Goal: Contribute content: Contribute content

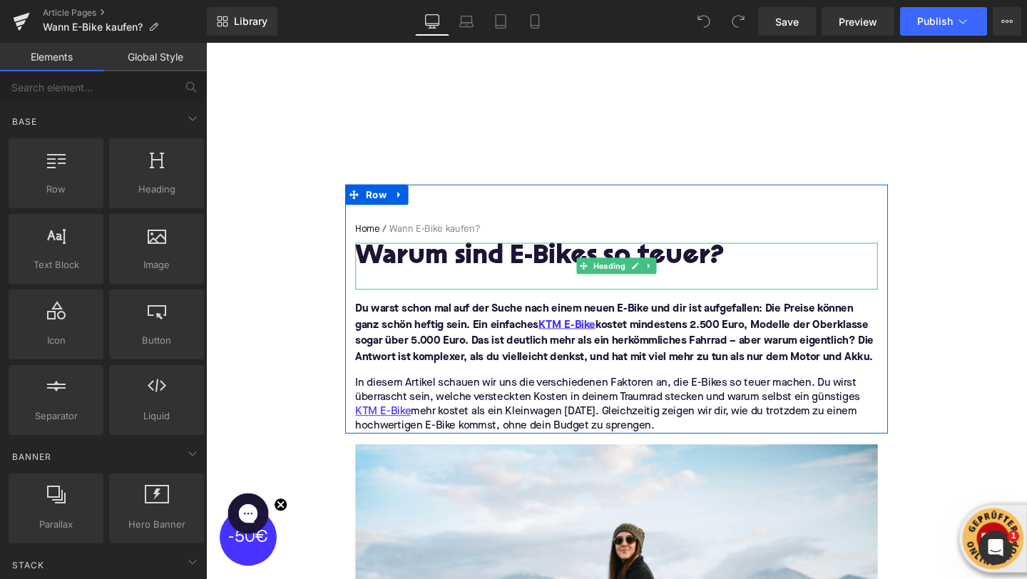
click at [532, 265] on h1 "Warum sind E-Bikes so teuer?" at bounding box center [637, 268] width 549 height 31
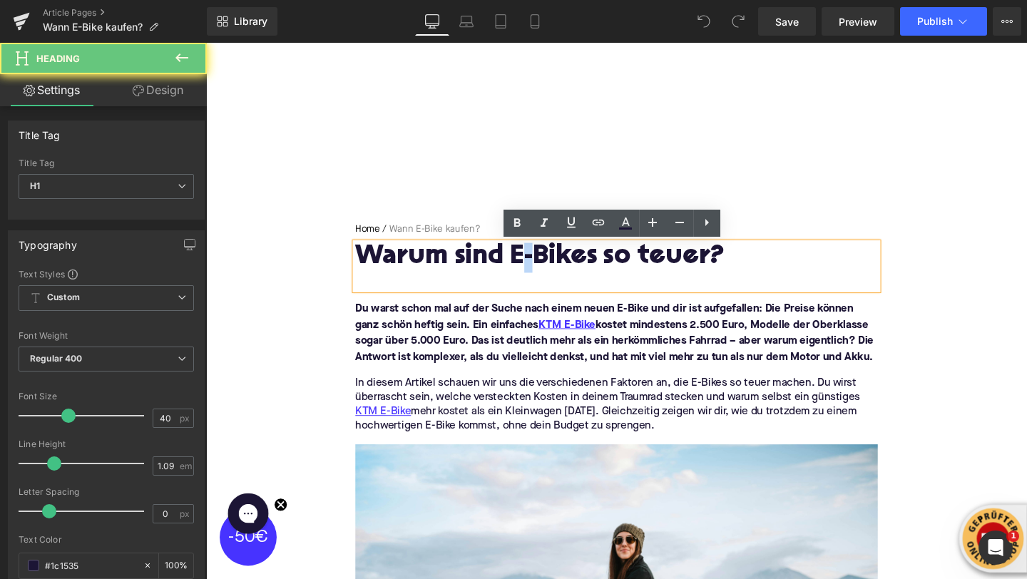
click at [532, 265] on h1 "Warum sind E-Bikes so teuer?" at bounding box center [637, 268] width 549 height 31
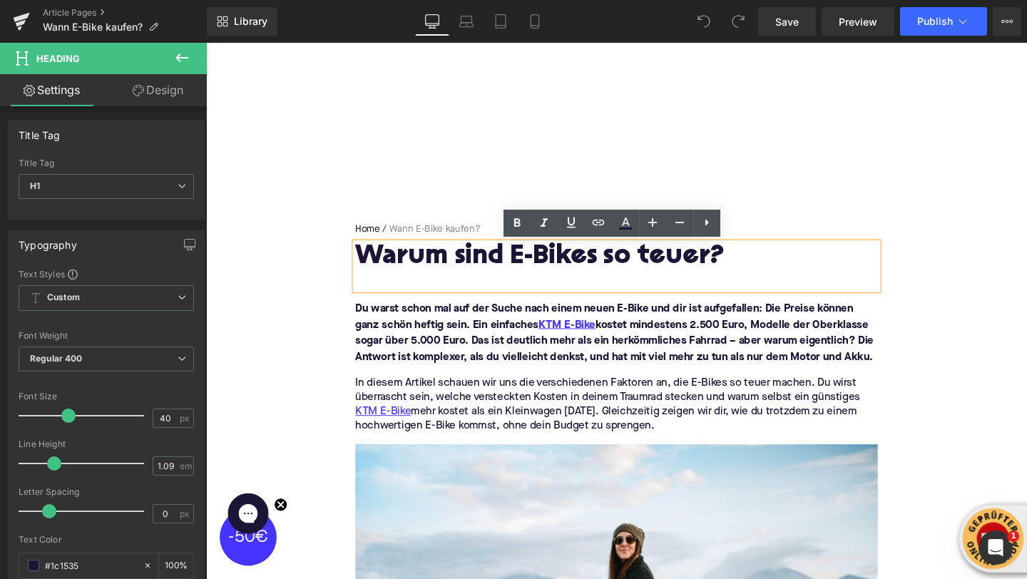
click at [532, 265] on h1 "Warum sind E-Bikes so teuer?" at bounding box center [637, 268] width 549 height 31
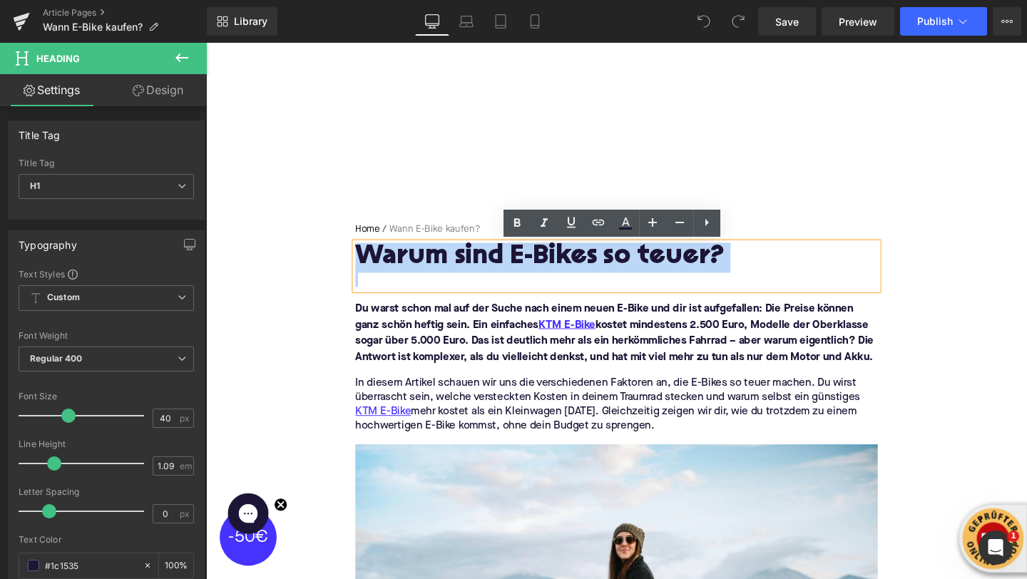
paste div
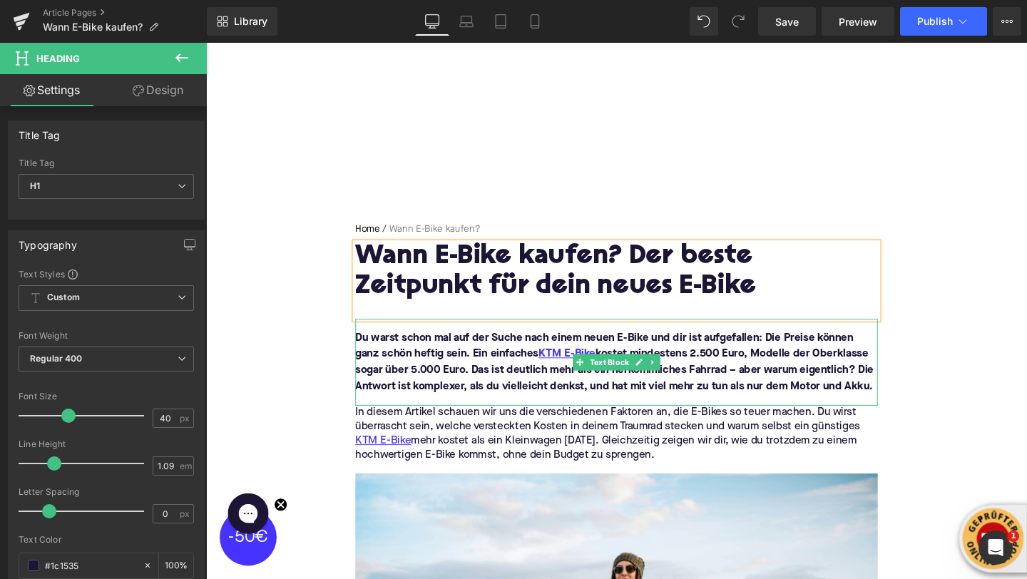
click at [442, 399] on font "Du warst schon mal auf der Suche nach einem neuen E-Bike und dir ist aufgefalle…" at bounding box center [635, 378] width 545 height 63
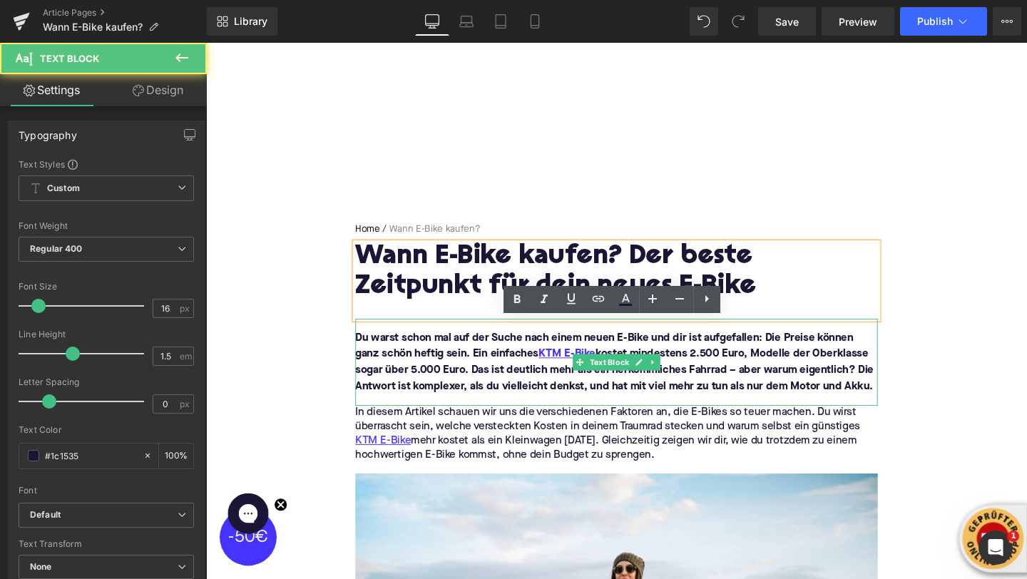
click at [442, 399] on font "Du warst schon mal auf der Suche nach einem neuen E-Bike und dir ist aufgefalle…" at bounding box center [635, 378] width 545 height 63
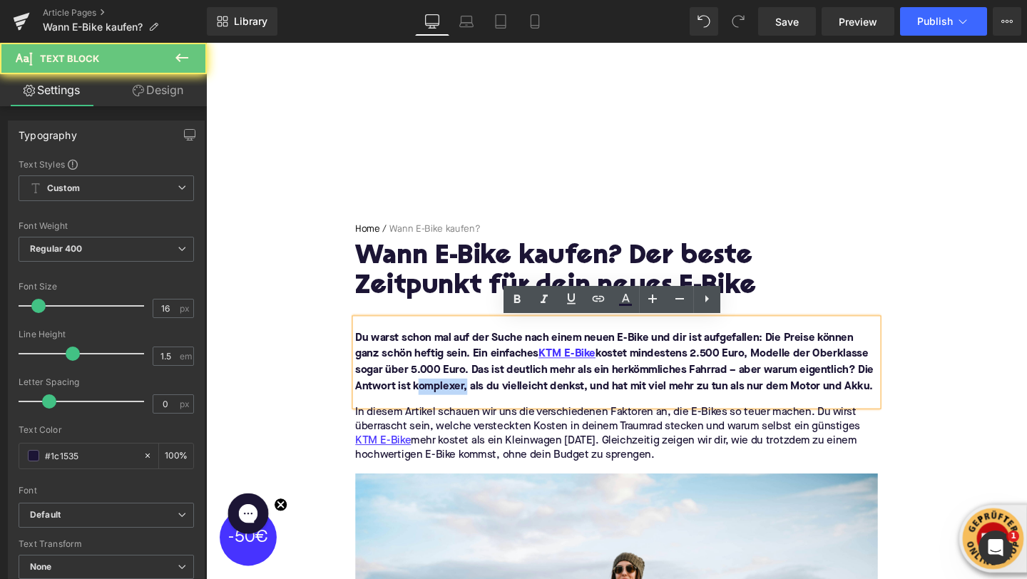
click at [442, 399] on font "Du warst schon mal auf der Suche nach einem neuen E-Bike und dir ist aufgefalle…" at bounding box center [635, 378] width 545 height 63
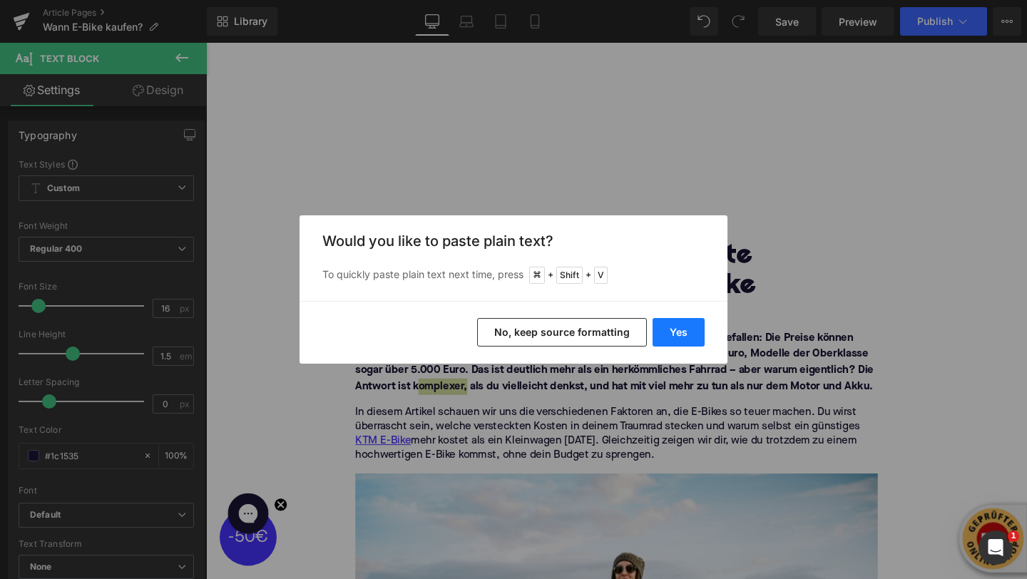
click at [681, 338] on button "Yes" at bounding box center [679, 332] width 52 height 29
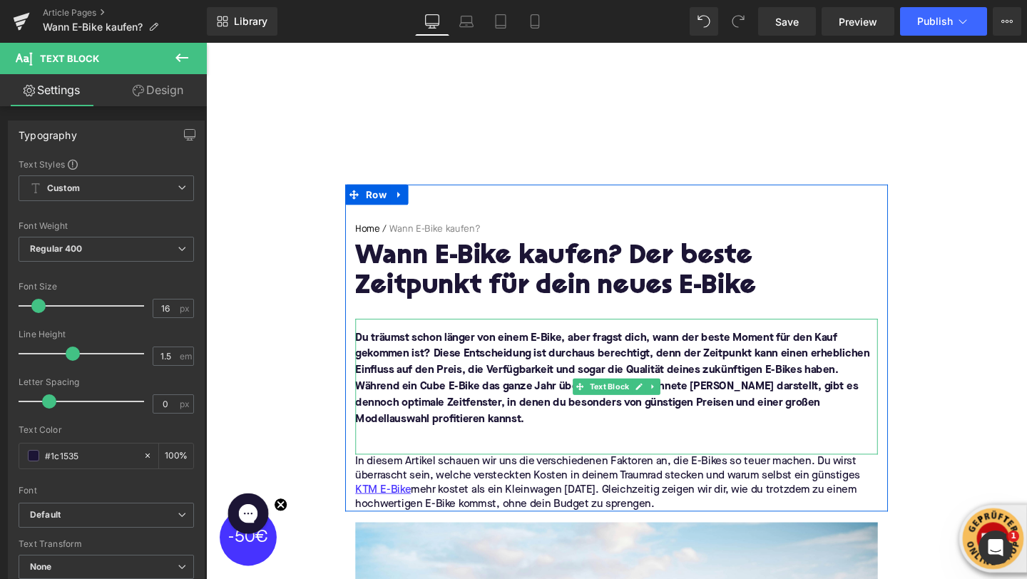
click at [505, 442] on p "Du träumst schon länger von einem E-Bike, aber fragst dich, wann der beste Mome…" at bounding box center [637, 396] width 549 height 103
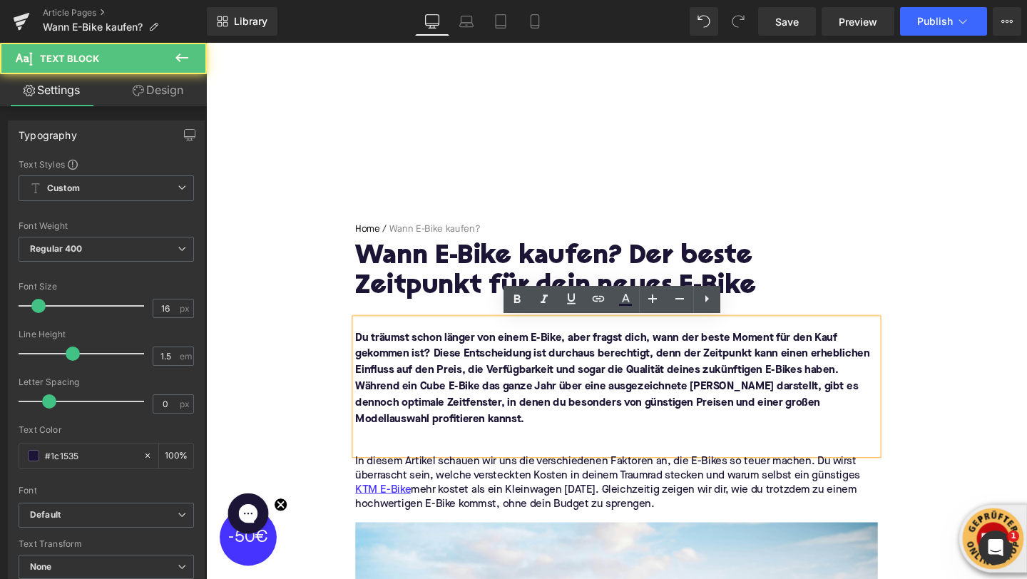
click at [480, 454] on p at bounding box center [637, 455] width 549 height 17
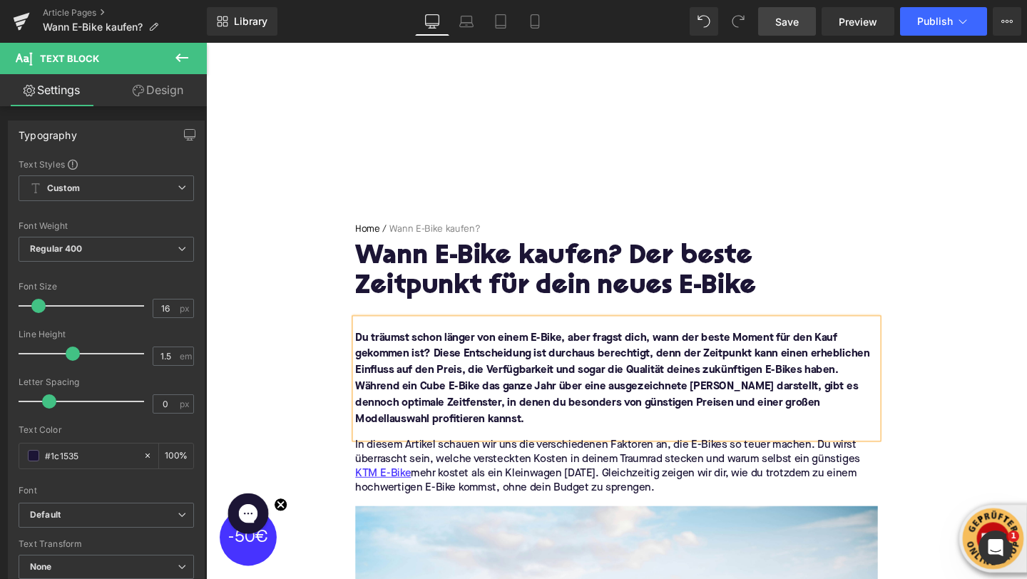
click at [791, 31] on link "Save" at bounding box center [787, 21] width 58 height 29
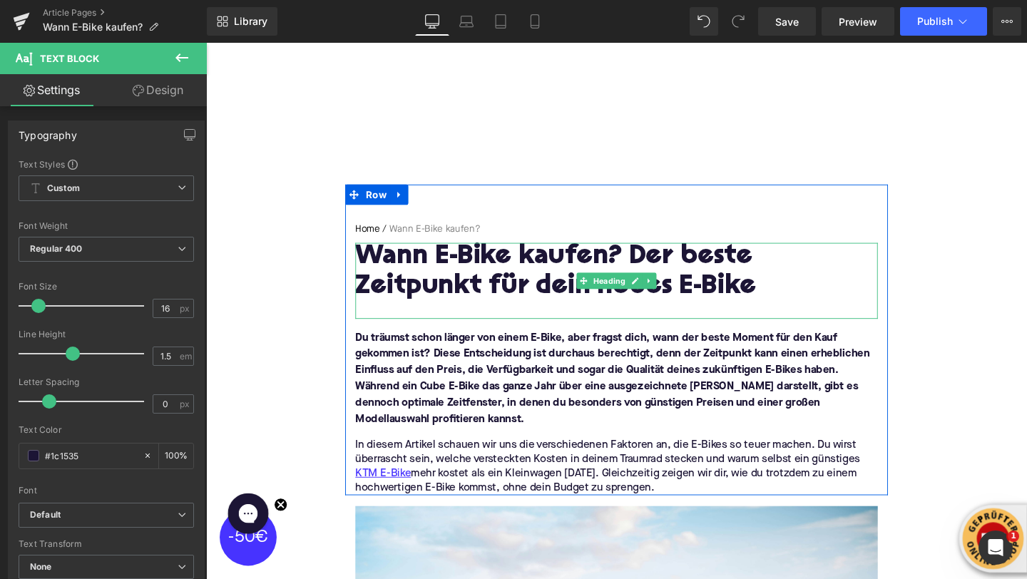
scroll to position [148, 0]
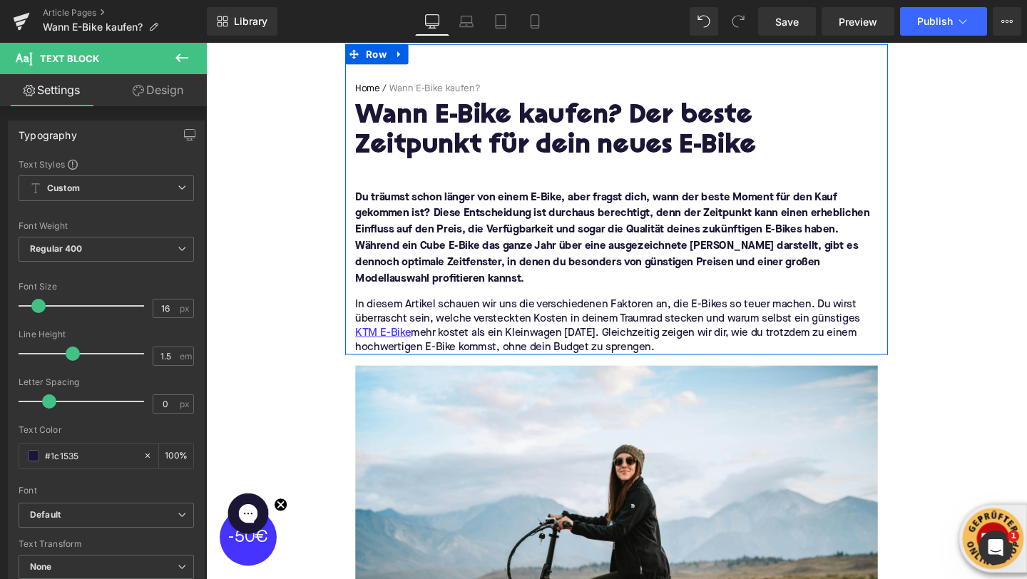
click at [449, 325] on p "In diesem Artikel schauen wir uns die verschiedenen Faktoren an, die E-Bikes so…" at bounding box center [637, 341] width 549 height 60
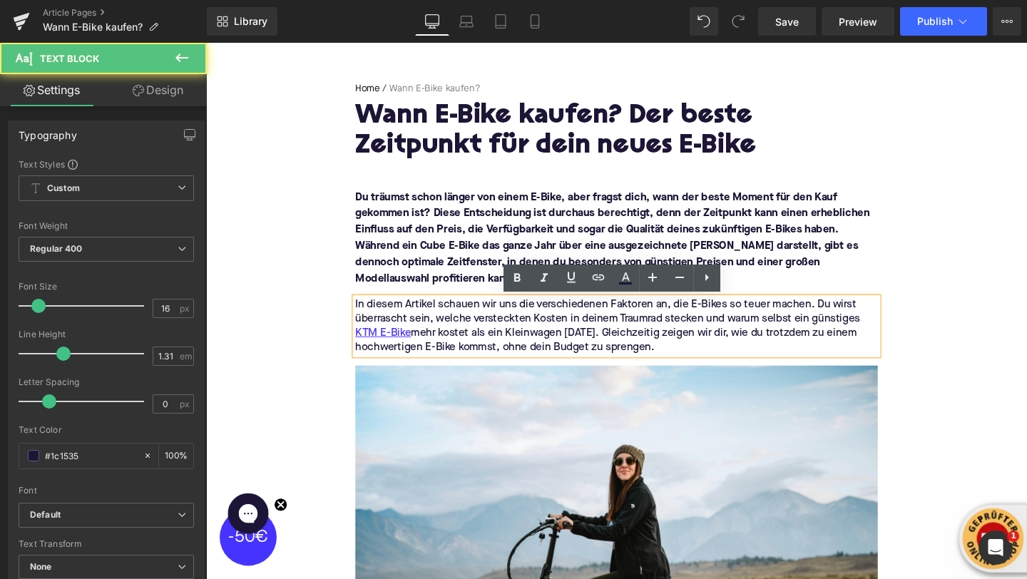
click at [449, 325] on p "In diesem Artikel schauen wir uns die verschiedenen Faktoren an, die E-Bikes so…" at bounding box center [637, 341] width 549 height 60
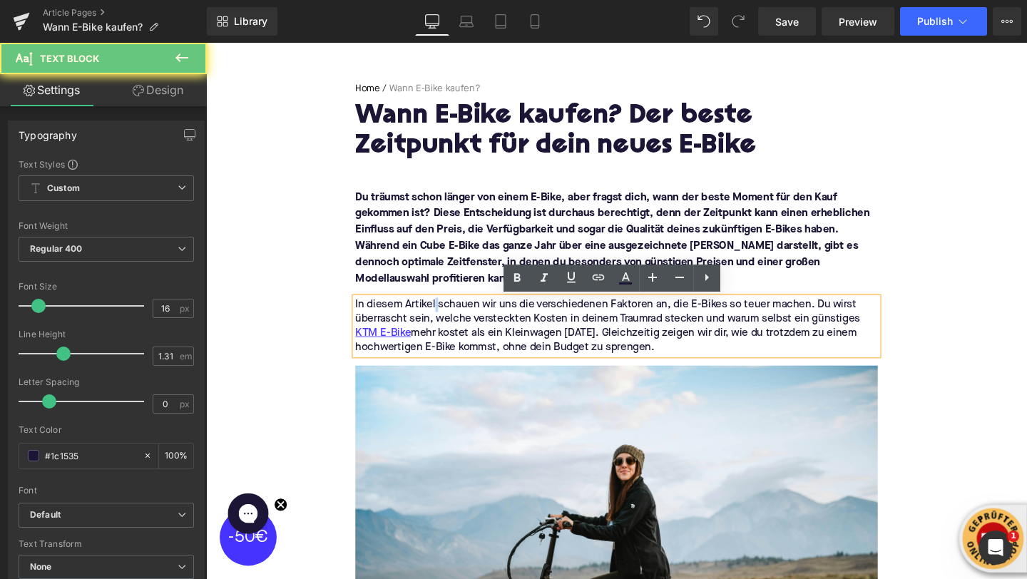
click at [449, 325] on p "In diesem Artikel schauen wir uns die verschiedenen Faktoren an, die E-Bikes so…" at bounding box center [637, 341] width 549 height 60
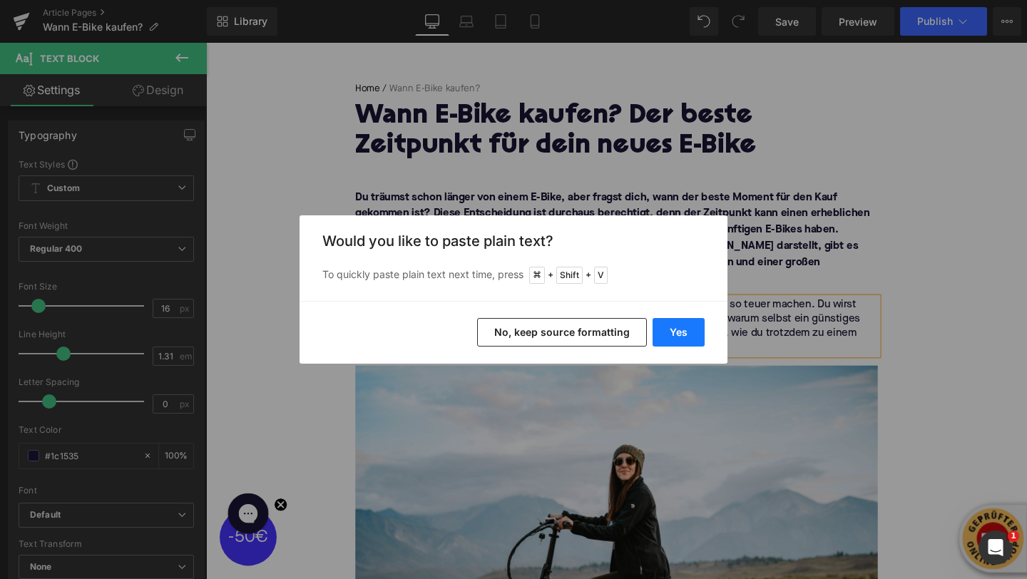
click at [661, 327] on button "Yes" at bounding box center [679, 332] width 52 height 29
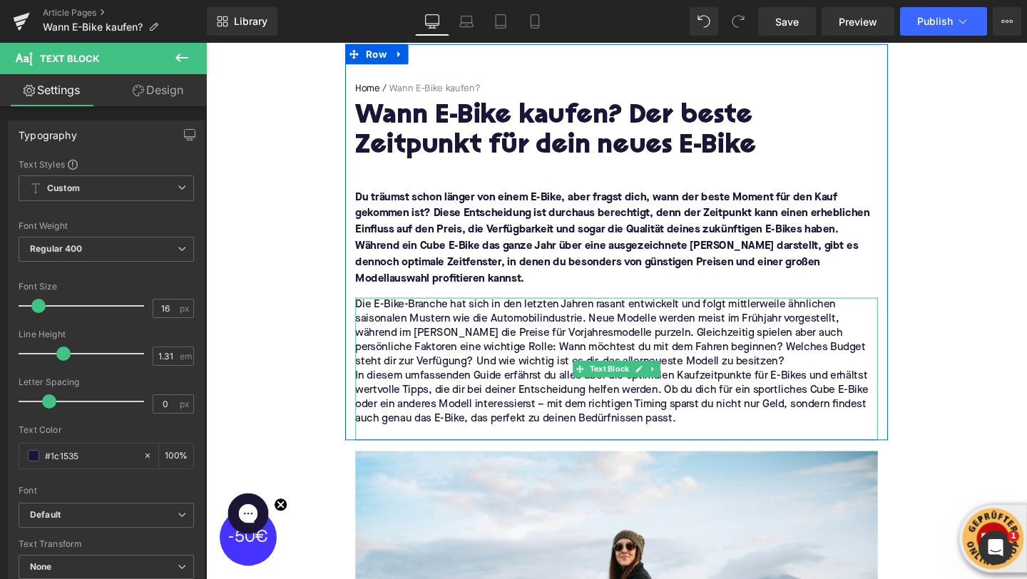
click at [763, 381] on p "Die E-Bike-Branche hat sich in den letzten Jahren rasant entwickelt und folgt m…" at bounding box center [637, 348] width 549 height 75
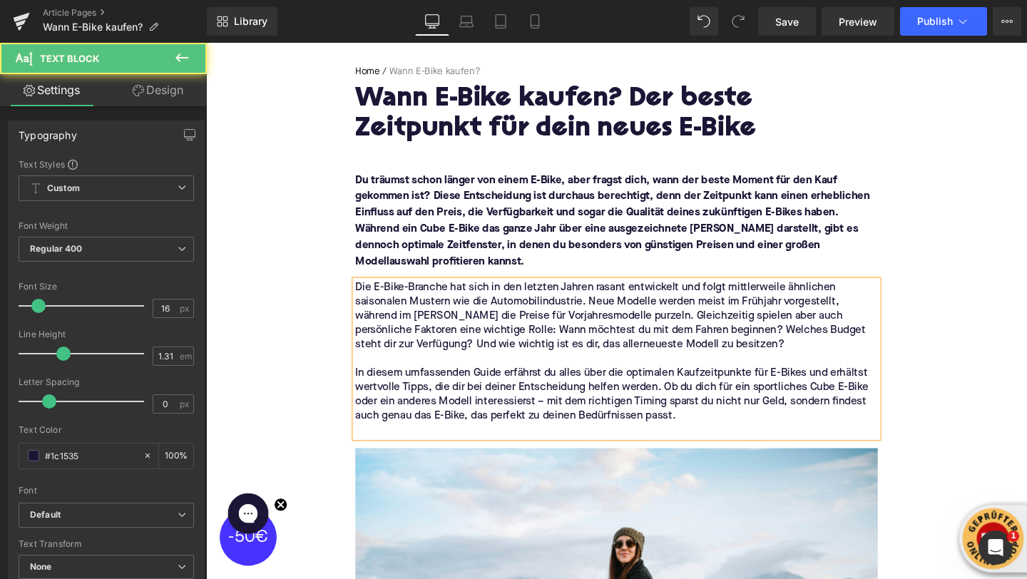
scroll to position [184, 0]
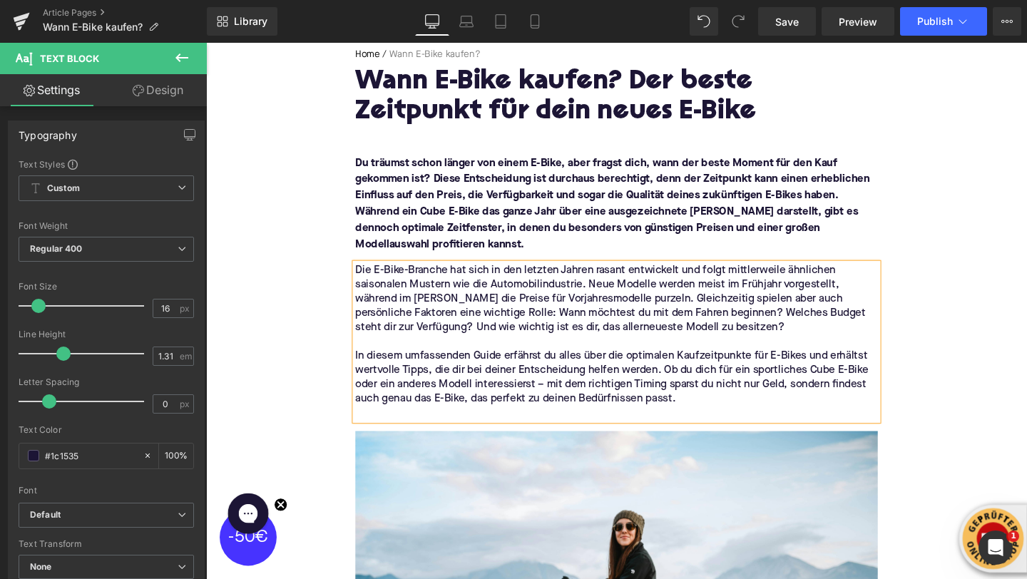
click at [522, 439] on p at bounding box center [637, 432] width 549 height 15
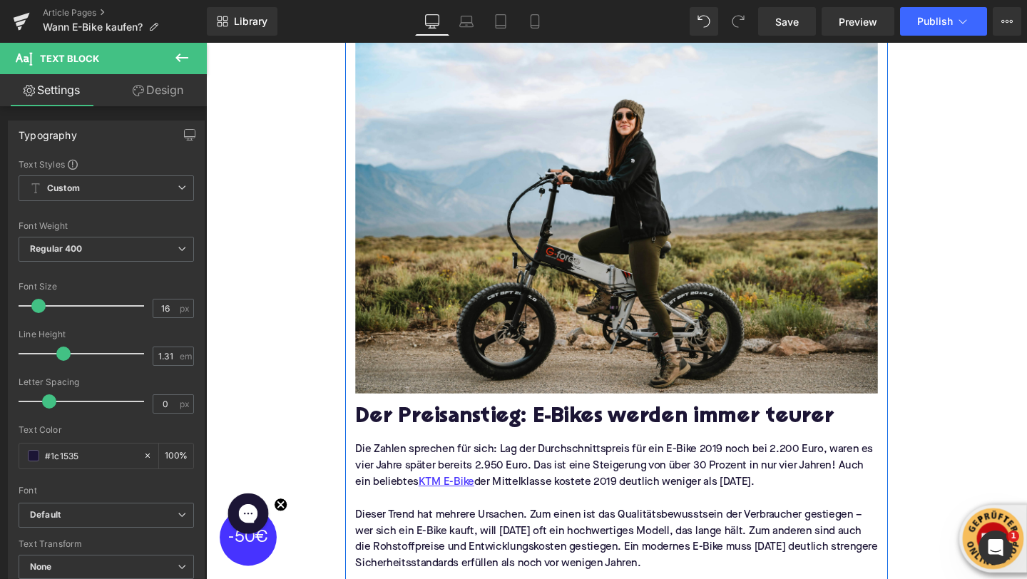
scroll to position [630, 0]
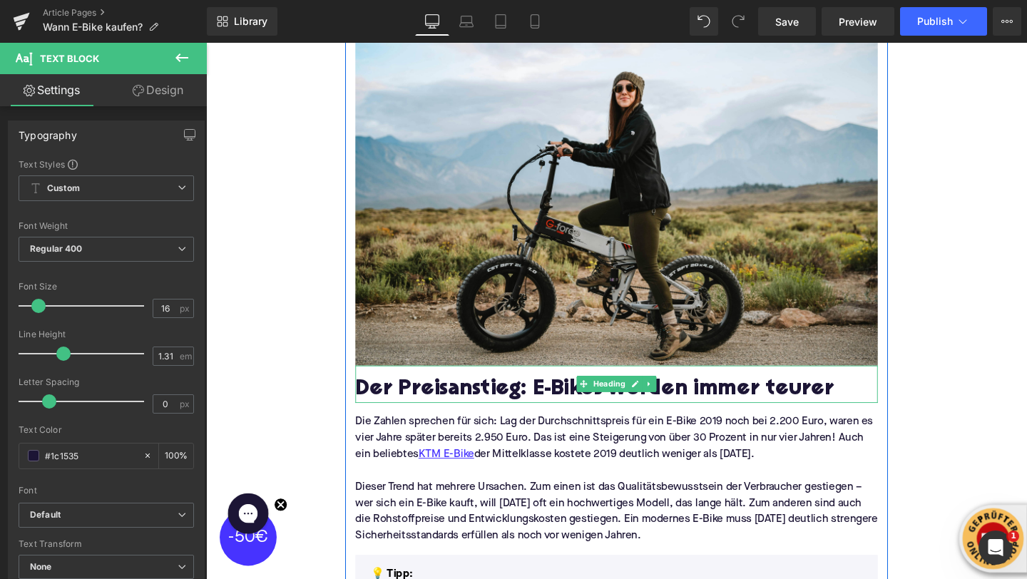
click at [432, 404] on h2 "Der Preisanstieg: E-Bikes werden immer teurer" at bounding box center [637, 408] width 549 height 26
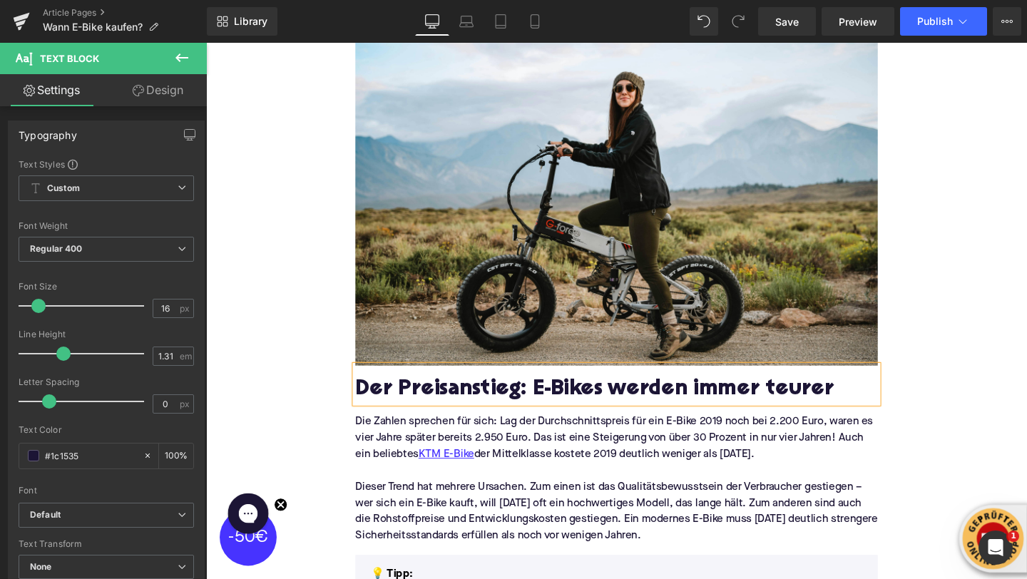
click at [432, 404] on h2 "Der Preisanstieg: E-Bikes werden immer teurer" at bounding box center [637, 408] width 549 height 26
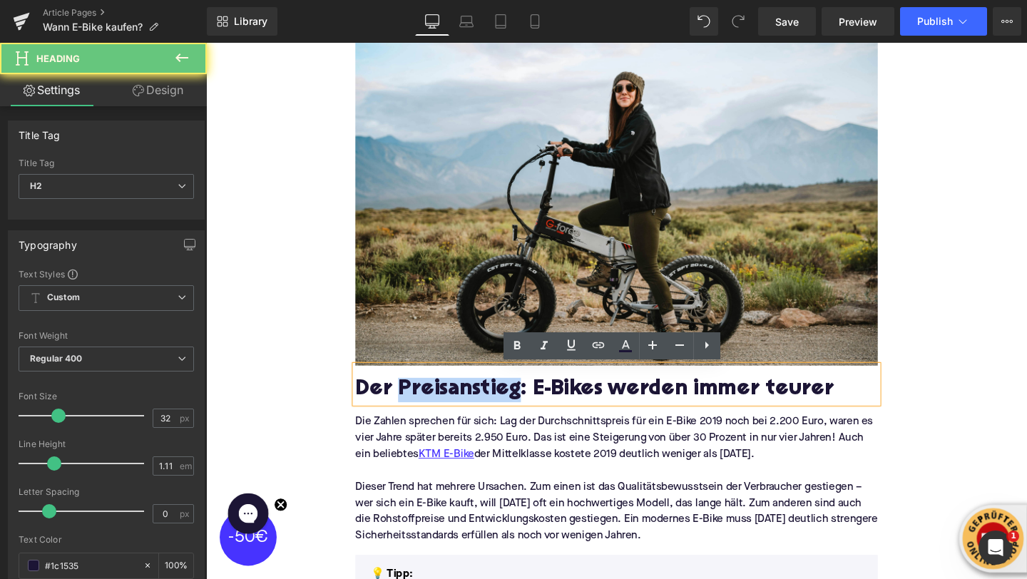
click at [432, 404] on h2 "Der Preisanstieg: E-Bikes werden immer teurer" at bounding box center [637, 408] width 549 height 26
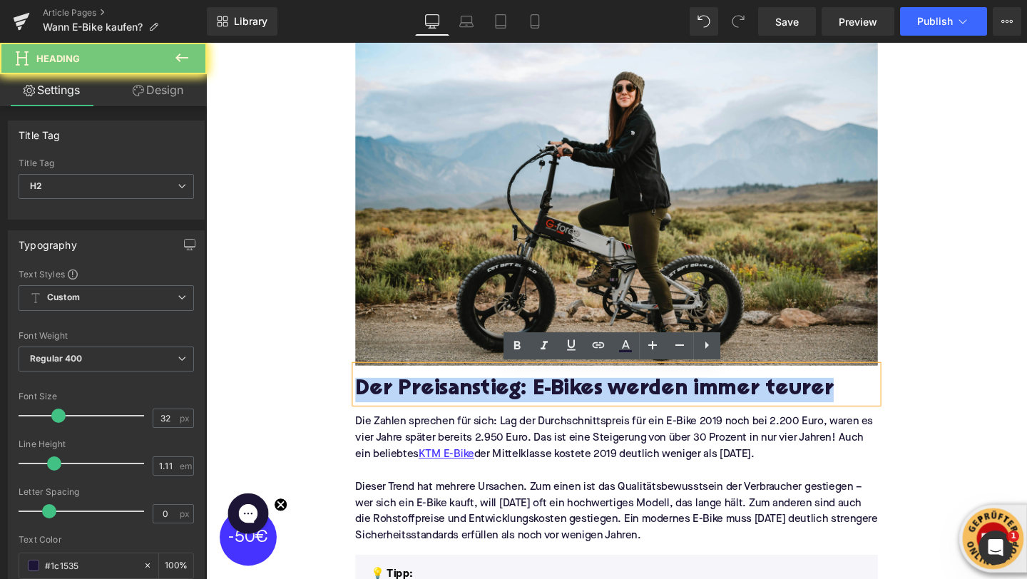
paste div
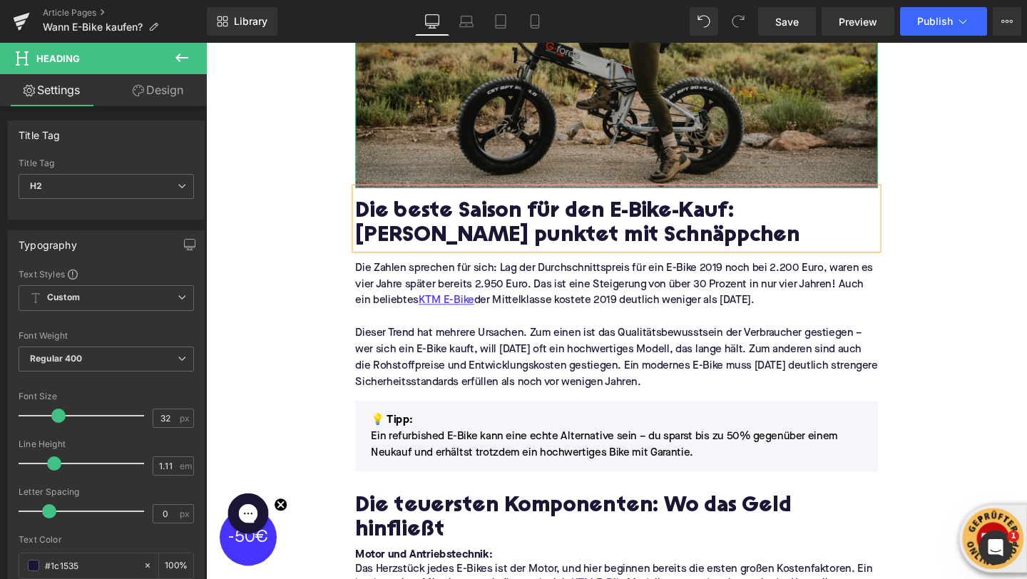
scroll to position [857, 0]
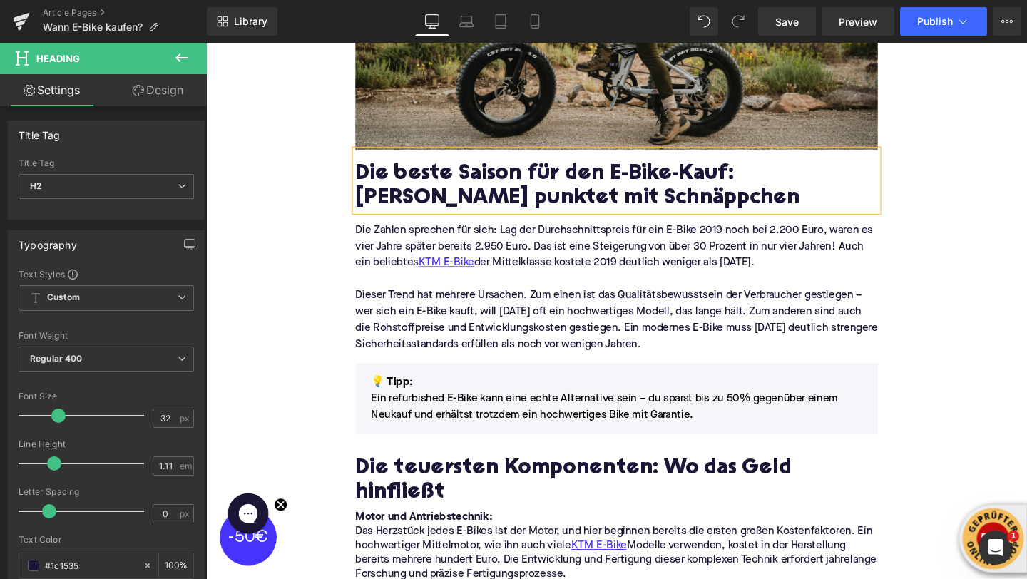
click at [547, 343] on p "Dieser Trend hat mehrere Ursachen. Zum einen ist das Qualitätsbewusstsein der V…" at bounding box center [637, 334] width 549 height 68
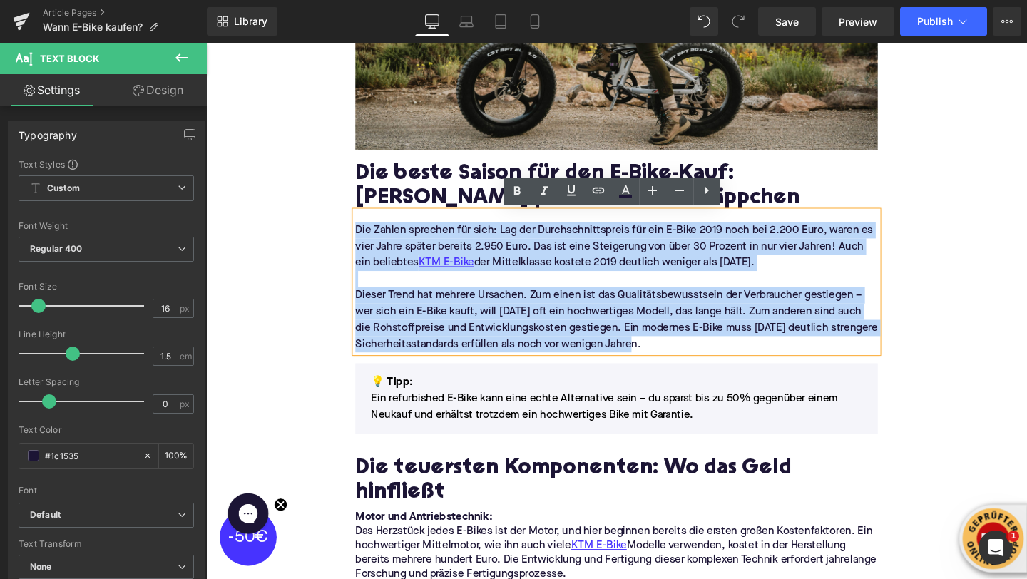
drag, startPoint x: 676, startPoint y: 363, endPoint x: 342, endPoint y: 239, distance: 355.6
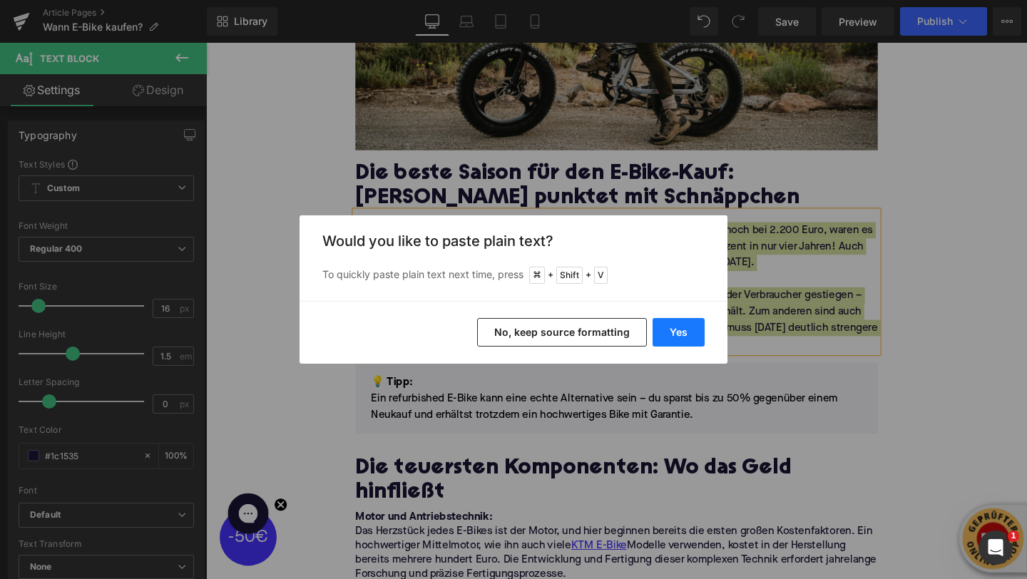
click at [683, 338] on button "Yes" at bounding box center [679, 332] width 52 height 29
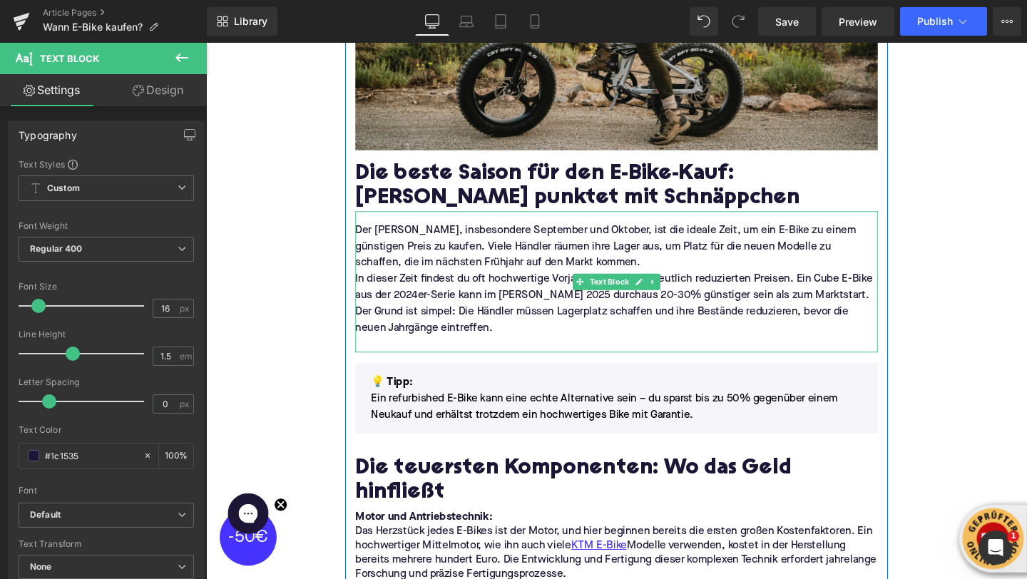
click at [602, 270] on p "Der [PERSON_NAME], insbesondere September und Oktober, ist die ideale Zeit, um …" at bounding box center [637, 256] width 549 height 51
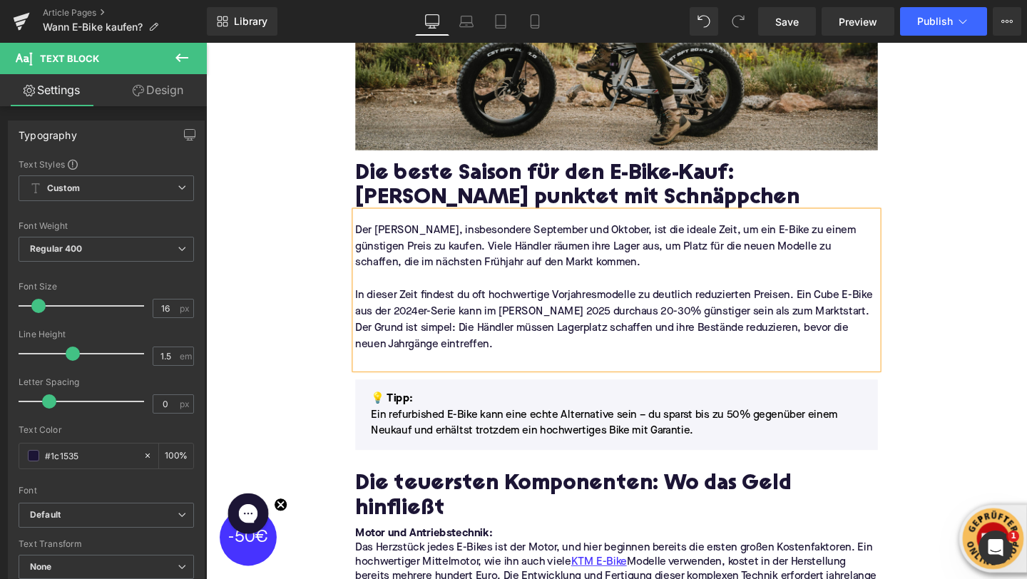
click at [417, 383] on p at bounding box center [637, 376] width 549 height 17
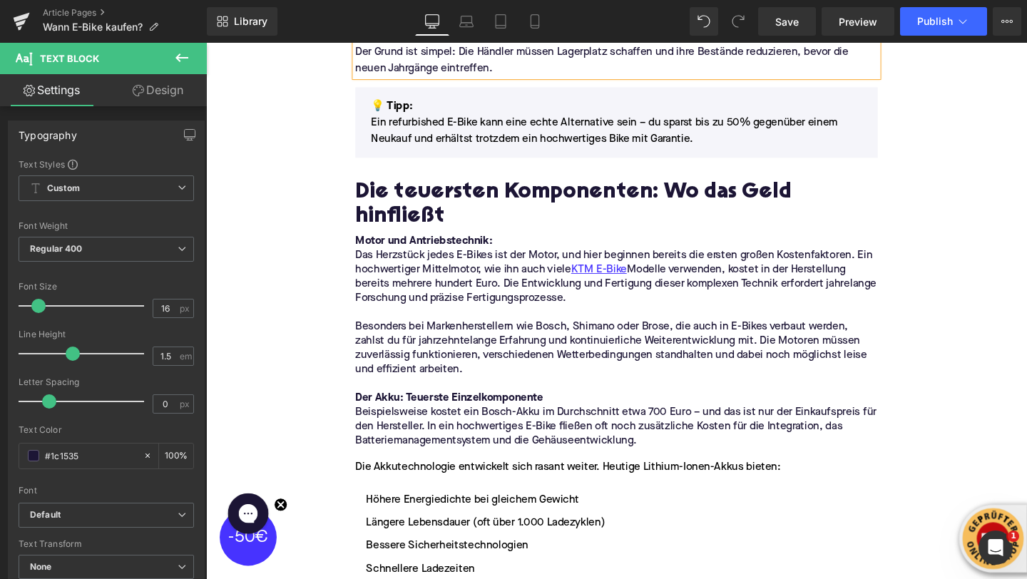
scroll to position [1148, 0]
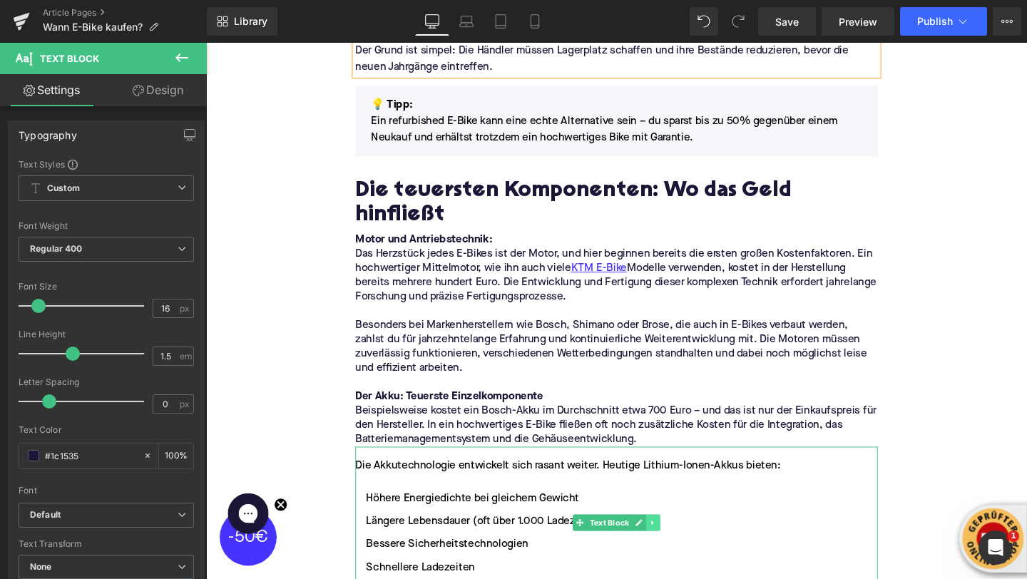
click at [673, 544] on icon at bounding box center [676, 548] width 8 height 9
click at [670, 544] on icon at bounding box center [669, 548] width 8 height 8
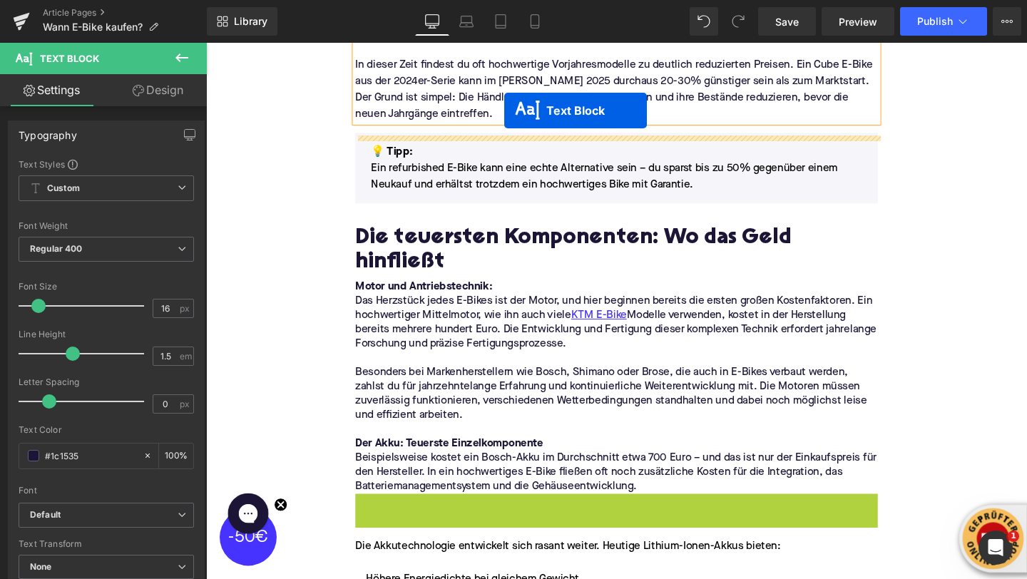
scroll to position [1084, 0]
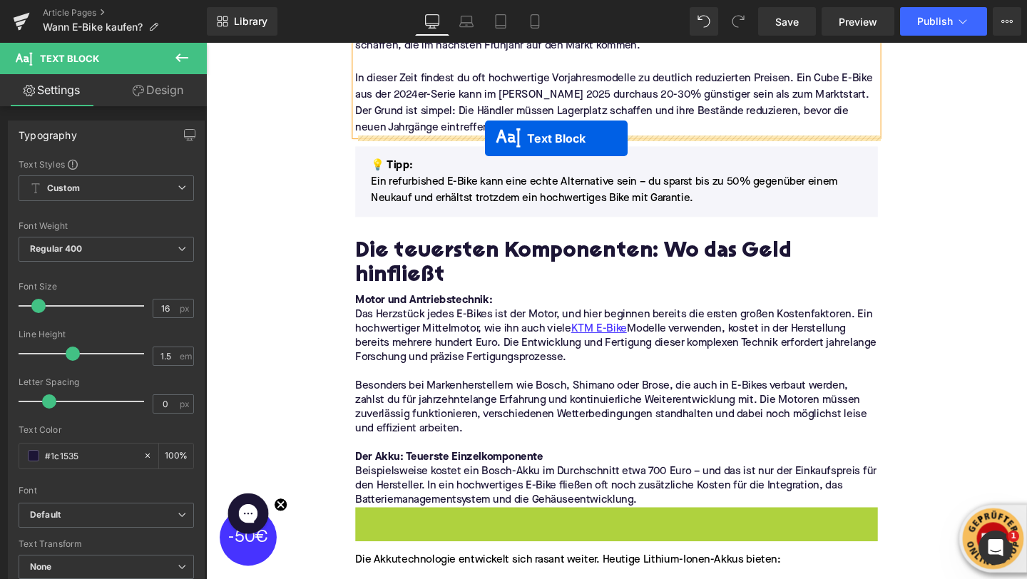
drag, startPoint x: 574, startPoint y: 459, endPoint x: 499, endPoint y: 145, distance: 322.7
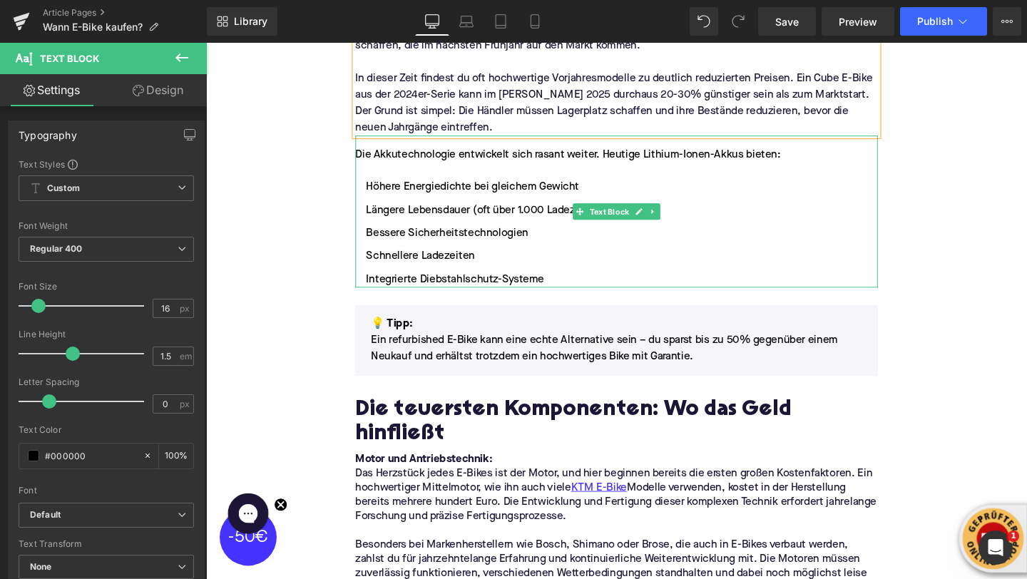
click at [493, 162] on div "Die Akkutechnologie entwickelt sich rasant weiter. Heutige Lithium-Ionen-Akkus …" at bounding box center [637, 160] width 549 height 17
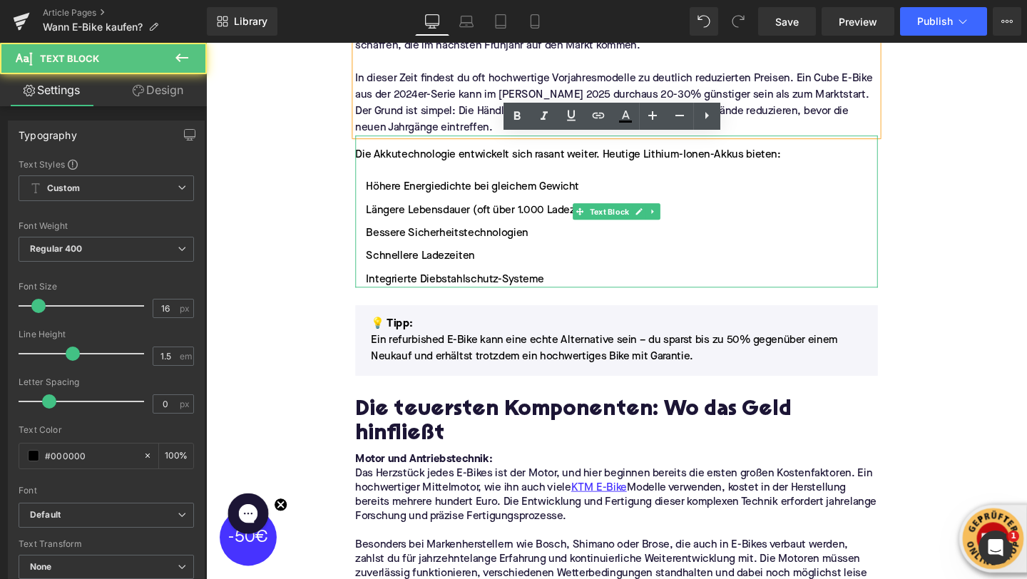
click at [493, 162] on div "Die Akkutechnologie entwickelt sich rasant weiter. Heutige Lithium-Ionen-Akkus …" at bounding box center [637, 160] width 549 height 17
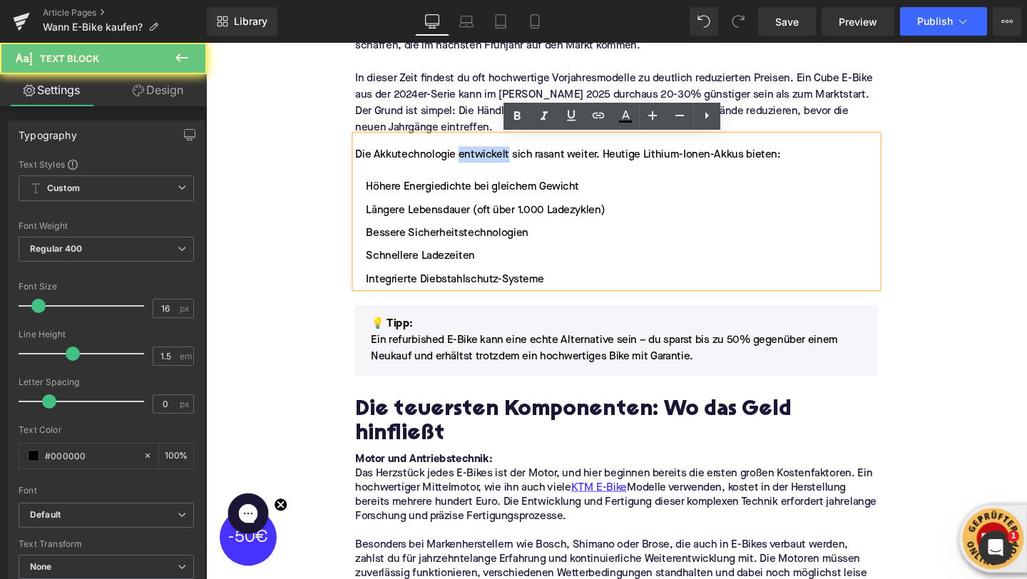
click at [493, 162] on div "Die Akkutechnologie entwickelt sich rasant weiter. Heutige Lithium-Ionen-Akkus …" at bounding box center [637, 160] width 549 height 17
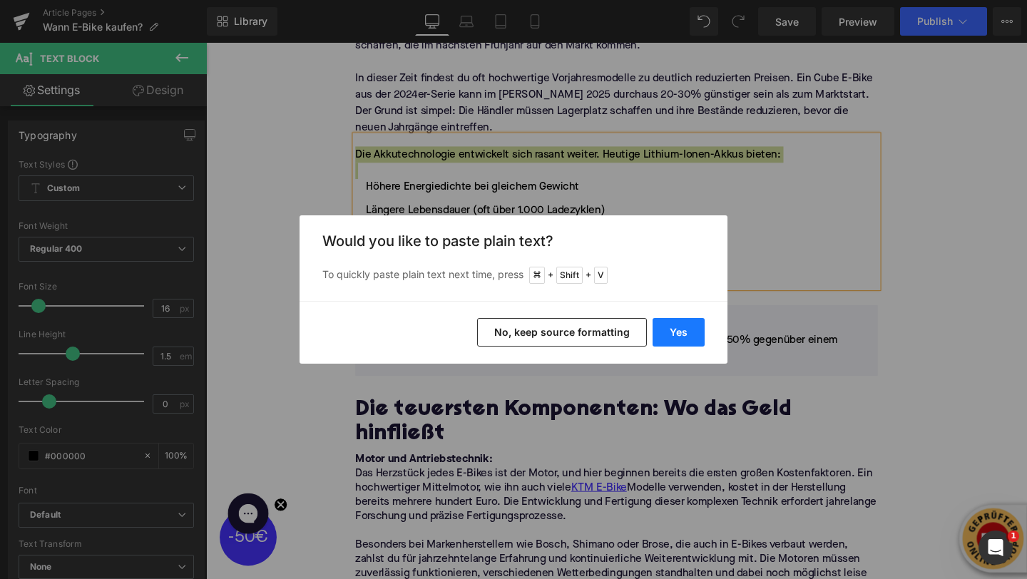
click at [672, 326] on button "Yes" at bounding box center [679, 332] width 52 height 29
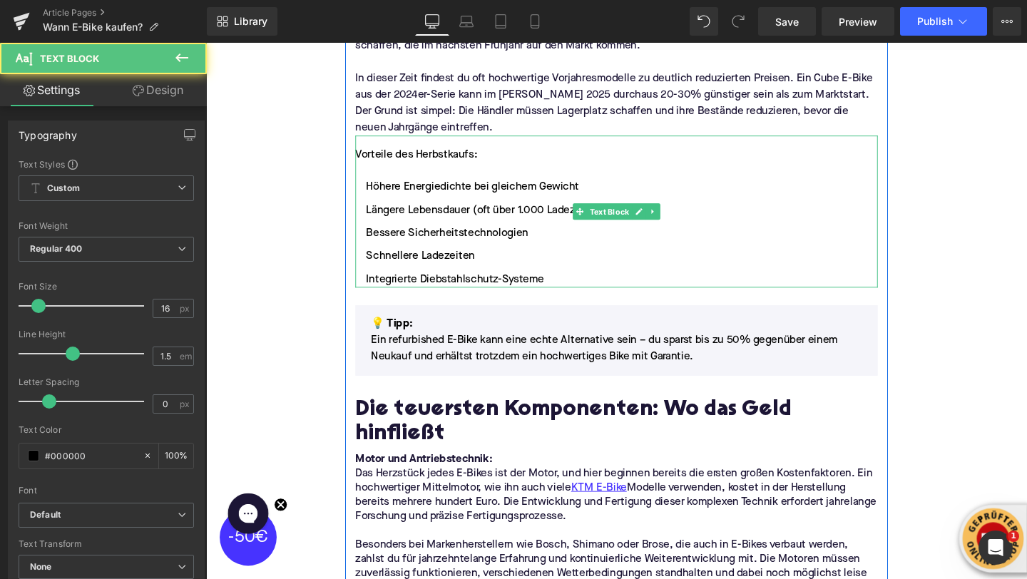
click at [460, 282] on ul "Höhere Energiedichte bei gleichem Gewicht Längere Lebensdauer (oft über 1.000 L…" at bounding box center [637, 243] width 549 height 114
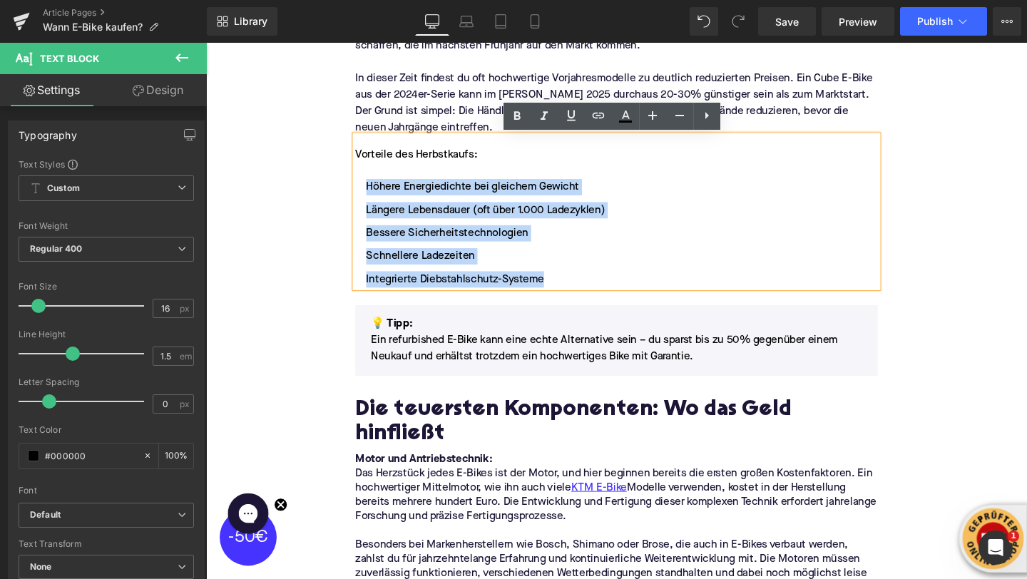
drag, startPoint x: 578, startPoint y: 292, endPoint x: 377, endPoint y: 200, distance: 220.6
click at [377, 200] on ul "Höhere Energiedichte bei gleichem Gewicht Längere Lebensdauer (oft über 1.000 L…" at bounding box center [637, 243] width 549 height 114
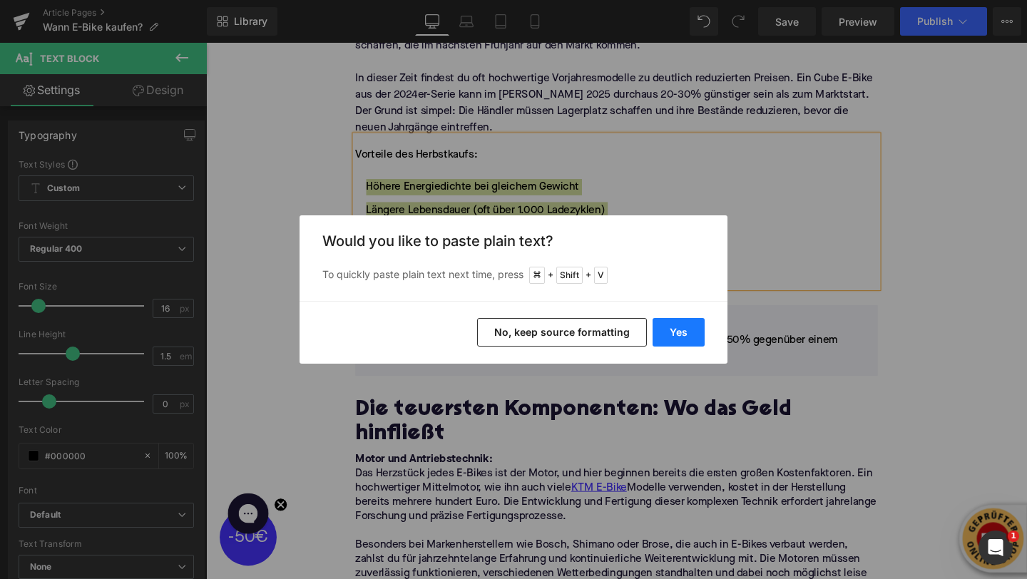
click at [673, 337] on button "Yes" at bounding box center [679, 332] width 52 height 29
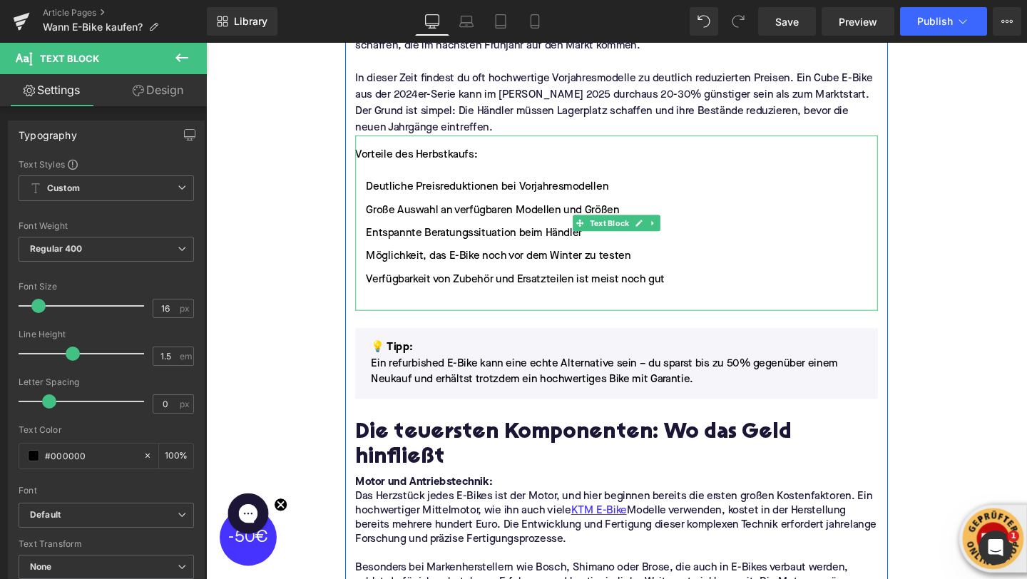
click at [460, 312] on li at bounding box center [637, 315] width 549 height 17
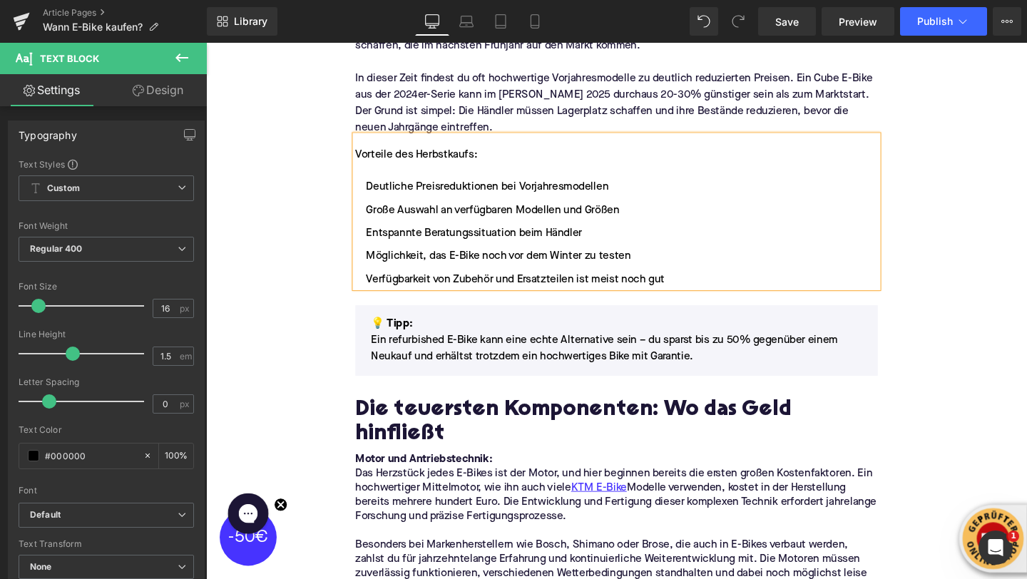
click at [405, 161] on div "Vorteile des Herbstkaufs:" at bounding box center [637, 160] width 549 height 17
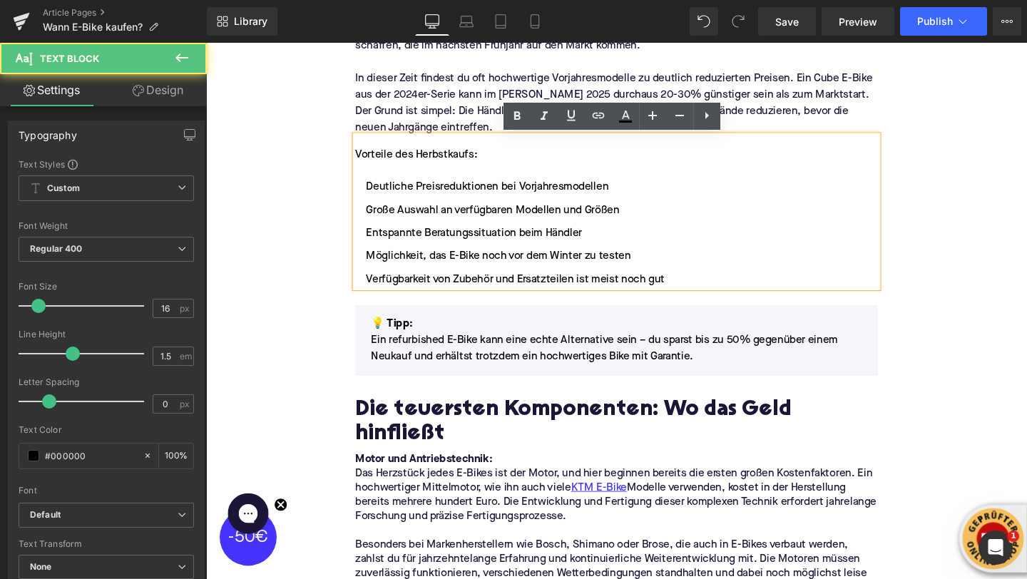
click at [405, 161] on div "Vorteile des Herbstkaufs:" at bounding box center [637, 160] width 549 height 17
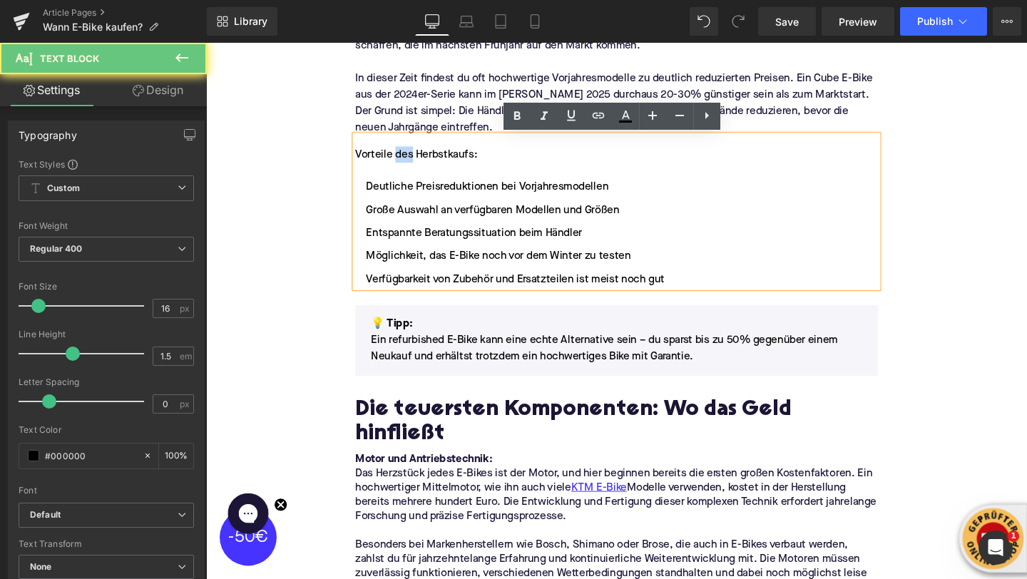
click at [405, 161] on div "Vorteile des Herbstkaufs:" at bounding box center [637, 160] width 549 height 17
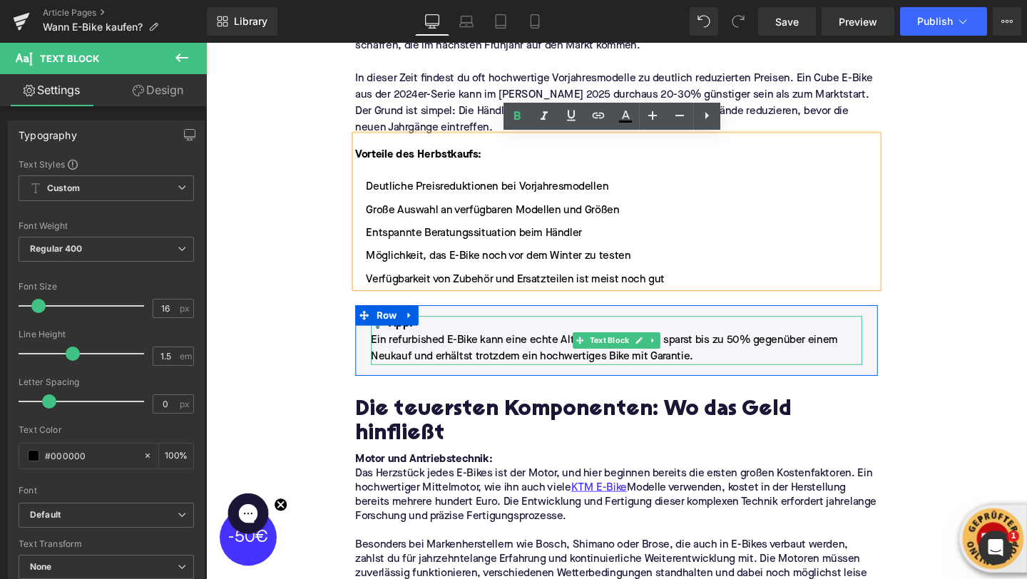
click at [435, 371] on p "Ein refurbished E-Bike kann eine echte Alternative sein – du sparst bis zu 50% …" at bounding box center [638, 364] width 517 height 34
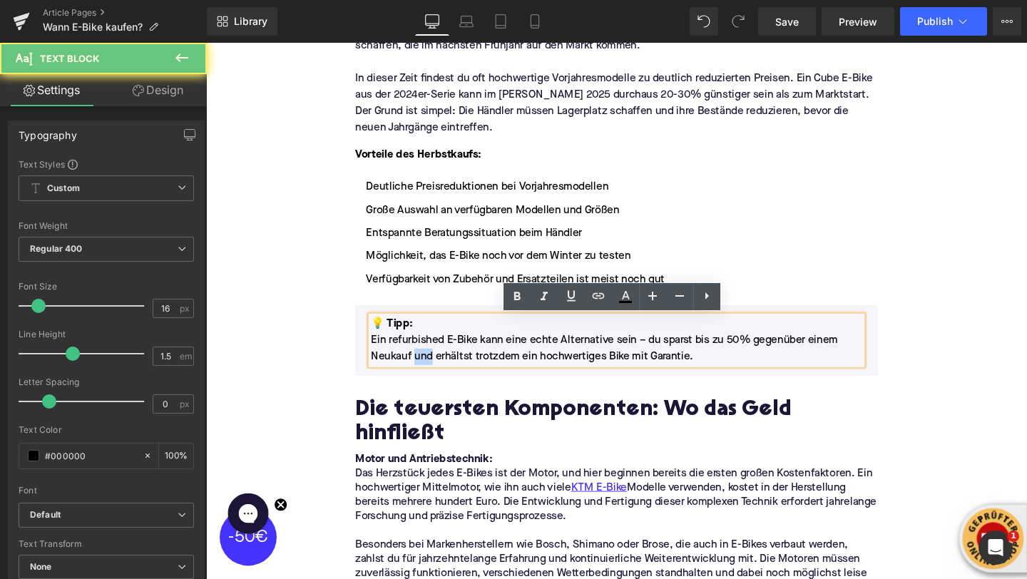
click at [435, 371] on p "Ein refurbished E-Bike kann eine echte Alternative sein – du sparst bis zu 50% …" at bounding box center [638, 364] width 517 height 34
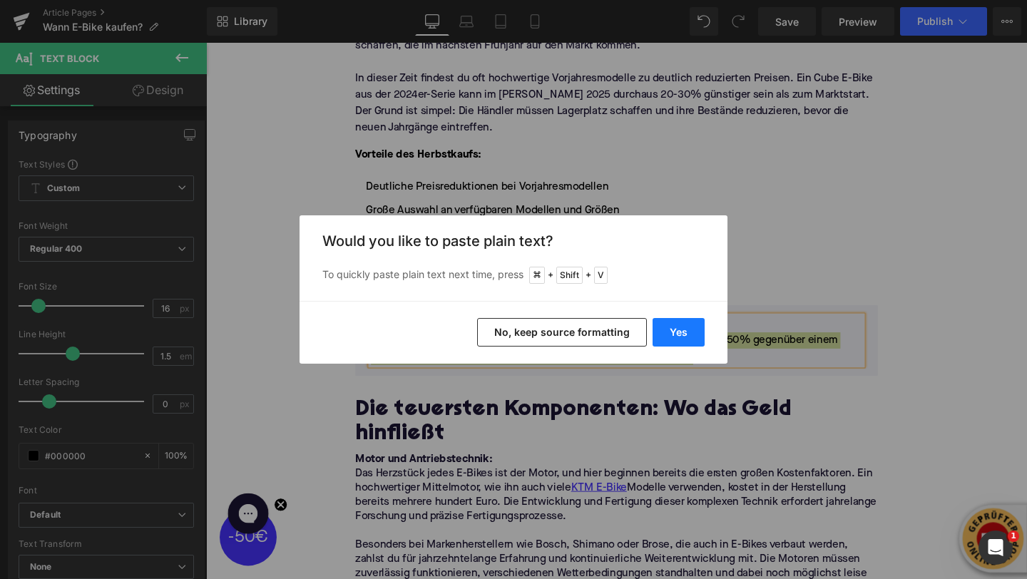
click at [669, 337] on button "Yes" at bounding box center [679, 332] width 52 height 29
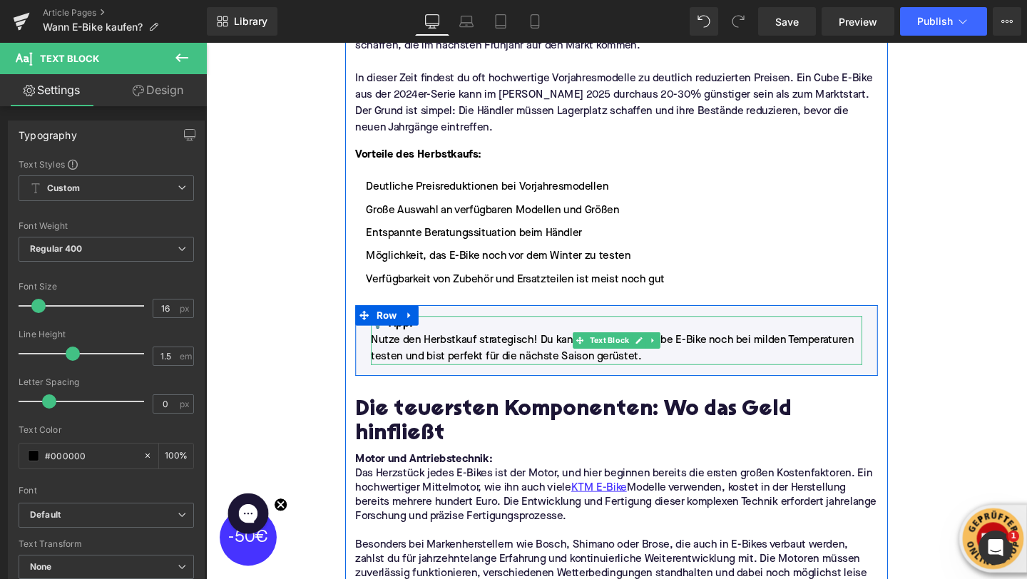
click at [402, 344] on font "💡 Tipp:" at bounding box center [402, 338] width 44 height 11
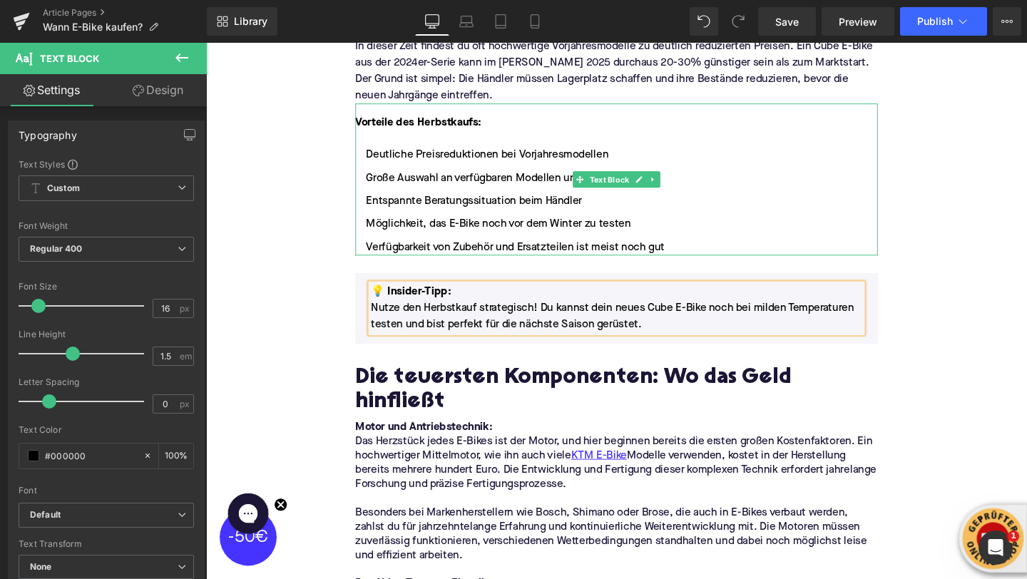
scroll to position [1182, 0]
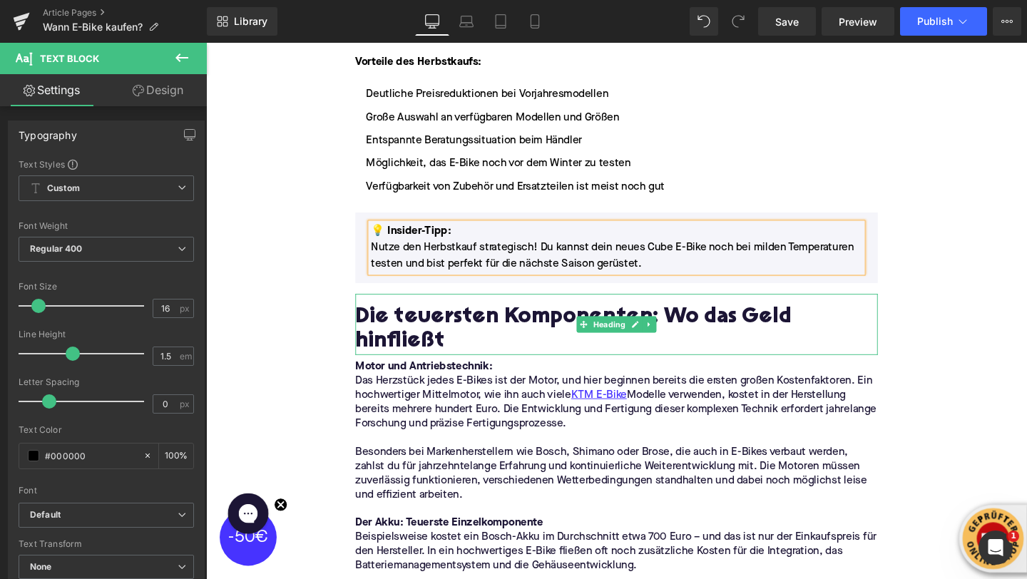
click at [406, 327] on h2 "Die teuersten Komponenten: Wo das Geld hinfließt" at bounding box center [637, 345] width 549 height 51
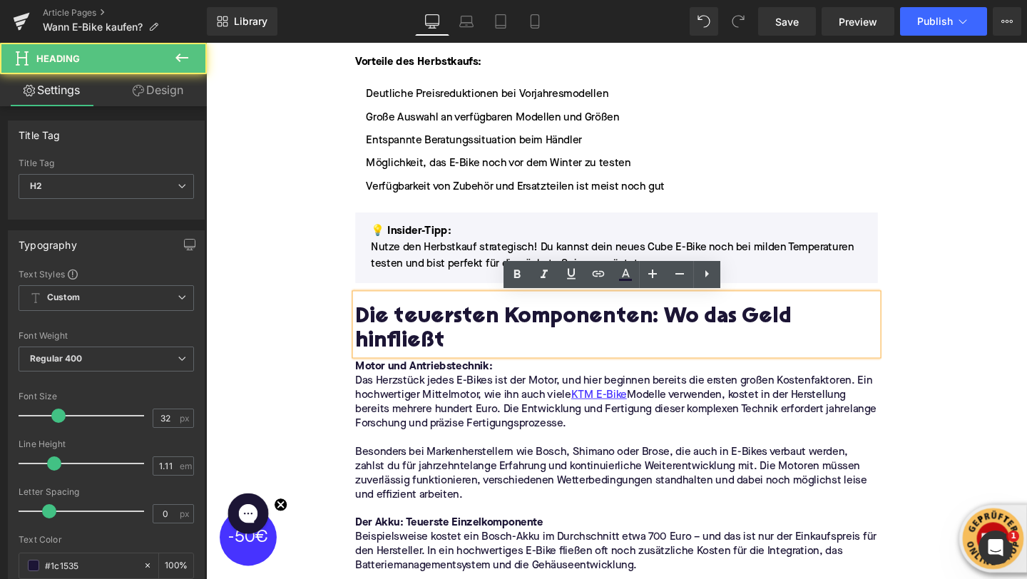
click at [406, 327] on h2 "Die teuersten Komponenten: Wo das Geld hinfließt" at bounding box center [637, 345] width 549 height 51
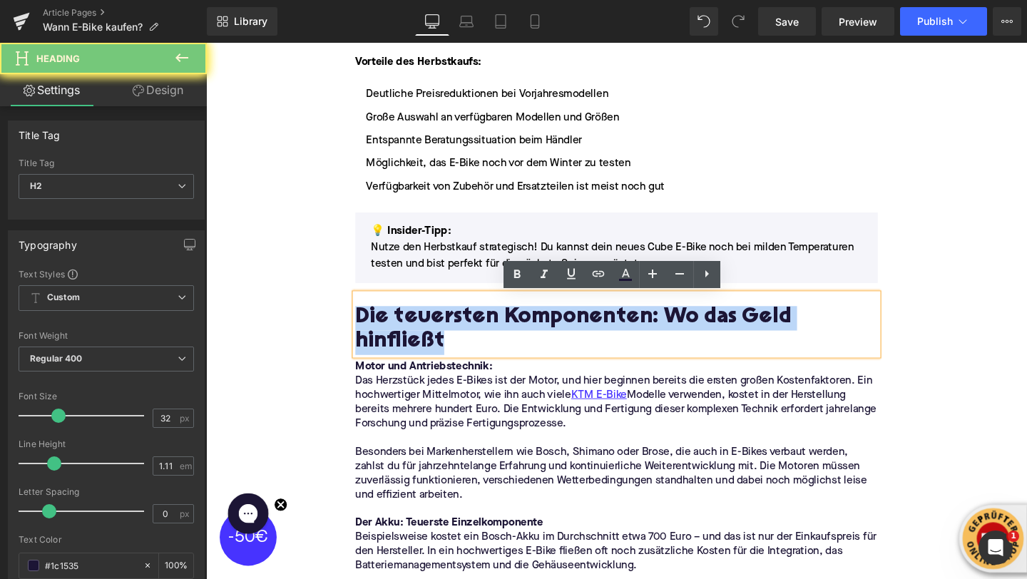
paste div
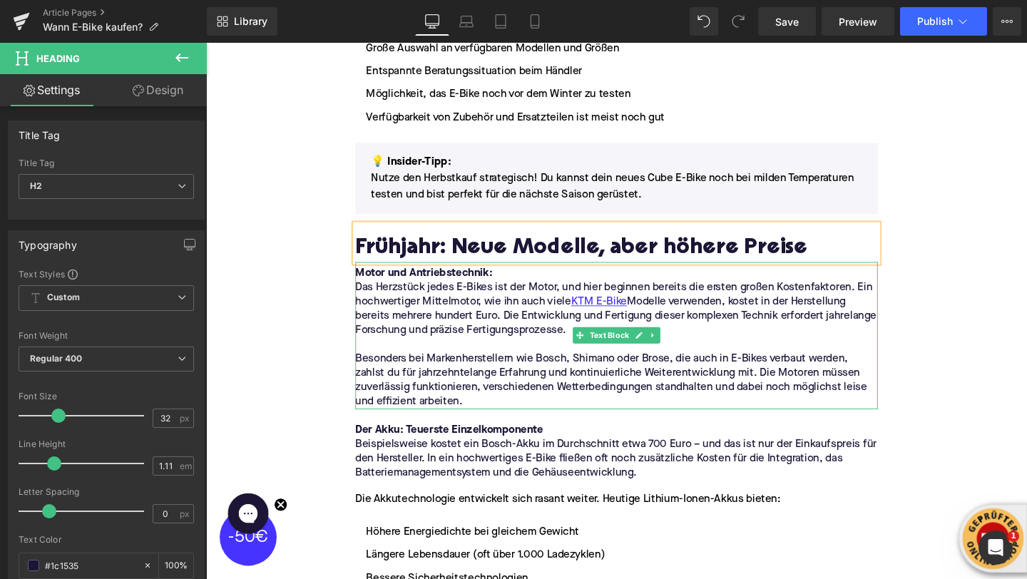
scroll to position [1261, 0]
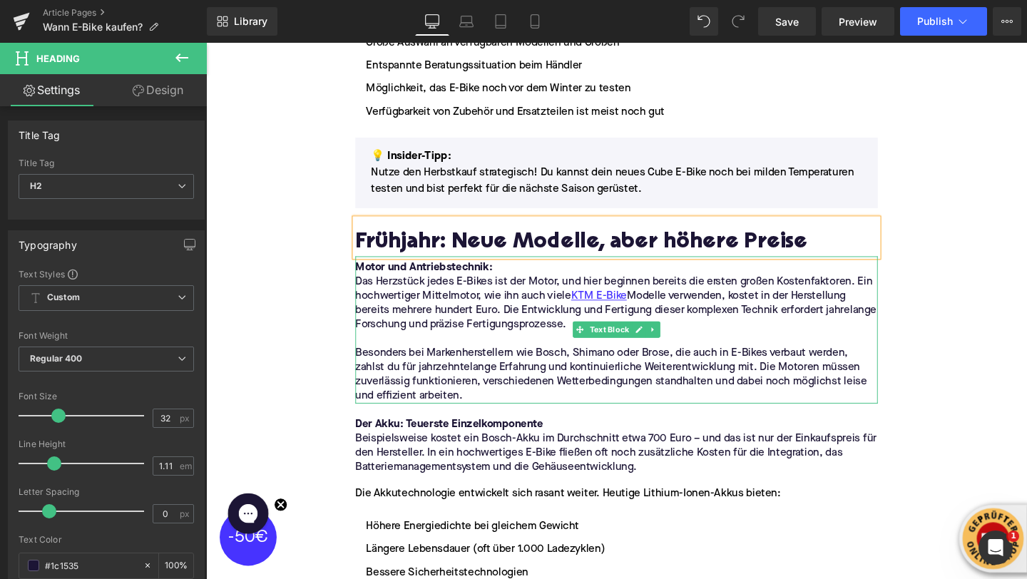
click at [458, 367] on p "Besonders bei Markenherstellern wie Bosch, Shimano oder Brose, die auch in E-Bi…" at bounding box center [637, 392] width 549 height 60
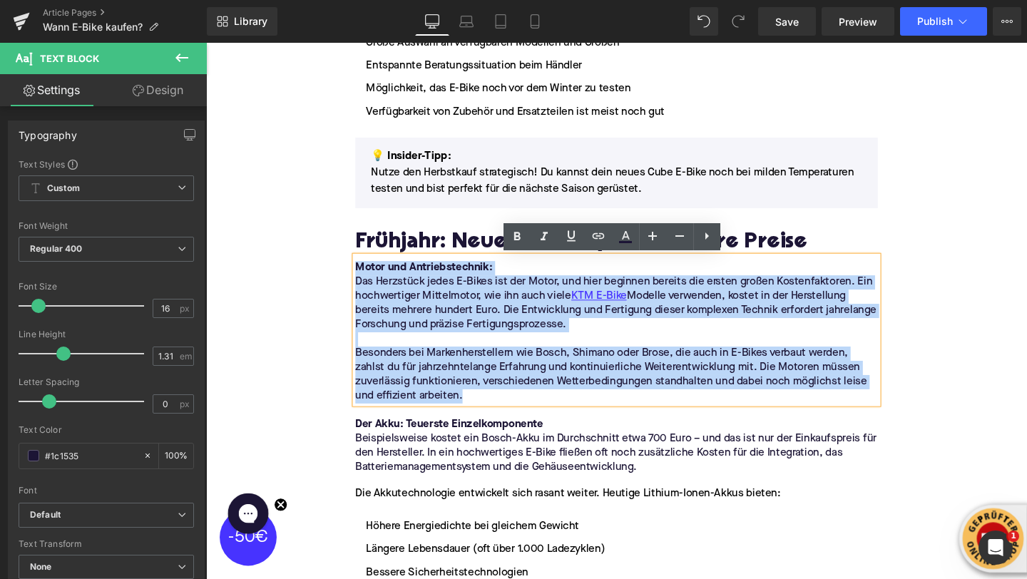
drag, startPoint x: 494, startPoint y: 411, endPoint x: 339, endPoint y: 284, distance: 200.2
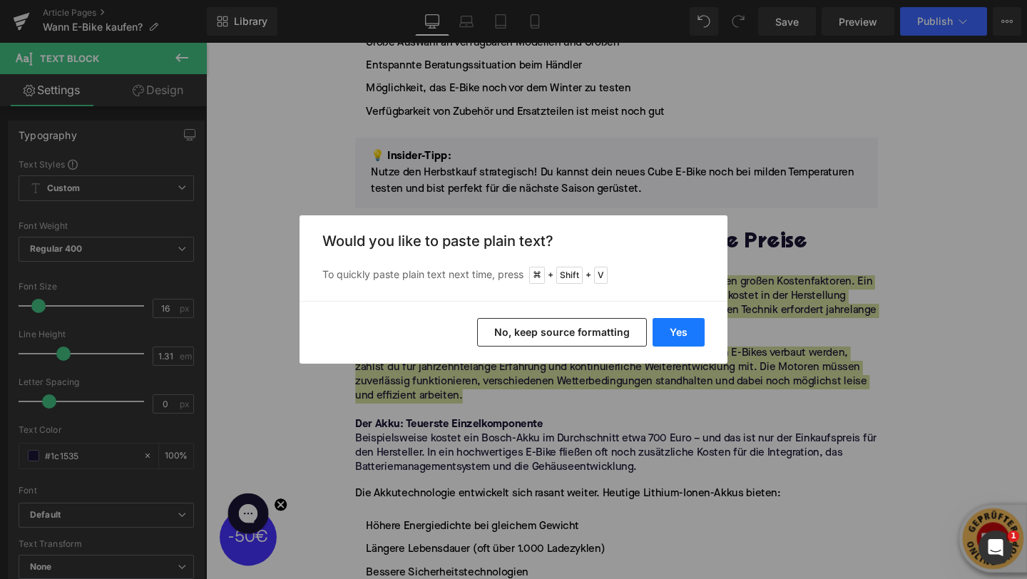
click at [687, 325] on button "Yes" at bounding box center [679, 332] width 52 height 29
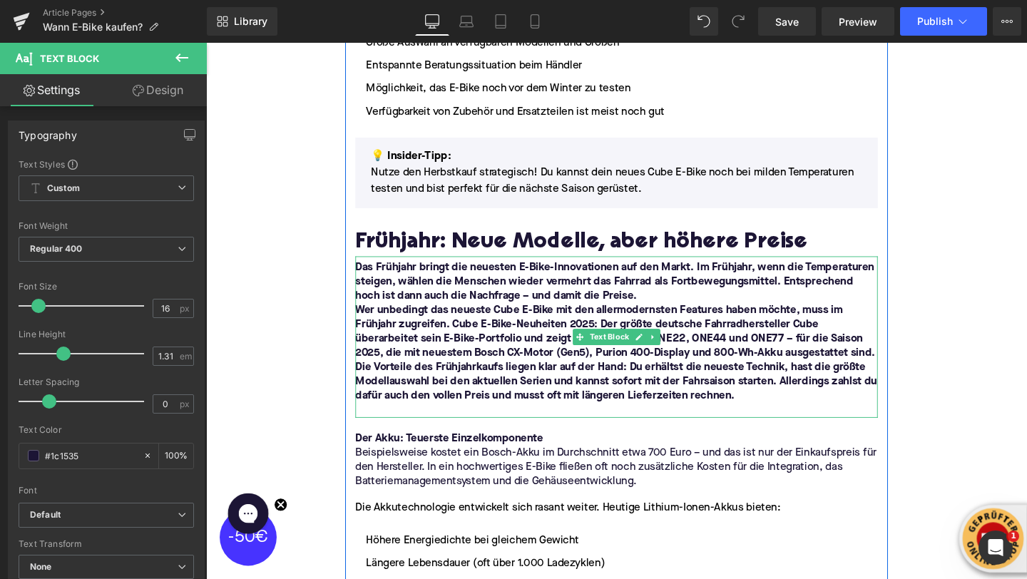
click at [506, 331] on b "Wer unbedingt das neueste Cube E-Bike mit den allermodernsten Features haben mö…" at bounding box center [636, 347] width 547 height 56
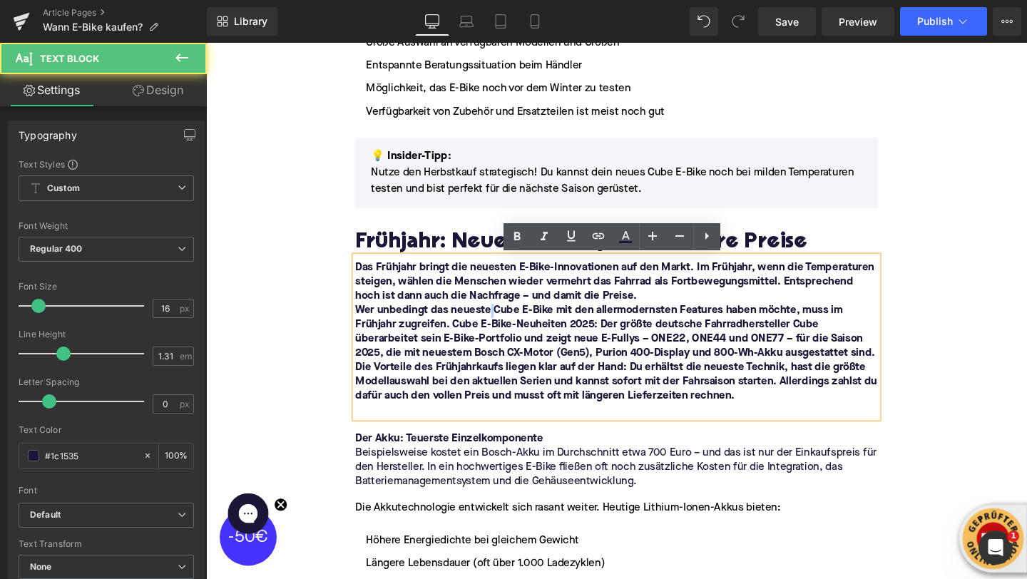
click at [506, 331] on b "Wer unbedingt das neueste Cube E-Bike mit den allermodernsten Features haben mö…" at bounding box center [636, 347] width 547 height 56
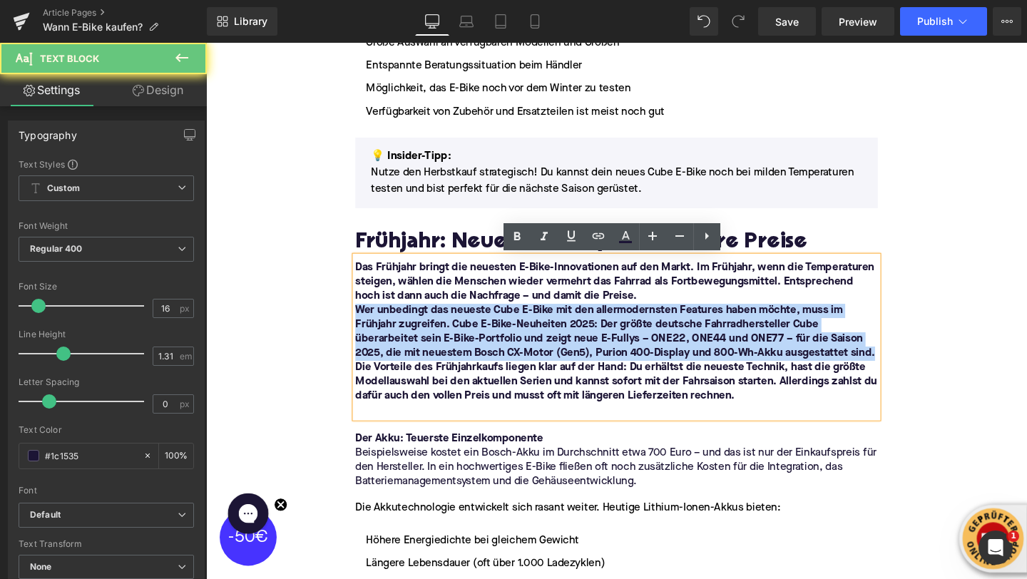
click at [506, 331] on b "Wer unbedingt das neueste Cube E-Bike mit den allermodernsten Features haben mö…" at bounding box center [636, 347] width 547 height 56
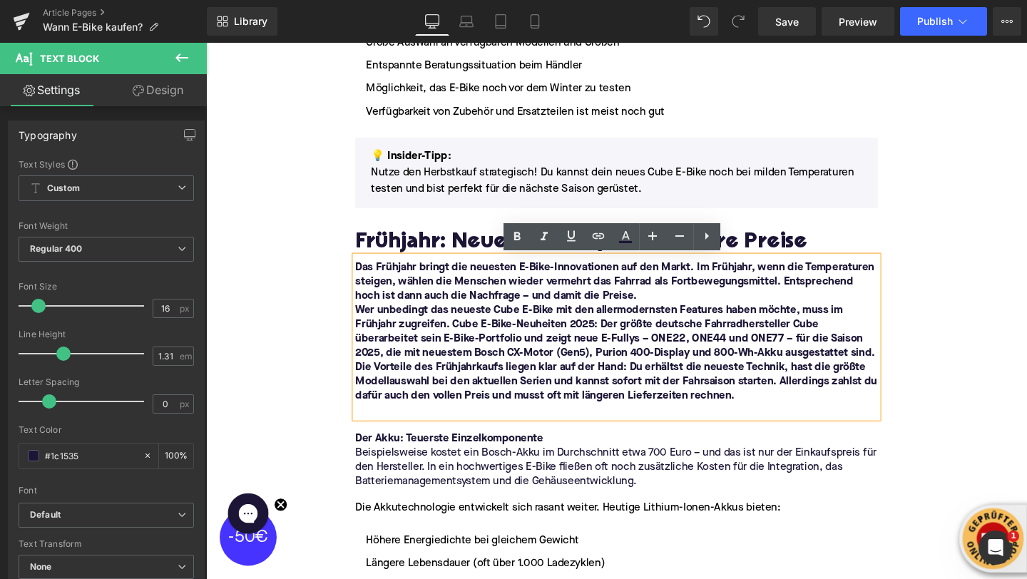
click at [612, 363] on b "Wer unbedingt das neueste Cube E-Bike mit den allermodernsten Features haben mö…" at bounding box center [636, 347] width 547 height 56
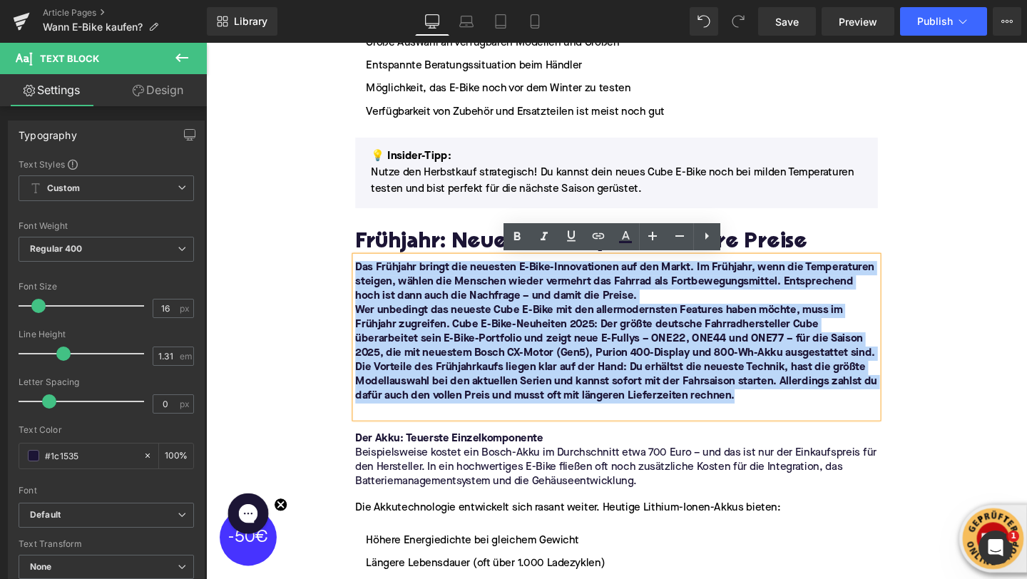
drag, startPoint x: 778, startPoint y: 421, endPoint x: 330, endPoint y: 273, distance: 471.8
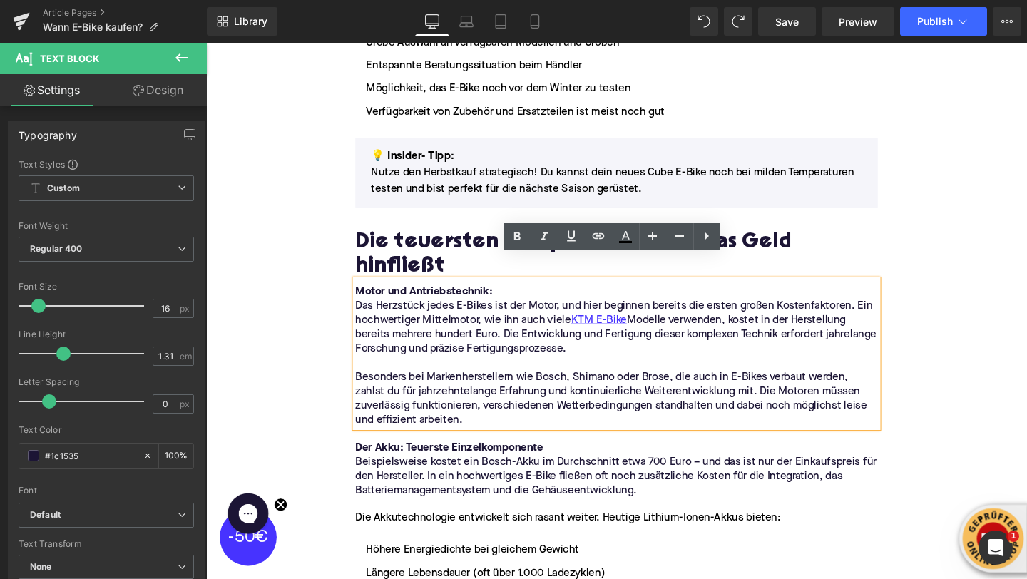
click at [439, 299] on strong "Motor und Antriebstechnik:" at bounding box center [435, 304] width 144 height 11
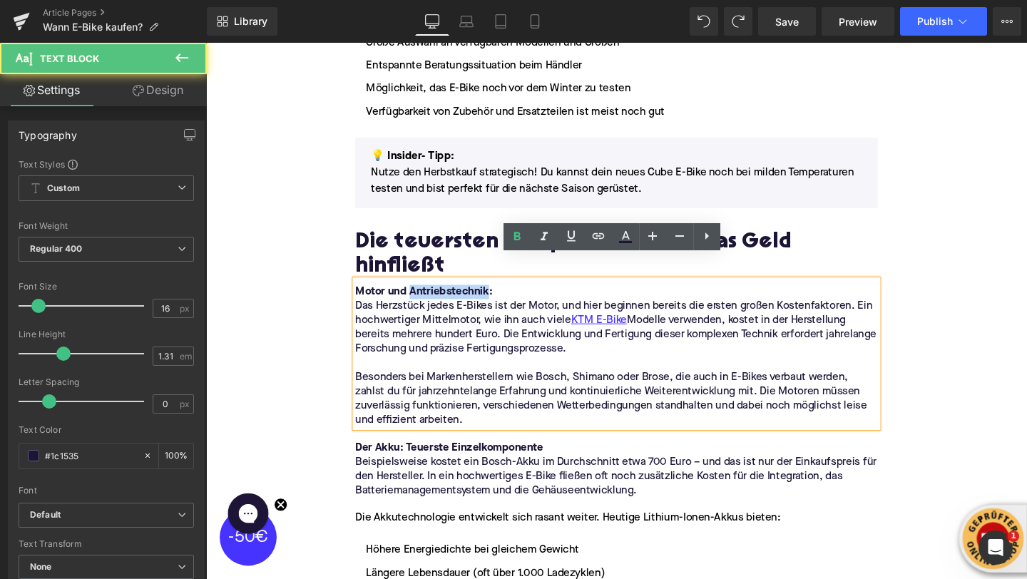
click at [439, 299] on strong "Motor und Antriebstechnik:" at bounding box center [435, 304] width 144 height 11
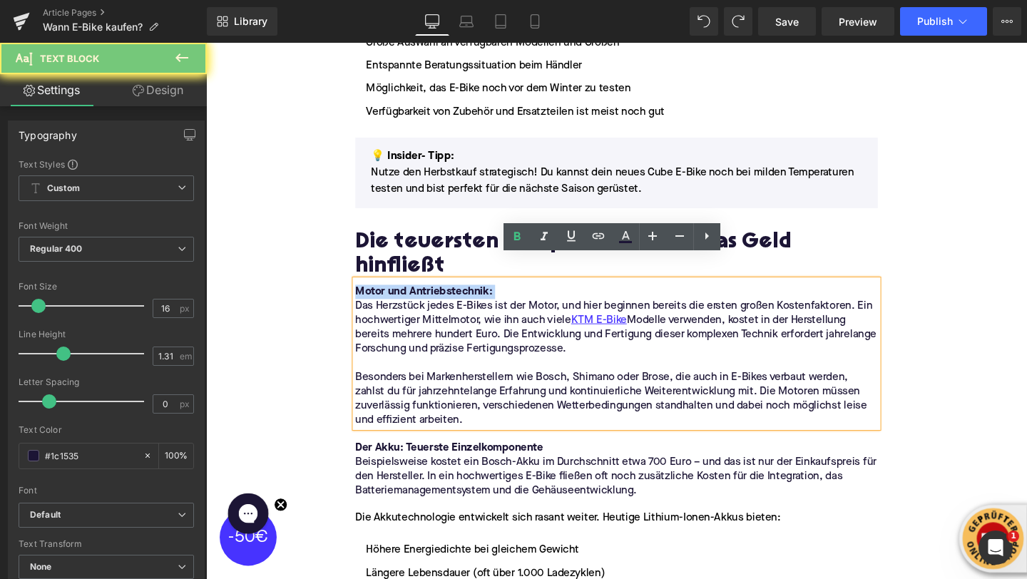
click at [439, 299] on strong "Motor und Antriebstechnik:" at bounding box center [435, 304] width 144 height 11
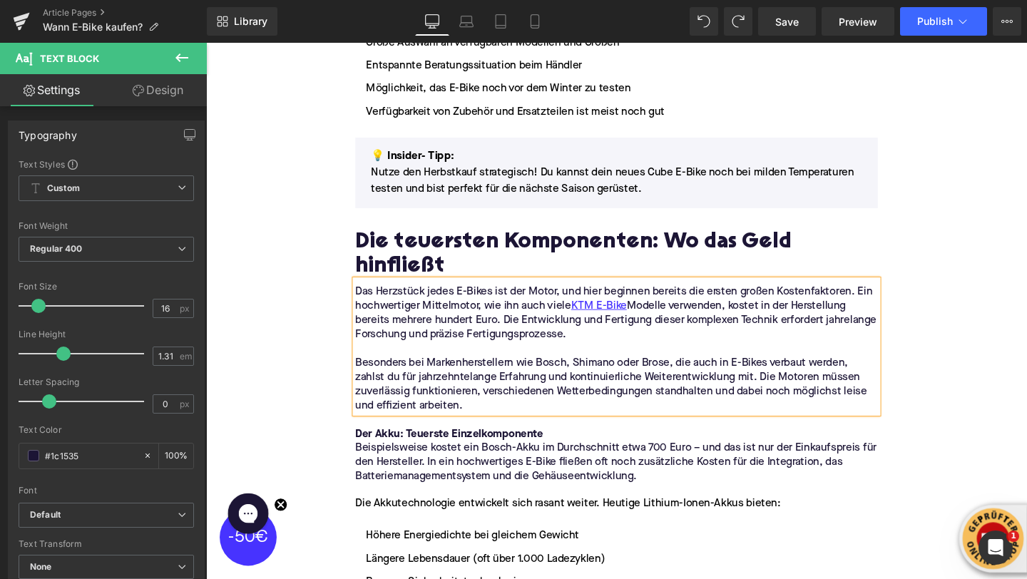
click at [419, 372] on p "Besonders bei Markenherstellern wie Bosch, Shimano oder Brose, die auch in E-Bi…" at bounding box center [637, 402] width 549 height 60
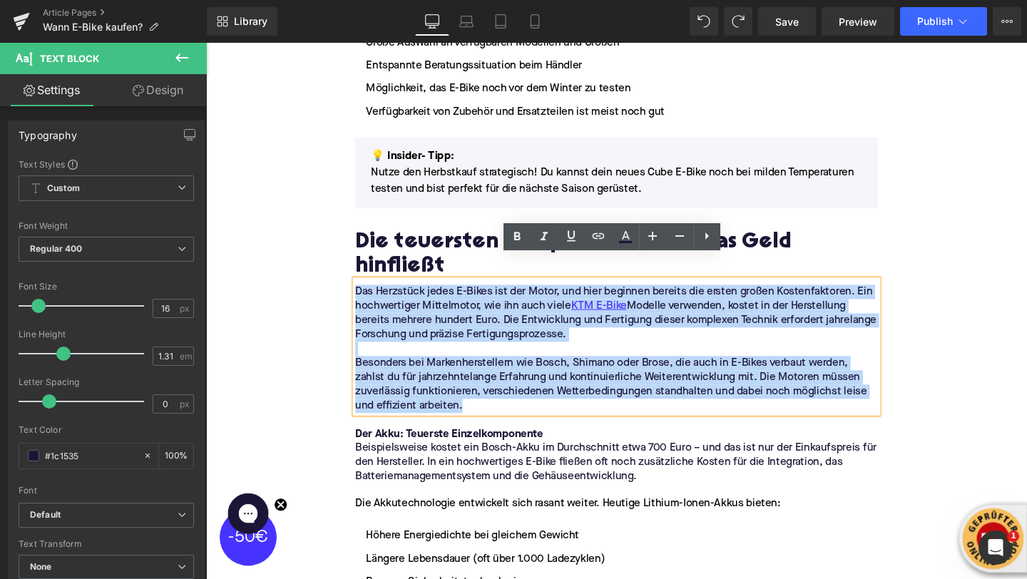
drag, startPoint x: 490, startPoint y: 400, endPoint x: 355, endPoint y: 279, distance: 181.4
drag, startPoint x: 509, startPoint y: 397, endPoint x: 352, endPoint y: 282, distance: 194.3
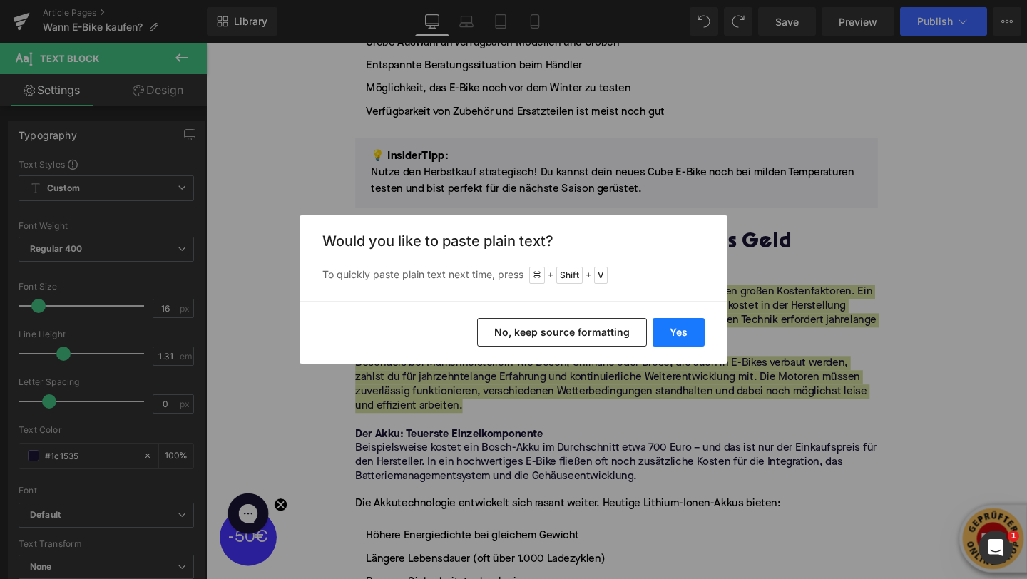
click at [667, 335] on button "Yes" at bounding box center [679, 332] width 52 height 29
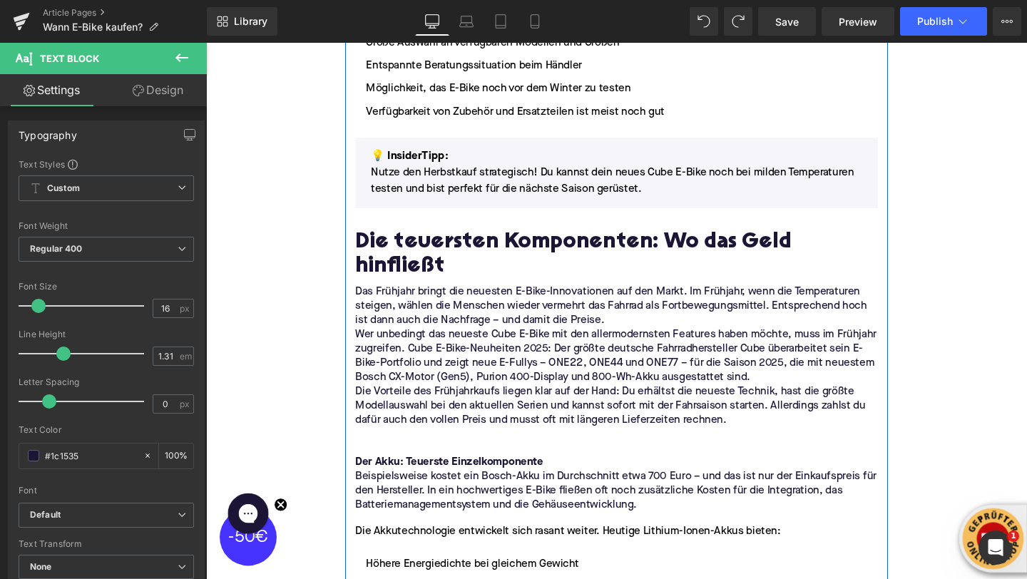
click at [636, 305] on p "Das Frühjahr bringt die neuesten E-Bike-Innovationen auf den Markt. Im Frühjahr…" at bounding box center [637, 320] width 549 height 45
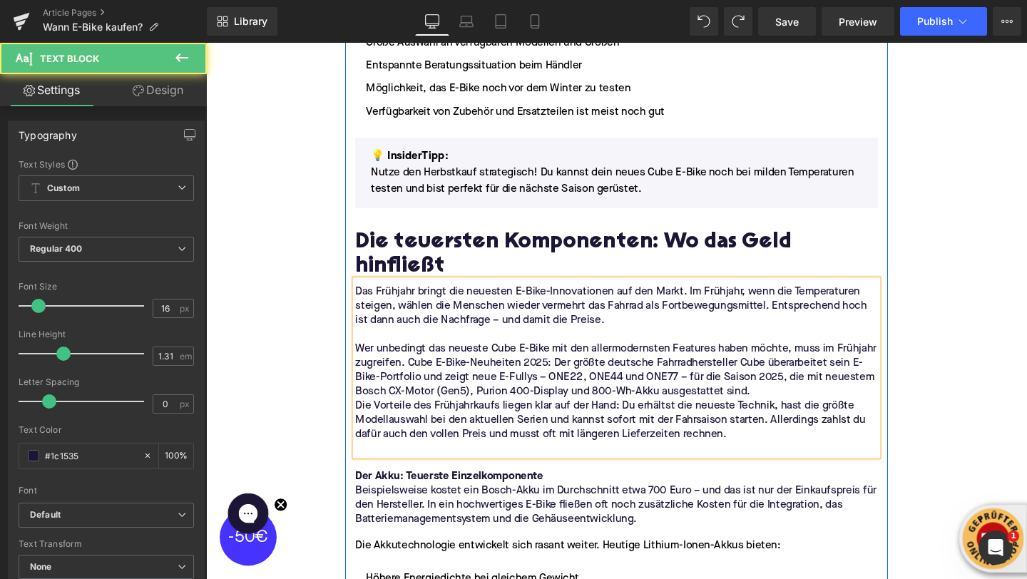
click at [788, 375] on p "Wer unbedingt das neueste Cube E-Bike mit den allermodernsten Features haben mö…" at bounding box center [637, 387] width 549 height 60
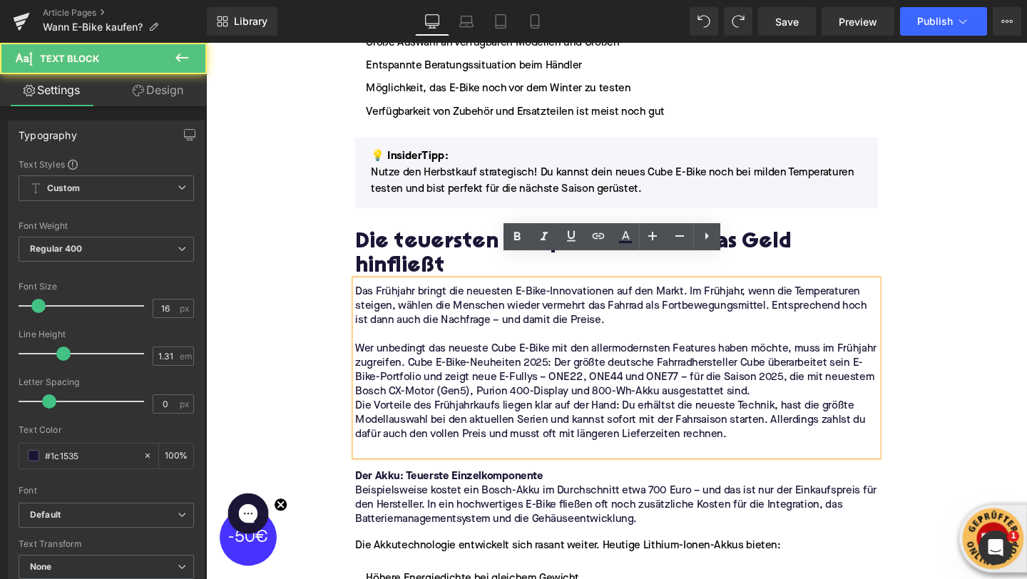
click at [781, 385] on p "Wer unbedingt das neueste Cube E-Bike mit den allermodernsten Features haben mö…" at bounding box center [637, 387] width 549 height 60
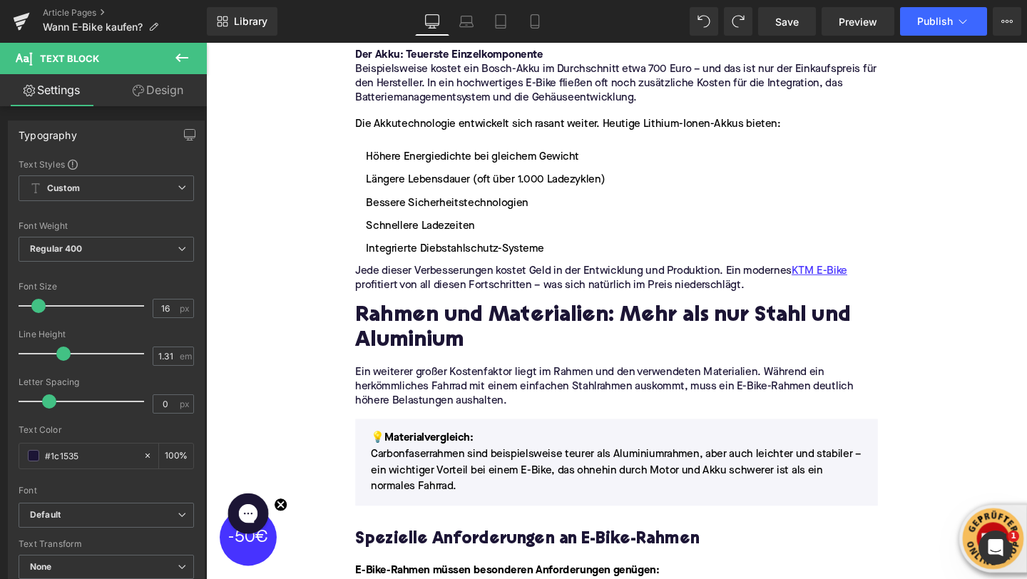
scroll to position [1729, 0]
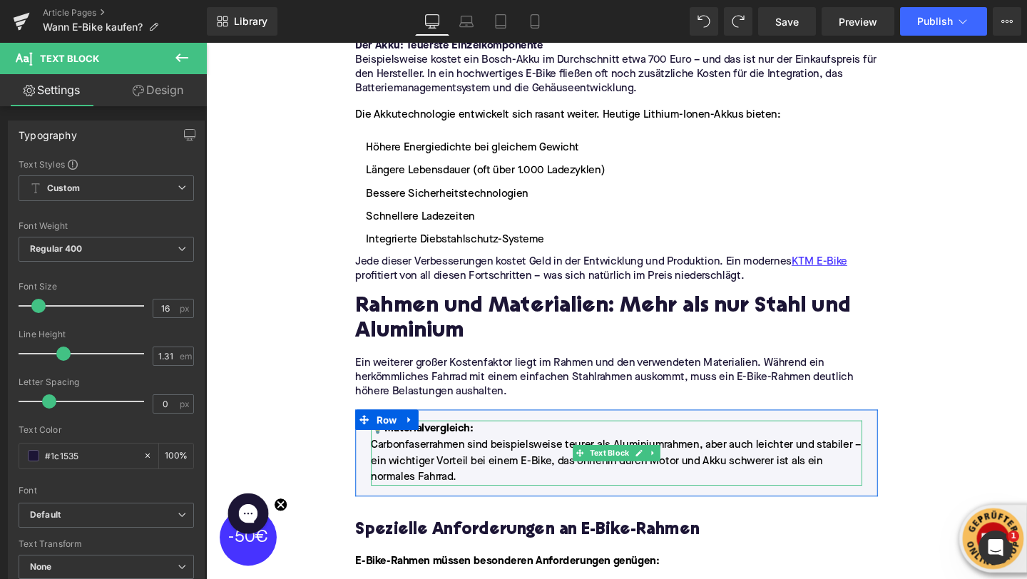
click at [432, 443] on span "Materialvergleich:" at bounding box center [440, 448] width 93 height 11
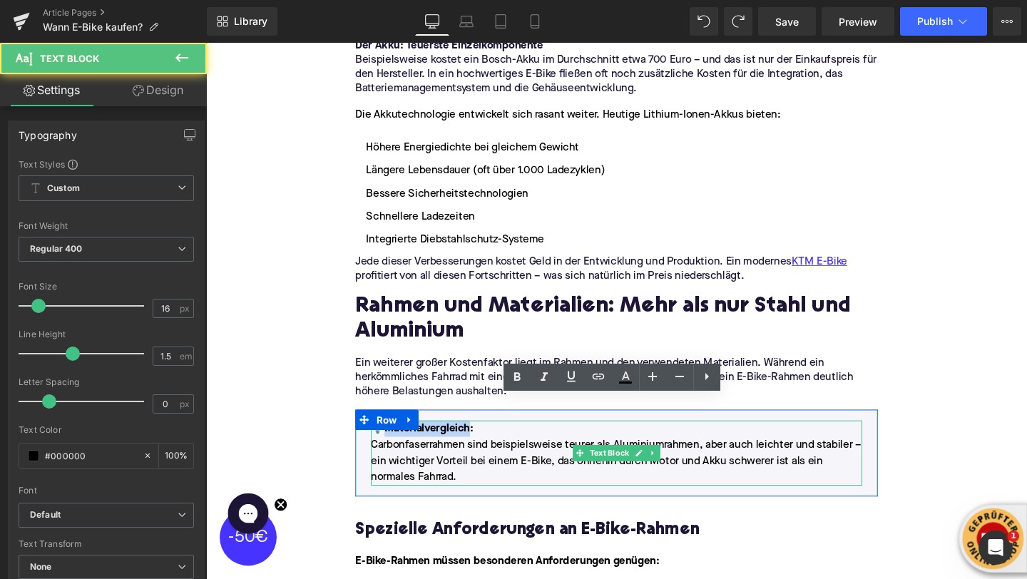
click at [432, 443] on span "Materialvergleich:" at bounding box center [440, 448] width 93 height 11
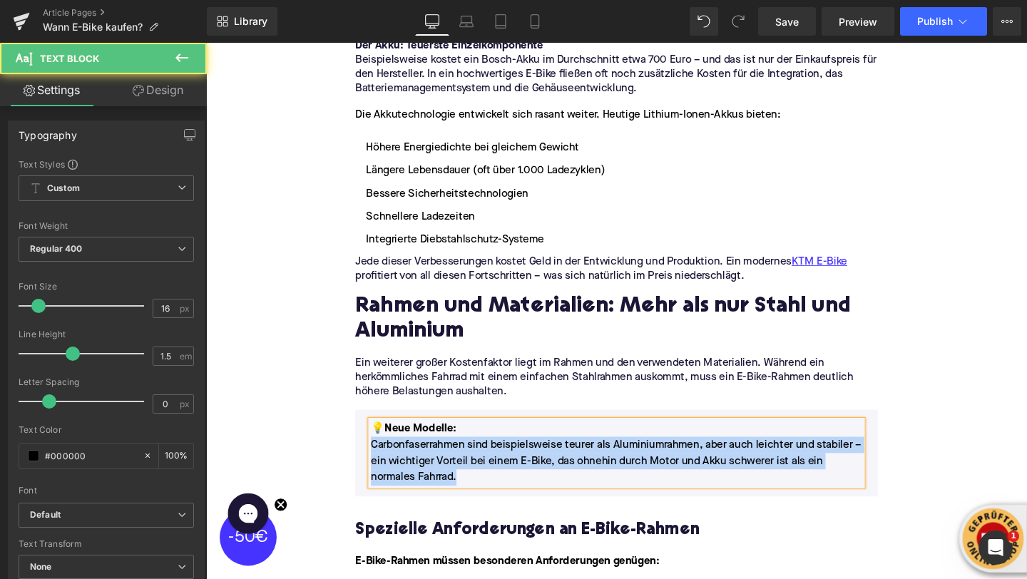
drag, startPoint x: 482, startPoint y: 477, endPoint x: 371, endPoint y: 446, distance: 115.0
click at [371, 446] on div "💡 Neue Modelle: Carbonfaserrahmen sind beispielsweise teurer als Aluminiumrahme…" at bounding box center [638, 474] width 538 height 68
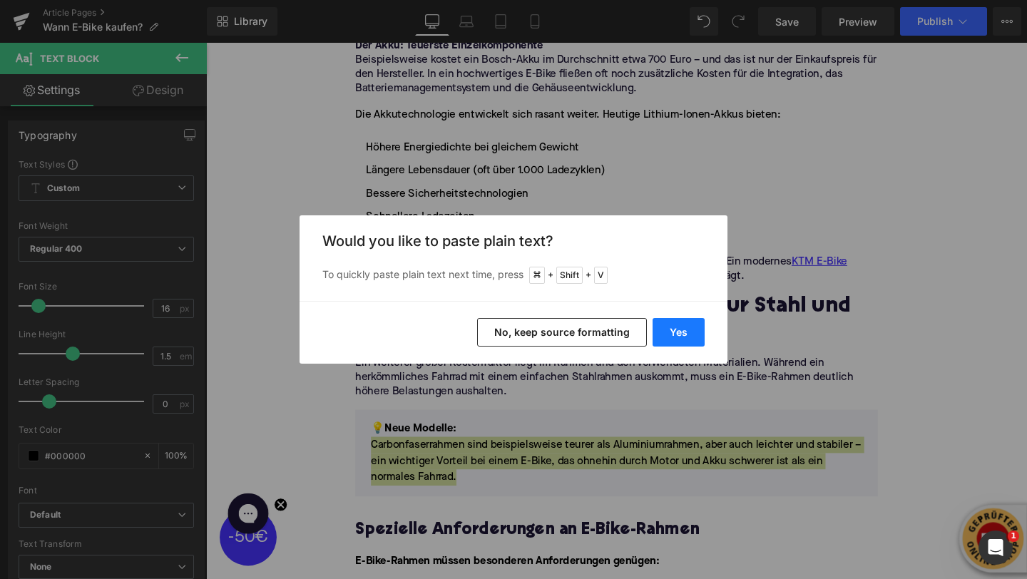
click at [666, 345] on button "Yes" at bounding box center [679, 332] width 52 height 29
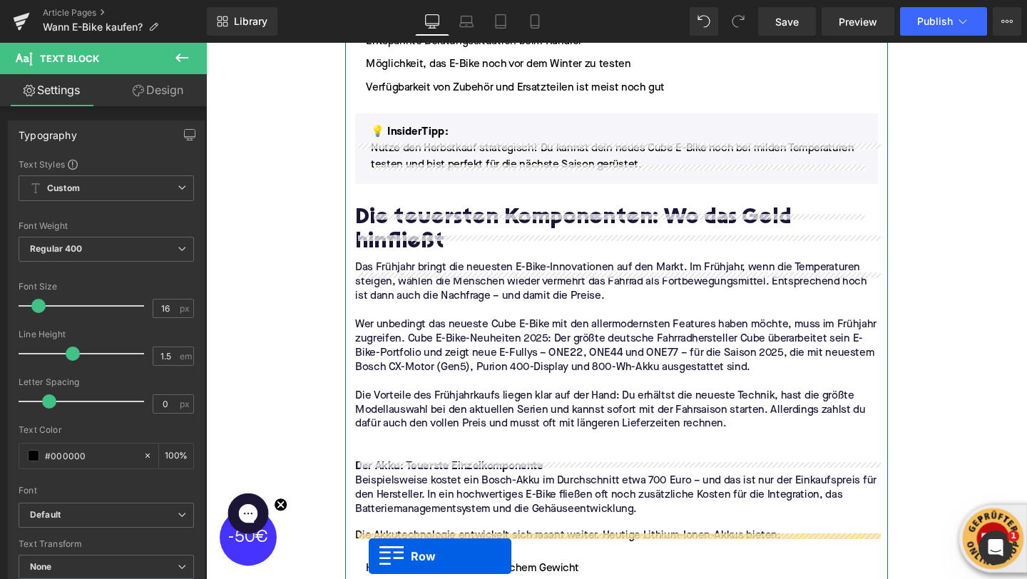
scroll to position [1358, 0]
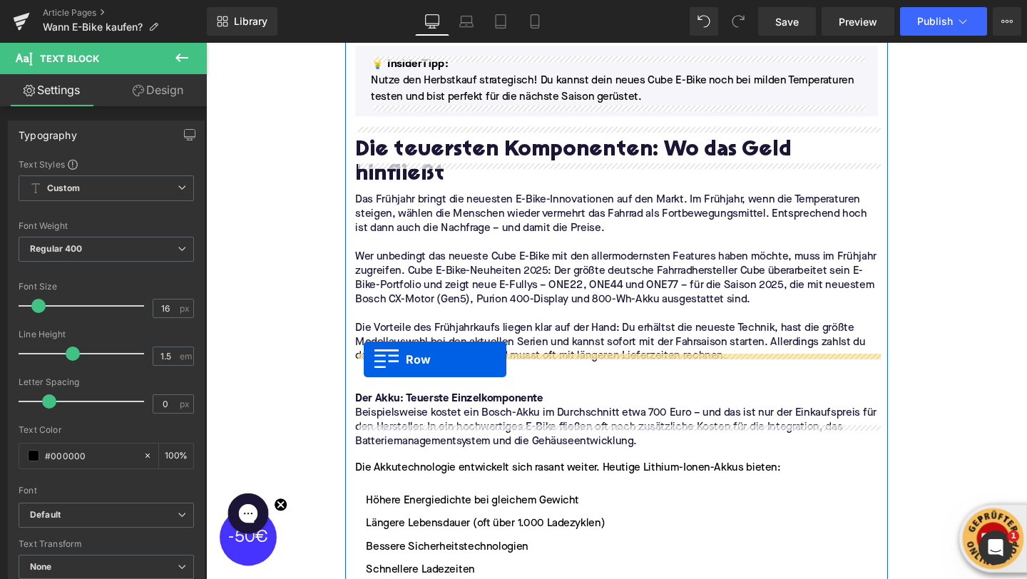
drag, startPoint x: 370, startPoint y: 412, endPoint x: 372, endPoint y: 376, distance: 36.4
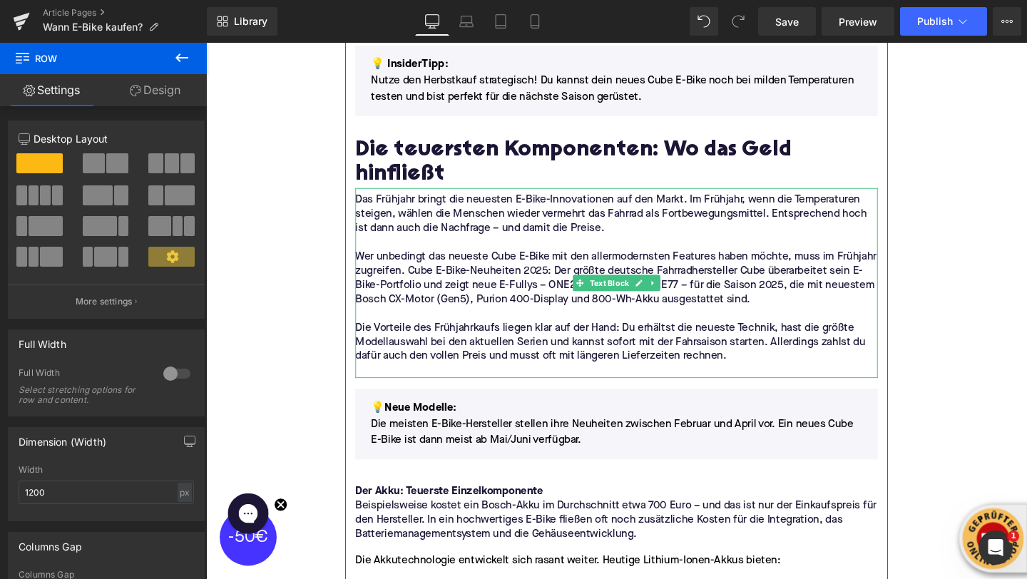
click at [388, 355] on p "Die Vorteile des Frühjahrkaufs liegen klar auf der Hand: Du erhältst die neuest…" at bounding box center [637, 357] width 549 height 45
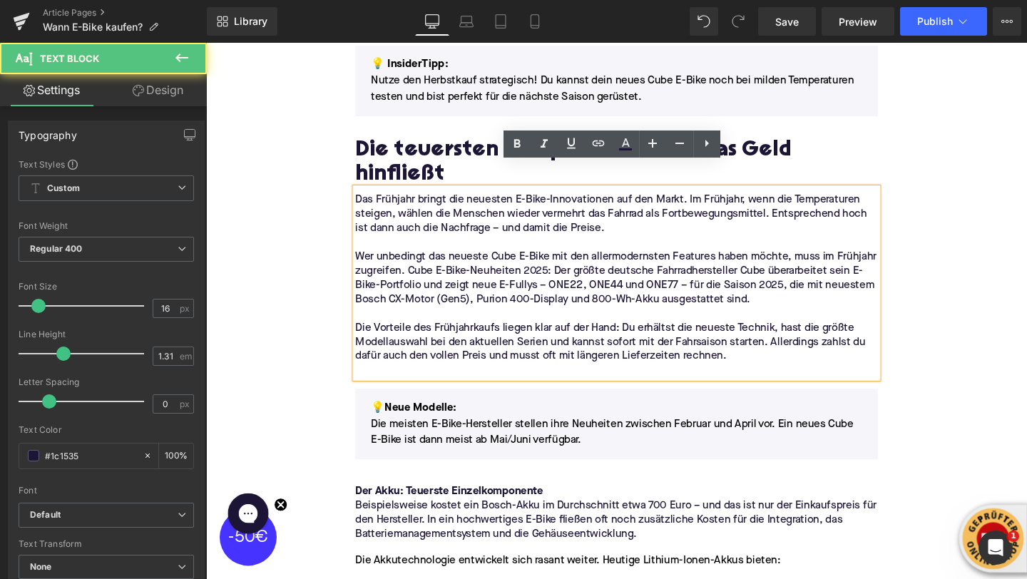
click at [388, 372] on div "Das Frühjahr bringt die neuesten E-Bike-Innovationen auf den Markt. Im Frühjahr…" at bounding box center [637, 295] width 549 height 200
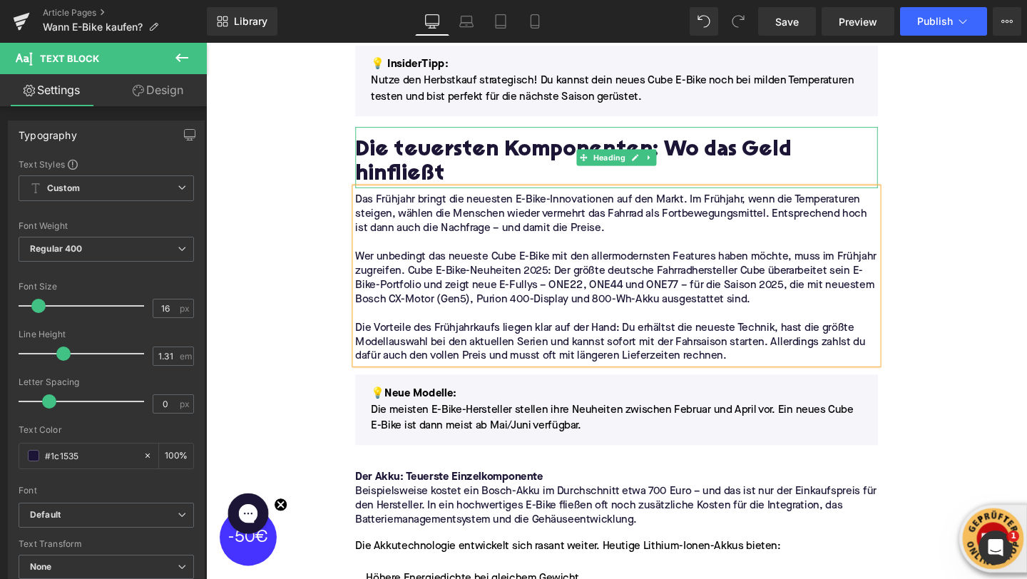
click at [434, 158] on h2 "Die teuersten Komponenten: Wo das Geld hinfließt" at bounding box center [637, 169] width 549 height 51
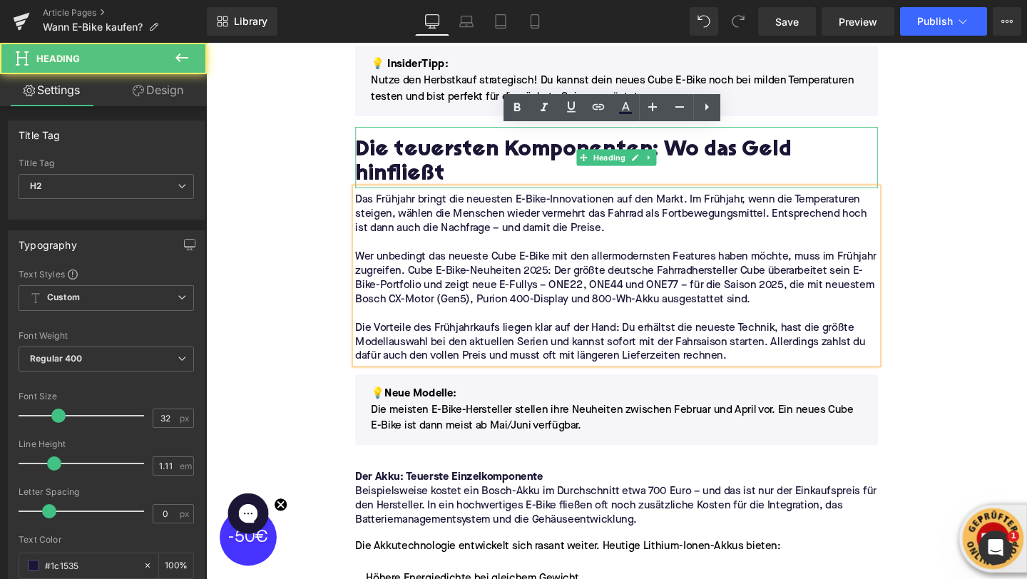
click at [434, 158] on h2 "Die teuersten Komponenten: Wo das Geld hinfließt" at bounding box center [637, 169] width 549 height 51
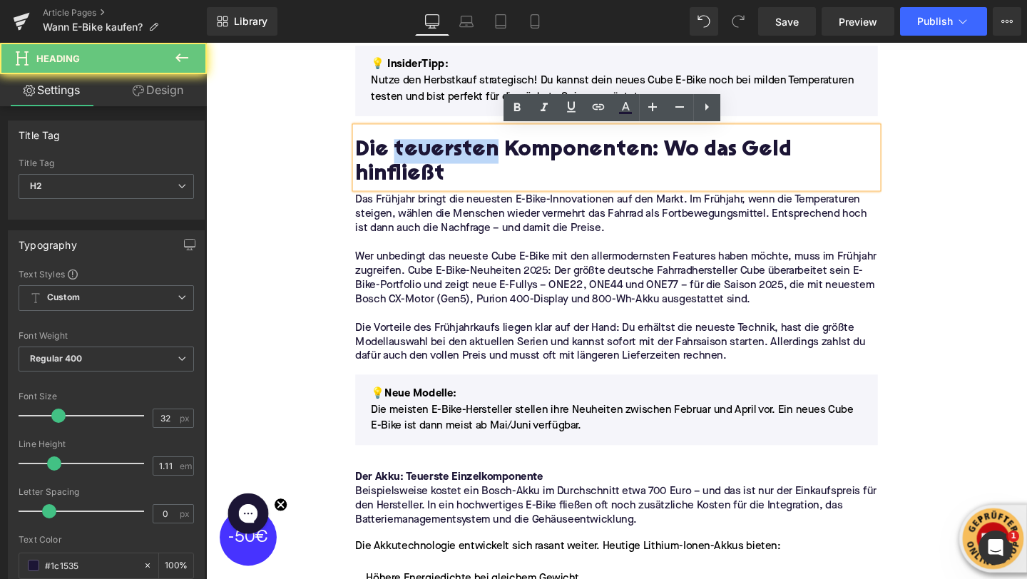
click at [434, 158] on h2 "Die teuersten Komponenten: Wo das Geld hinfließt" at bounding box center [637, 169] width 549 height 51
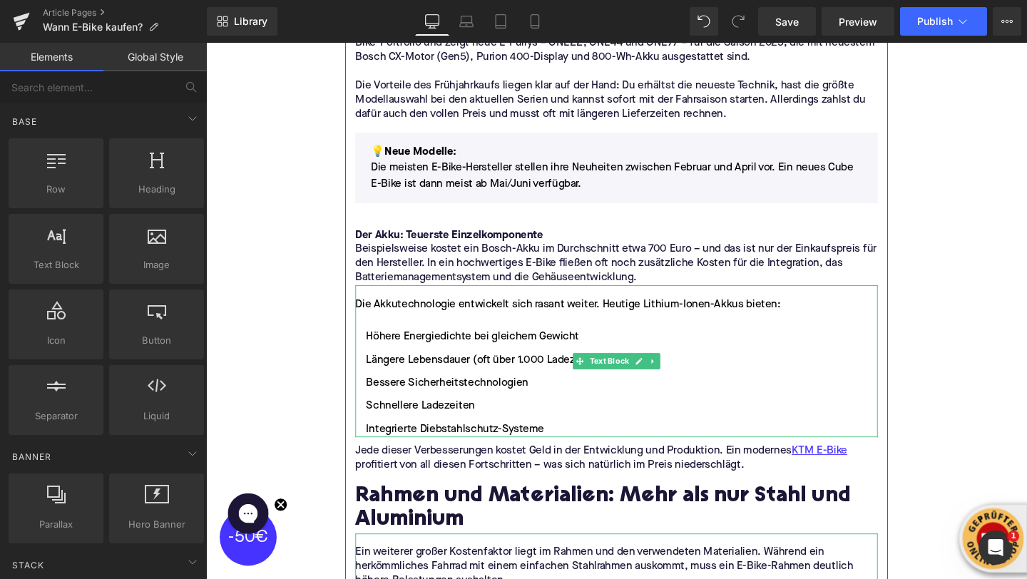
scroll to position [1590, 0]
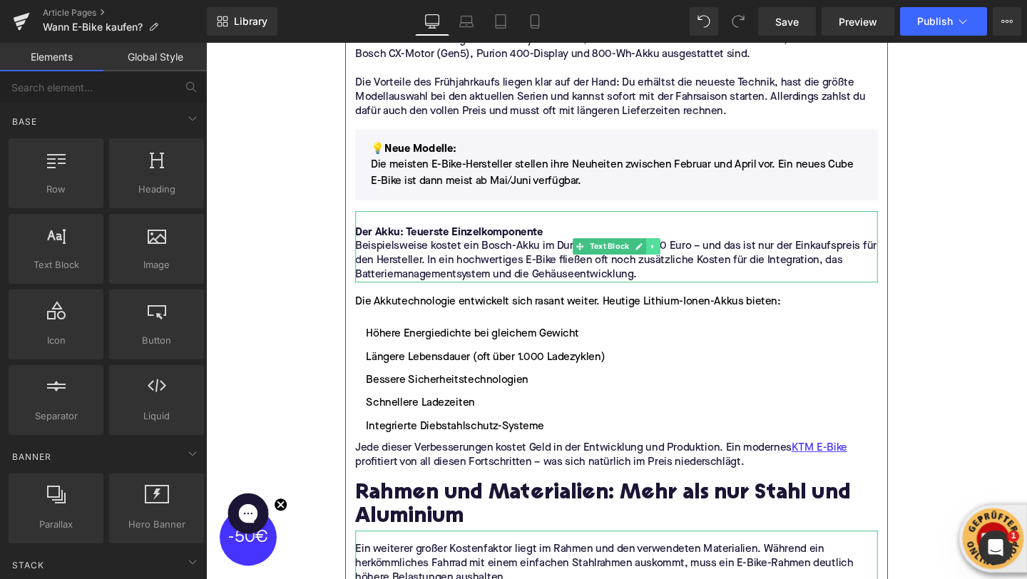
click at [676, 253] on icon at bounding box center [676, 257] width 8 height 9
click at [680, 256] on icon at bounding box center [684, 257] width 8 height 9
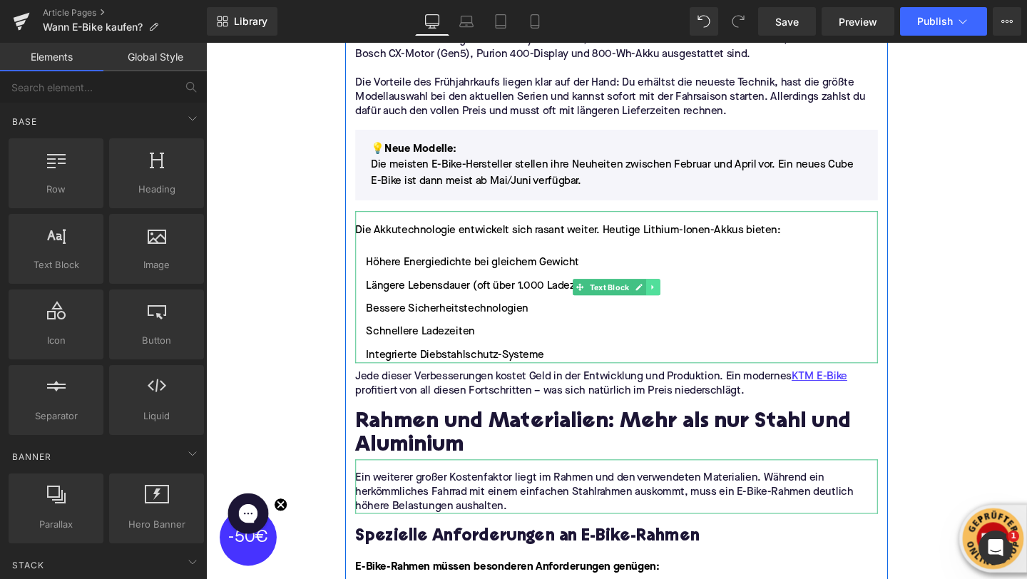
click at [681, 295] on link at bounding box center [676, 299] width 15 height 17
click at [681, 299] on icon at bounding box center [684, 299] width 8 height 8
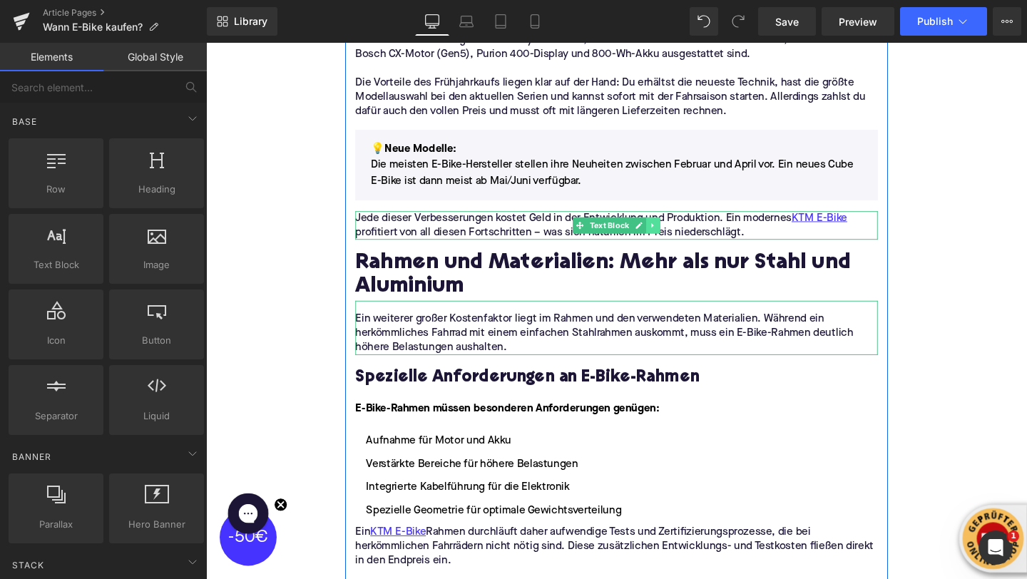
click at [677, 235] on icon at bounding box center [676, 234] width 8 height 9
click at [685, 231] on icon at bounding box center [684, 234] width 8 height 8
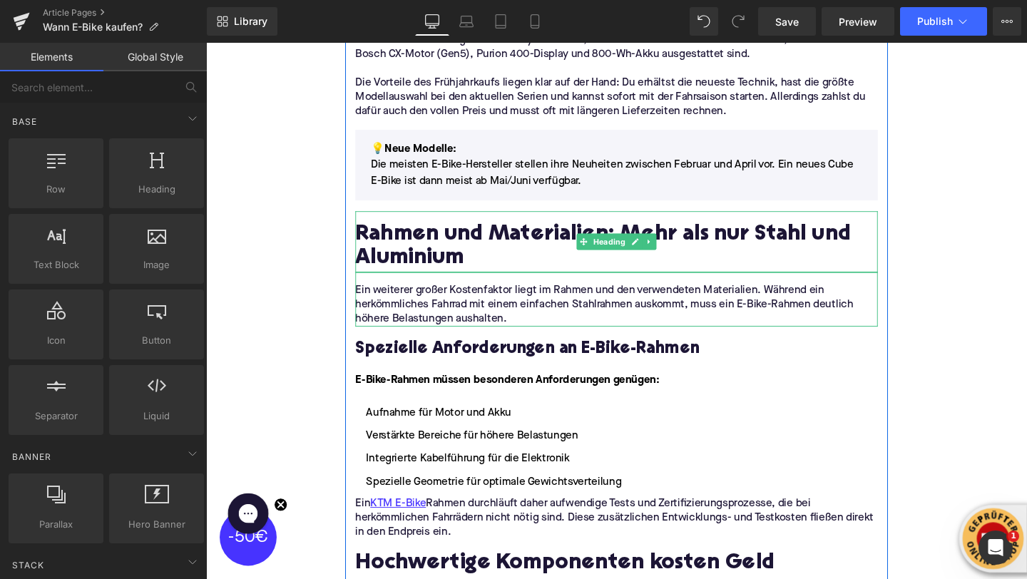
click at [438, 243] on h2 "Rahmen und Materialien: Mehr als nur Stahl und Aluminium" at bounding box center [637, 258] width 549 height 51
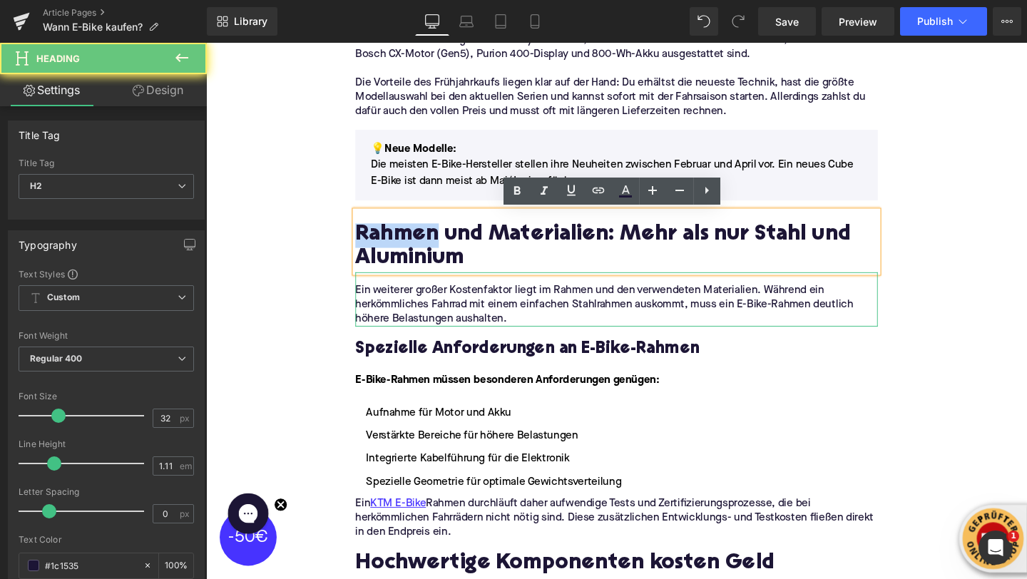
click at [438, 243] on h2 "Rahmen und Materialien: Mehr als nur Stahl und Aluminium" at bounding box center [637, 258] width 549 height 51
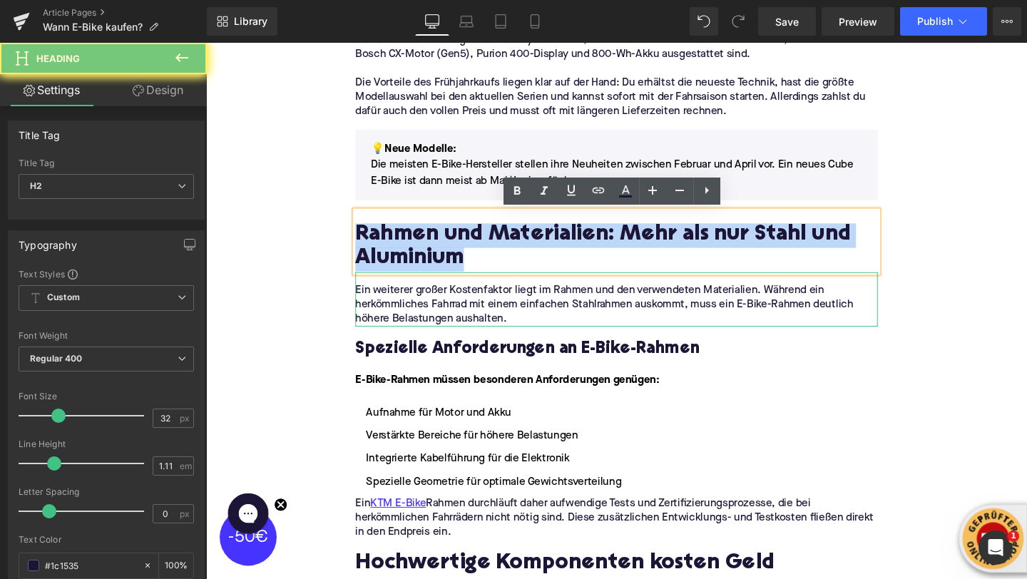
paste div
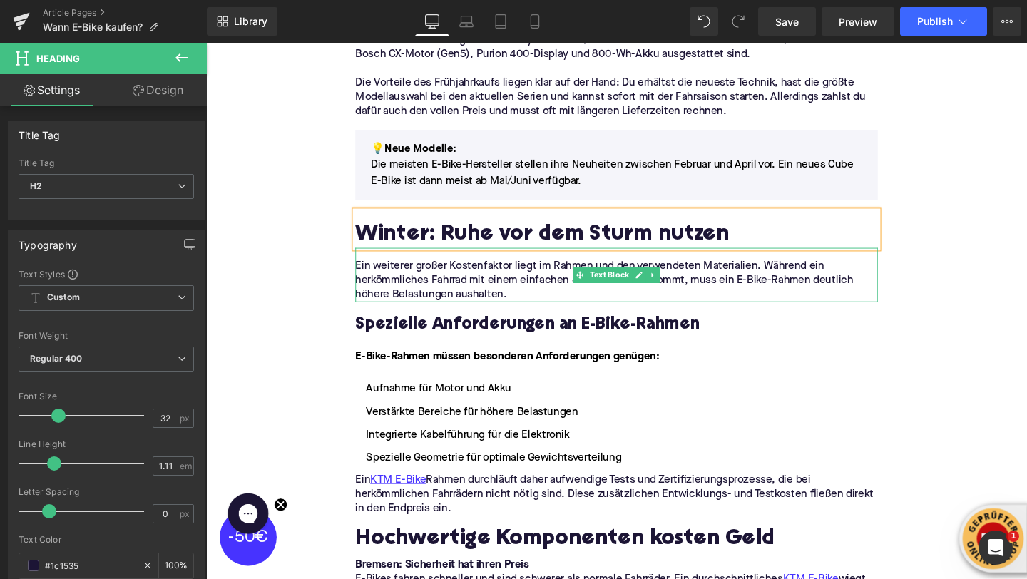
click at [420, 300] on p "Ein weiterer großer Kostenfaktor liegt im Rahmen und den verwendeten Materialie…" at bounding box center [637, 292] width 549 height 45
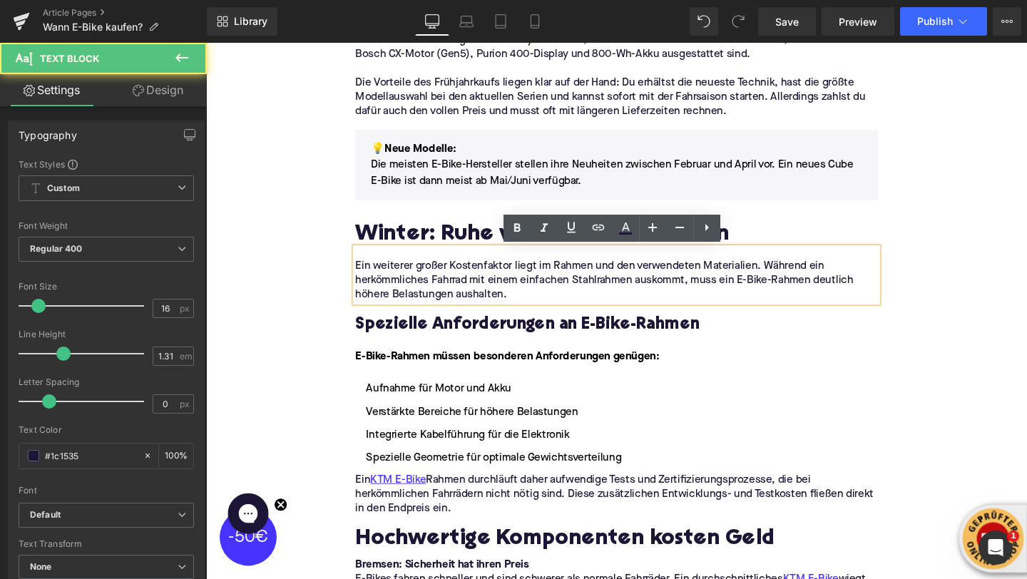
click at [420, 300] on p "Ein weiterer großer Kostenfaktor liegt im Rahmen und den verwendeten Materialie…" at bounding box center [637, 292] width 549 height 45
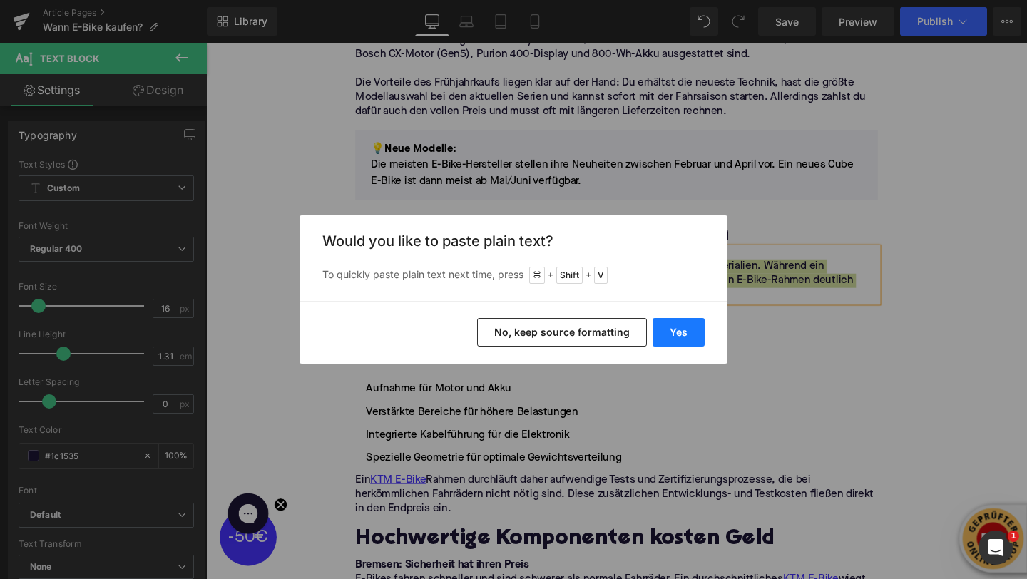
click at [683, 331] on button "Yes" at bounding box center [679, 332] width 52 height 29
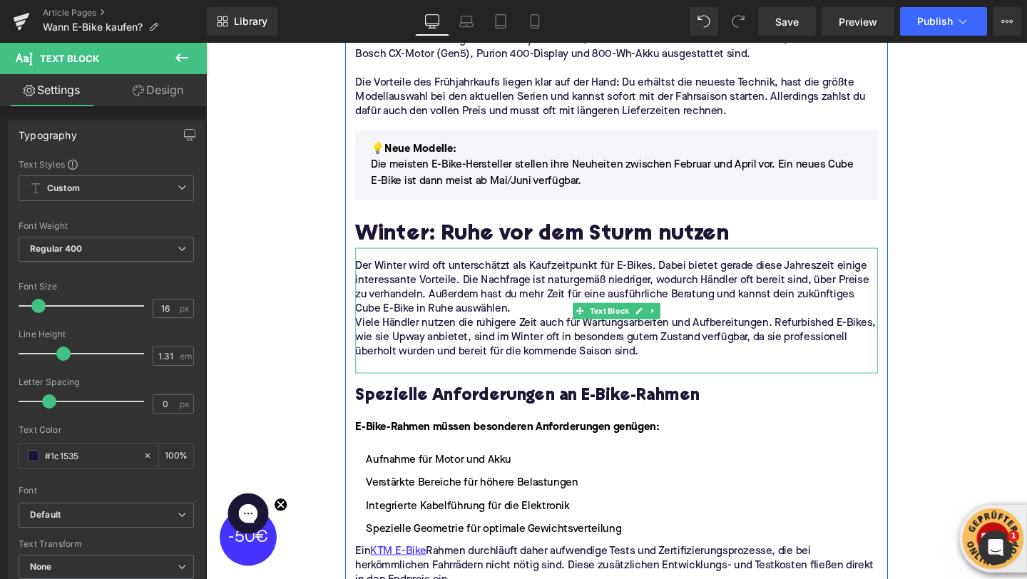
click at [547, 319] on p "Der Winter wird oft unterschätzt als Kaufzeitpunkt für E-Bikes. Dabei bietet ge…" at bounding box center [637, 300] width 549 height 60
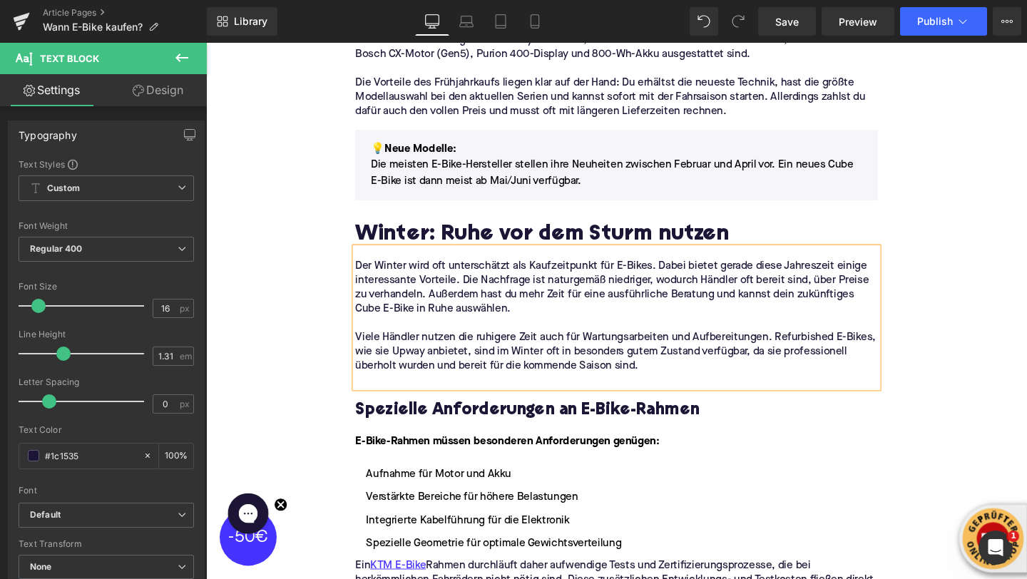
click at [439, 394] on p at bounding box center [637, 397] width 549 height 15
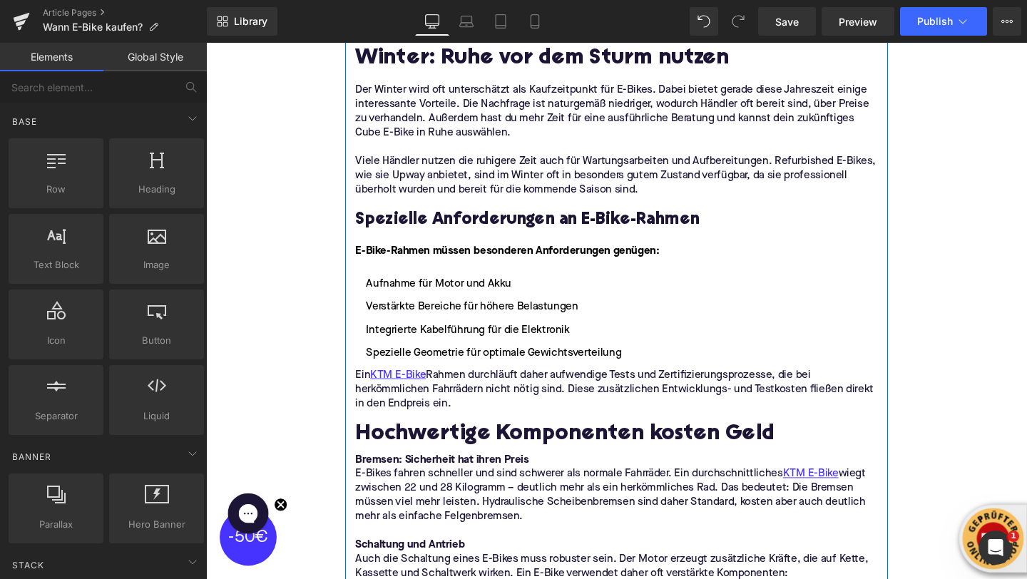
scroll to position [1776, 0]
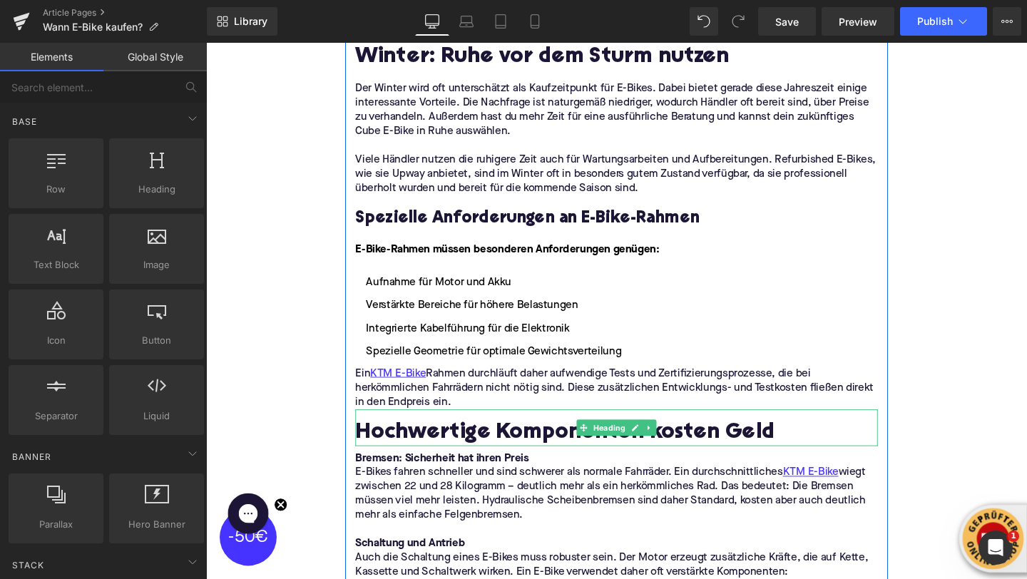
click at [429, 442] on h2 "Hochwertige Komponenten kosten Geld" at bounding box center [637, 455] width 549 height 26
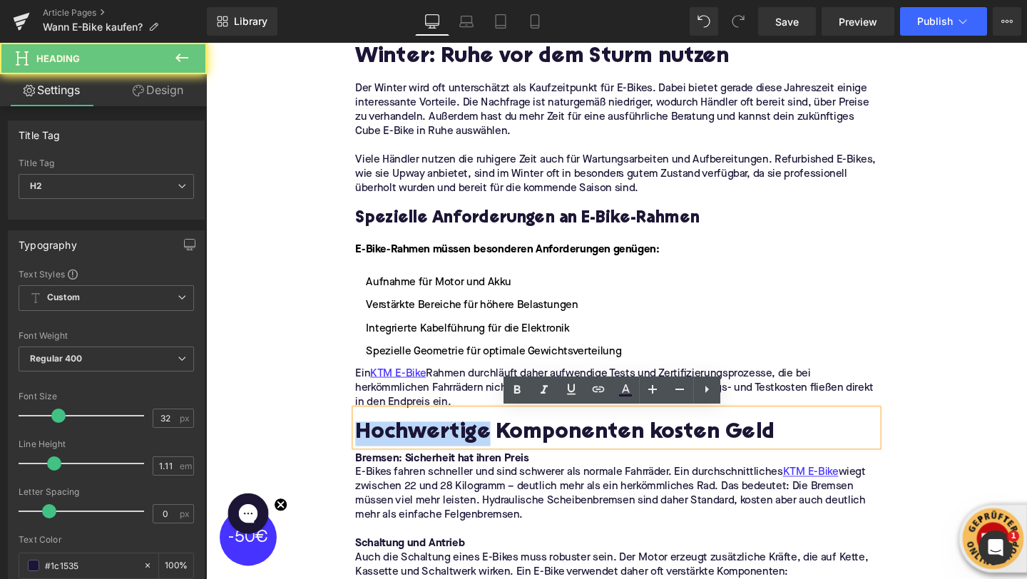
click at [429, 442] on h2 "Hochwertige Komponenten kosten Geld" at bounding box center [637, 455] width 549 height 26
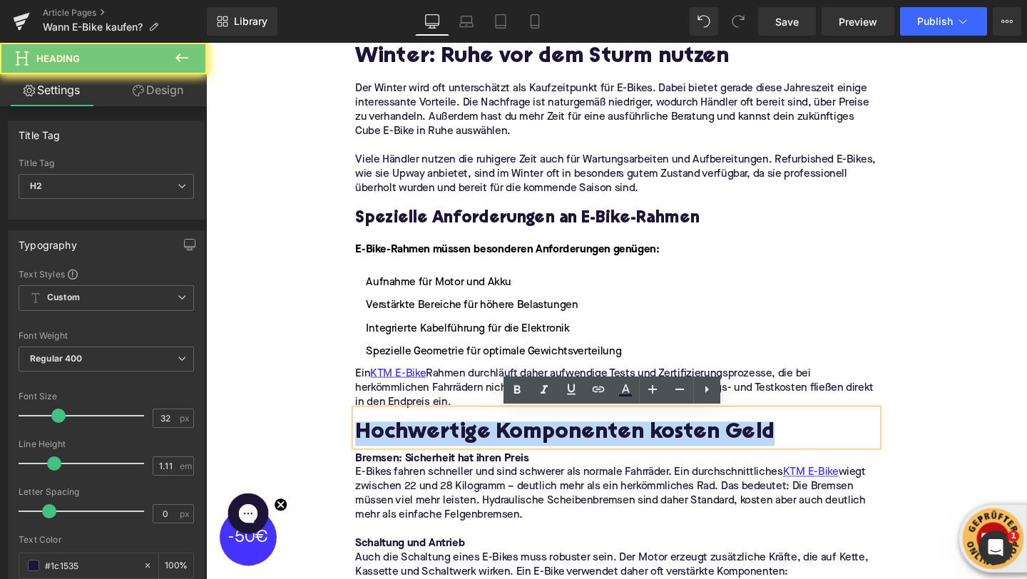
paste div
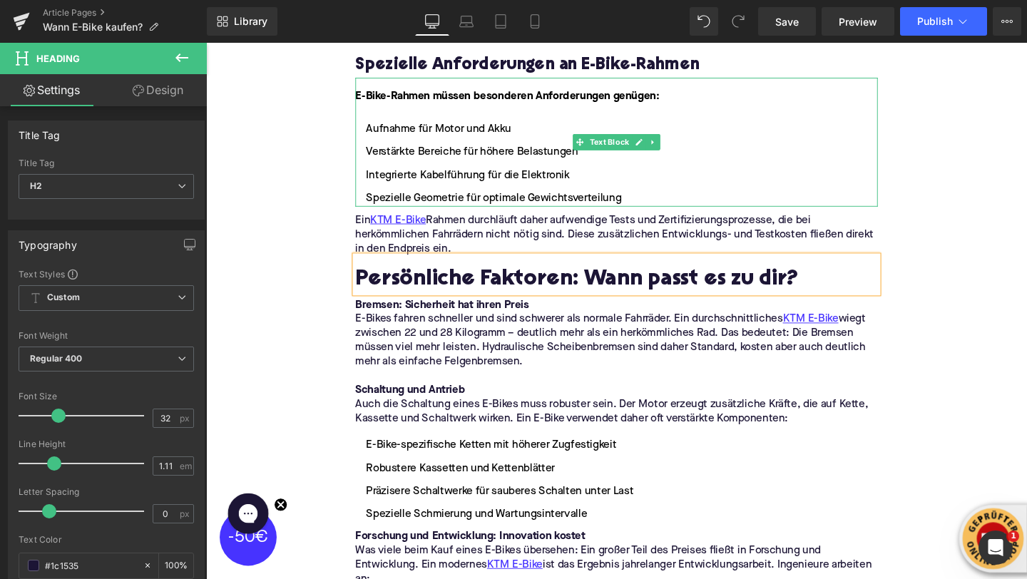
scroll to position [1981, 0]
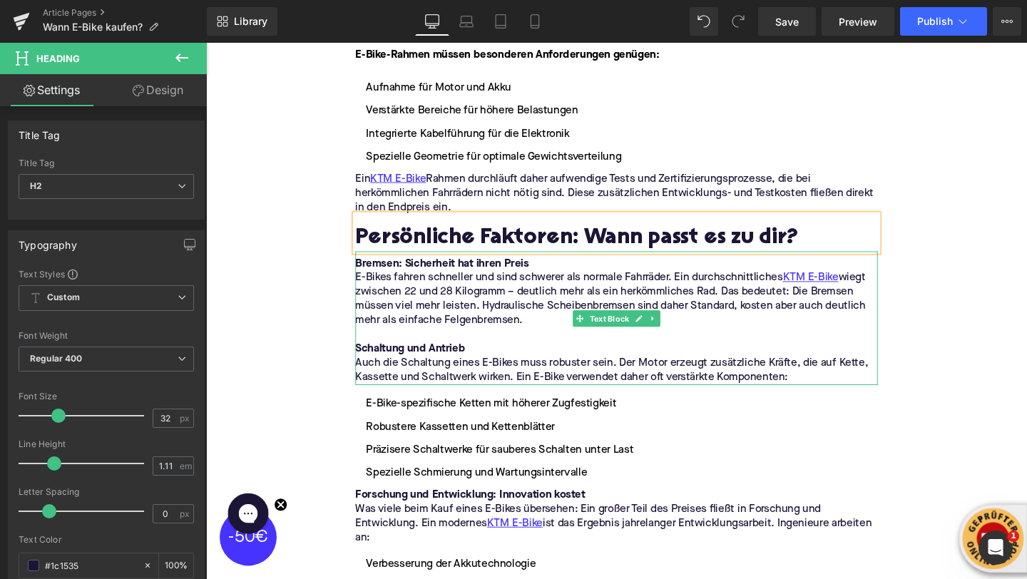
click at [429, 307] on p "E-Bikes fahren schneller und sind schwerer als normale Fahrräder. Ein durchschn…" at bounding box center [637, 313] width 549 height 60
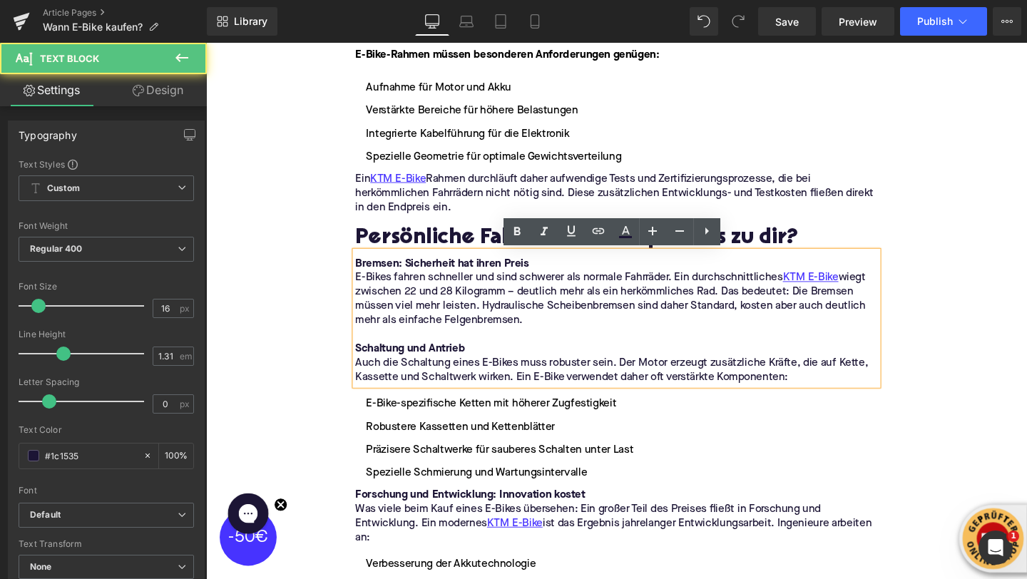
click at [429, 307] on p "E-Bikes fahren schneller und sind schwerer als normale Fahrräder. Ein durchschn…" at bounding box center [637, 313] width 549 height 60
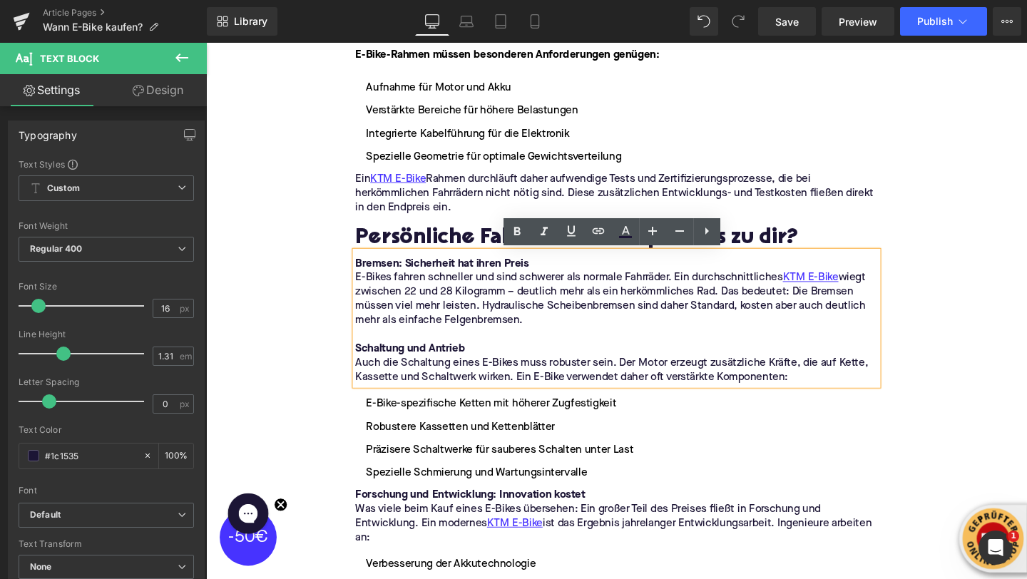
drag, startPoint x: 835, startPoint y: 396, endPoint x: 360, endPoint y: 281, distance: 488.8
click at [363, 281] on div "Bremsen: Sicherheit hat ihren Preis E-Bikes fahren schneller und sind schwerer …" at bounding box center [637, 333] width 549 height 141
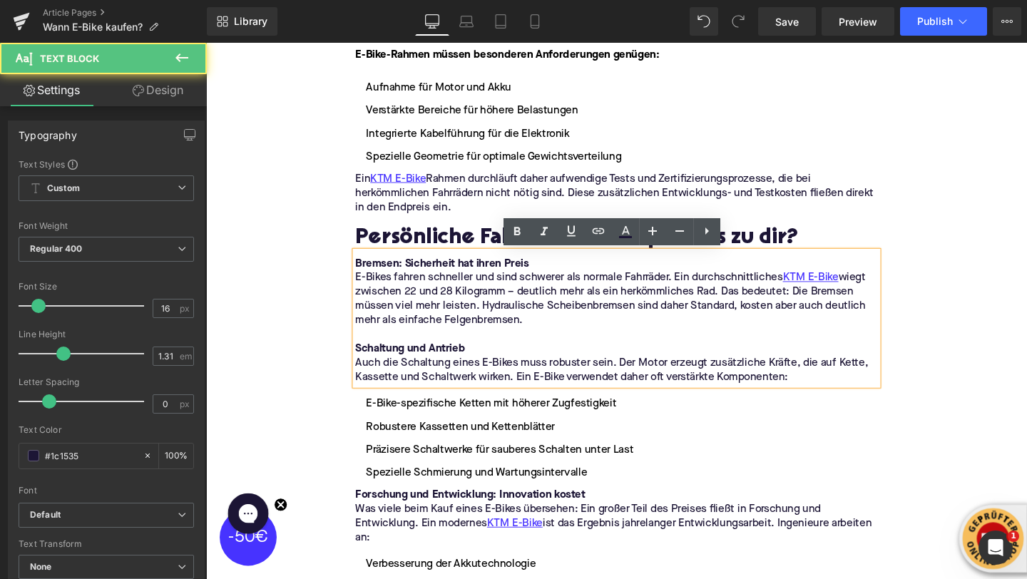
drag, startPoint x: 367, startPoint y: 278, endPoint x: 729, endPoint y: 347, distance: 369.0
click at [729, 347] on div "Bremsen: Sicherheit hat ihren Preis E-Bikes fahren schneller und sind schwerer …" at bounding box center [637, 333] width 549 height 141
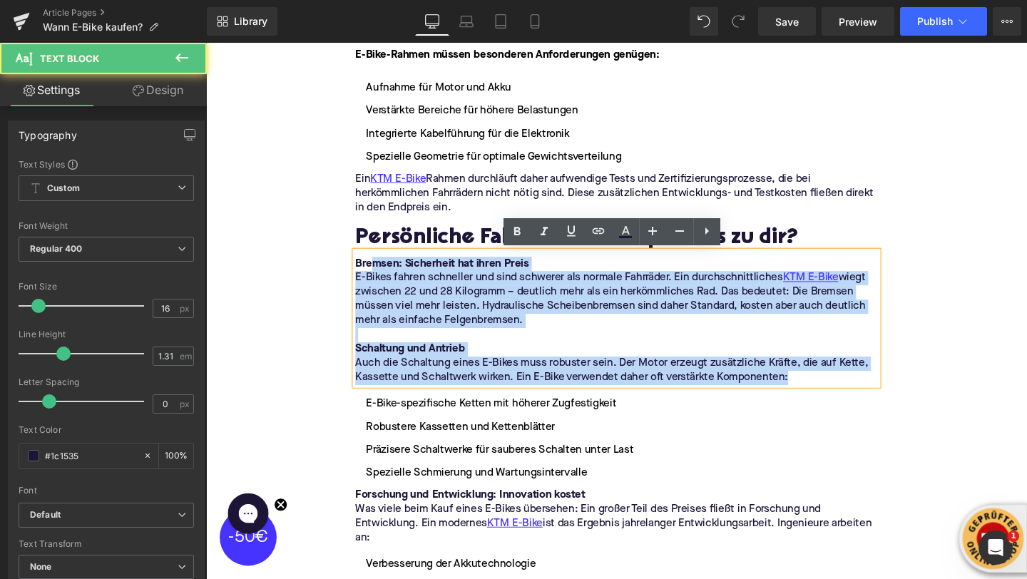
drag, startPoint x: 823, startPoint y: 394, endPoint x: 377, endPoint y: 280, distance: 459.4
click at [377, 280] on div "Bremsen: Sicherheit hat ihren Preis E-Bikes fahren schneller und sind schwerer …" at bounding box center [637, 333] width 549 height 141
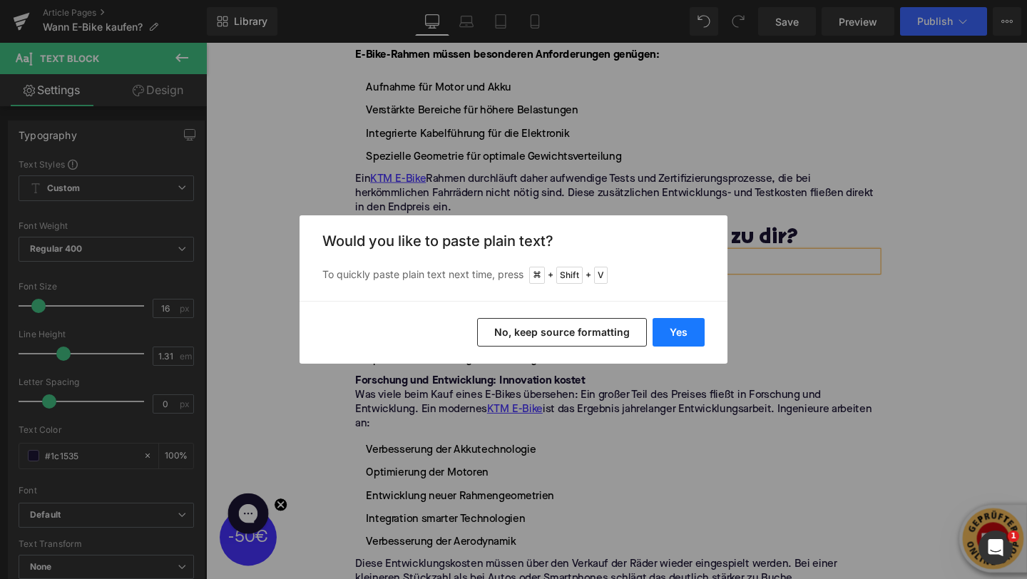
click at [676, 337] on button "Yes" at bounding box center [679, 332] width 52 height 29
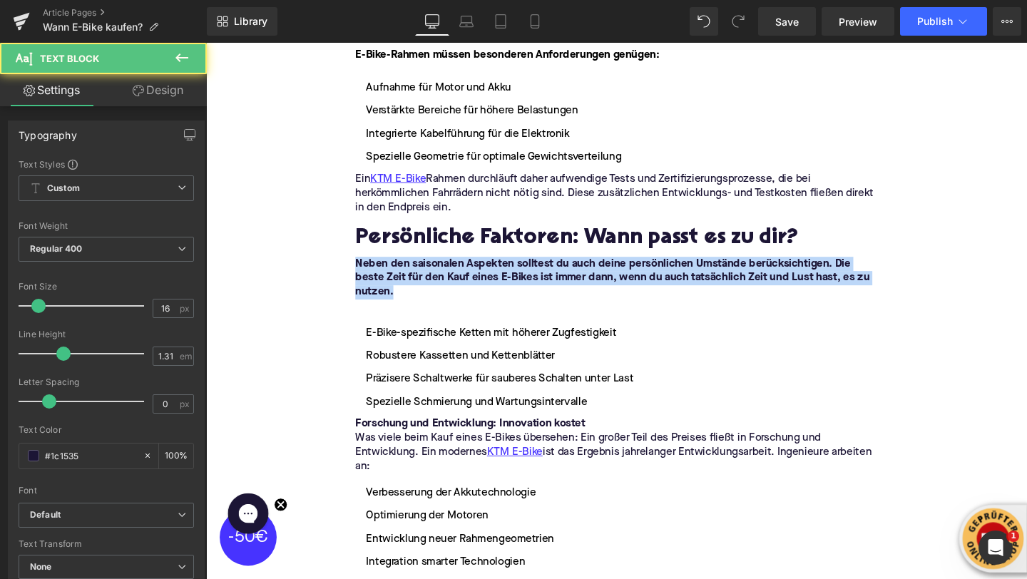
drag, startPoint x: 522, startPoint y: 300, endPoint x: 325, endPoint y: 278, distance: 198.2
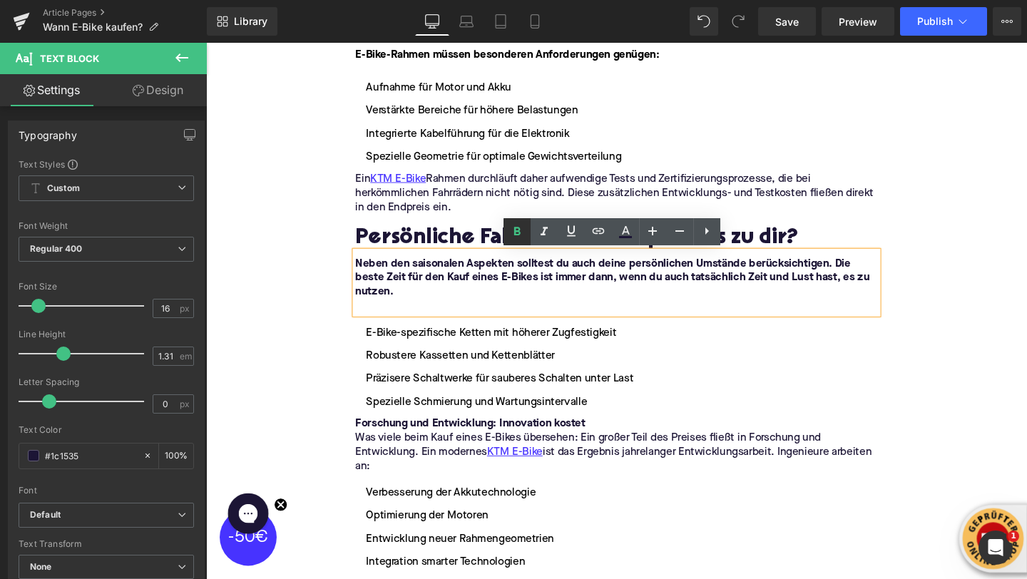
click at [510, 228] on icon at bounding box center [517, 231] width 17 height 17
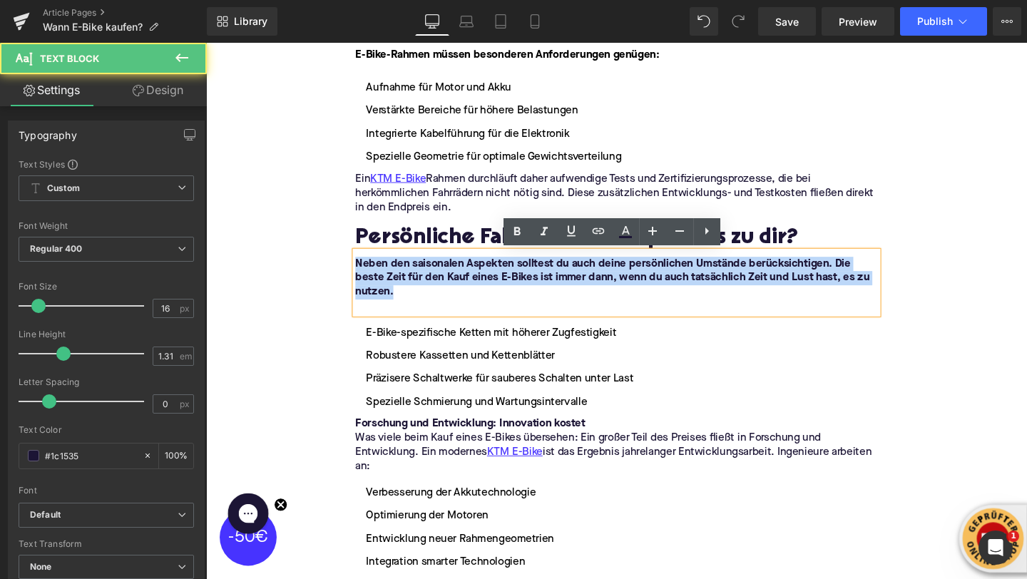
drag, startPoint x: 418, startPoint y: 308, endPoint x: 365, endPoint y: 278, distance: 61.3
click at [365, 278] on p "Neben den saisonalen Aspekten solltest du auch deine persönlichen Umstände berü…" at bounding box center [637, 290] width 549 height 45
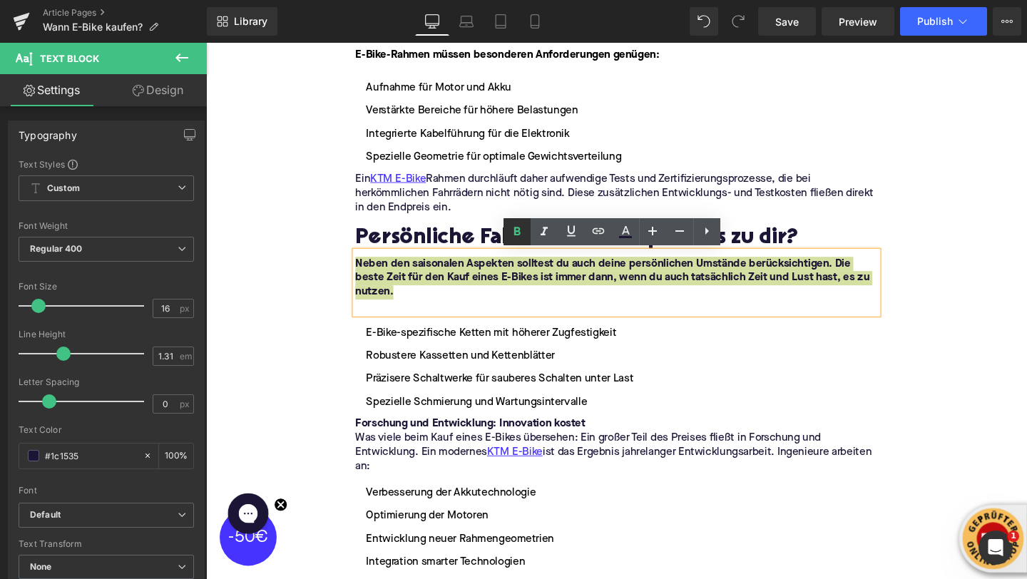
click at [518, 237] on icon at bounding box center [517, 231] width 17 height 17
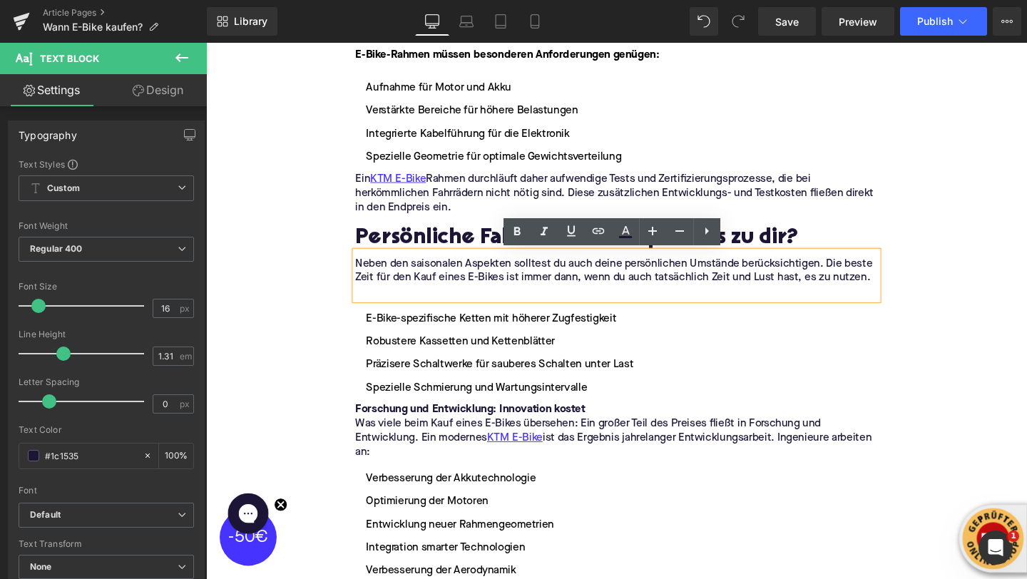
click at [412, 353] on li "Robustere Kassetten und Kettenblätter" at bounding box center [637, 357] width 549 height 17
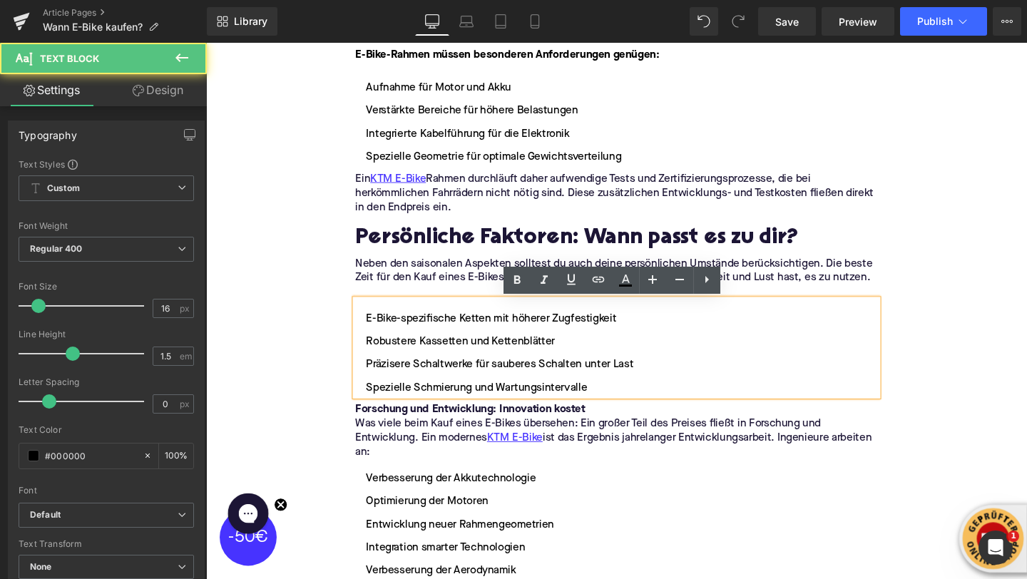
click at [412, 353] on li "Robustere Kassetten und Kettenblätter" at bounding box center [637, 357] width 549 height 17
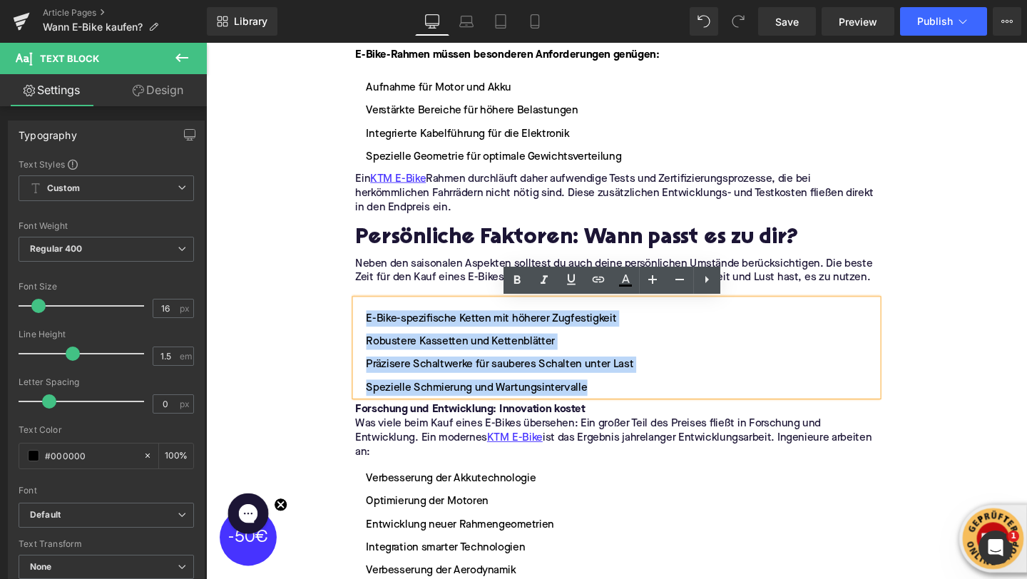
drag, startPoint x: 616, startPoint y: 410, endPoint x: 365, endPoint y: 335, distance: 263.0
click at [365, 335] on ul "E-Bike-spezifische Ketten mit höherer Zugfestigkeit Robustere Kassetten und Ket…" at bounding box center [637, 370] width 549 height 90
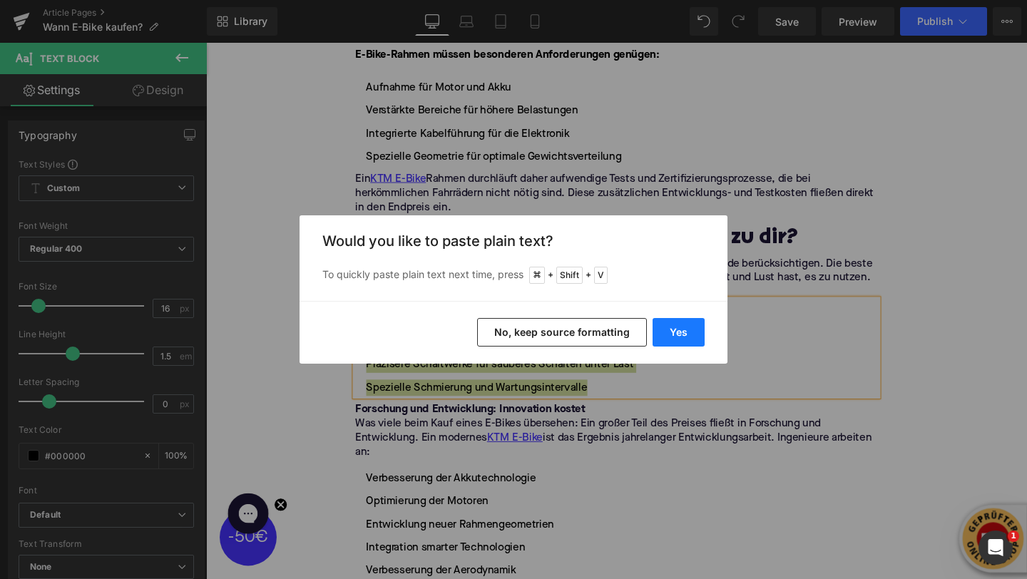
click at [692, 333] on button "Yes" at bounding box center [679, 332] width 52 height 29
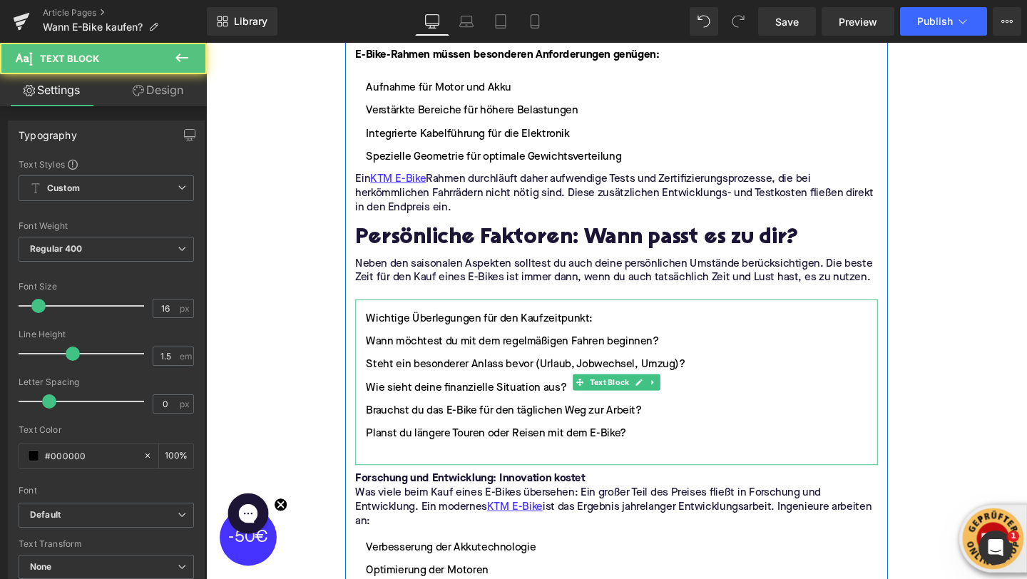
click at [375, 334] on li "Wichtige Überlegungen für den Kaufzeitpunkt:" at bounding box center [637, 333] width 549 height 17
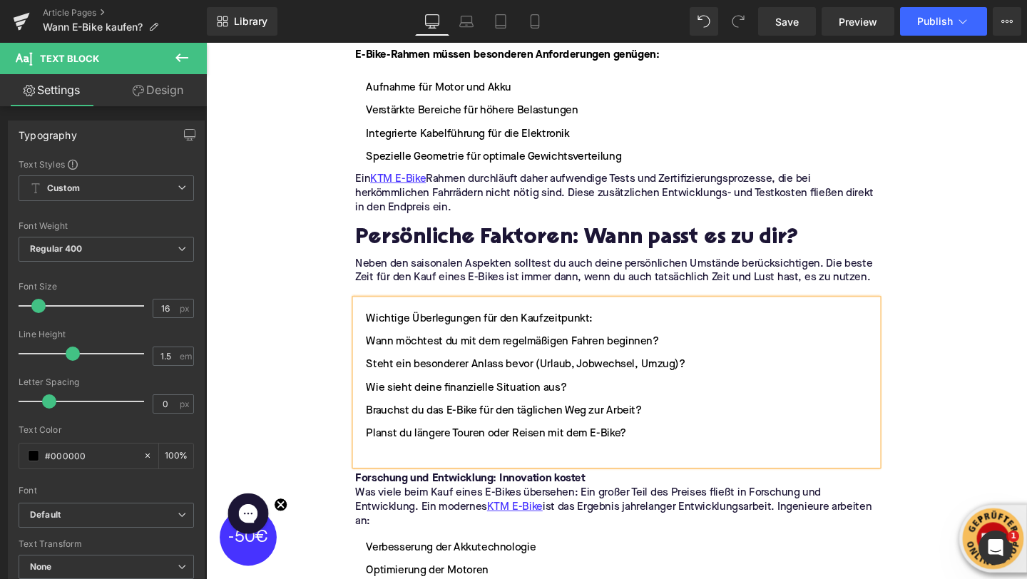
click at [375, 328] on li "Wichtige Überlegungen für den Kaufzeitpunkt:" at bounding box center [637, 333] width 549 height 17
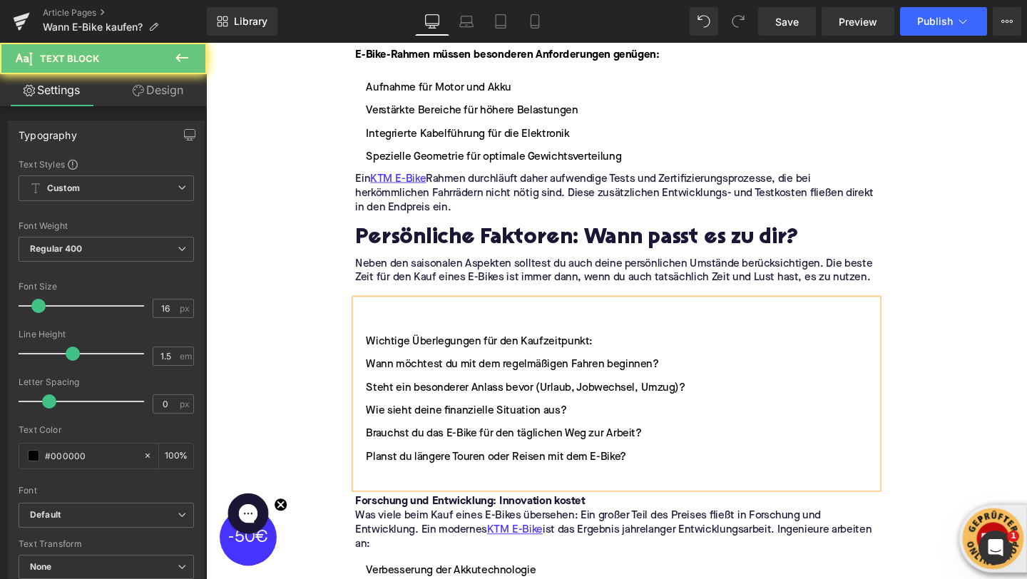
click at [382, 335] on li at bounding box center [637, 333] width 549 height 17
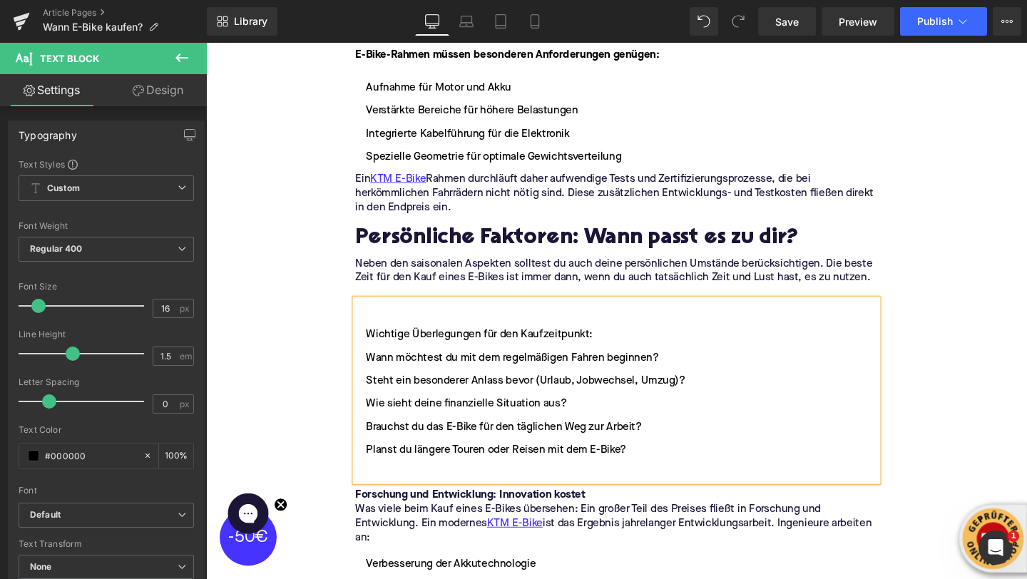
click at [375, 345] on li "Wichtige Überlegungen für den Kaufzeitpunkt:" at bounding box center [637, 350] width 549 height 17
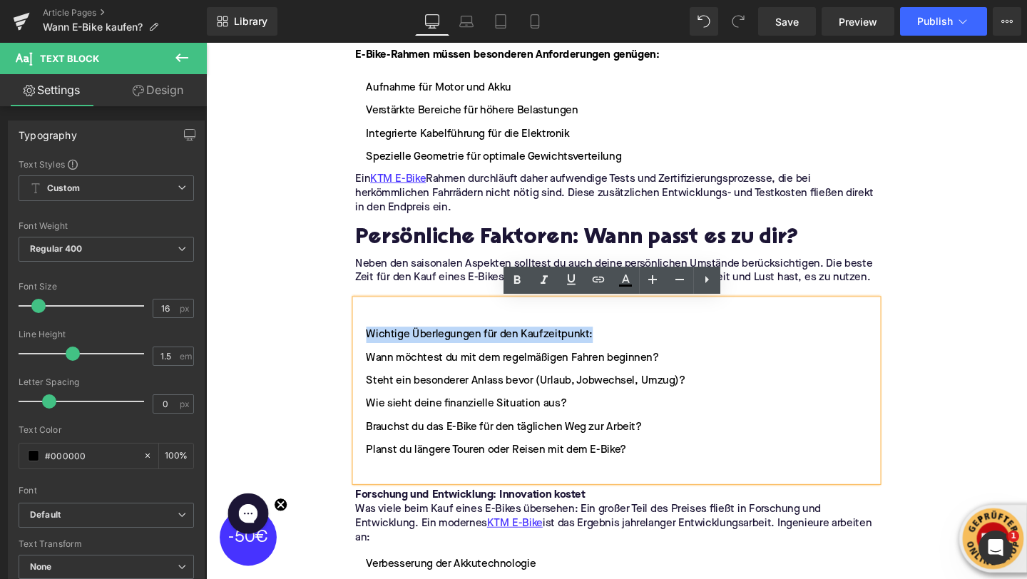
drag, startPoint x: 375, startPoint y: 345, endPoint x: 613, endPoint y: 345, distance: 237.6
click at [613, 345] on li "Wichtige Überlegungen für den Kaufzeitpunkt:" at bounding box center [637, 350] width 549 height 17
copy li "Wichtige Überlegungen für den Kaufzeitpunkt:"
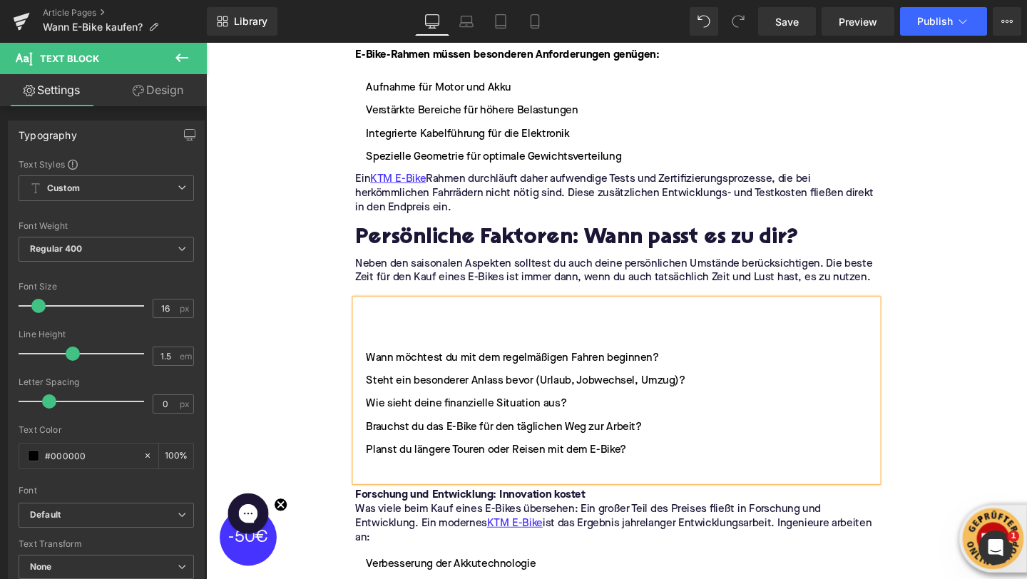
click at [380, 332] on div at bounding box center [637, 333] width 549 height 17
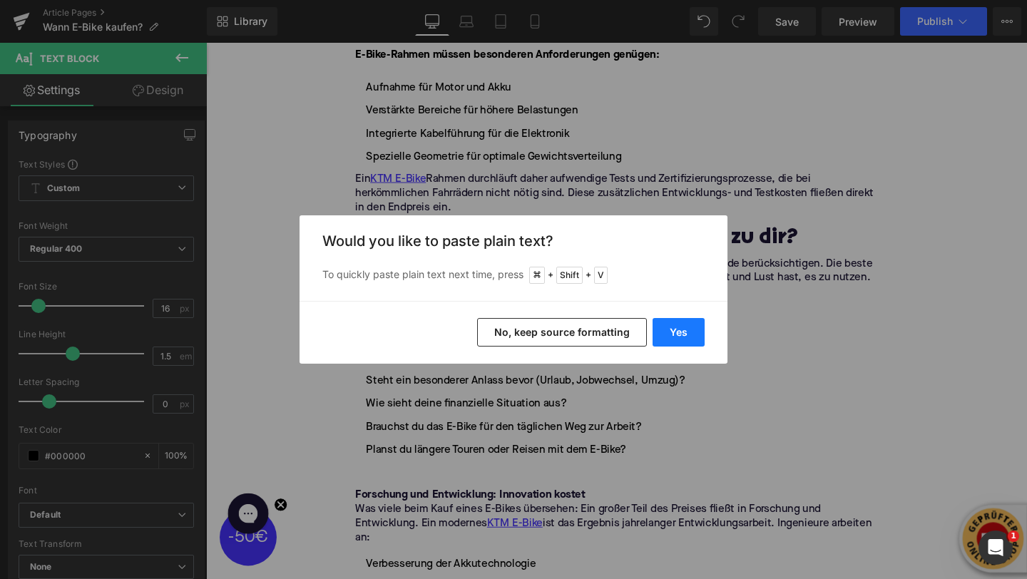
click at [671, 335] on button "Yes" at bounding box center [679, 332] width 52 height 29
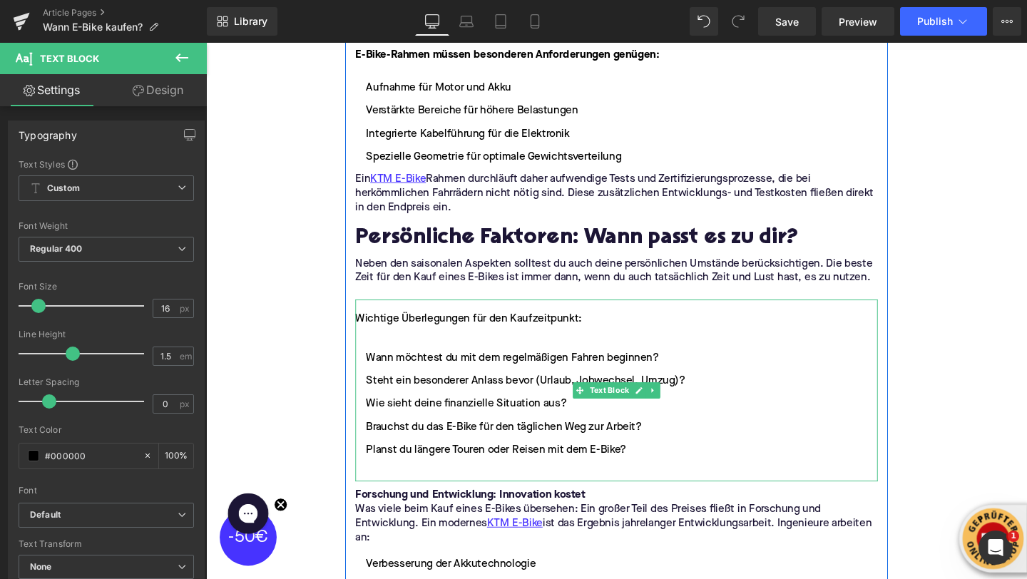
click at [441, 357] on li at bounding box center [637, 350] width 549 height 17
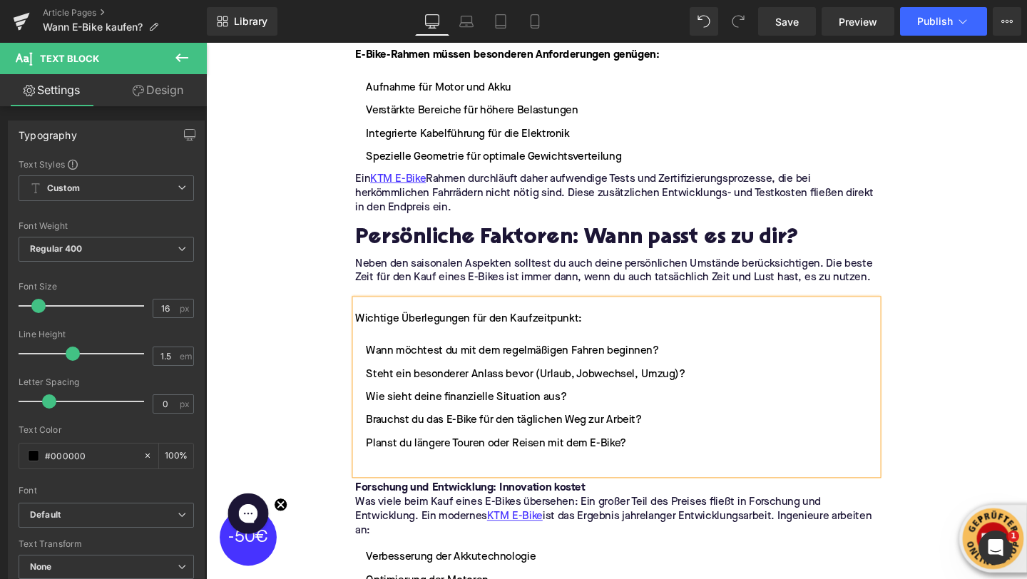
click at [418, 335] on div "Wichtige Überlegungen für den Kaufzeitpunkt:" at bounding box center [637, 333] width 549 height 17
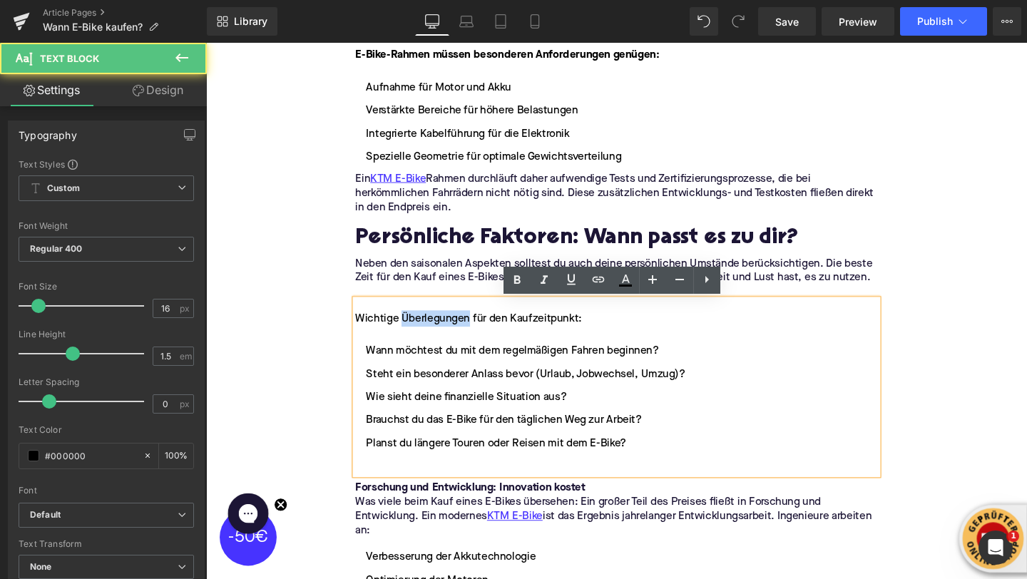
click at [418, 335] on div "Wichtige Überlegungen für den Kaufzeitpunkt:" at bounding box center [637, 333] width 549 height 17
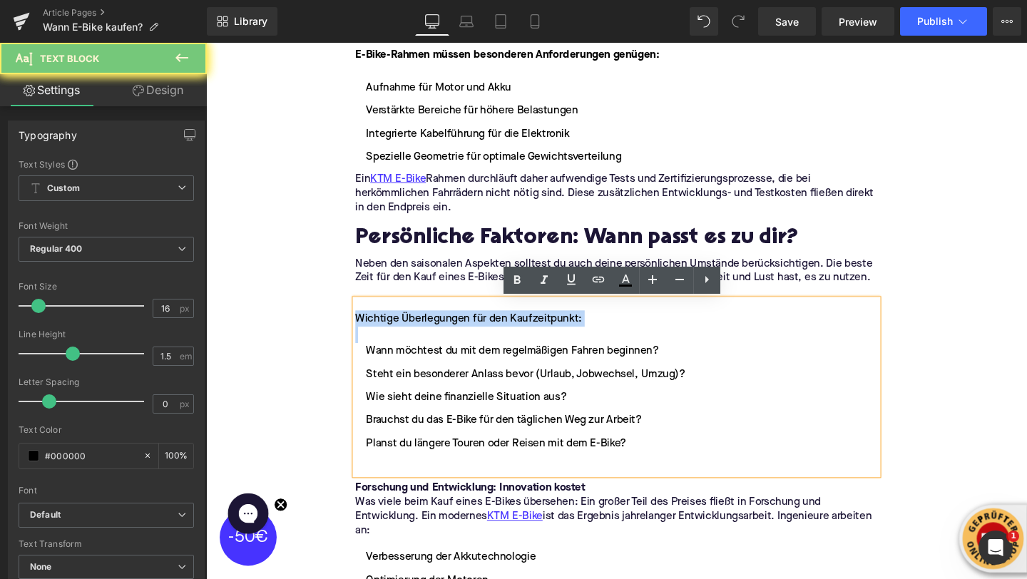
click at [418, 335] on div "Wichtige Überlegungen für den Kaufzeitpunkt:" at bounding box center [637, 333] width 549 height 17
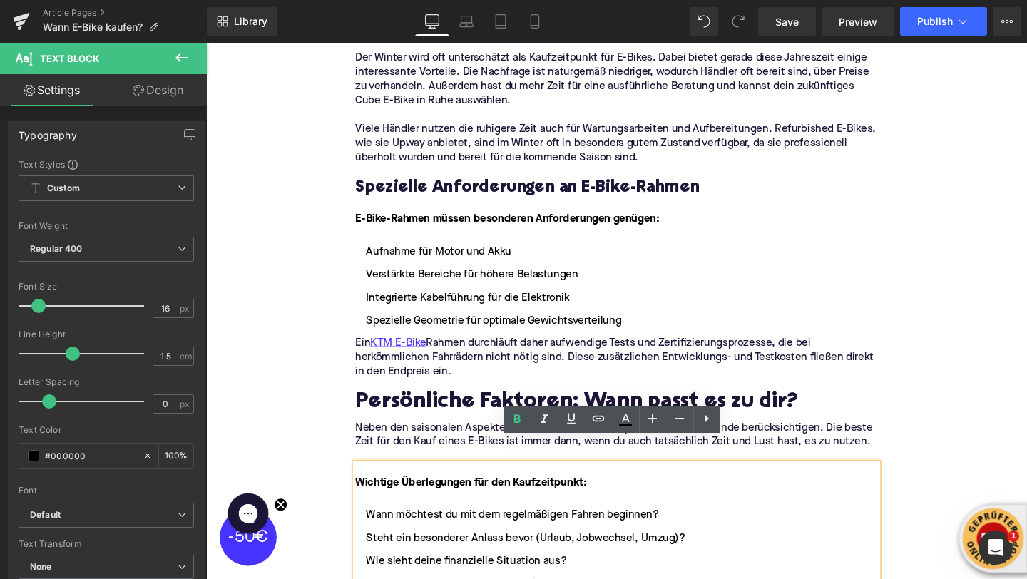
scroll to position [1801, 0]
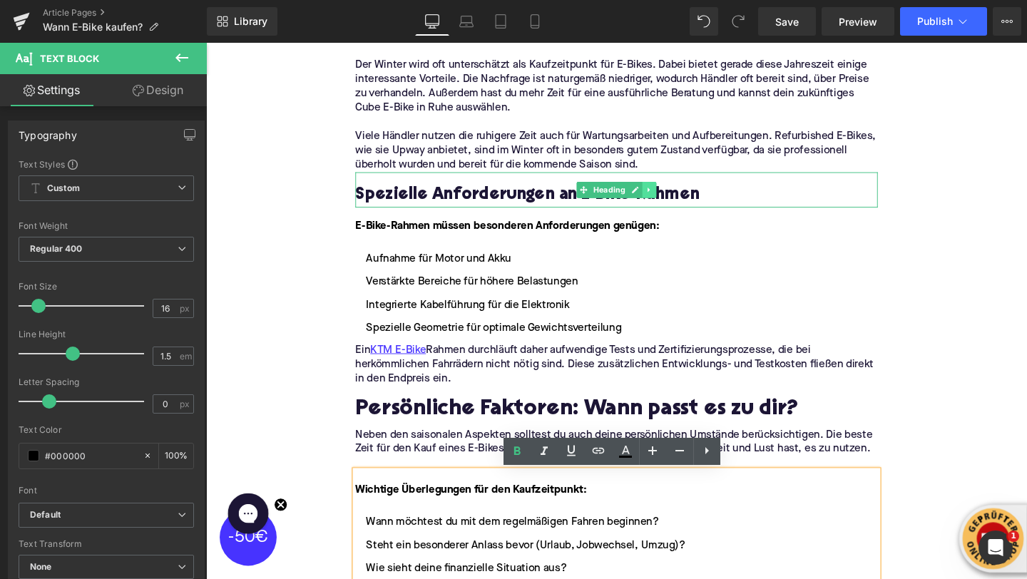
click at [676, 198] on icon at bounding box center [673, 197] width 8 height 9
click at [676, 198] on icon at bounding box center [680, 197] width 8 height 8
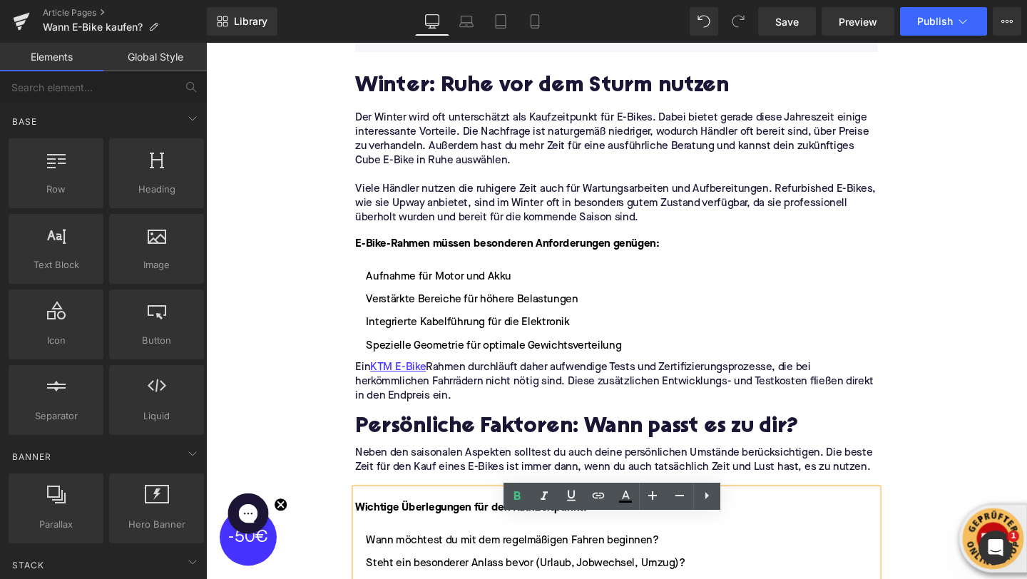
scroll to position [1749, 0]
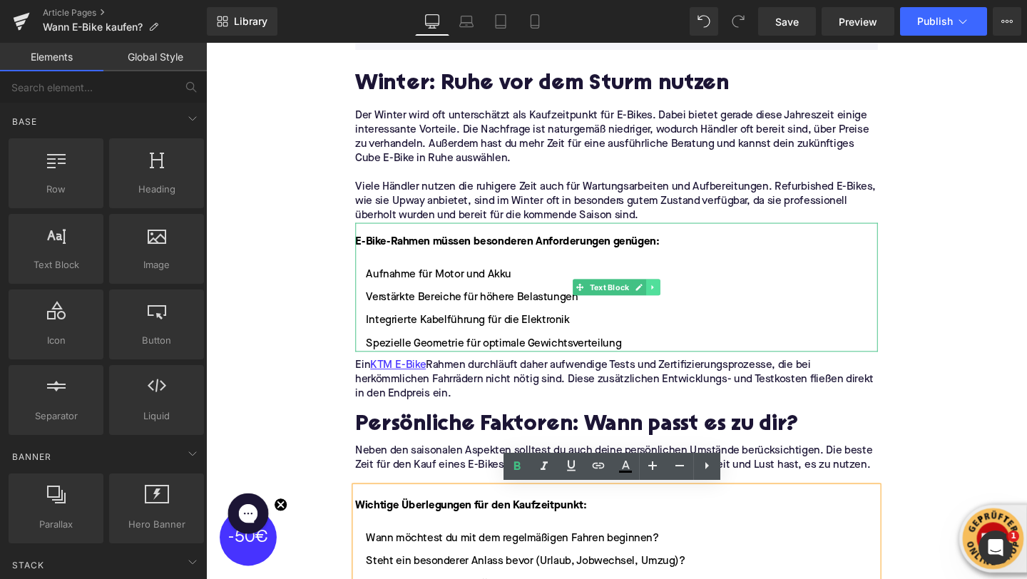
click at [678, 302] on icon at bounding box center [676, 299] width 8 height 9
click at [678, 302] on link at bounding box center [683, 299] width 15 height 17
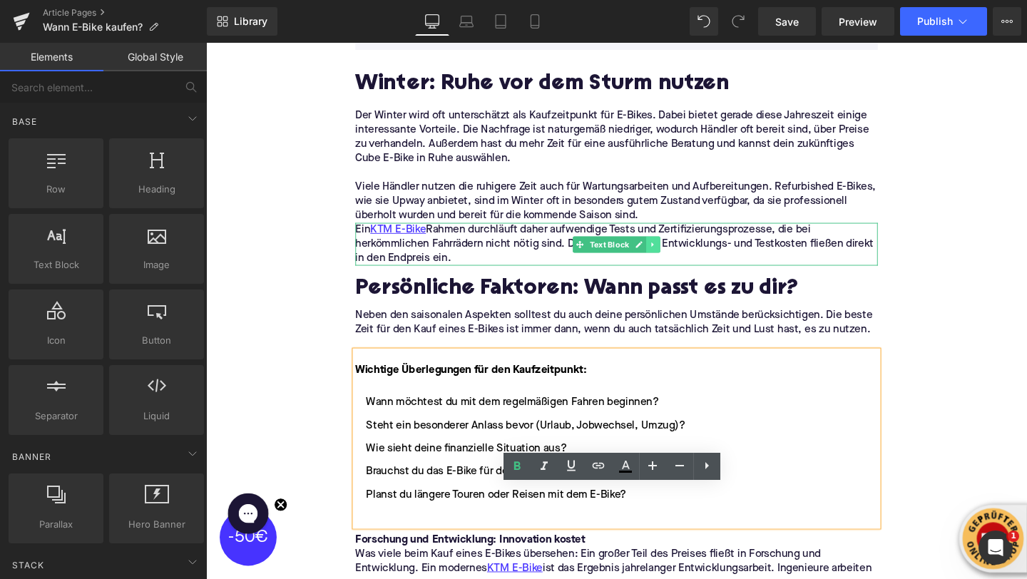
click at [678, 255] on icon at bounding box center [676, 254] width 8 height 9
click at [678, 255] on link at bounding box center [683, 254] width 15 height 17
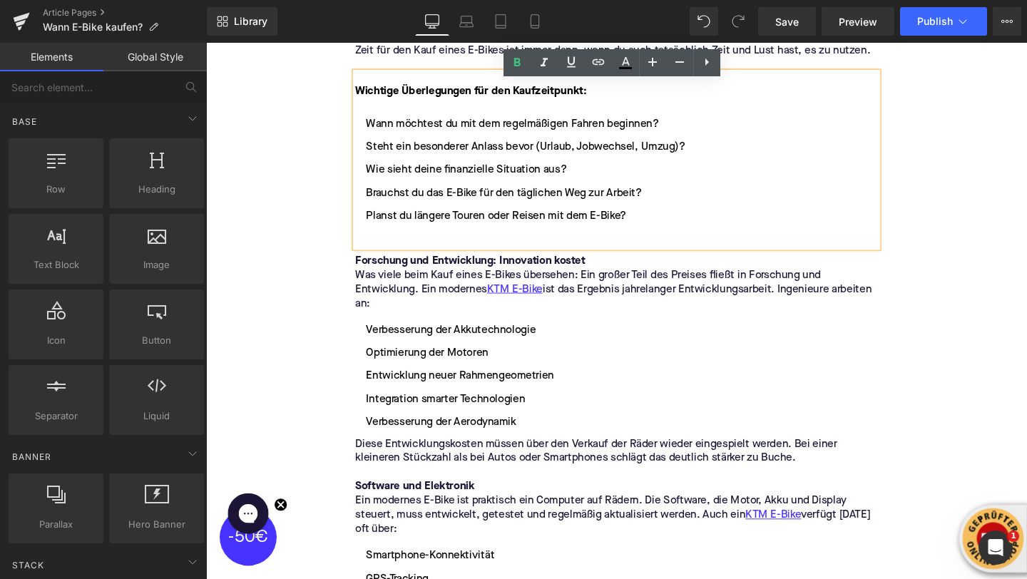
scroll to position [1998, 0]
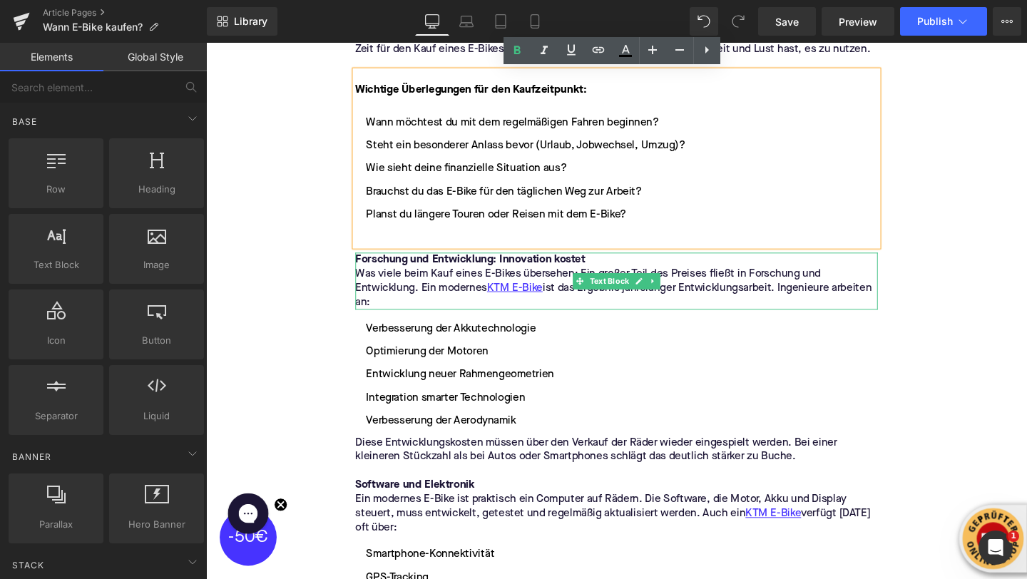
click at [463, 295] on p "Was viele beim Kauf eines E-Bikes übersehen: Ein großer Teil des Preises fließt…" at bounding box center [637, 300] width 549 height 45
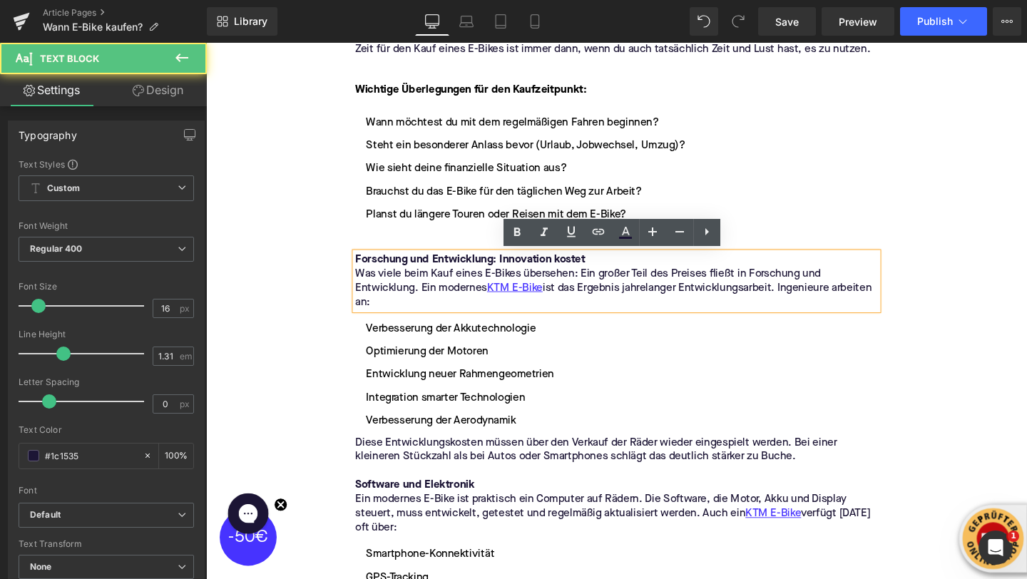
click at [463, 295] on p "Was viele beim Kauf eines E-Bikes übersehen: Ein großer Teil des Preises fließt…" at bounding box center [637, 300] width 549 height 45
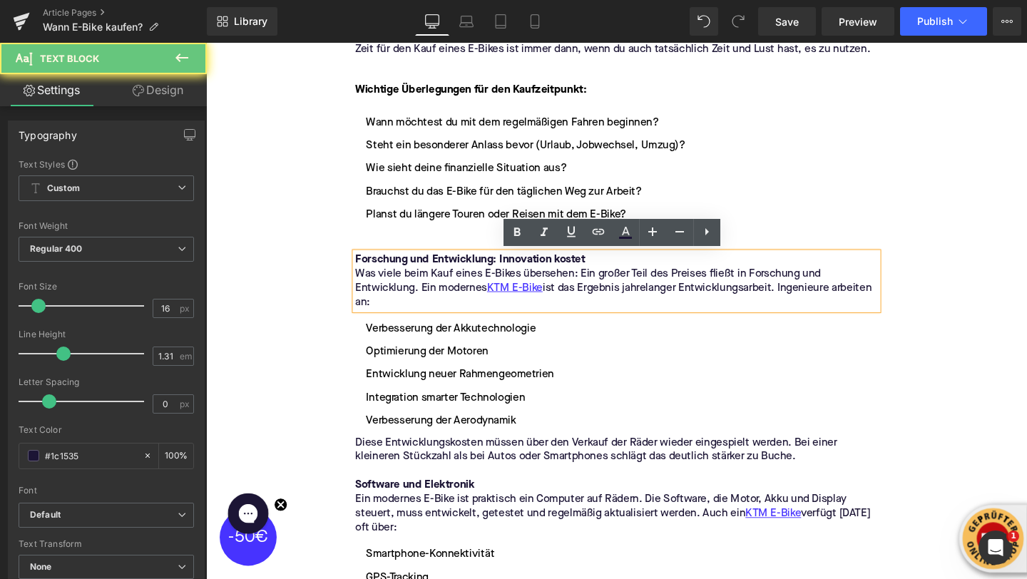
click at [459, 309] on p "Was viele beim Kauf eines E-Bikes übersehen: Ein großer Teil des Preises fließt…" at bounding box center [637, 300] width 549 height 45
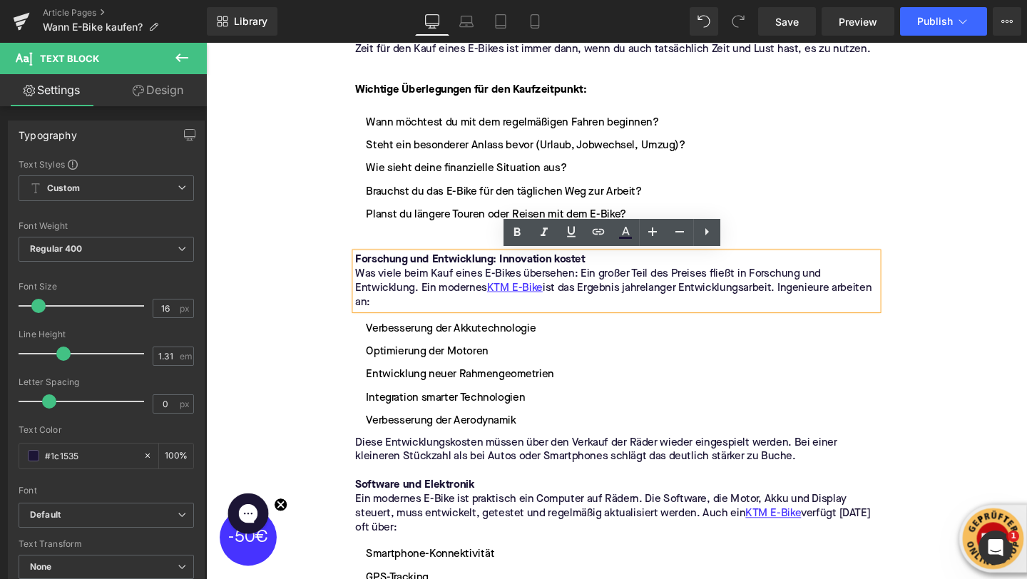
click at [457, 319] on p "Was viele beim Kauf eines E-Bikes übersehen: Ein großer Teil des Preises fließt…" at bounding box center [637, 300] width 549 height 45
drag, startPoint x: 457, startPoint y: 319, endPoint x: 355, endPoint y: 275, distance: 111.2
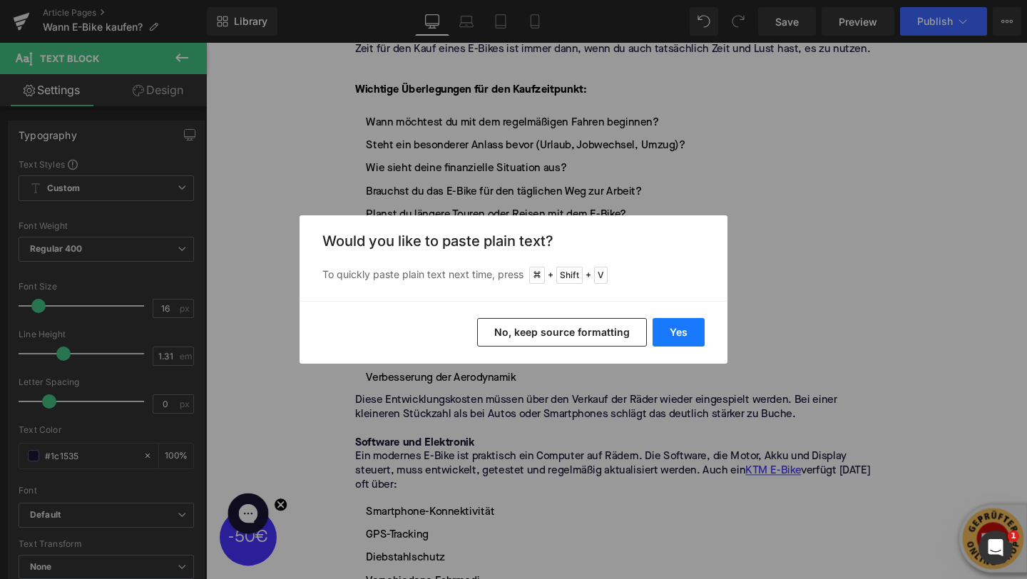
drag, startPoint x: 674, startPoint y: 332, endPoint x: 489, endPoint y: 305, distance: 186.9
click at [674, 332] on button "Yes" at bounding box center [679, 332] width 52 height 29
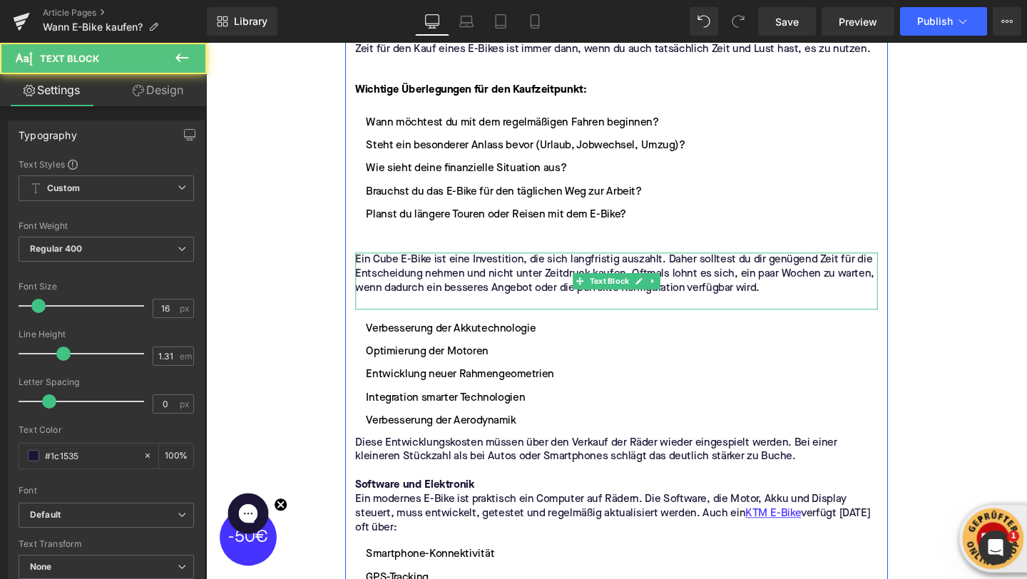
click at [597, 318] on p at bounding box center [637, 315] width 549 height 15
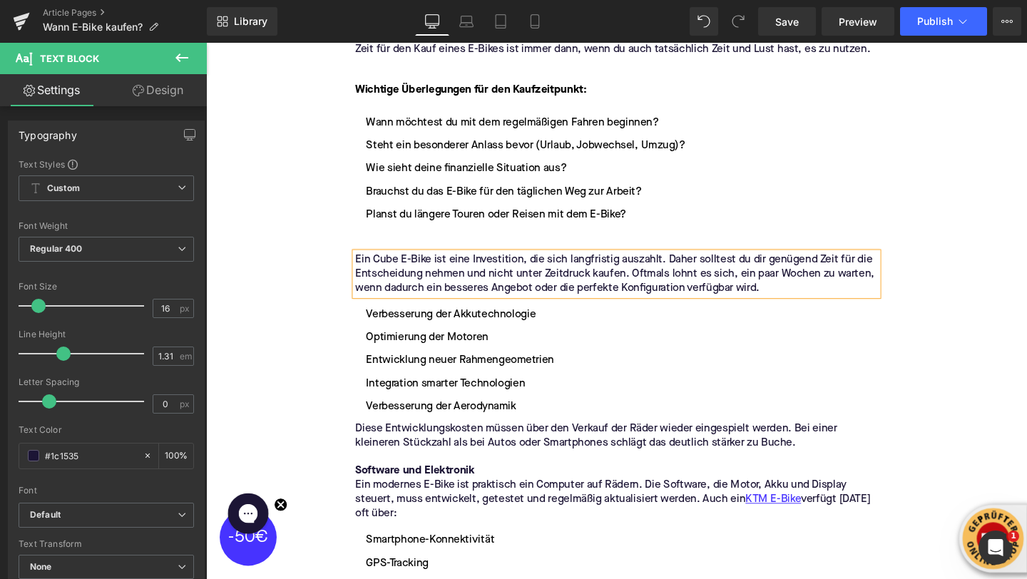
click at [423, 228] on li "Planst du längere Touren oder Reisen mit dem E-Bike?" at bounding box center [637, 223] width 549 height 17
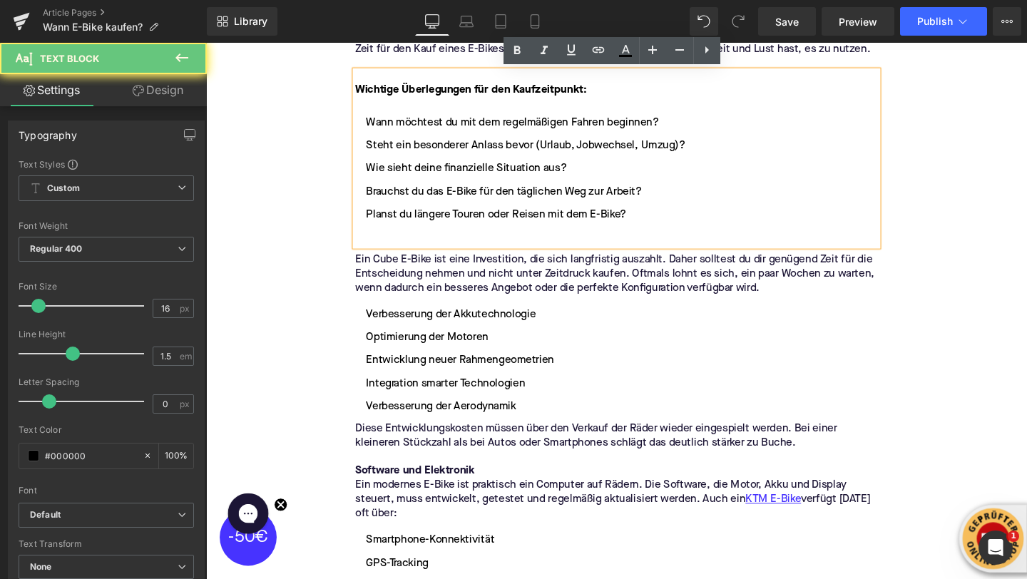
click at [423, 235] on ul "Wann möchtest du mit dem regelmäßigen Fahren beginnen? Steht ein besonderer Anl…" at bounding box center [637, 187] width 549 height 138
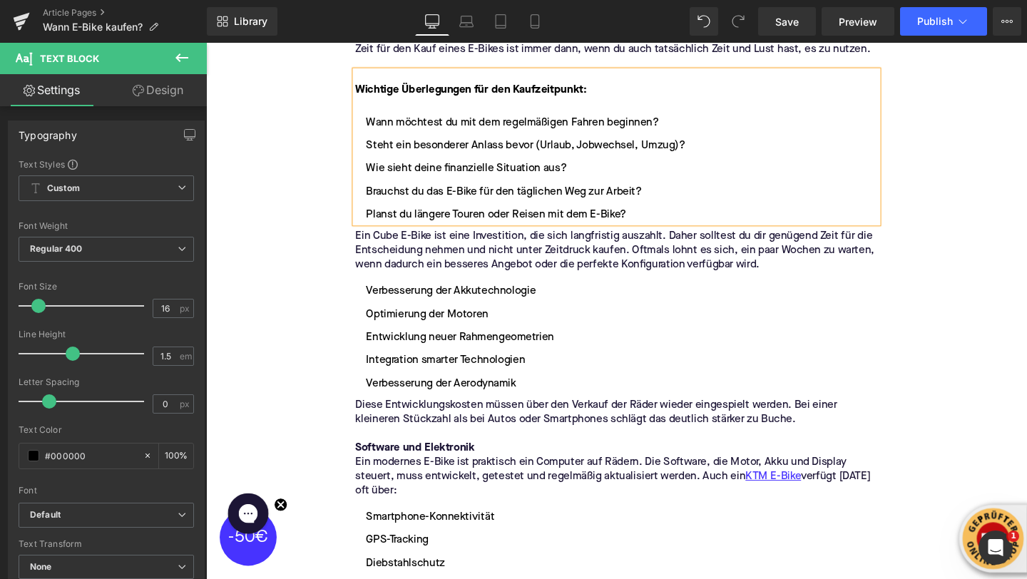
click at [302, 268] on div "Home / Wann E-Bike kaufen? Breadcrumbs Wann E-Bike kaufen? Der beste Zeitpunkt …" at bounding box center [637, 584] width 863 height 4780
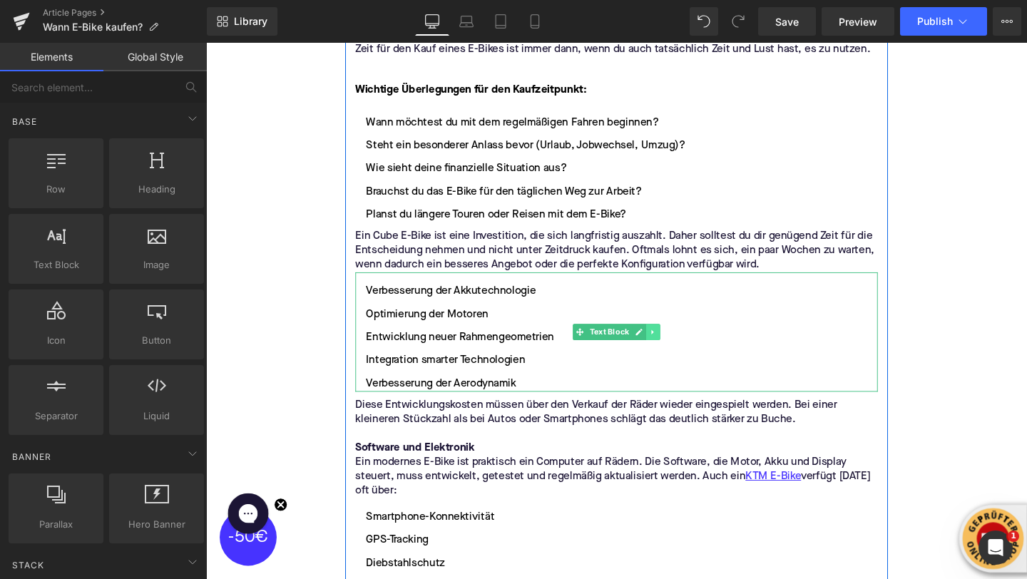
click at [681, 350] on link at bounding box center [676, 346] width 15 height 17
click at [681, 350] on icon at bounding box center [684, 346] width 8 height 9
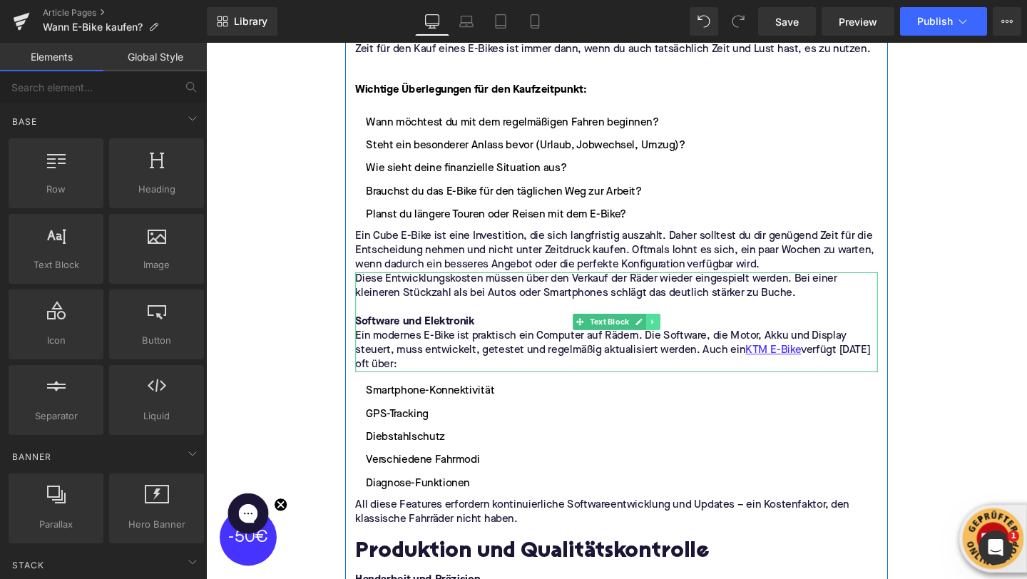
click at [681, 338] on link at bounding box center [676, 335] width 15 height 17
click at [681, 342] on link at bounding box center [683, 335] width 15 height 17
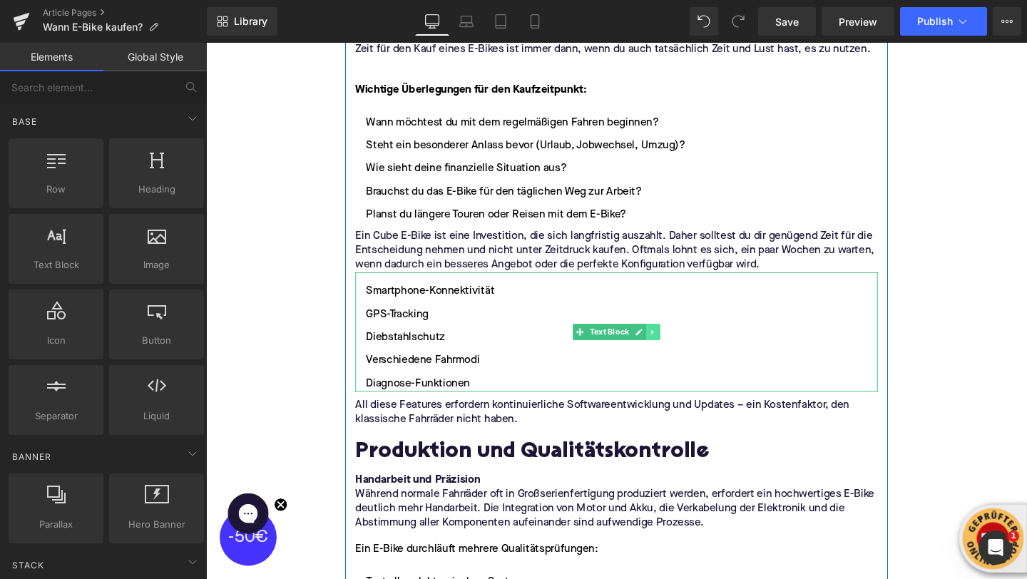
click at [675, 345] on icon at bounding box center [675, 346] width 2 height 5
click at [680, 349] on icon at bounding box center [684, 346] width 8 height 9
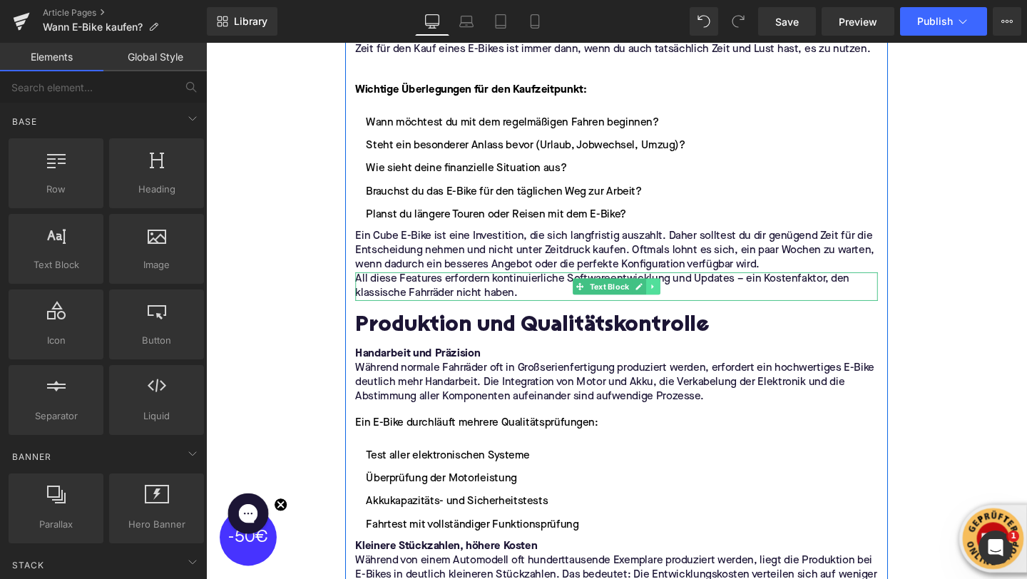
click at [671, 300] on link at bounding box center [676, 298] width 15 height 17
click at [683, 301] on icon at bounding box center [684, 299] width 8 height 8
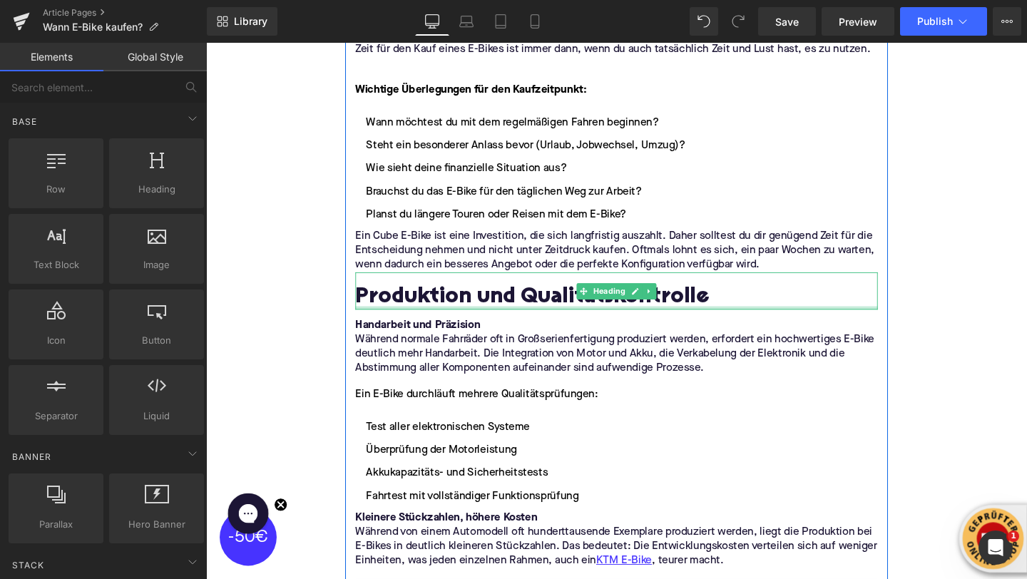
click at [440, 320] on div at bounding box center [637, 322] width 549 height 4
click at [440, 320] on h2 "Produktion und Qualitätskontrolle" at bounding box center [637, 311] width 549 height 26
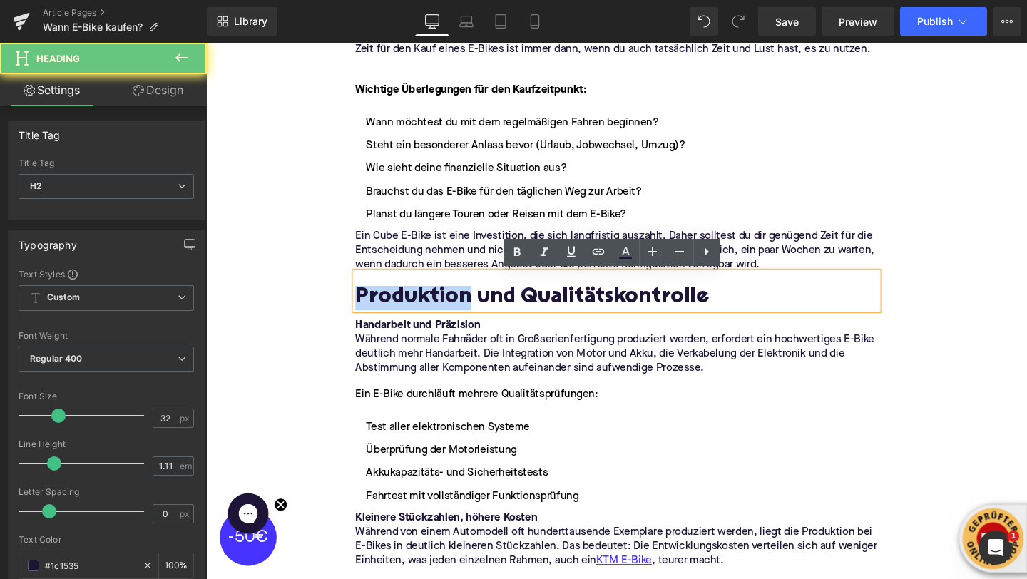
click at [437, 312] on h2 "Produktion und Qualitätskontrolle" at bounding box center [637, 311] width 549 height 26
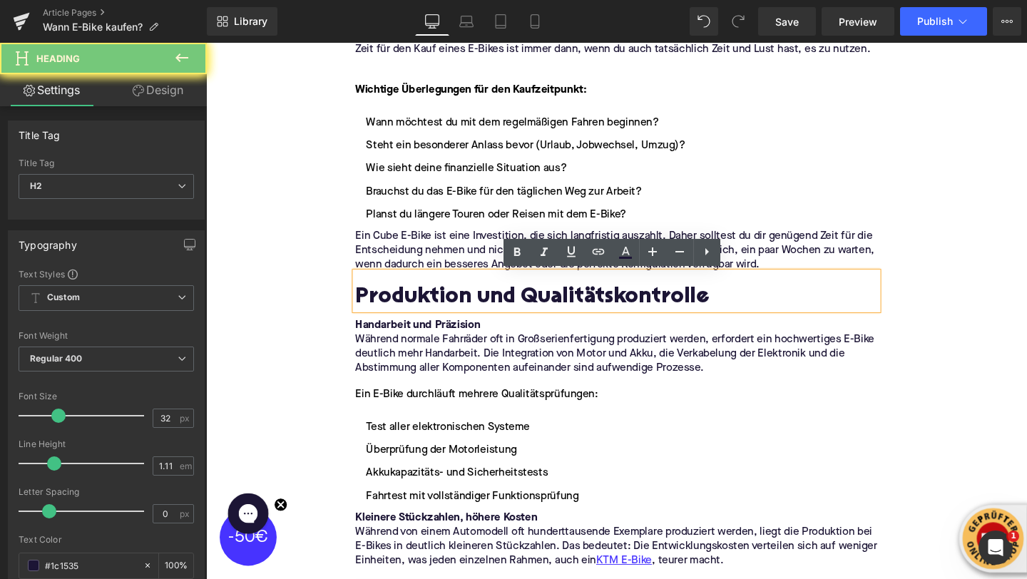
click at [437, 312] on h2 "Produktion und Qualitätskontrolle" at bounding box center [637, 311] width 549 height 26
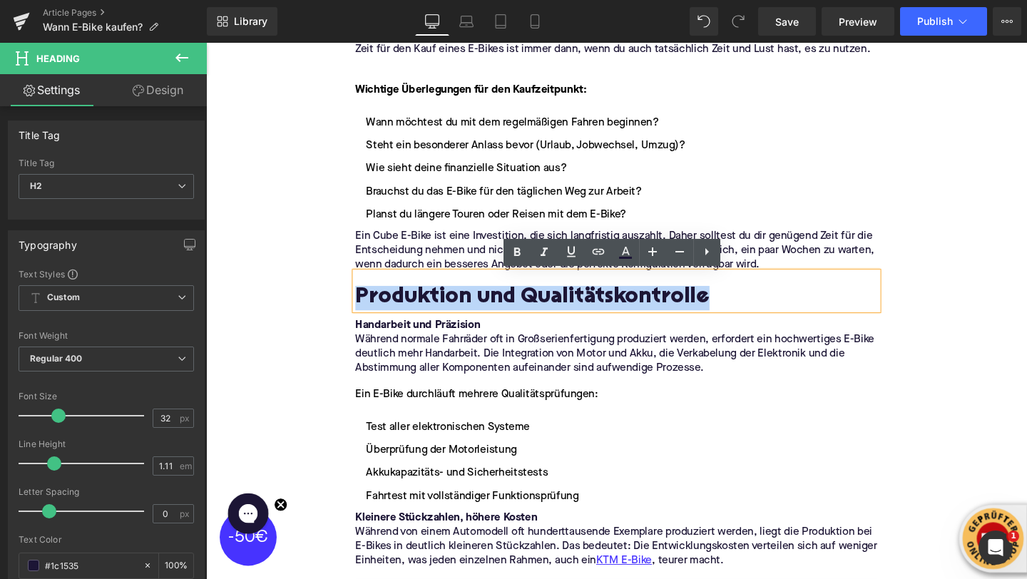
paste div
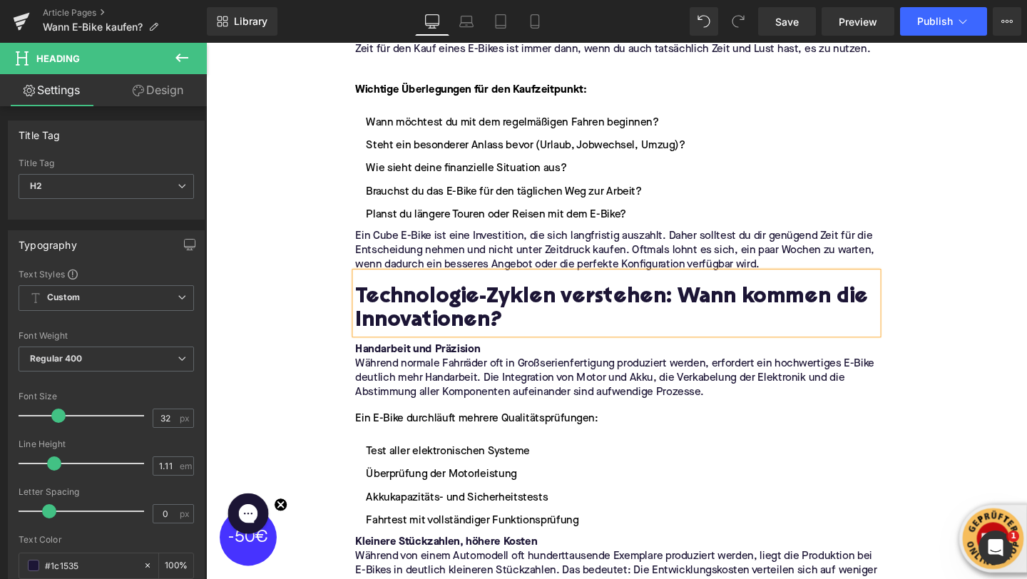
click at [475, 392] on p "Während normale Fahrräder oft in Großserienfertigung produziert werden, erforde…" at bounding box center [637, 395] width 549 height 45
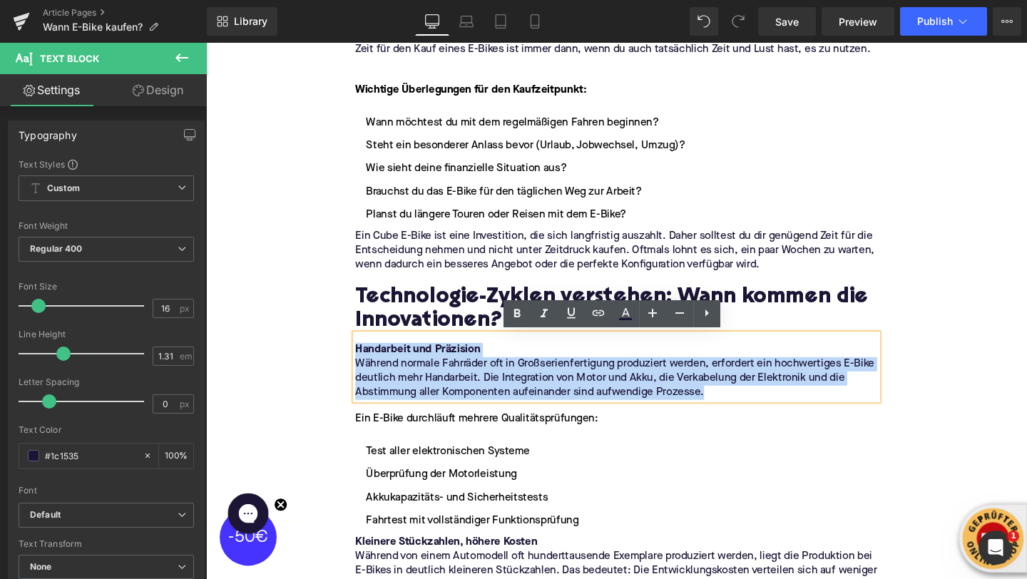
drag, startPoint x: 736, startPoint y: 410, endPoint x: 357, endPoint y: 368, distance: 381.9
click at [357, 368] on div "Image Die beste Saison für den E-Bike-Kauf: [PERSON_NAME] punktet mit Schnäppch…" at bounding box center [637, 496] width 571 height 3749
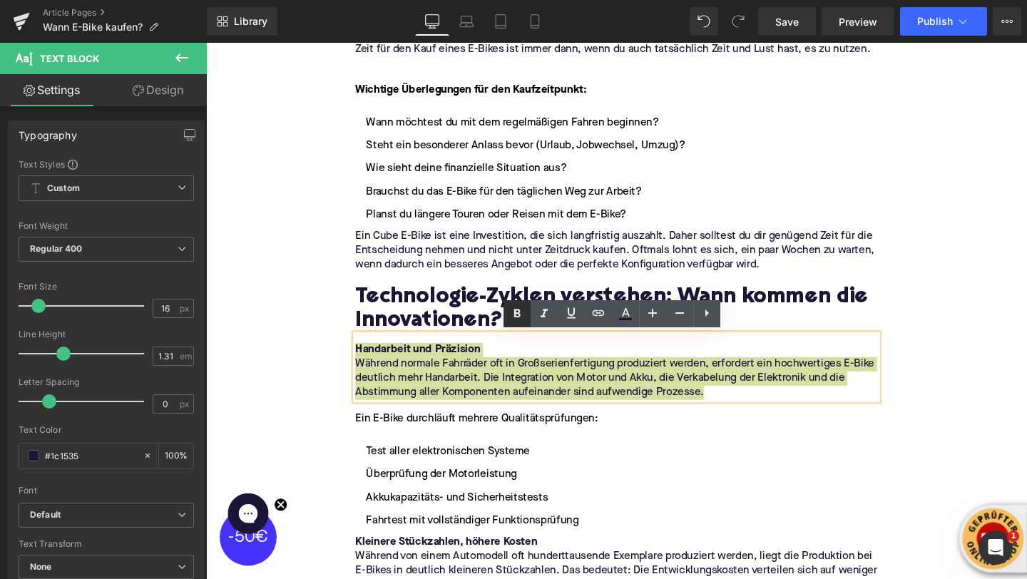
click at [510, 317] on icon at bounding box center [517, 313] width 17 height 17
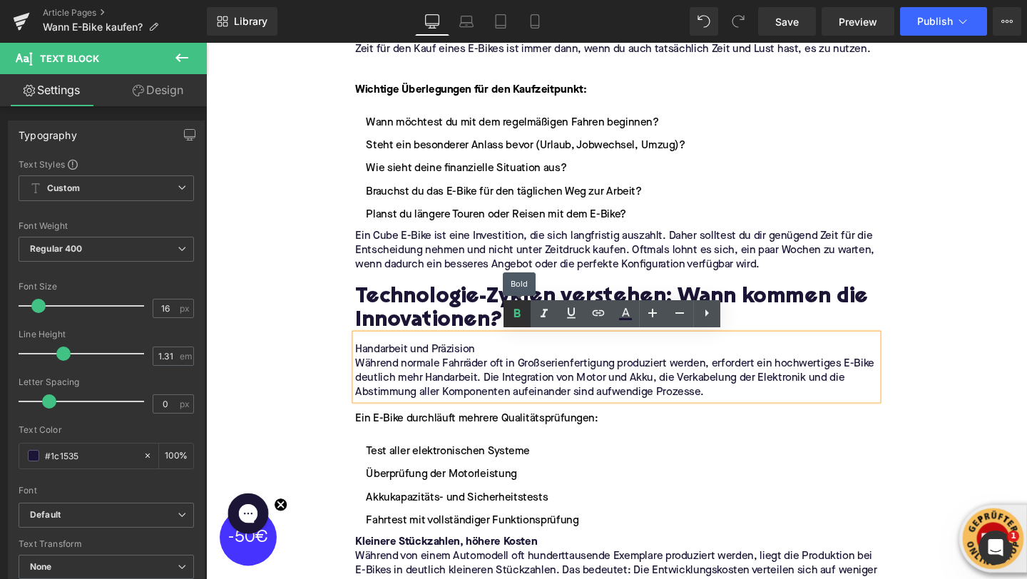
click at [512, 317] on icon at bounding box center [517, 313] width 17 height 17
click at [519, 318] on icon at bounding box center [517, 313] width 17 height 17
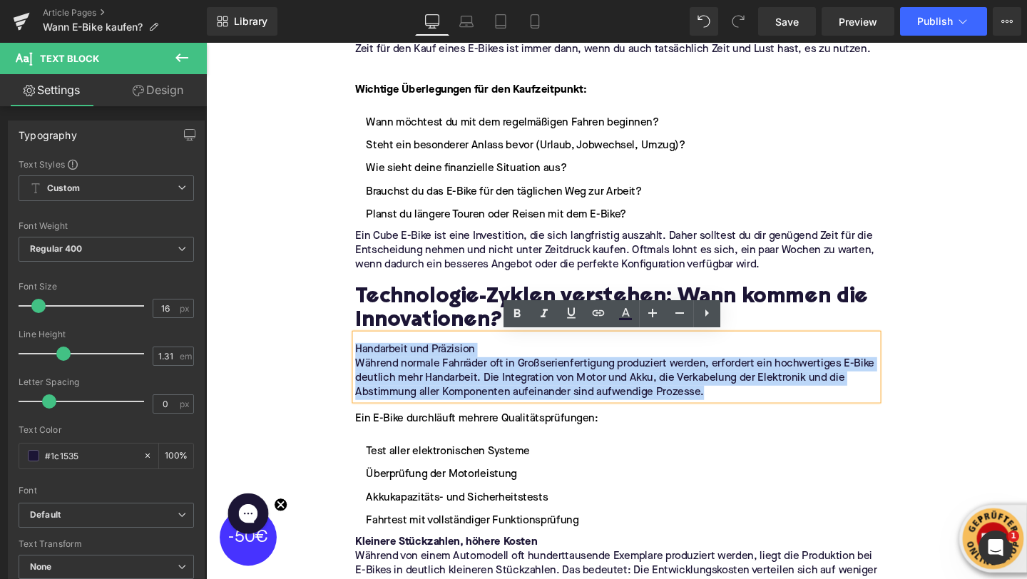
drag, startPoint x: 741, startPoint y: 408, endPoint x: 298, endPoint y: 345, distance: 447.6
click at [298, 345] on div "Home / Wann E-Bike kaufen? Breadcrumbs Wann E-Bike kaufen? Der beste Zeitpunkt …" at bounding box center [637, 397] width 863 height 4406
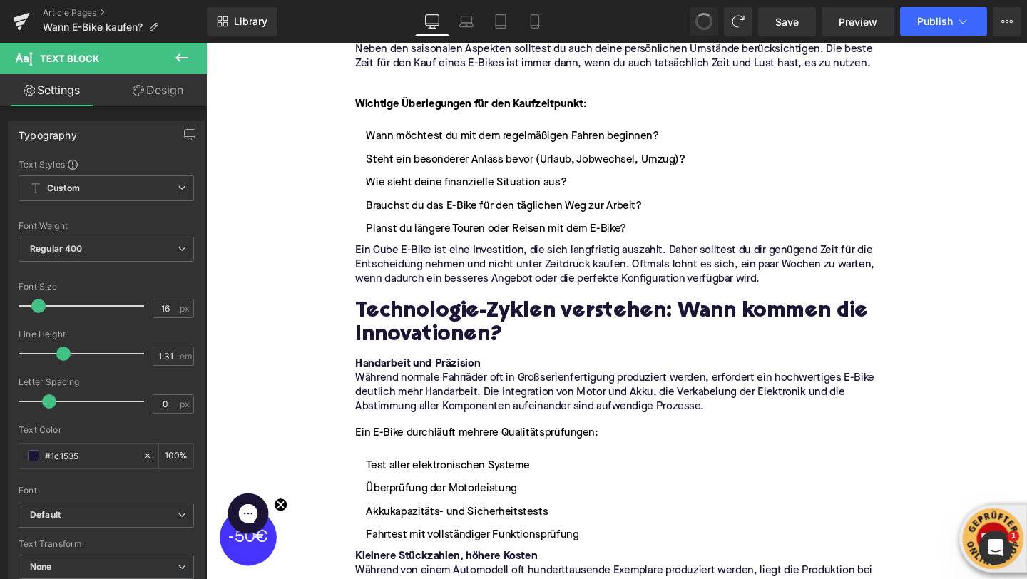
scroll to position [2013, 0]
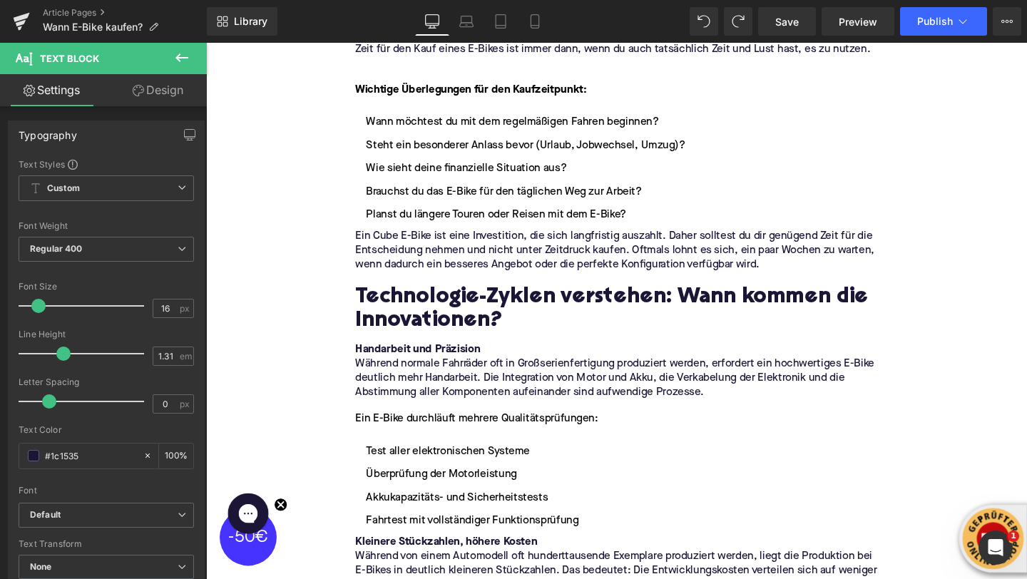
click at [479, 410] on p "Während normale Fahrräder oft in Großserienfertigung produziert werden, erforde…" at bounding box center [637, 395] width 549 height 45
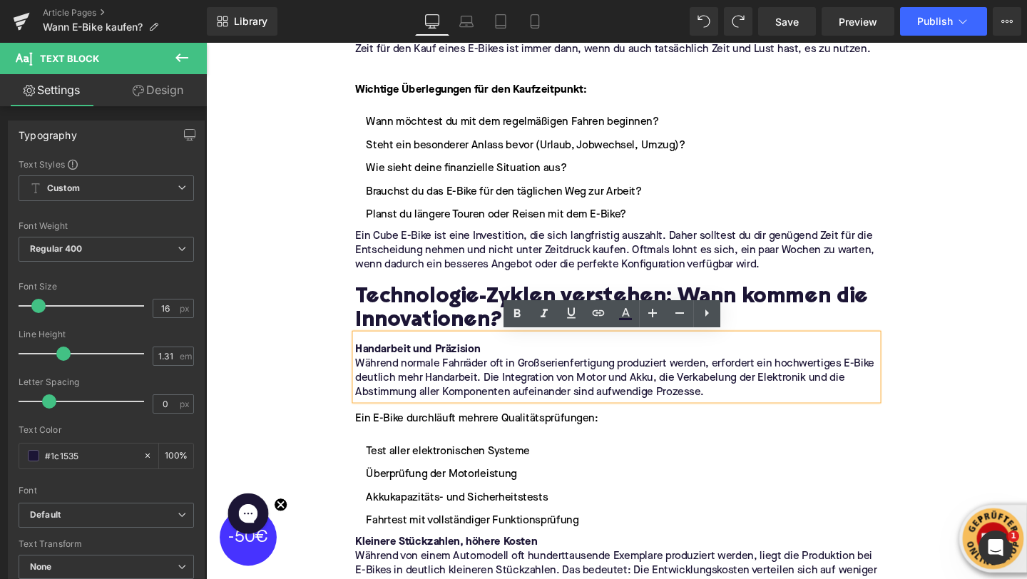
click at [745, 407] on p "Während normale Fahrräder oft in Großserienfertigung produziert werden, erforde…" at bounding box center [637, 395] width 549 height 45
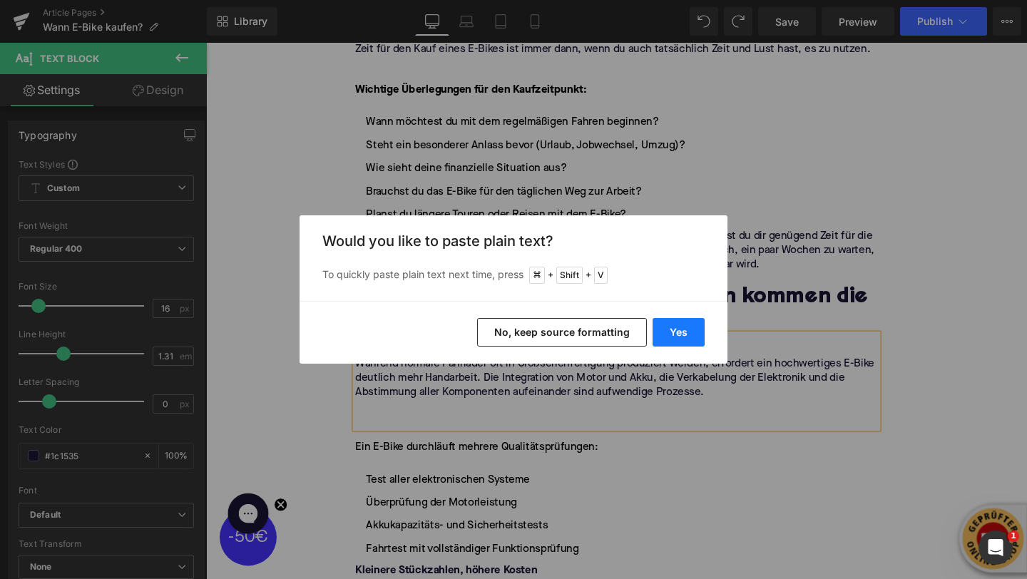
click at [686, 327] on button "Yes" at bounding box center [679, 332] width 52 height 29
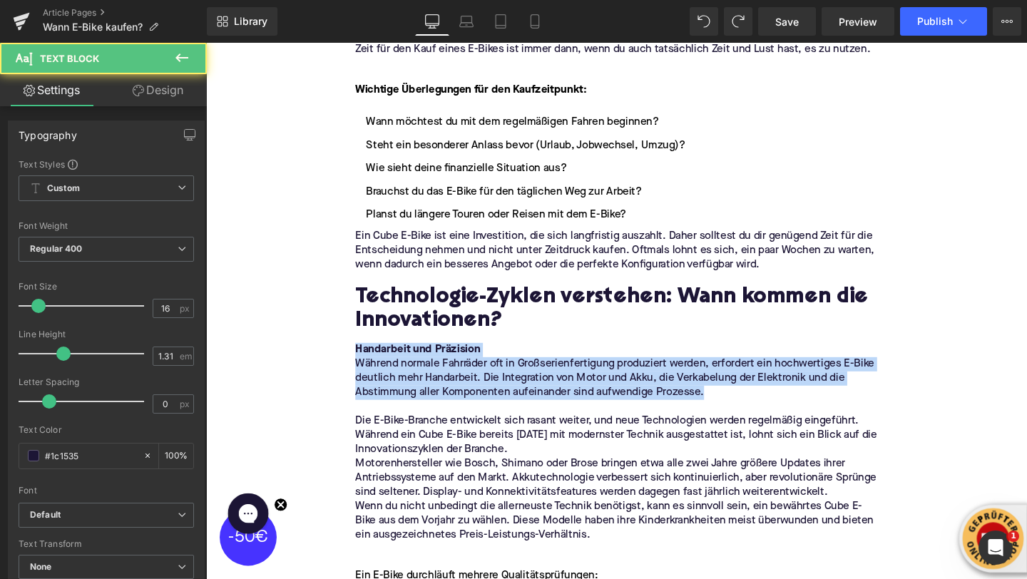
drag, startPoint x: 746, startPoint y: 417, endPoint x: 270, endPoint y: 357, distance: 479.6
click at [270, 357] on div "Home / Wann E-Bike kaufen? Breadcrumbs Wann E-Bike kaufen? Der beste Zeitpunkt …" at bounding box center [637, 471] width 863 height 4585
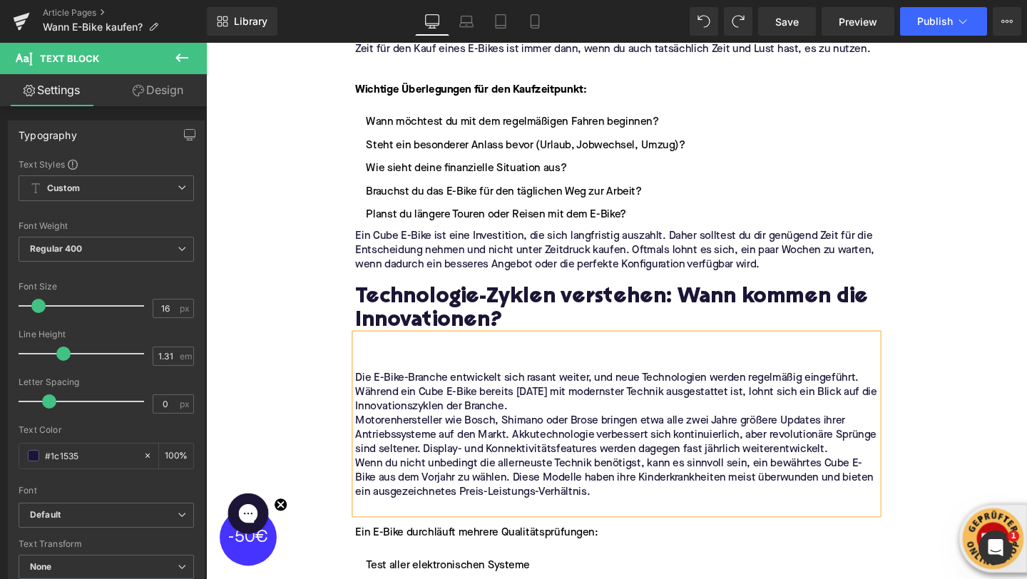
click at [365, 396] on p "Die E-Bike-Branche entwickelt sich rasant weiter, und neue Technologien werden …" at bounding box center [637, 410] width 549 height 45
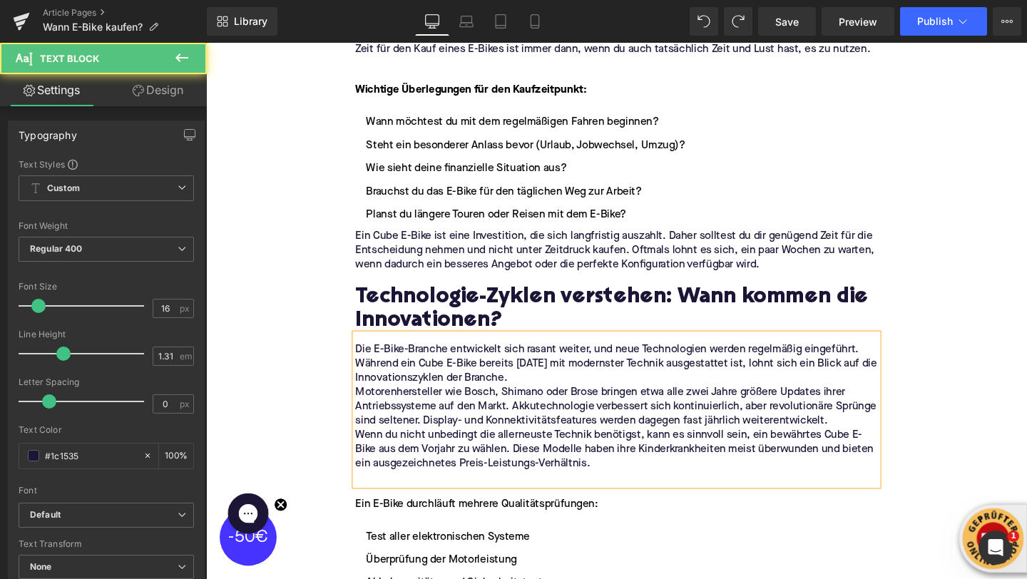
click at [536, 399] on p "Die E-Bike-Branche entwickelt sich rasant weiter, und neue Technologien werden …" at bounding box center [637, 380] width 549 height 45
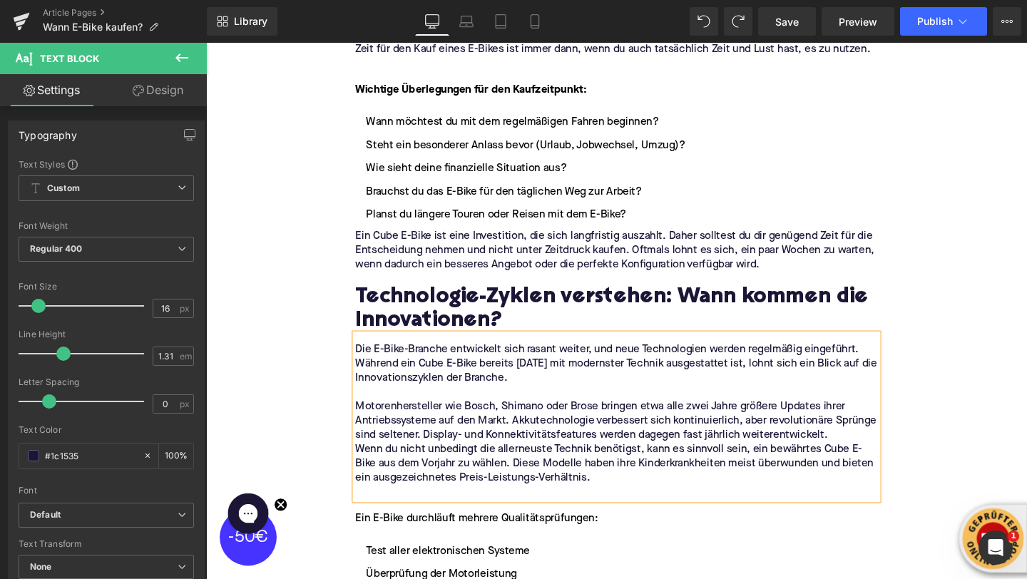
click at [857, 451] on p "Motorenhersteller wie Bosch, Shimano oder Brose bringen etwa alle zwei Jahre gr…" at bounding box center [637, 440] width 549 height 45
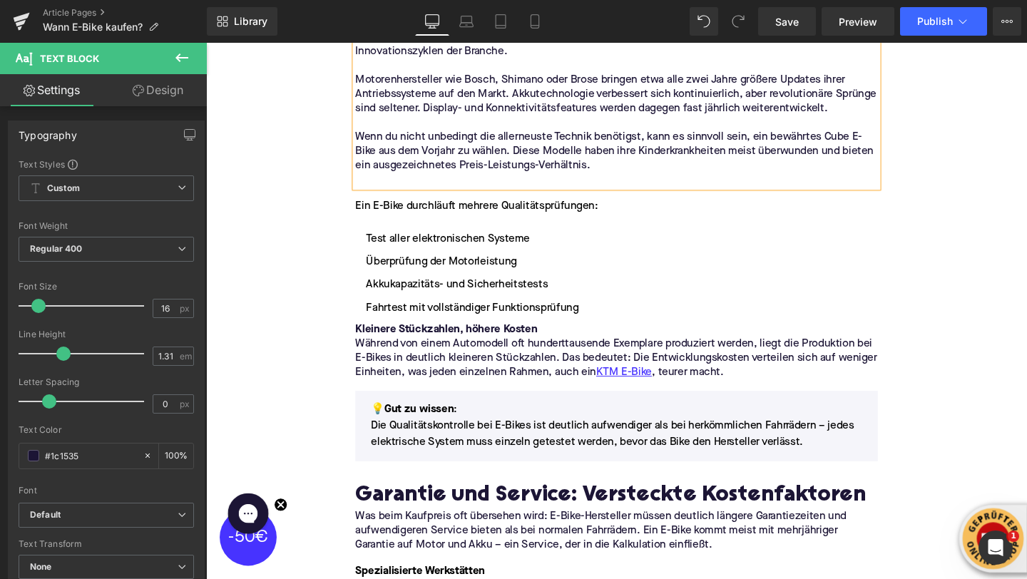
scroll to position [2386, 0]
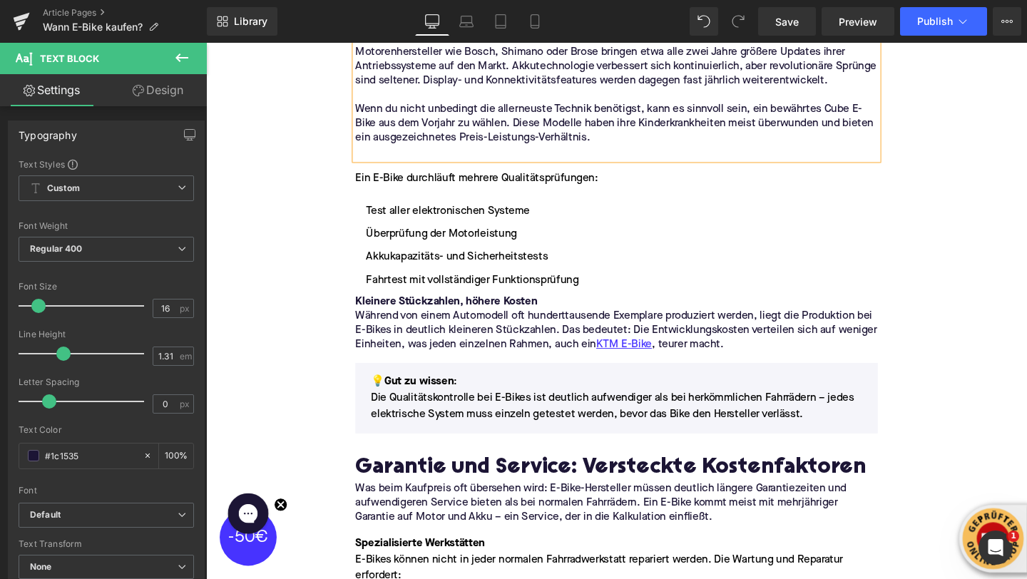
click at [583, 245] on li "Überprüfung der Motorleistung" at bounding box center [637, 243] width 549 height 17
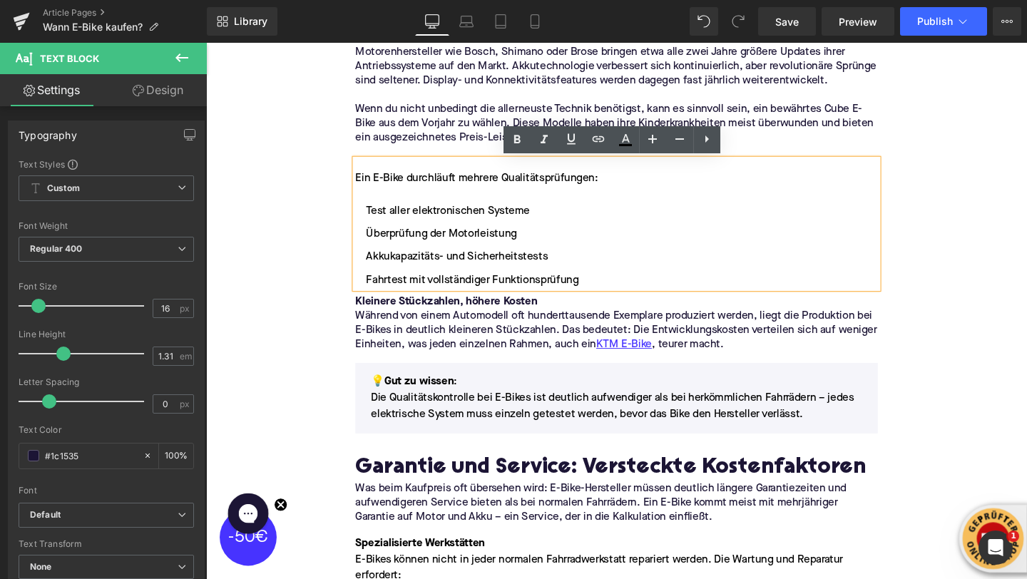
click at [299, 174] on div "Home / Wann E-Bike kaufen? Breadcrumbs Wann E-Bike kaufen? Der beste Zeitpunkt …" at bounding box center [637, 76] width 863 height 4540
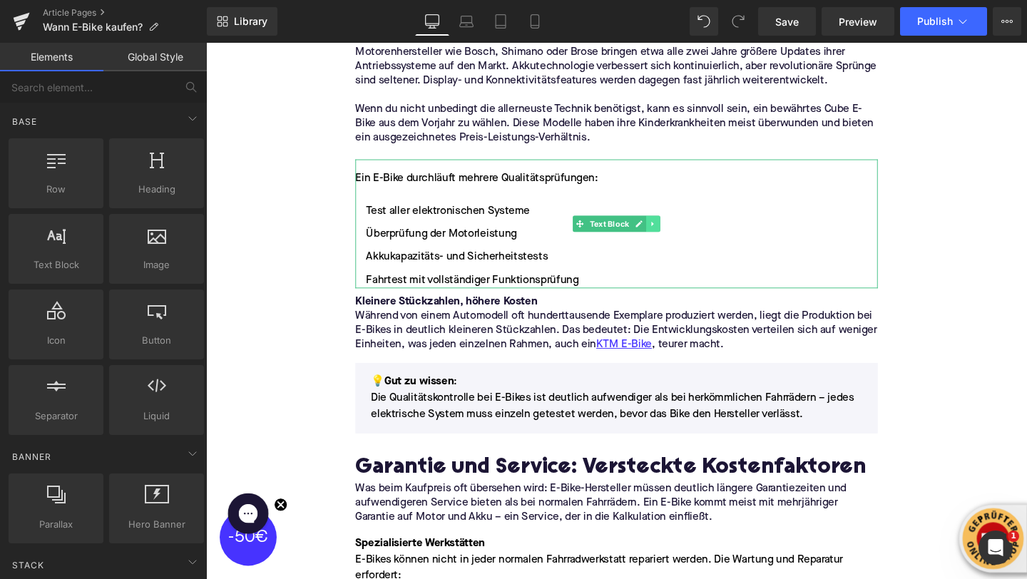
click at [677, 236] on icon at bounding box center [676, 233] width 8 height 9
click at [681, 236] on icon at bounding box center [684, 233] width 8 height 8
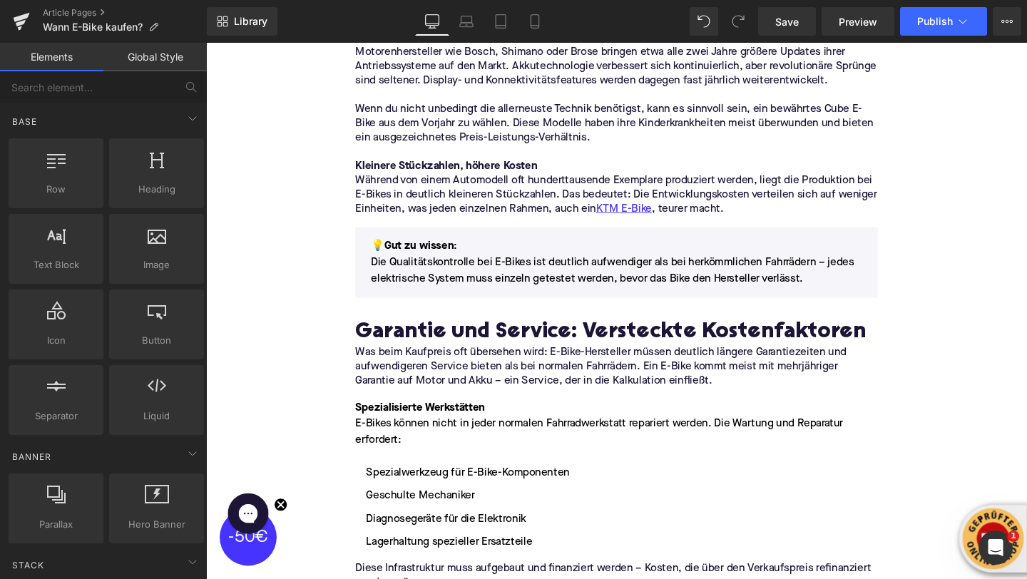
click at [303, 184] on div "Home / Wann E-Bike kaufen? Breadcrumbs Wann E-Bike kaufen? Der beste Zeitpunkt …" at bounding box center [637, 5] width 863 height 4398
click at [644, 204] on p "Während von einem Automodell oft hunderttausende Exemplare produziert werden, l…" at bounding box center [637, 203] width 549 height 45
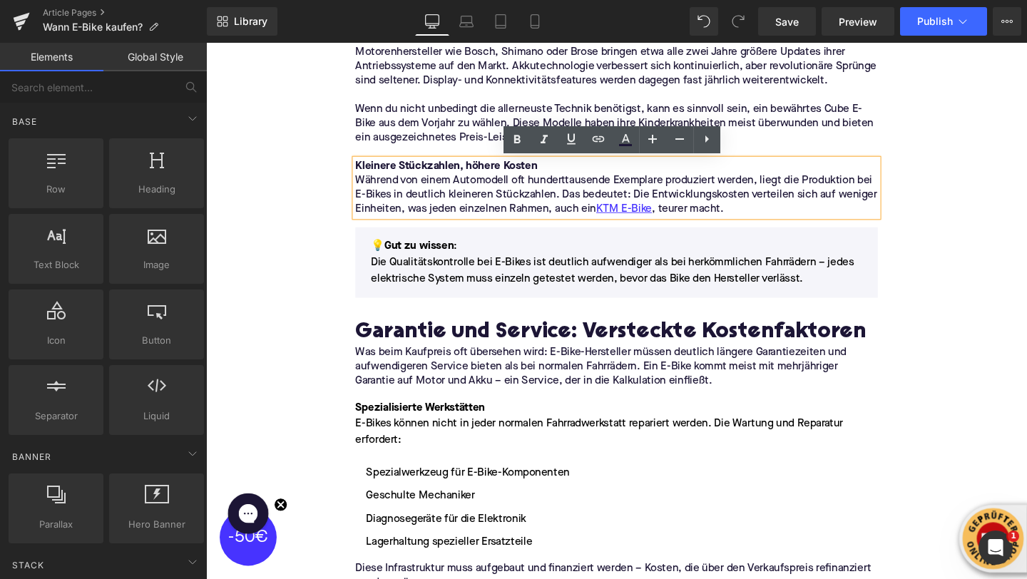
click at [285, 158] on div "Home / Wann E-Bike kaufen? Breadcrumbs Wann E-Bike kaufen? Der beste Zeitpunkt …" at bounding box center [637, 5] width 863 height 4398
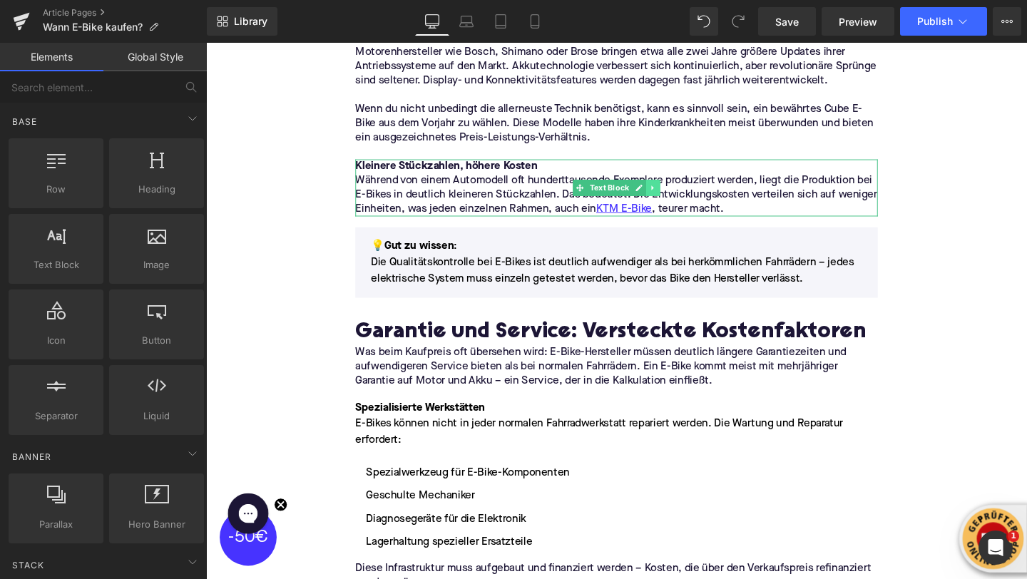
click at [678, 202] on link at bounding box center [676, 195] width 15 height 17
click at [683, 197] on icon at bounding box center [684, 195] width 8 height 8
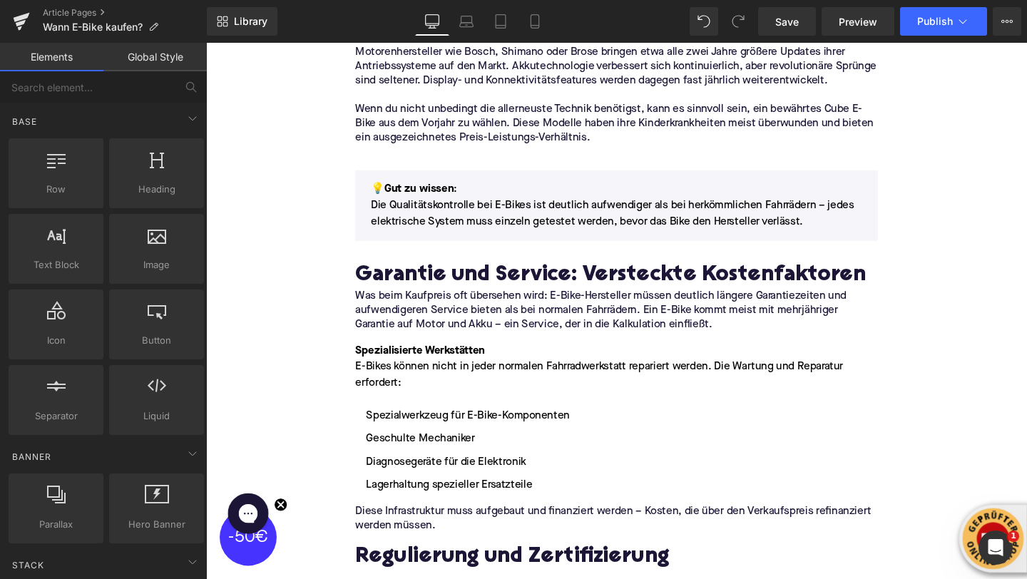
click at [391, 283] on h2 "Garantie und Service: Versteckte Kostenfaktoren" at bounding box center [637, 288] width 549 height 26
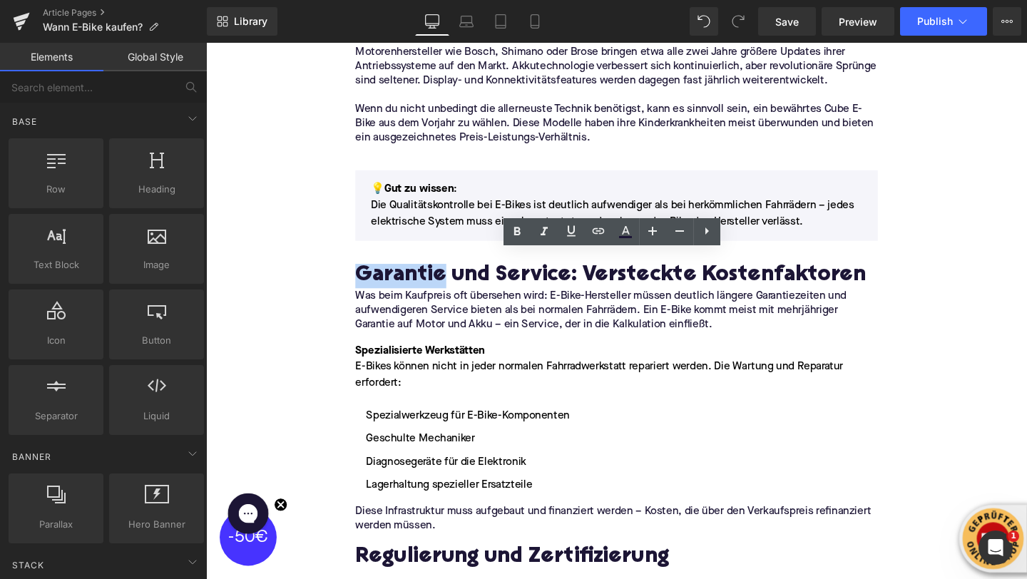
click at [391, 283] on h2 "Garantie und Service: Versteckte Kostenfaktoren" at bounding box center [637, 288] width 549 height 26
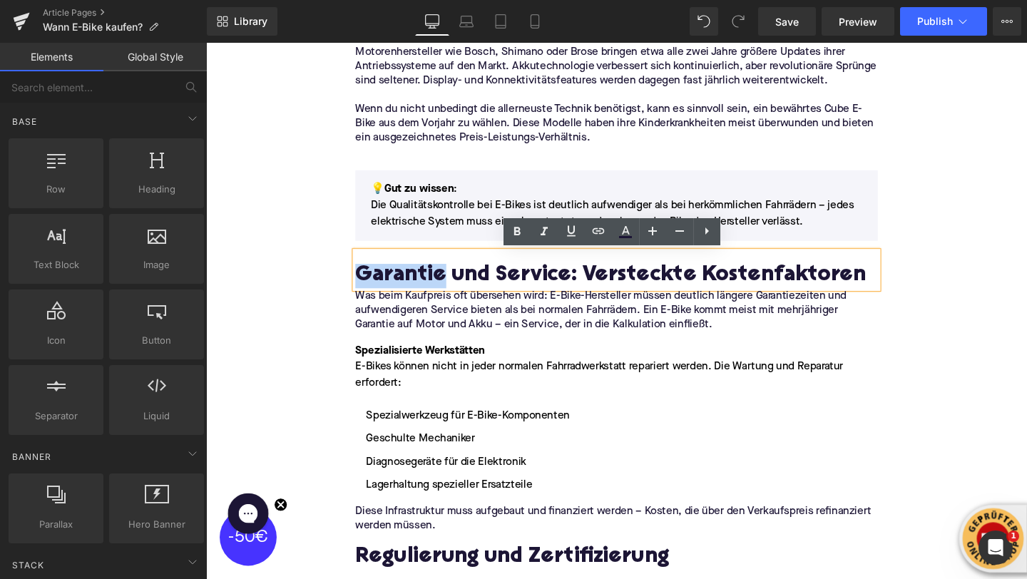
click at [391, 283] on h2 "Garantie und Service: Versteckte Kostenfaktoren" at bounding box center [637, 288] width 549 height 26
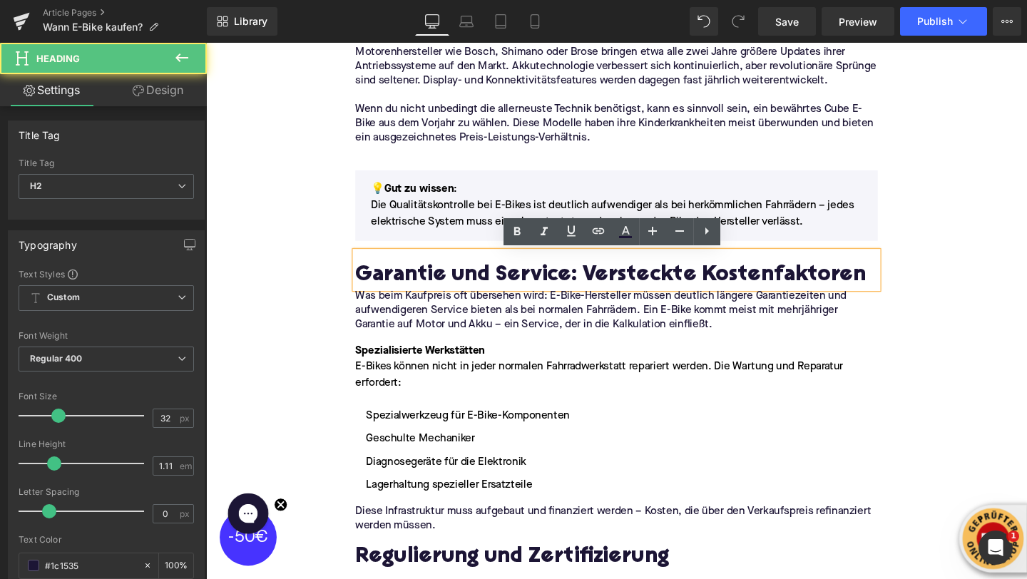
click at [390, 315] on p "Was beim Kaufpreis oft übersehen wird: E-Bike-Hersteller müssen deutlich länger…" at bounding box center [637, 324] width 549 height 45
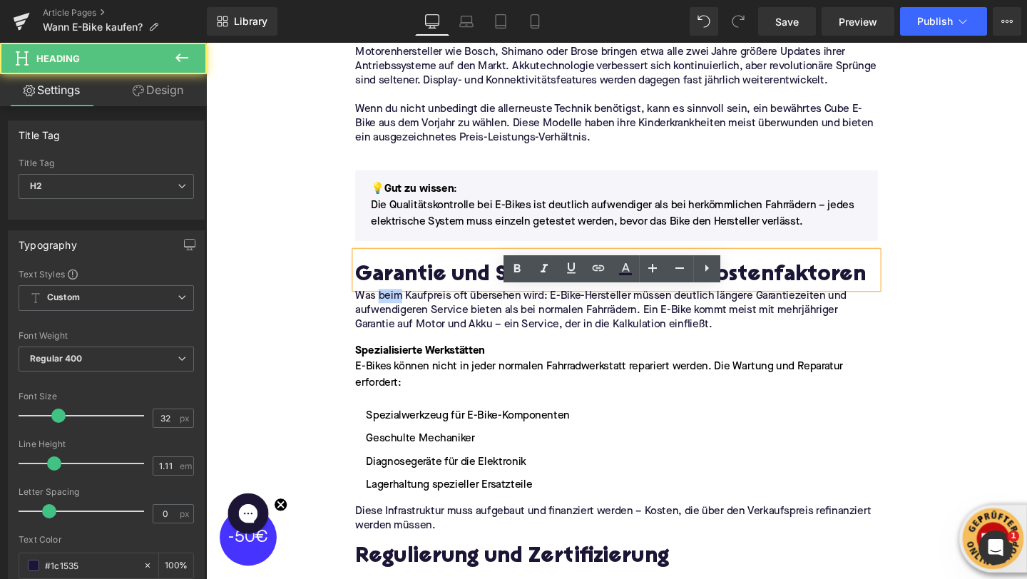
click at [390, 315] on p "Was beim Kaufpreis oft übersehen wird: E-Bike-Hersteller müssen deutlich länger…" at bounding box center [637, 324] width 549 height 45
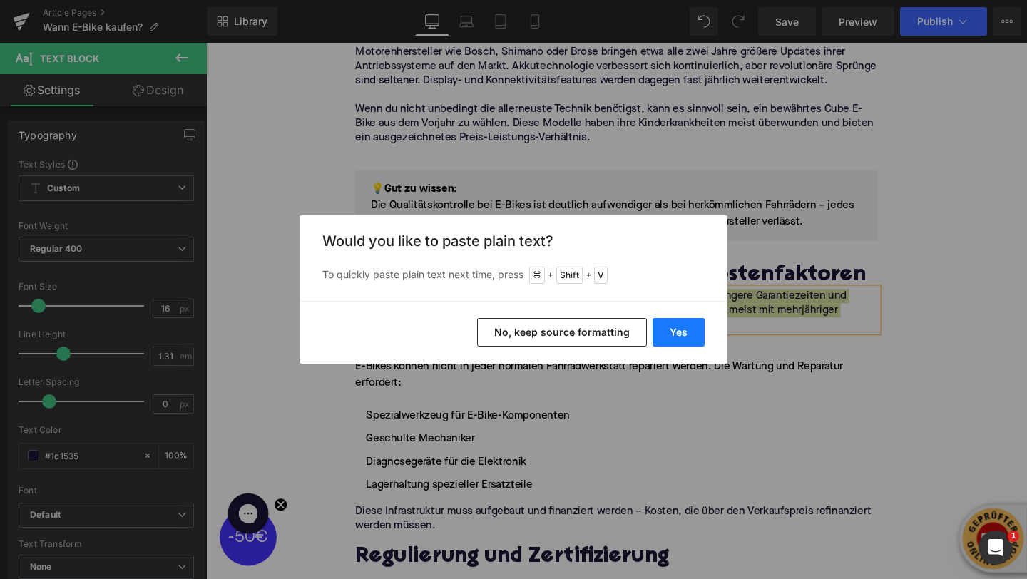
click at [656, 335] on button "Yes" at bounding box center [679, 332] width 52 height 29
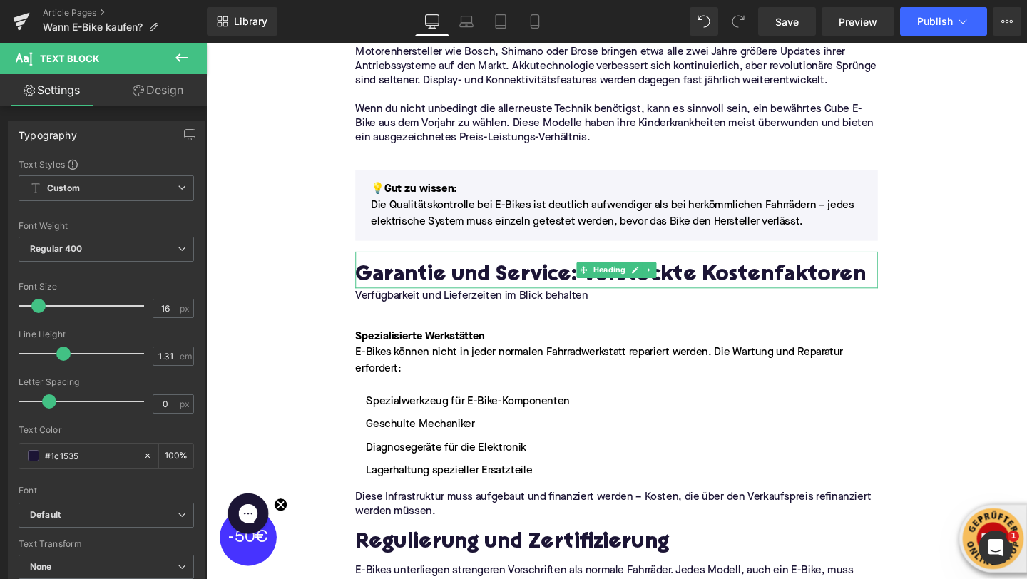
click at [475, 288] on h2 "Garantie und Service: Versteckte Kostenfaktoren" at bounding box center [637, 288] width 549 height 26
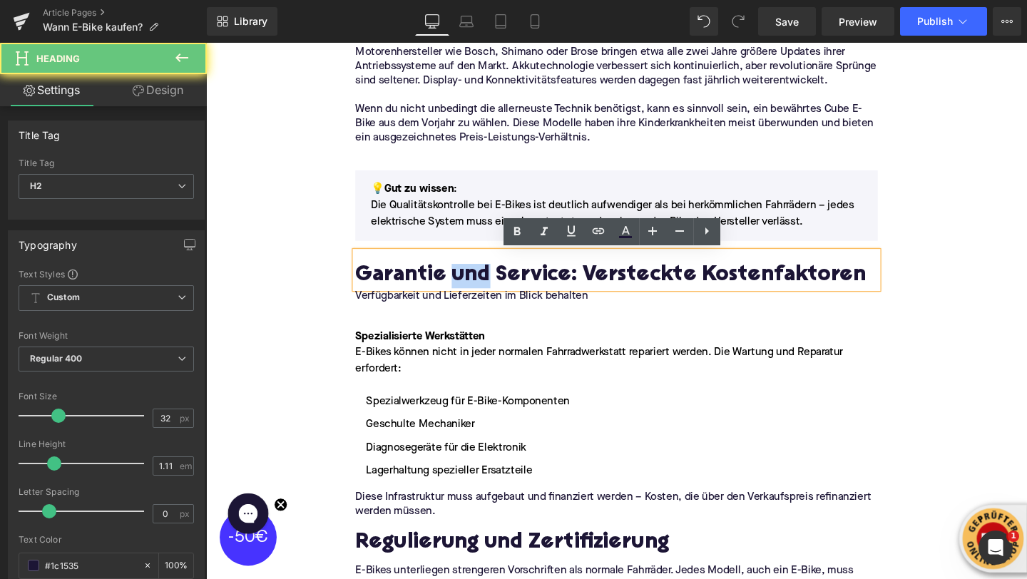
click at [475, 288] on h2 "Garantie und Service: Versteckte Kostenfaktoren" at bounding box center [637, 288] width 549 height 26
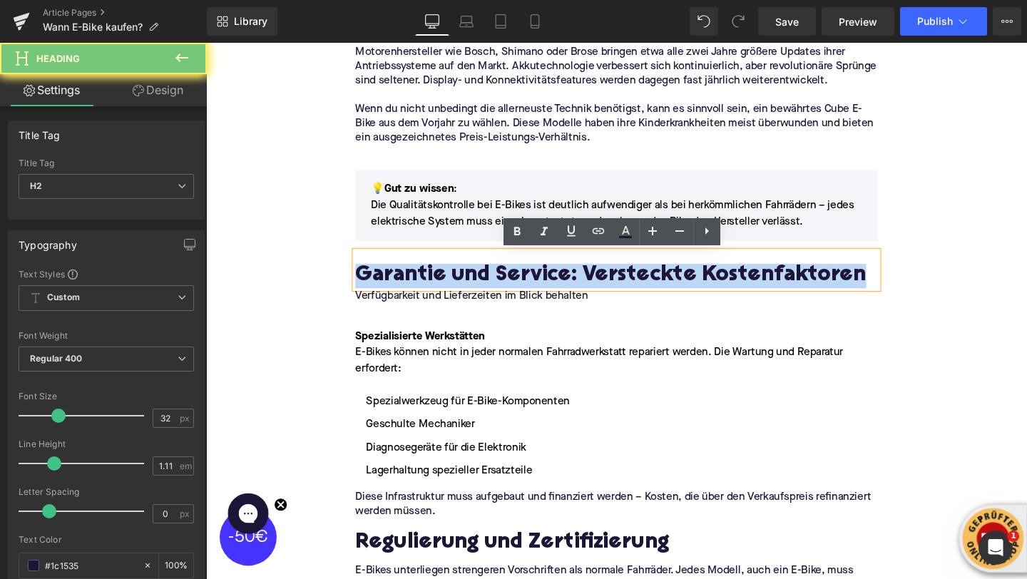
click at [475, 288] on h2 "Garantie und Service: Versteckte Kostenfaktoren" at bounding box center [637, 288] width 549 height 26
paste div
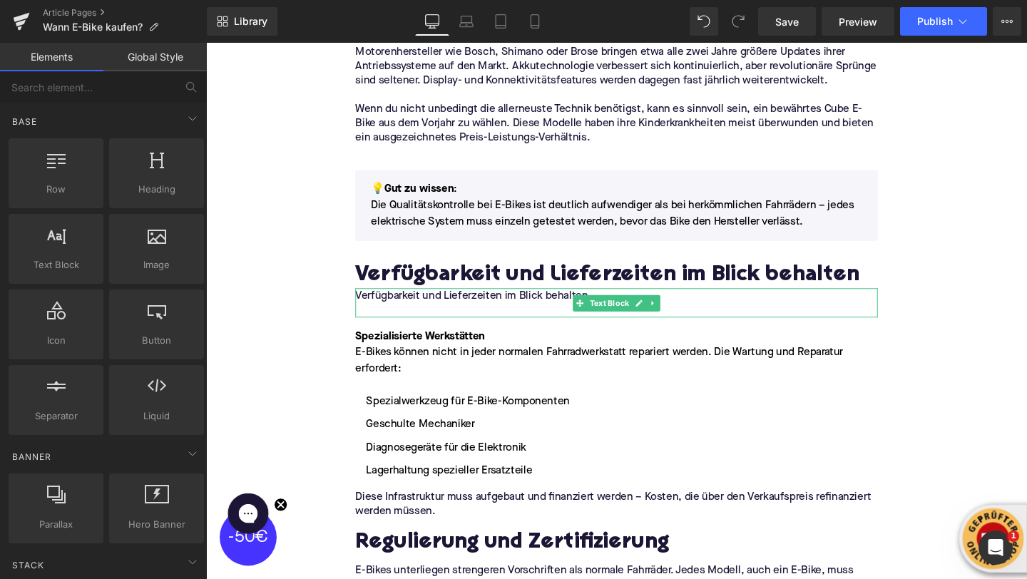
click at [426, 311] on p "Verfügbarkeit und Lieferzeiten im Blick behalten" at bounding box center [637, 309] width 549 height 15
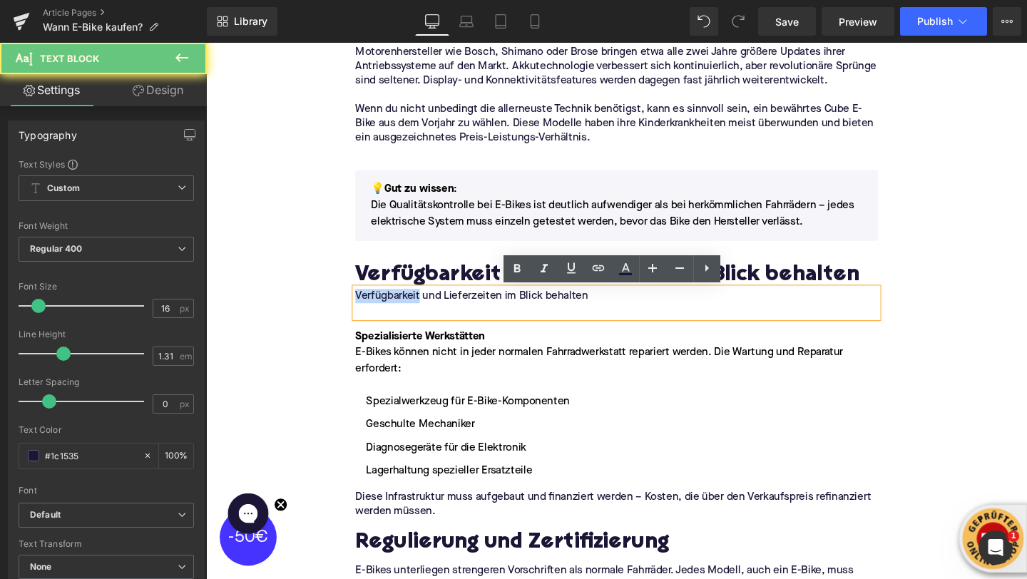
click at [426, 311] on p "Verfügbarkeit und Lieferzeiten im Blick behalten" at bounding box center [637, 309] width 549 height 15
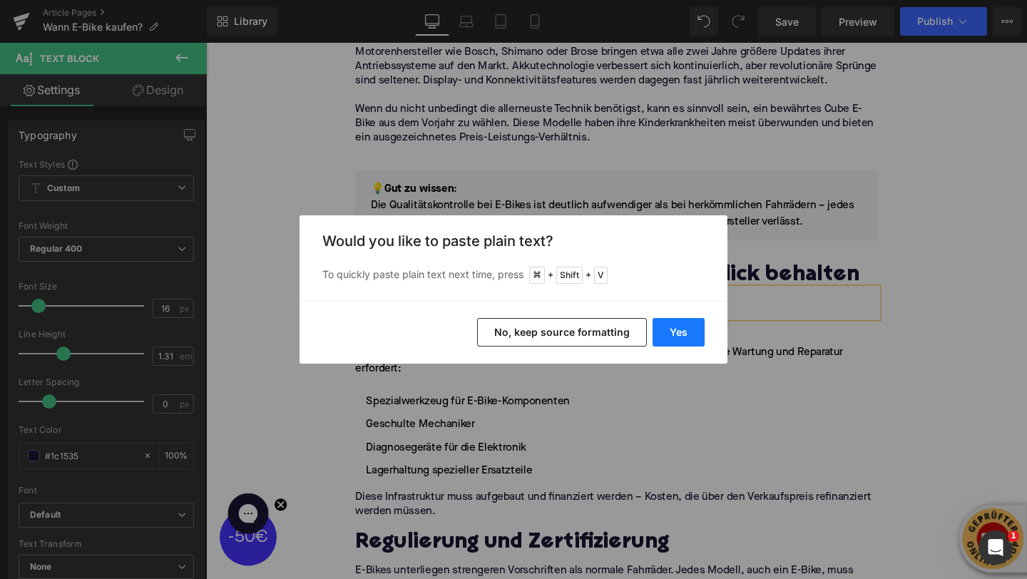
click at [661, 335] on button "Yes" at bounding box center [679, 332] width 52 height 29
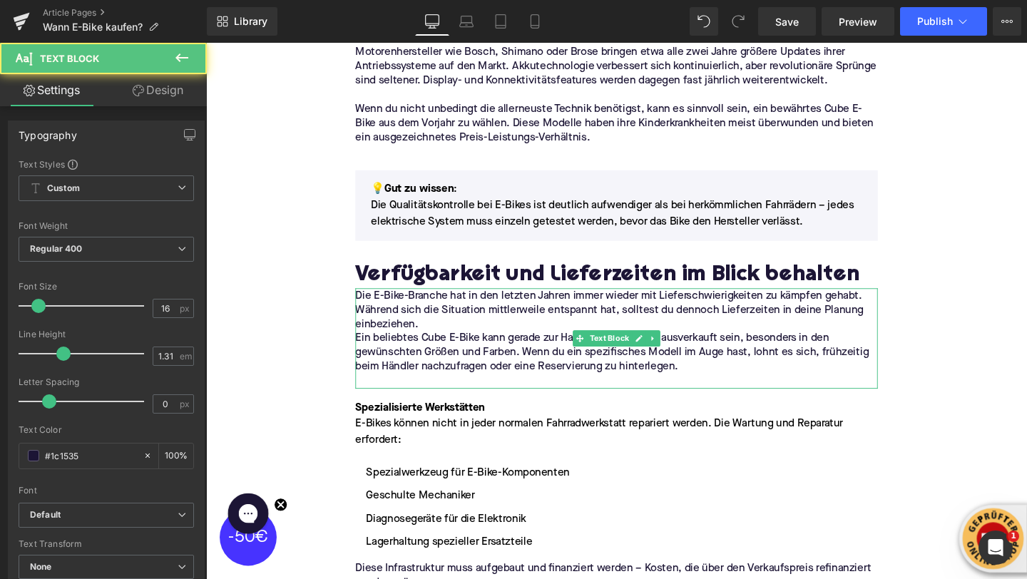
click at [471, 338] on p "Die E-Bike-Branche hat in den letzten Jahren immer wieder mit Lieferschwierigke…" at bounding box center [637, 324] width 549 height 45
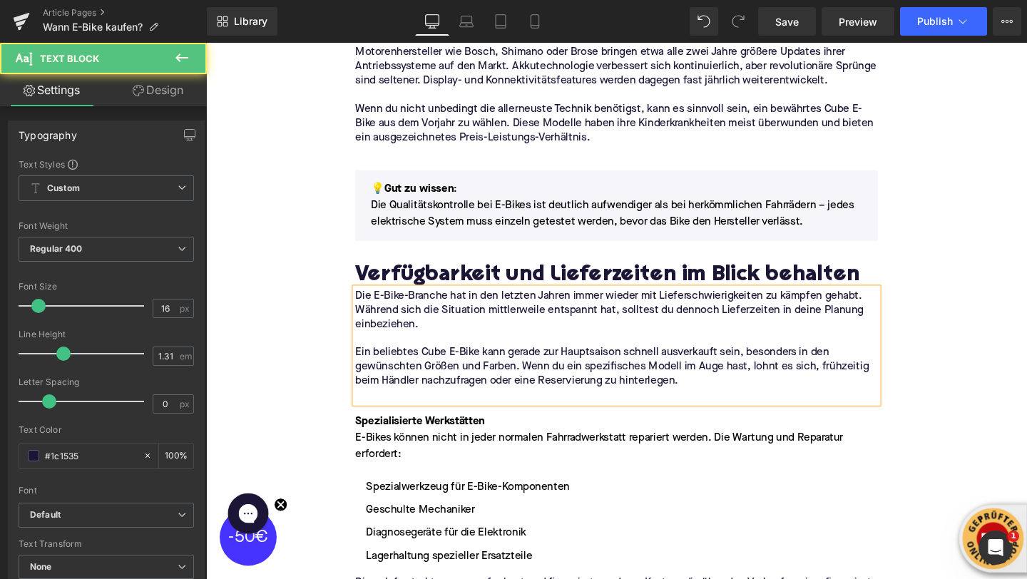
click at [376, 418] on p at bounding box center [637, 414] width 549 height 15
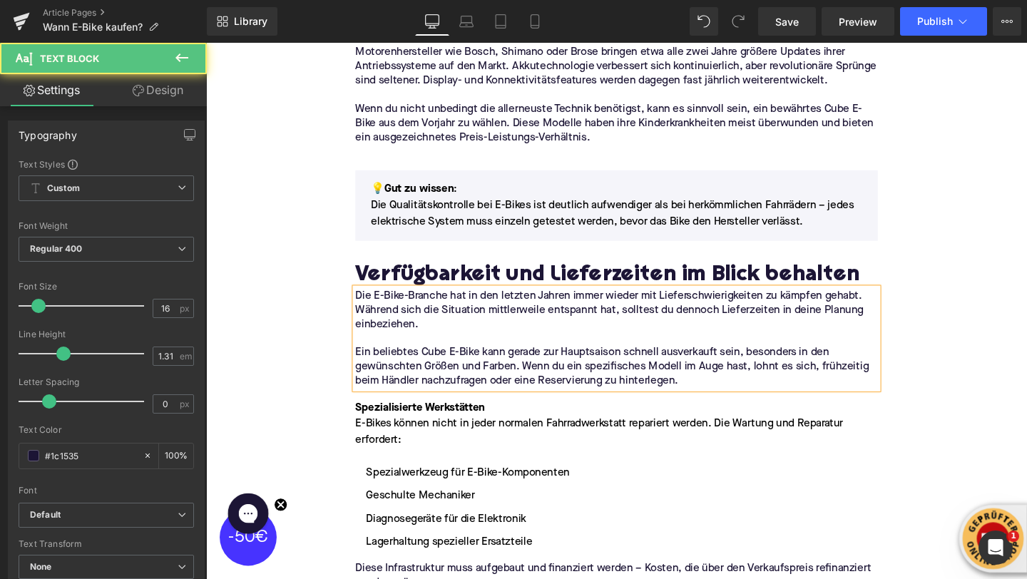
click at [261, 327] on div "Home / Wann E-Bike kaufen? Breadcrumbs Wann E-Bike kaufen? Der beste Zeitpunkt …" at bounding box center [637, 5] width 863 height 4398
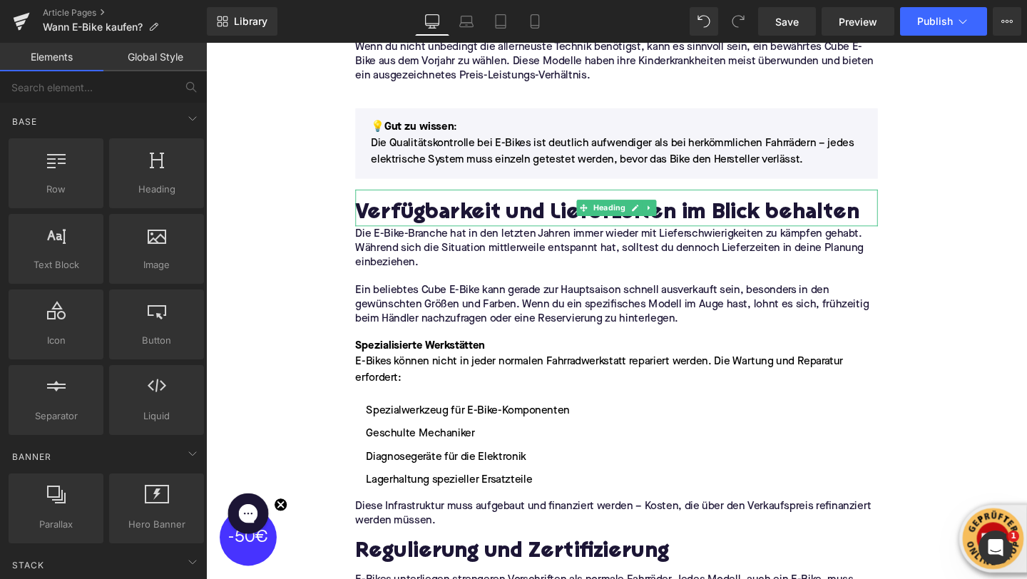
scroll to position [2455, 0]
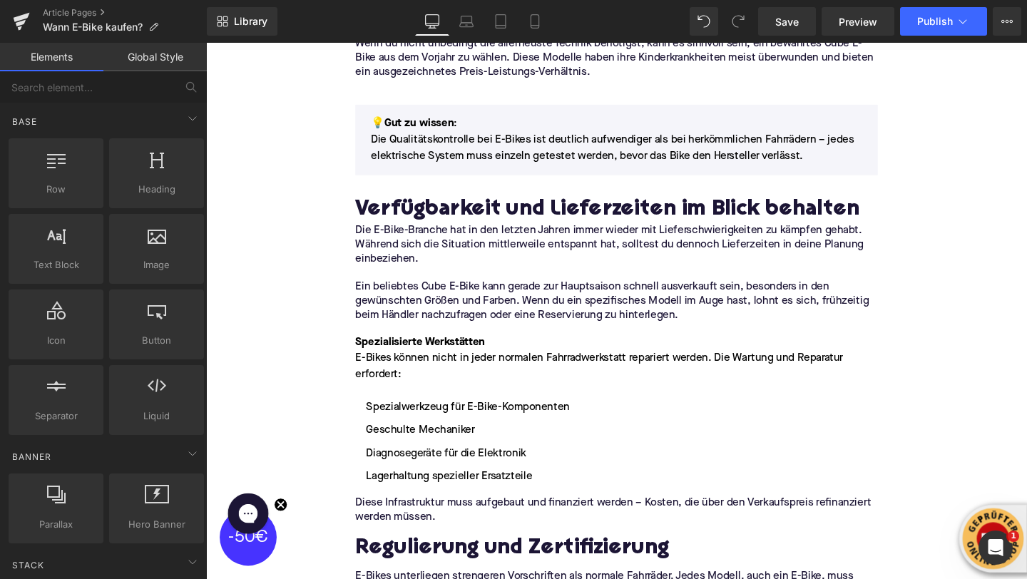
click at [509, 382] on div "E-Bikes können nicht in jeder normalen Fahrradwerkstatt repariert werden. Die W…" at bounding box center [637, 383] width 549 height 34
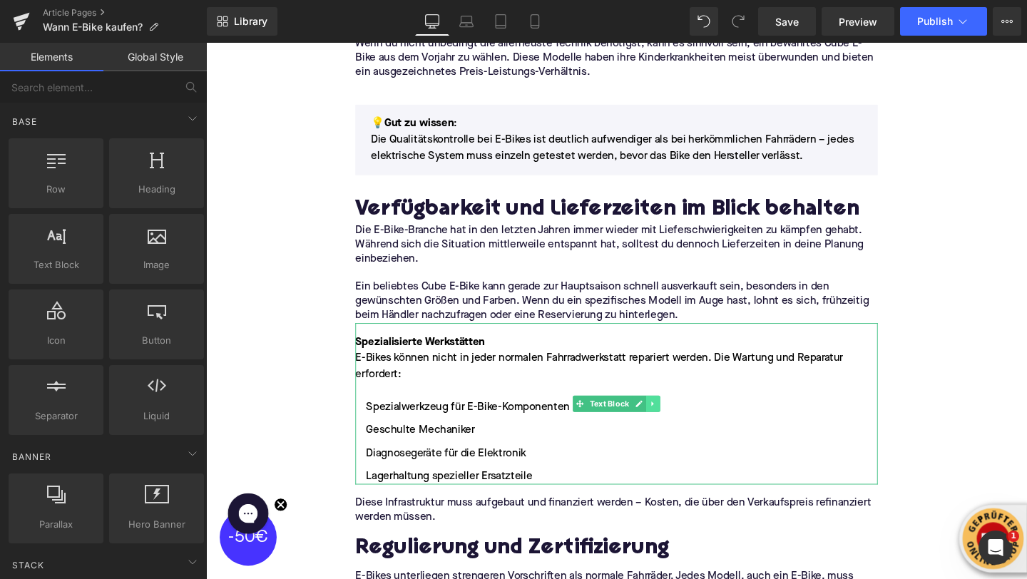
click at [676, 429] on link at bounding box center [676, 422] width 15 height 17
click at [681, 419] on icon at bounding box center [684, 422] width 8 height 9
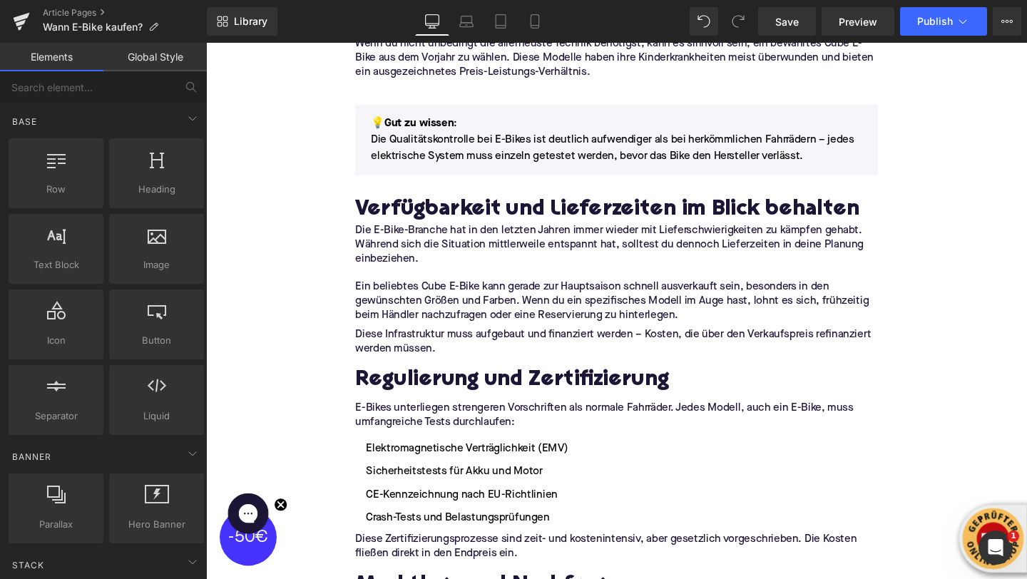
click at [543, 353] on p "Diese Infrastruktur muss aufgebaut und finanziert werden – Kosten, die über den…" at bounding box center [637, 357] width 549 height 30
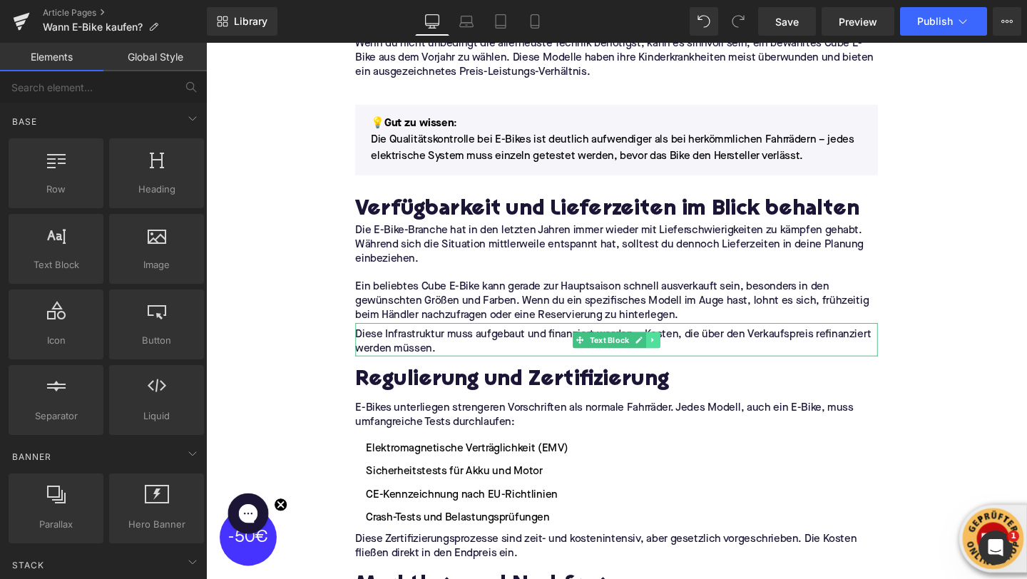
click at [673, 354] on icon at bounding box center [676, 355] width 8 height 9
click at [683, 355] on icon at bounding box center [684, 355] width 8 height 8
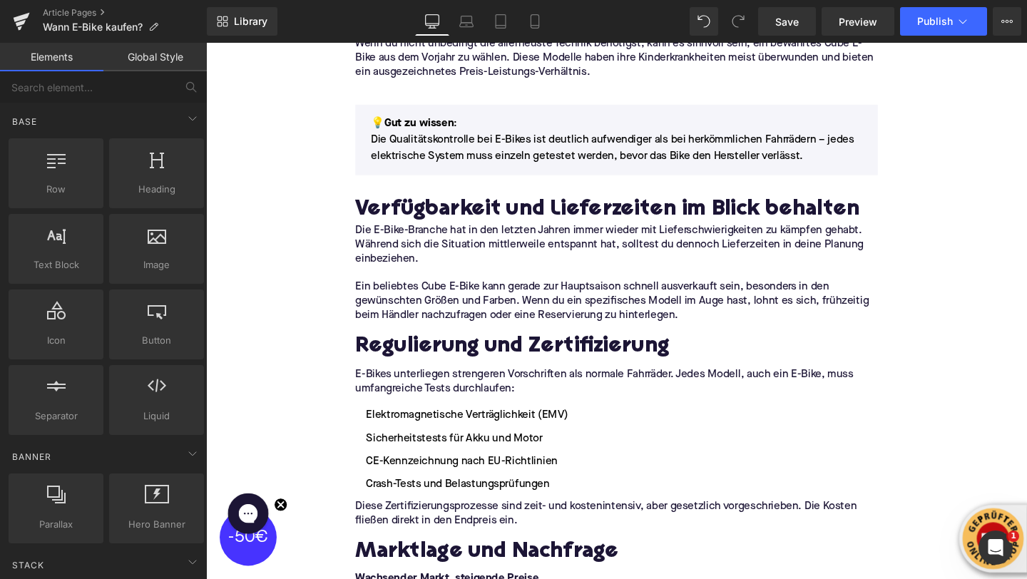
click at [479, 360] on h2 "Regulierung und Zertifizierung" at bounding box center [637, 363] width 549 height 26
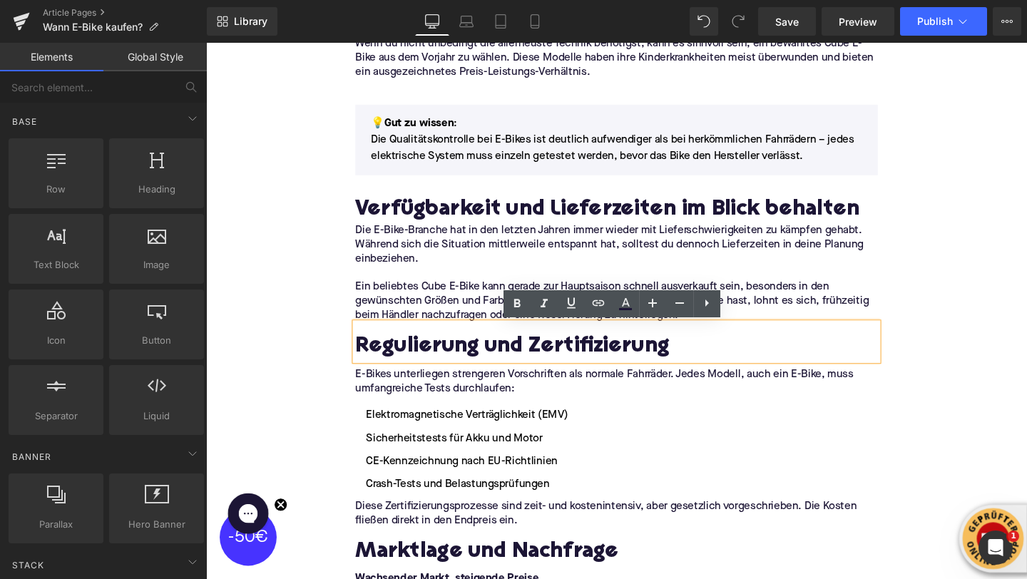
click at [479, 360] on h2 "Regulierung und Zertifizierung" at bounding box center [637, 363] width 549 height 26
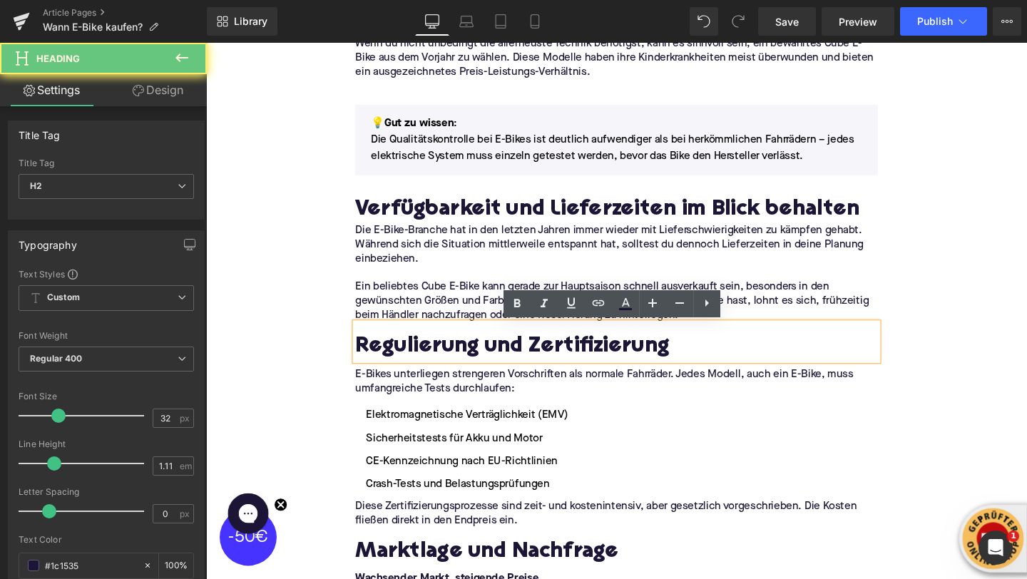
click at [479, 360] on h2 "Regulierung und Zertifizierung" at bounding box center [637, 363] width 549 height 26
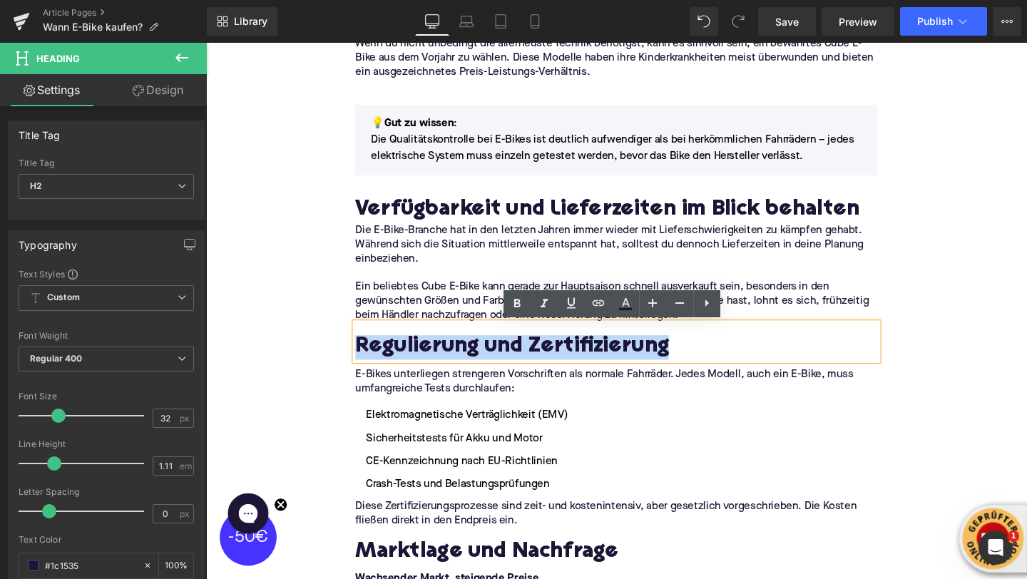
paste div
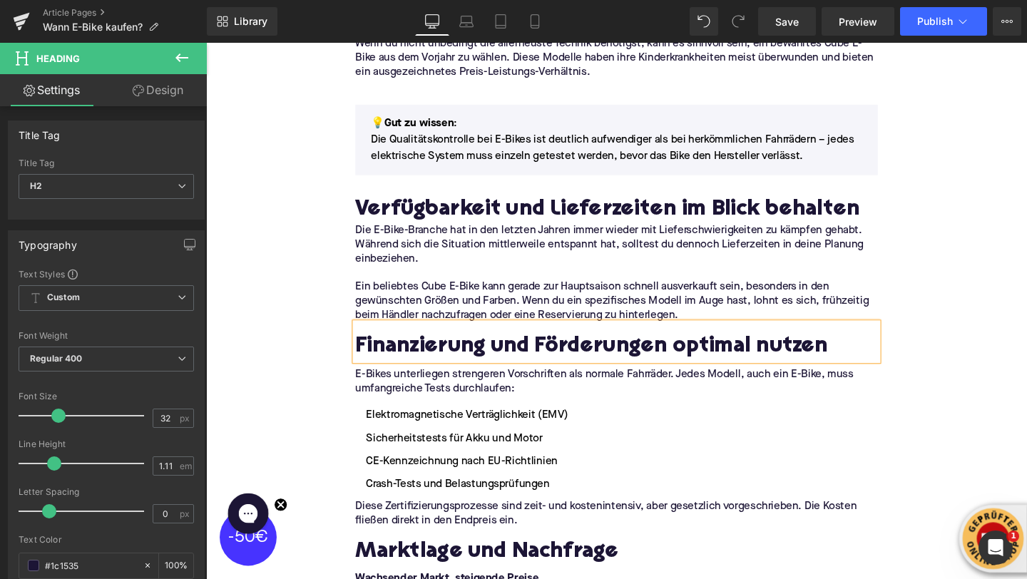
scroll to position [2490, 0]
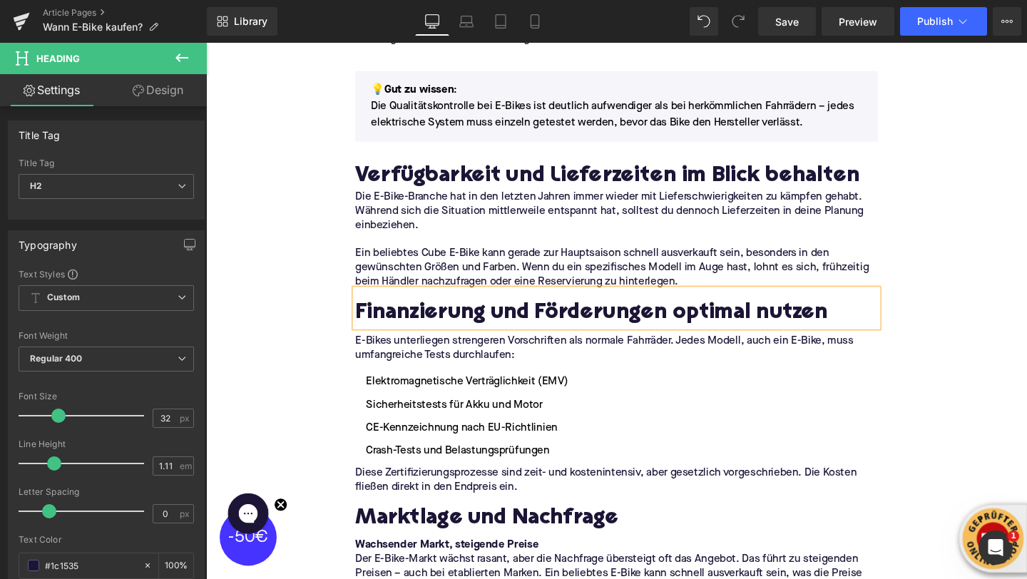
click at [456, 364] on p "E-Bikes unterliegen strengeren Vorschriften als normale Fahrräder. Jedes Modell…" at bounding box center [637, 365] width 549 height 30
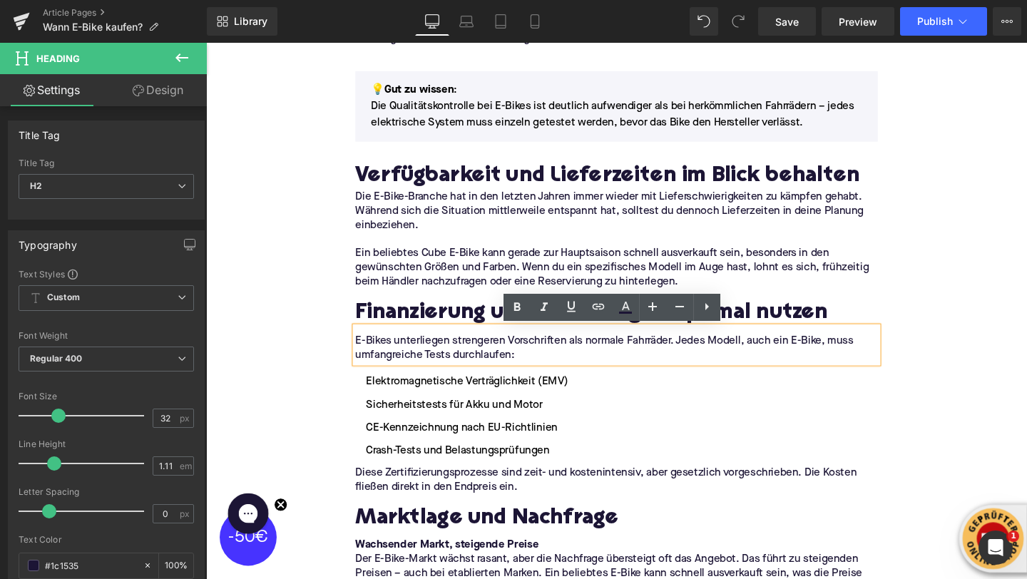
click at [456, 364] on p "E-Bikes unterliegen strengeren Vorschriften als normale Fahrräder. Jedes Modell…" at bounding box center [637, 365] width 549 height 30
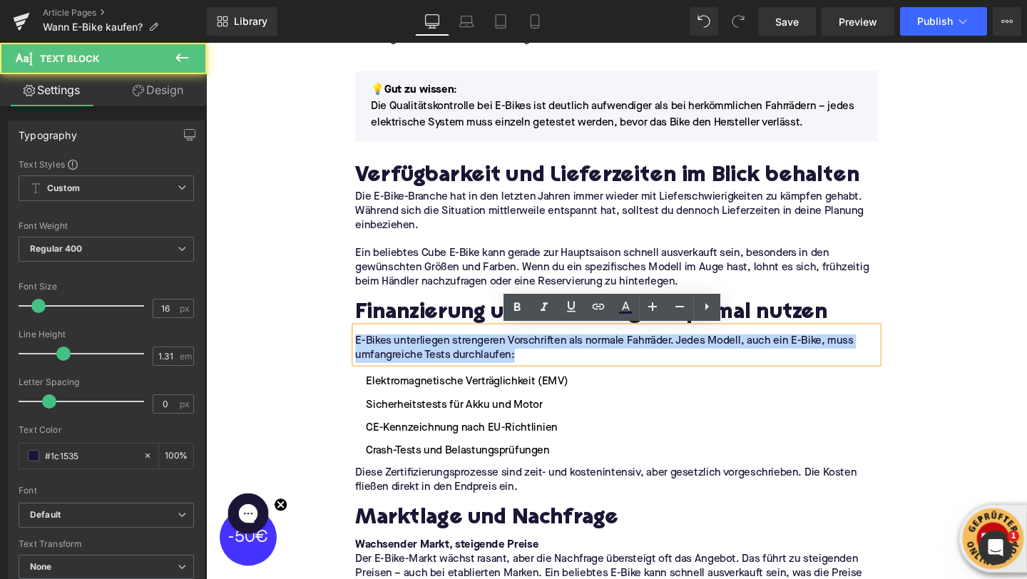
click at [456, 364] on p "E-Bikes unterliegen strengeren Vorschriften als normale Fahrräder. Jedes Modell…" at bounding box center [637, 365] width 549 height 30
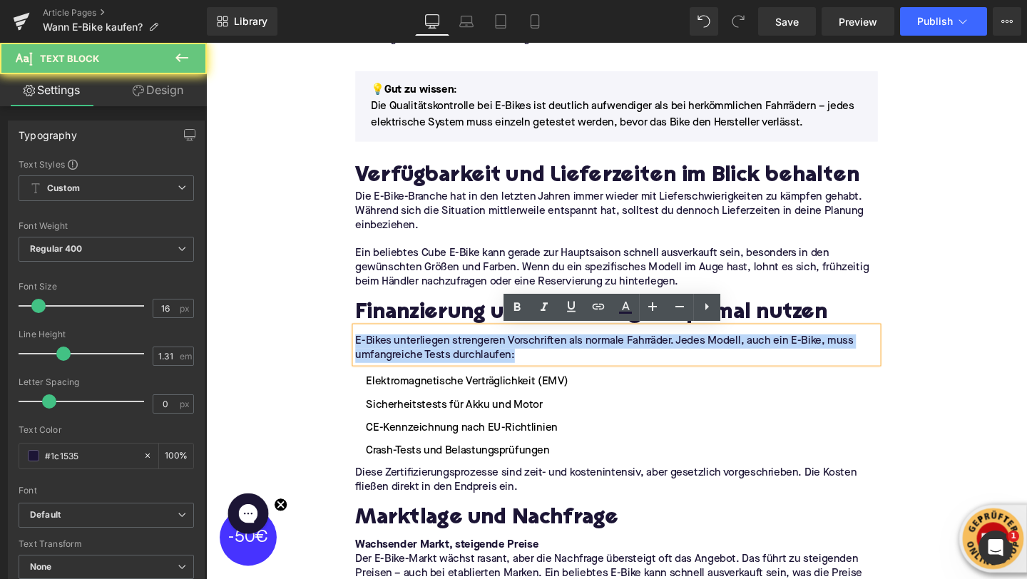
click at [456, 364] on p "E-Bikes unterliegen strengeren Vorschriften als normale Fahrräder. Jedes Modell…" at bounding box center [637, 365] width 549 height 30
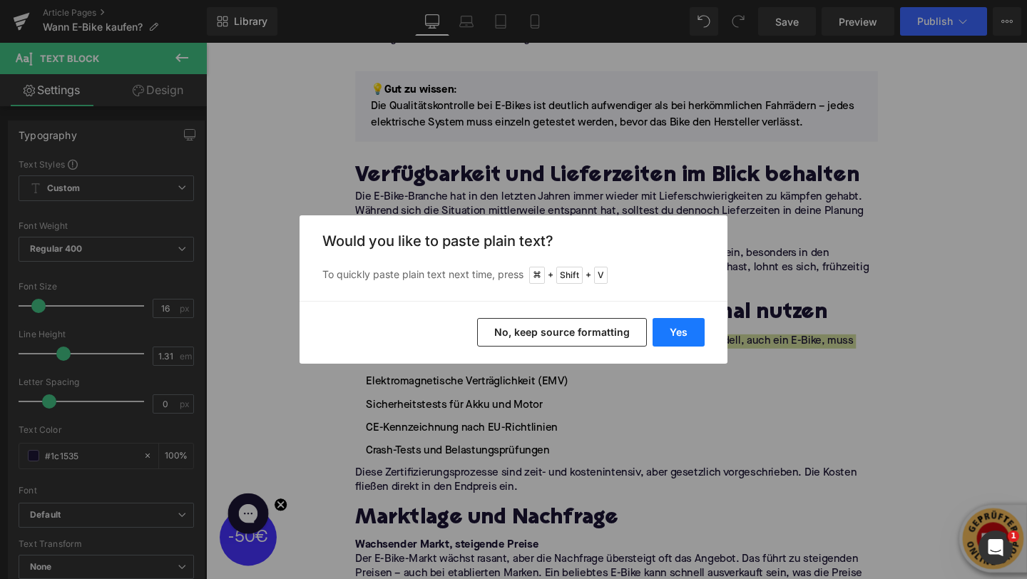
click at [671, 325] on button "Yes" at bounding box center [679, 332] width 52 height 29
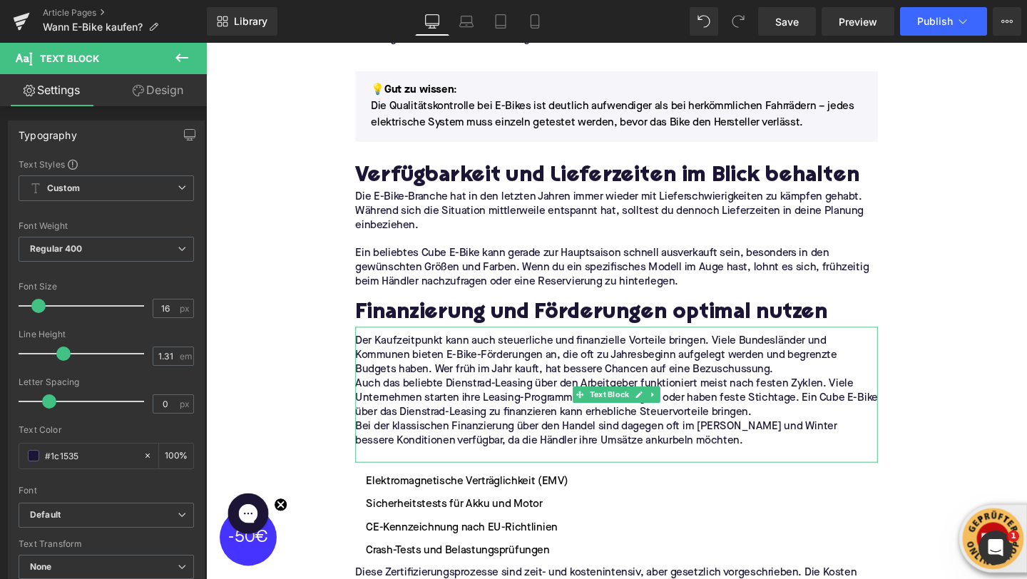
click at [813, 392] on p "Der Kaufzeitpunkt kann auch steuerliche und finanzielle Vorteile bringen. Viele…" at bounding box center [637, 372] width 549 height 45
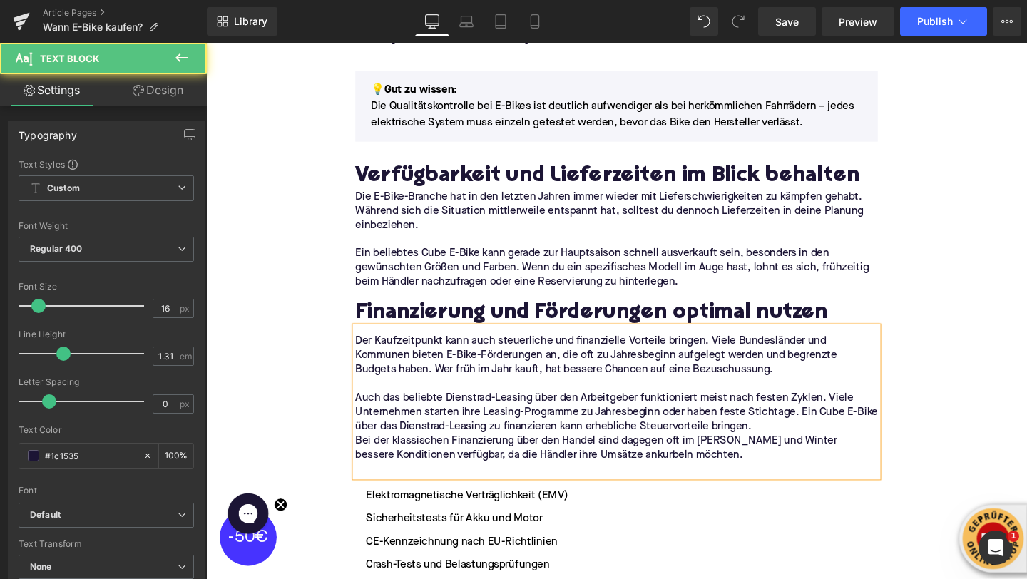
click at [814, 450] on p "Auch das beliebte Dienstrad-Leasing über den Arbeitgeber funktioniert meist nac…" at bounding box center [637, 432] width 549 height 45
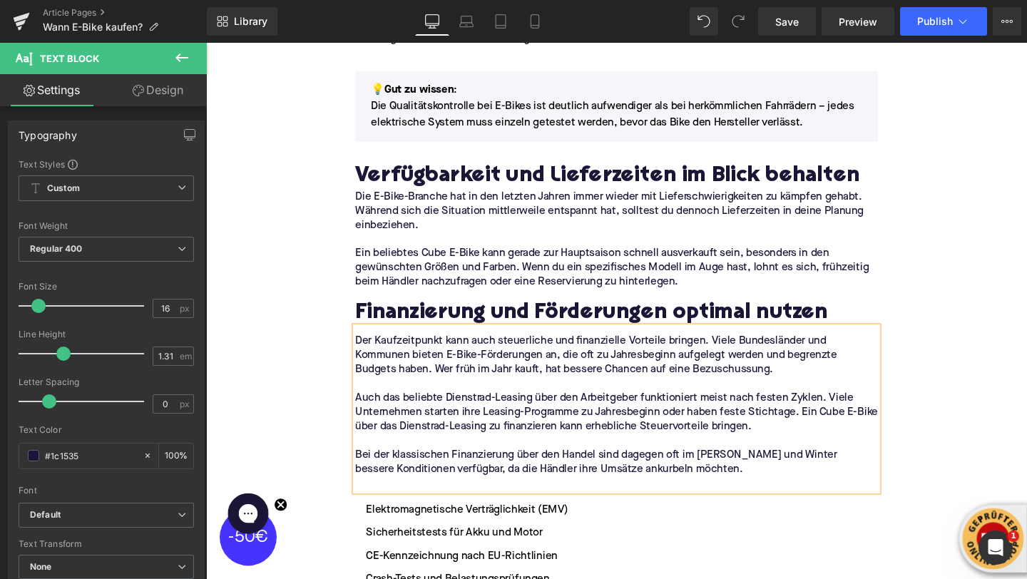
click at [397, 505] on p at bounding box center [637, 506] width 549 height 15
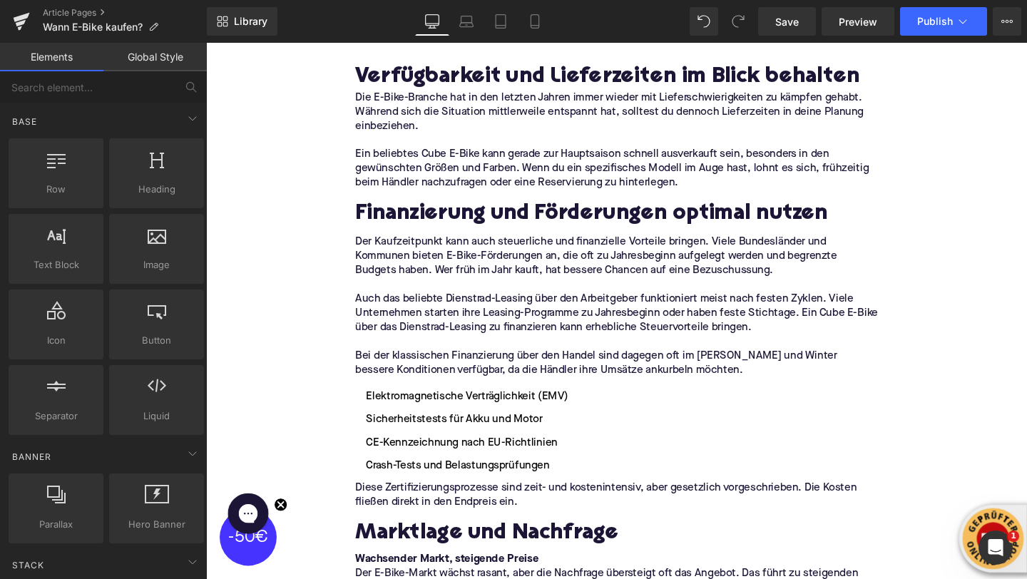
scroll to position [2624, 0]
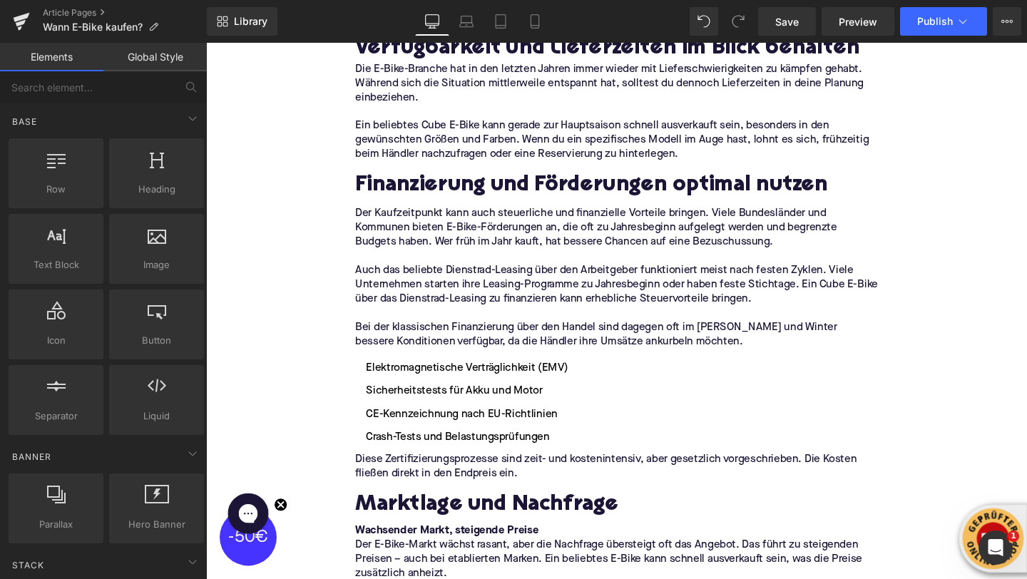
click at [477, 408] on li "Sicherheitstests für Akku und Motor" at bounding box center [637, 409] width 549 height 17
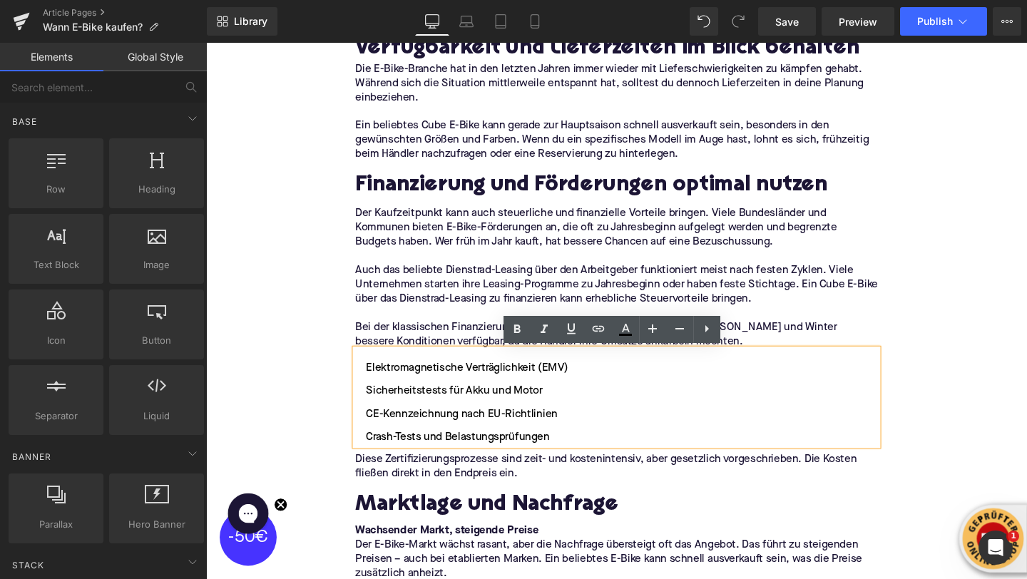
click at [371, 285] on p "Auch das beliebte Dienstrad-Leasing über den Arbeitgeber funktioniert meist nac…" at bounding box center [637, 297] width 549 height 45
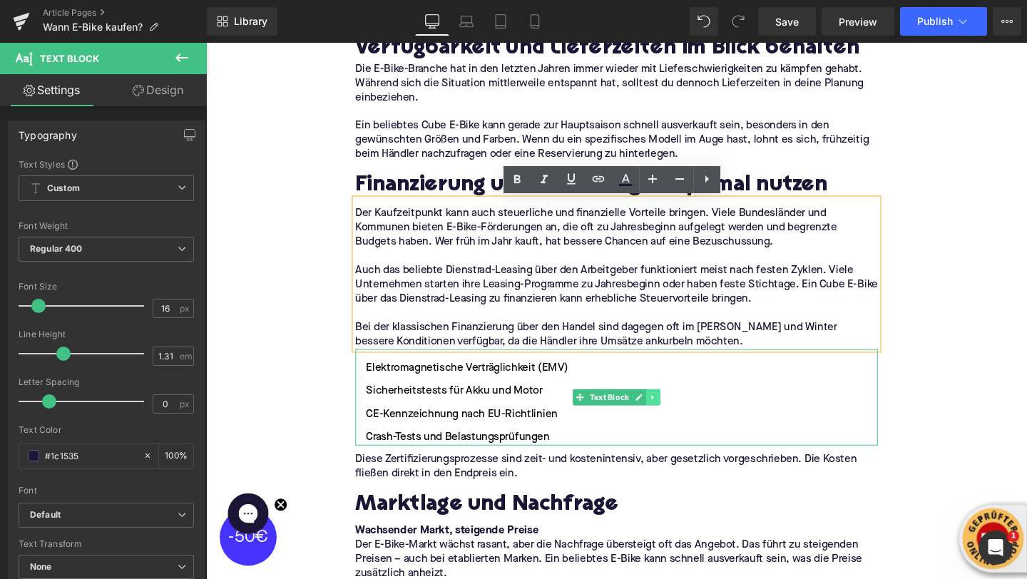
click at [678, 413] on icon at bounding box center [676, 416] width 8 height 9
click at [678, 413] on link at bounding box center [683, 415] width 15 height 17
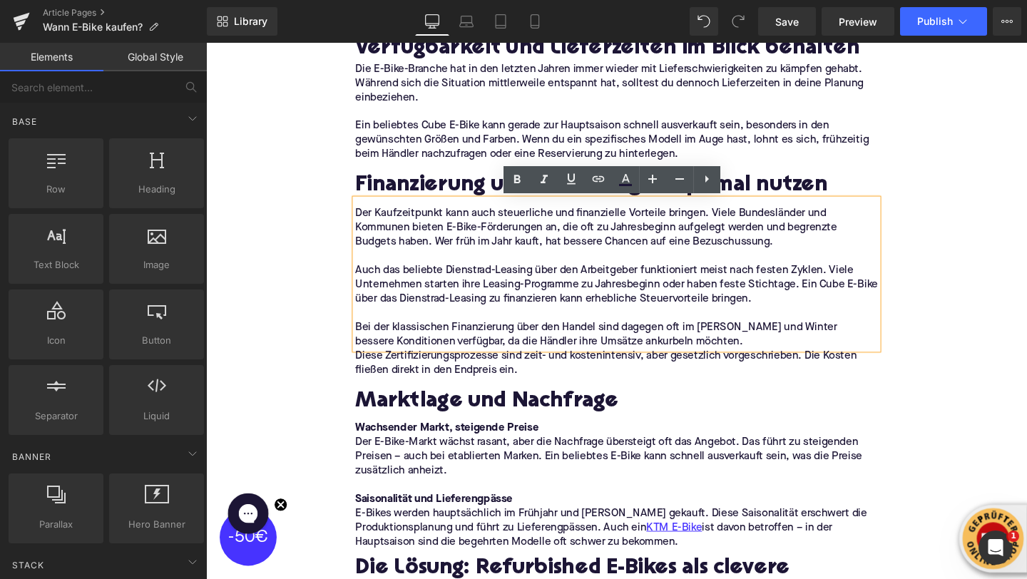
click at [532, 390] on span "Diese Zertifizierungsprozesse sind zeit- und kostenintensiv, aber gesetzlich vo…" at bounding box center [626, 380] width 527 height 26
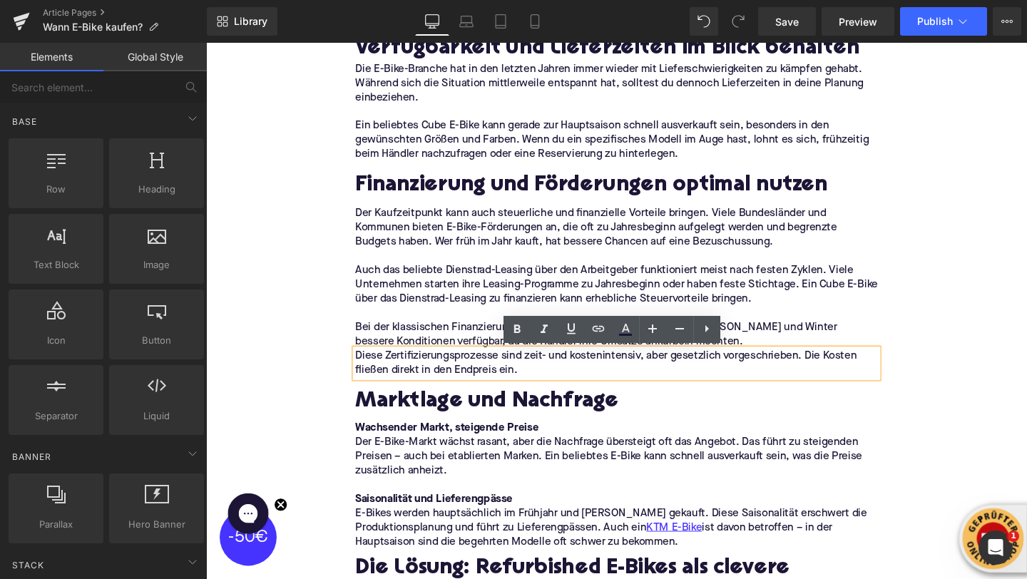
click at [497, 311] on p "Auch das beliebte Dienstrad-Leasing über den Arbeitgeber funktioniert meist nac…" at bounding box center [637, 297] width 549 height 45
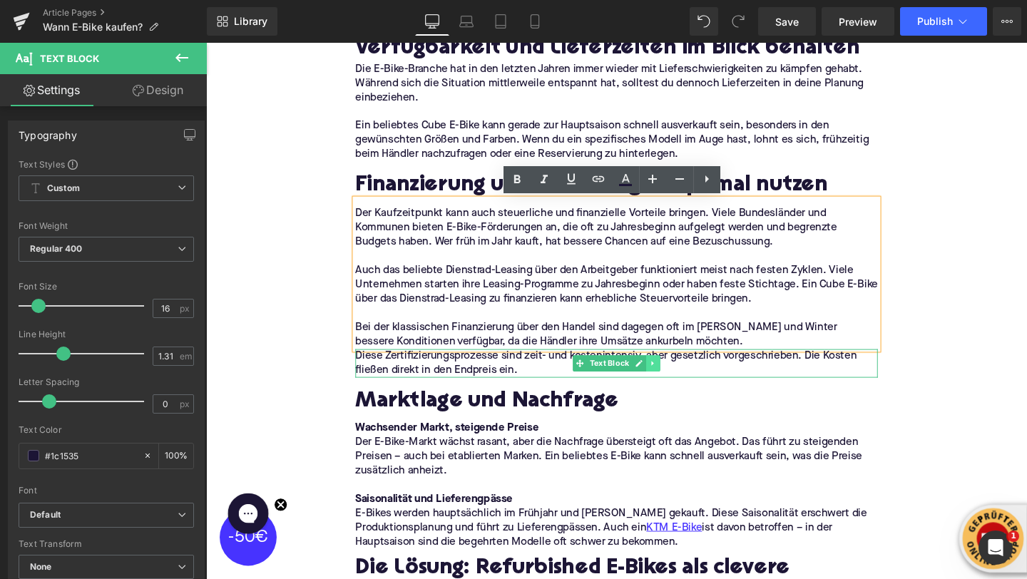
click at [679, 382] on icon at bounding box center [676, 380] width 8 height 9
click at [681, 382] on icon at bounding box center [684, 380] width 8 height 8
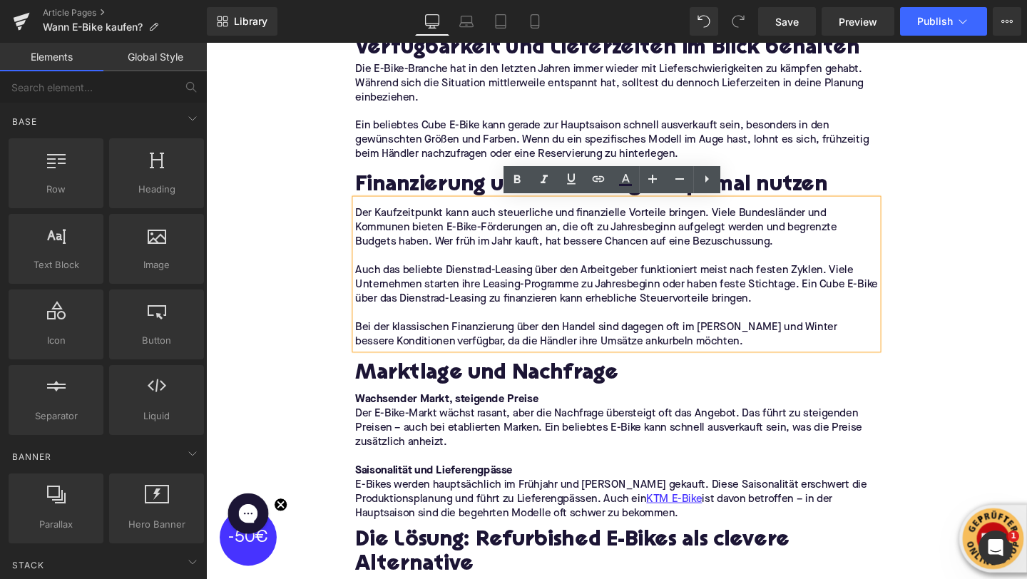
click at [403, 380] on h2 "Marktlage und Nachfrage" at bounding box center [637, 392] width 549 height 26
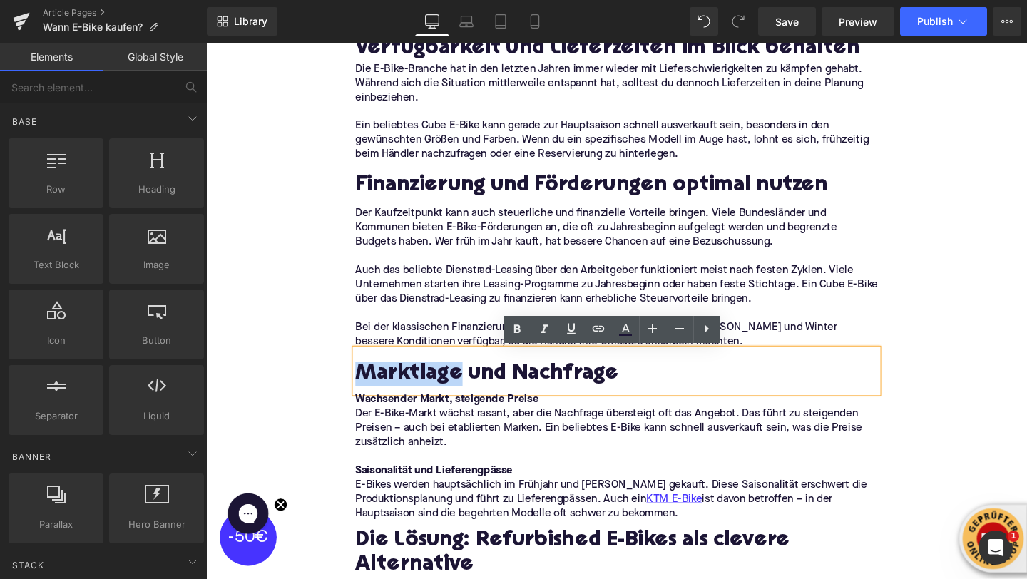
click at [403, 380] on h2 "Marktlage und Nachfrage" at bounding box center [637, 392] width 549 height 26
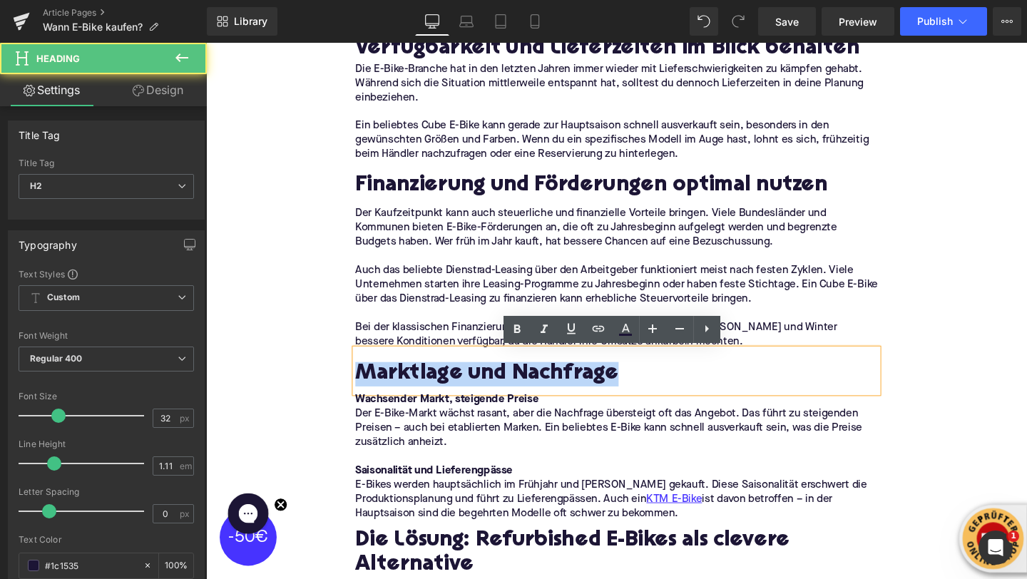
paste div
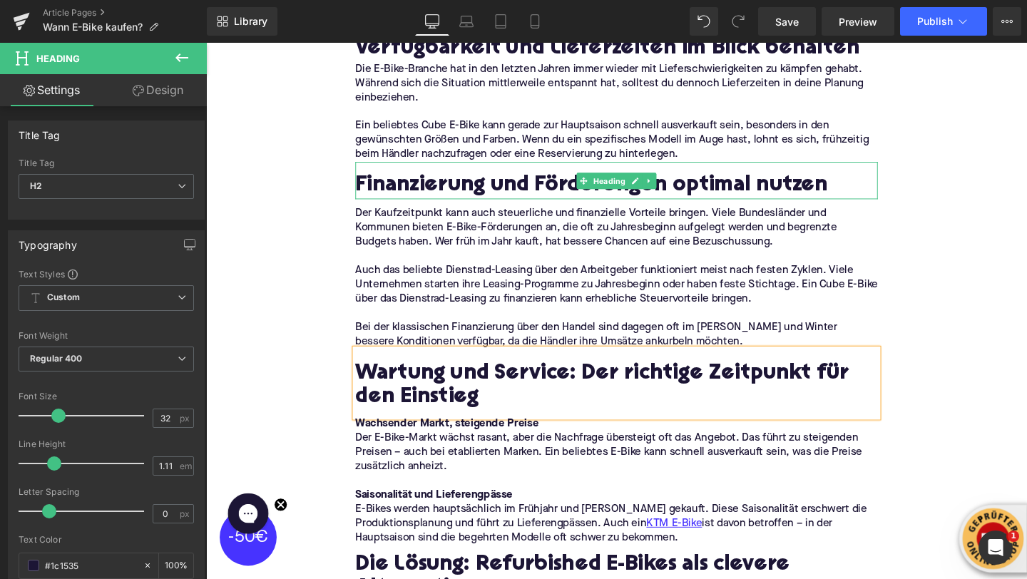
click at [399, 195] on h2 "Finanzierung und Förderungen optimal nutzen" at bounding box center [637, 194] width 549 height 26
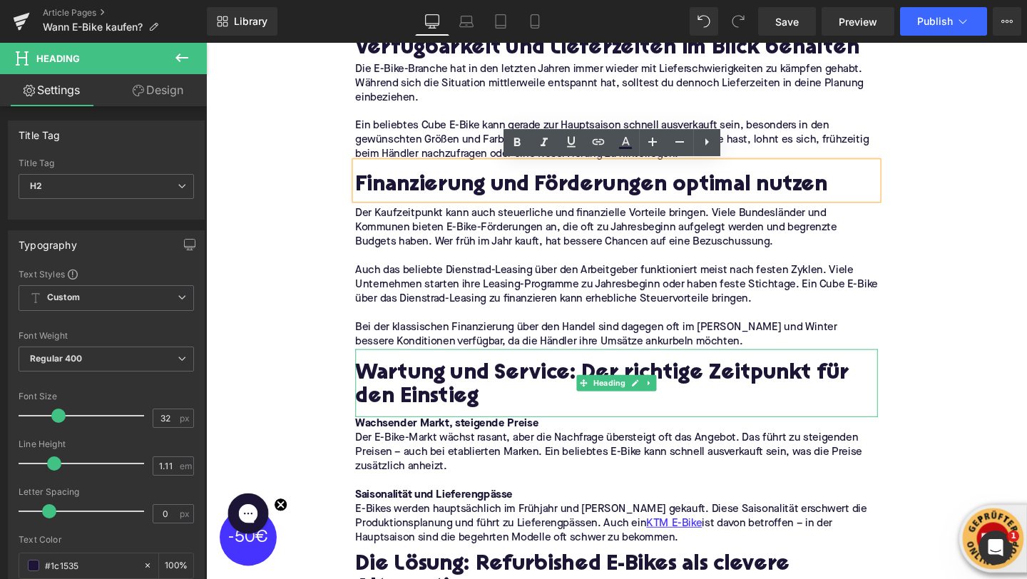
click at [398, 391] on h2 "Wartung und Service: Der richtige Zeitpunkt für den Einstieg" at bounding box center [637, 404] width 549 height 51
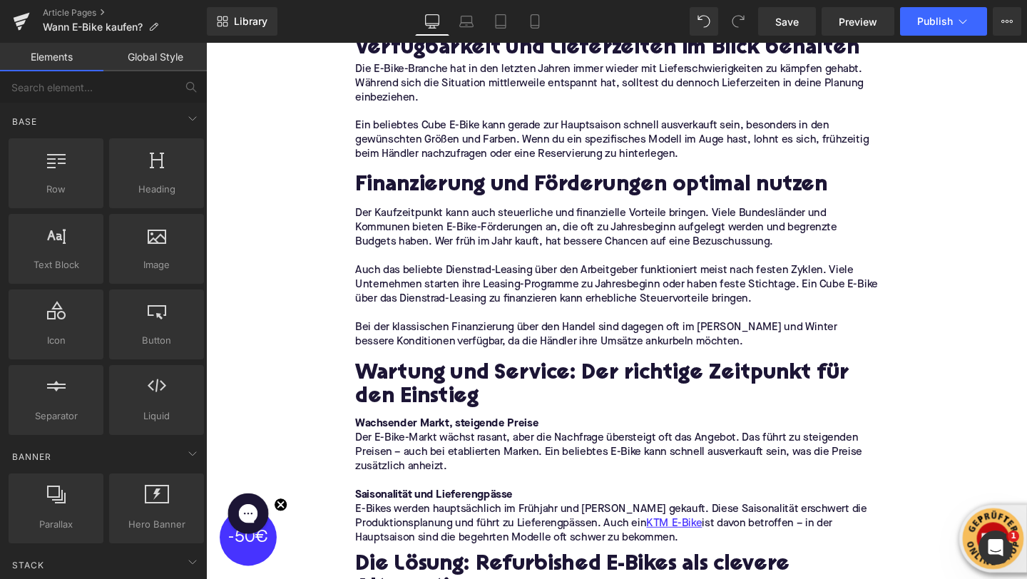
click at [403, 390] on h2 "Wartung und Service: Der richtige Zeitpunkt für den Einstieg" at bounding box center [637, 404] width 549 height 51
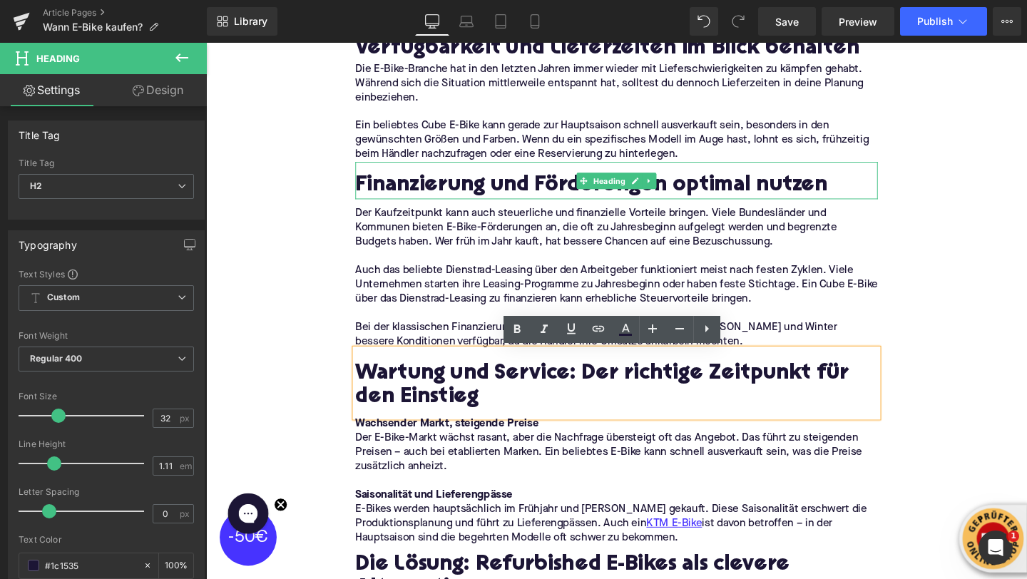
click at [372, 187] on h2 "Finanzierung und Förderungen optimal nutzen" at bounding box center [637, 194] width 549 height 26
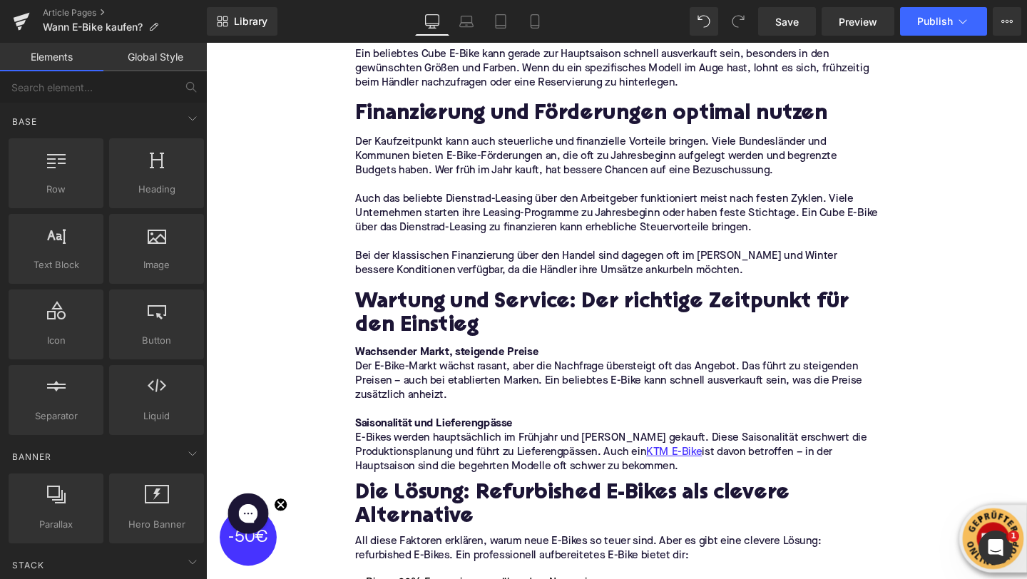
scroll to position [2683, 0]
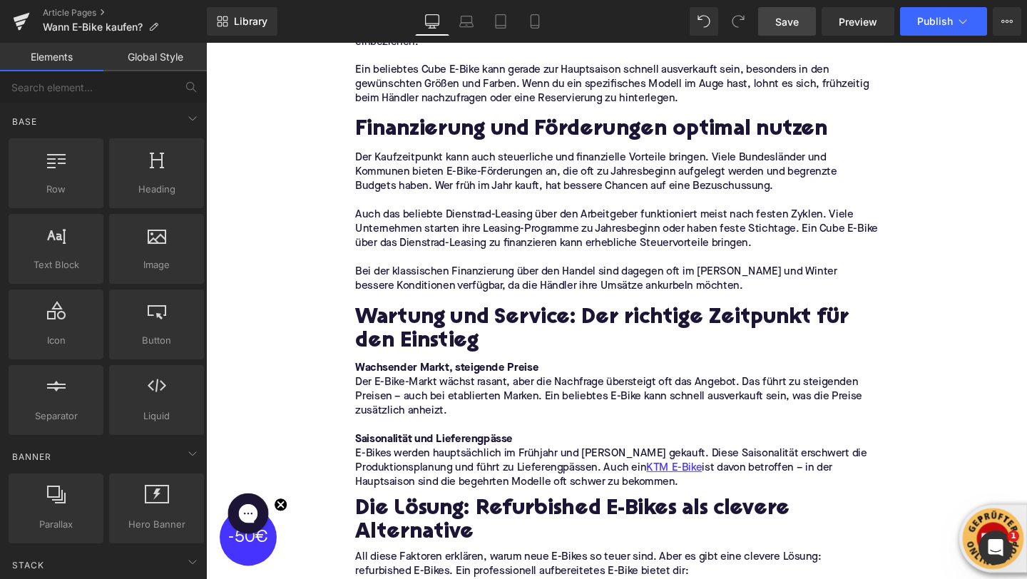
click at [778, 19] on span "Save" at bounding box center [788, 21] width 24 height 15
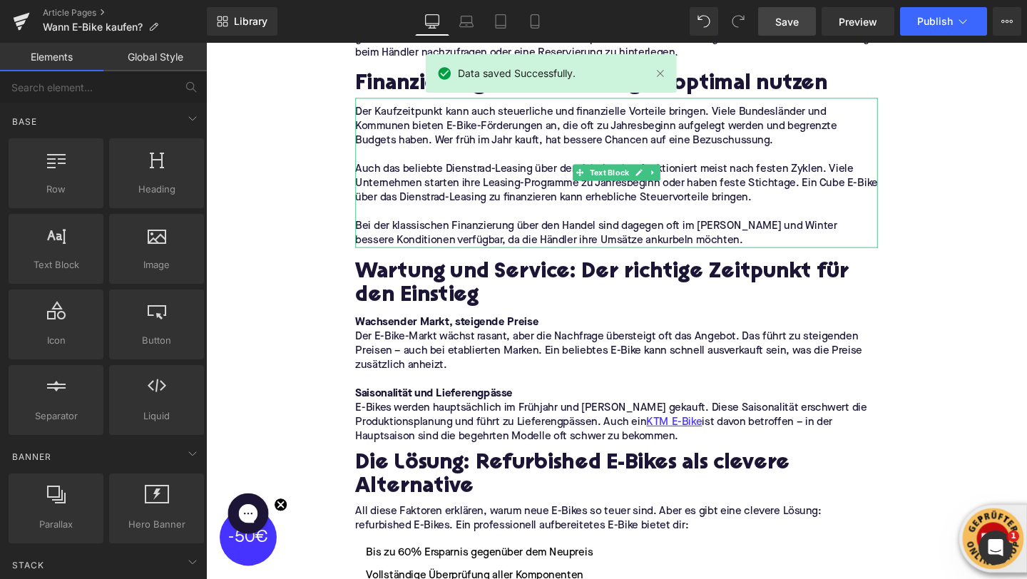
scroll to position [2735, 0]
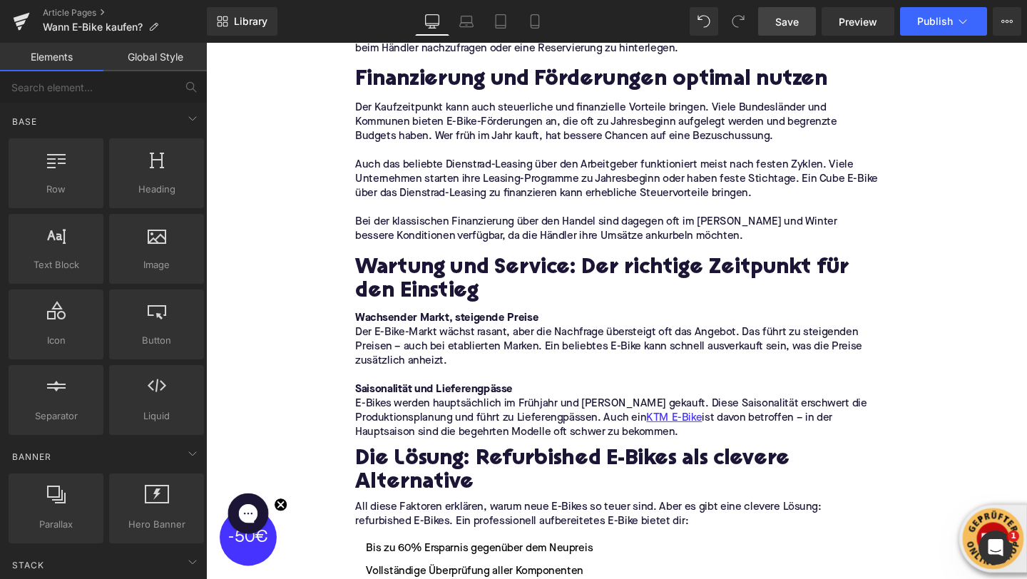
click at [395, 340] on p "Der E-Bike-Markt wächst rasant, aber die Nachfrage übersteigt oft das Angebot. …" at bounding box center [637, 362] width 549 height 45
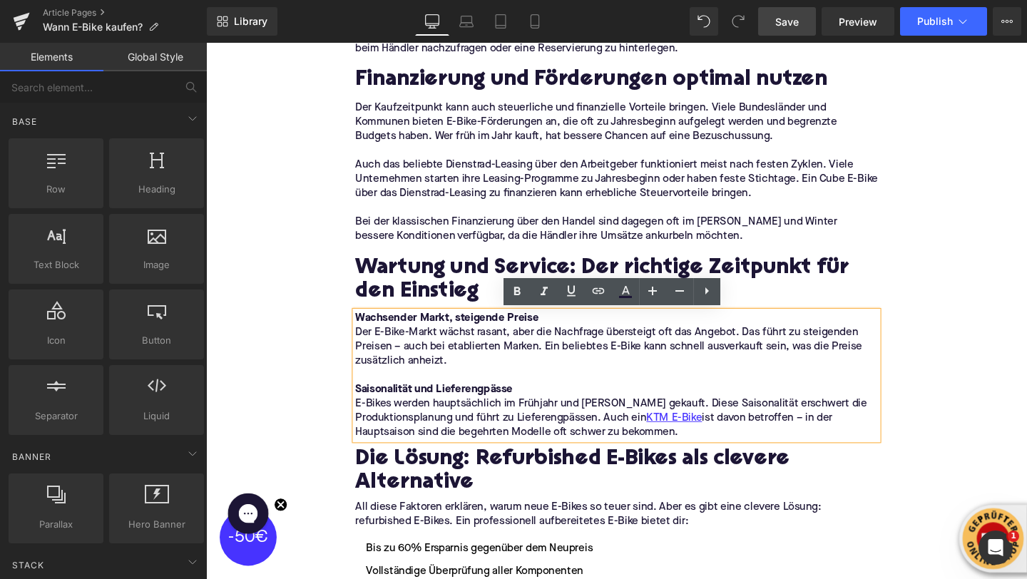
click at [512, 335] on strong "Wachsender Markt, steigende Preise" at bounding box center [459, 332] width 193 height 11
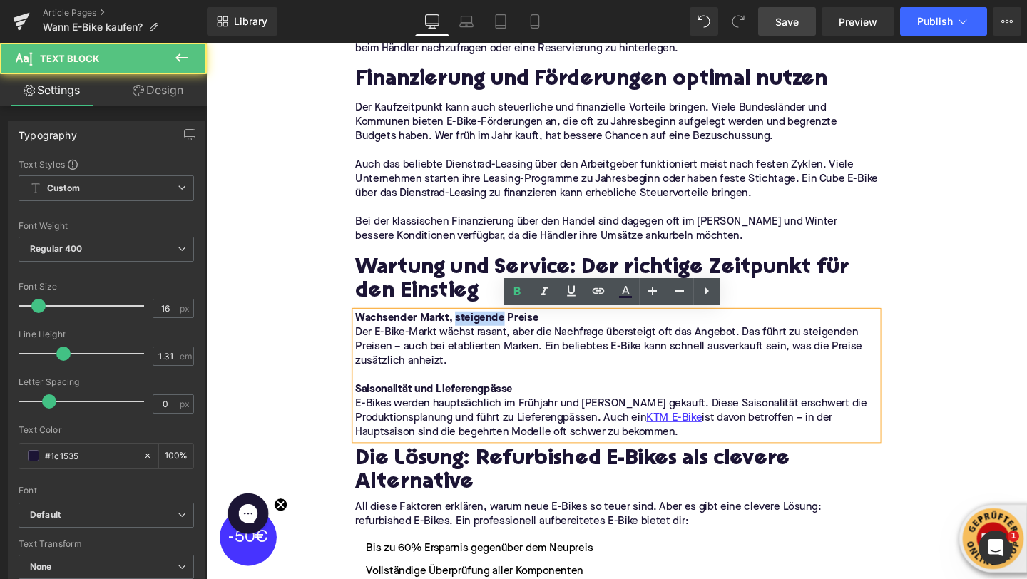
click at [512, 335] on strong "Wachsender Markt, steigende Preise" at bounding box center [459, 332] width 193 height 11
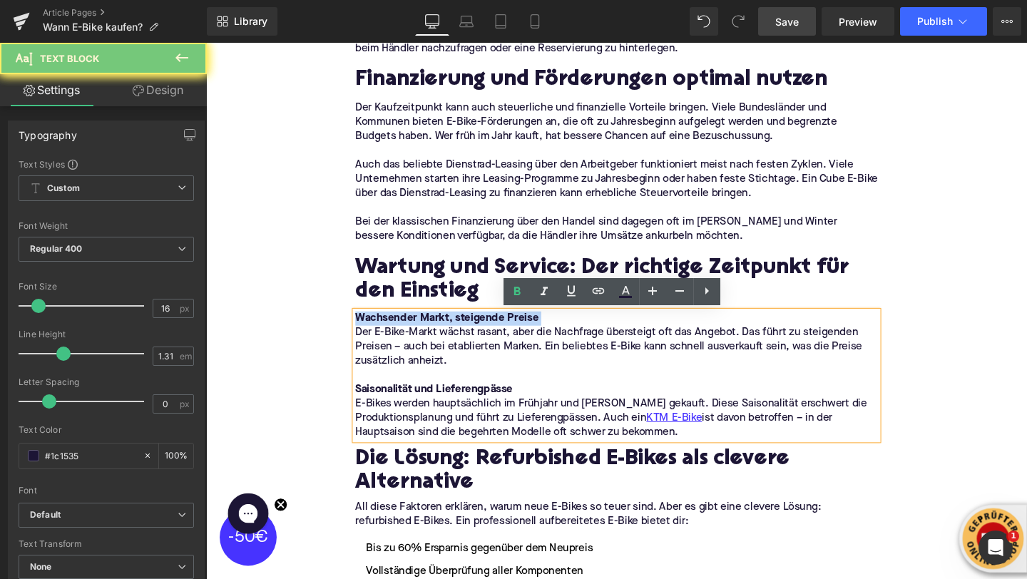
click at [512, 335] on strong "Wachsender Markt, steigende Preise" at bounding box center [459, 332] width 193 height 11
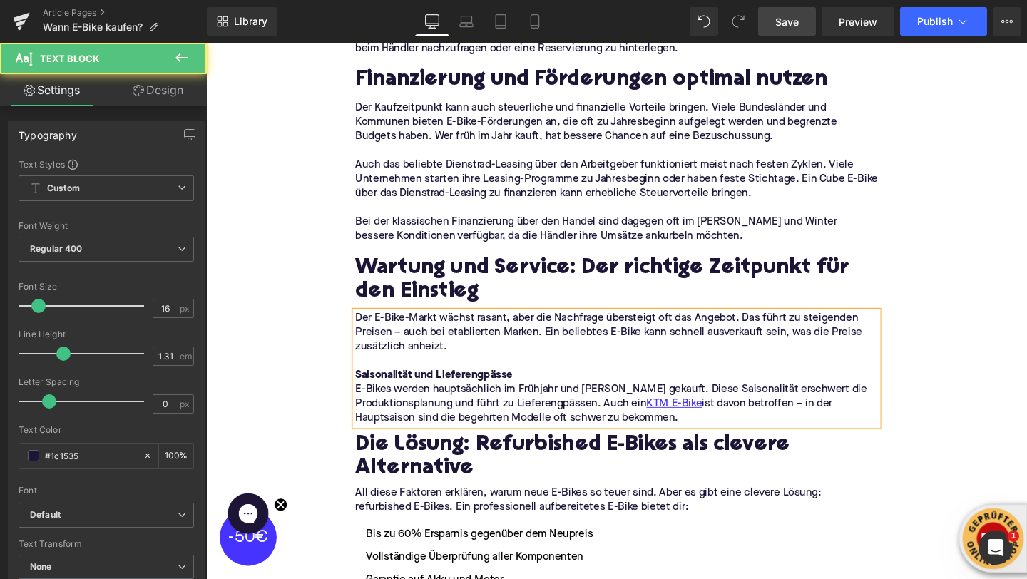
click at [485, 395] on strong "Saisonalität und Lieferengpässe" at bounding box center [446, 392] width 166 height 11
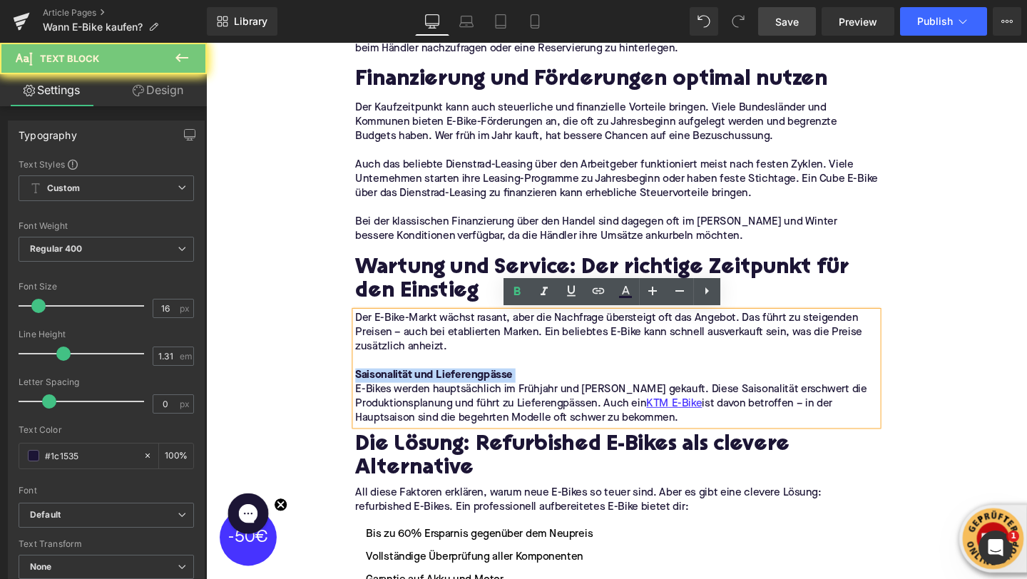
click at [485, 395] on strong "Saisonalität und Lieferengpässe" at bounding box center [446, 392] width 166 height 11
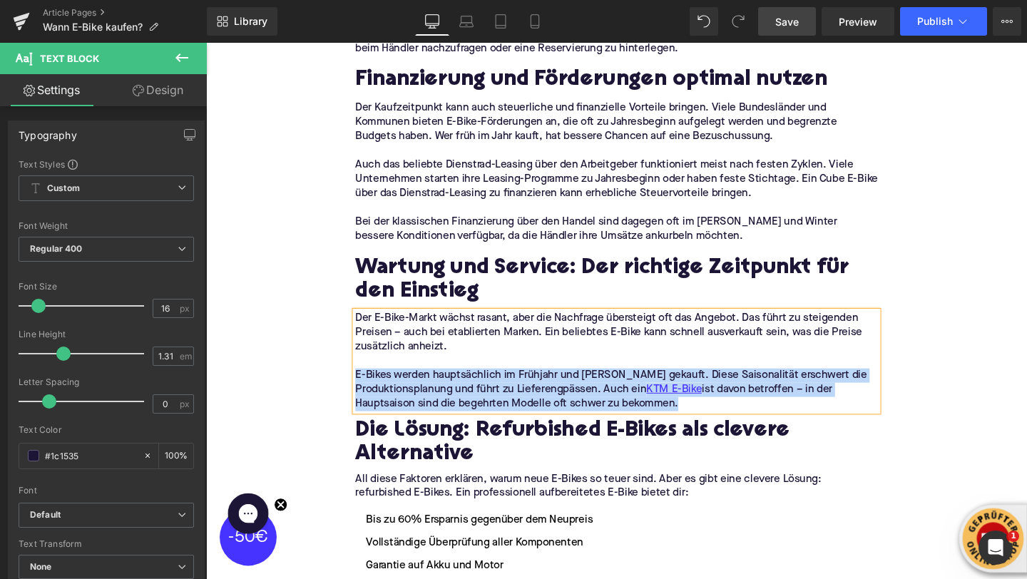
drag, startPoint x: 713, startPoint y: 420, endPoint x: 365, endPoint y: 337, distance: 357.3
click at [365, 337] on div "Der E-Bike-Markt wächst rasant, aber die Nachfrage übersteigt oft das Angebot. …" at bounding box center [637, 377] width 549 height 105
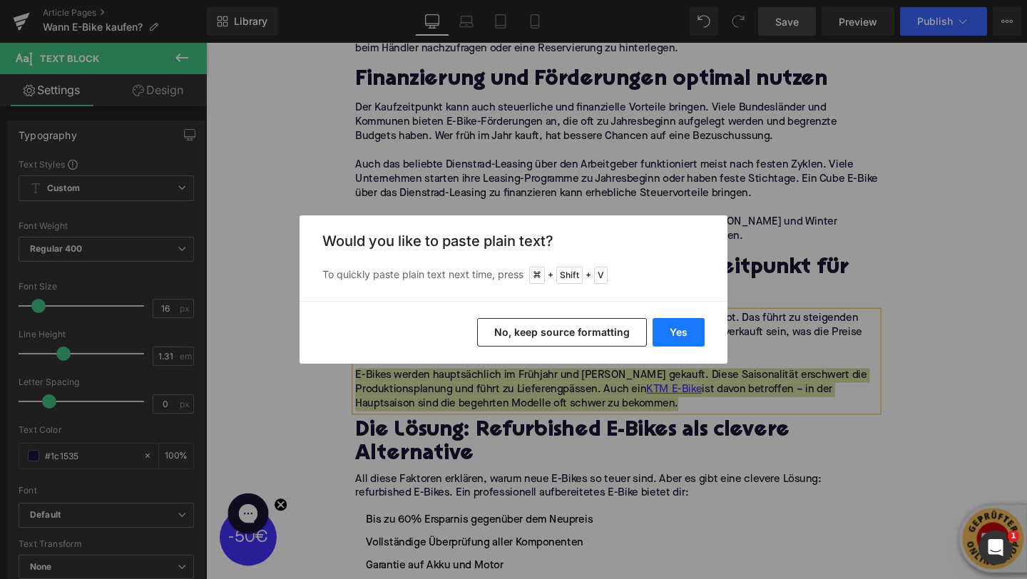
click at [669, 330] on button "Yes" at bounding box center [679, 332] width 52 height 29
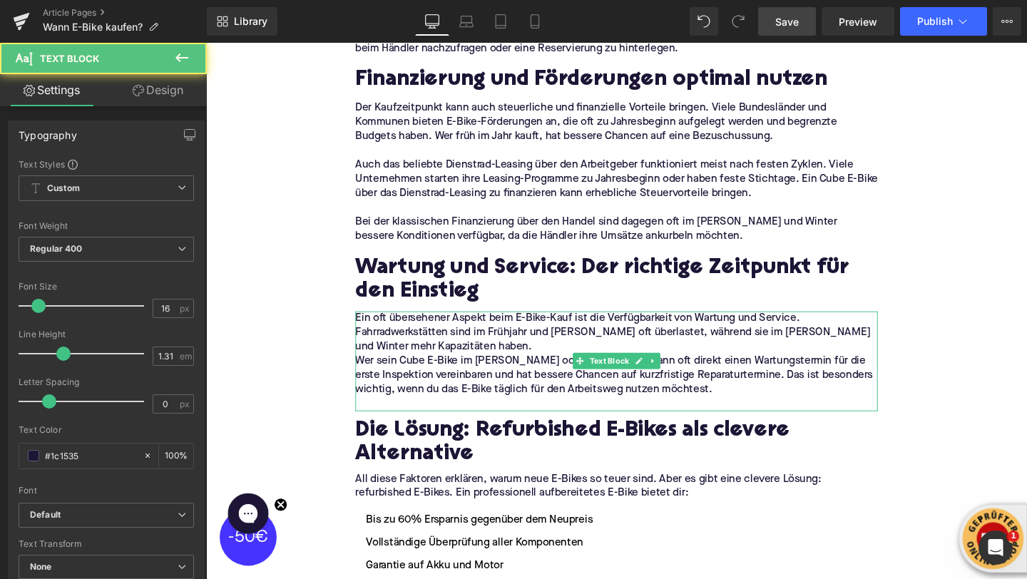
click at [512, 362] on p "Ein oft übersehener Aspekt beim E-Bike-Kauf ist die Verfügbarkeit von Wartung u…" at bounding box center [637, 347] width 549 height 45
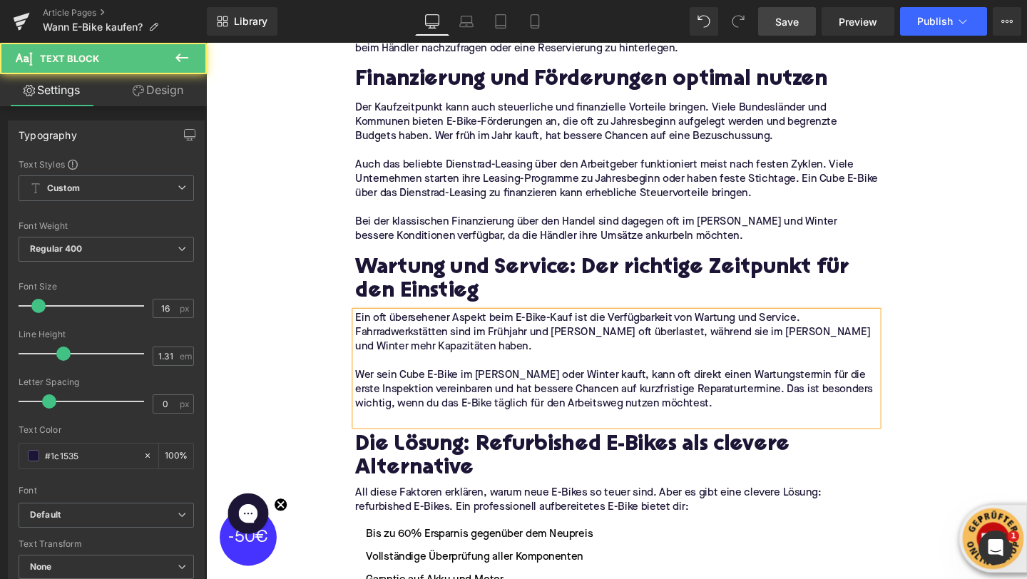
click at [457, 438] on p at bounding box center [637, 437] width 549 height 15
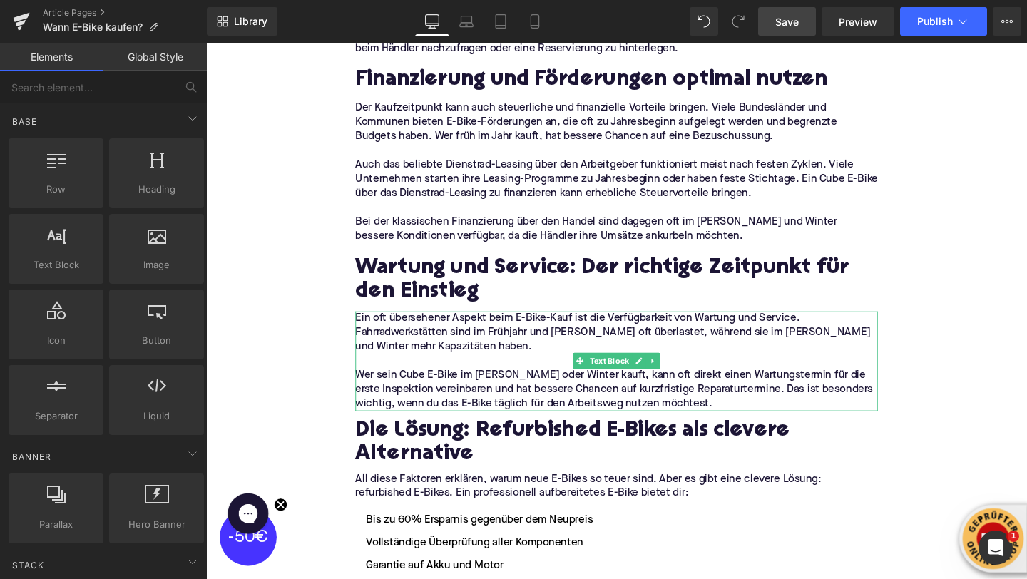
scroll to position [2757, 0]
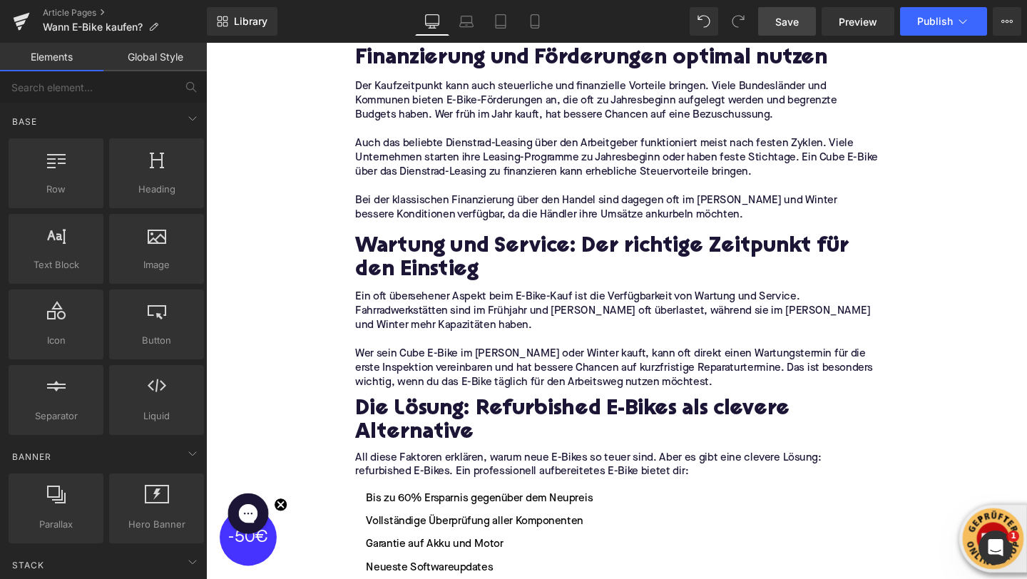
click at [385, 431] on h2 "Die Lösung: Refurbished E-Bikes als clevere Alternative" at bounding box center [637, 442] width 549 height 51
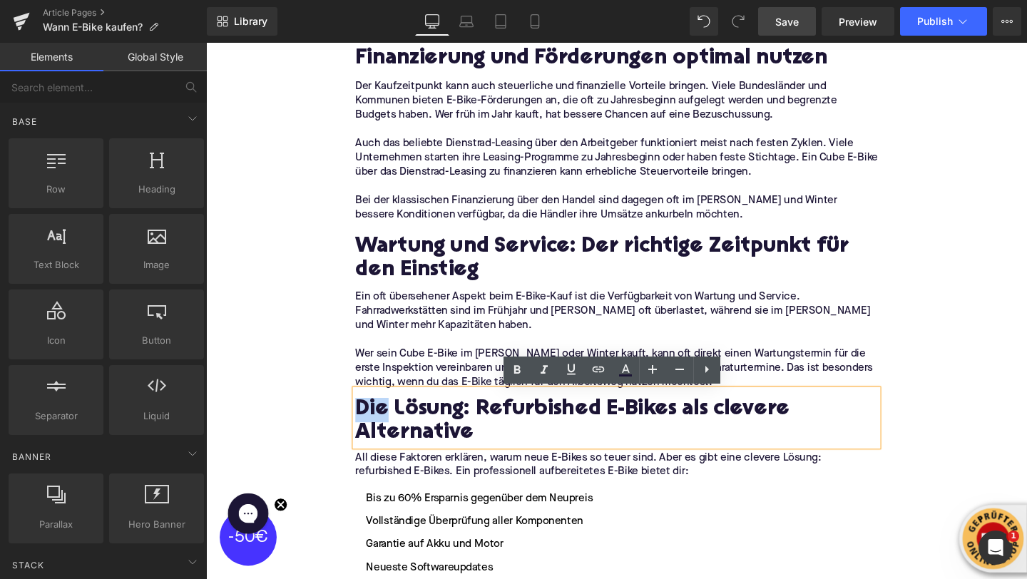
click at [385, 431] on h2 "Die Lösung: Refurbished E-Bikes als clevere Alternative" at bounding box center [637, 442] width 549 height 51
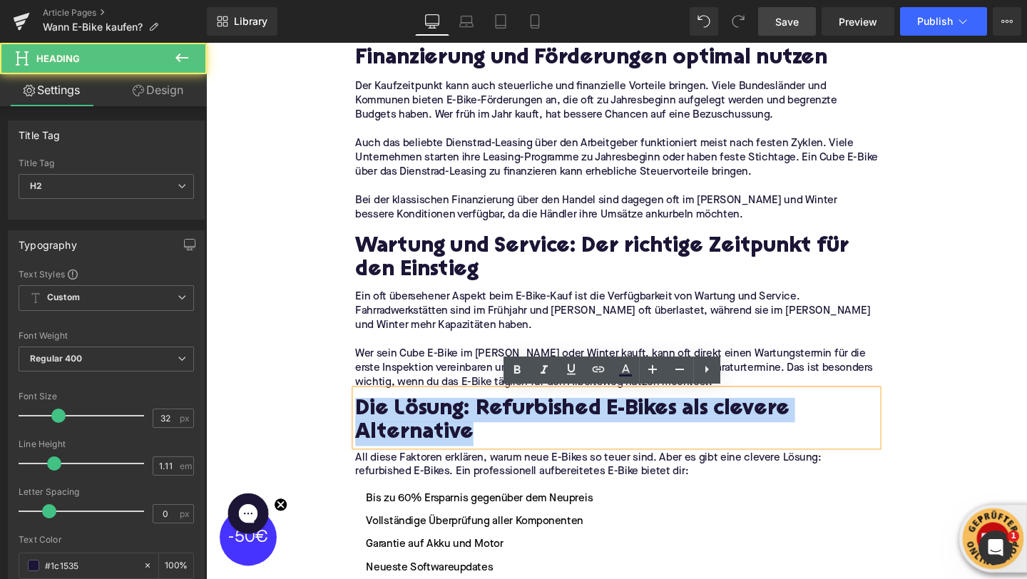
paste div
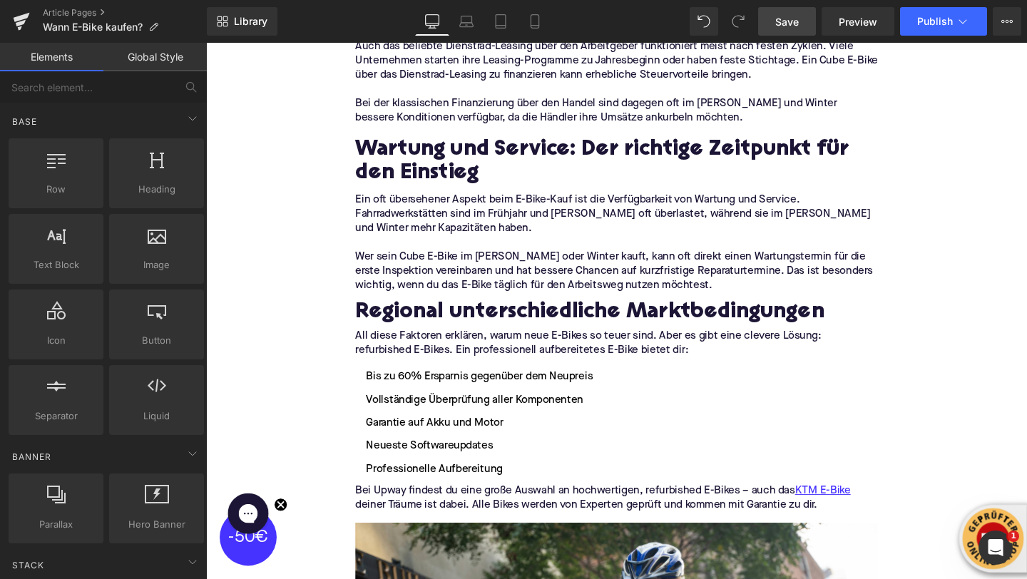
scroll to position [2860, 0]
click at [447, 361] on p "All diese Faktoren erklären, warum neue E-Bikes so teuer sind. Aber es gibt ein…" at bounding box center [637, 359] width 549 height 30
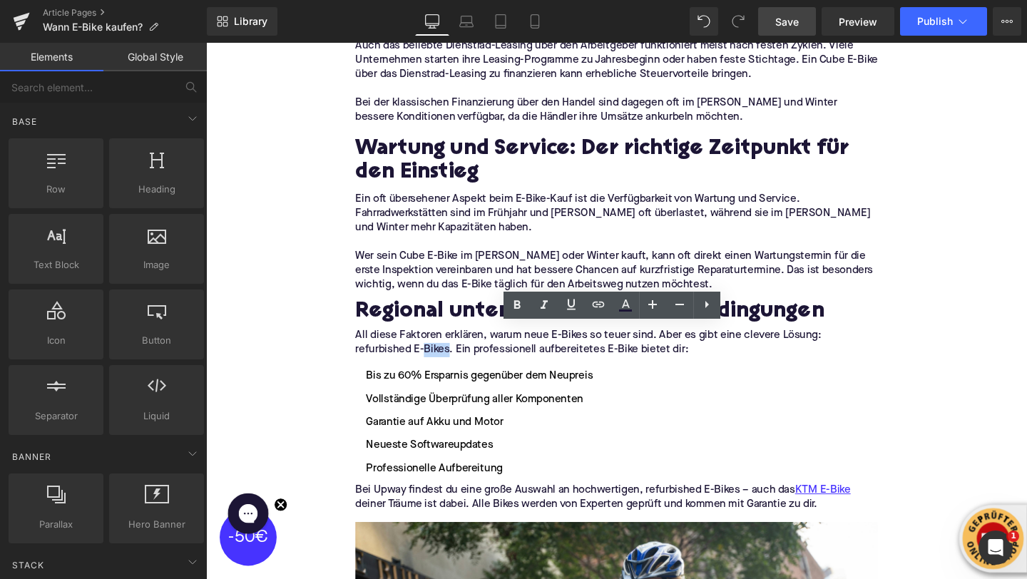
click at [447, 361] on p "All diese Faktoren erklären, warum neue E-Bikes so teuer sind. Aber es gibt ein…" at bounding box center [637, 359] width 549 height 30
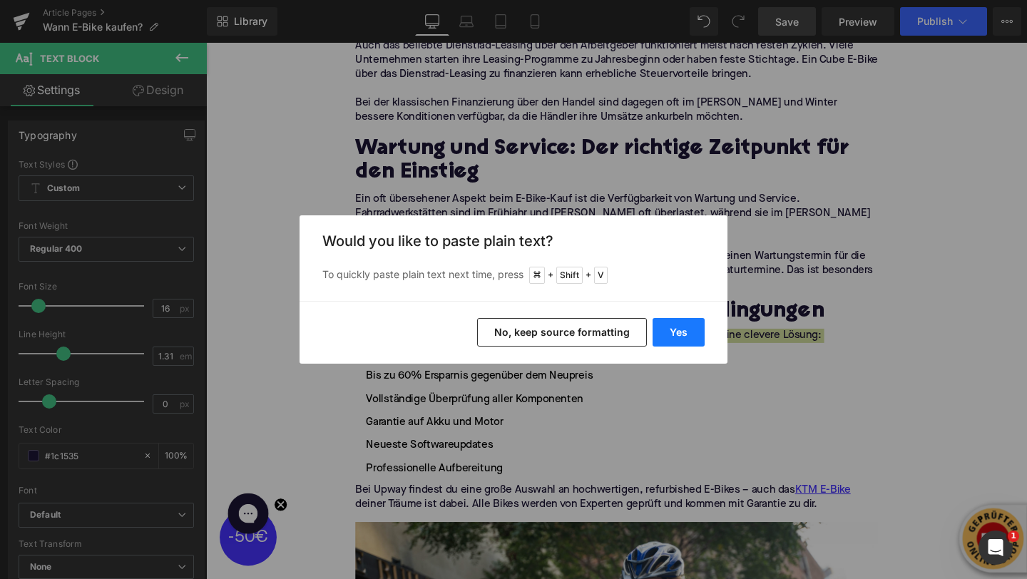
click at [683, 333] on button "Yes" at bounding box center [679, 332] width 52 height 29
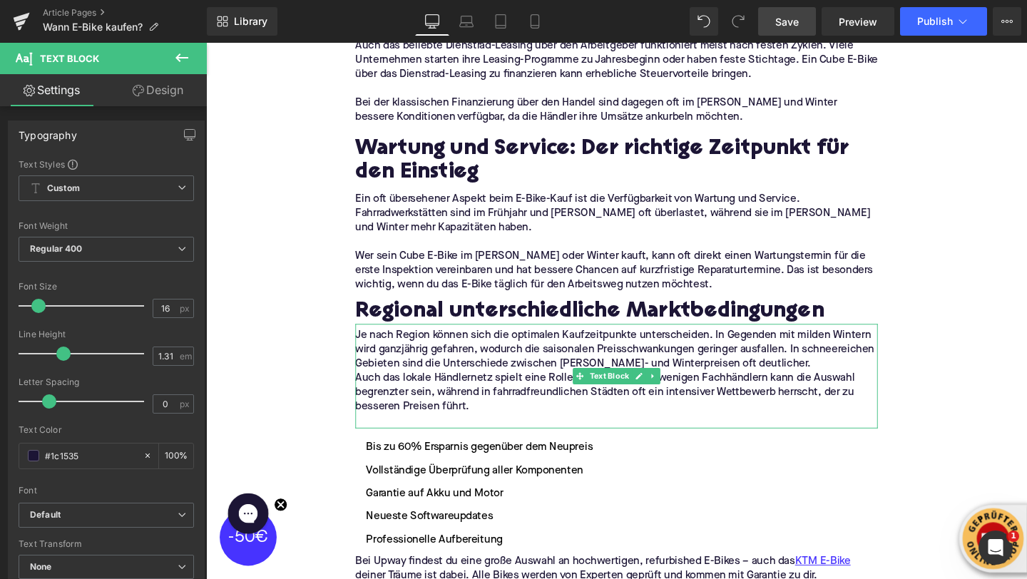
click at [812, 382] on p "Je nach Region können sich die optimalen Kaufzeitpunkte unterscheiden. In Gegen…" at bounding box center [637, 366] width 549 height 45
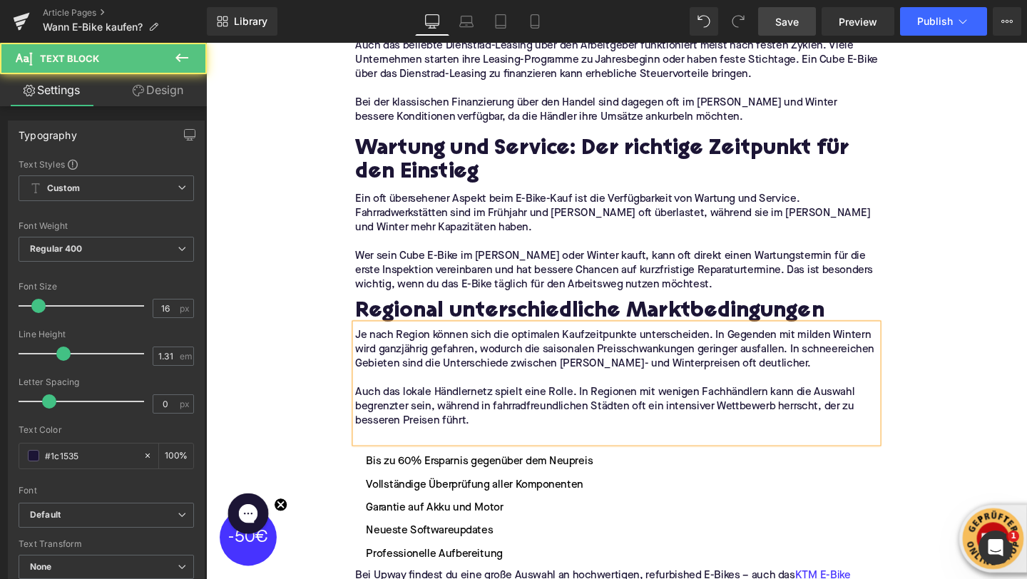
click at [478, 452] on p at bounding box center [637, 456] width 549 height 15
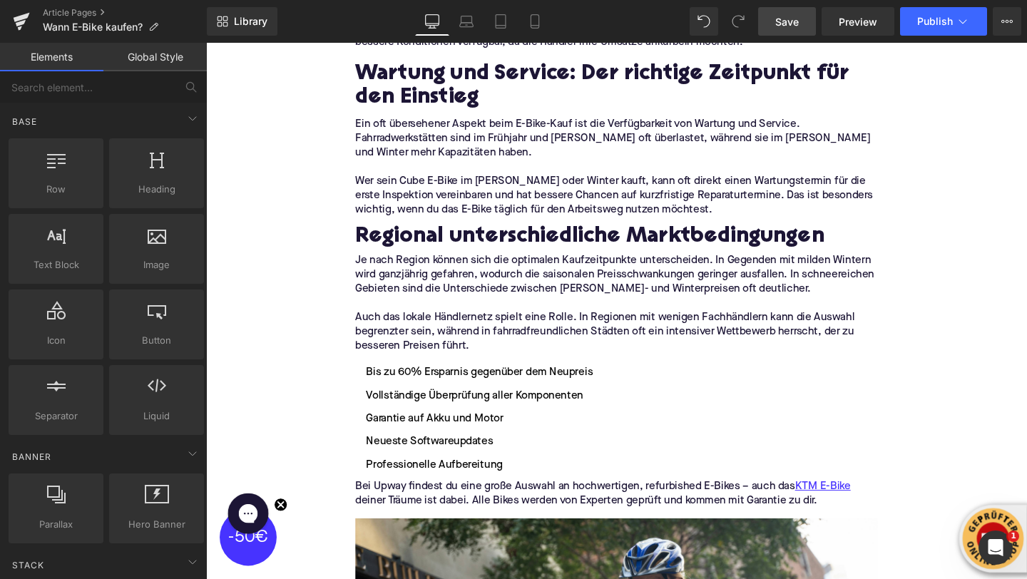
scroll to position [2944, 0]
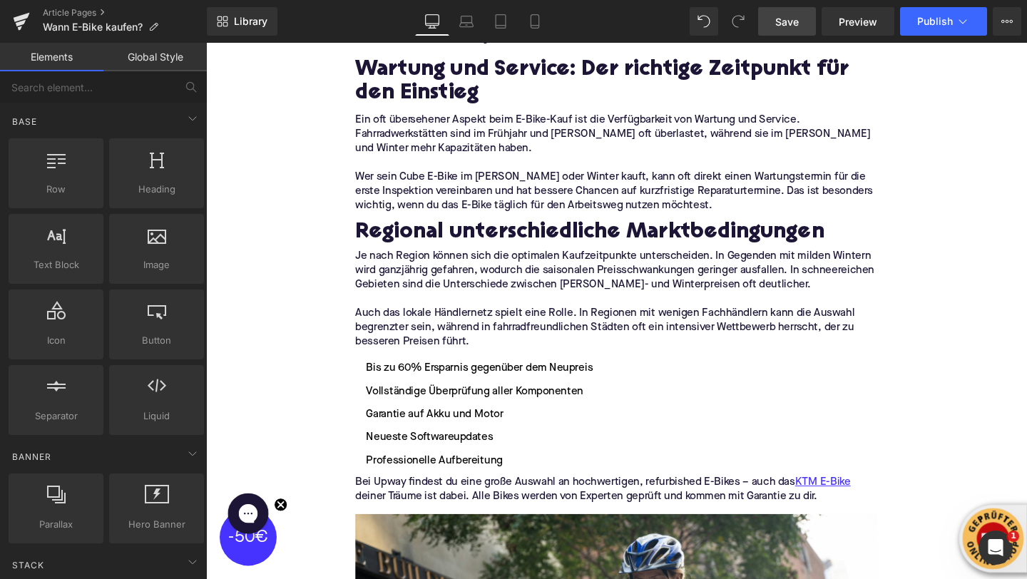
click at [529, 402] on li "Vollständige Überprüfung aller Komponenten" at bounding box center [637, 409] width 549 height 17
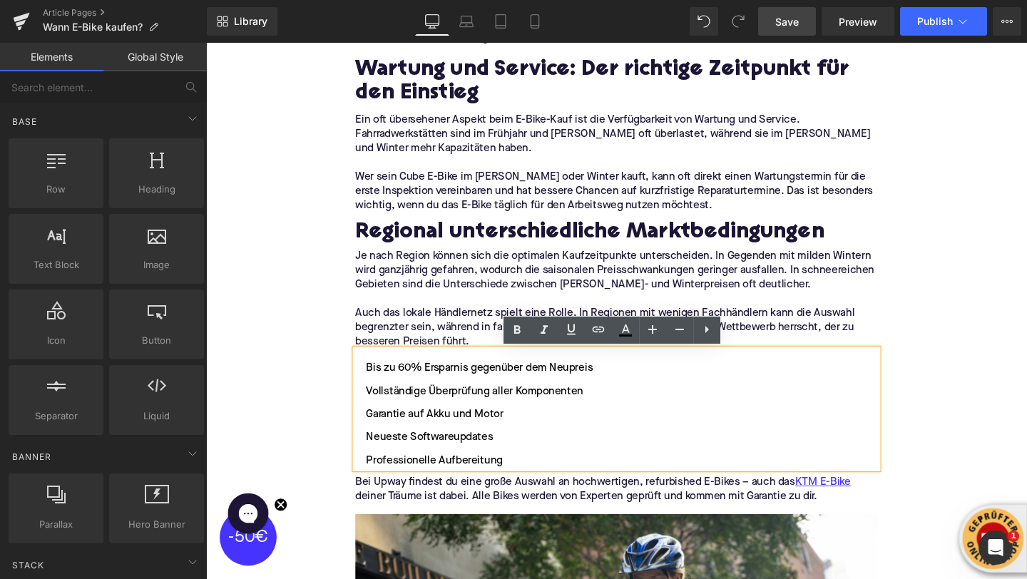
click at [478, 282] on p "Je nach Region können sich die optimalen Kaufzeitpunkte unterscheiden. In Gegen…" at bounding box center [637, 282] width 549 height 45
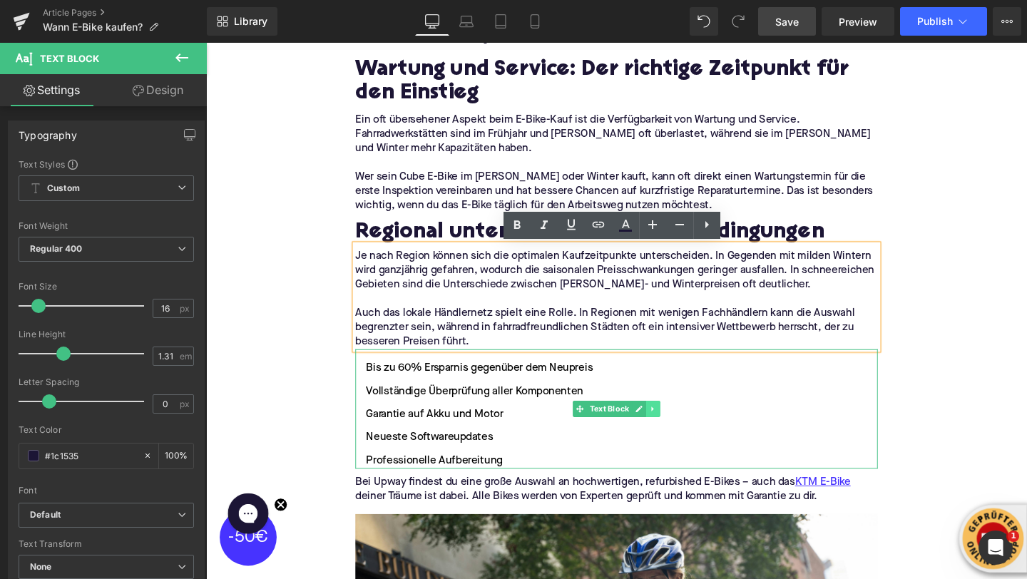
click at [679, 425] on icon at bounding box center [676, 428] width 8 height 9
click at [681, 425] on icon at bounding box center [684, 429] width 8 height 8
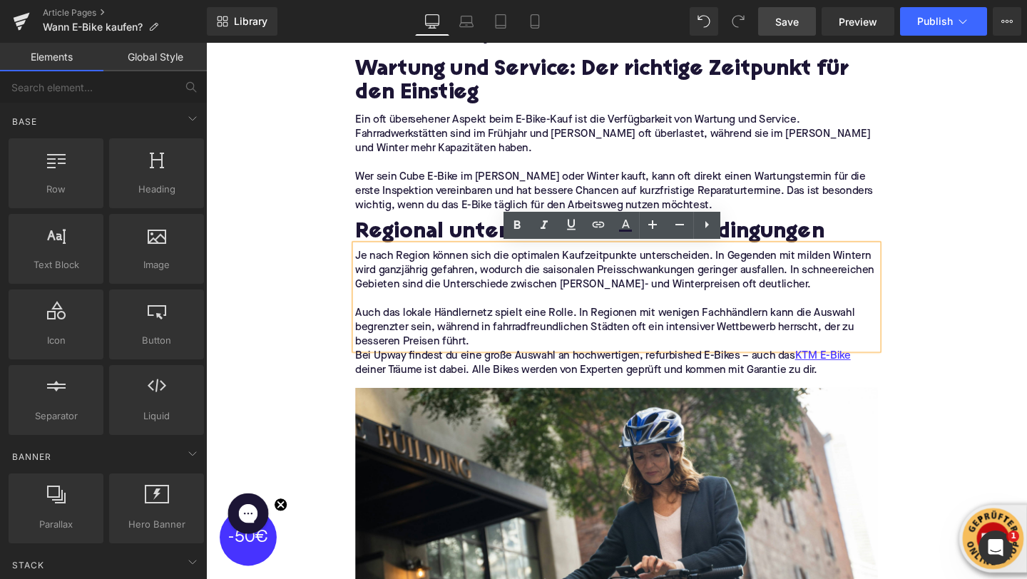
click at [573, 389] on p "Bei Upway findest du eine große Auswahl an hochwertigen, refurbished E-Bikes – …" at bounding box center [637, 380] width 549 height 30
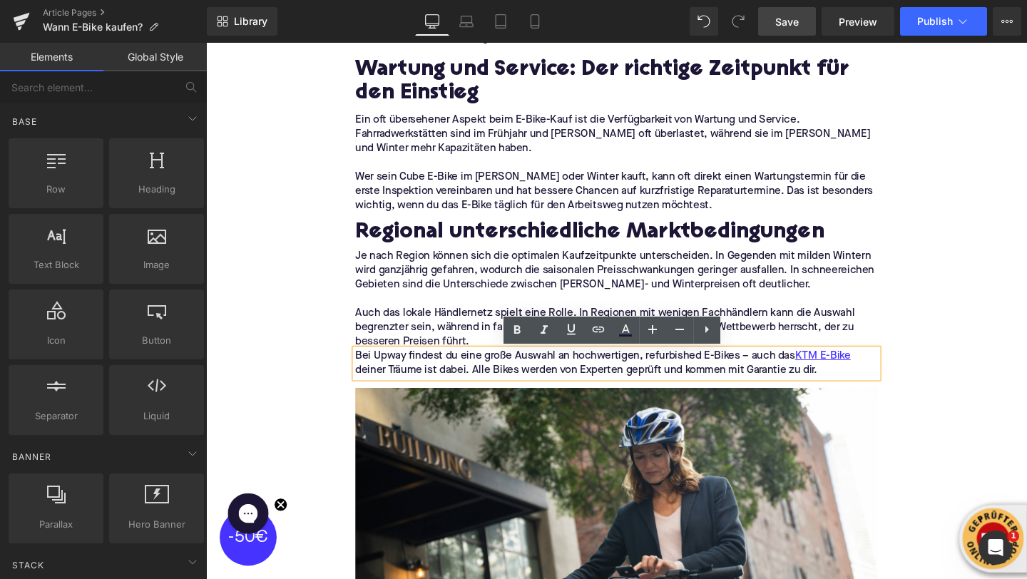
click at [467, 335] on p "Auch das lokale Händlernetz spielt eine Rolle. In Regionen mit wenigen Fachhänd…" at bounding box center [637, 342] width 549 height 45
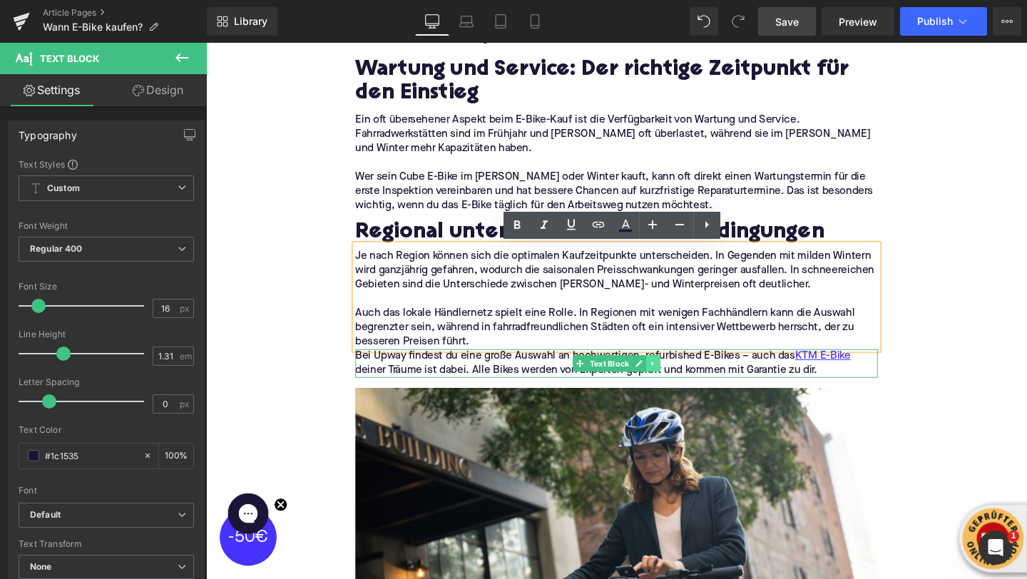
click at [673, 387] on link at bounding box center [676, 380] width 15 height 17
click at [681, 382] on icon at bounding box center [684, 381] width 8 height 8
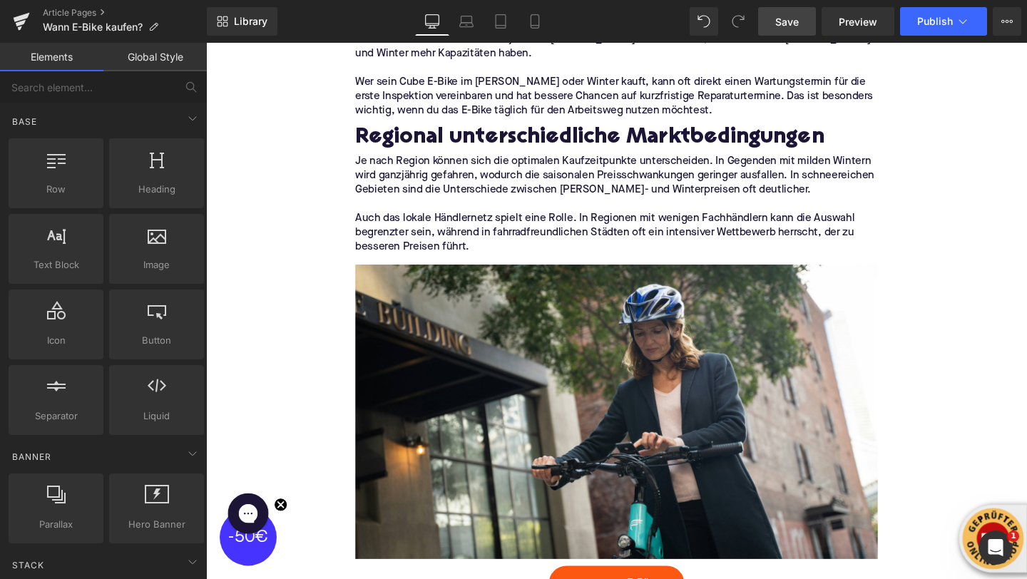
scroll to position [2979, 0]
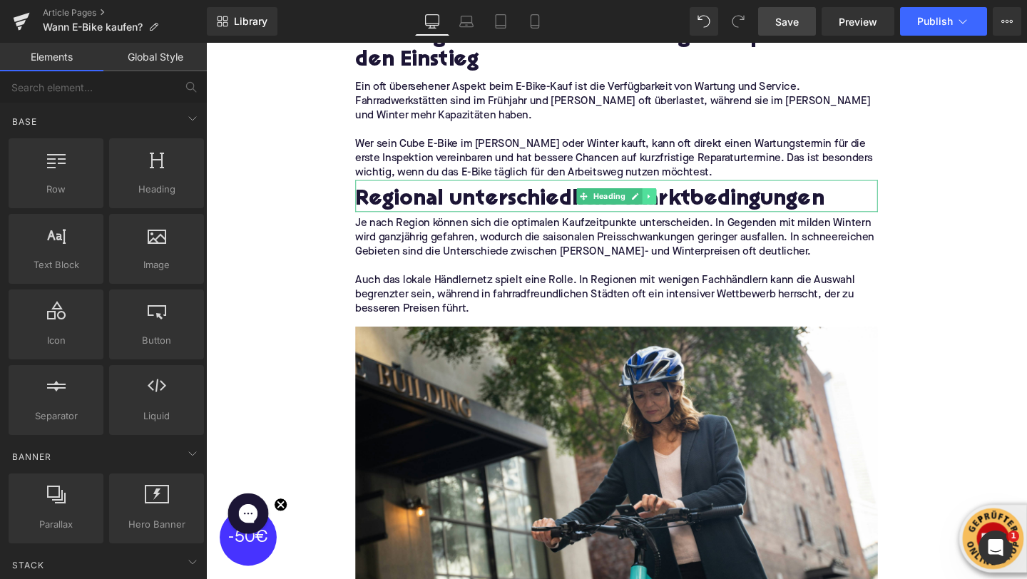
click at [673, 205] on icon at bounding box center [673, 204] width 8 height 9
click at [666, 205] on icon at bounding box center [665, 204] width 8 height 8
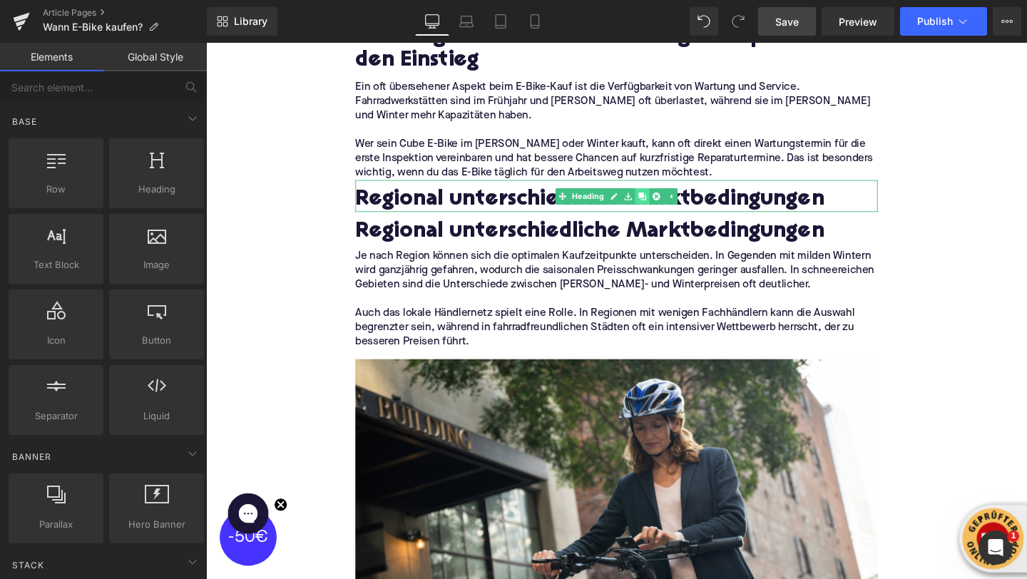
click at [664, 204] on icon at bounding box center [665, 204] width 8 height 8
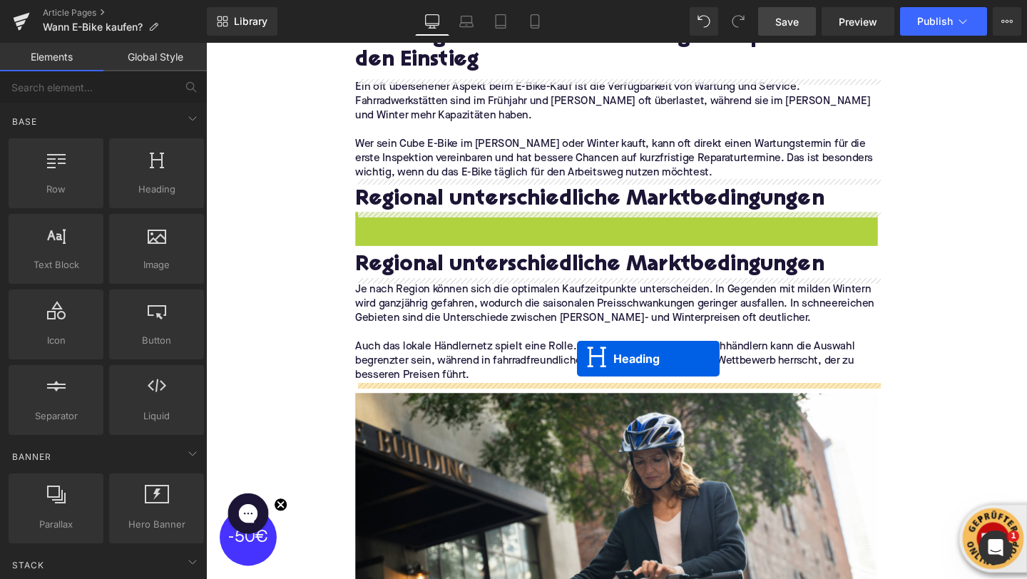
drag, startPoint x: 605, startPoint y: 238, endPoint x: 596, endPoint y: 375, distance: 136.5
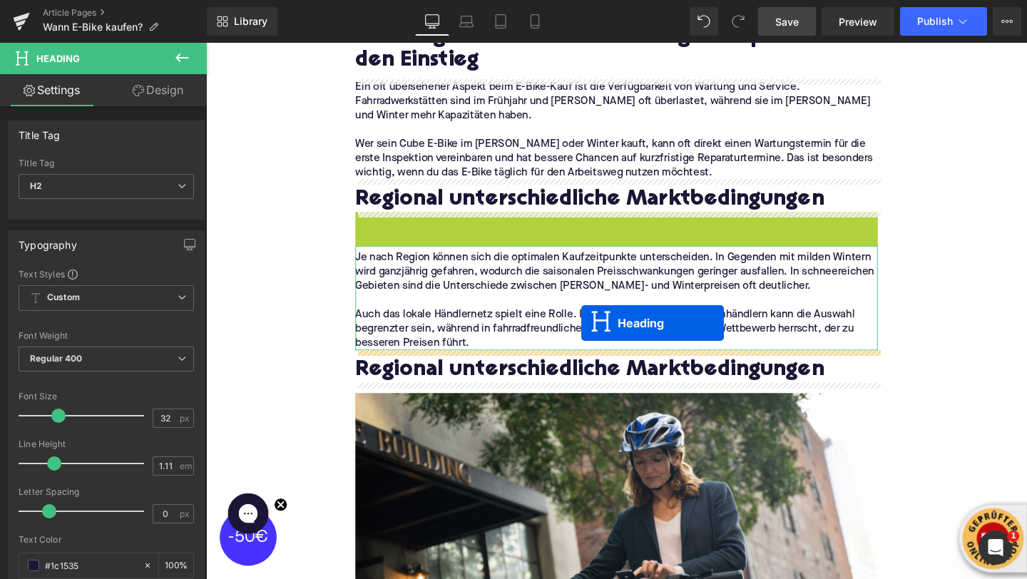
drag, startPoint x: 602, startPoint y: 240, endPoint x: 601, endPoint y: 337, distance: 97.8
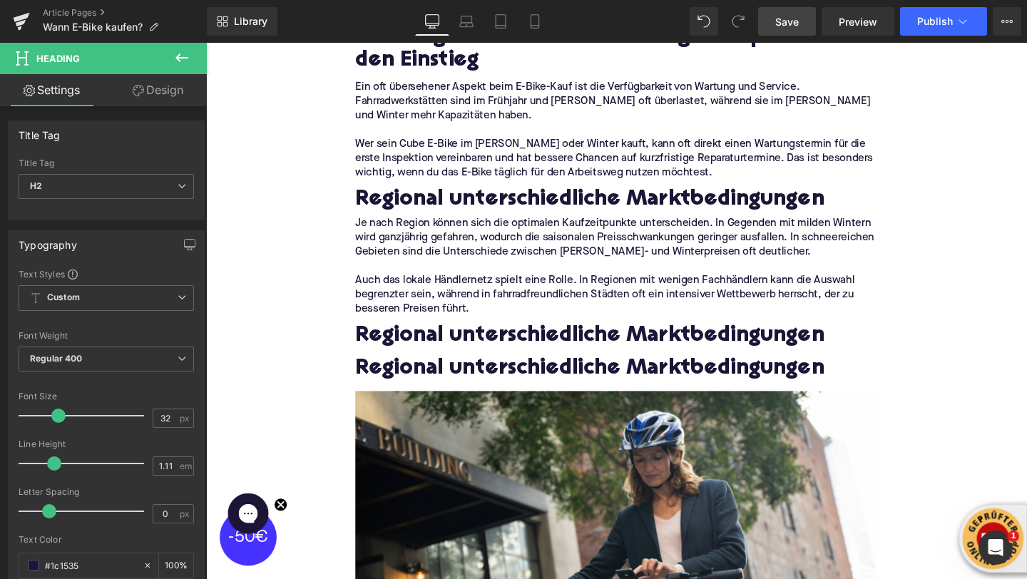
click at [184, 67] on button at bounding box center [182, 58] width 50 height 31
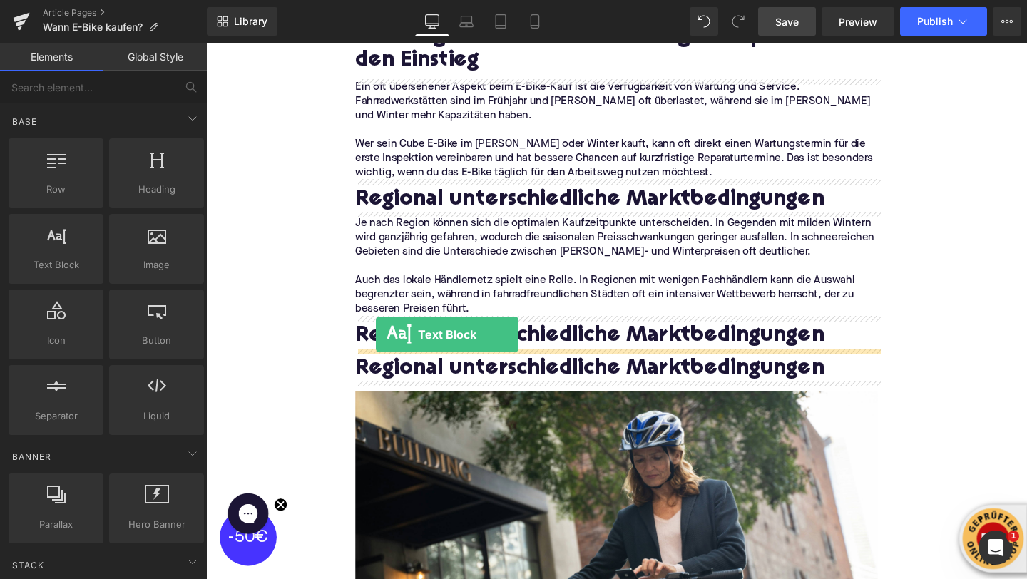
drag, startPoint x: 292, startPoint y: 278, endPoint x: 385, endPoint y: 350, distance: 117.9
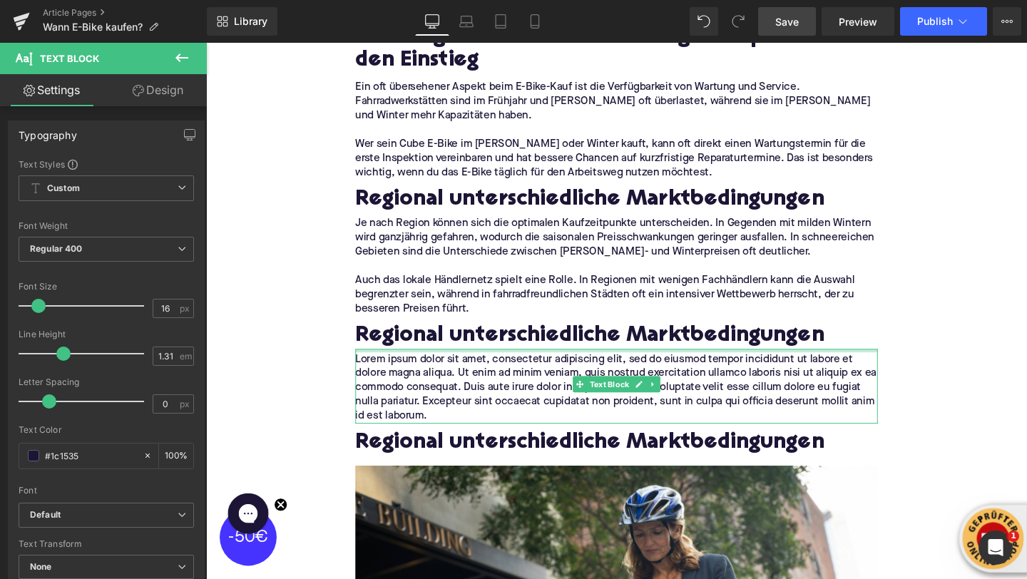
click at [426, 371] on div "Lorem ipsum dolor sit amet, consectetur adipiscing elit, sed do eiusmod tempor …" at bounding box center [637, 404] width 549 height 78
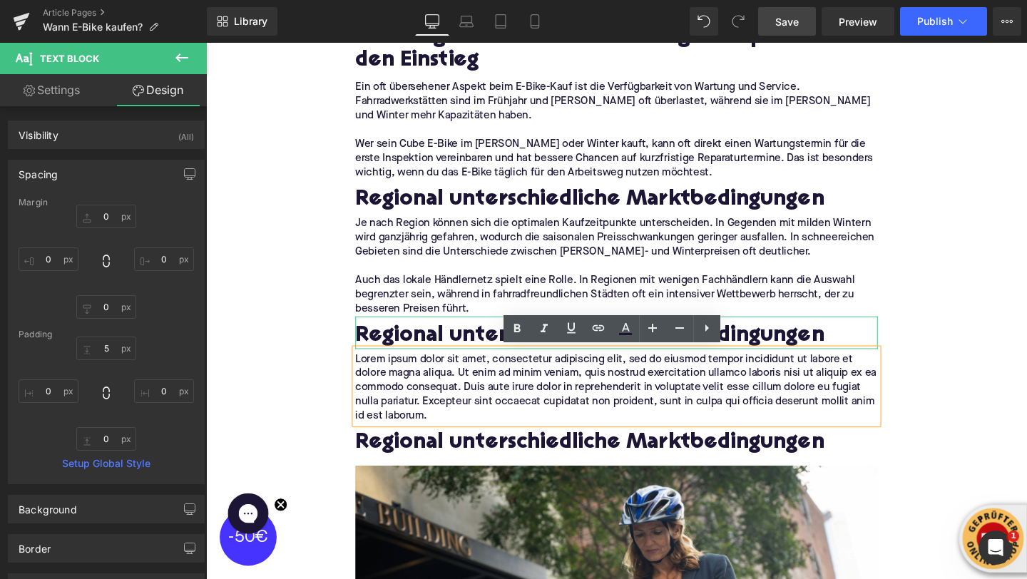
click at [466, 357] on h2 "Regional unterschiedliche Marktbedingungen" at bounding box center [637, 352] width 549 height 26
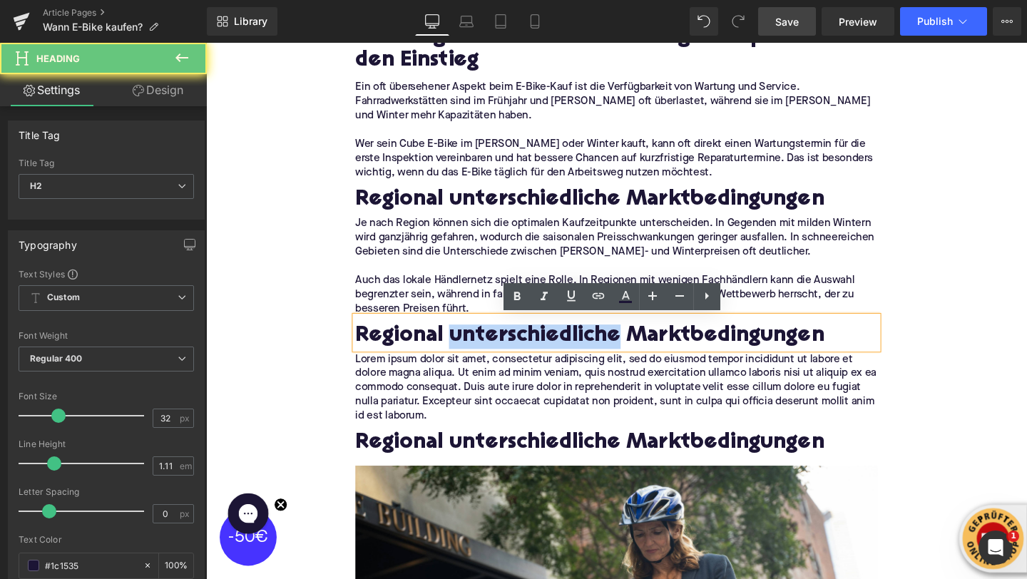
click at [466, 357] on h2 "Regional unterschiedliche Marktbedingungen" at bounding box center [637, 352] width 549 height 26
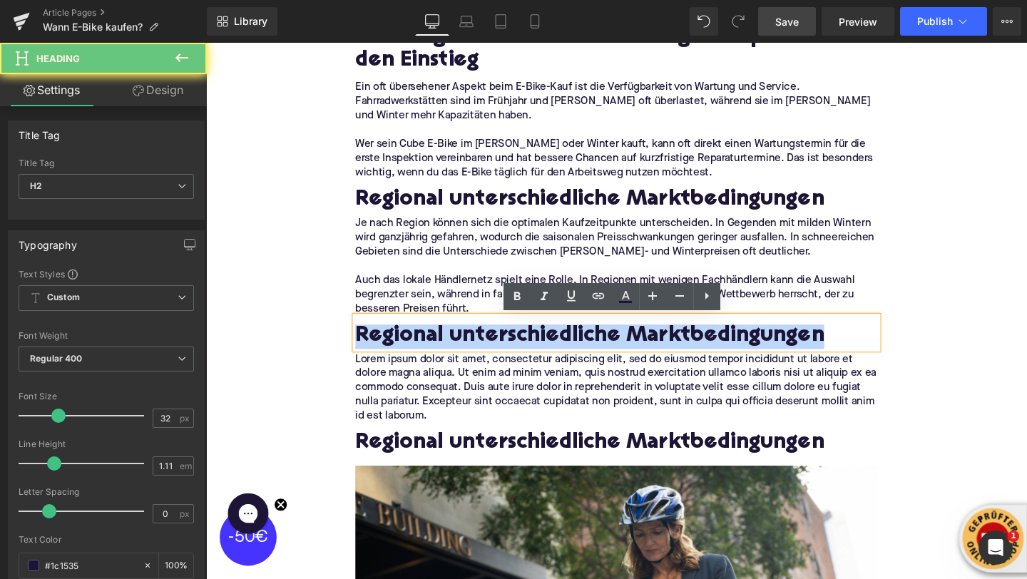
click at [466, 357] on h2 "Regional unterschiedliche Marktbedingungen" at bounding box center [637, 352] width 549 height 26
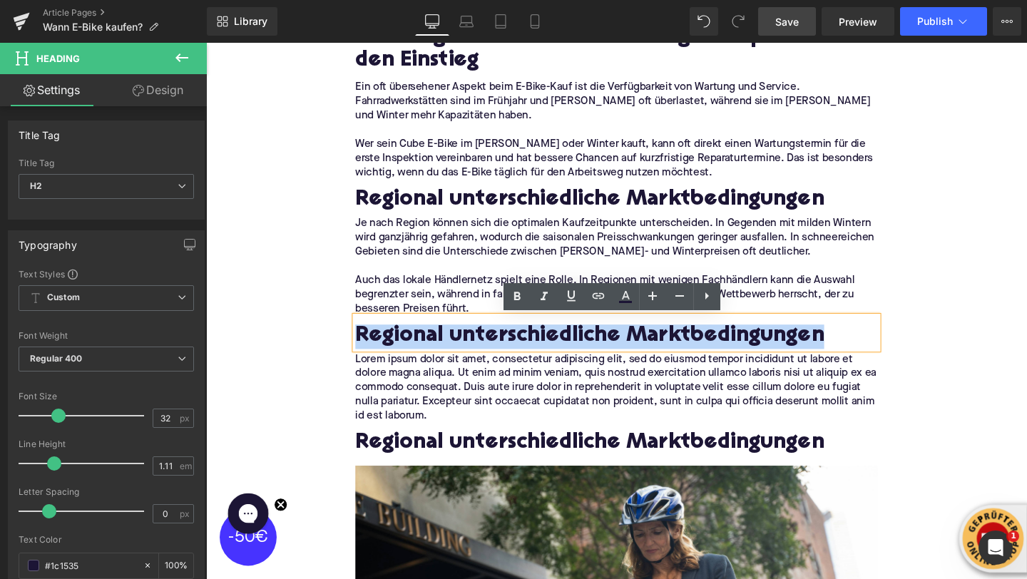
paste div
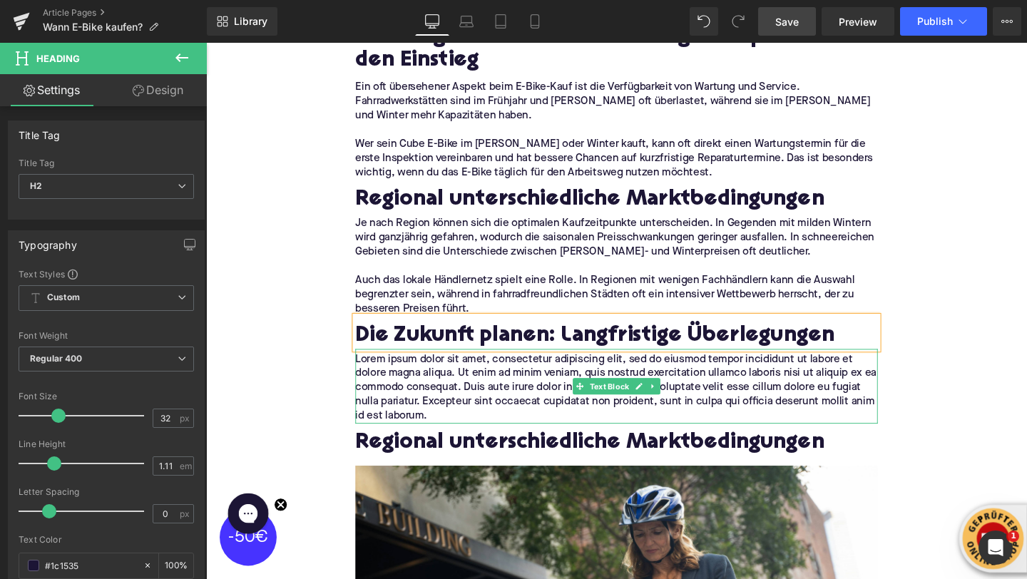
click at [403, 411] on p "Lorem ipsum dolor sit amet, consectetur adipiscing elit, sed do eiusmod tempor …" at bounding box center [637, 405] width 549 height 75
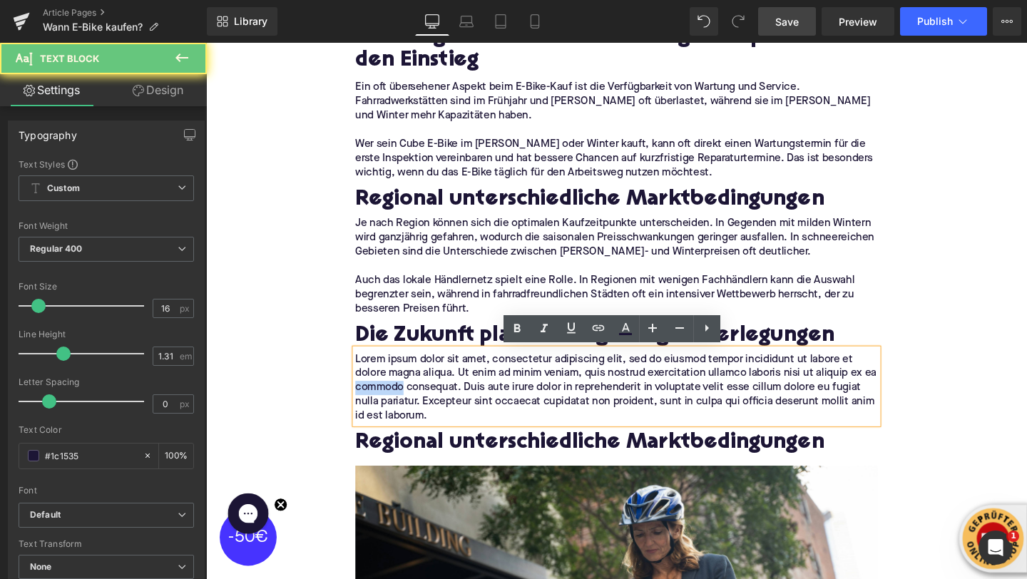
click at [403, 411] on p "Lorem ipsum dolor sit amet, consectetur adipiscing elit, sed do eiusmod tempor …" at bounding box center [637, 405] width 549 height 75
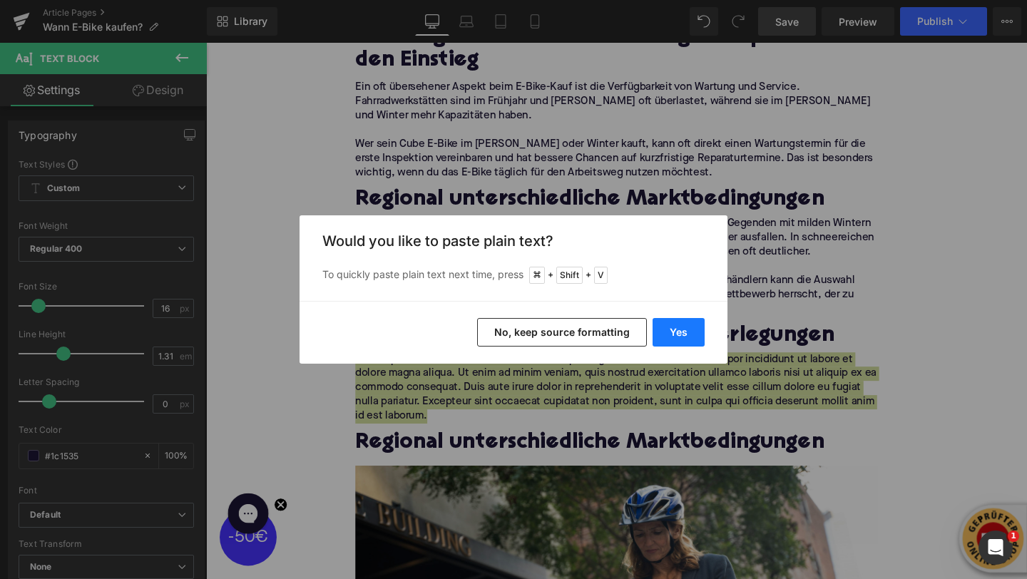
click at [673, 324] on button "Yes" at bounding box center [679, 332] width 52 height 29
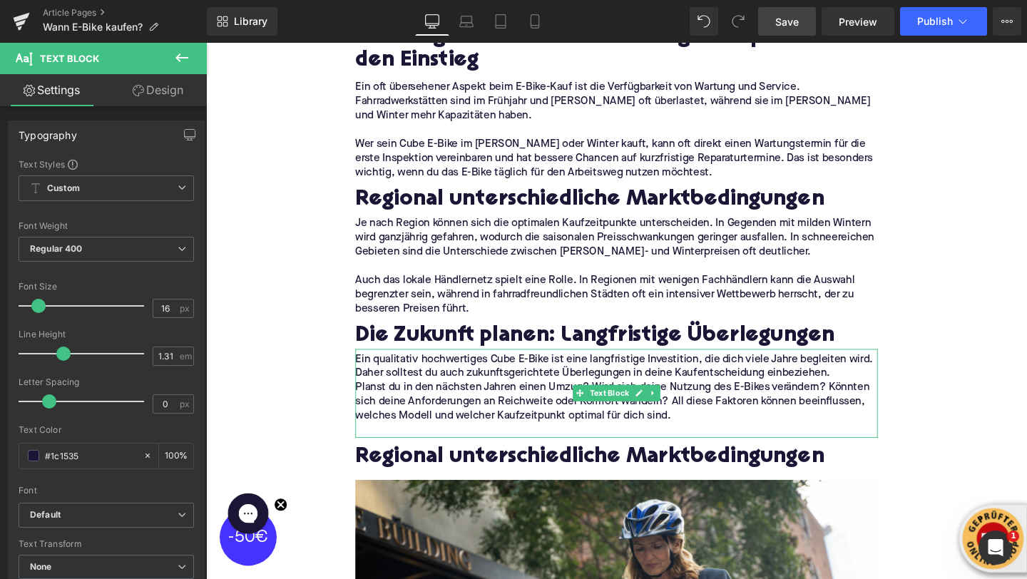
click at [861, 394] on p "Ein qualitativ hochwertiges Cube E-Bike ist eine langfristige Investition, die …" at bounding box center [637, 383] width 549 height 30
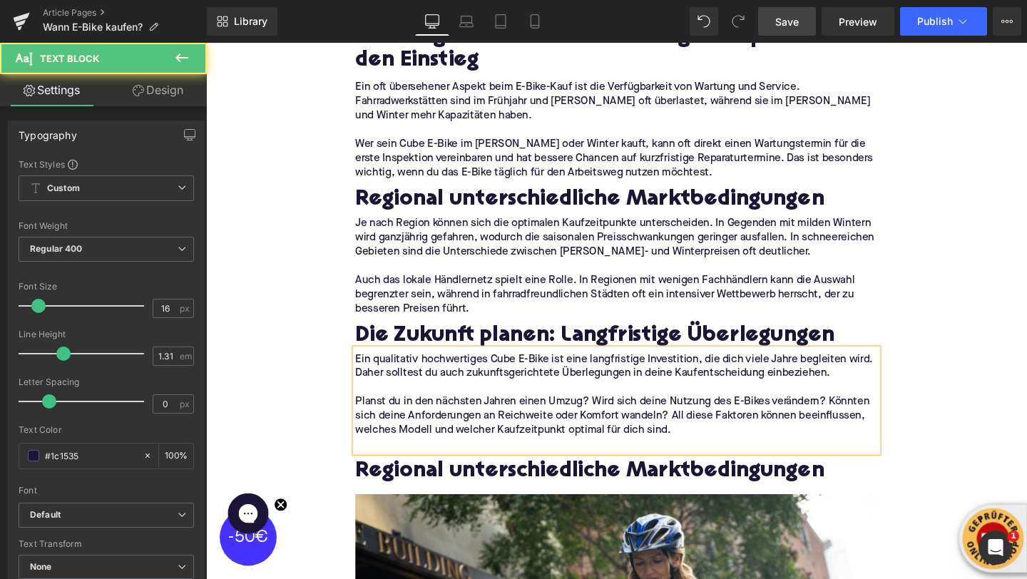
click at [561, 479] on div "Regional unterschiedliche Marktbedingungen" at bounding box center [637, 490] width 549 height 34
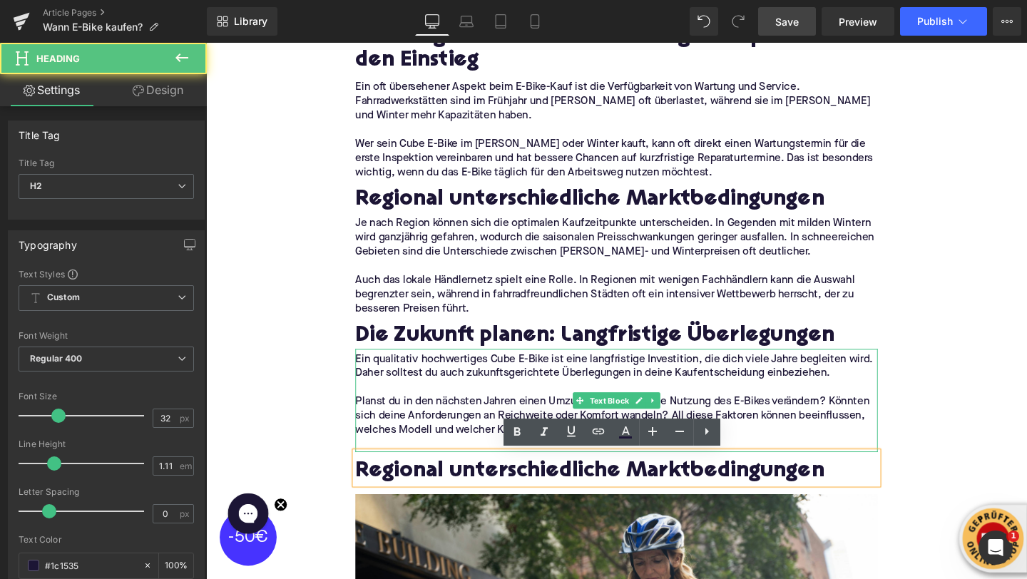
click at [477, 454] on p "Planst du in den nächsten Jahren einen Umzug? Wird sich deine Nutzung des E-Bik…" at bounding box center [637, 435] width 549 height 45
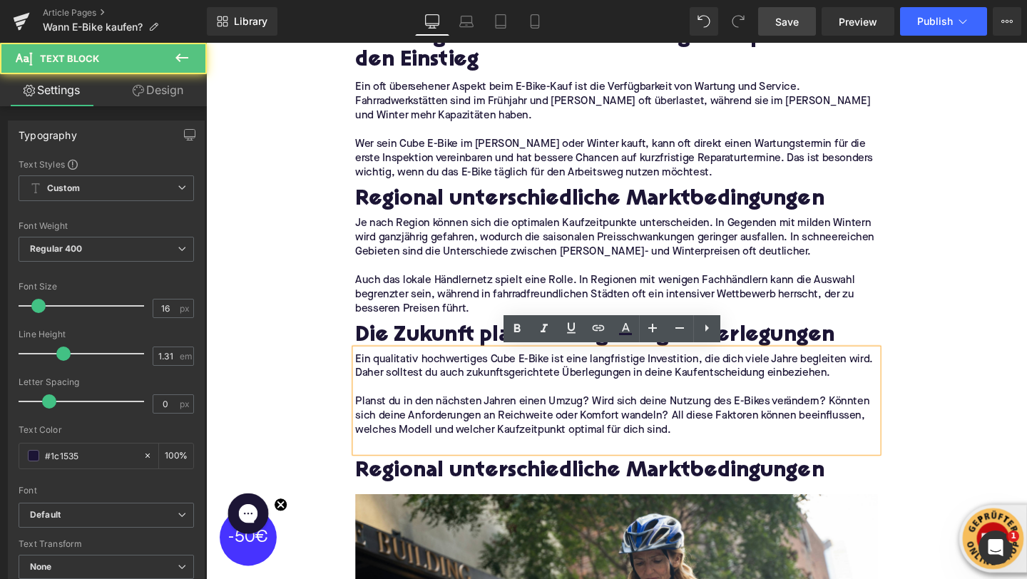
click at [423, 464] on p at bounding box center [637, 465] width 549 height 15
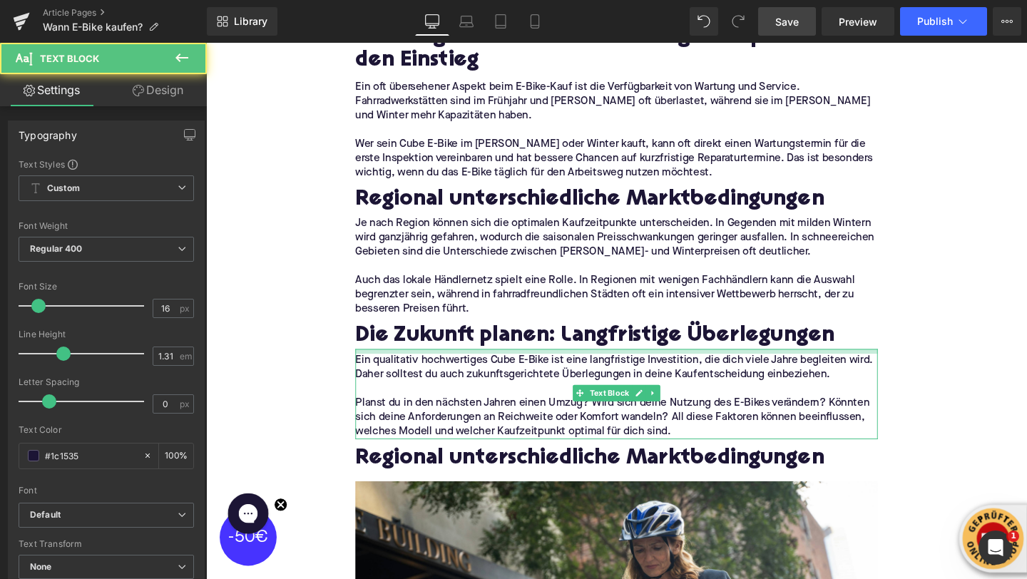
click at [442, 369] on div at bounding box center [637, 367] width 549 height 5
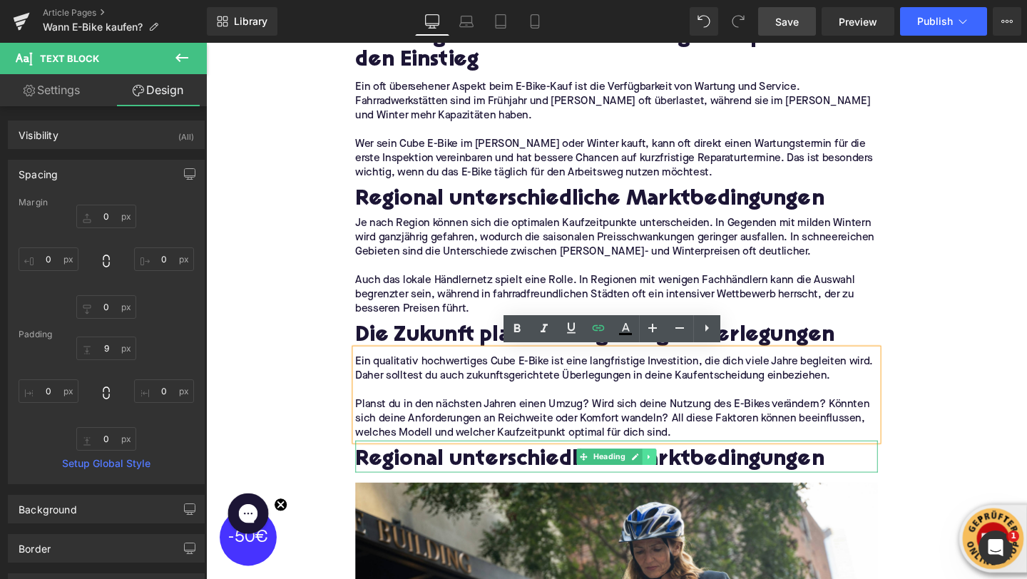
click at [673, 477] on icon at bounding box center [673, 478] width 8 height 9
click at [676, 477] on icon at bounding box center [680, 478] width 8 height 8
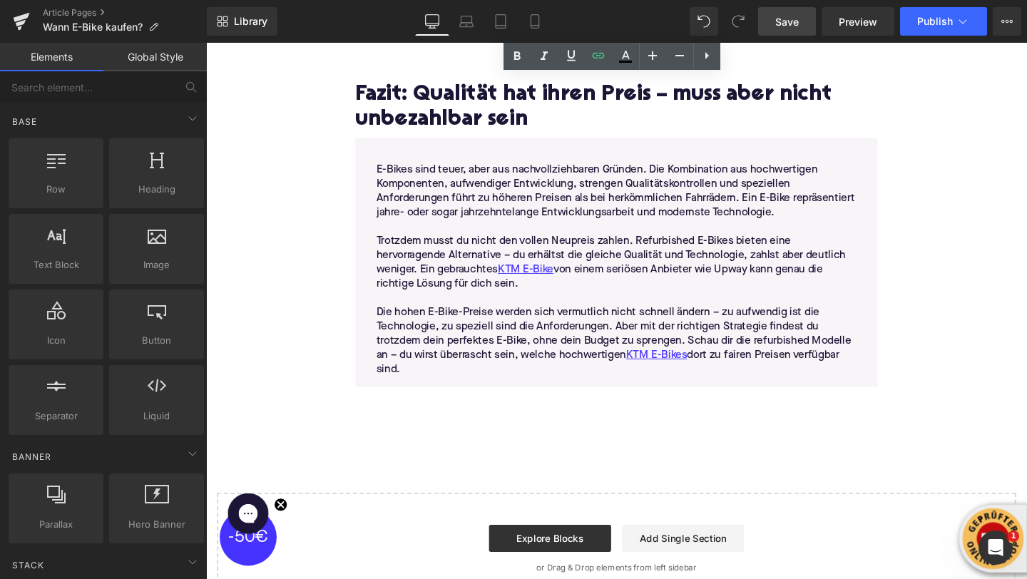
scroll to position [3714, 0]
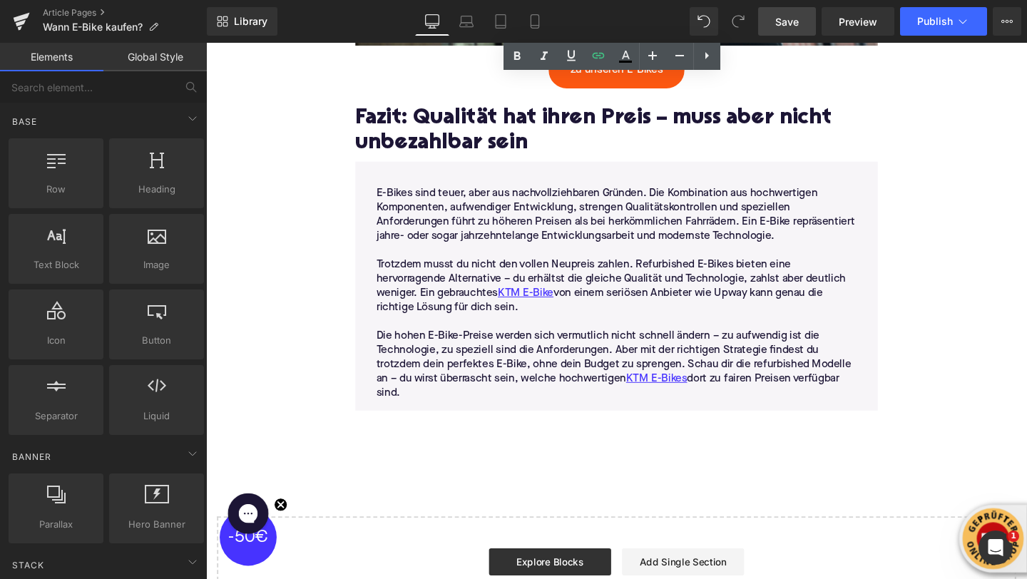
click at [486, 138] on h2 "Fazit: Qualität hat ihren Preis – muss aber nicht unbezahlbar sein" at bounding box center [637, 136] width 549 height 51
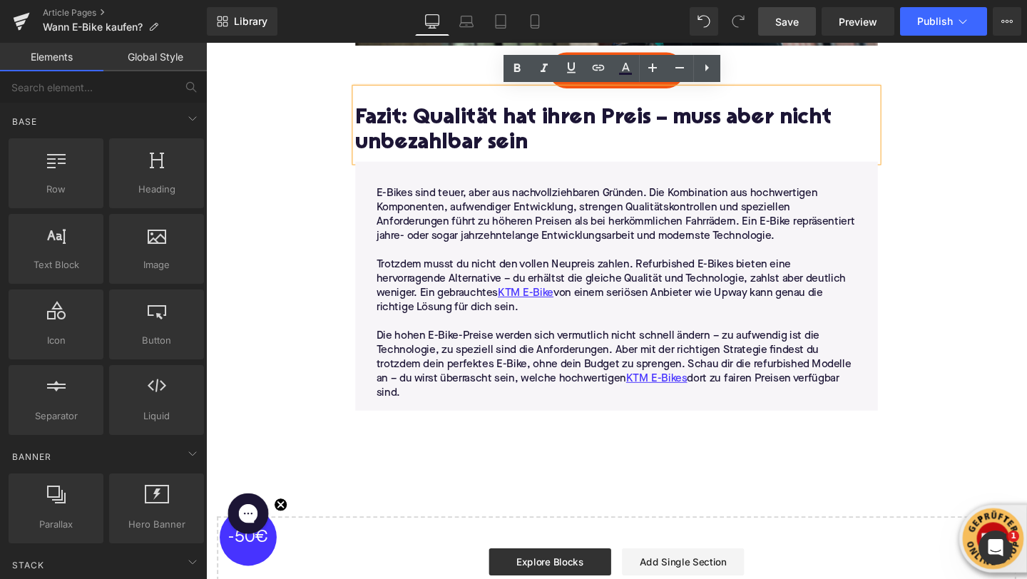
click at [486, 138] on h2 "Fazit: Qualität hat ihren Preis – muss aber nicht unbezahlbar sein" at bounding box center [637, 136] width 549 height 51
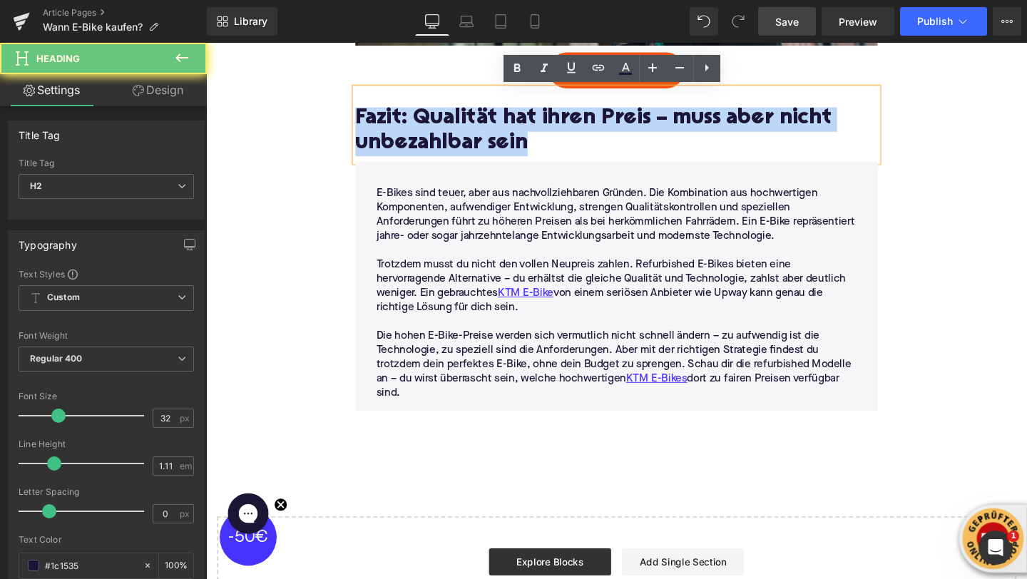
paste div
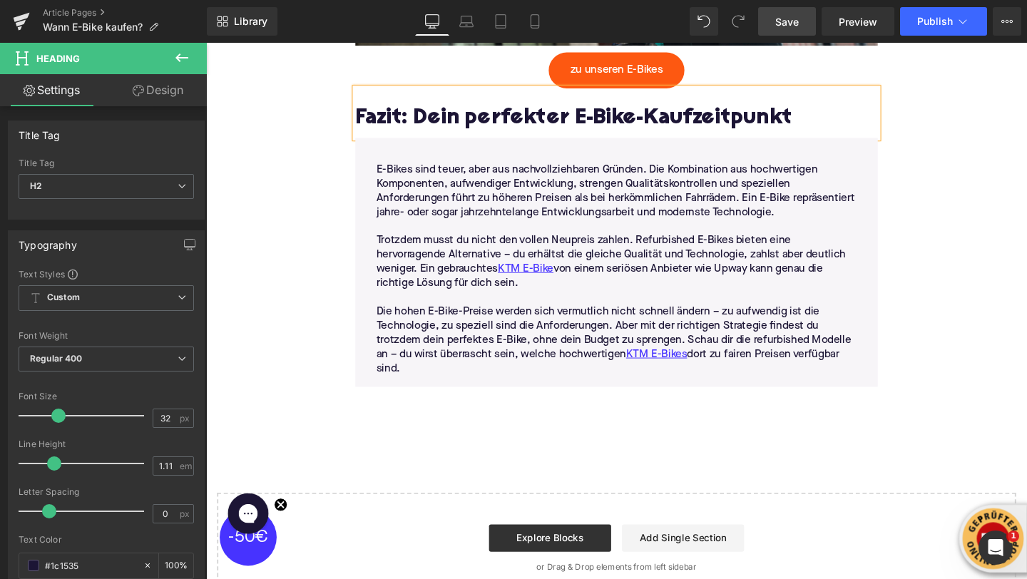
scroll to position [3722, 0]
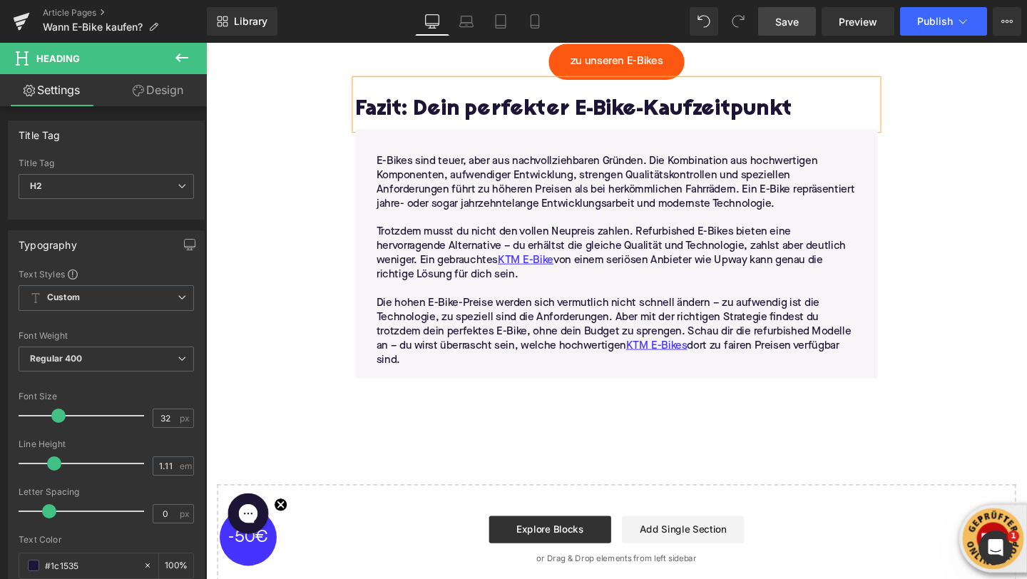
click at [429, 383] on p "Die hohen E-Bike-Preise werden sich vermutlich nicht schnell ändern – zu aufwen…" at bounding box center [637, 347] width 505 height 75
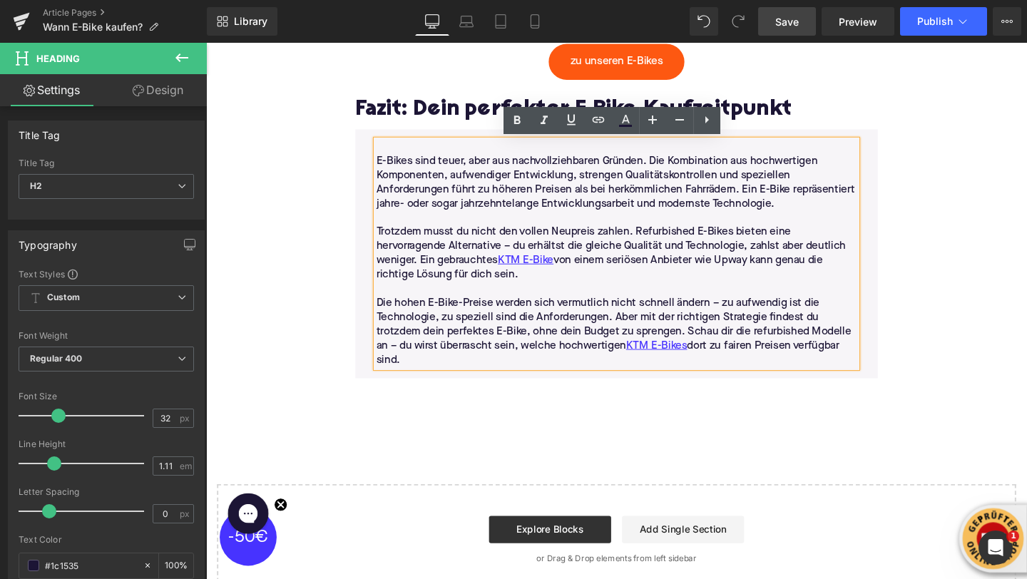
click at [428, 379] on p "Die hohen E-Bike-Preise werden sich vermutlich nicht schnell ändern – zu aufwen…" at bounding box center [637, 347] width 505 height 75
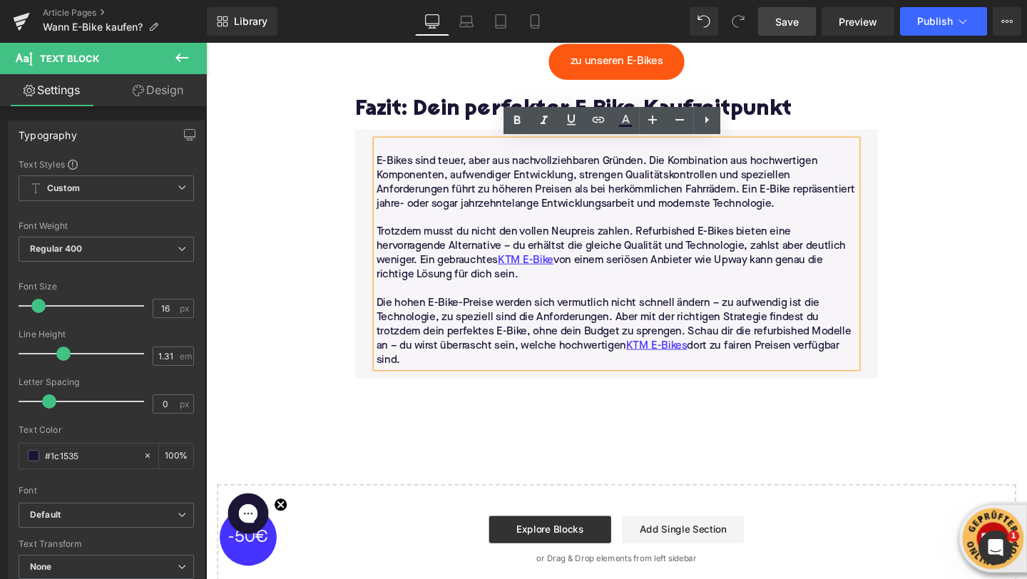
drag, startPoint x: 428, startPoint y: 379, endPoint x: 385, endPoint y: 163, distance: 219.7
click at [385, 163] on div "E-Bikes sind teuer, aber aus nachvollziehbaren Gründen. Die Kombination aus hoc…" at bounding box center [637, 265] width 505 height 239
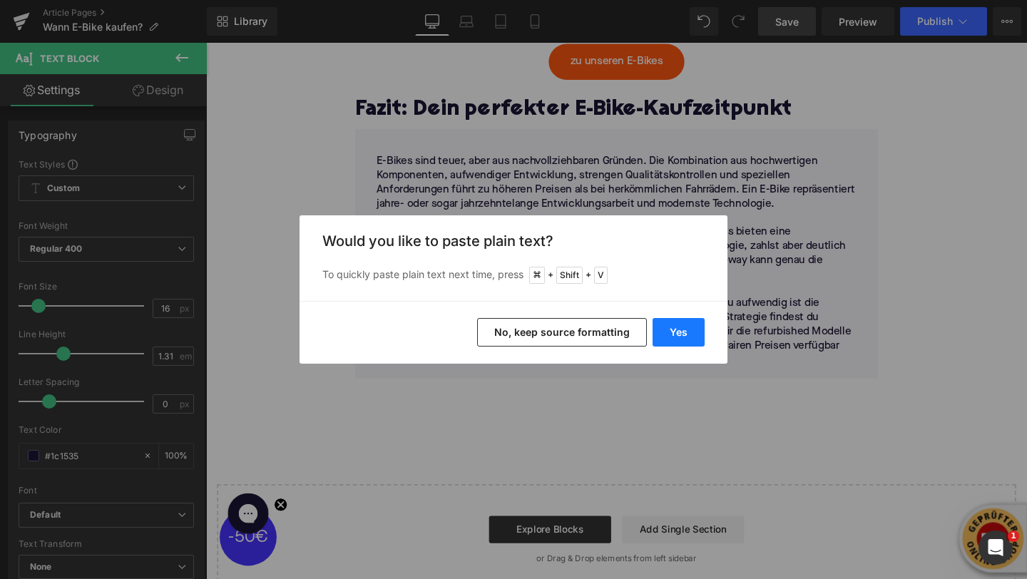
click at [673, 344] on button "Yes" at bounding box center [679, 332] width 52 height 29
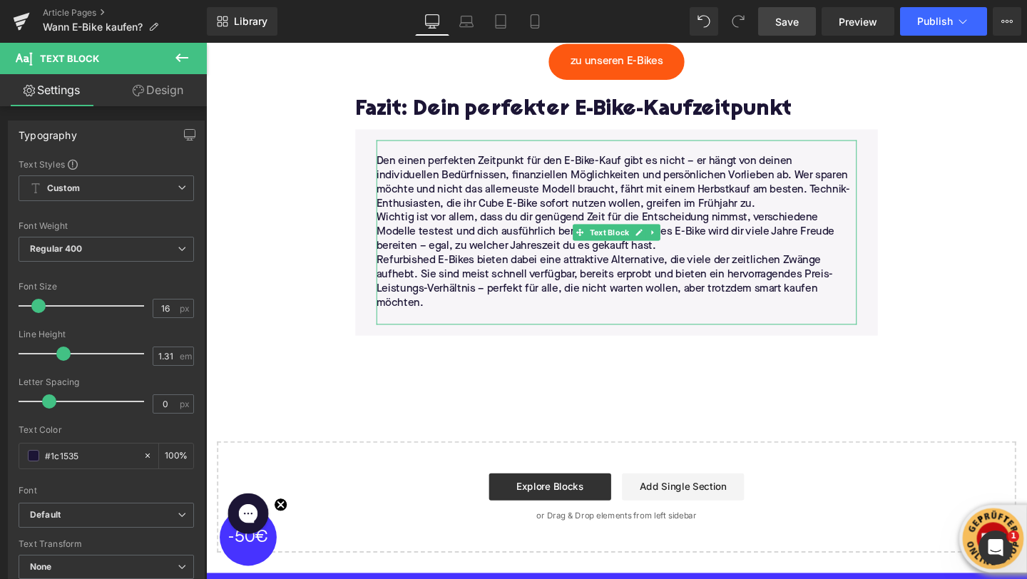
click at [791, 217] on p "Den einen perfekten Zeitpunkt für den E-Bike-Kauf gibt es nicht – er hängt von …" at bounding box center [637, 191] width 505 height 60
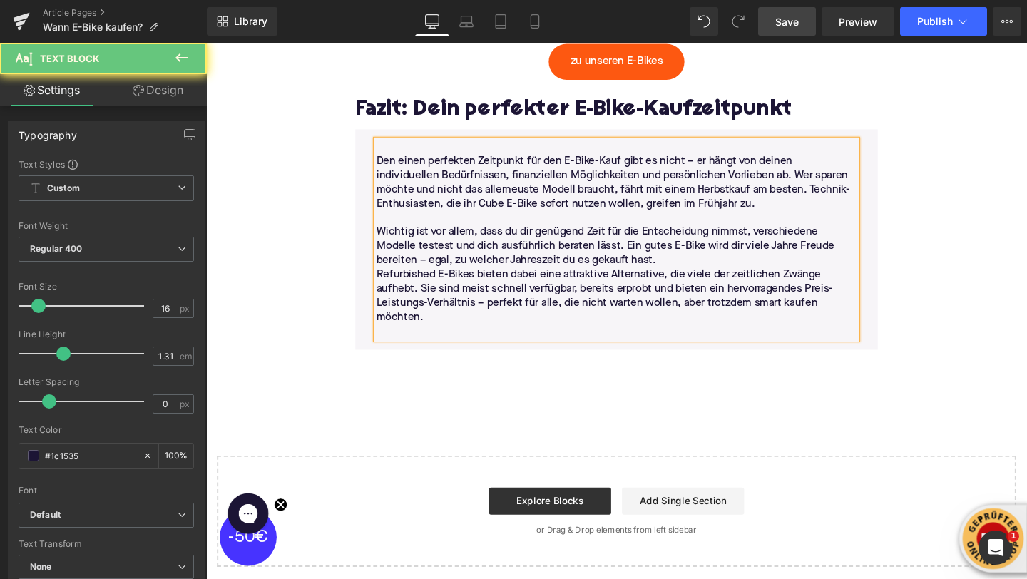
click at [723, 281] on p "Refurbished E-Bikes bieten dabei eine attraktive Alternative, die viele der zei…" at bounding box center [637, 310] width 505 height 60
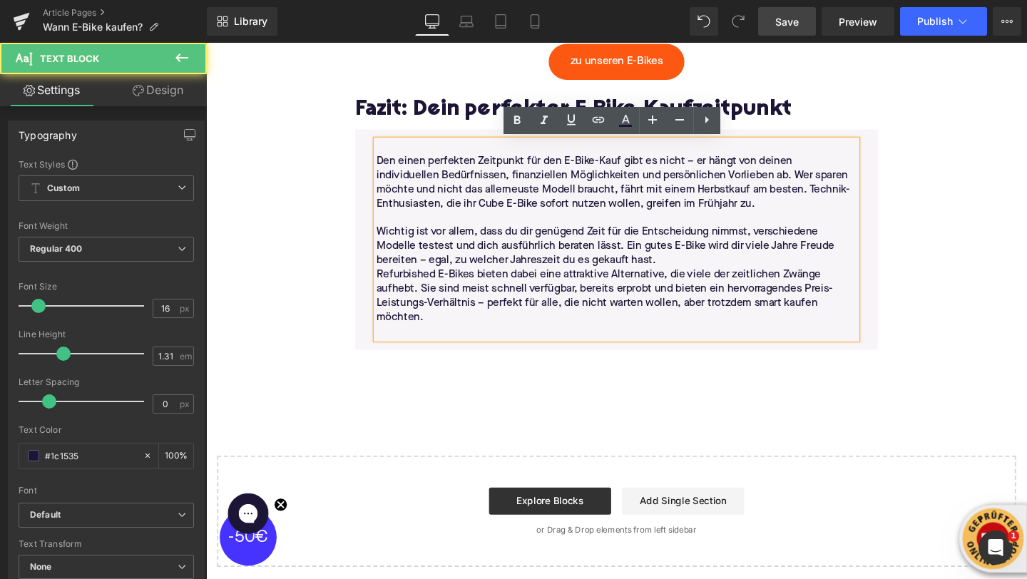
click at [717, 273] on p "Wichtig ist vor allem, dass du dir genügend Zeit für die Entscheidung nimmst, v…" at bounding box center [637, 257] width 505 height 45
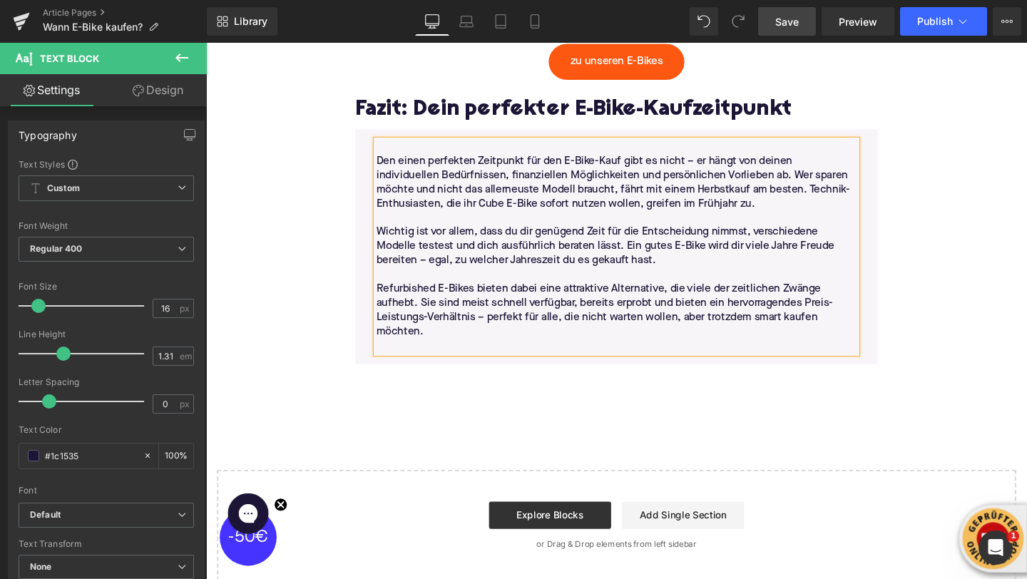
click at [469, 365] on p at bounding box center [637, 362] width 505 height 15
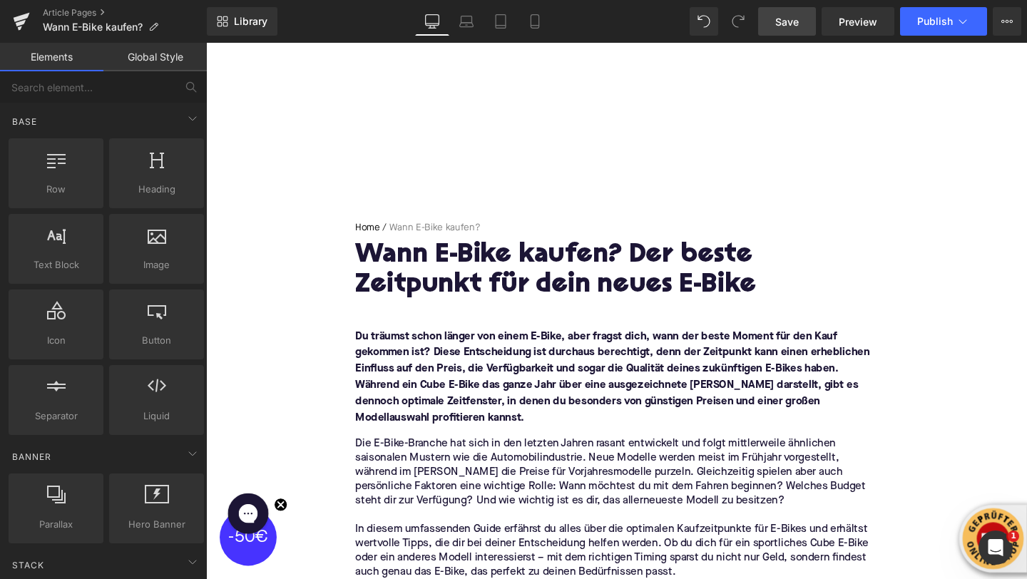
scroll to position [0, 0]
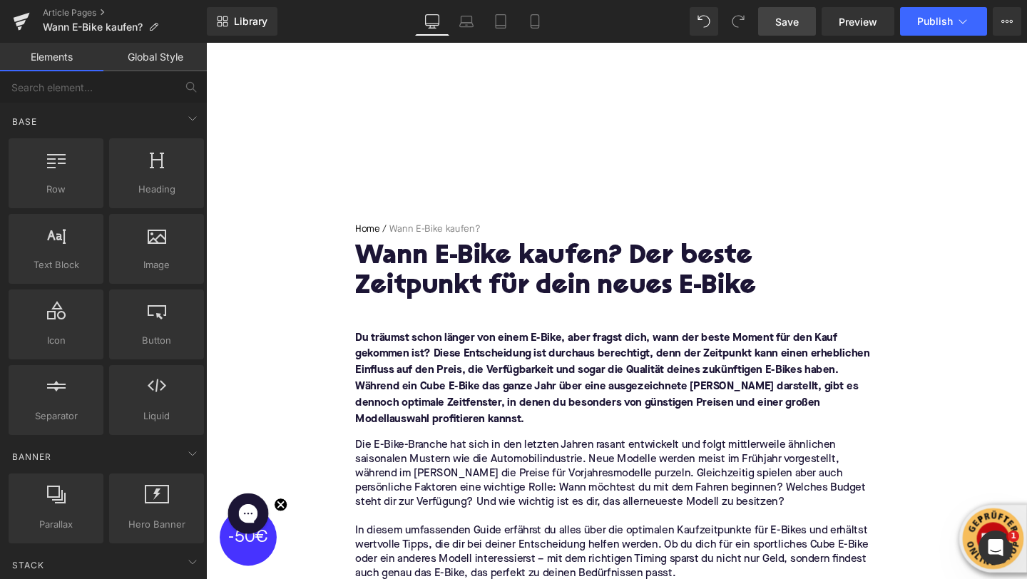
click at [803, 26] on link "Save" at bounding box center [787, 21] width 58 height 29
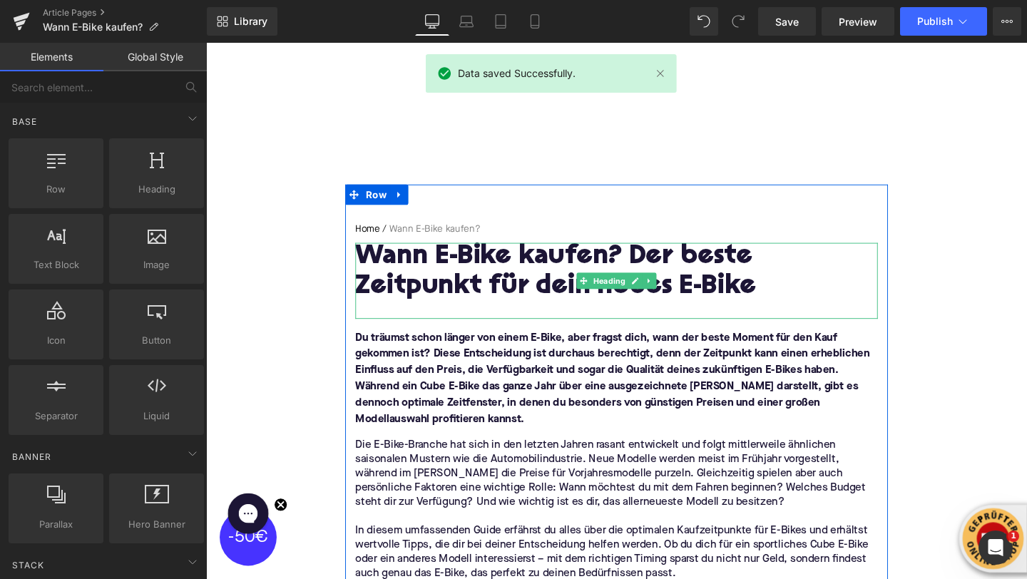
click at [381, 325] on div at bounding box center [637, 322] width 549 height 15
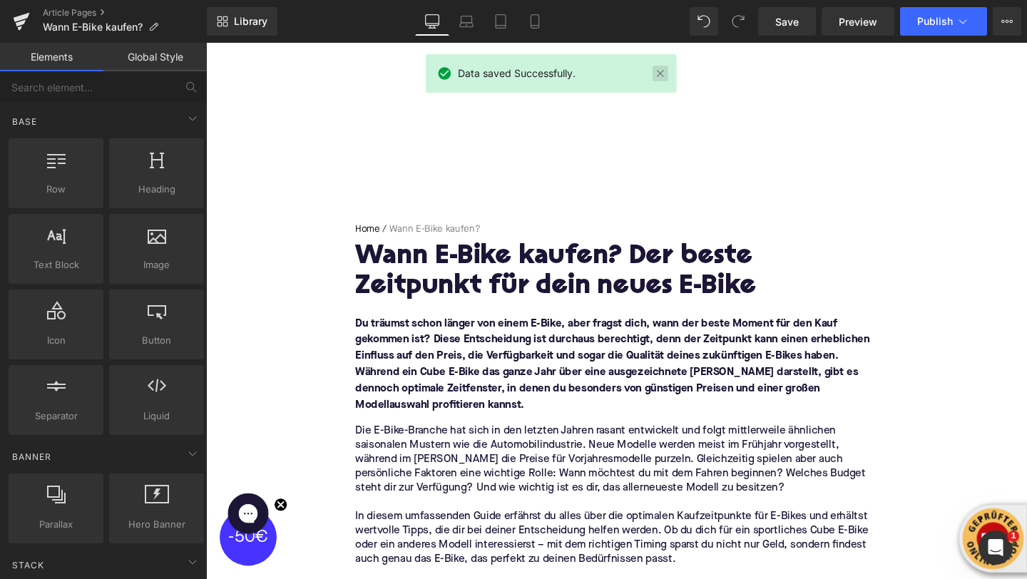
drag, startPoint x: 658, startPoint y: 74, endPoint x: 475, endPoint y: 36, distance: 186.7
click at [658, 74] on link at bounding box center [661, 74] width 16 height 16
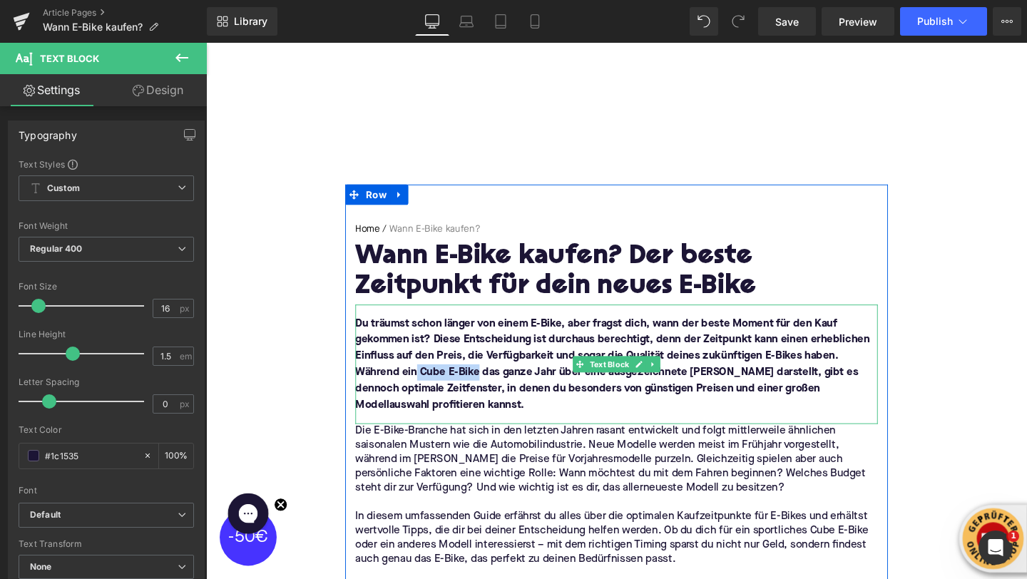
drag, startPoint x: 491, startPoint y: 392, endPoint x: 429, endPoint y: 395, distance: 62.1
click at [429, 395] on font "Du träumst schon länger von einem E-Bike, aber fragst dich, wann der beste Mome…" at bounding box center [633, 380] width 541 height 97
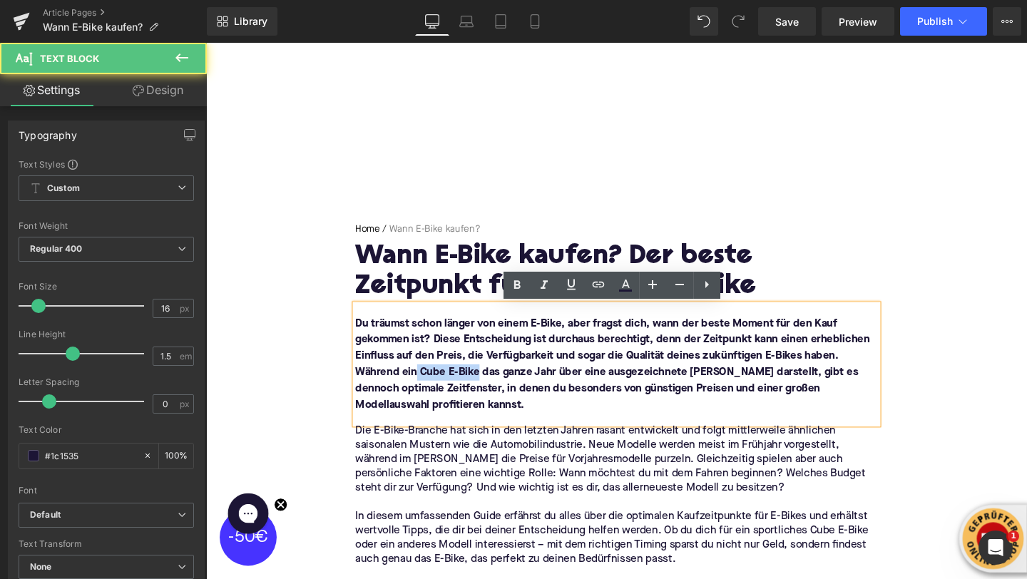
click at [429, 394] on font "Du träumst schon länger von einem E-Bike, aber fragst dich, wann der beste Mome…" at bounding box center [633, 380] width 541 height 97
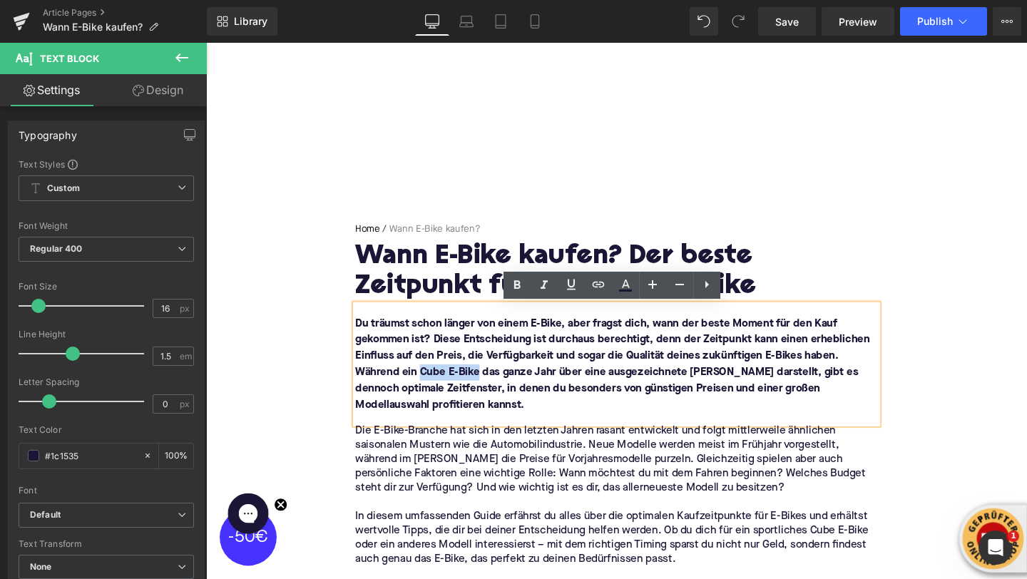
drag, startPoint x: 493, startPoint y: 392, endPoint x: 432, endPoint y: 397, distance: 61.6
click at [432, 397] on p "Du träumst schon länger von einem E-Bike, aber fragst dich, wann der beste Mome…" at bounding box center [637, 381] width 549 height 103
click at [598, 288] on icon at bounding box center [598, 284] width 17 height 17
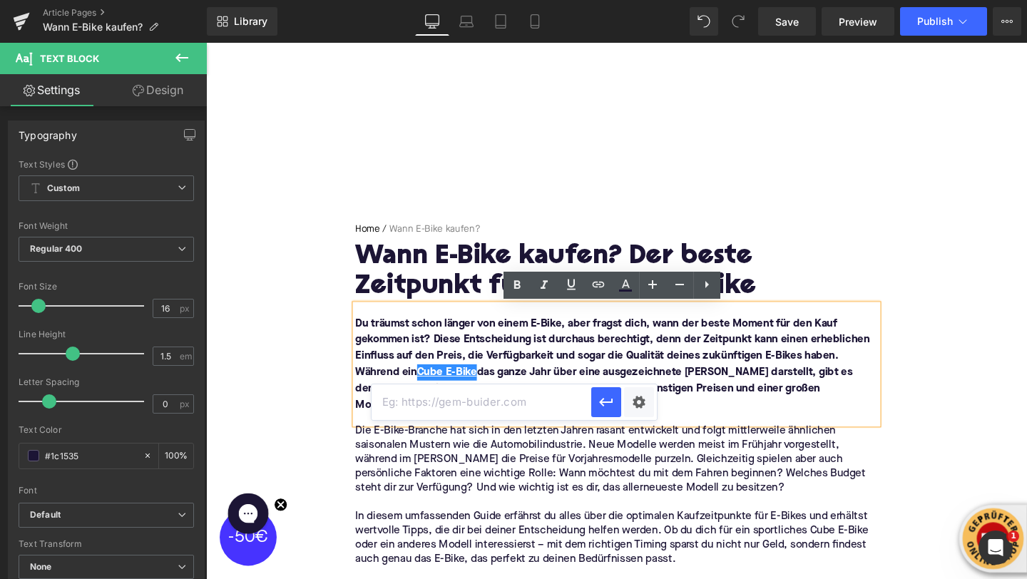
click at [531, 413] on input "text" at bounding box center [482, 403] width 220 height 36
paste input "https://upway.de/collections/cube"
type input "https://upway.de/collections/cube"
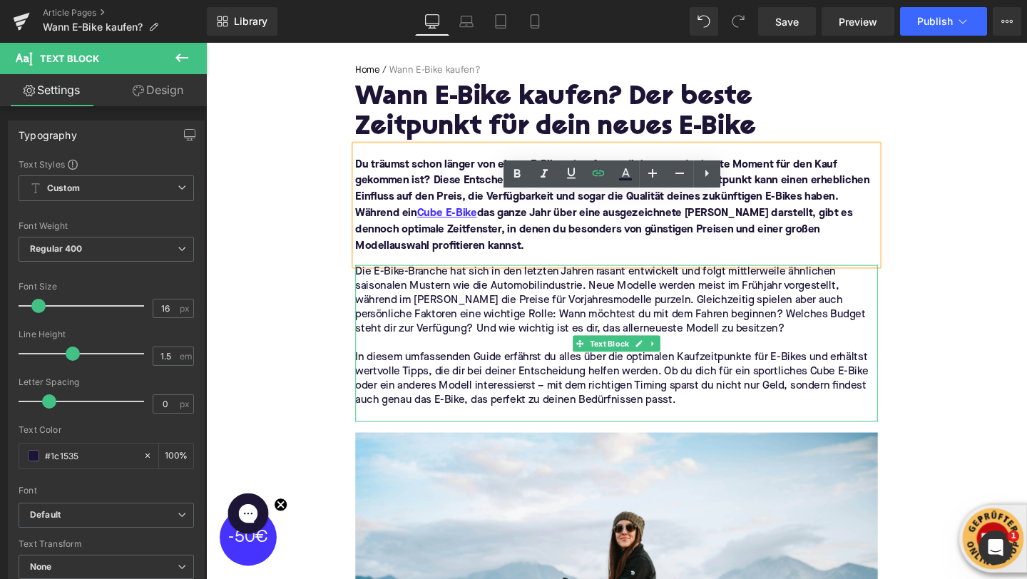
scroll to position [185, 0]
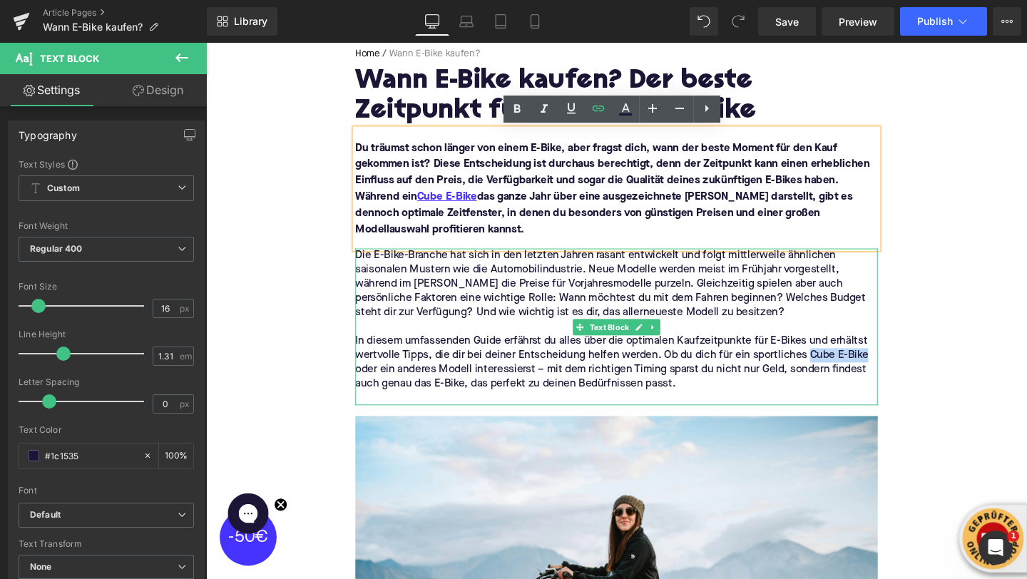
drag, startPoint x: 842, startPoint y: 373, endPoint x: 901, endPoint y: 372, distance: 59.2
click at [901, 372] on p "In diesem umfassenden Guide erfährst du alles über die optimalen Kaufzeitpunkte…" at bounding box center [637, 379] width 549 height 60
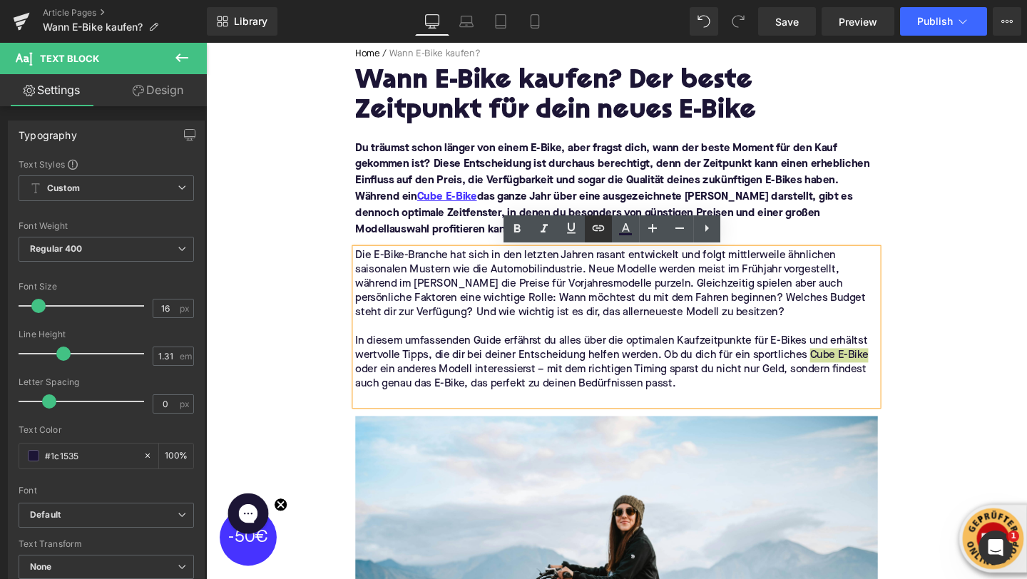
click at [596, 233] on icon at bounding box center [598, 228] width 17 height 17
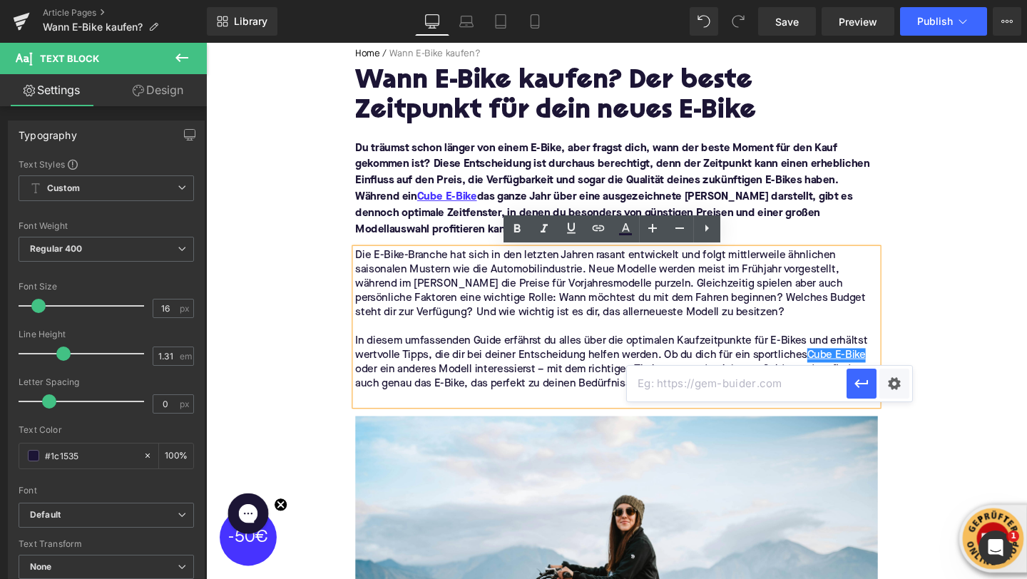
click at [647, 382] on input "text" at bounding box center [737, 384] width 220 height 36
paste input "https://upway.de/collections/cube"
type input "https://upway.de/collections/cube"
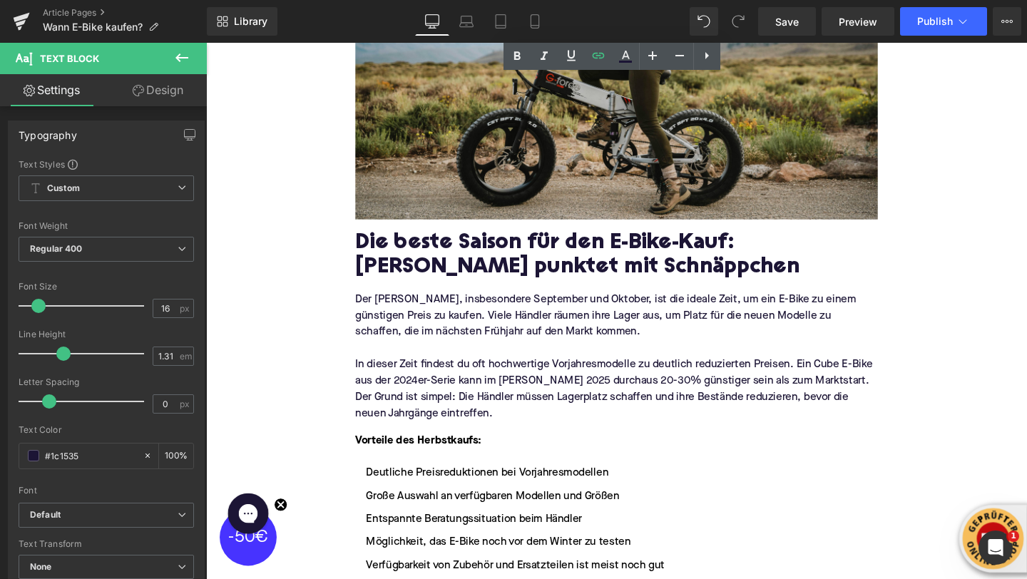
scroll to position [792, 0]
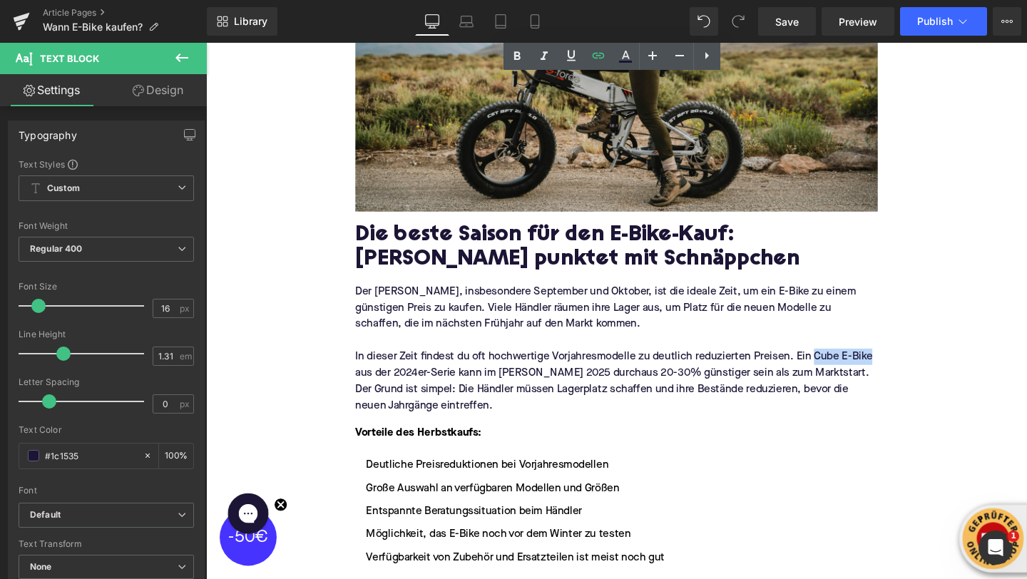
drag, startPoint x: 845, startPoint y: 376, endPoint x: 907, endPoint y: 371, distance: 61.6
click at [907, 371] on p "In dieser Zeit findest du oft hochwertige Vorjahresmodelle zu deutlich reduzier…" at bounding box center [637, 399] width 549 height 68
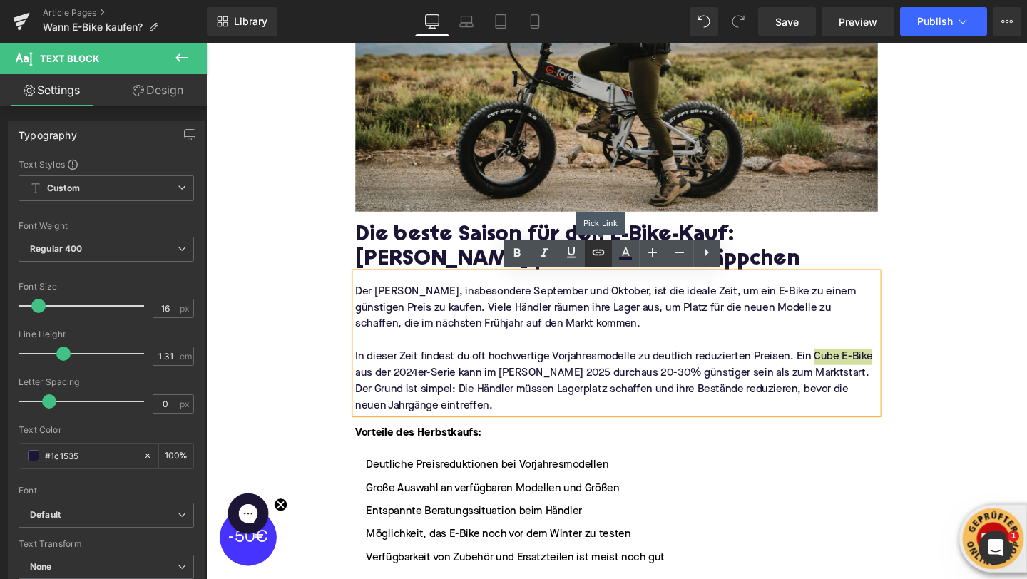
click at [603, 263] on link at bounding box center [598, 253] width 27 height 27
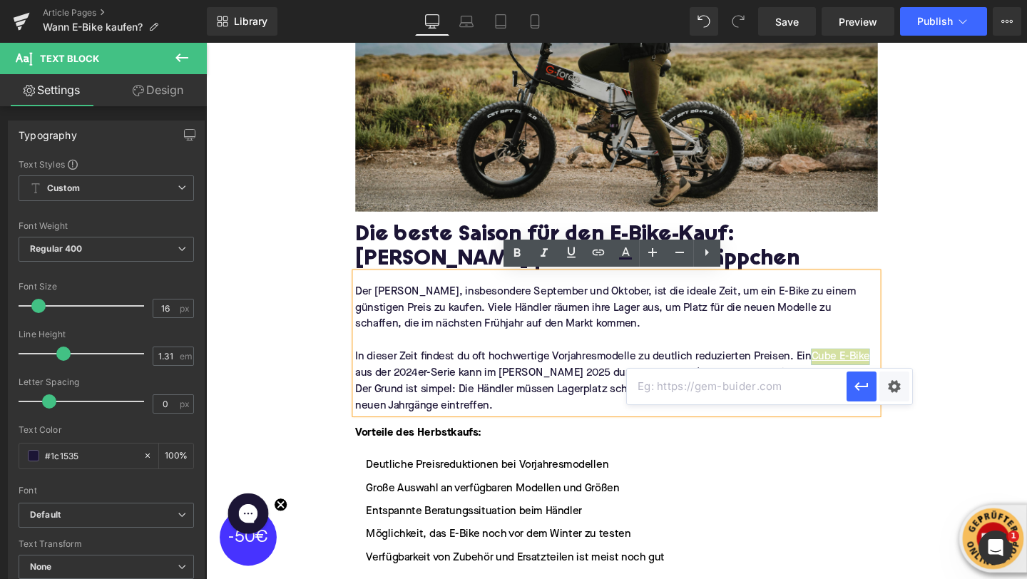
click at [661, 382] on input "text" at bounding box center [737, 387] width 220 height 36
paste input "https://upway.de/collections/cube"
type input "https://upway.de/collections/cube"
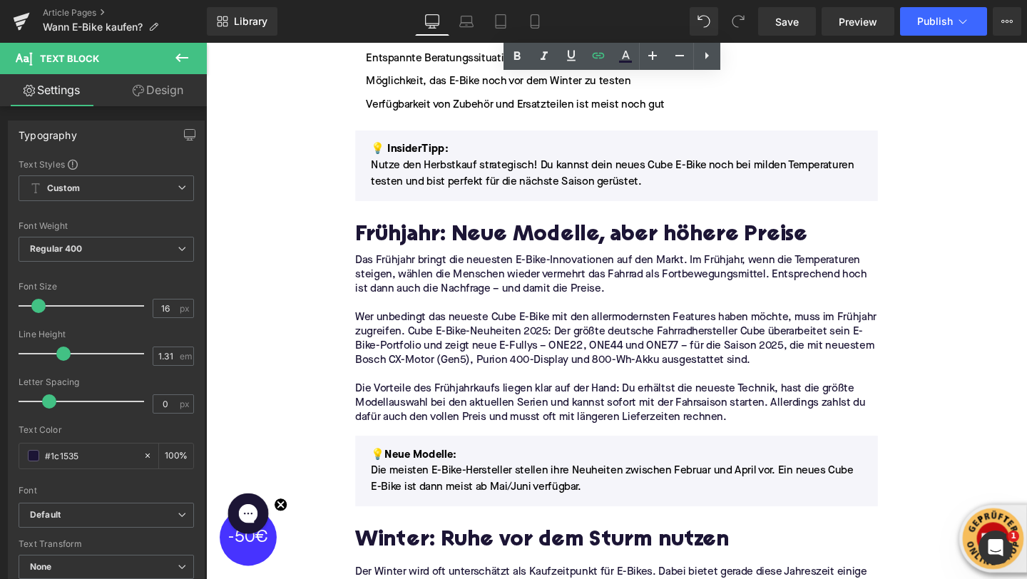
scroll to position [1294, 0]
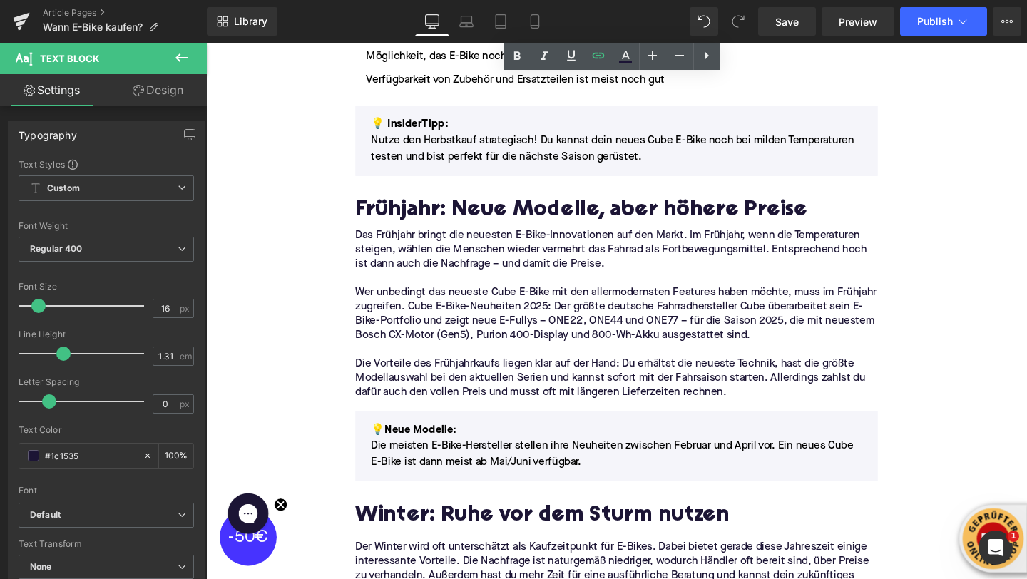
click at [686, 147] on p "Nutze den Herbstkauf strategisch! Du kannst dein neues Cube E-Bike noch bei mil…" at bounding box center [638, 155] width 517 height 34
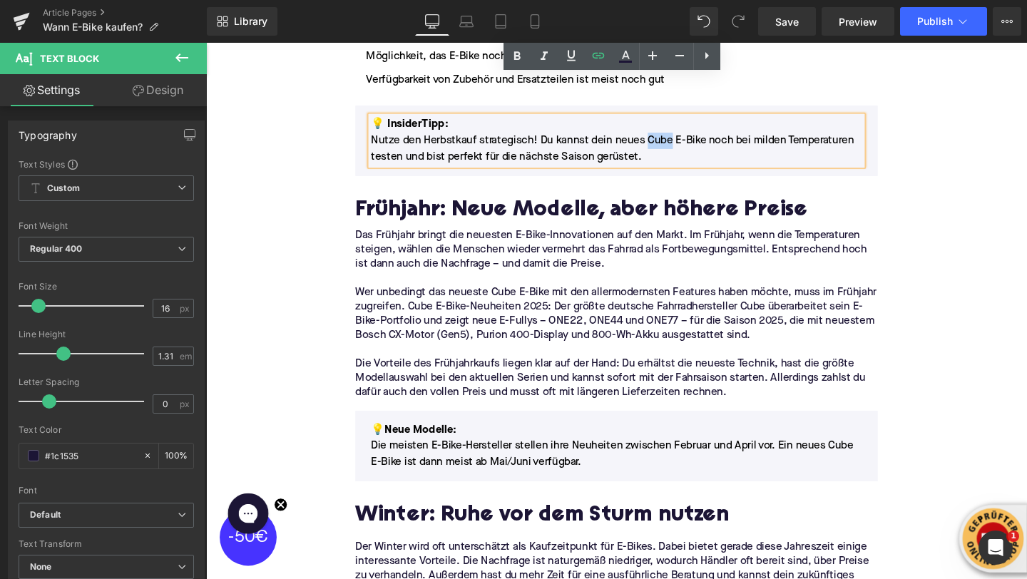
click at [686, 147] on p "Nutze den Herbstkauf strategisch! Du kannst dein neues Cube E-Bike noch bei mil…" at bounding box center [638, 155] width 517 height 34
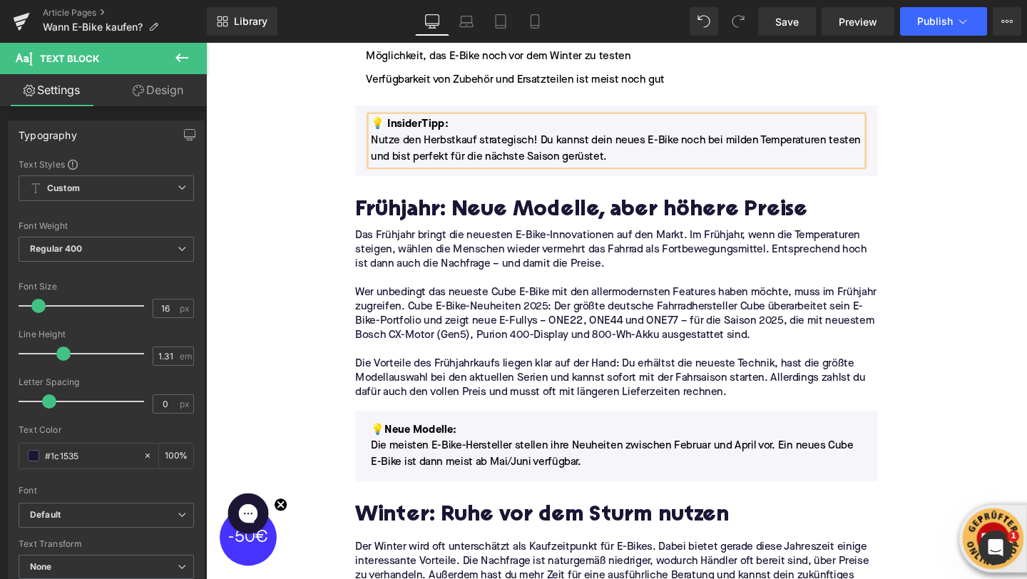
click at [428, 133] on font "💡 InsiderTipp:" at bounding box center [420, 128] width 81 height 11
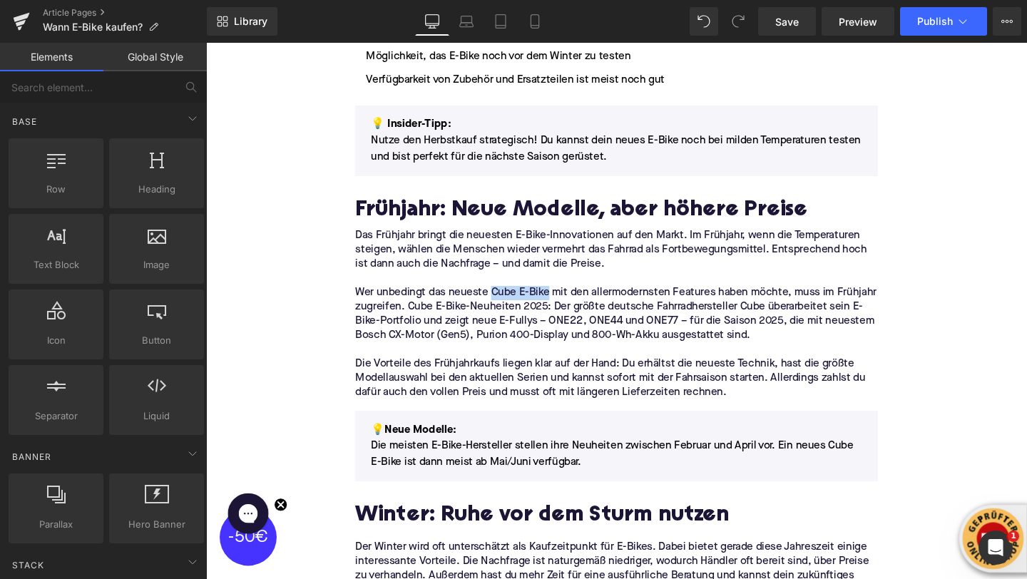
drag, startPoint x: 508, startPoint y: 306, endPoint x: 568, endPoint y: 307, distance: 59.9
click at [568, 307] on p "Wer unbedingt das neueste Cube E-Bike mit den allermodernsten Features haben mö…" at bounding box center [637, 329] width 549 height 60
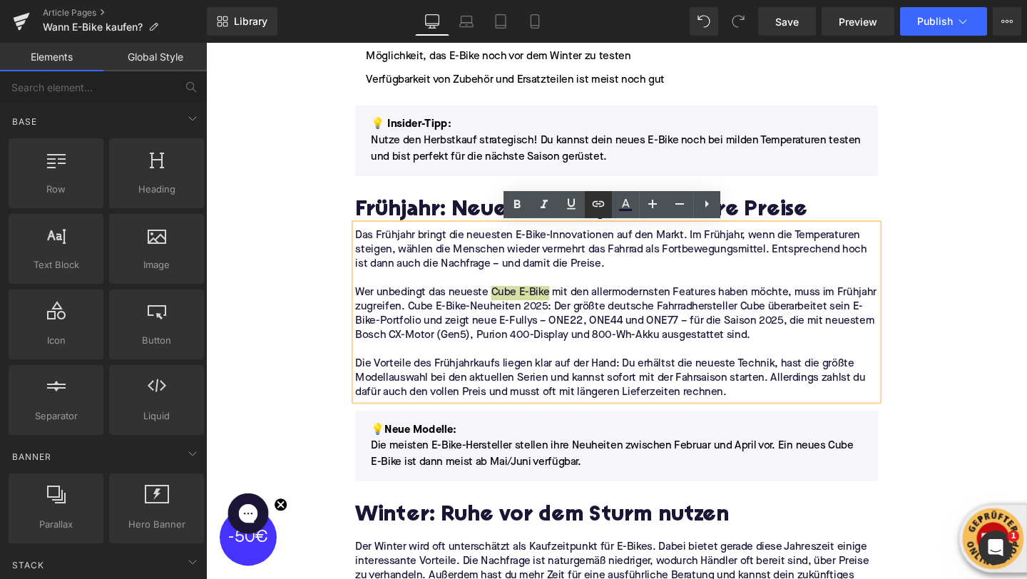
click at [595, 210] on icon at bounding box center [598, 203] width 17 height 17
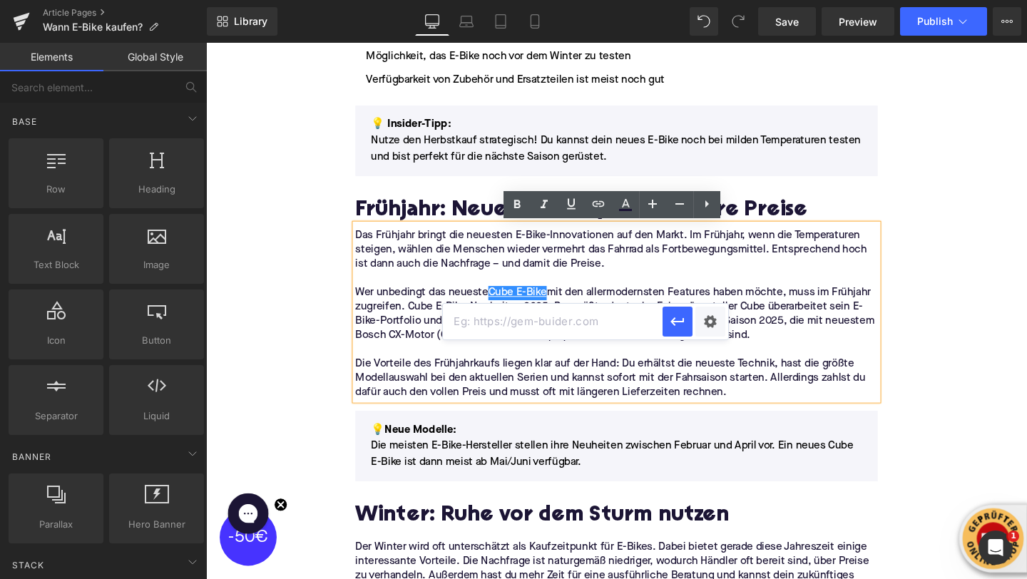
click at [578, 312] on input "text" at bounding box center [553, 322] width 220 height 36
paste input "https://upway.de/collections/cube"
type input "https://upway.de/collections/cube"
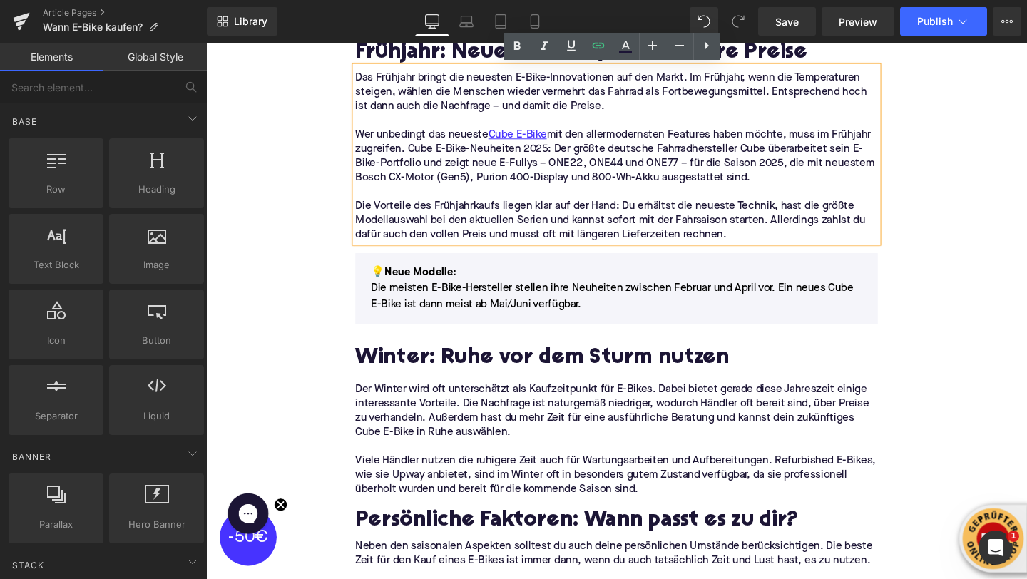
scroll to position [1463, 0]
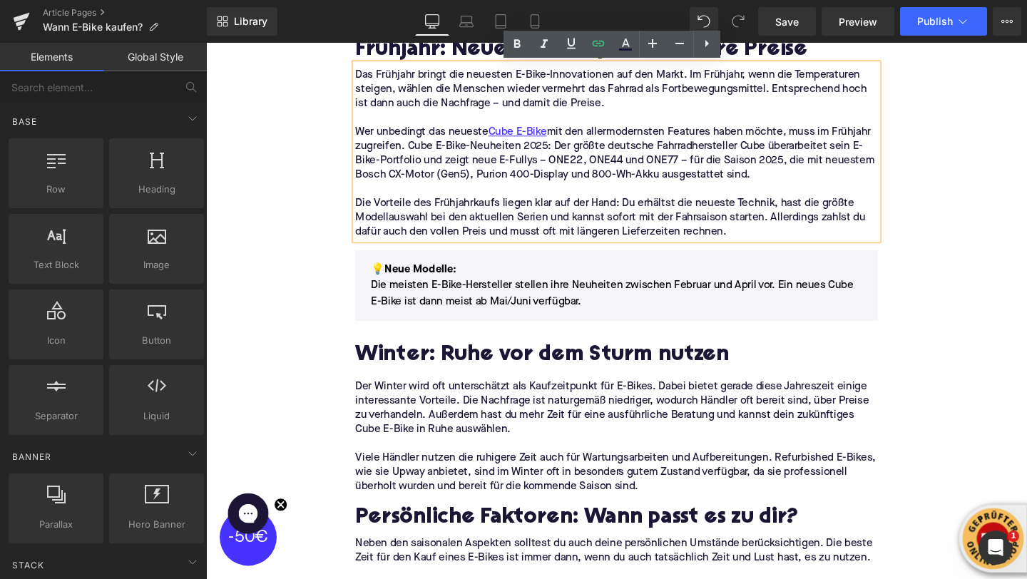
click at [878, 301] on p "Die meisten E-Bike-Hersteller stellen ihre Neuheiten zwischen Februar und April…" at bounding box center [638, 307] width 517 height 34
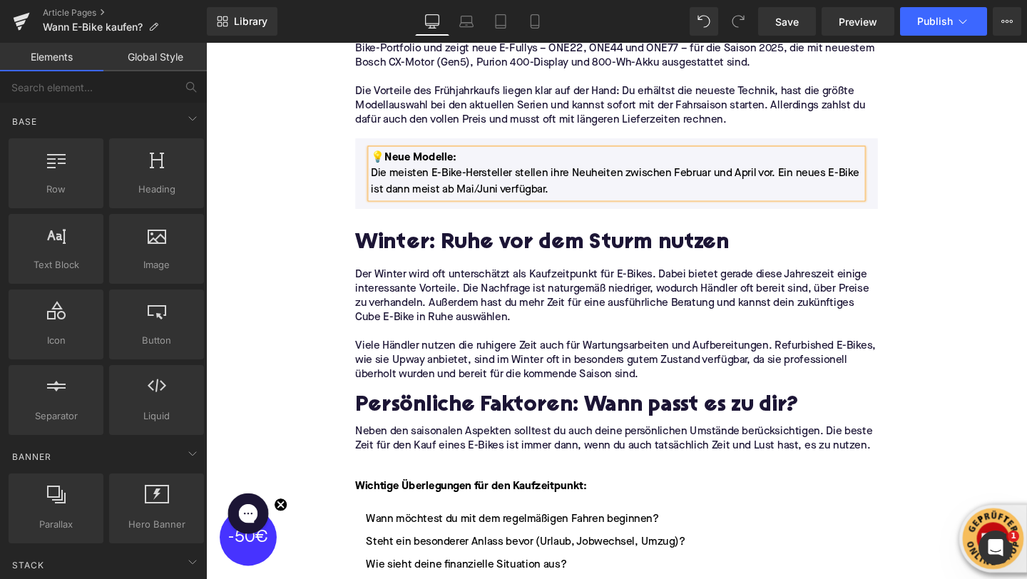
scroll to position [1598, 0]
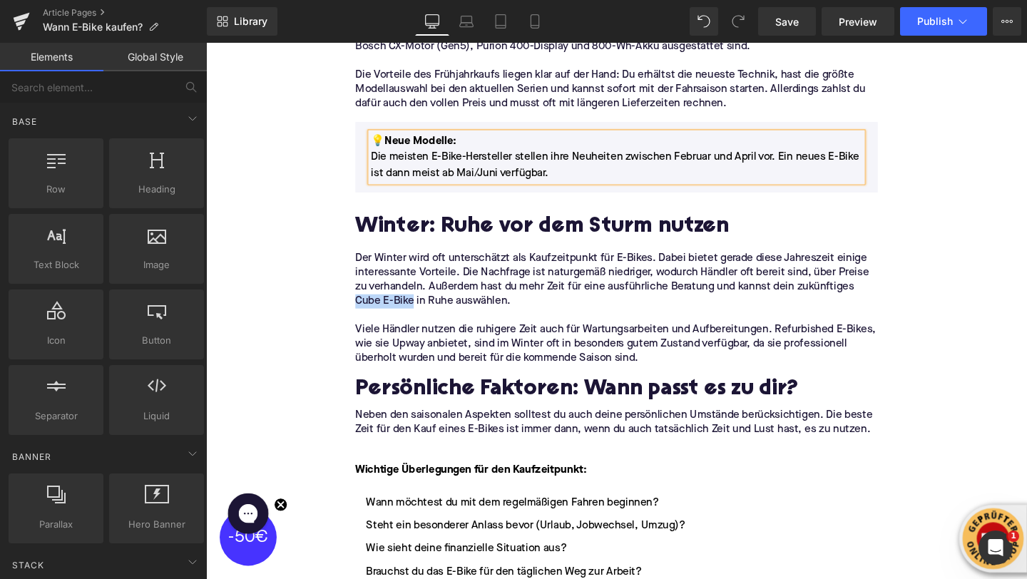
drag, startPoint x: 425, startPoint y: 316, endPoint x: 364, endPoint y: 317, distance: 60.6
click at [364, 317] on p "Der Winter wird oft unterschätzt als Kaufzeitpunkt für E-Bikes. Dabei bietet ge…" at bounding box center [637, 293] width 549 height 60
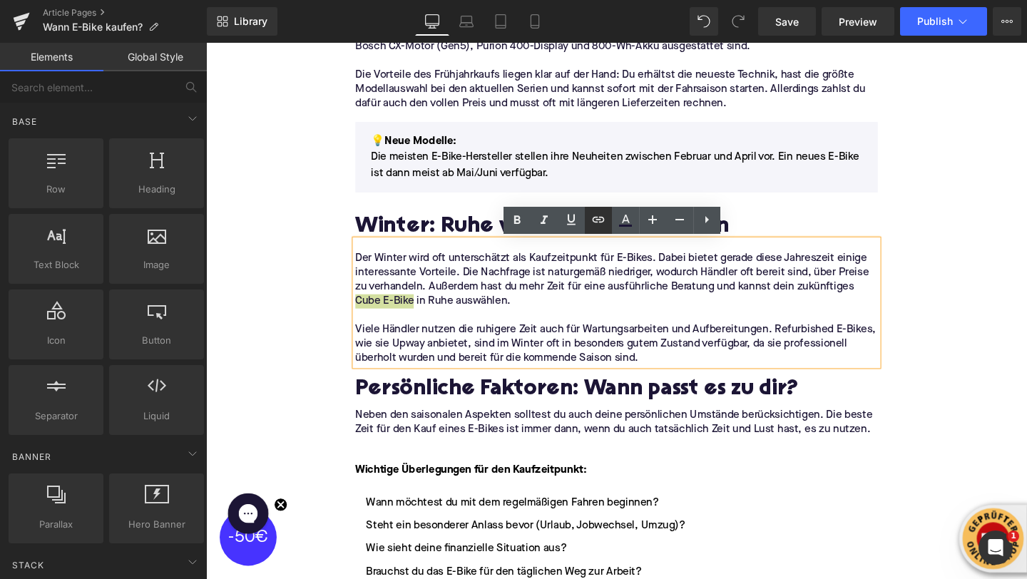
click at [596, 225] on icon at bounding box center [598, 219] width 17 height 17
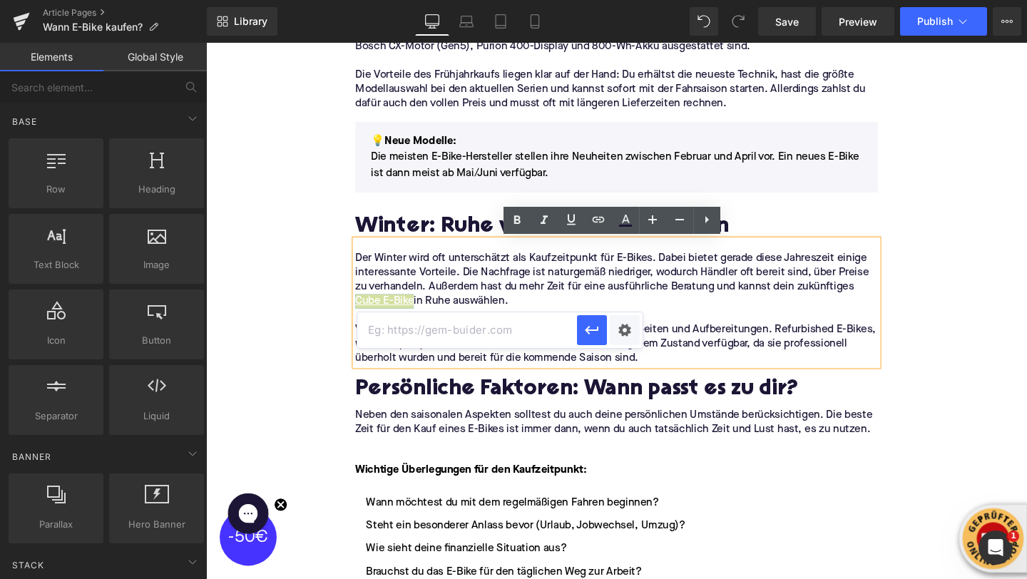
click at [556, 322] on input "text" at bounding box center [467, 330] width 220 height 36
paste input "https://upway.de/collections/cube"
type input "https://upway.de/collections/cube"
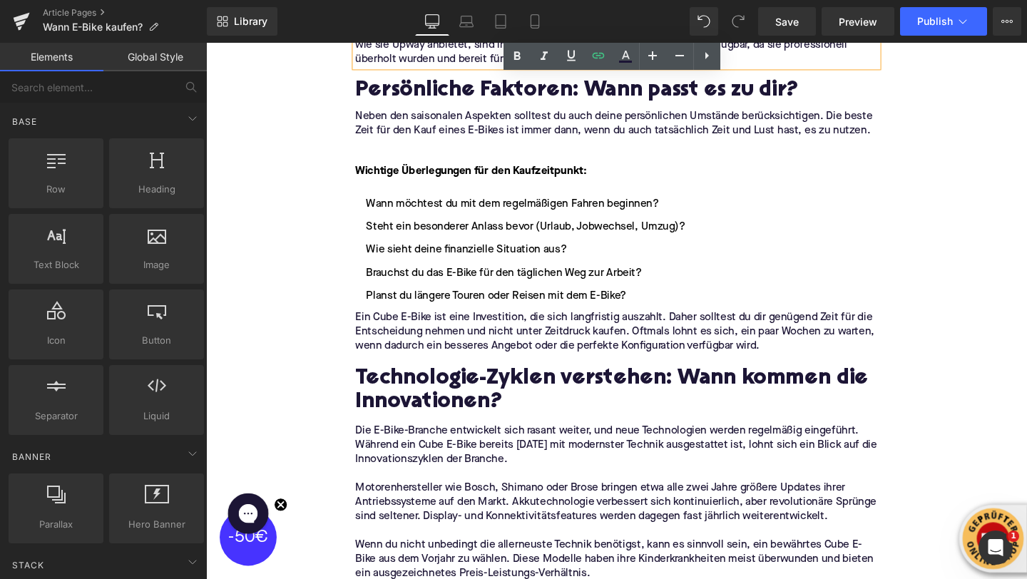
scroll to position [1915, 0]
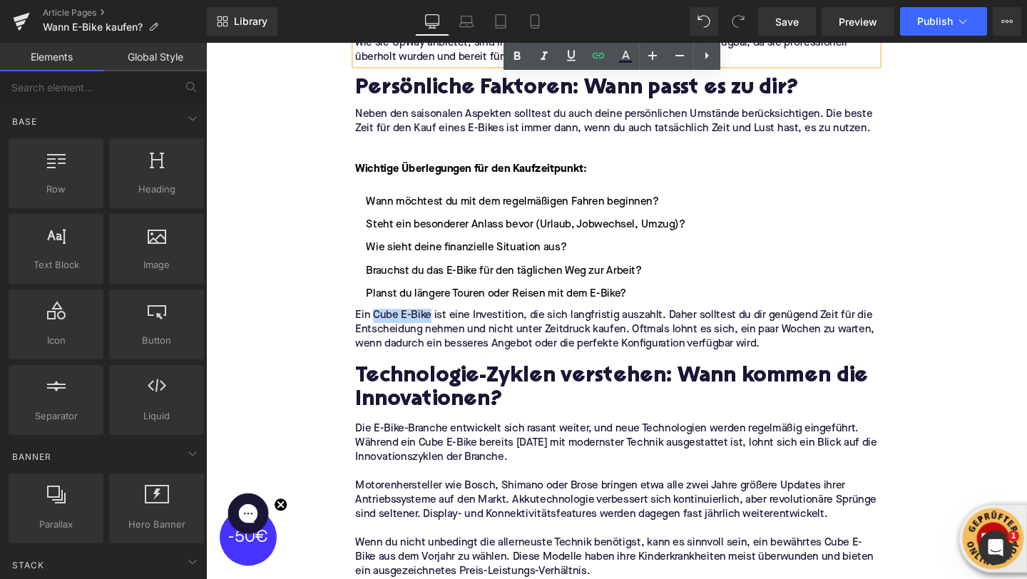
drag, startPoint x: 382, startPoint y: 330, endPoint x: 443, endPoint y: 337, distance: 61.0
click at [443, 337] on p "Ein Cube E-Bike ist eine Investition, die sich langfristig auszahlt. Daher soll…" at bounding box center [637, 344] width 549 height 45
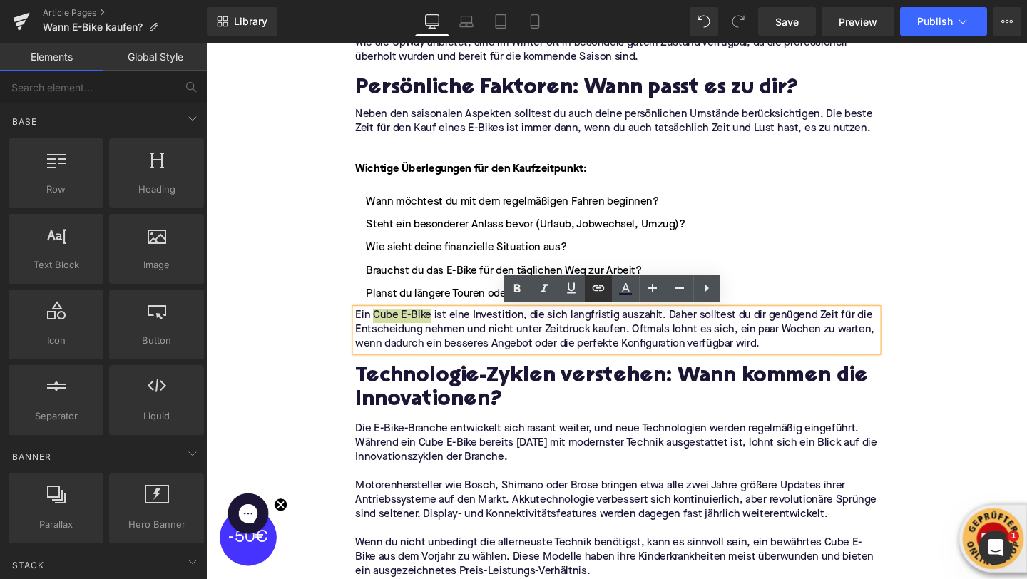
click at [596, 293] on icon at bounding box center [598, 288] width 17 height 17
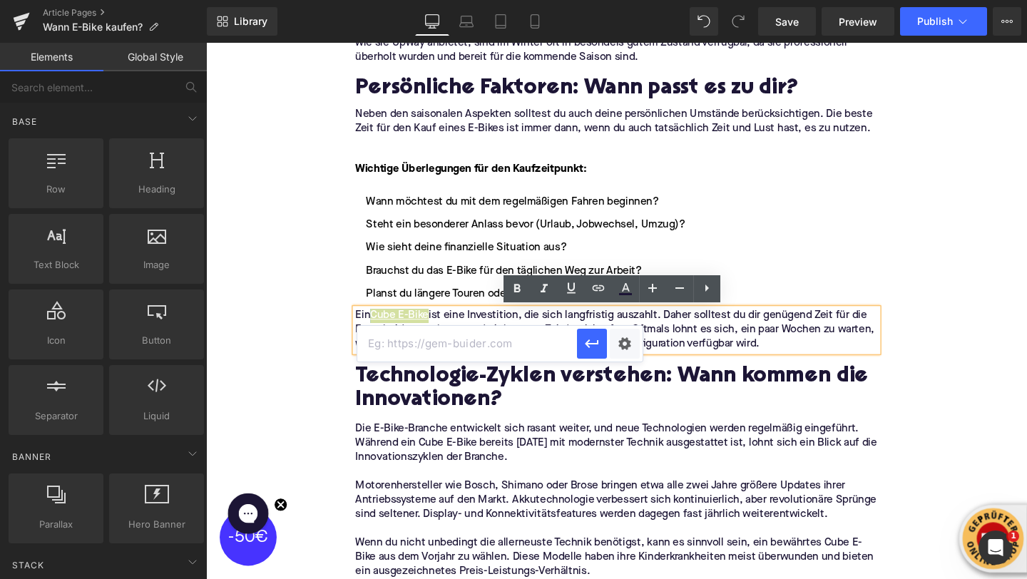
click at [524, 349] on input "text" at bounding box center [467, 344] width 220 height 36
paste input "https://upway.de/collections/cube"
type input "https://upway.de/collections/cube"
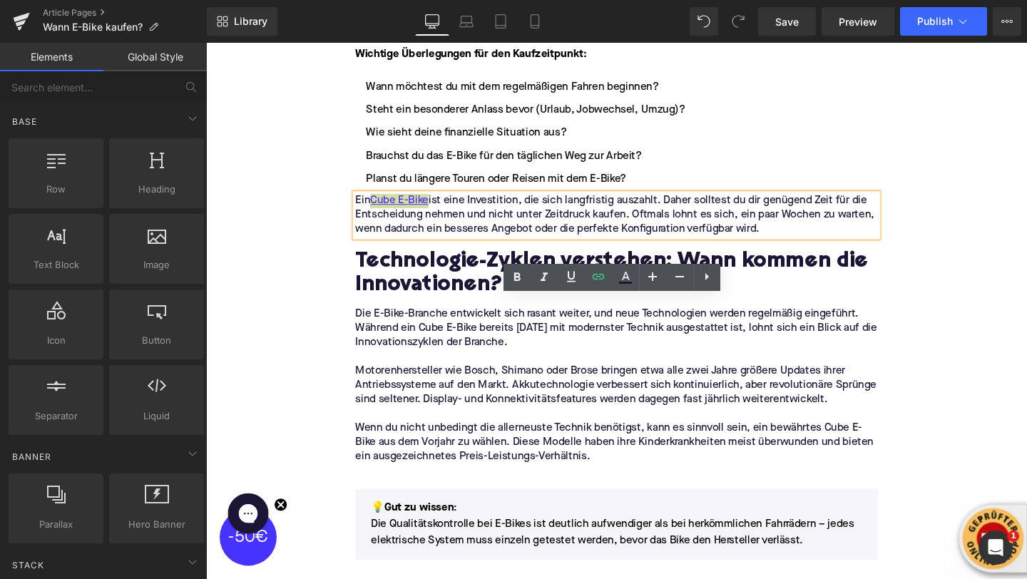
scroll to position [2072, 0]
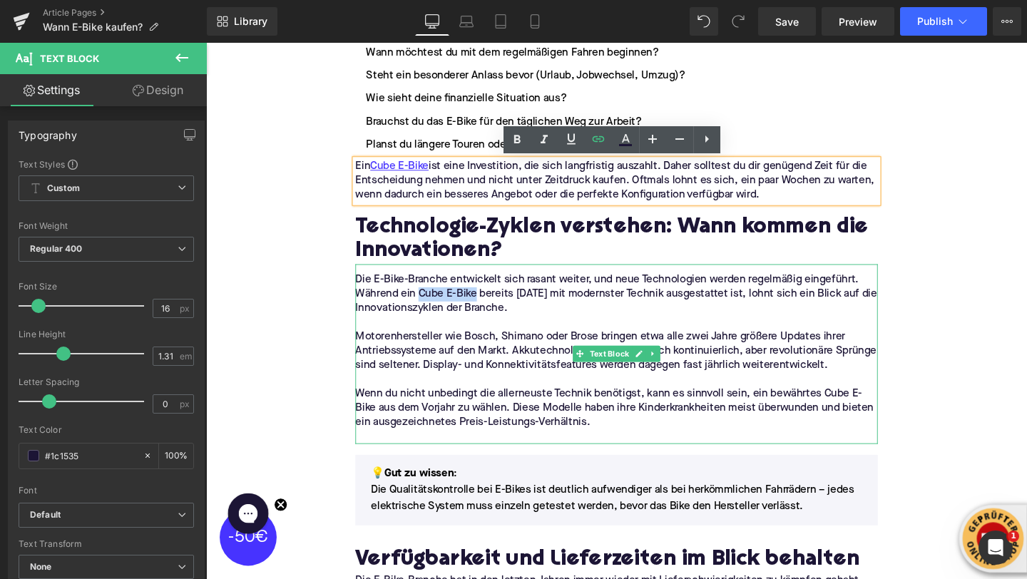
drag, startPoint x: 429, startPoint y: 308, endPoint x: 489, endPoint y: 312, distance: 60.1
click at [489, 312] on span "Die E-Bike-Branche entwickelt sich rasant weiter, und neue Technologien werden …" at bounding box center [637, 306] width 549 height 41
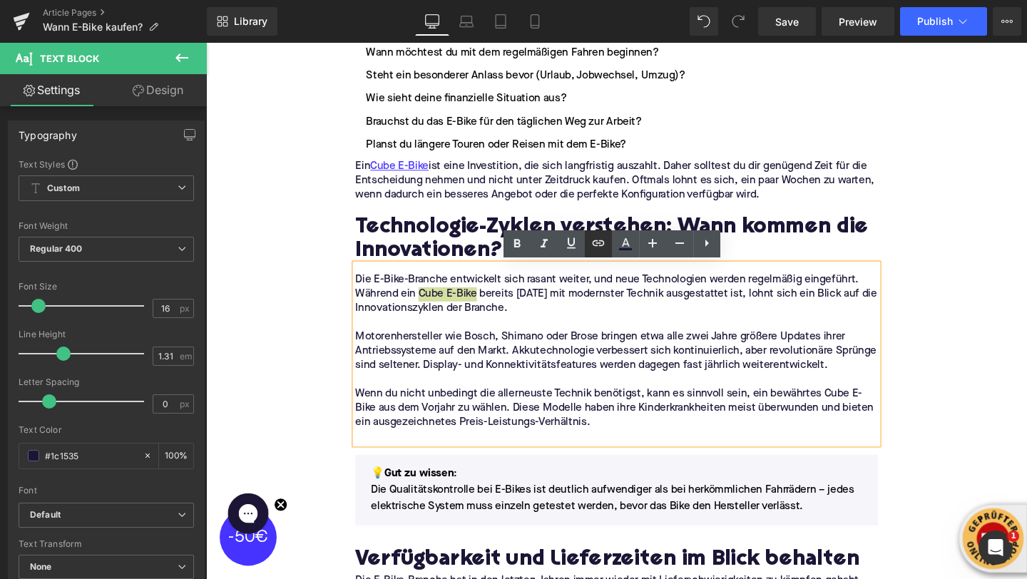
click at [604, 246] on icon at bounding box center [598, 243] width 17 height 17
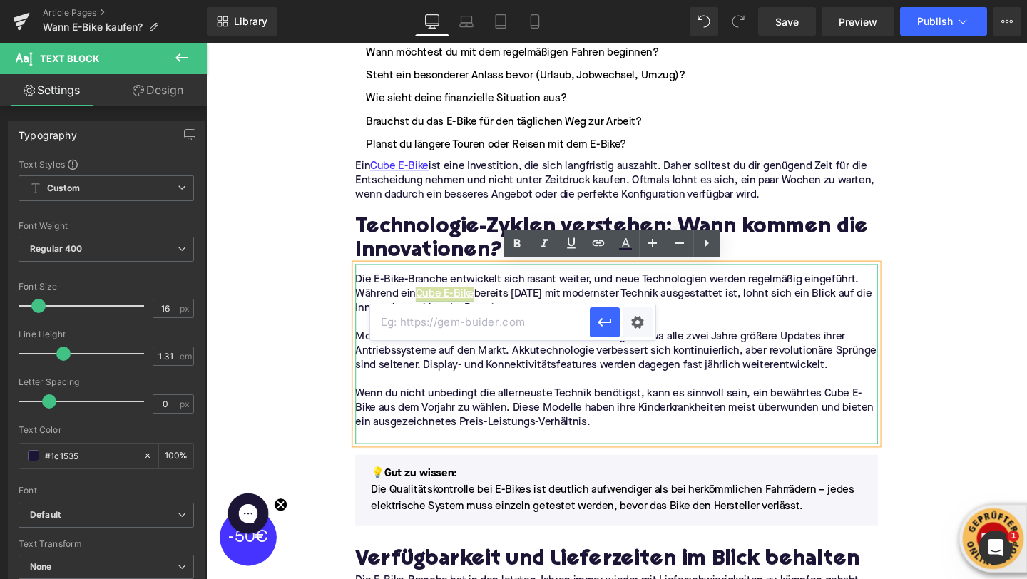
click at [569, 305] on input "text" at bounding box center [480, 323] width 220 height 36
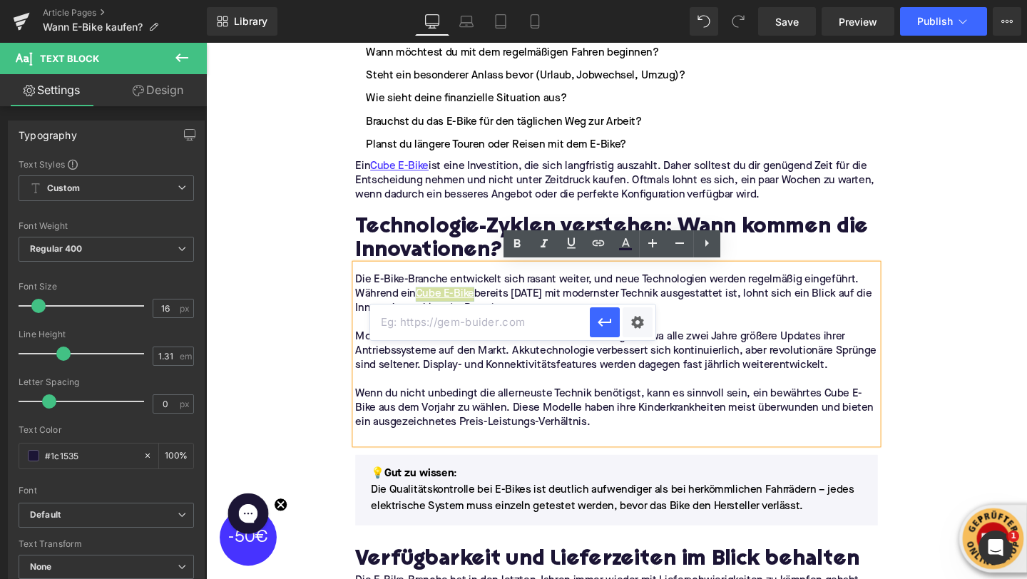
paste input "https://upway.de/collections/cube"
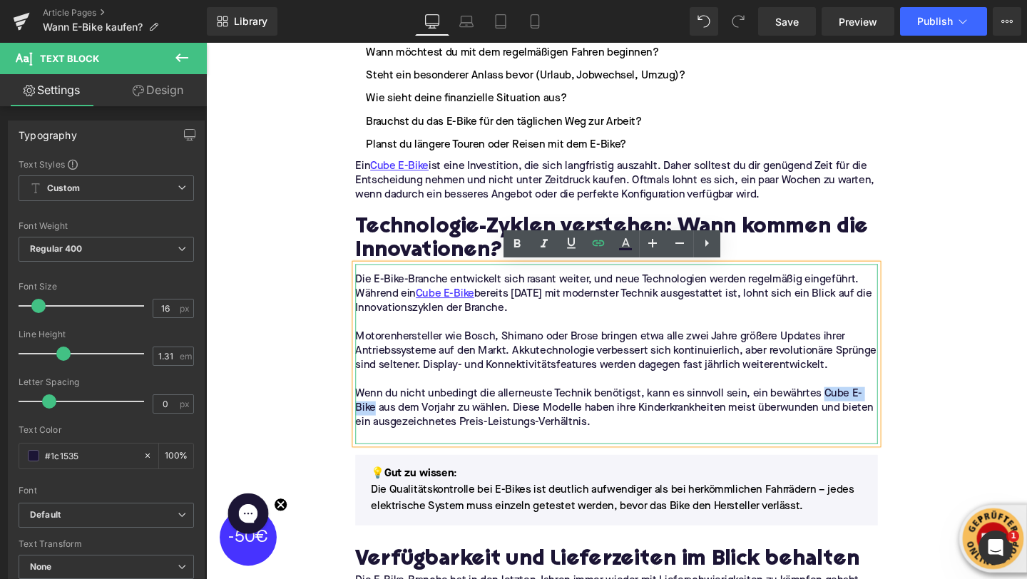
drag, startPoint x: 855, startPoint y: 409, endPoint x: 385, endPoint y: 427, distance: 469.8
click at [385, 427] on p "Wenn du nicht unbedingt die allerneuste Technik benötigst, kann es sinnvoll sei…" at bounding box center [637, 427] width 549 height 45
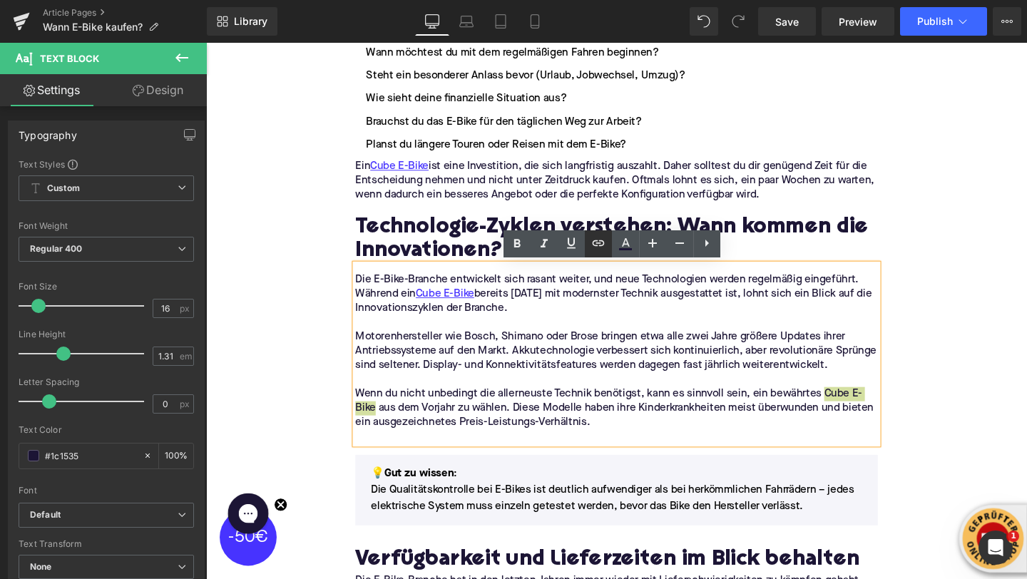
click at [604, 245] on icon at bounding box center [598, 243] width 17 height 17
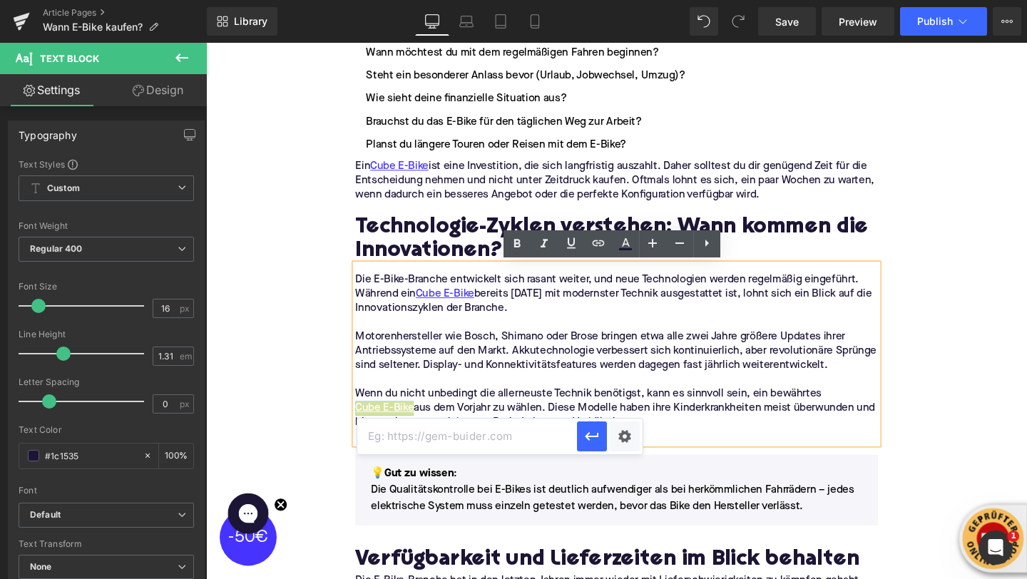
click at [504, 449] on input "text" at bounding box center [467, 437] width 220 height 36
paste input "https://upway.de/collections/cube"
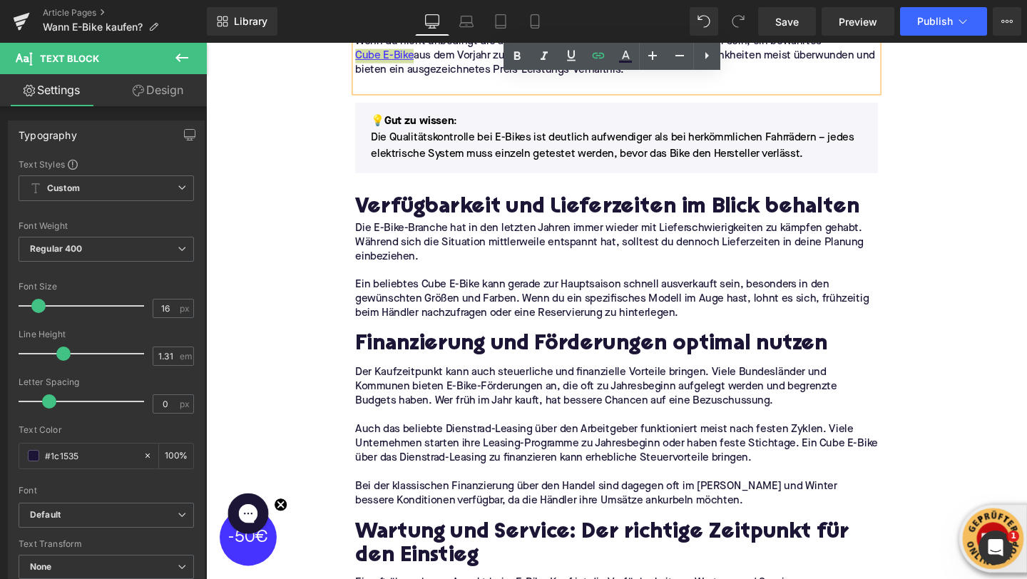
scroll to position [2459, 0]
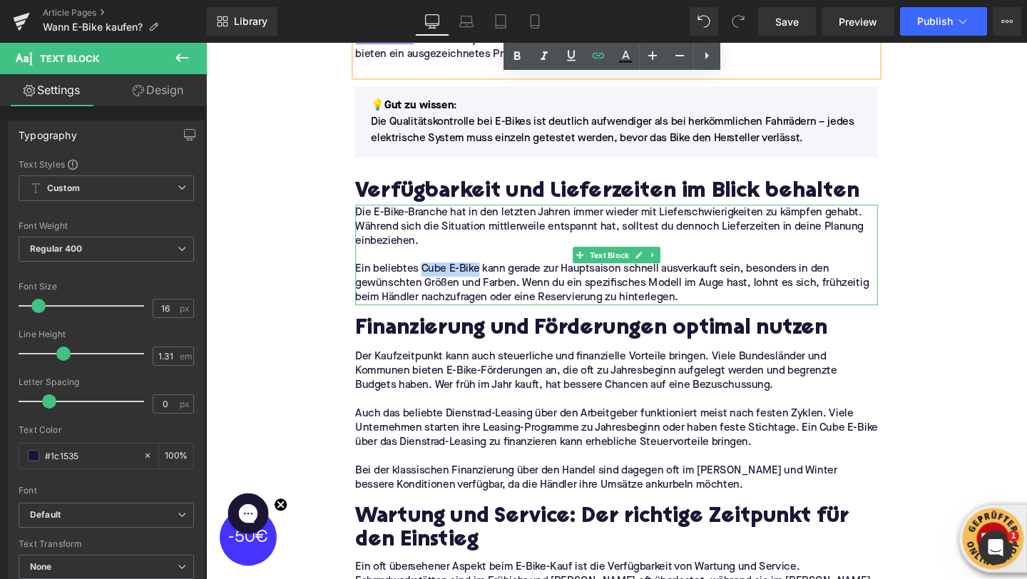
drag, startPoint x: 432, startPoint y: 280, endPoint x: 492, endPoint y: 282, distance: 59.2
click at [492, 282] on p "Ein beliebtes Cube E-Bike kann gerade zur Hauptsaison schnell ausverkauft sein,…" at bounding box center [637, 296] width 549 height 45
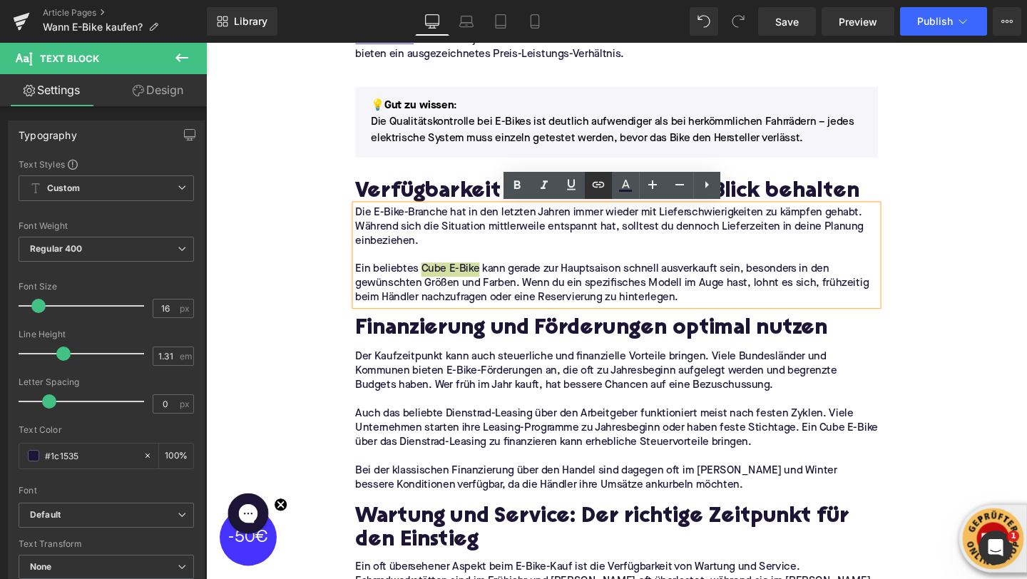
click at [598, 193] on icon at bounding box center [598, 184] width 17 height 17
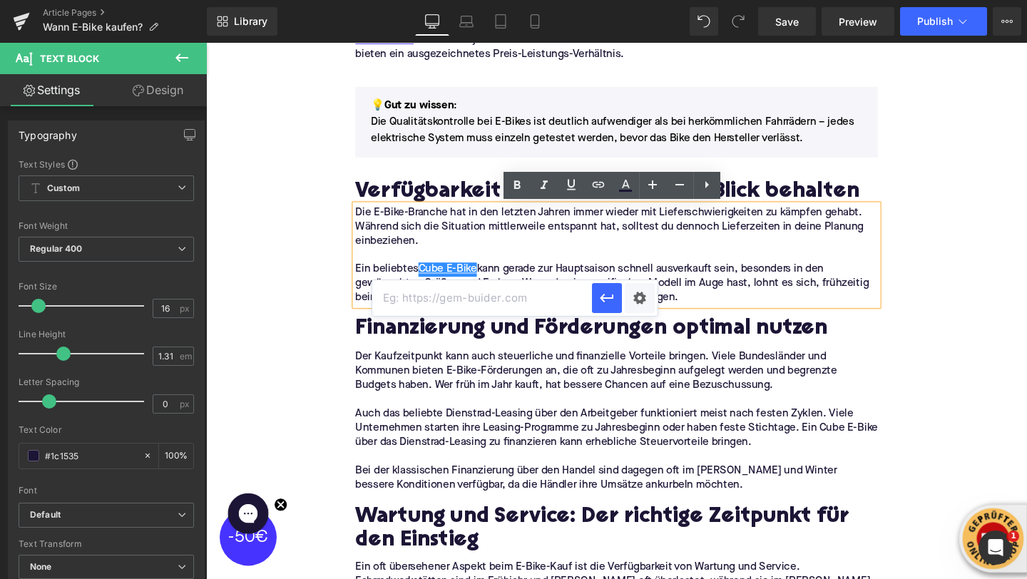
click at [565, 289] on input "text" at bounding box center [482, 298] width 220 height 36
paste input "https://upway.de/collections/cube"
type input "https://upway.de/collections/cube"
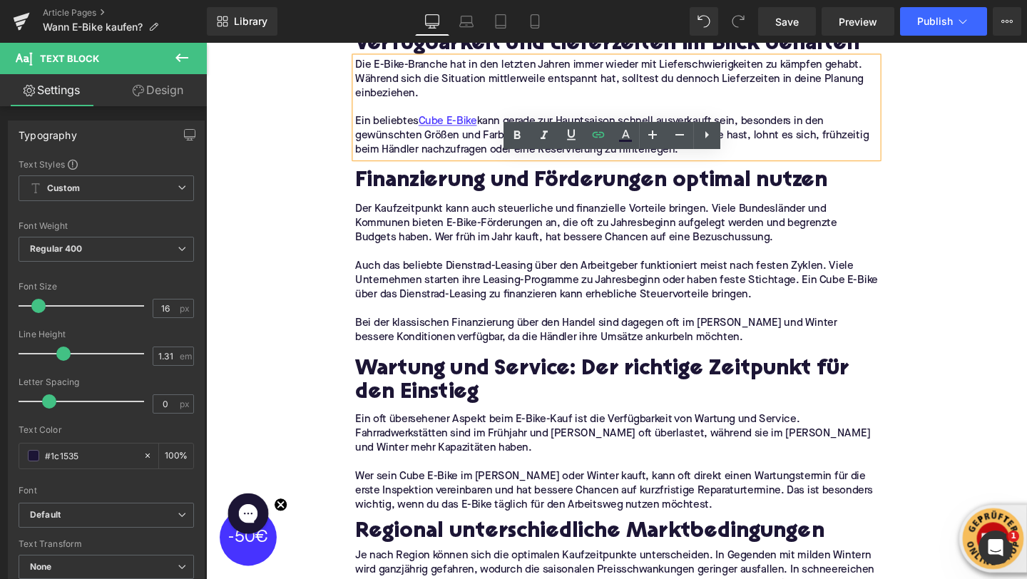
scroll to position [2688, 0]
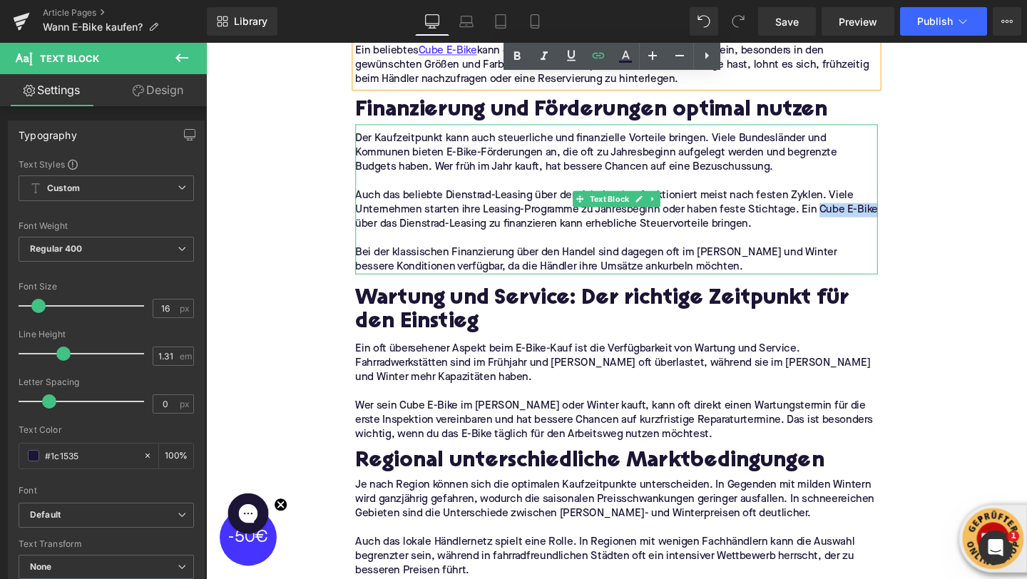
drag, startPoint x: 851, startPoint y: 220, endPoint x: 383, endPoint y: 238, distance: 468.4
click at [383, 238] on p "Auch das beliebte Dienstrad-Leasing über den Arbeitgeber funktioniert meist nac…" at bounding box center [637, 218] width 549 height 45
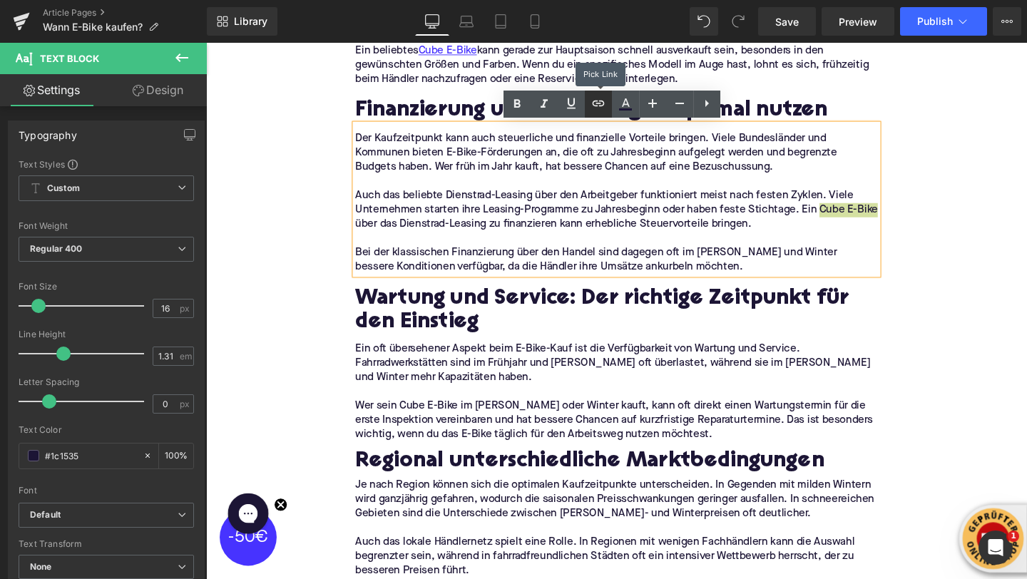
drag, startPoint x: 604, startPoint y: 107, endPoint x: 417, endPoint y: 81, distance: 188.7
click at [604, 107] on icon at bounding box center [598, 103] width 17 height 17
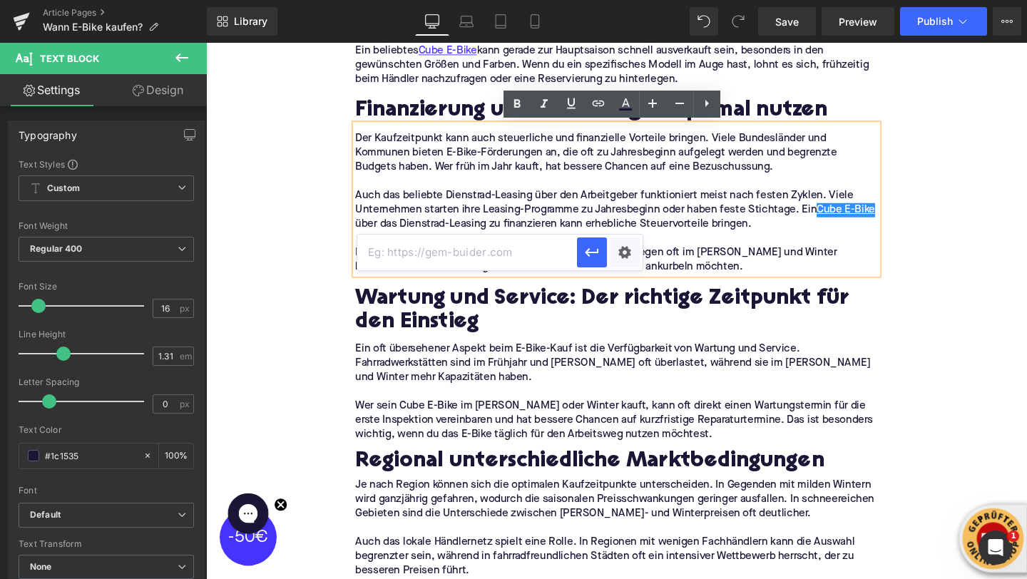
click at [518, 251] on input "text" at bounding box center [467, 253] width 220 height 36
paste input "https://upway.de/collections/cube"
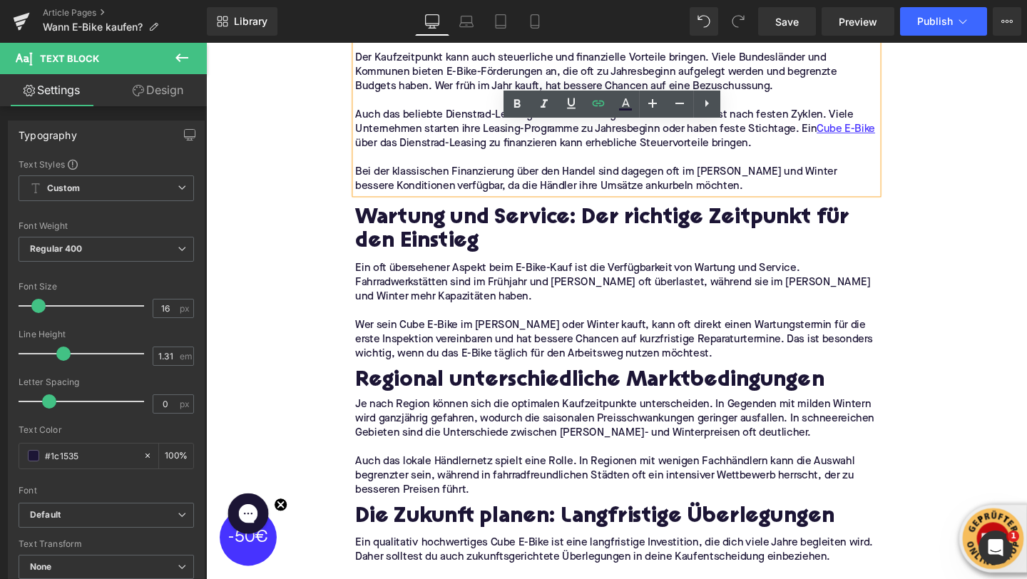
scroll to position [2805, 0]
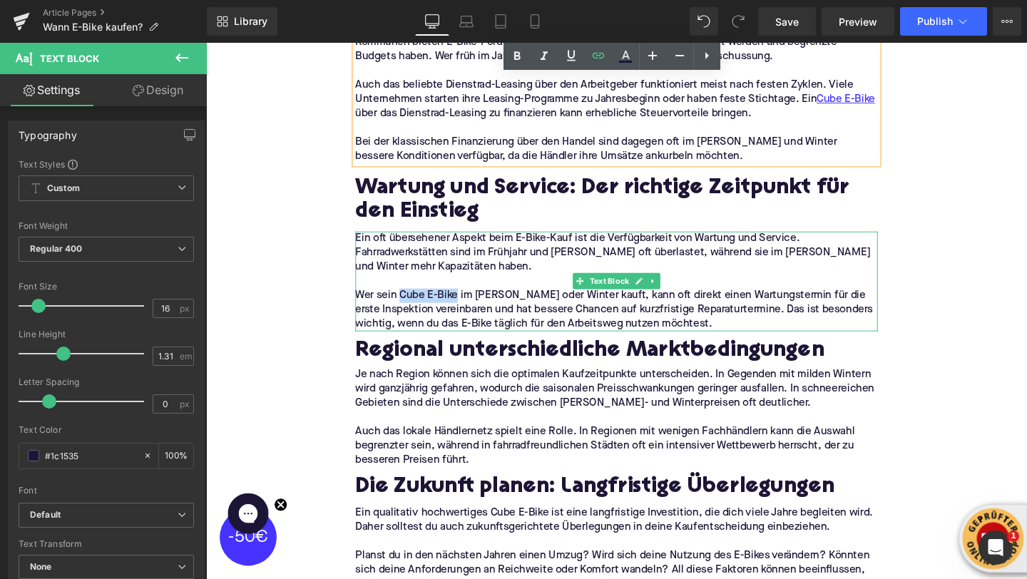
drag, startPoint x: 442, startPoint y: 308, endPoint x: 410, endPoint y: 309, distance: 32.8
click at [410, 309] on p "Wer sein Cube E-Bike im [PERSON_NAME] oder Winter kauft, kann oft direkt einen …" at bounding box center [637, 323] width 549 height 45
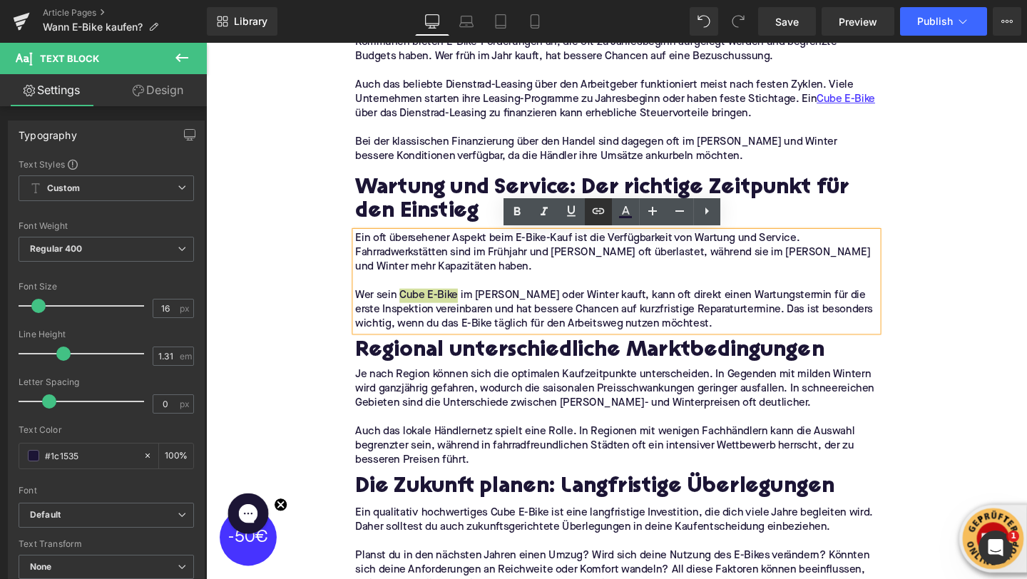
click at [604, 208] on icon at bounding box center [598, 211] width 17 height 17
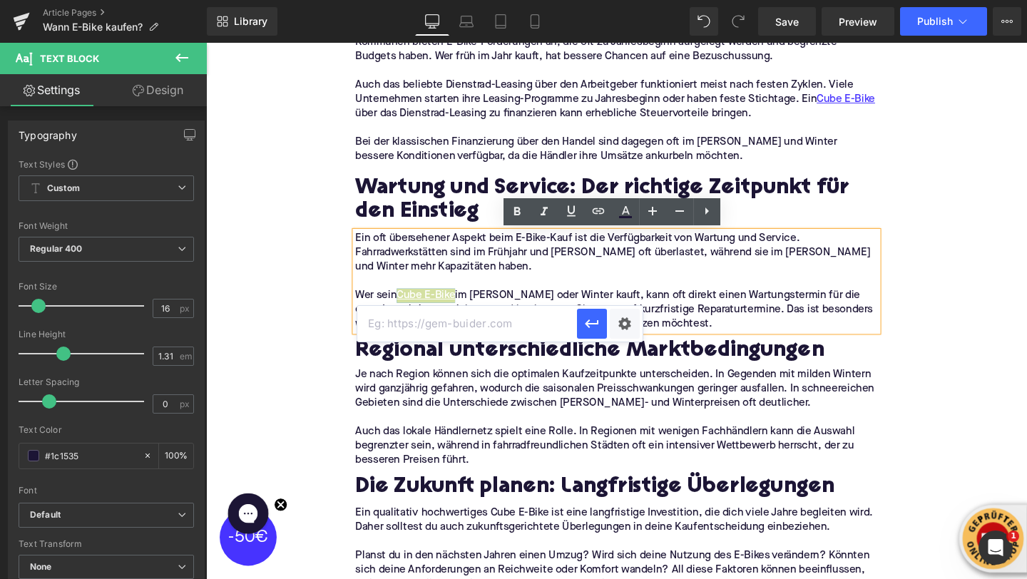
click at [523, 330] on input "text" at bounding box center [467, 324] width 220 height 36
paste input "https://upway.de/collections/cube"
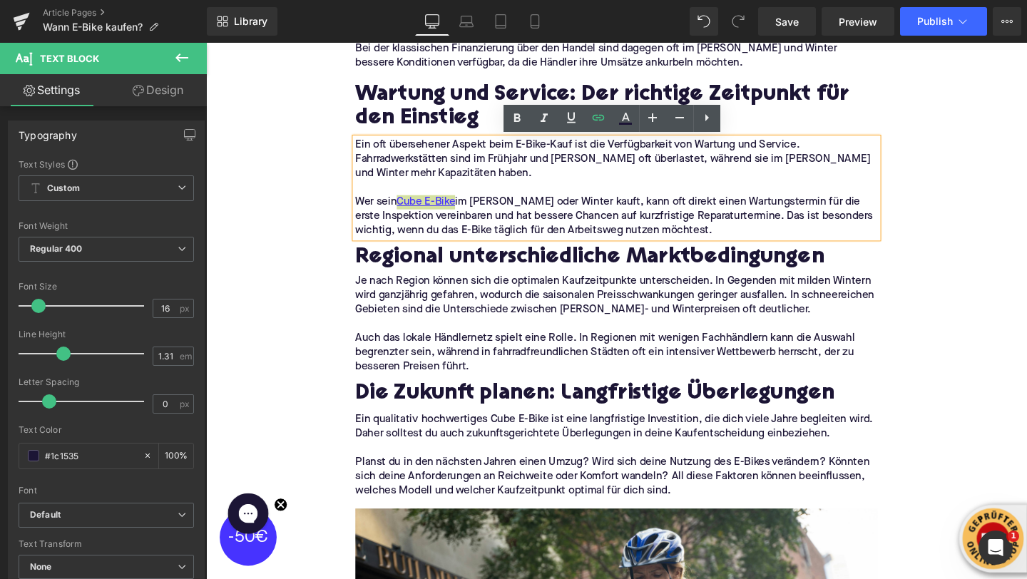
scroll to position [2909, 0]
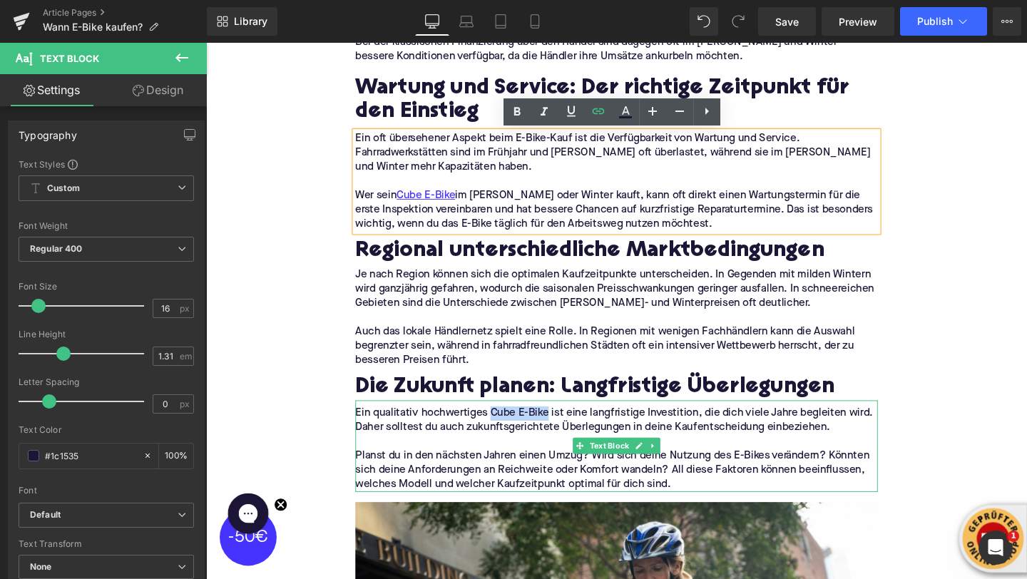
drag, startPoint x: 561, startPoint y: 434, endPoint x: 504, endPoint y: 434, distance: 57.8
click at [504, 434] on p "Ein qualitativ hochwertiges Cube E-Bike ist eine langfristige Investition, die …" at bounding box center [637, 440] width 549 height 30
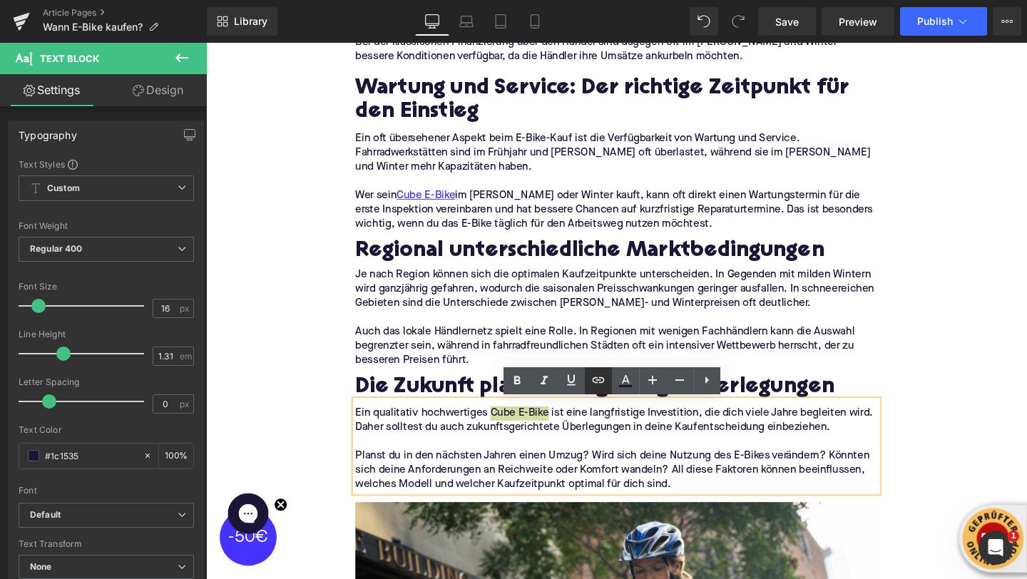
click at [594, 380] on icon at bounding box center [598, 380] width 17 height 17
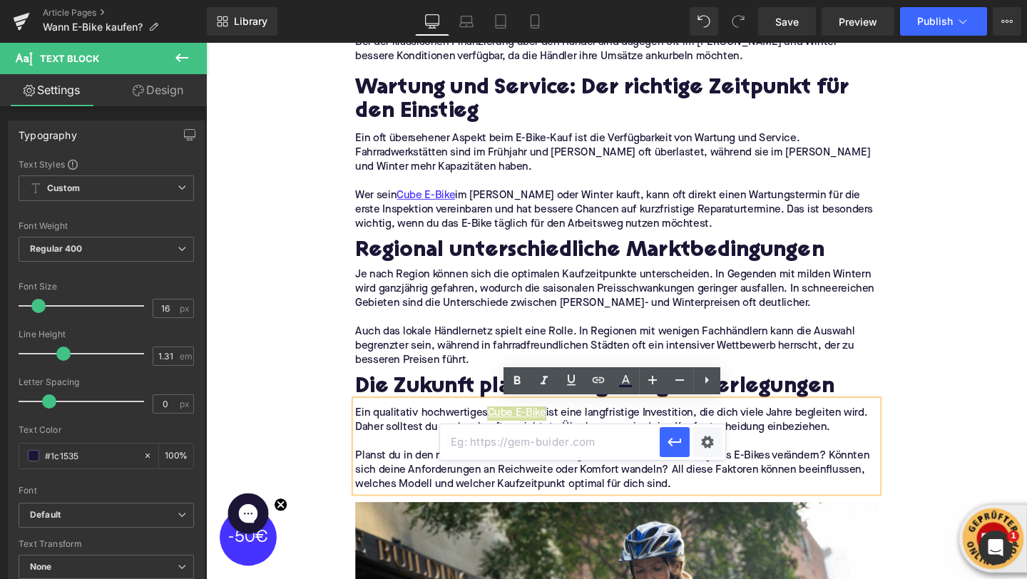
click at [566, 439] on input "text" at bounding box center [550, 443] width 220 height 36
paste input "https://upway.de/collections/cube"
type input "https://upway.de/collections/cube"
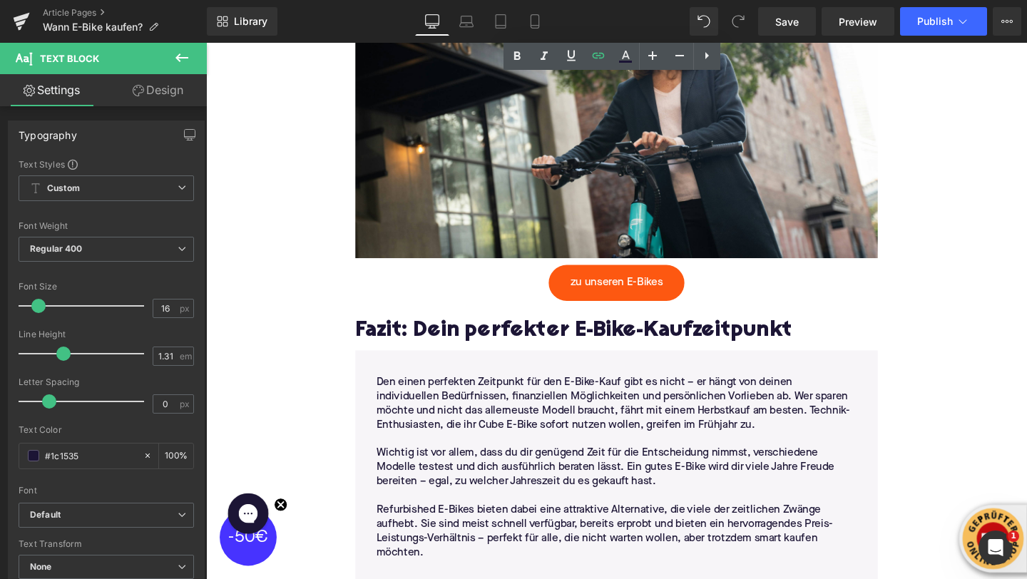
scroll to position [3479, 0]
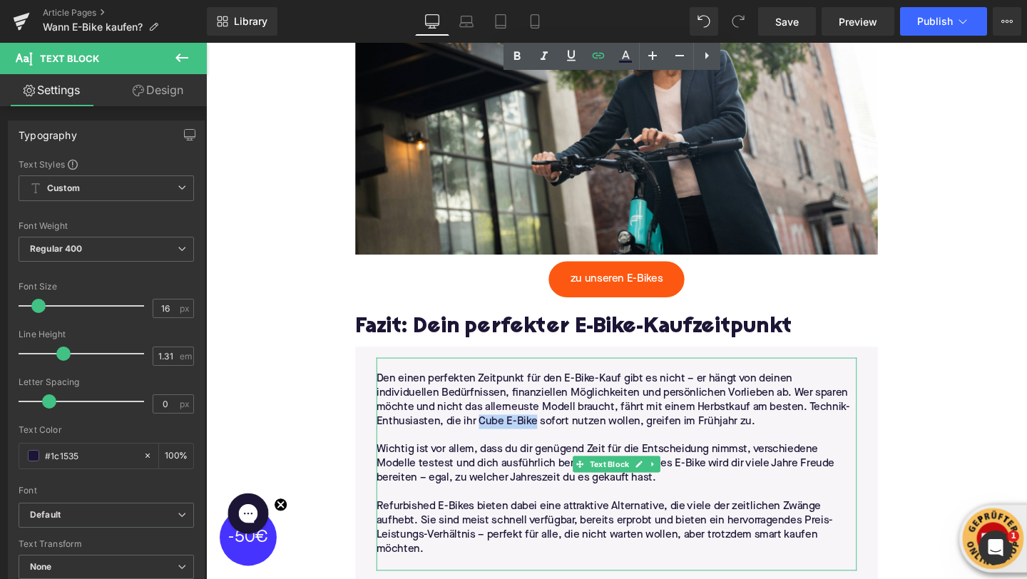
drag, startPoint x: 554, startPoint y: 440, endPoint x: 494, endPoint y: 443, distance: 59.3
click at [494, 443] on p "Den einen perfekten Zeitpunkt für den E-Bike-Kauf gibt es nicht – er hängt von …" at bounding box center [637, 419] width 505 height 60
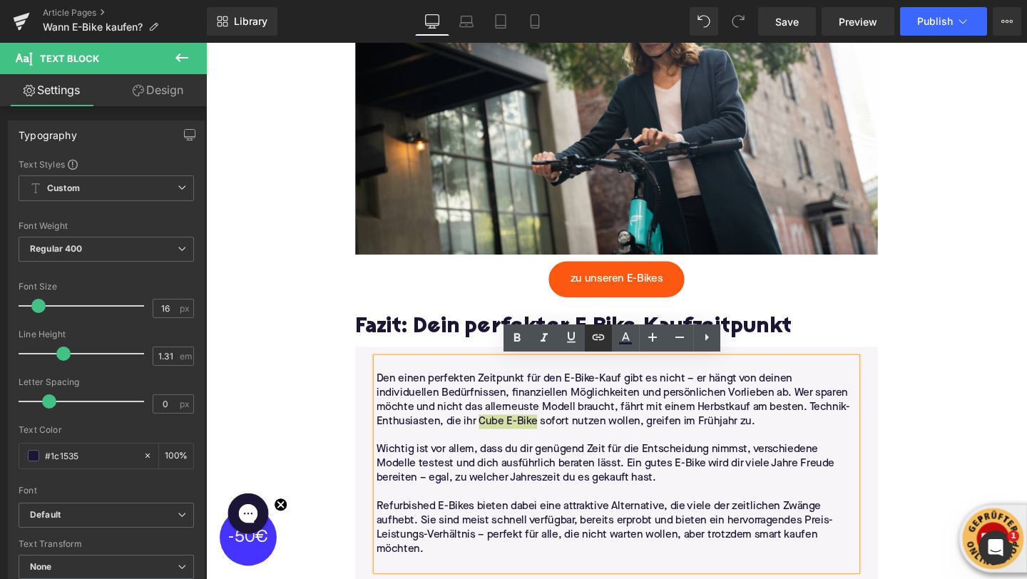
click at [604, 331] on icon at bounding box center [598, 337] width 17 height 17
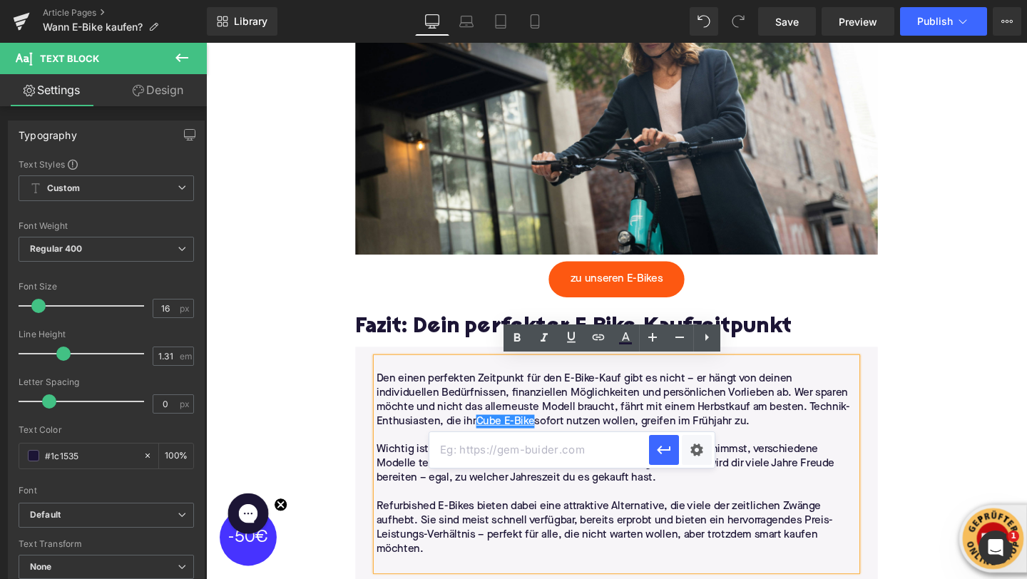
click at [566, 458] on input "text" at bounding box center [539, 450] width 220 height 36
paste input "https://upway.de/collections/cube"
type input "https://upway.de/collections/cube"
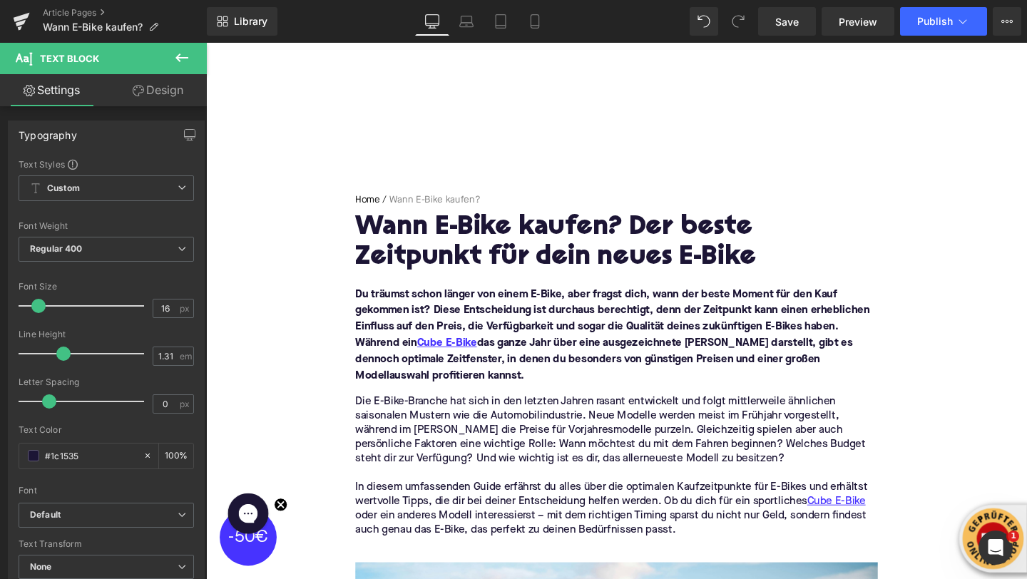
scroll to position [0, 0]
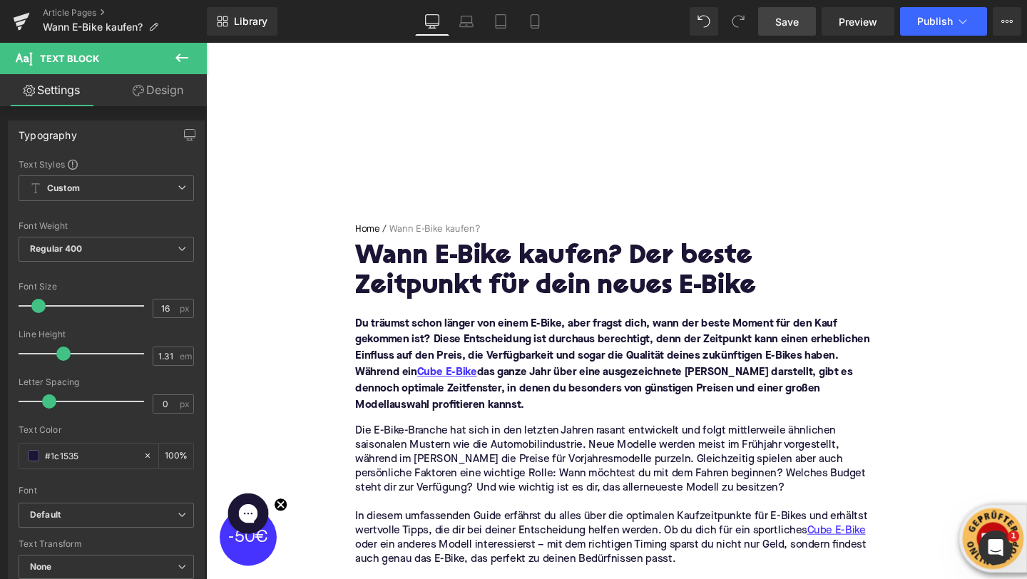
click at [798, 21] on span "Save" at bounding box center [788, 21] width 24 height 15
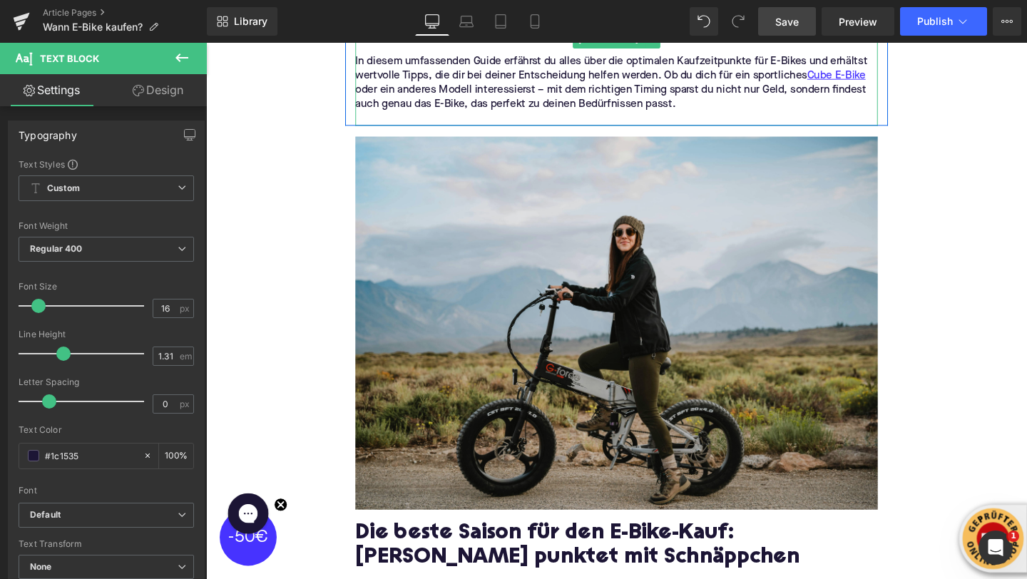
scroll to position [509, 0]
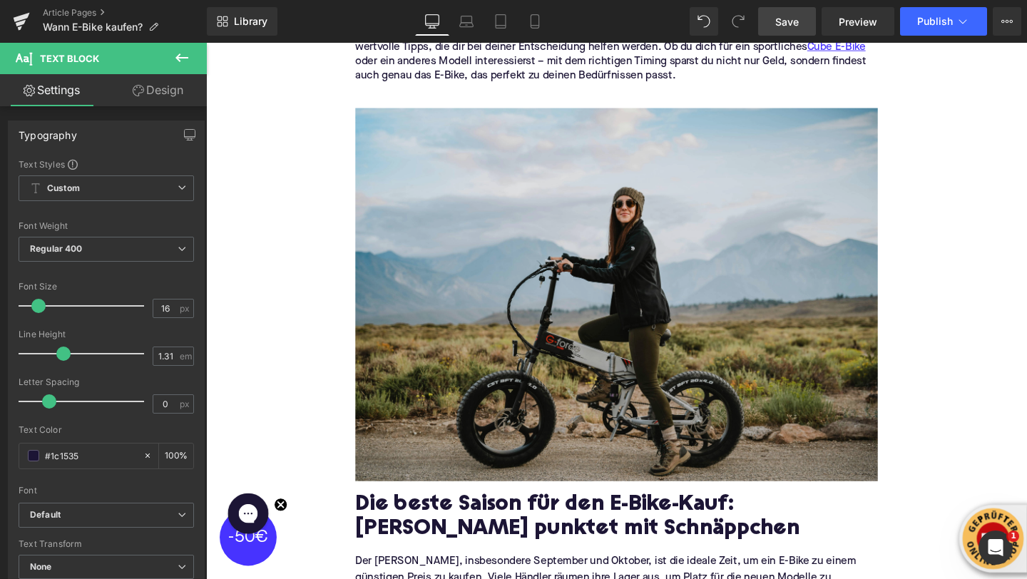
click at [484, 275] on img at bounding box center [637, 307] width 549 height 392
click at [497, 294] on img at bounding box center [637, 307] width 549 height 392
click at [559, 305] on img at bounding box center [637, 307] width 549 height 392
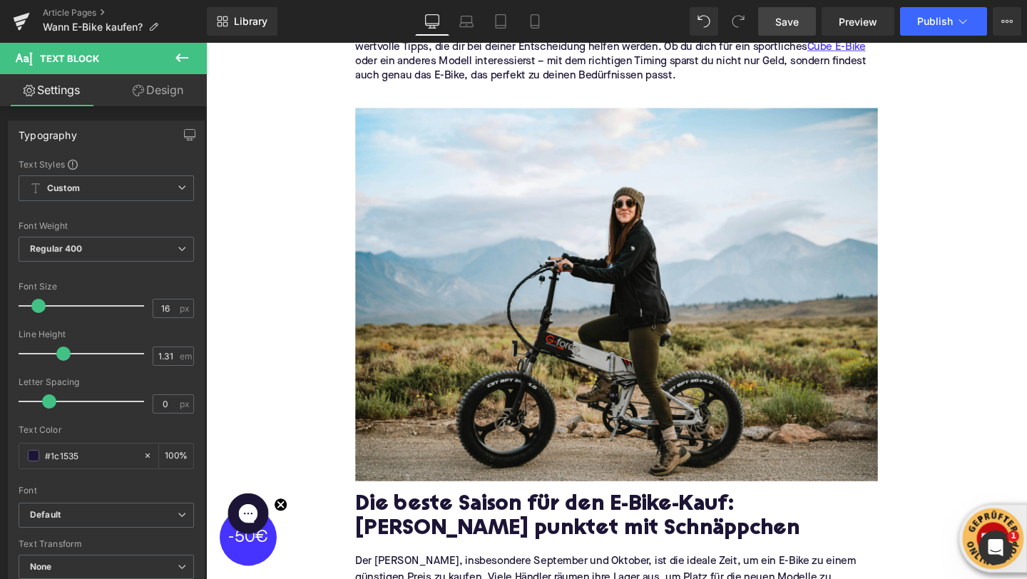
click at [180, 55] on icon at bounding box center [181, 57] width 17 height 17
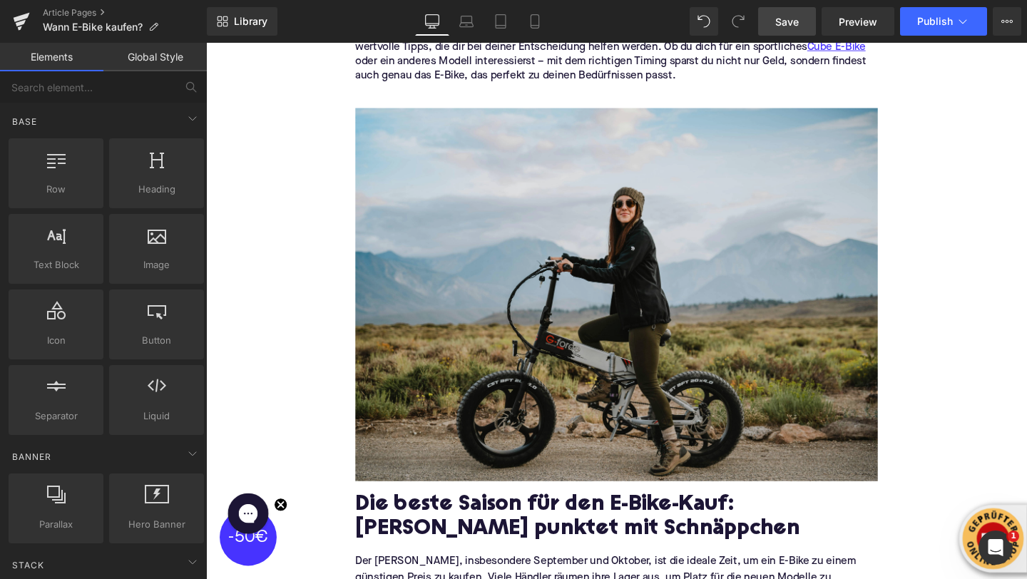
click at [532, 377] on img at bounding box center [637, 307] width 549 height 392
click at [452, 306] on img at bounding box center [637, 307] width 549 height 392
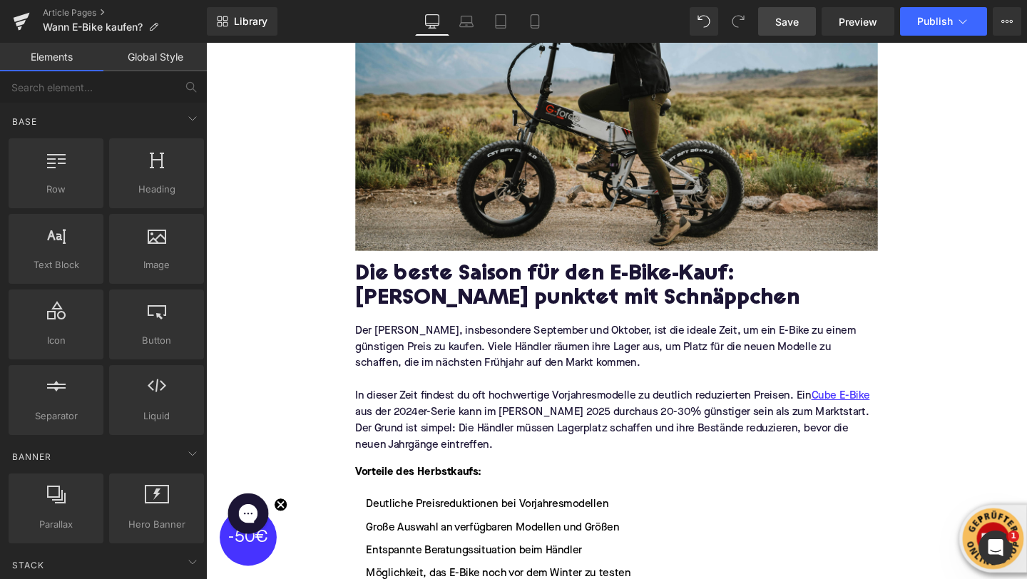
scroll to position [774, 0]
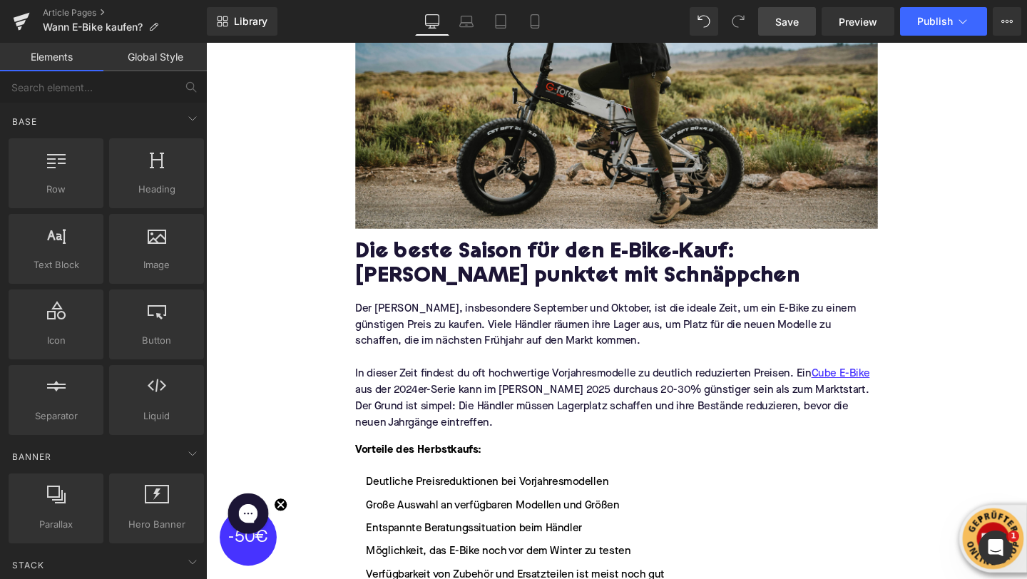
click at [778, 31] on link "Save" at bounding box center [787, 21] width 58 height 29
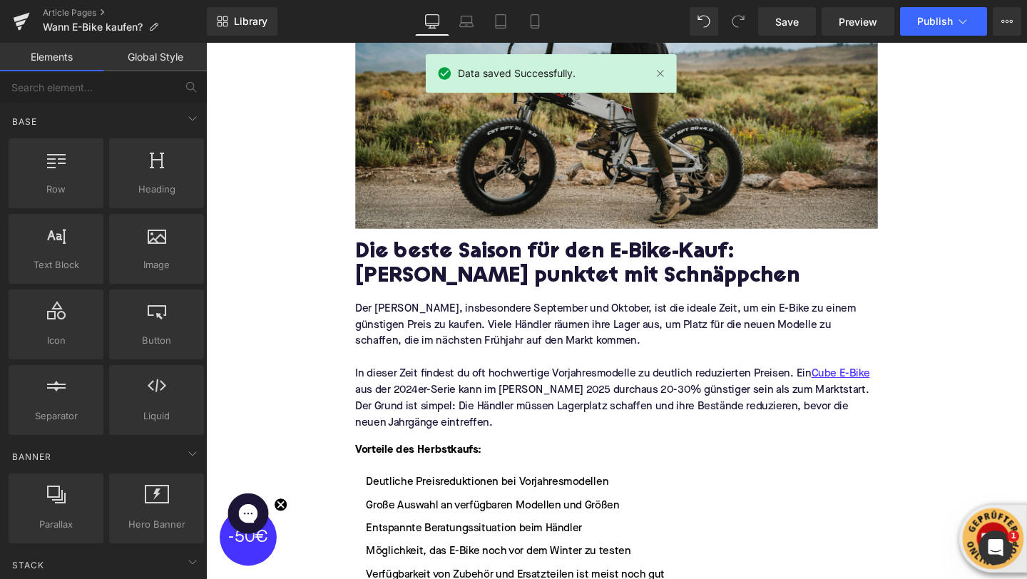
click at [658, 85] on div "Data saved Successfully." at bounding box center [551, 73] width 251 height 39
click at [660, 79] on link at bounding box center [661, 74] width 16 height 16
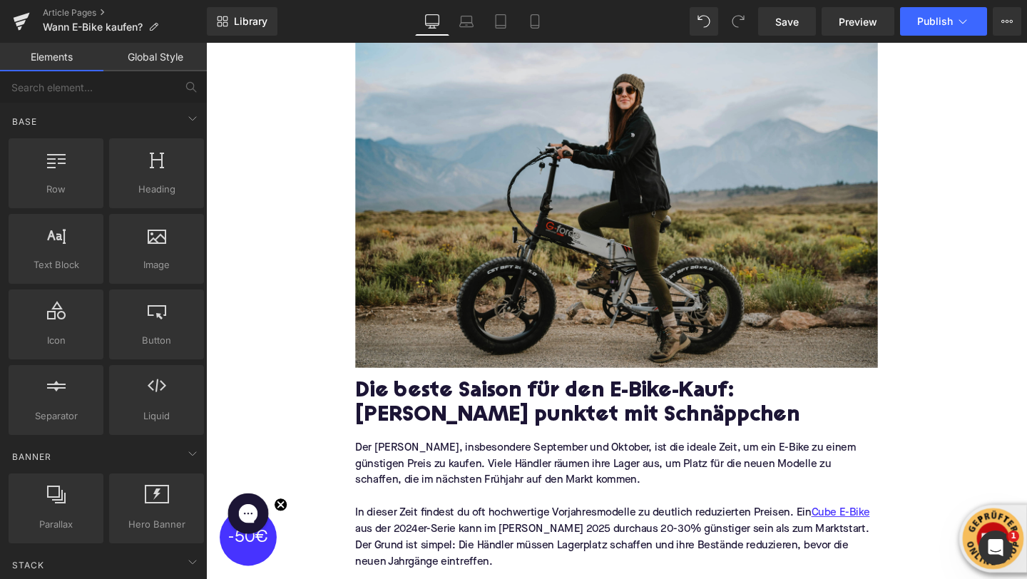
scroll to position [616, 0]
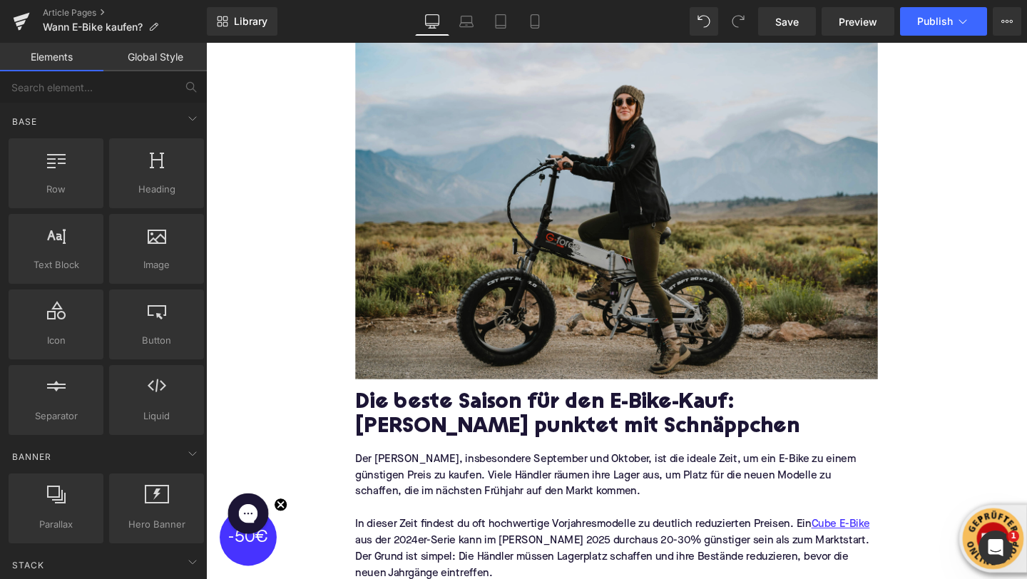
click at [480, 260] on img at bounding box center [637, 200] width 549 height 392
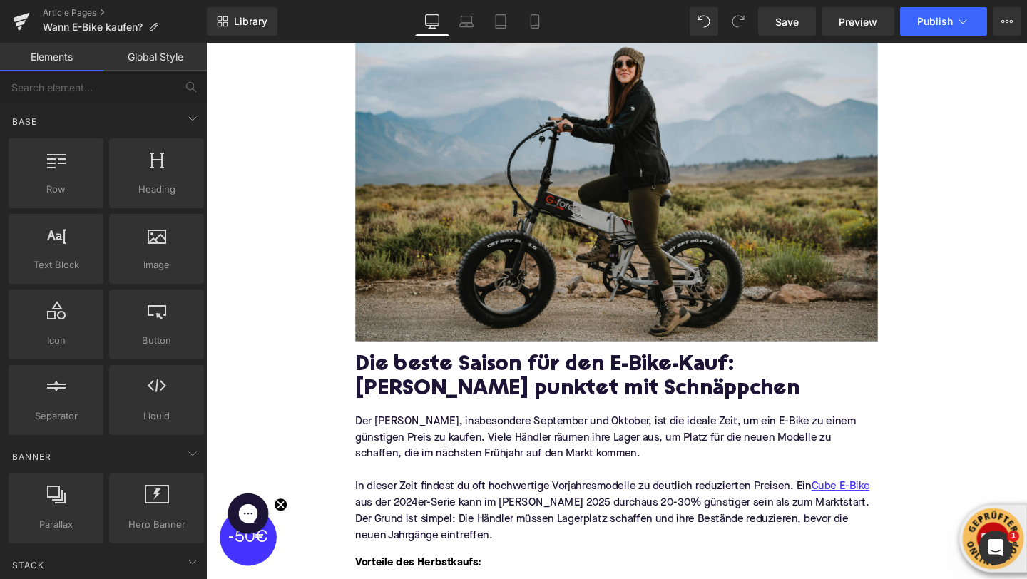
scroll to position [658, 0]
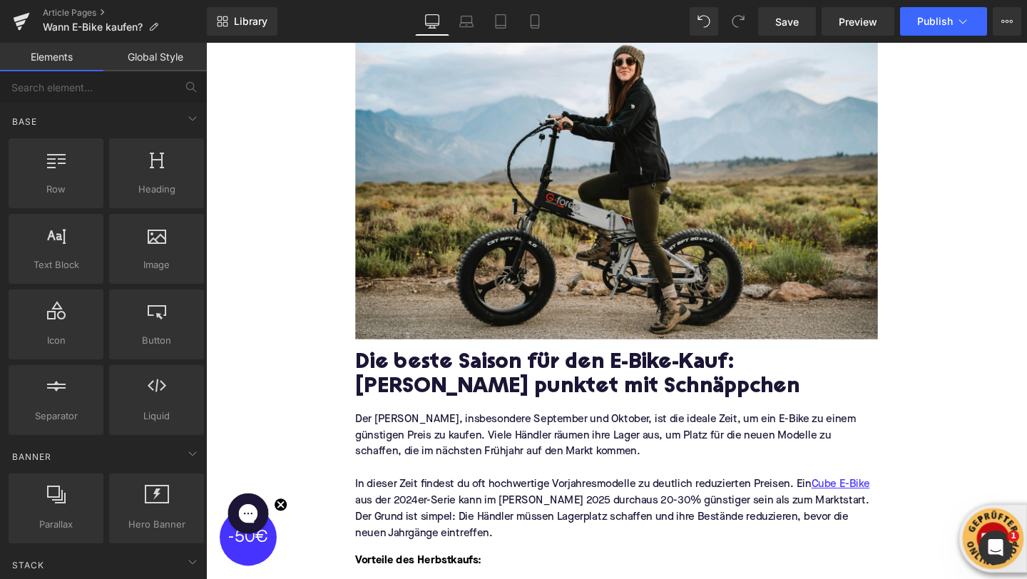
click at [409, 400] on h2 "Die beste Saison für den E-Bike-Kauf: [PERSON_NAME] punktet mit Schnäppchen" at bounding box center [637, 392] width 549 height 51
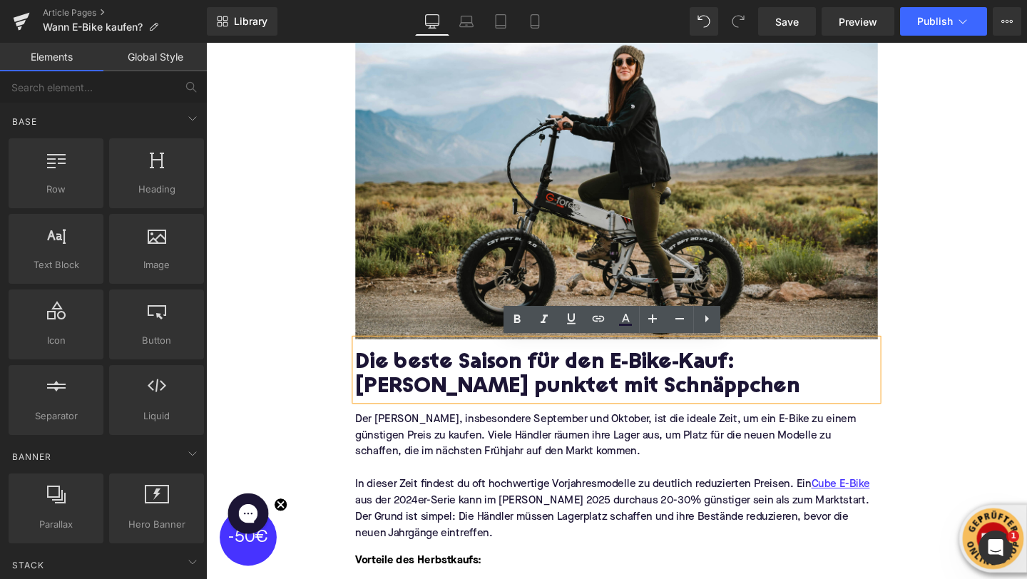
click at [409, 400] on h2 "Die beste Saison für den E-Bike-Kauf: [PERSON_NAME] punktet mit Schnäppchen" at bounding box center [637, 392] width 549 height 51
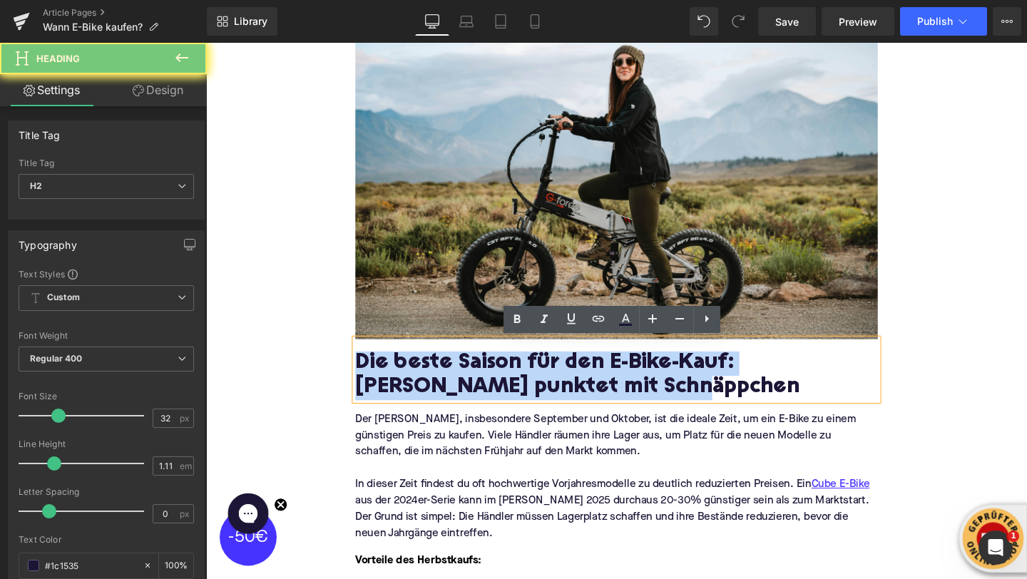
click at [409, 400] on h2 "Die beste Saison für den E-Bike-Kauf: [PERSON_NAME] punktet mit Schnäppchen" at bounding box center [637, 392] width 549 height 51
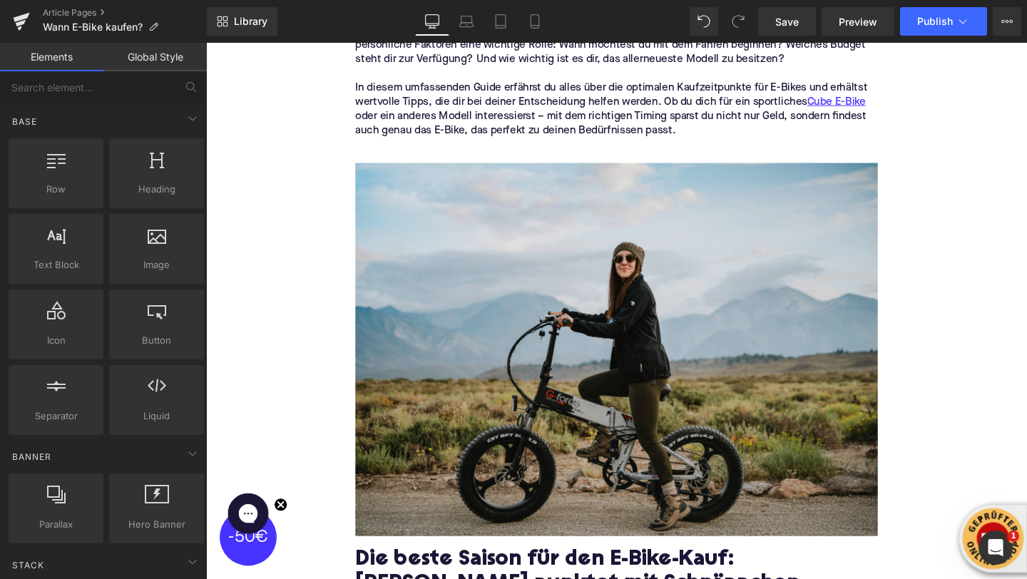
scroll to position [0, 0]
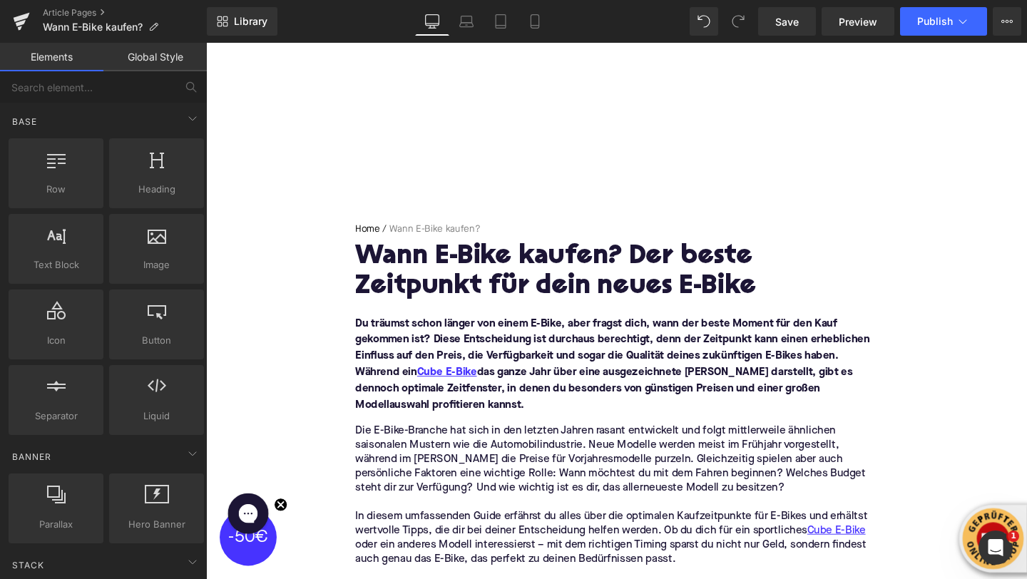
click at [429, 219] on div "Home / Wann E-Bike kaufen? Breadcrumbs Wann E-Bike kaufen? Der beste Zeitpunkt …" at bounding box center [637, 400] width 571 height 417
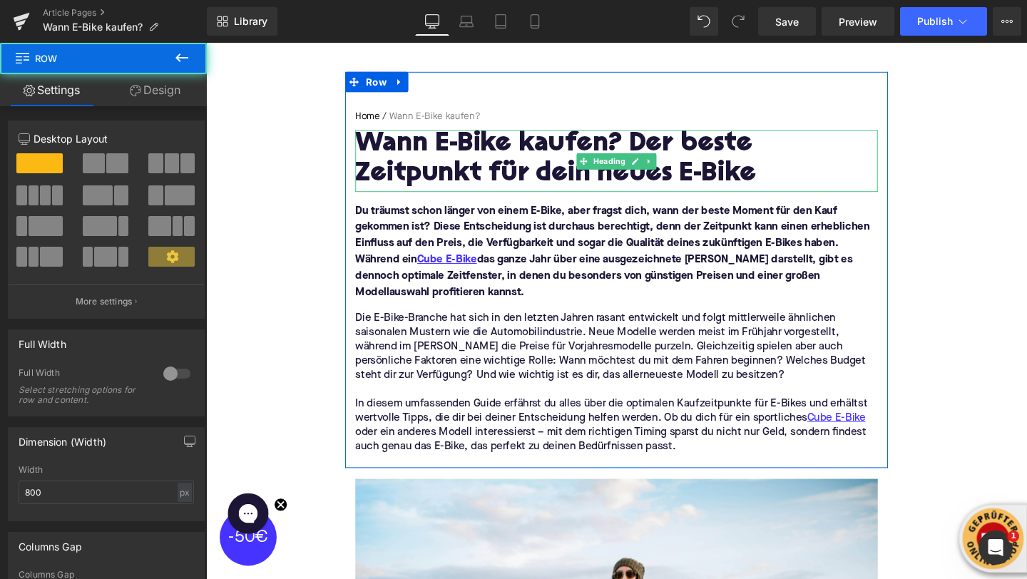
scroll to position [154, 0]
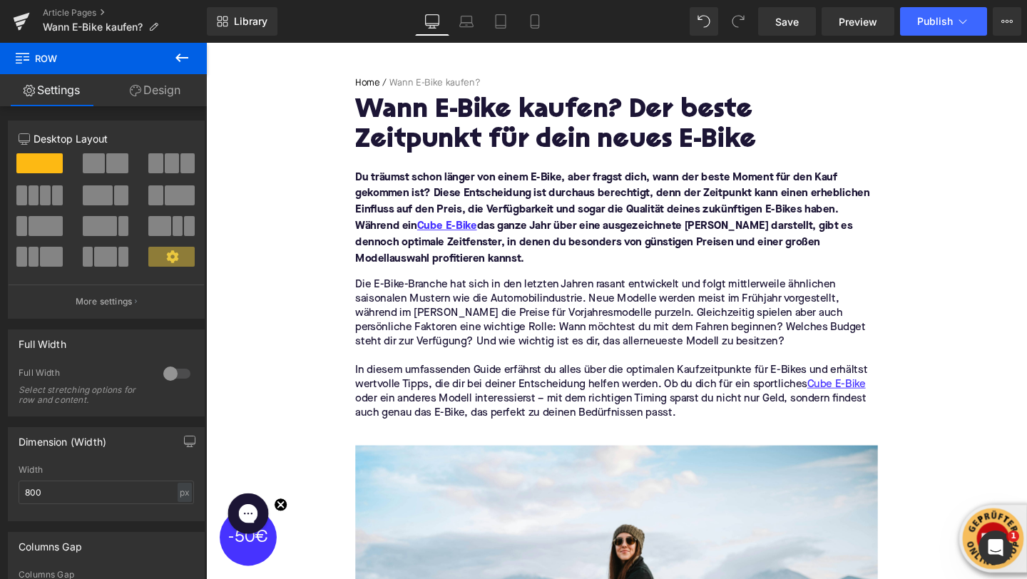
click at [188, 60] on icon at bounding box center [181, 57] width 17 height 17
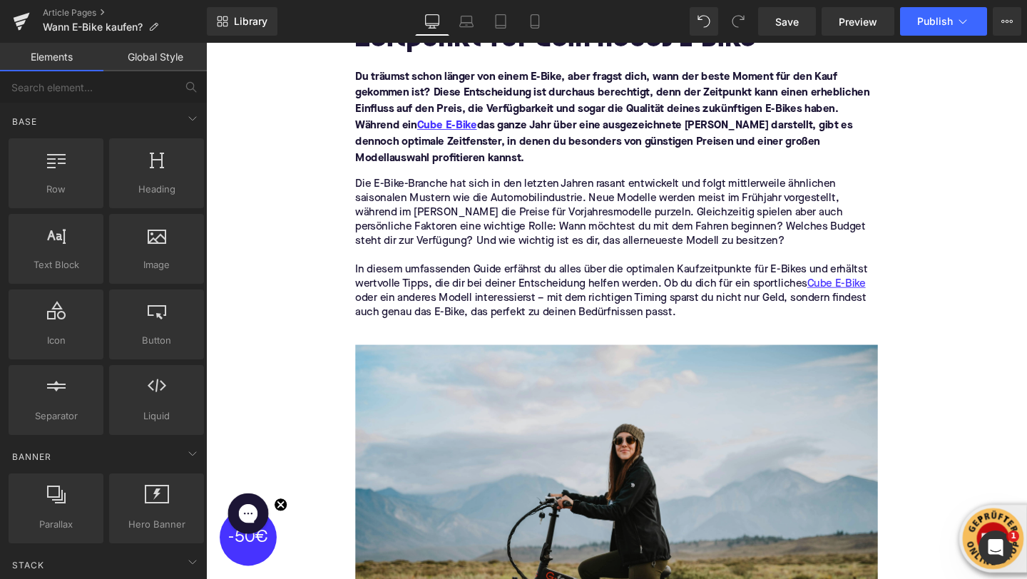
scroll to position [276, 0]
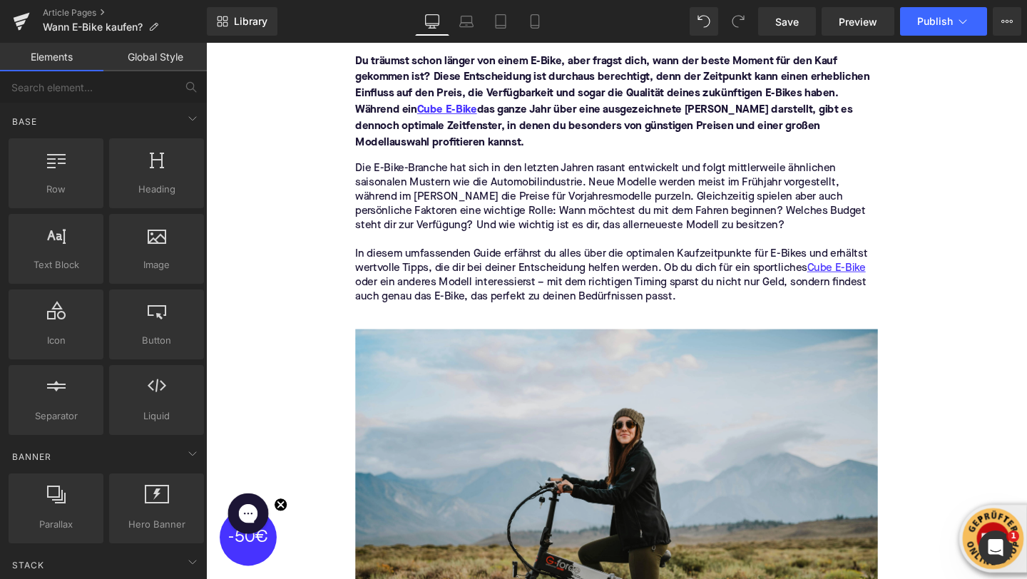
click at [514, 483] on img at bounding box center [637, 540] width 549 height 392
click at [512, 449] on img at bounding box center [637, 540] width 549 height 392
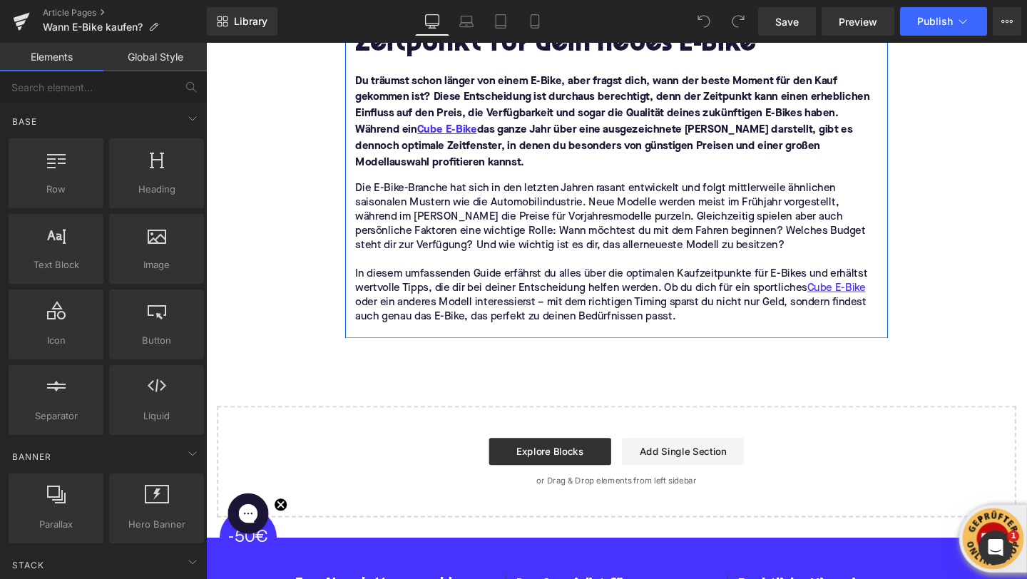
scroll to position [282, 0]
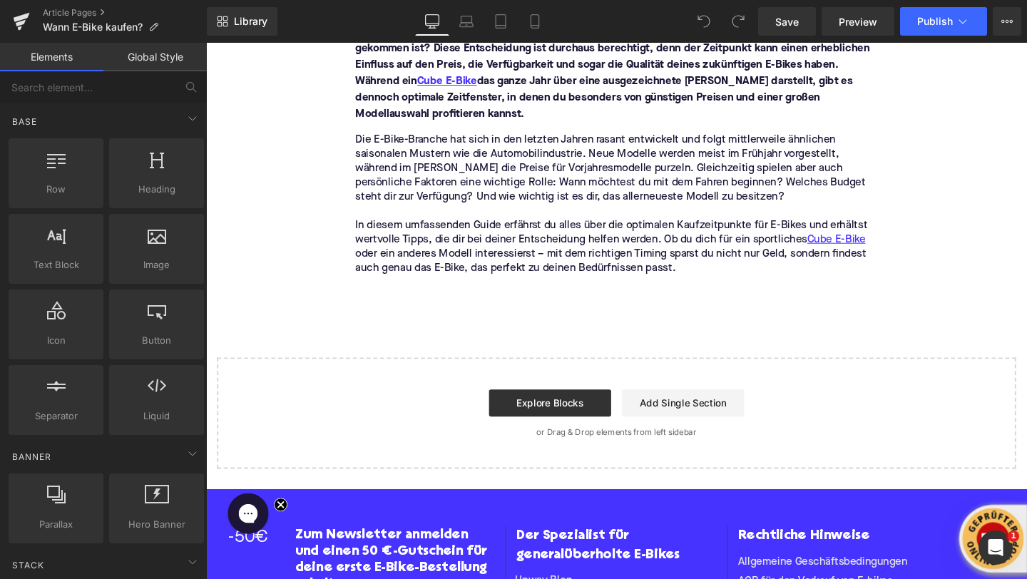
scroll to position [305, 0]
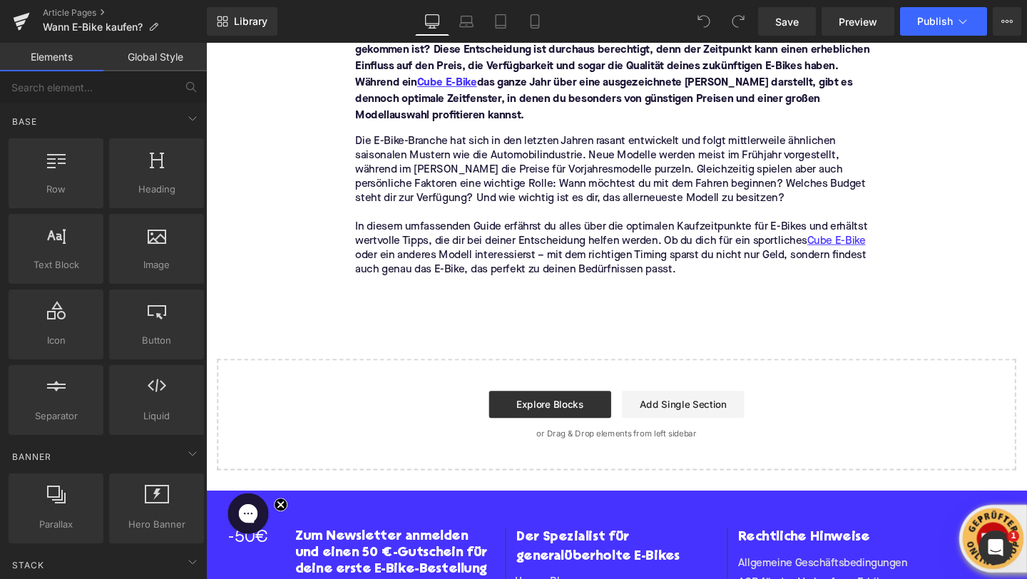
click at [409, 344] on div "Home / Wann E-Bike kaufen? Breadcrumbs Wann E-Bike kaufen? Der beste Zeitpunkt …" at bounding box center [637, 189] width 863 height 605
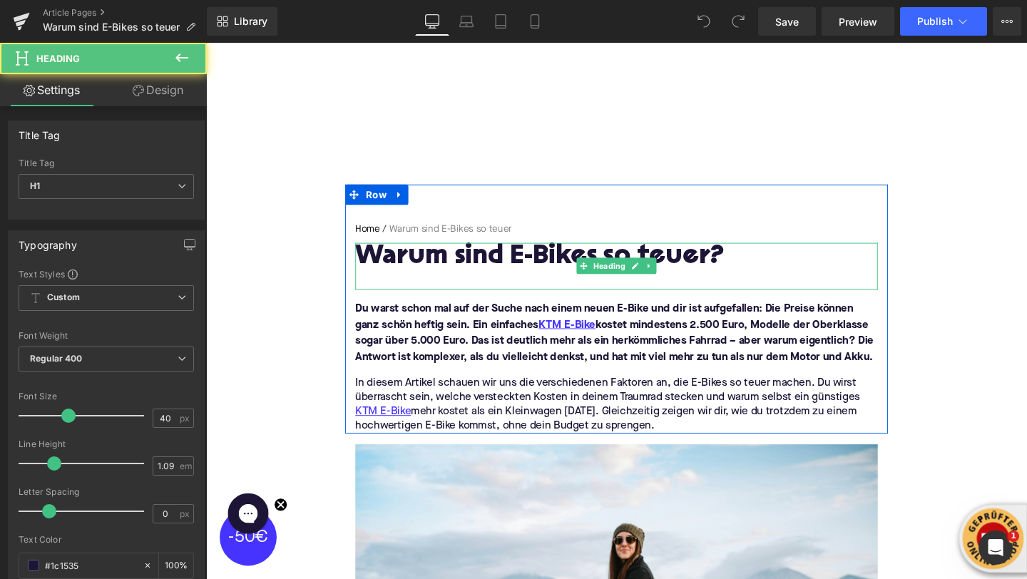
click at [412, 295] on div at bounding box center [637, 292] width 549 height 15
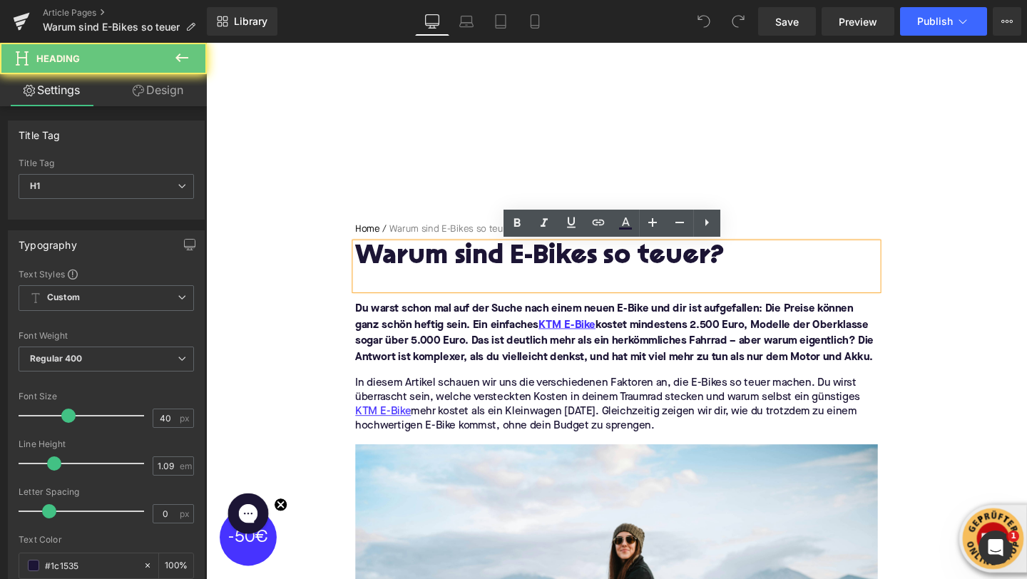
click at [412, 295] on div at bounding box center [637, 292] width 549 height 15
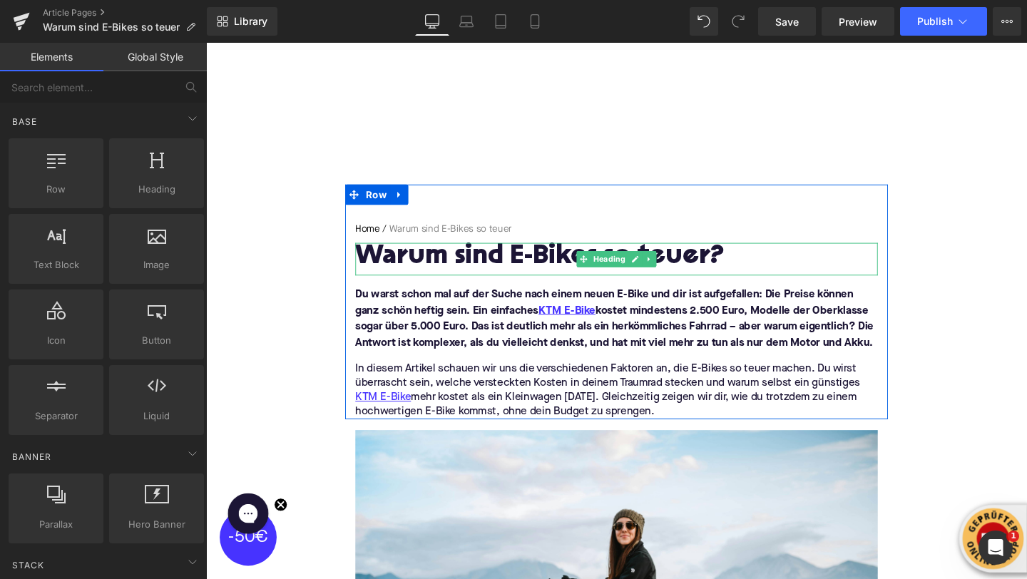
click at [406, 270] on h1 "Warum sind E-Bikes so teuer?" at bounding box center [637, 268] width 549 height 31
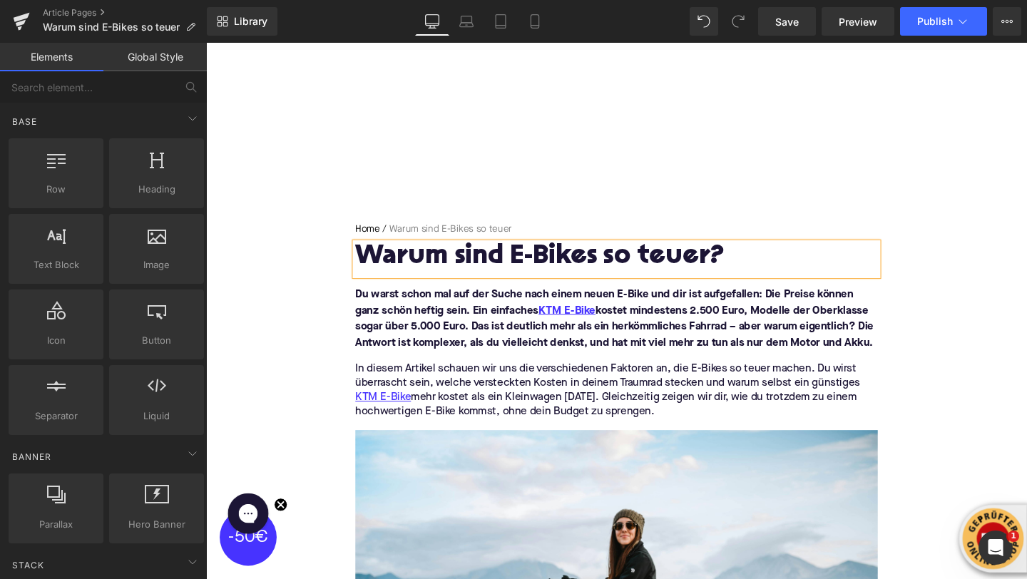
click at [406, 270] on h1 "Warum sind E-Bikes so teuer?" at bounding box center [637, 268] width 549 height 31
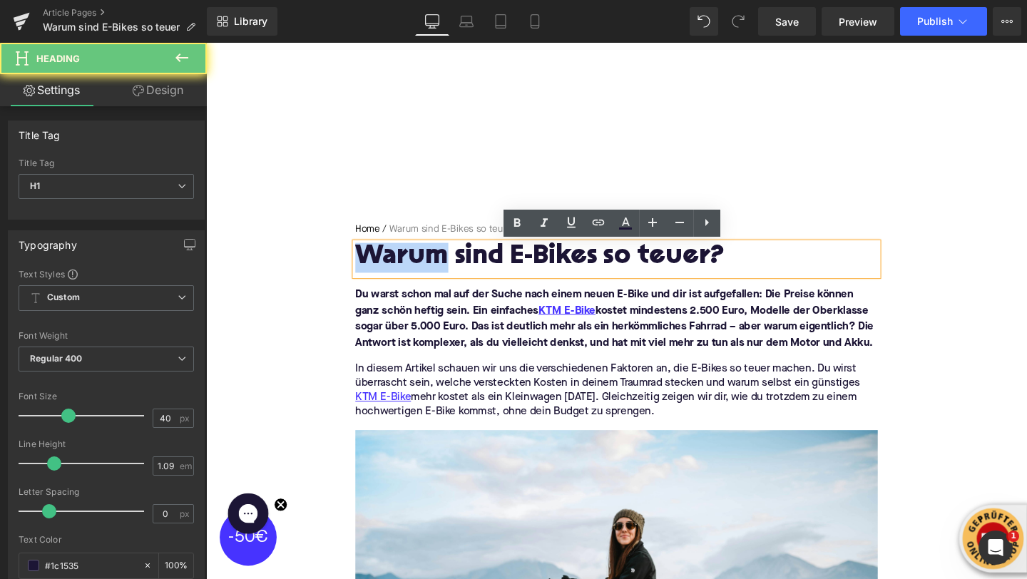
click at [406, 270] on h1 "Warum sind E-Bikes so teuer?" at bounding box center [637, 268] width 549 height 31
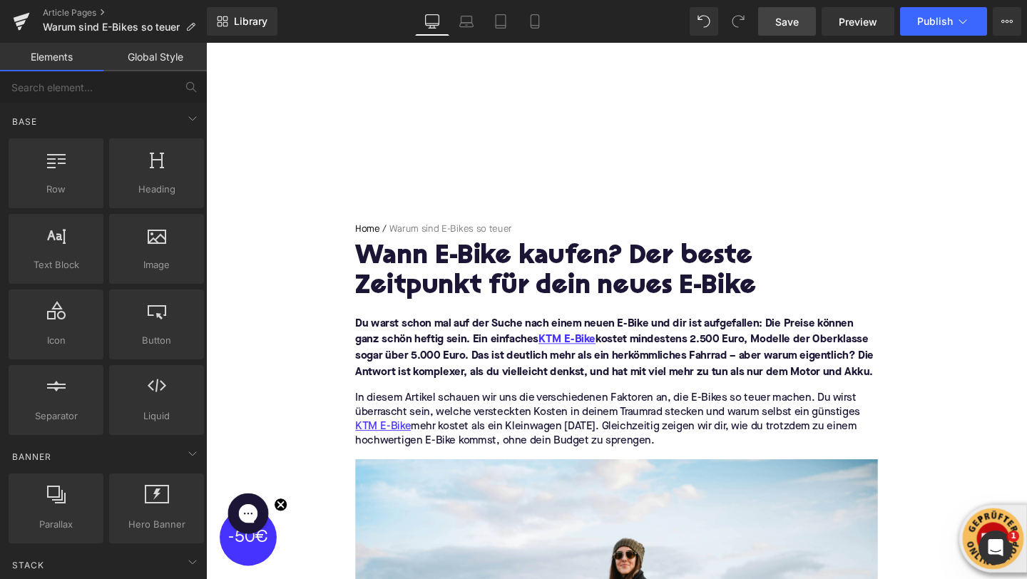
click at [791, 26] on span "Save" at bounding box center [788, 21] width 24 height 15
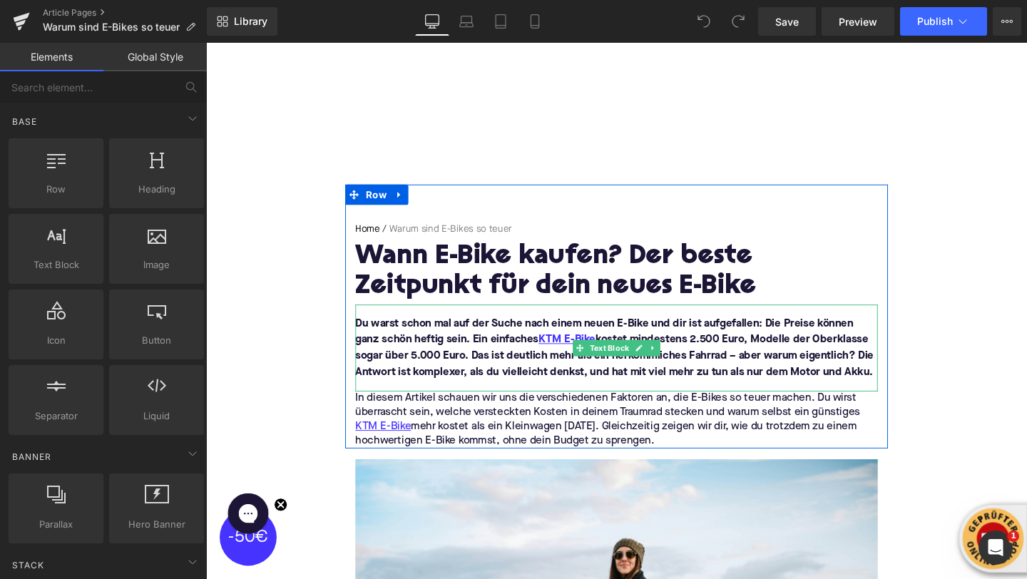
click at [451, 385] on font "Du warst schon mal auf der Suche nach einem neuen E-Bike und dir ist aufgefalle…" at bounding box center [635, 363] width 545 height 63
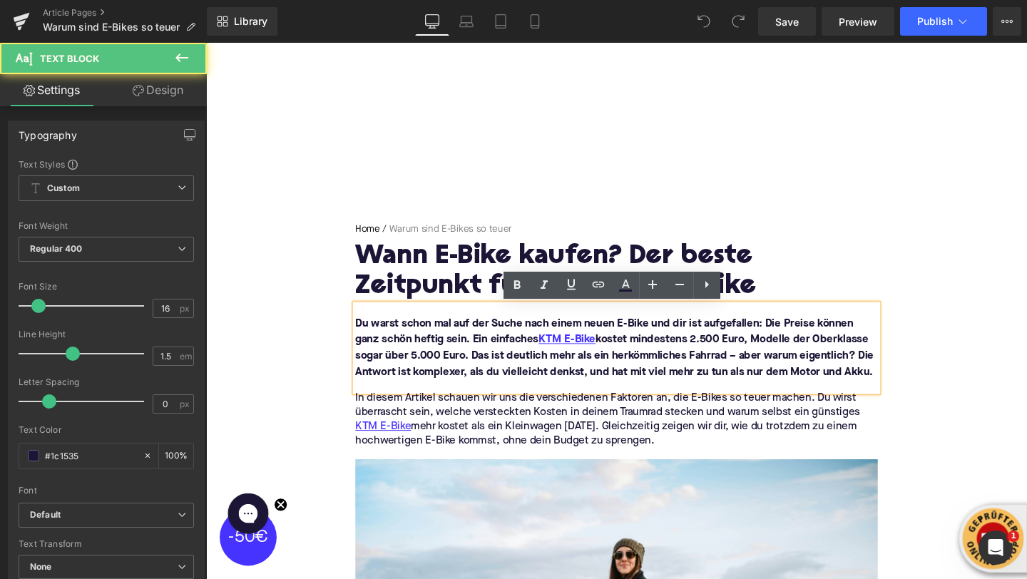
click at [451, 385] on font "Du warst schon mal auf der Suche nach einem neuen E-Bike und dir ist aufgefalle…" at bounding box center [635, 363] width 545 height 63
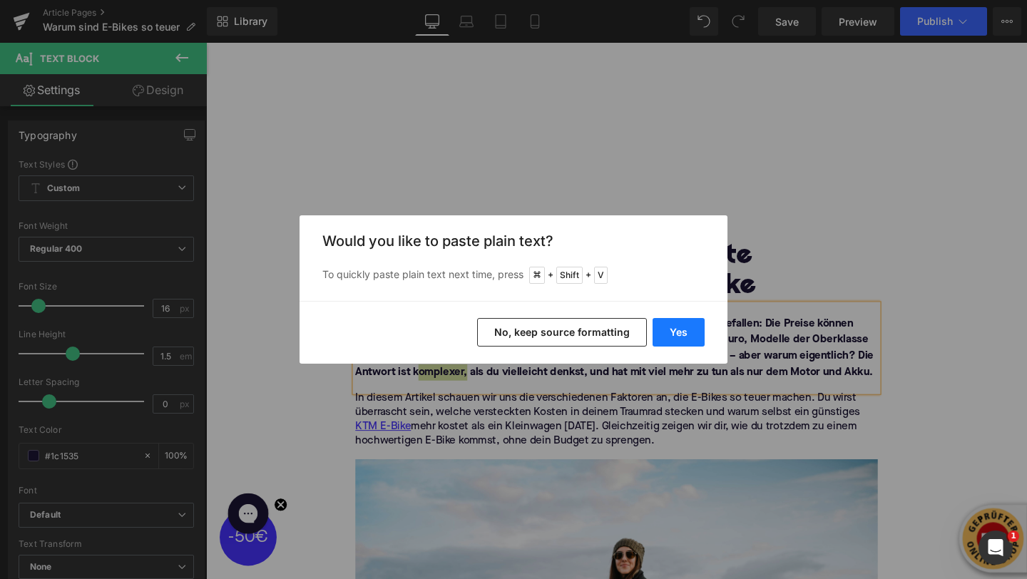
click at [682, 340] on button "Yes" at bounding box center [679, 332] width 52 height 29
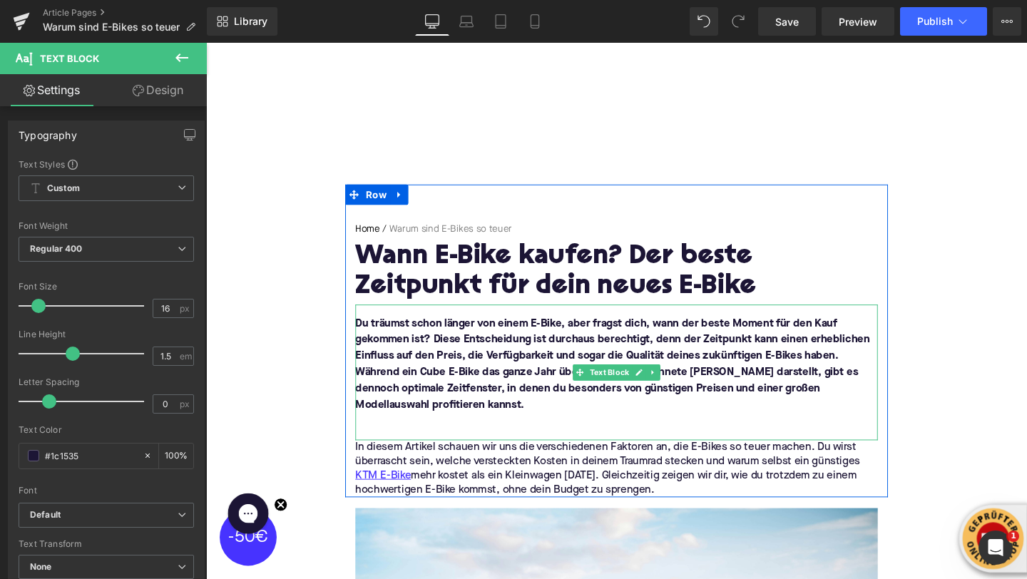
click at [464, 444] on p at bounding box center [637, 440] width 549 height 17
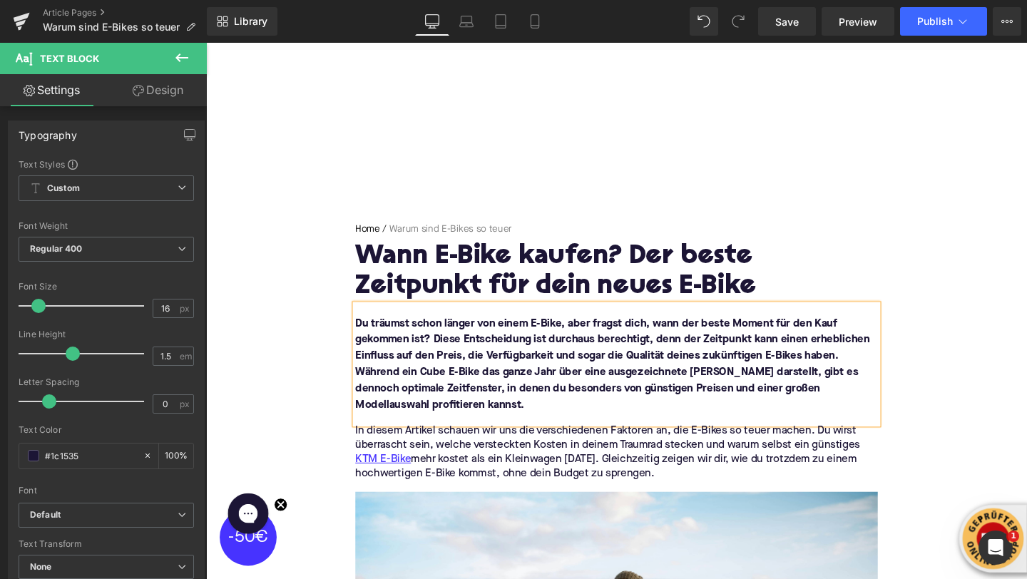
click at [417, 436] on div "Du träumst schon länger von einem E-Bike, aber fragst dich, wann der beste Mome…" at bounding box center [637, 381] width 549 height 126
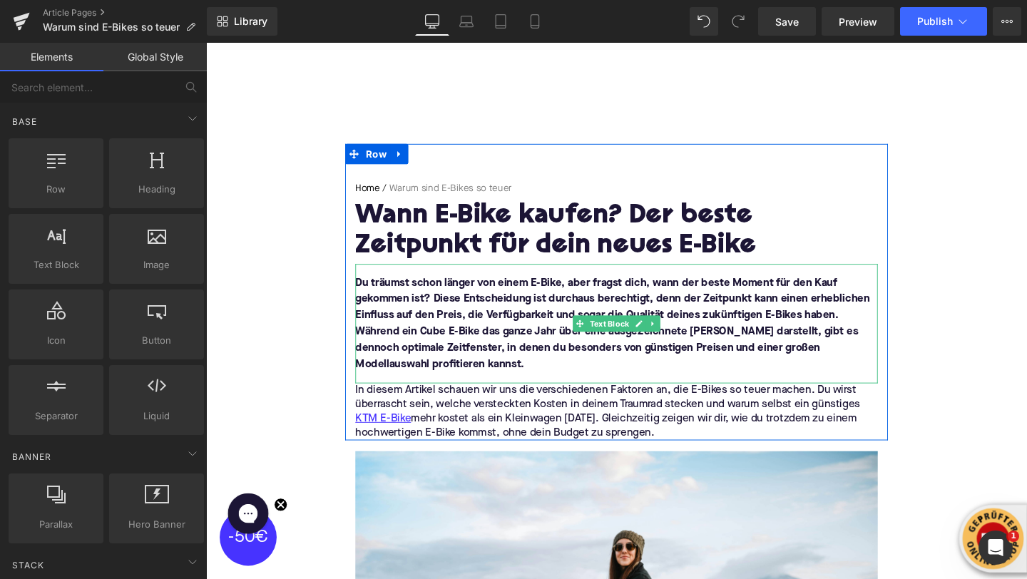
scroll to position [85, 0]
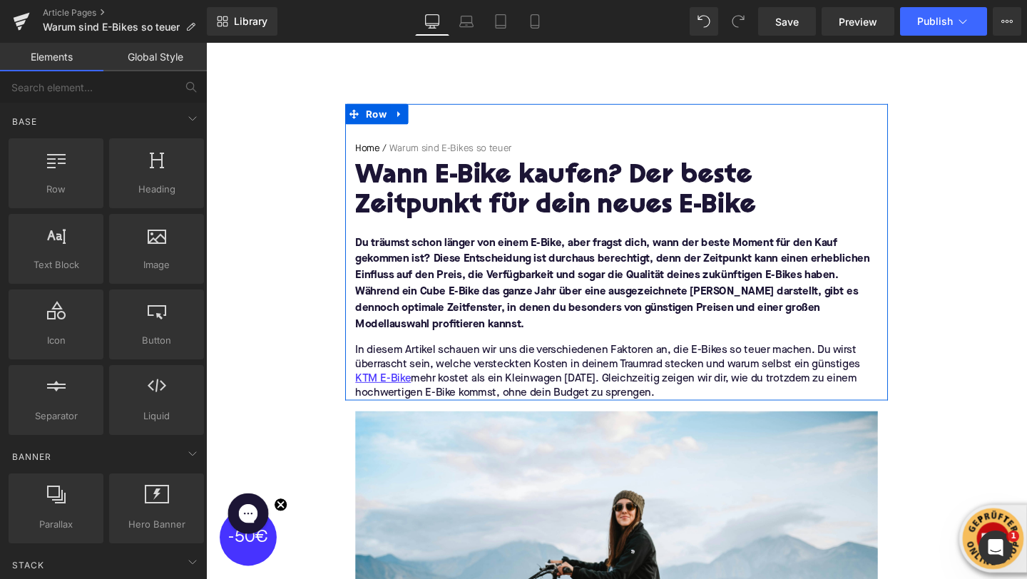
click at [463, 371] on p "In diesem Artikel schauen wir uns die verschiedenen Faktoren an, die E-Bikes so…" at bounding box center [637, 389] width 549 height 60
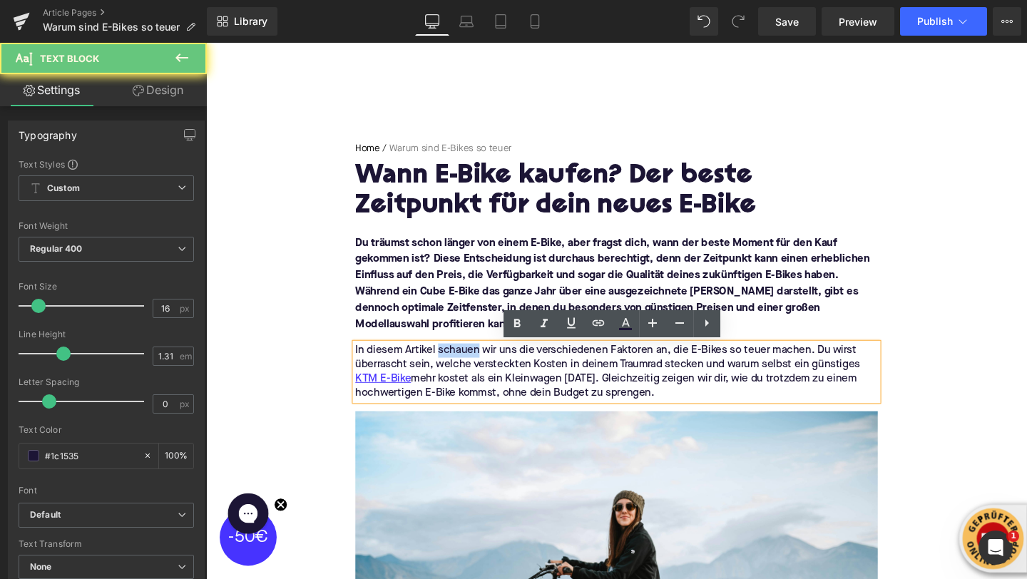
click at [463, 371] on p "In diesem Artikel schauen wir uns die verschiedenen Faktoren an, die E-Bikes so…" at bounding box center [637, 389] width 549 height 60
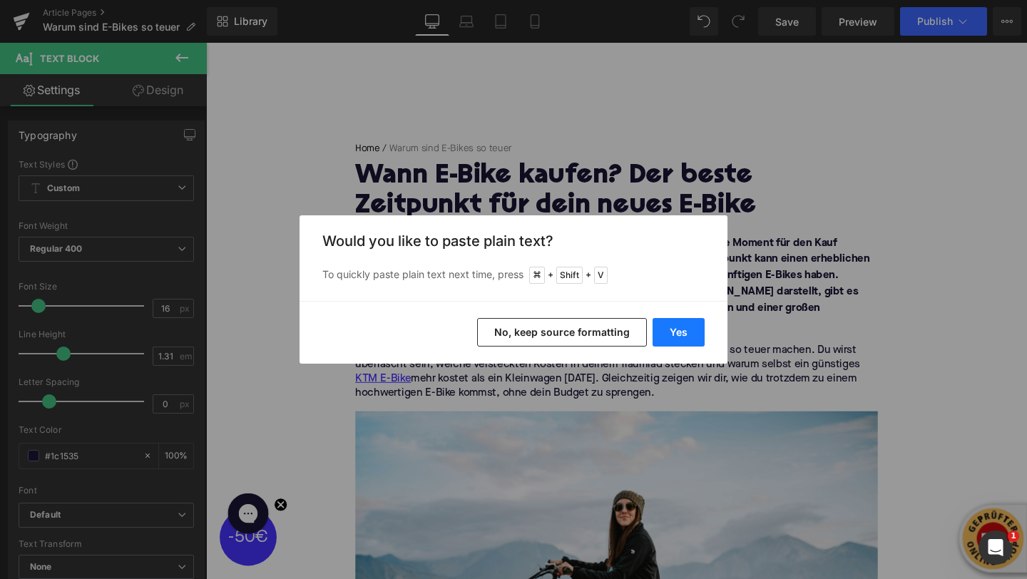
click at [665, 340] on button "Yes" at bounding box center [679, 332] width 52 height 29
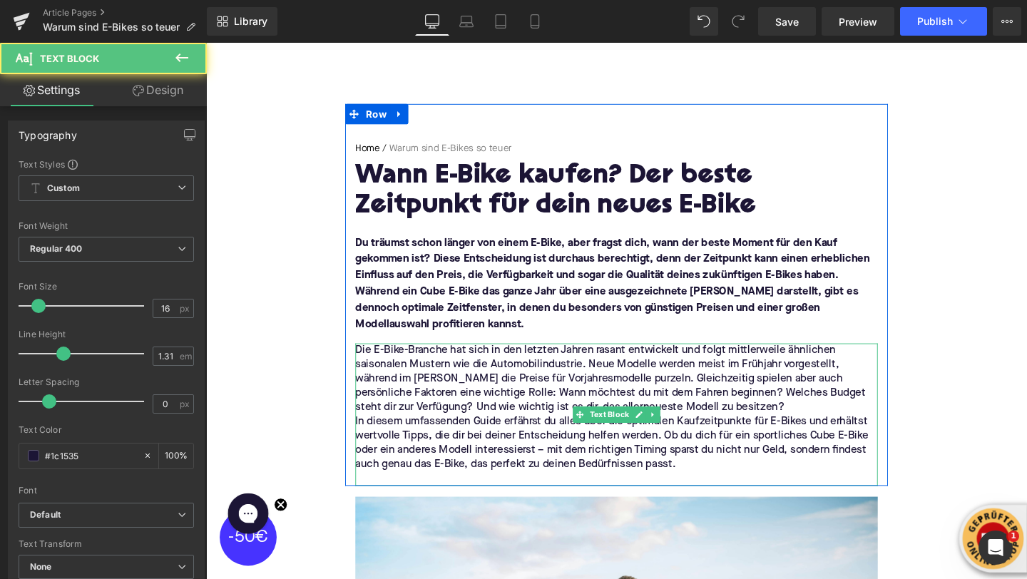
click at [757, 422] on p "Die E-Bike-Branche hat sich in den letzten Jahren rasant entwickelt und folgt m…" at bounding box center [637, 396] width 549 height 75
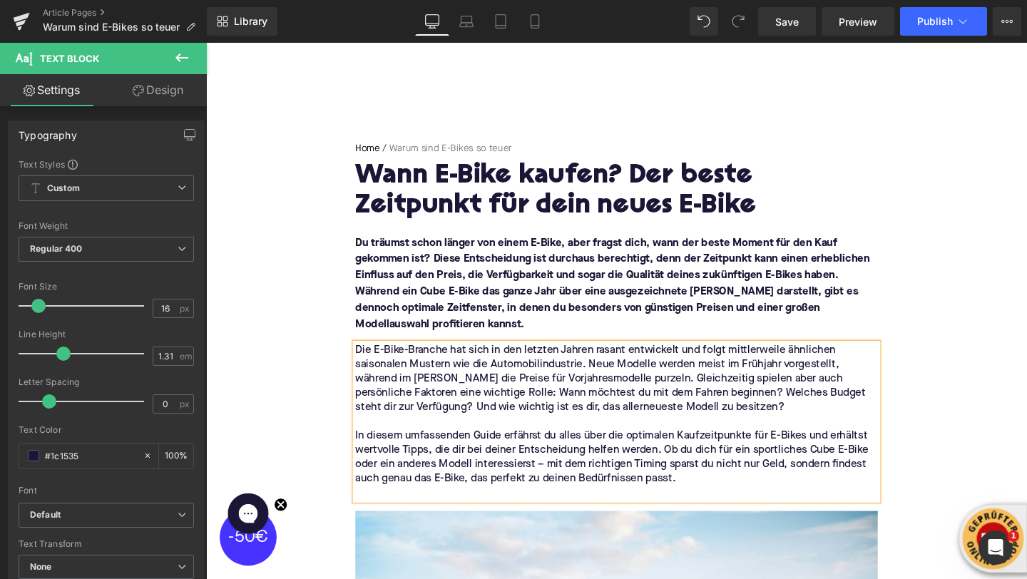
click at [561, 522] on p at bounding box center [637, 516] width 549 height 15
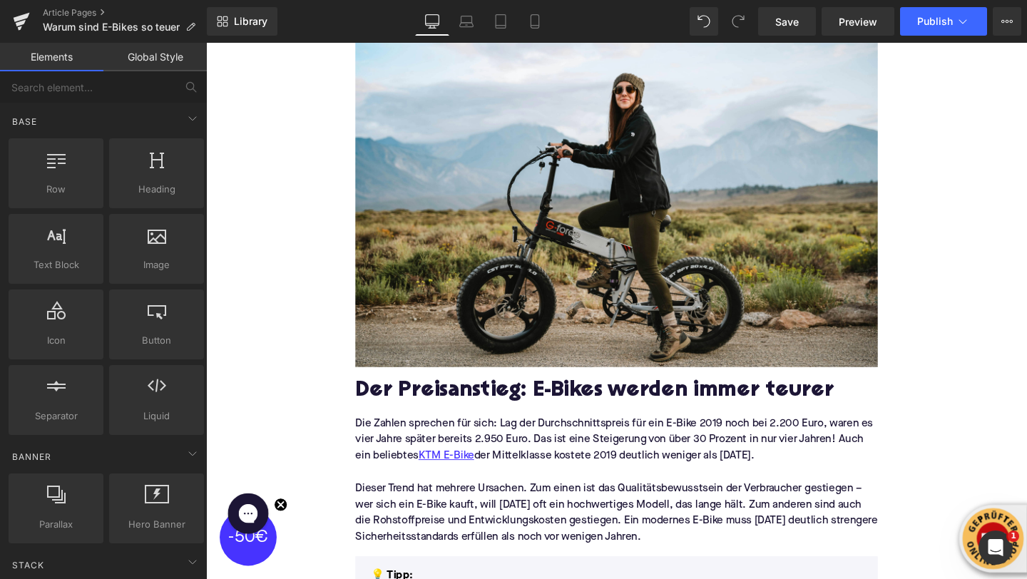
scroll to position [671, 0]
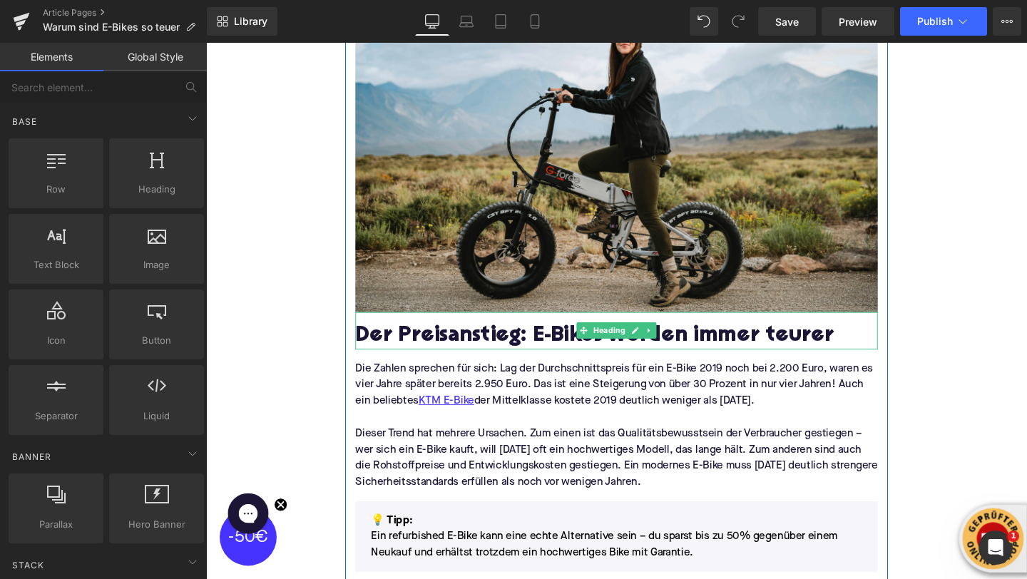
click at [431, 353] on h2 "Der Preisanstieg: E-Bikes werden immer teurer" at bounding box center [637, 352] width 549 height 26
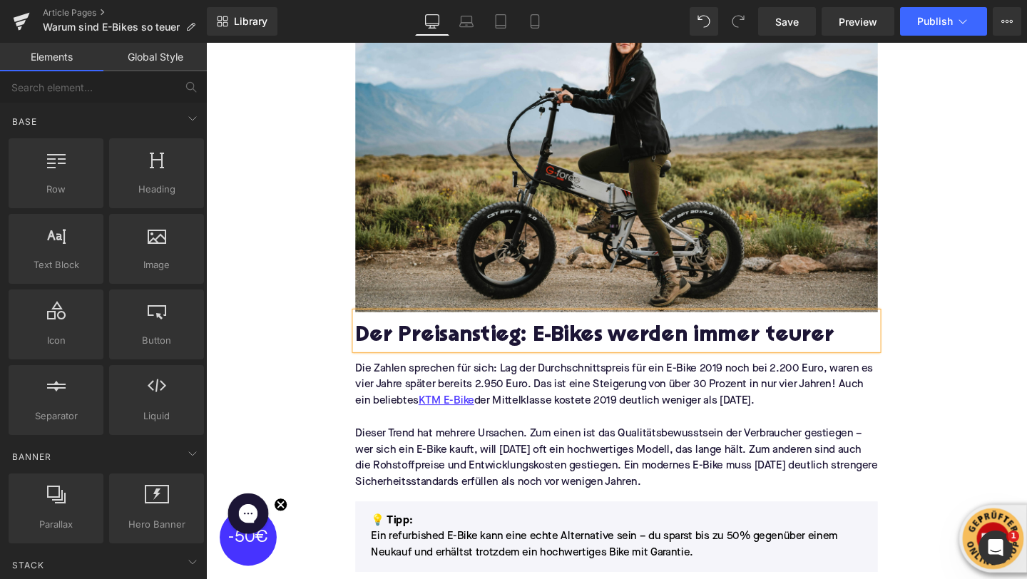
click at [431, 353] on h2 "Der Preisanstieg: E-Bikes werden immer teurer" at bounding box center [637, 352] width 549 height 26
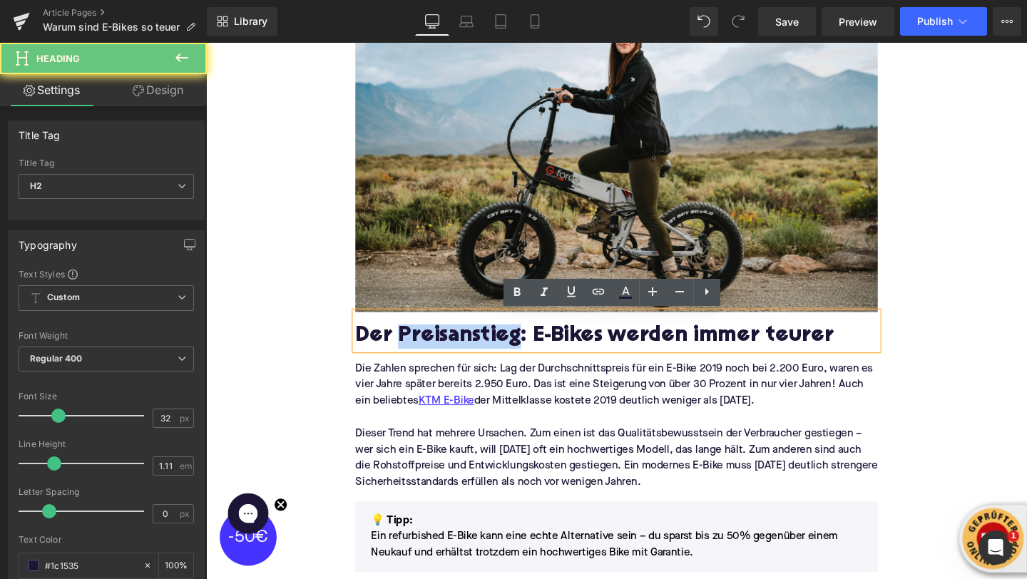
click at [431, 353] on h2 "Der Preisanstieg: E-Bikes werden immer teurer" at bounding box center [637, 352] width 549 height 26
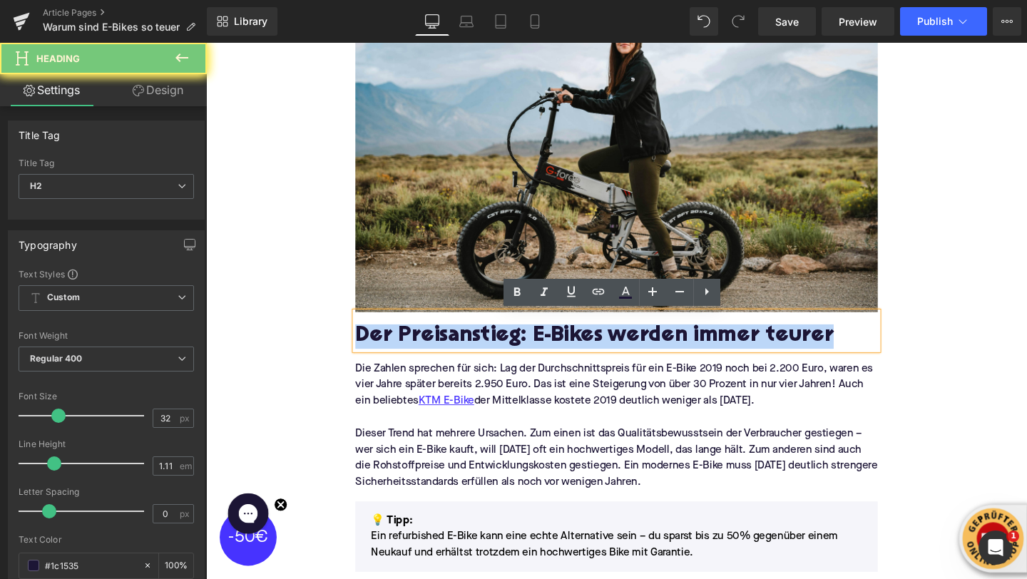
paste div
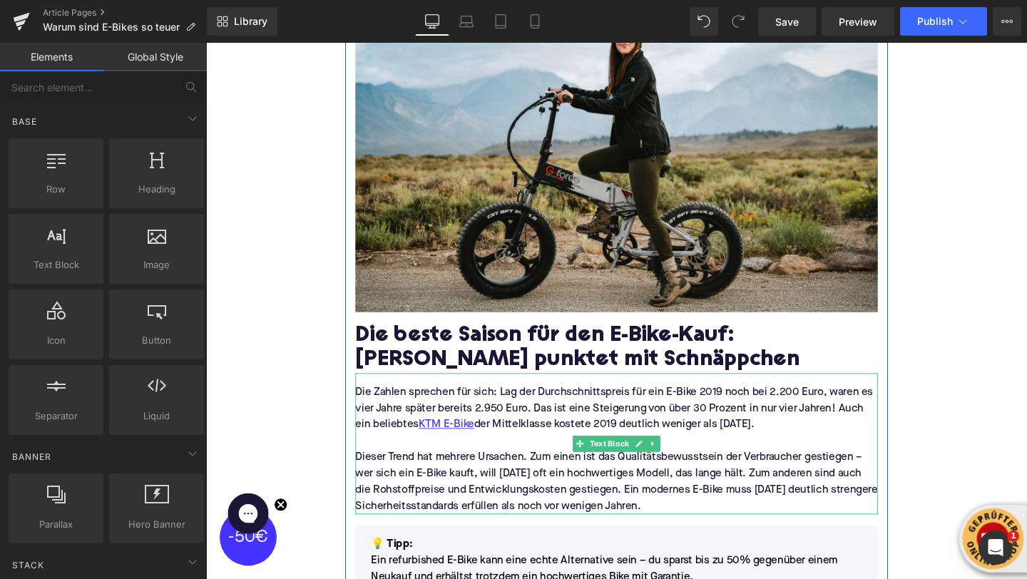
click at [569, 448] on p "Die Zahlen sprechen für sich: Lag der Durchschnittspreis für ein E-Bike 2019 no…" at bounding box center [637, 427] width 549 height 51
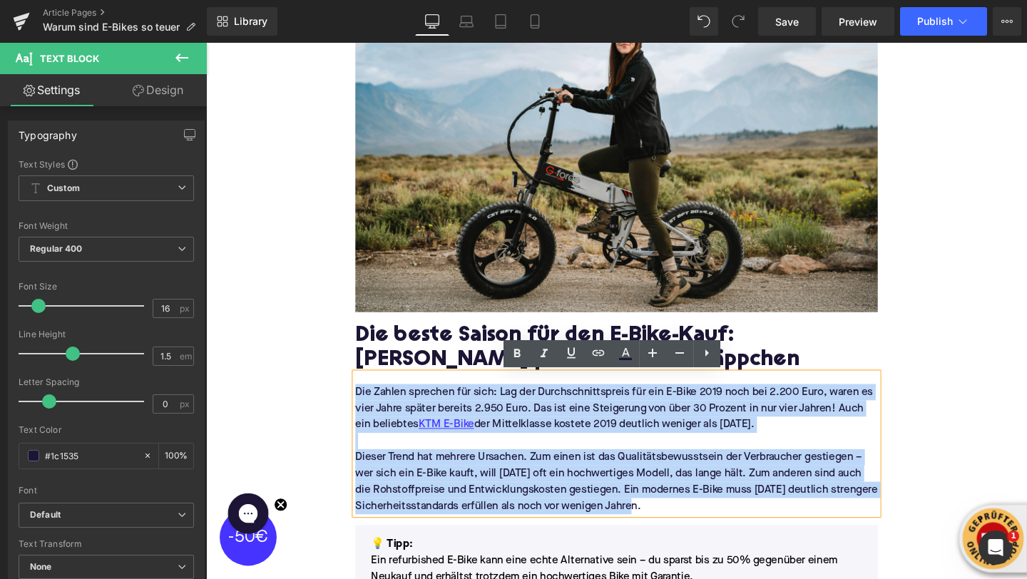
drag, startPoint x: 671, startPoint y: 529, endPoint x: 365, endPoint y: 413, distance: 327.4
click at [365, 413] on div "Die Zahlen sprechen für sich: Lag der Durchschnittspreis für ein E-Bike 2019 no…" at bounding box center [637, 464] width 549 height 148
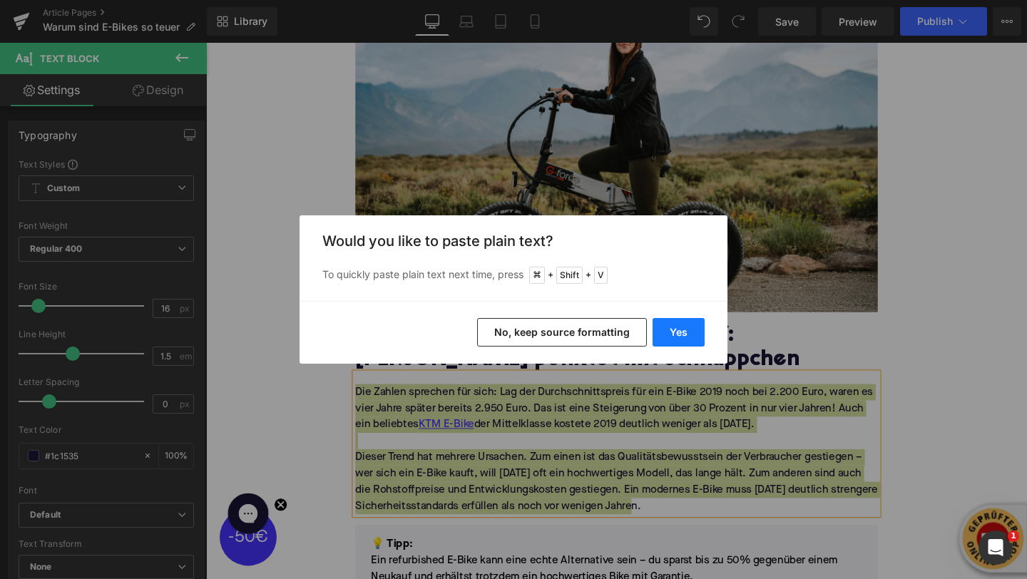
click at [675, 329] on button "Yes" at bounding box center [679, 332] width 52 height 29
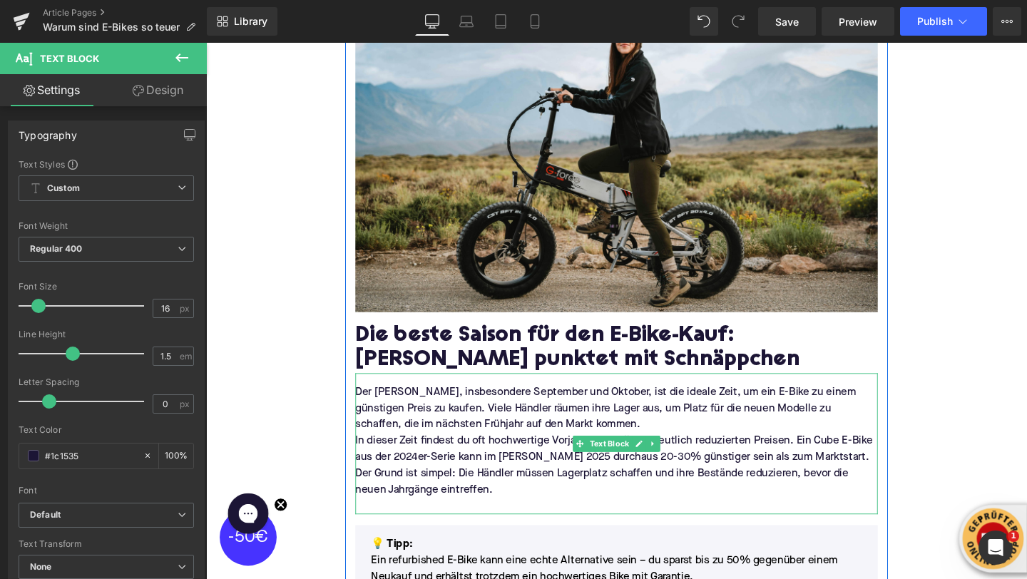
click at [641, 451] on p "Der [PERSON_NAME], insbesondere September und Oktober, ist die ideale Zeit, um …" at bounding box center [637, 427] width 549 height 51
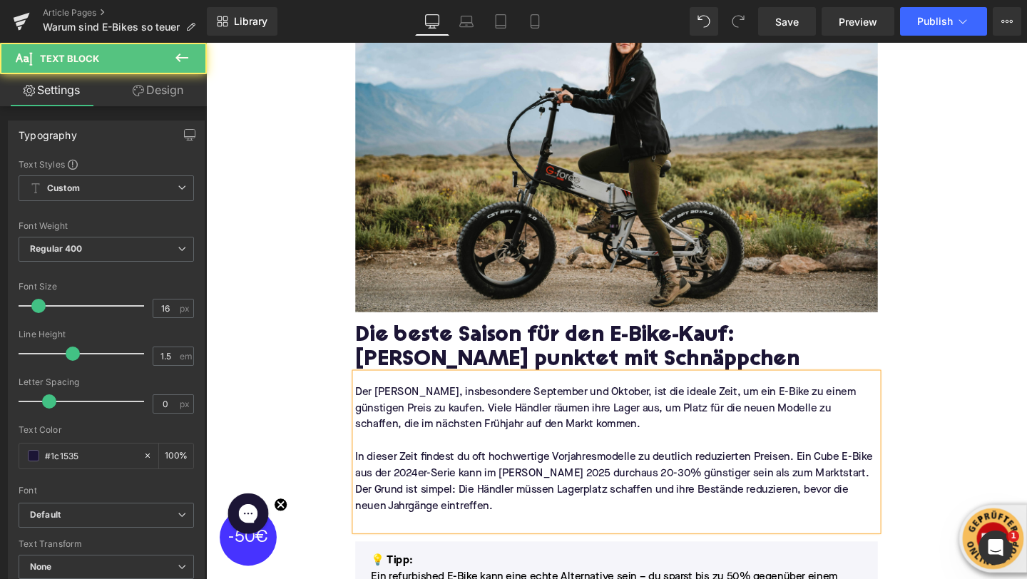
click at [456, 541] on p at bounding box center [637, 547] width 549 height 17
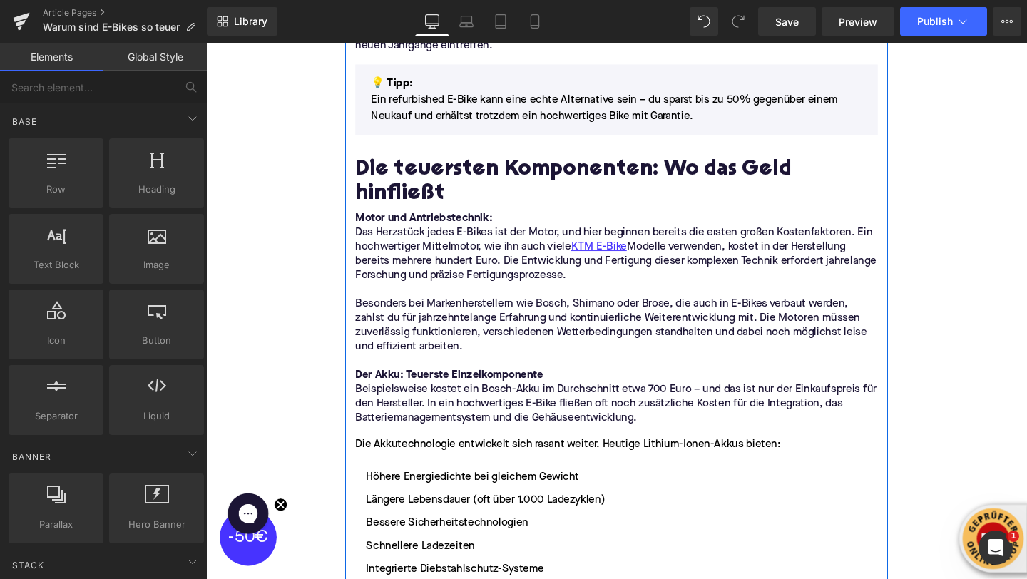
scroll to position [1219, 0]
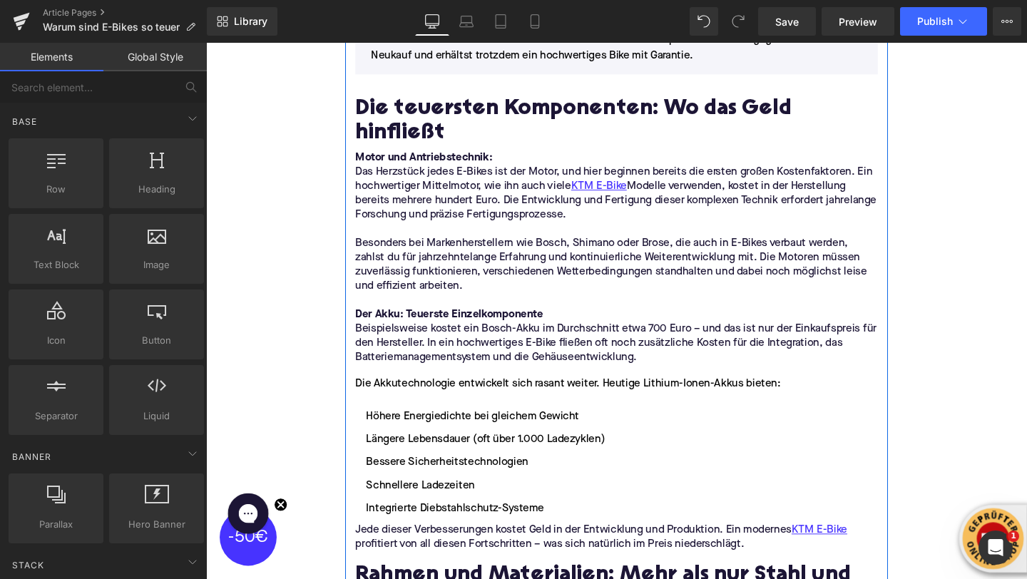
click at [447, 427] on ul "Höhere Energiedichte bei gleichem Gewicht Längere Lebensdauer (oft über 1.000 L…" at bounding box center [637, 484] width 549 height 114
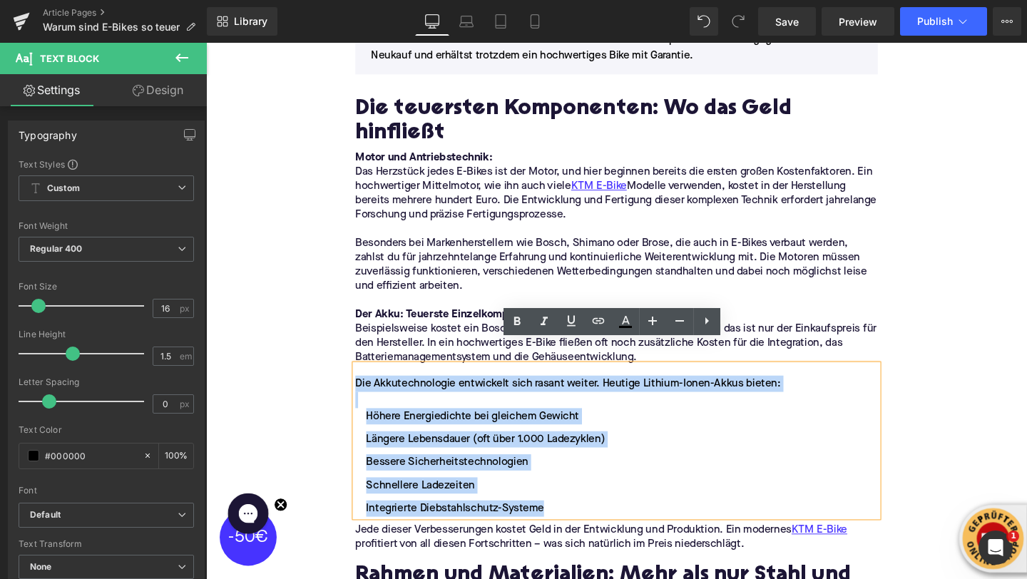
drag, startPoint x: 589, startPoint y: 511, endPoint x: 353, endPoint y: 376, distance: 271.3
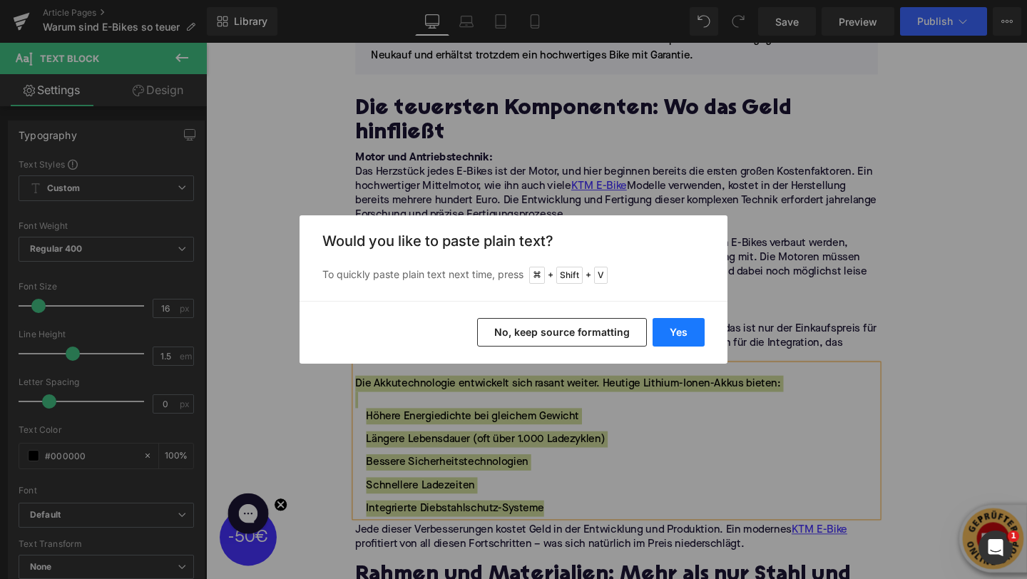
click at [680, 327] on button "Yes" at bounding box center [679, 332] width 52 height 29
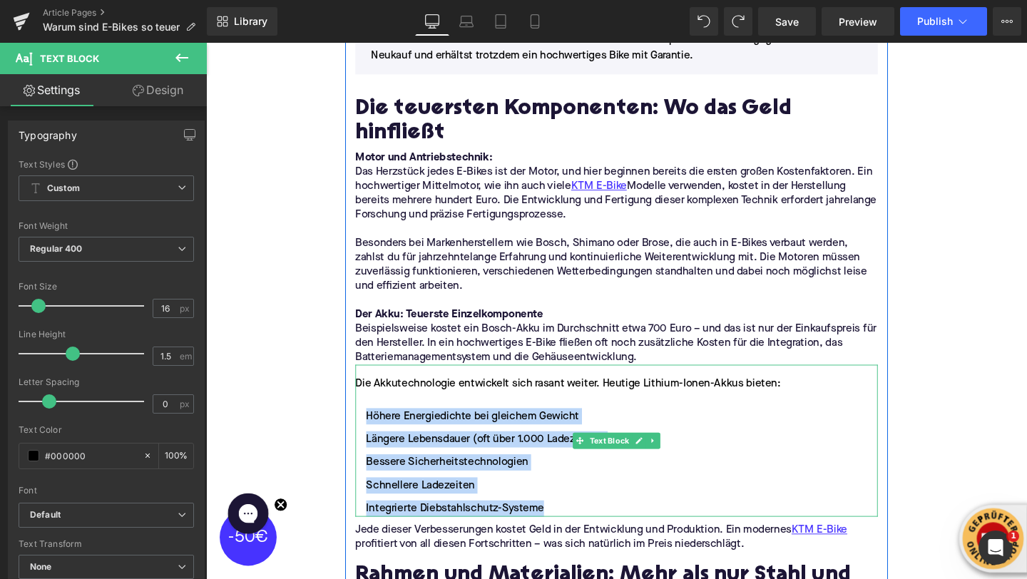
drag, startPoint x: 566, startPoint y: 507, endPoint x: 371, endPoint y: 416, distance: 215.5
click at [371, 427] on ul "Höhere Energiedichte bei gleichem Gewicht Längere Lebensdauer (oft über 1.000 L…" at bounding box center [637, 484] width 549 height 114
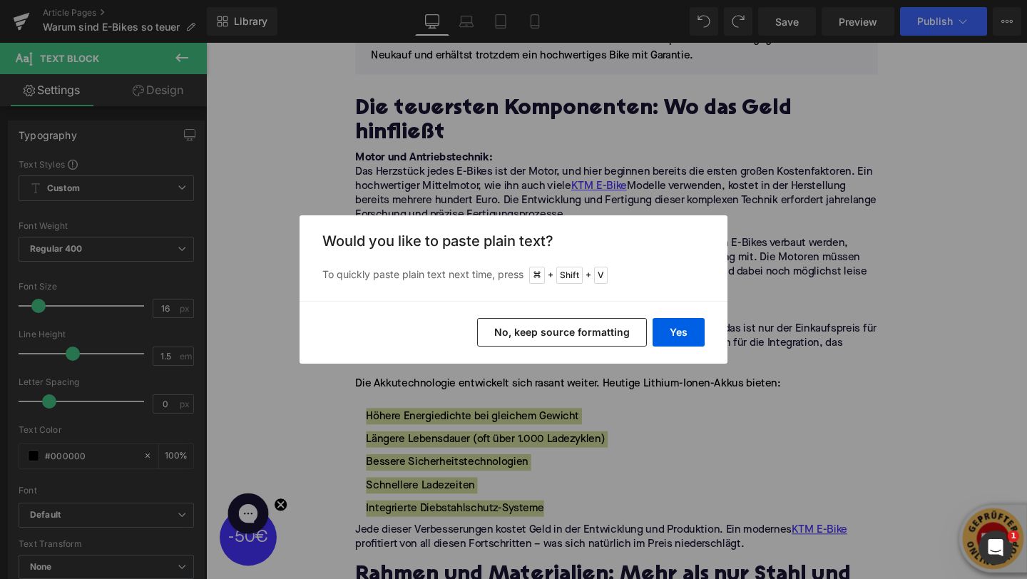
click at [700, 315] on div "Yes No, keep source formatting" at bounding box center [514, 332] width 428 height 63
click at [696, 325] on button "Yes" at bounding box center [679, 332] width 52 height 29
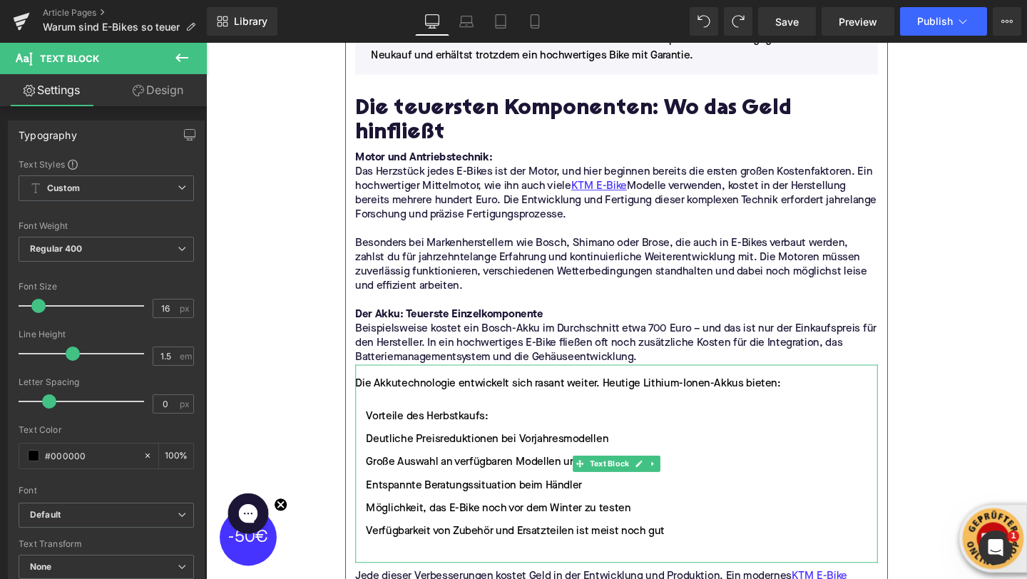
click at [503, 427] on li "Vorteile des Herbstkaufs:" at bounding box center [637, 435] width 549 height 17
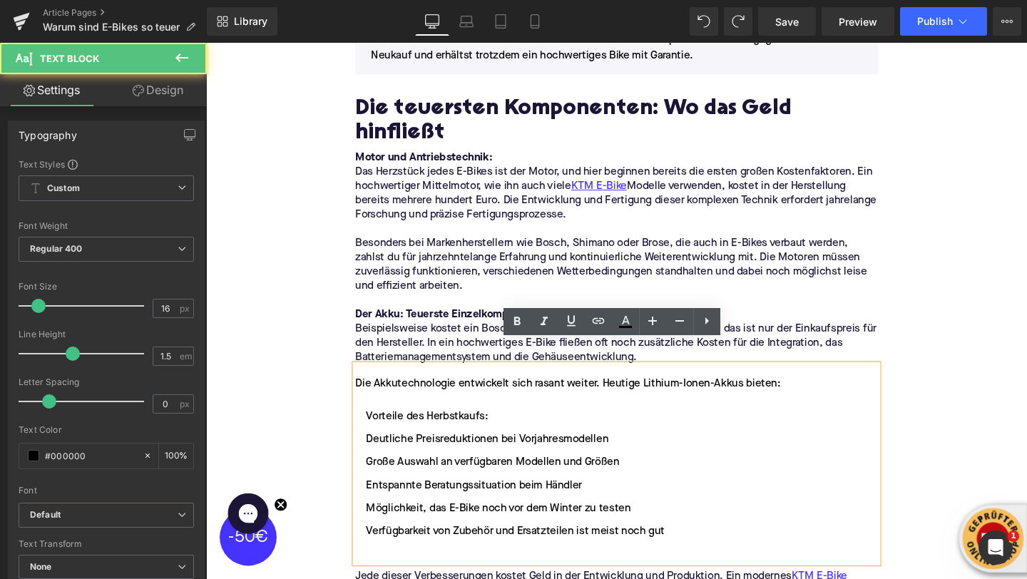
click at [503, 427] on li "Vorteile des Herbstkaufs:" at bounding box center [637, 435] width 549 height 17
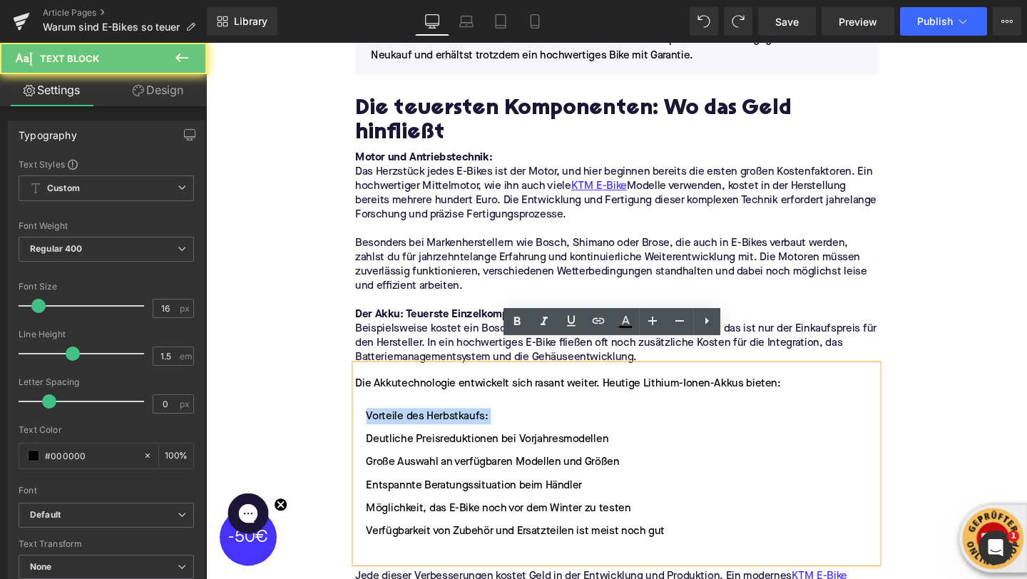
click at [503, 427] on li "Vorteile des Herbstkaufs:" at bounding box center [637, 435] width 549 height 17
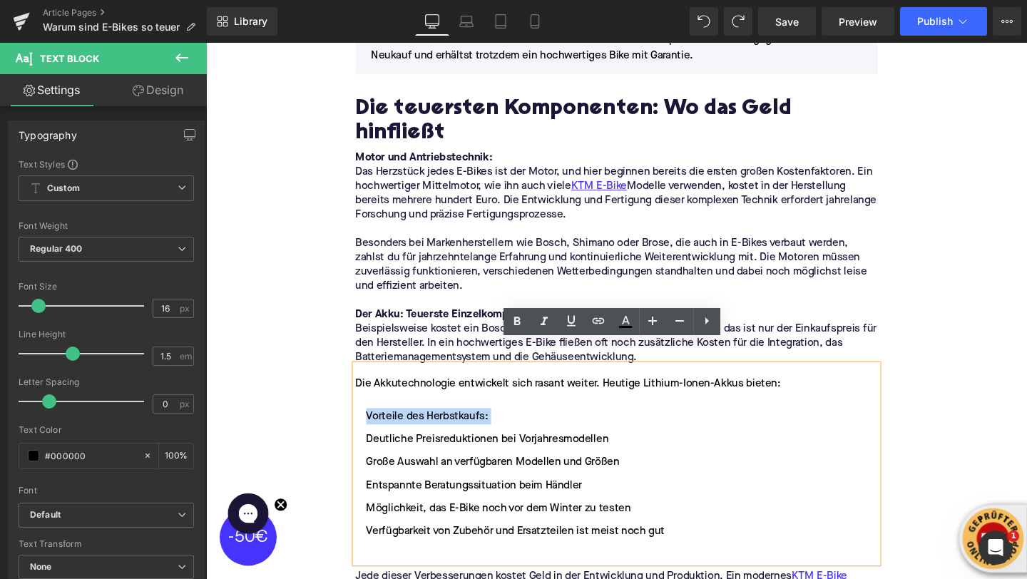
copy li "Vorteile des Herbstkaufs:"
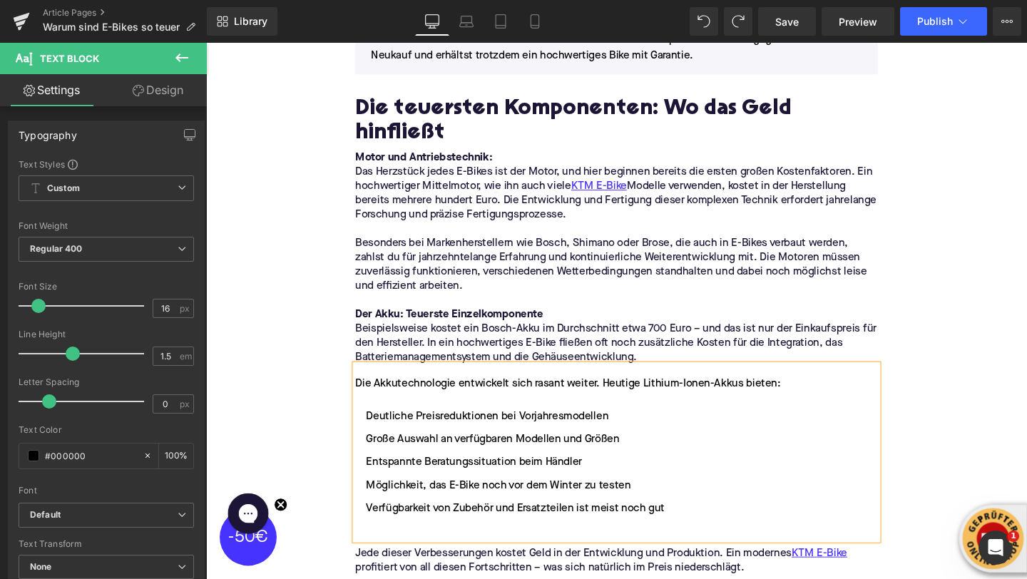
click at [466, 393] on div "Die Akkutechnologie entwickelt sich rasant weiter. Heutige Lithium-Ionen-Akkus …" at bounding box center [637, 401] width 549 height 17
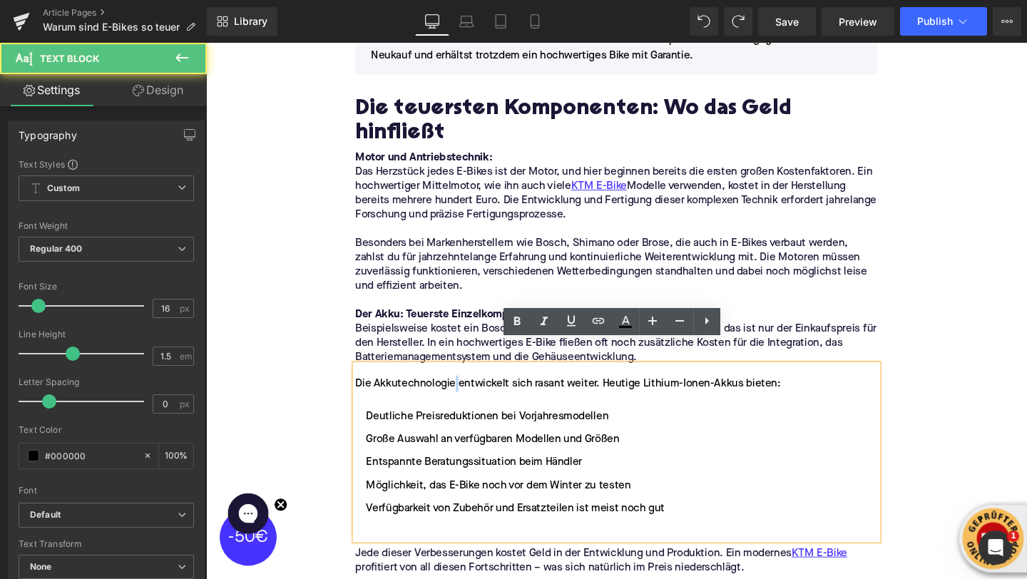
click at [466, 393] on div "Die Akkutechnologie entwickelt sich rasant weiter. Heutige Lithium-Ionen-Akkus …" at bounding box center [637, 401] width 549 height 17
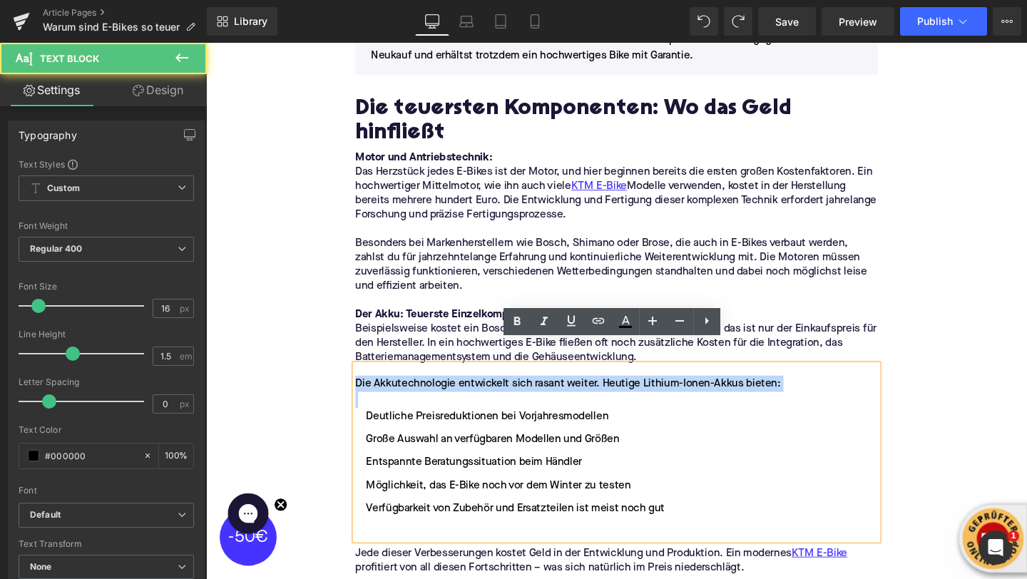
click at [466, 393] on div "Die Akkutechnologie entwickelt sich rasant weiter. Heutige Lithium-Ionen-Akkus …" at bounding box center [637, 401] width 549 height 17
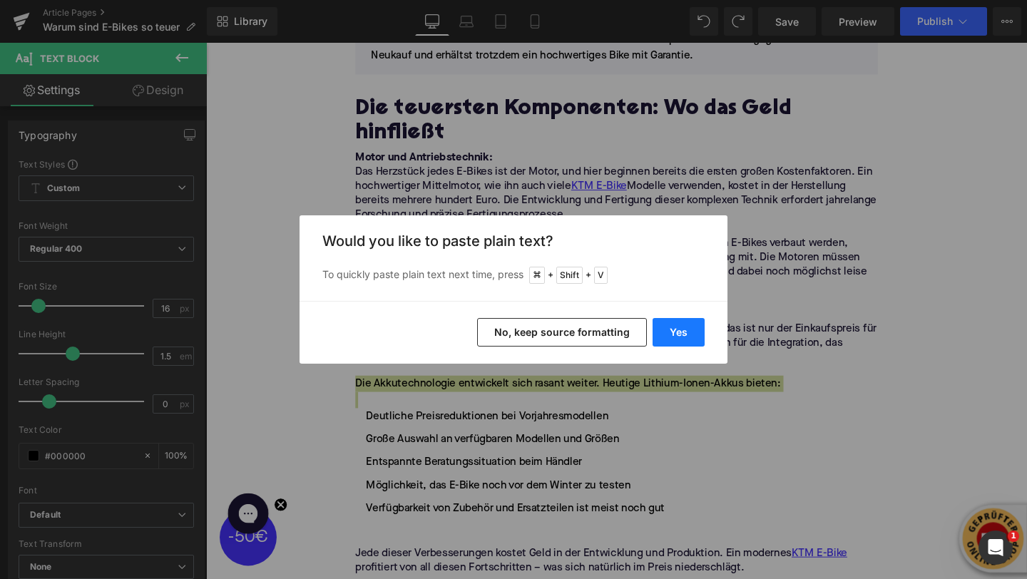
click at [672, 335] on button "Yes" at bounding box center [679, 332] width 52 height 29
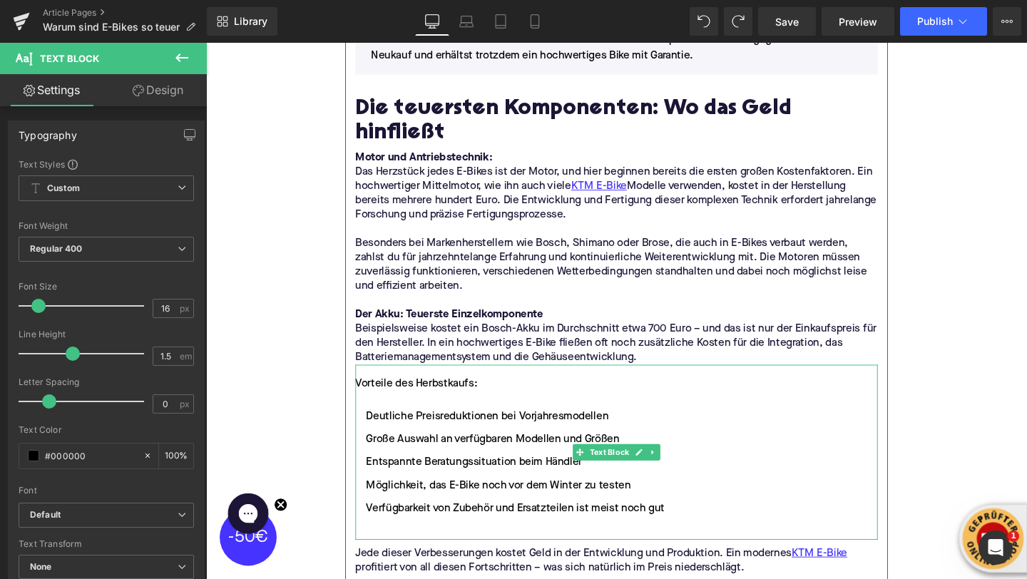
click at [477, 393] on div "Vorteile des Herbstkaufs:" at bounding box center [637, 401] width 549 height 17
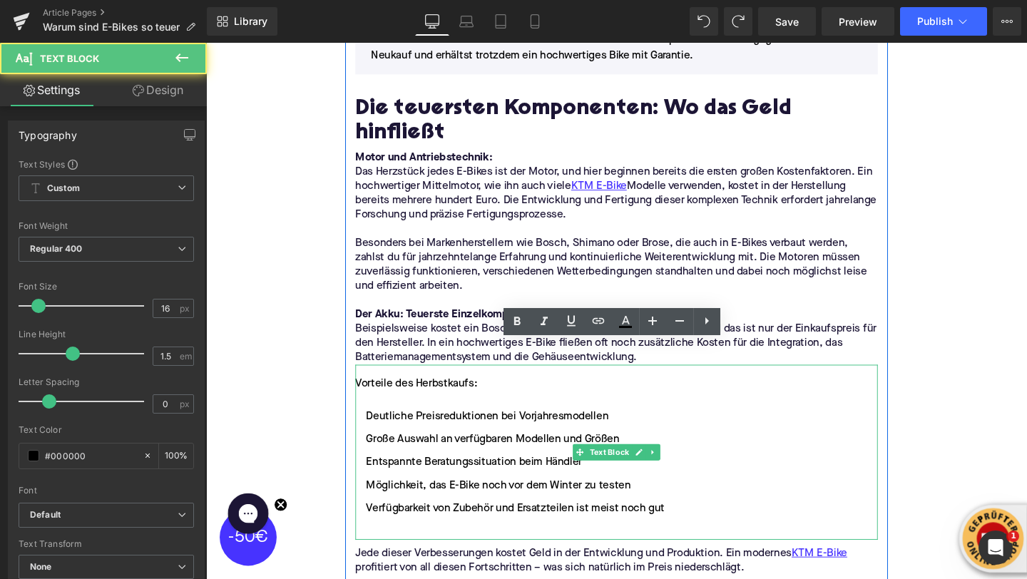
click at [477, 393] on div "Vorteile des Herbstkaufs:" at bounding box center [637, 401] width 549 height 17
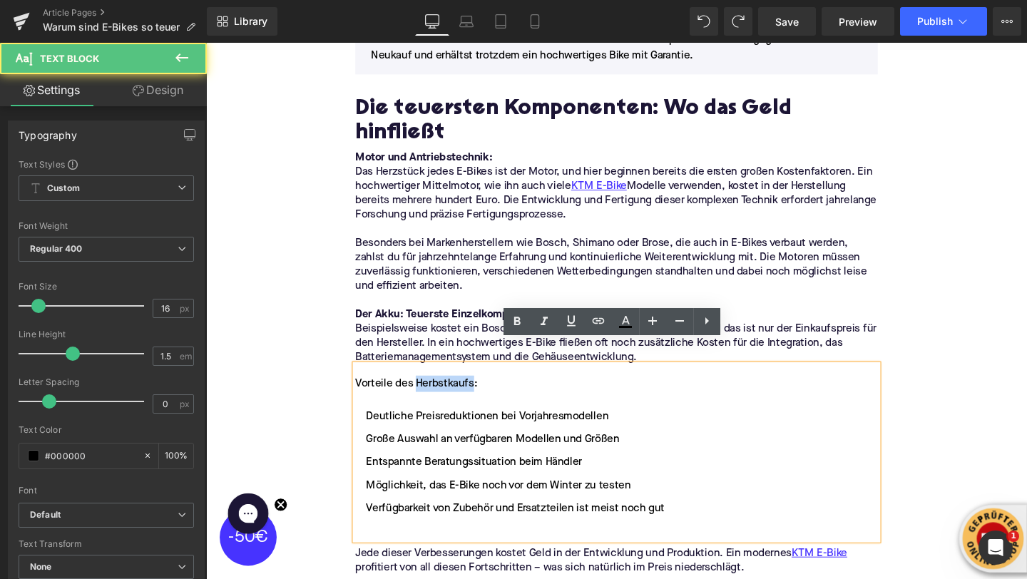
click at [477, 393] on div "Vorteile des Herbstkaufs:" at bounding box center [637, 401] width 549 height 17
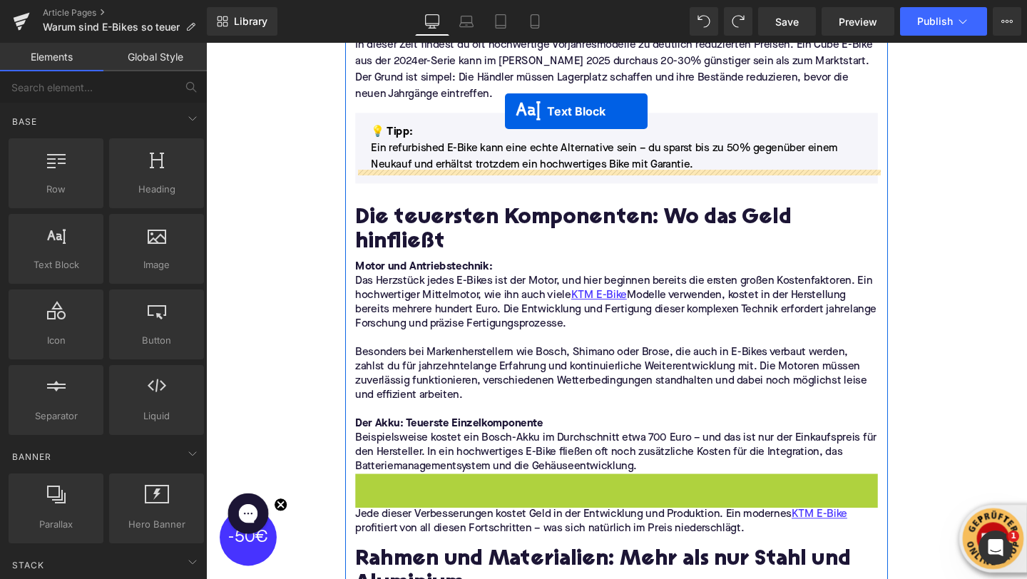
scroll to position [1034, 0]
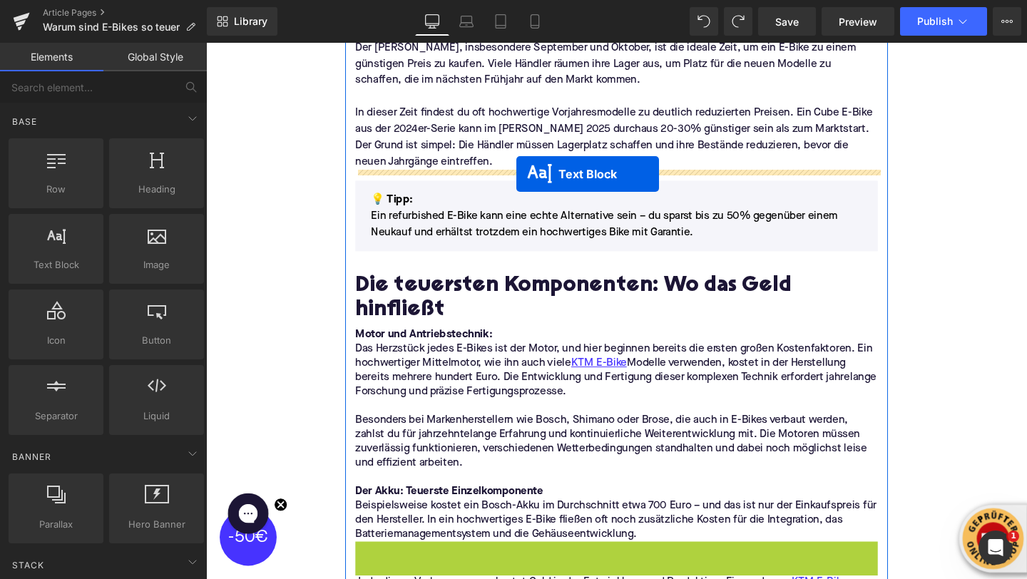
drag, startPoint x: 599, startPoint y: 449, endPoint x: 532, endPoint y: 181, distance: 277.0
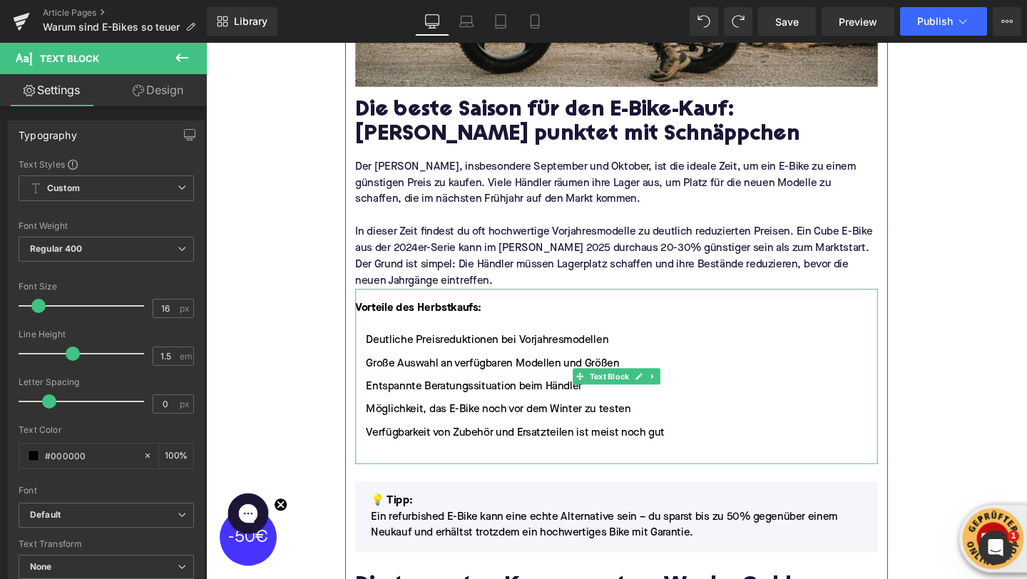
scroll to position [906, 0]
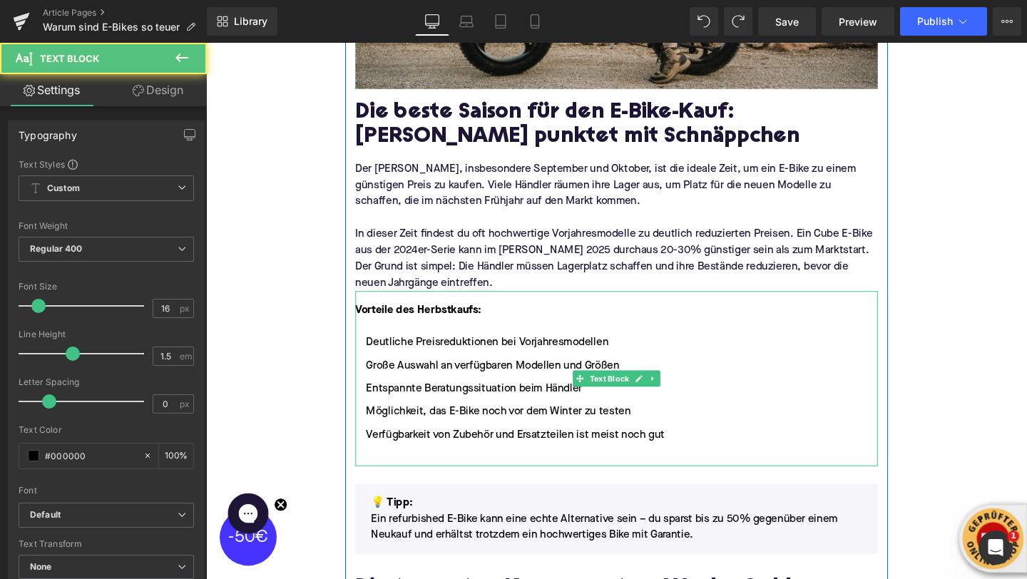
click at [432, 472] on li at bounding box center [637, 479] width 549 height 17
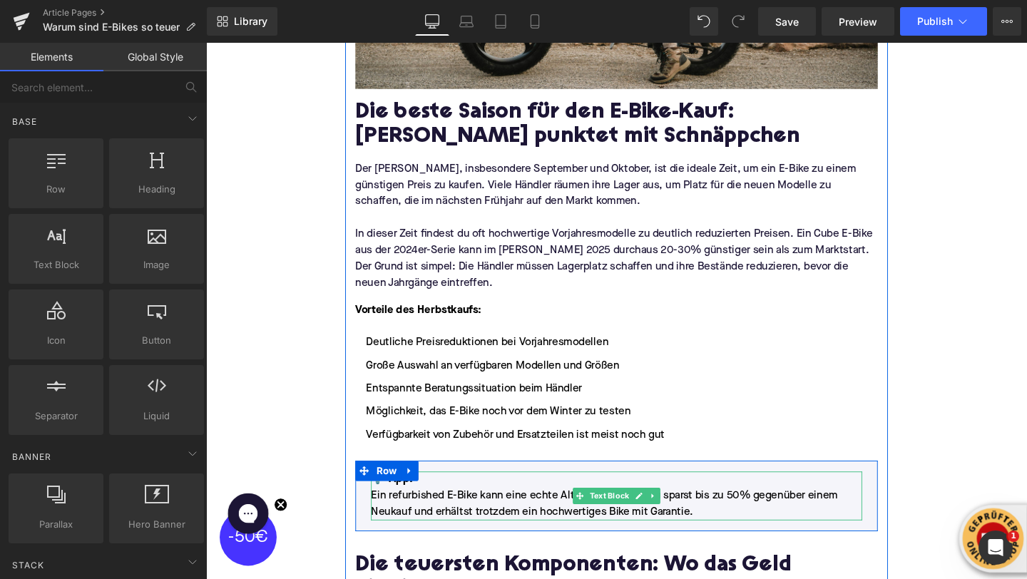
click at [421, 531] on p "Ein refurbished E-Bike kann eine echte Alternative sein – du sparst bis zu 50% …" at bounding box center [638, 528] width 517 height 34
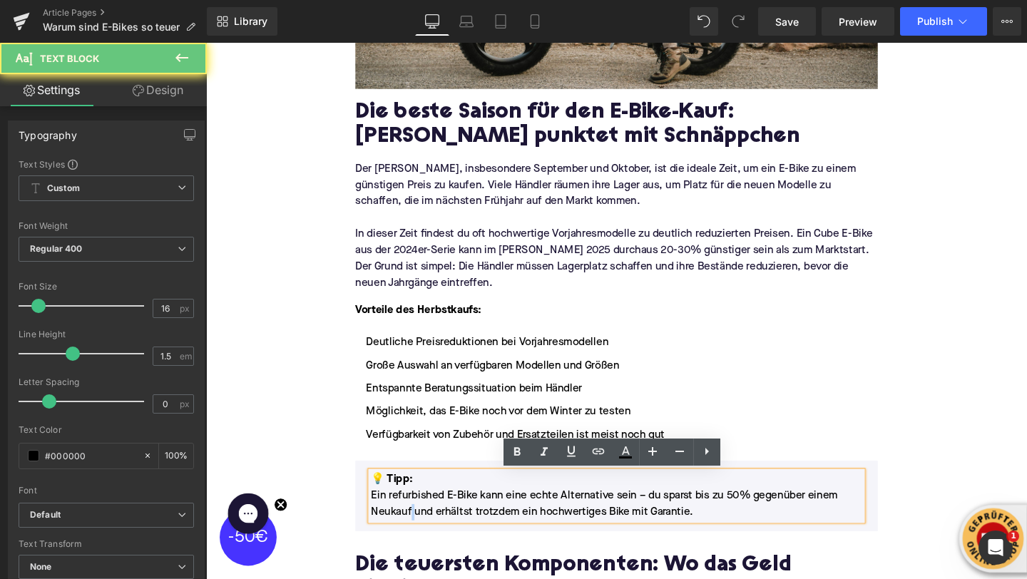
click at [421, 531] on p "Ein refurbished E-Bike kann eine echte Alternative sein – du sparst bis zu 50% …" at bounding box center [638, 528] width 517 height 34
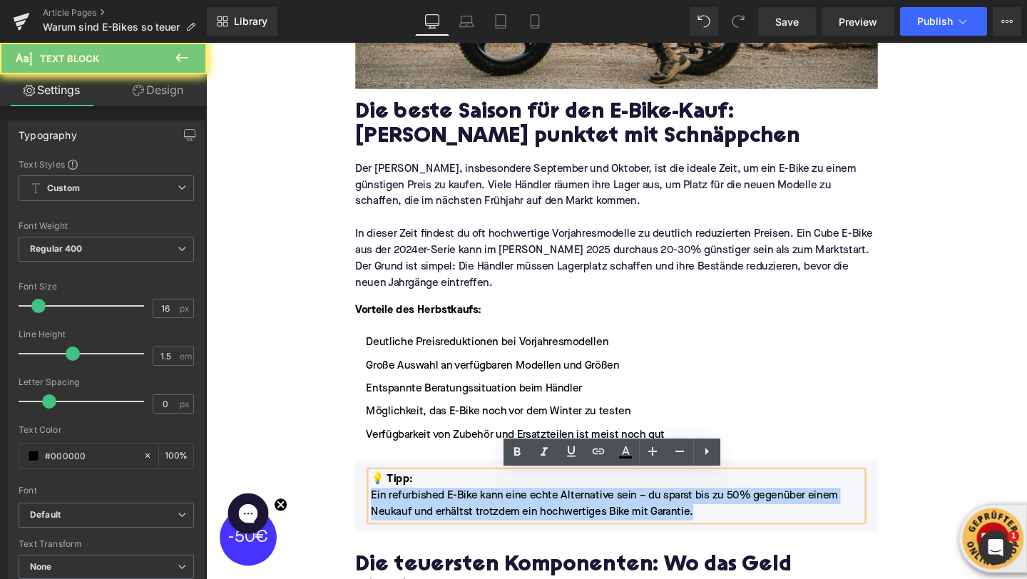
click at [421, 531] on p "Ein refurbished E-Bike kann eine echte Alternative sein – du sparst bis zu 50% …" at bounding box center [638, 528] width 517 height 34
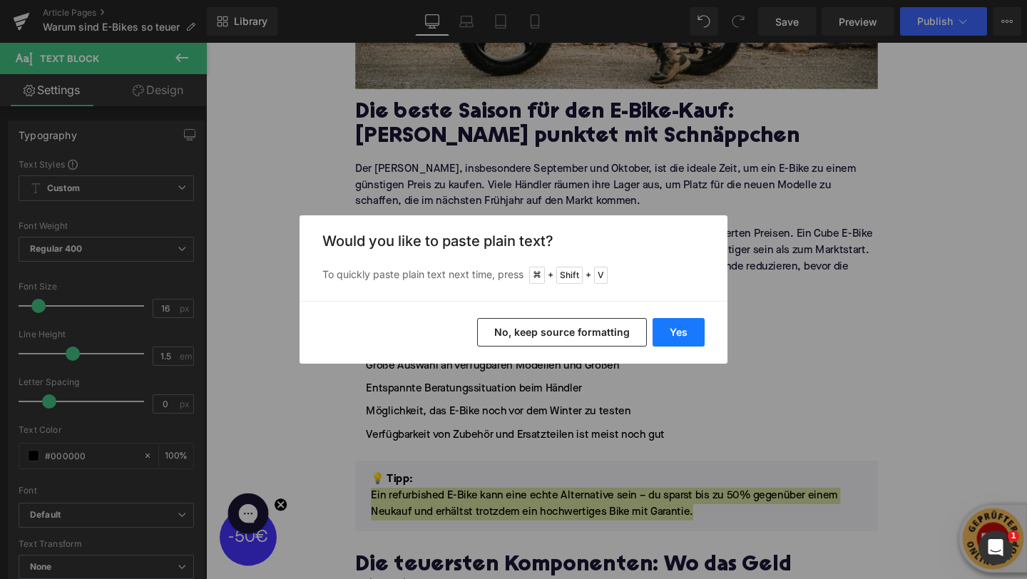
click at [679, 335] on button "Yes" at bounding box center [679, 332] width 52 height 29
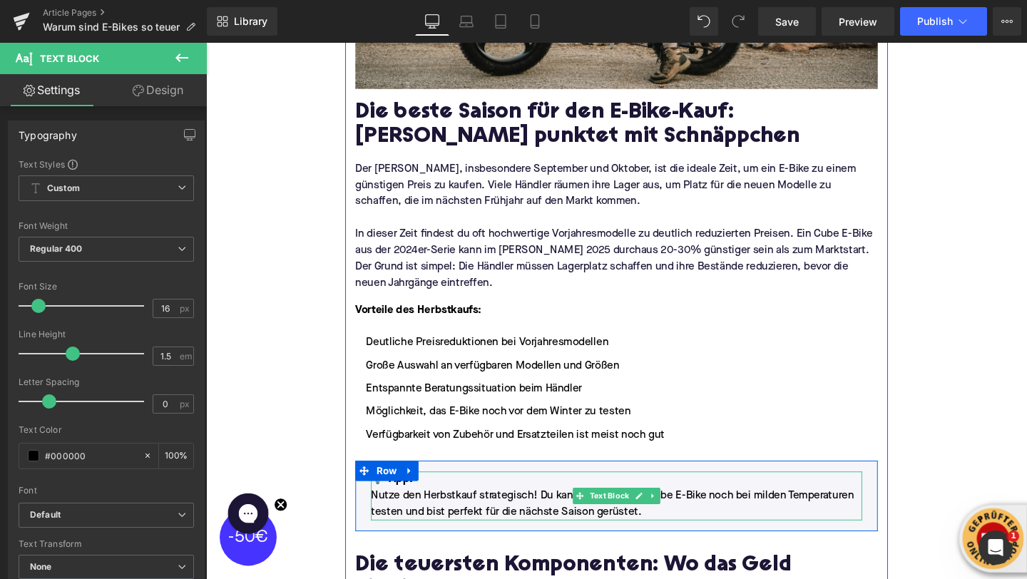
click at [395, 514] on p "Nutze den Herbstkauf strategisch! Du kannst dein neues Cube E-Bike noch bei mil…" at bounding box center [638, 528] width 517 height 34
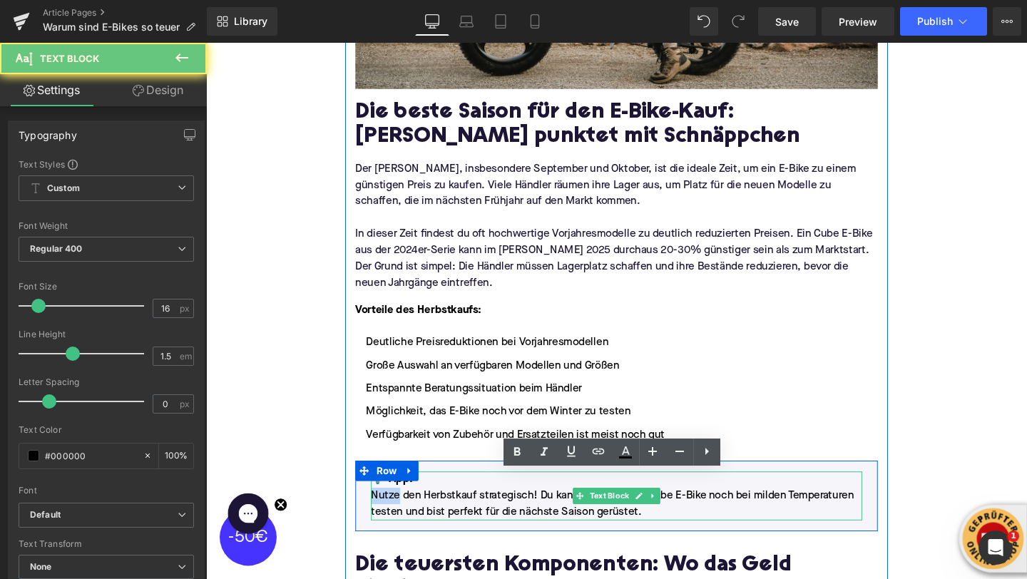
click at [395, 514] on p "Nutze den Herbstkauf strategisch! Du kannst dein neues Cube E-Bike noch bei mil…" at bounding box center [638, 528] width 517 height 34
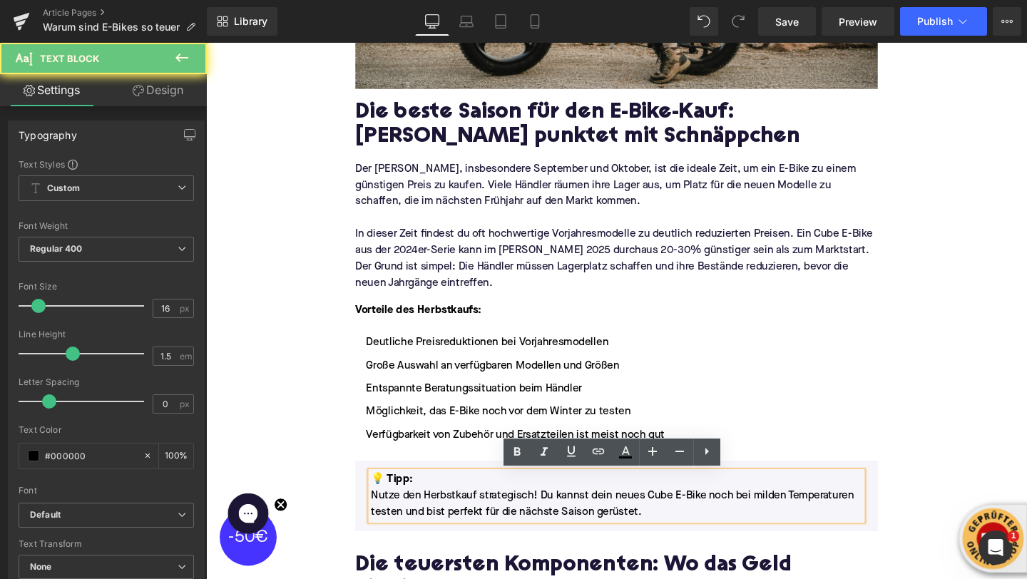
click at [394, 507] on font "💡 Tipp:" at bounding box center [402, 502] width 44 height 11
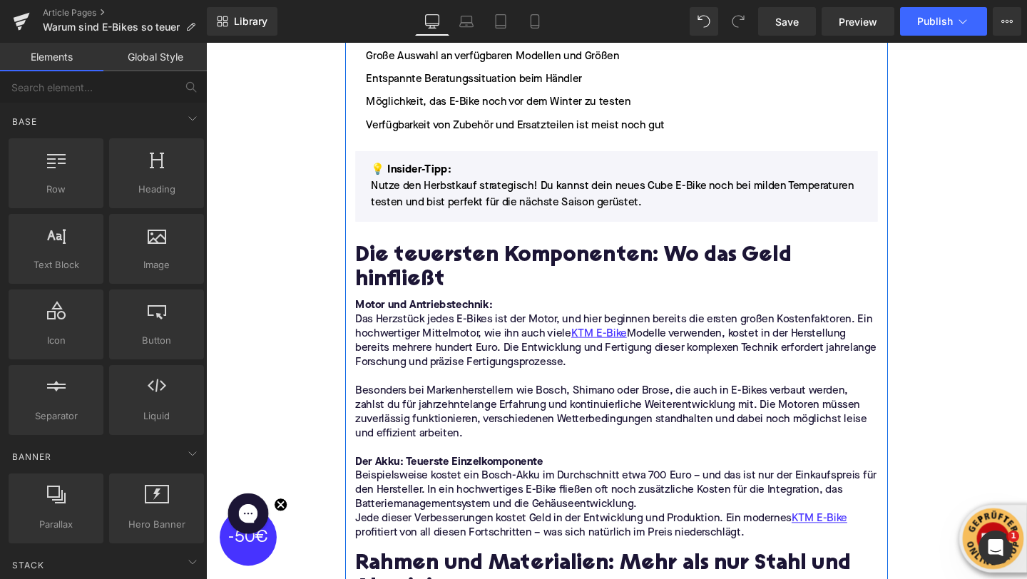
scroll to position [1248, 0]
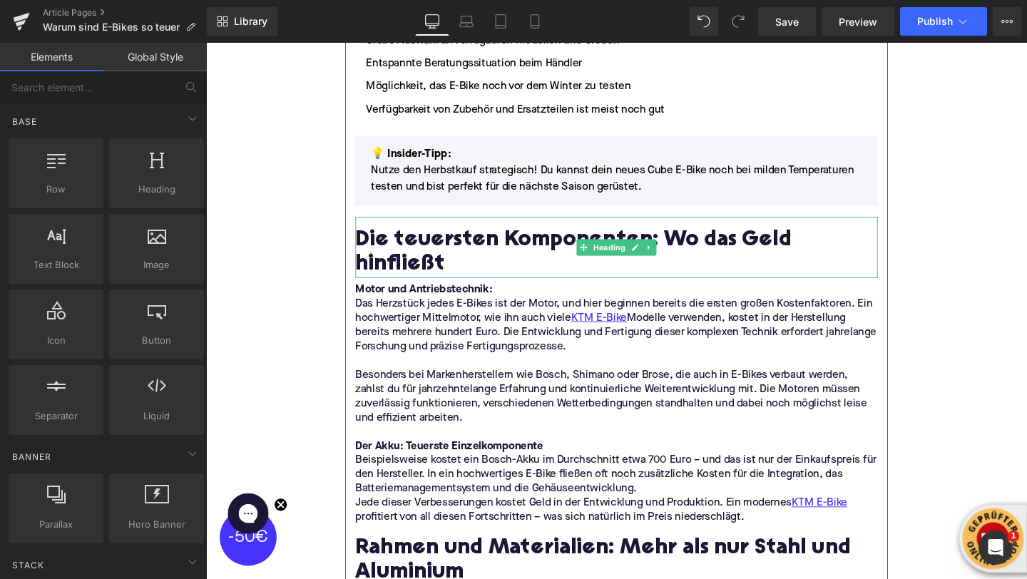
click at [432, 258] on h2 "Die teuersten Komponenten: Wo das Geld hinfließt" at bounding box center [637, 264] width 549 height 51
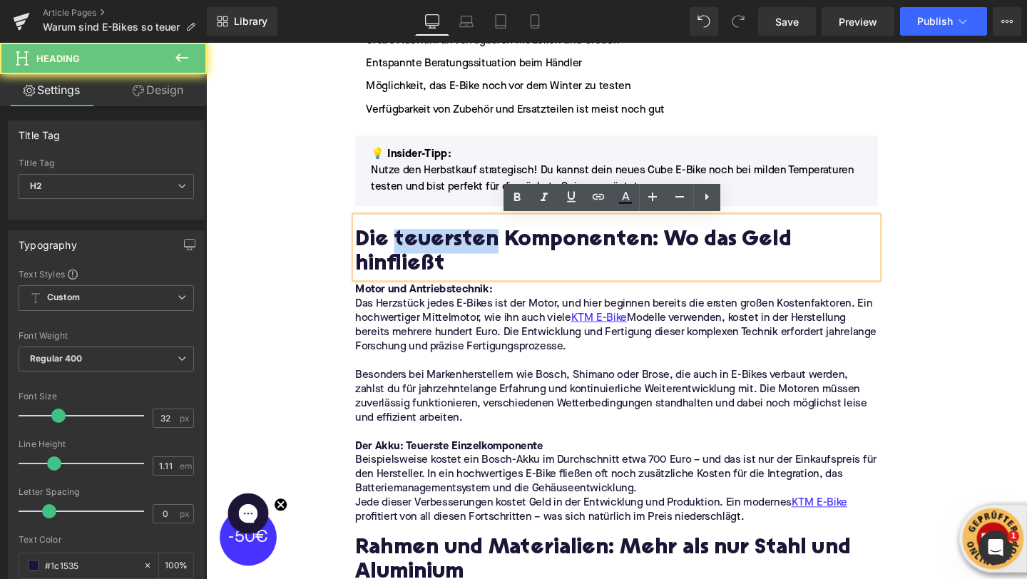
click at [432, 258] on h2 "Die teuersten Komponenten: Wo das Geld hinfließt" at bounding box center [637, 264] width 549 height 51
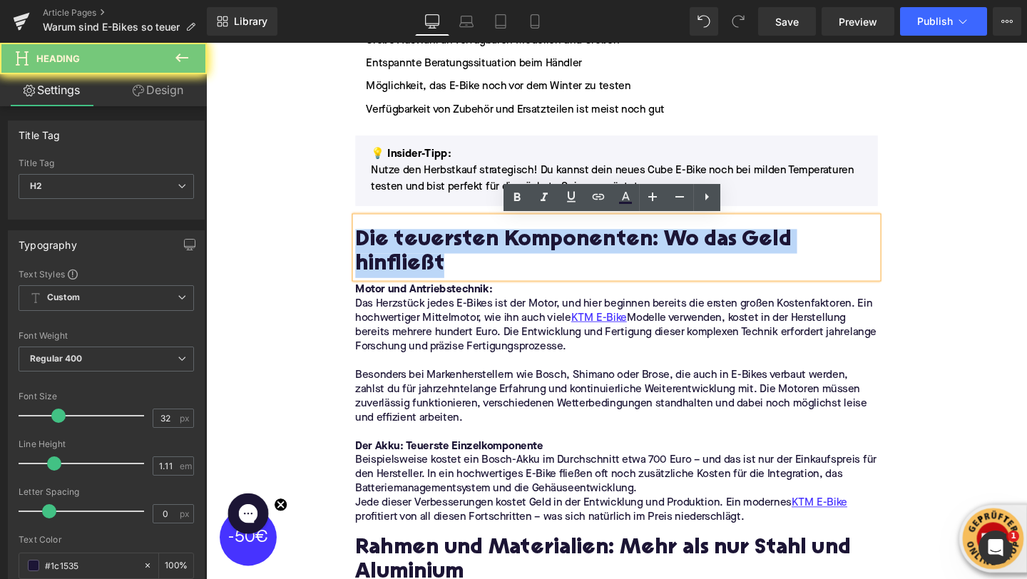
paste div
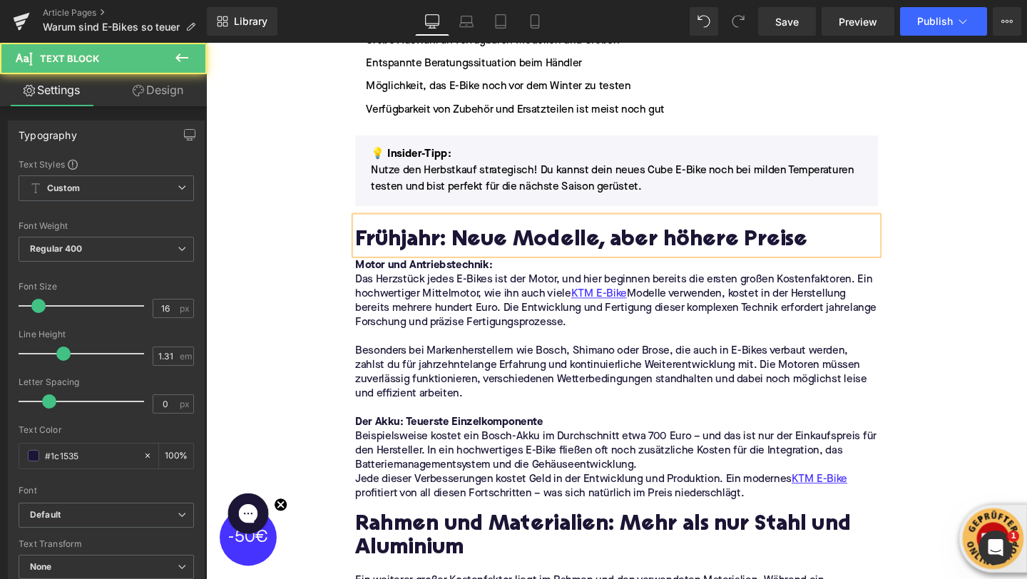
click at [508, 403] on p "Besonders bei Markenherstellern wie Bosch, Shimano oder Brose, die auch in E-Bi…" at bounding box center [637, 390] width 549 height 60
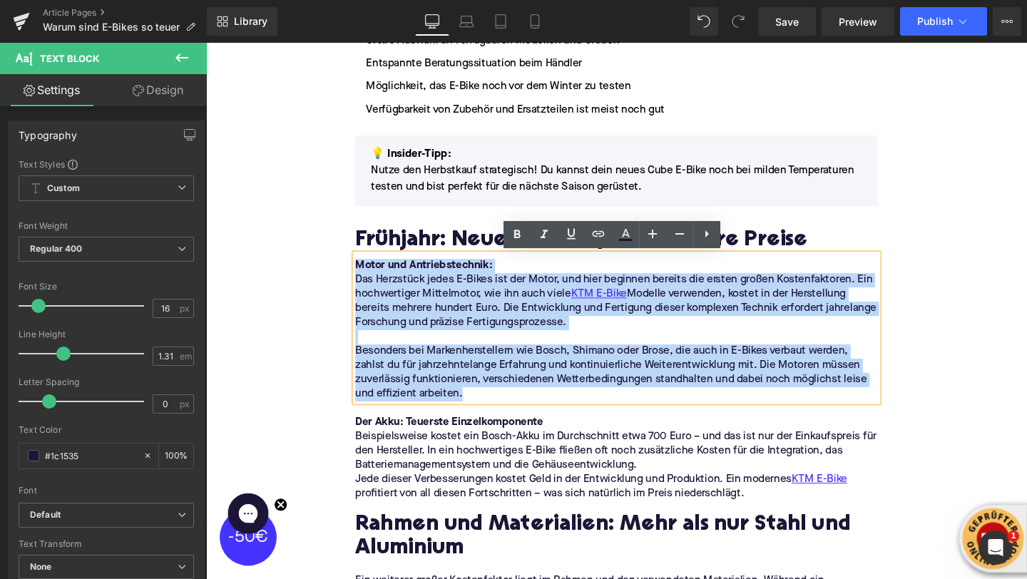
drag, startPoint x: 492, startPoint y: 417, endPoint x: 333, endPoint y: 280, distance: 208.9
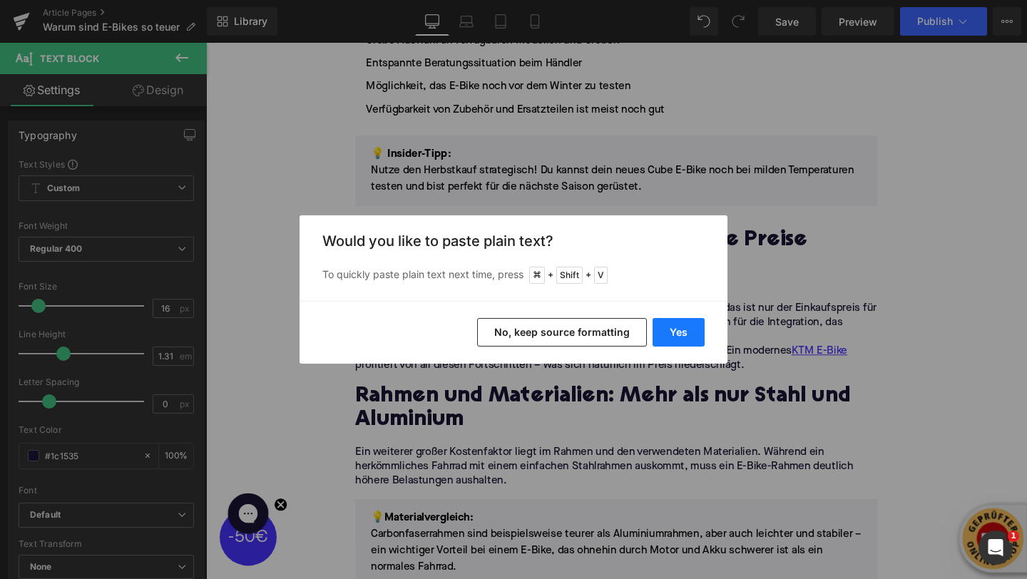
click at [676, 343] on button "Yes" at bounding box center [679, 332] width 52 height 29
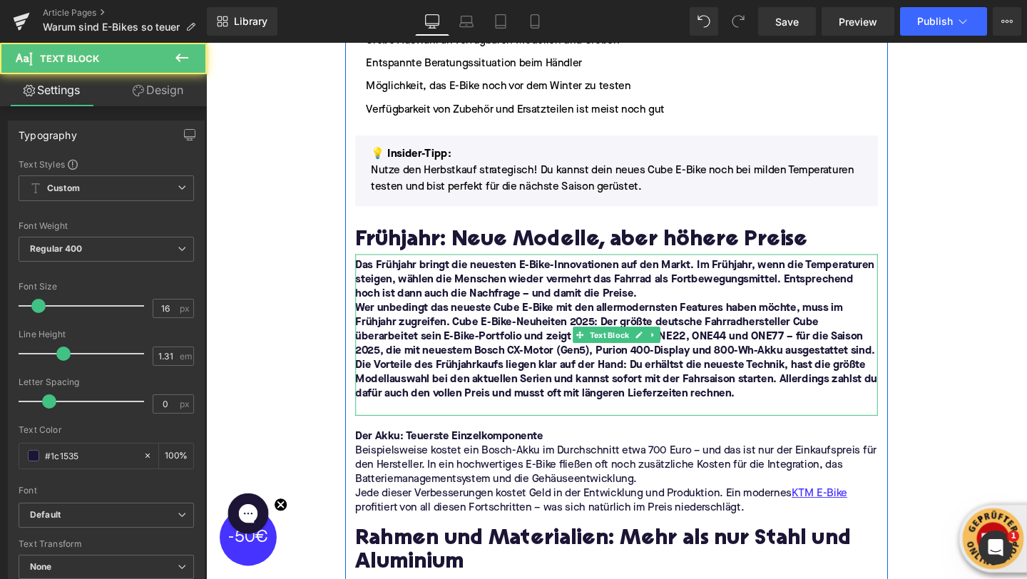
click at [708, 310] on p "Das Frühjahr bringt die neuesten E-Bike-Innovationen auf den Markt. Im Frühjahr…" at bounding box center [637, 292] width 549 height 45
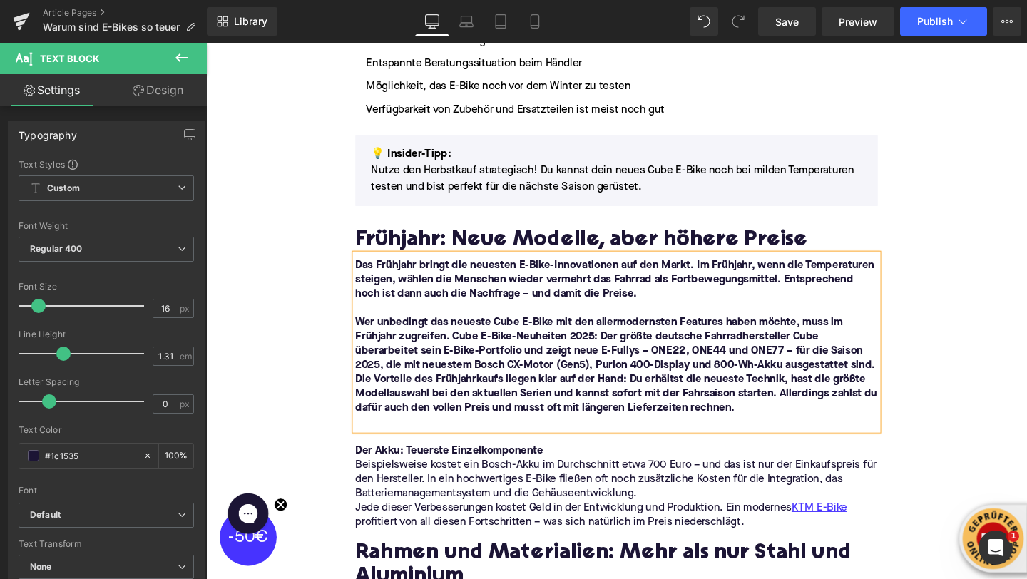
click at [910, 384] on b "Wer unbedingt das neueste Cube E-Bike mit den allermodernsten Features haben mö…" at bounding box center [636, 360] width 547 height 56
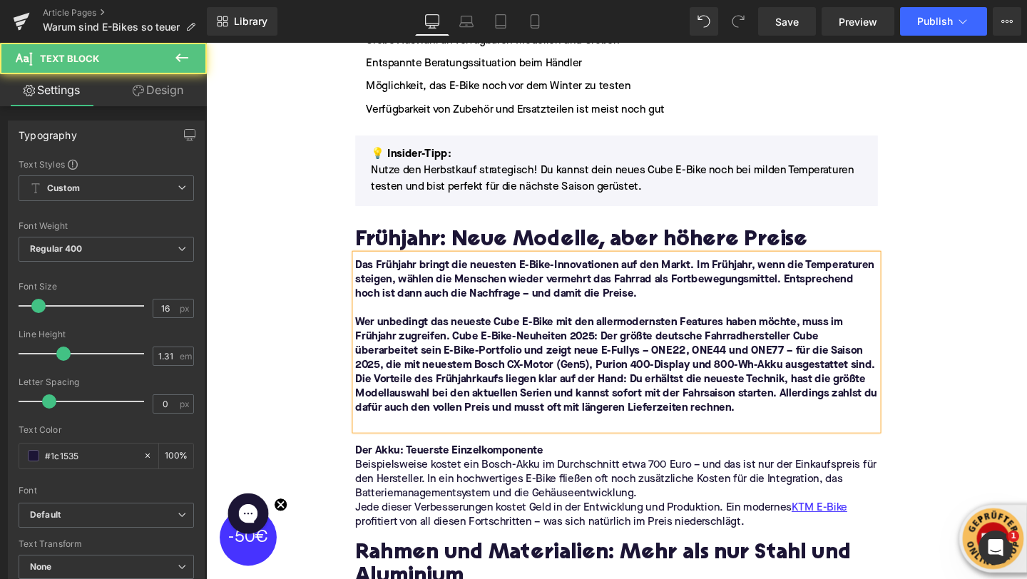
click at [901, 386] on b "Wer unbedingt das neueste Cube E-Bike mit den allermodernsten Features haben mö…" at bounding box center [636, 360] width 547 height 56
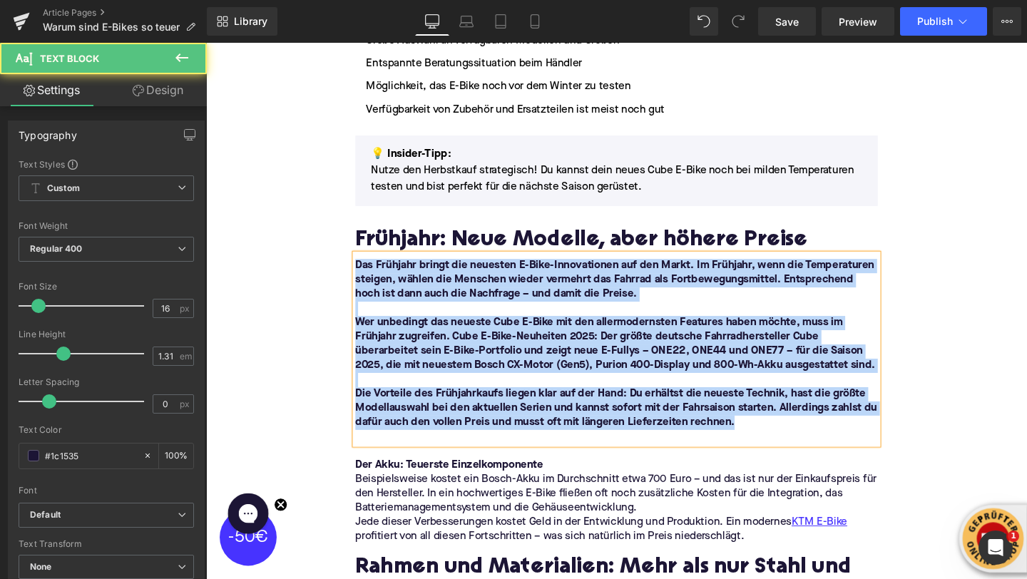
drag, startPoint x: 794, startPoint y: 449, endPoint x: 341, endPoint y: 266, distance: 488.7
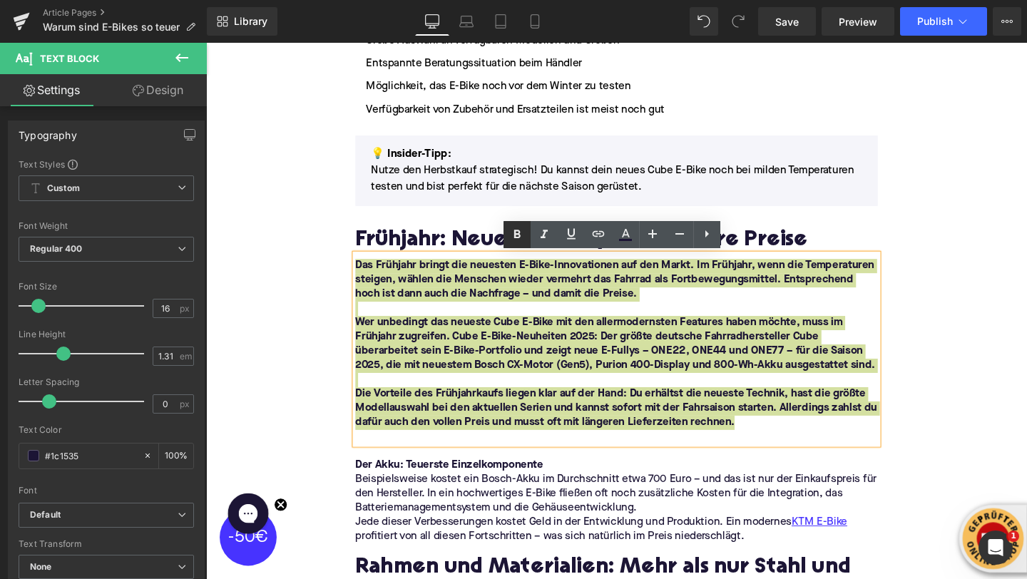
click at [513, 238] on icon at bounding box center [517, 234] width 17 height 17
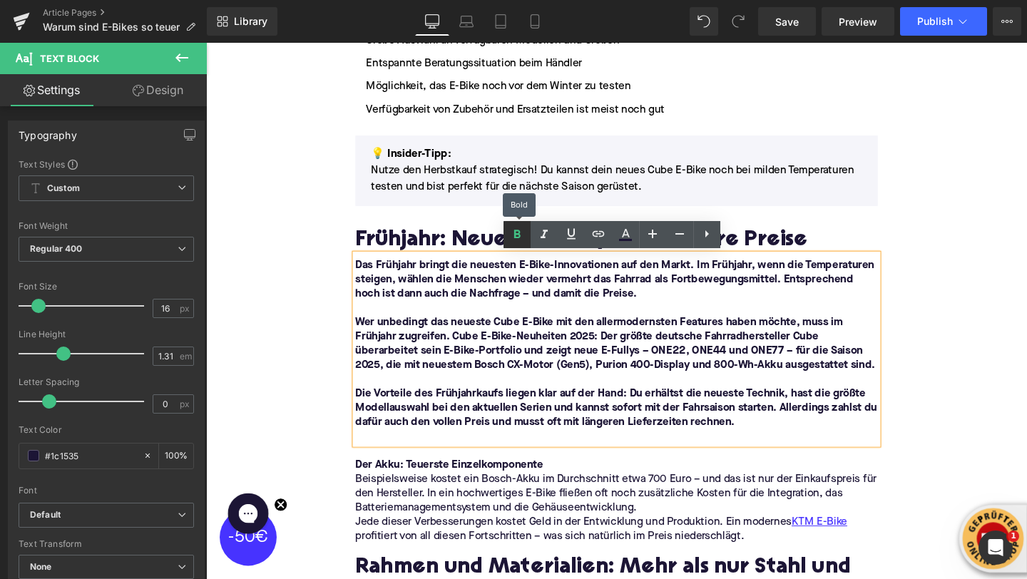
click at [513, 238] on icon at bounding box center [517, 234] width 17 height 17
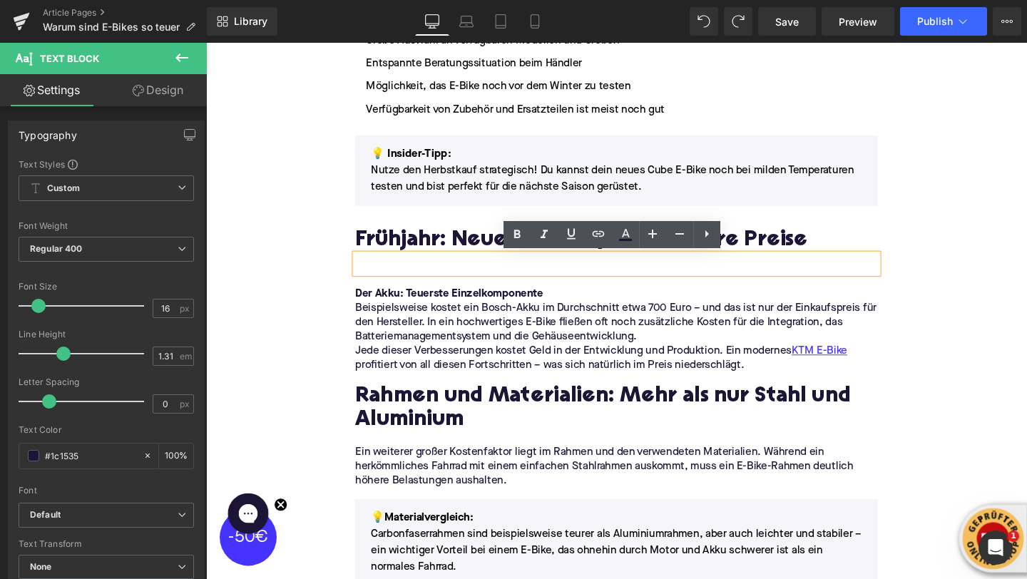
click at [370, 275] on p at bounding box center [637, 277] width 549 height 15
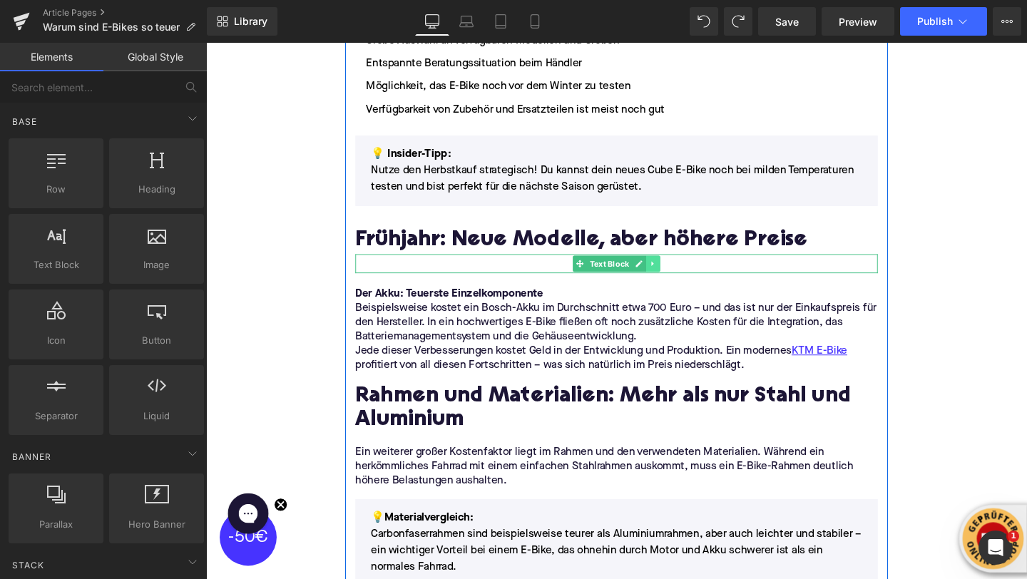
click at [676, 278] on icon at bounding box center [676, 275] width 8 height 9
click at [683, 275] on icon at bounding box center [684, 275] width 8 height 8
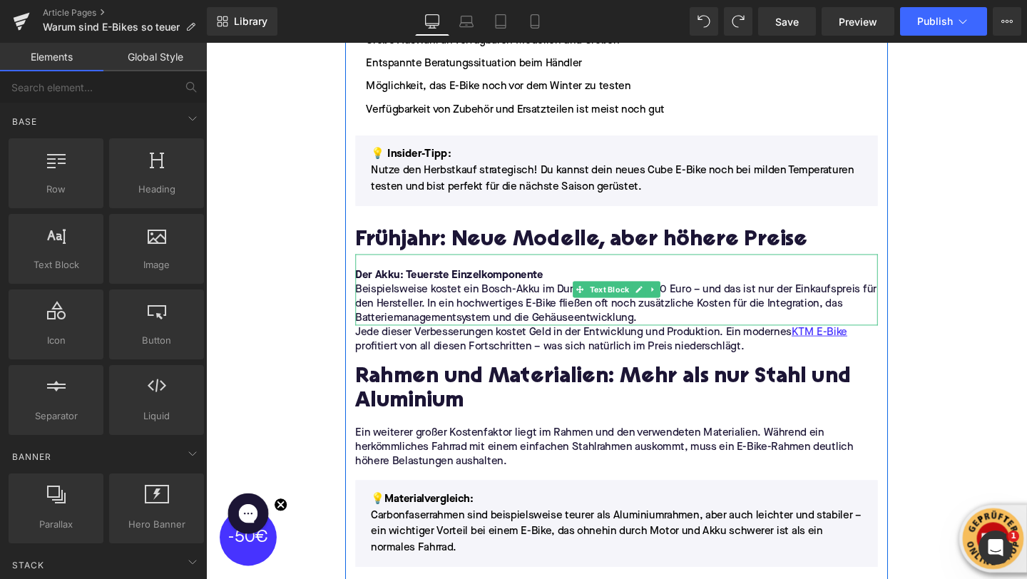
click at [477, 293] on strong "Der Akku: Teuerste Einzelkomponente" at bounding box center [462, 287] width 198 height 11
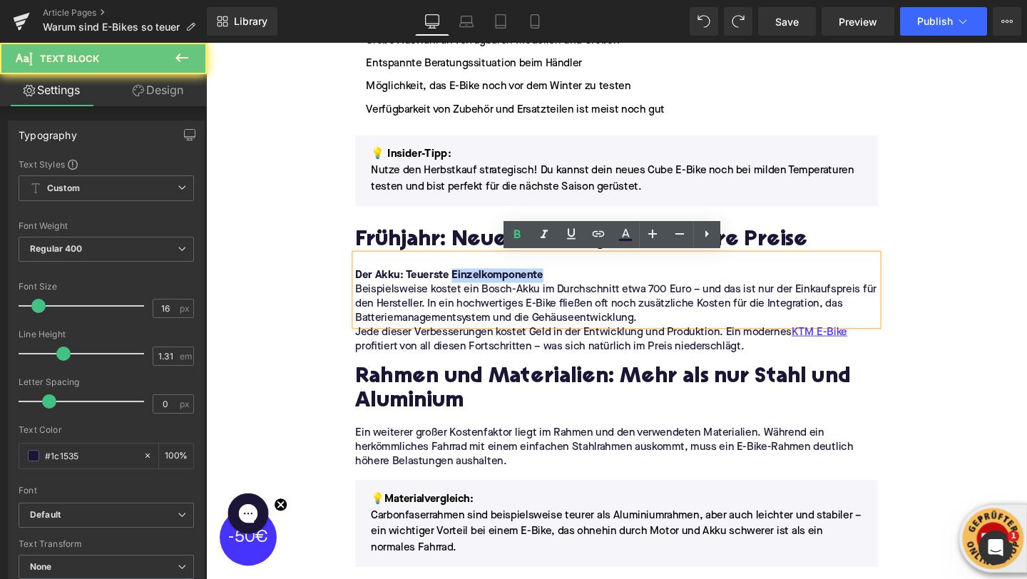
click at [477, 293] on strong "Der Akku: Teuerste Einzelkomponente" at bounding box center [462, 287] width 198 height 11
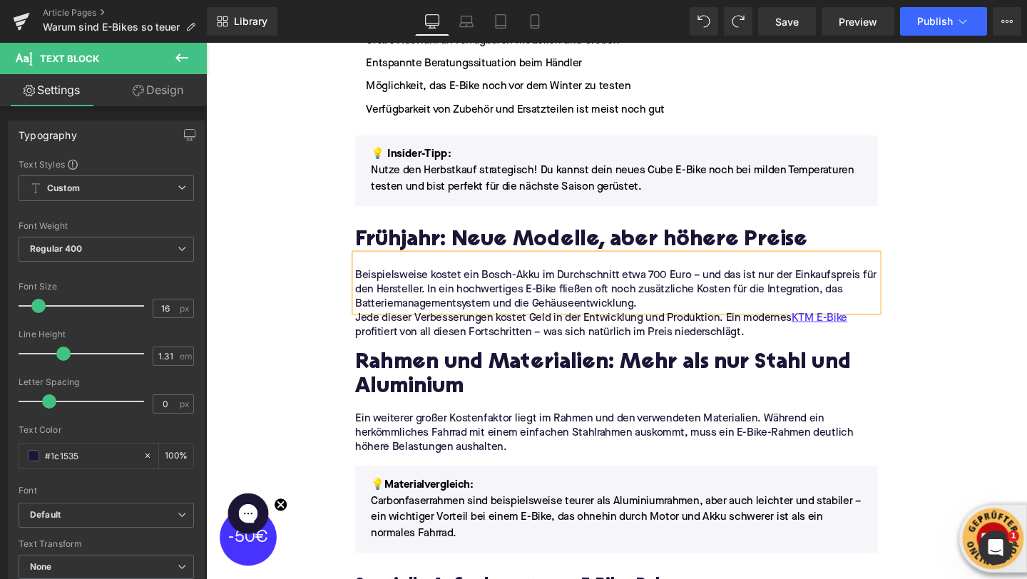
click at [363, 289] on div "Beispielsweise kostet ein Bosch-Akku im Durchschnitt etwa 700 Euro – und das is…" at bounding box center [637, 295] width 549 height 60
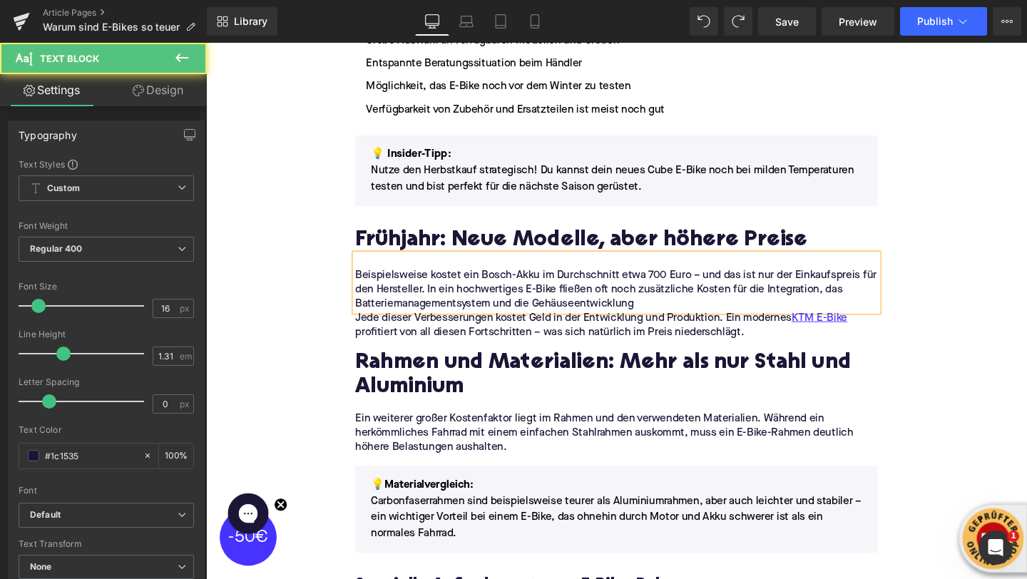
click at [364, 290] on span "Beispielsweise kostet ein Bosch-Akku im Durchschnitt etwa 700 Euro – und das is…" at bounding box center [637, 302] width 548 height 41
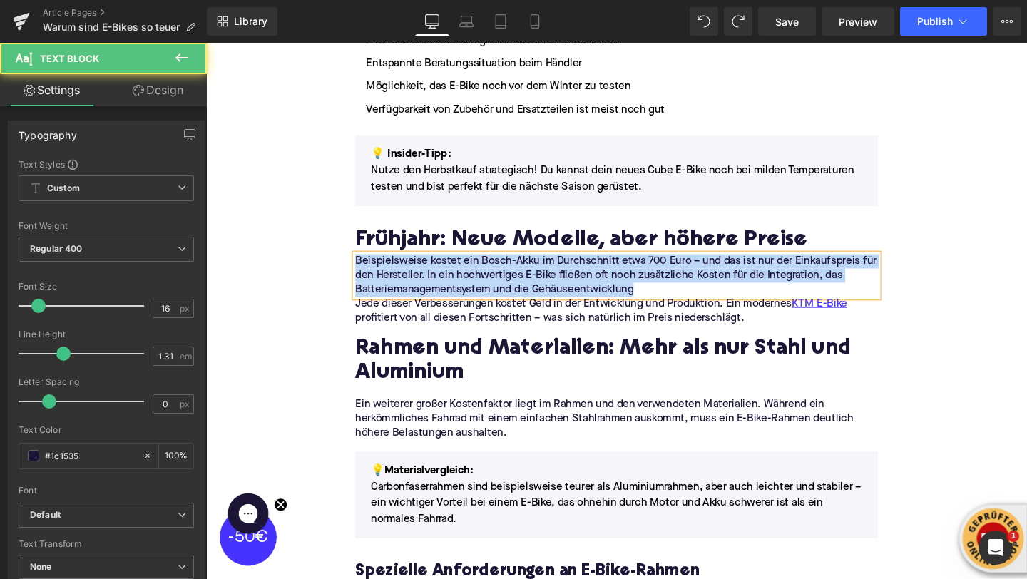
drag, startPoint x: 658, startPoint y: 302, endPoint x: 325, endPoint y: 276, distance: 334.2
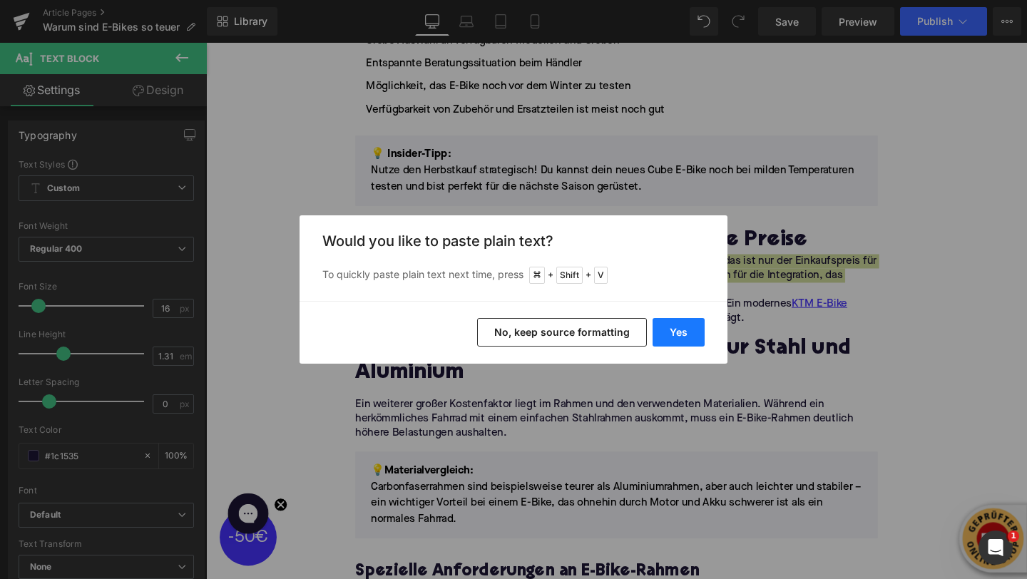
click at [680, 325] on button "Yes" at bounding box center [679, 332] width 52 height 29
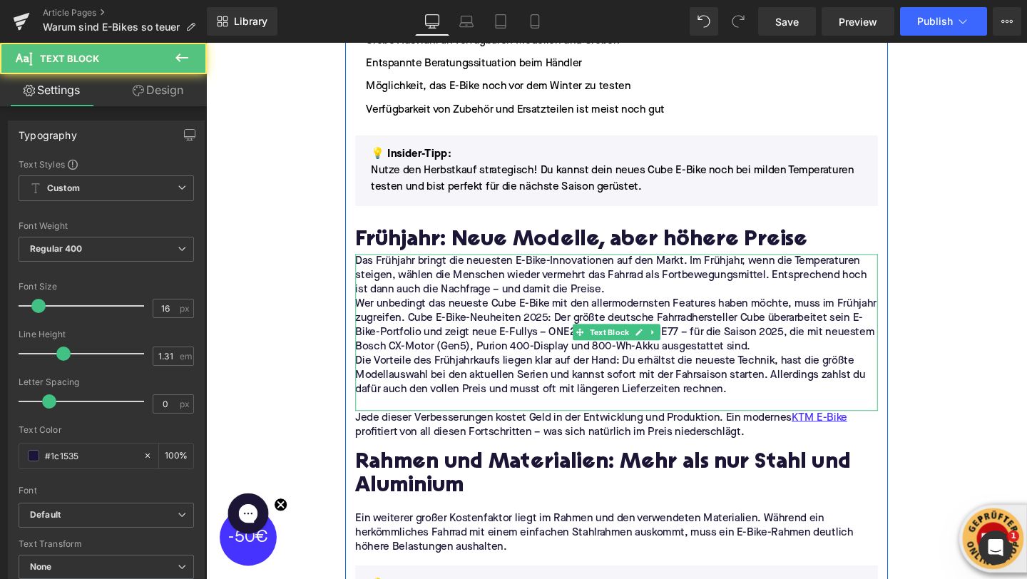
click at [633, 298] on p "Das Frühjahr bringt die neuesten E-Bike-Innovationen auf den Markt. Im Frühjahr…" at bounding box center [637, 287] width 549 height 45
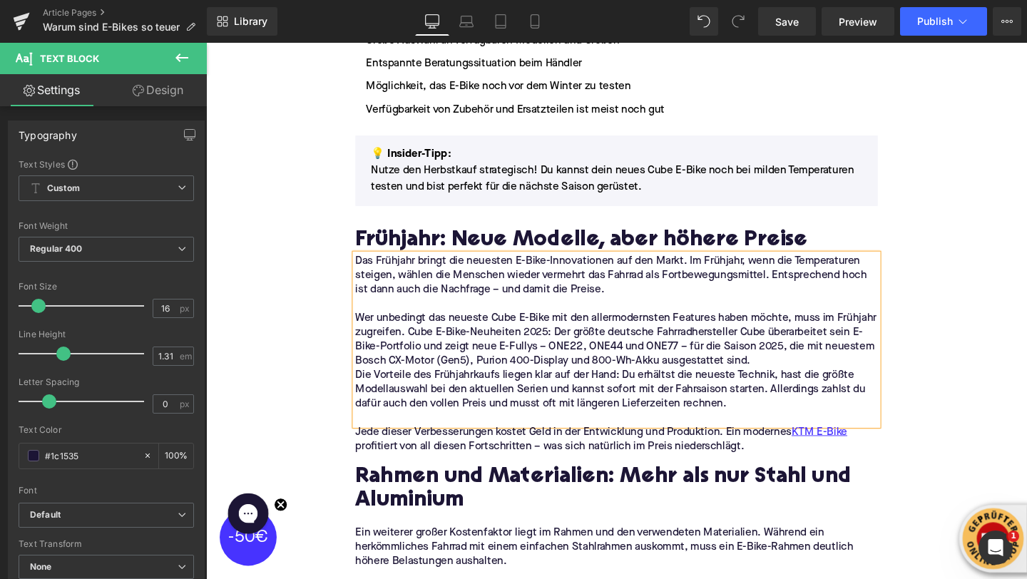
click at [783, 380] on p "Wer unbedingt das neueste Cube E-Bike mit den allermodernsten Features haben mö…" at bounding box center [637, 355] width 549 height 60
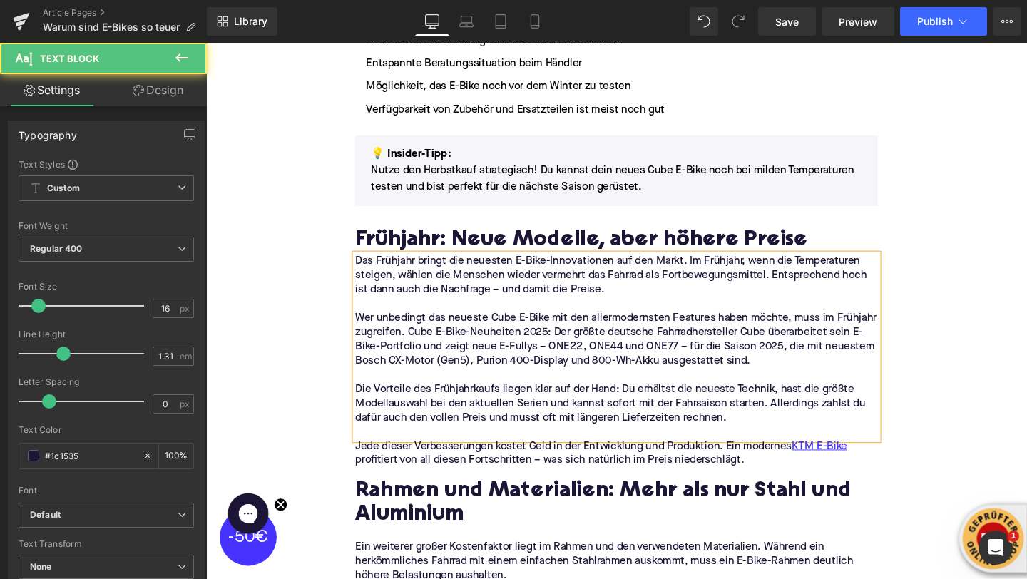
click at [363, 389] on p at bounding box center [637, 392] width 549 height 15
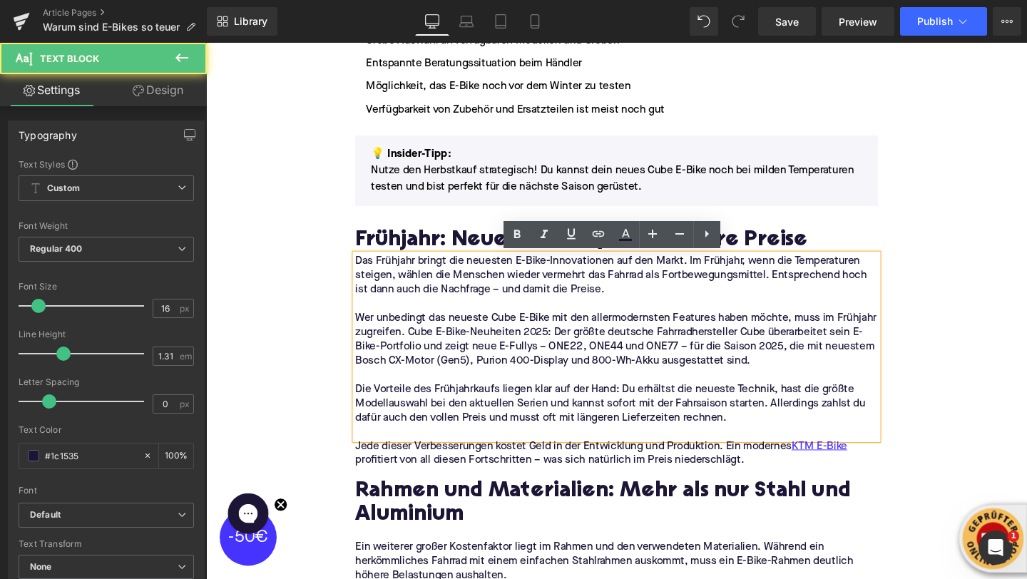
click at [403, 448] on p at bounding box center [637, 452] width 549 height 15
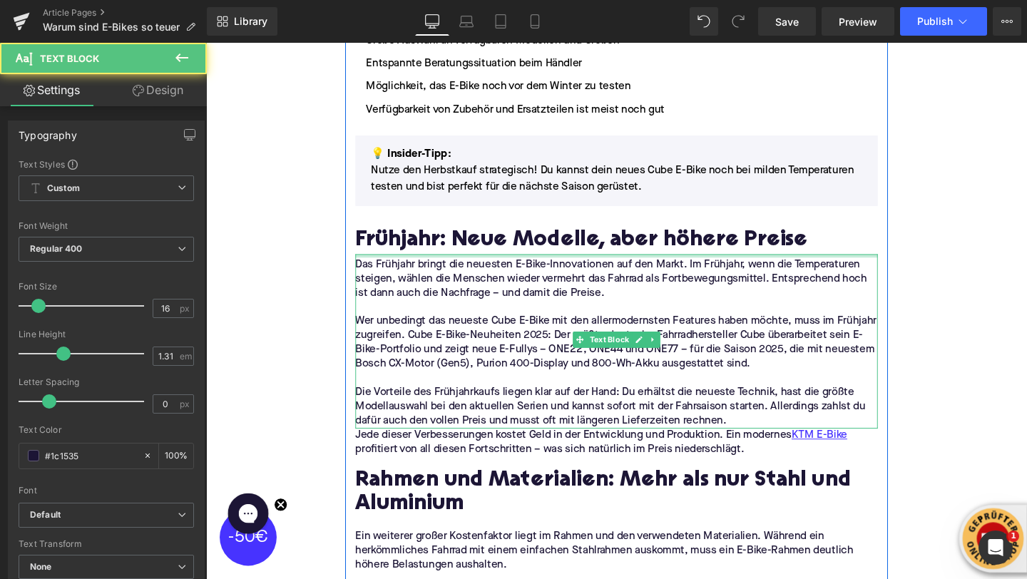
click at [415, 270] on div "Das Frühjahr bringt die neuesten E-Bike-Innovationen auf den Markt. Im Frühjahr…" at bounding box center [637, 356] width 549 height 183
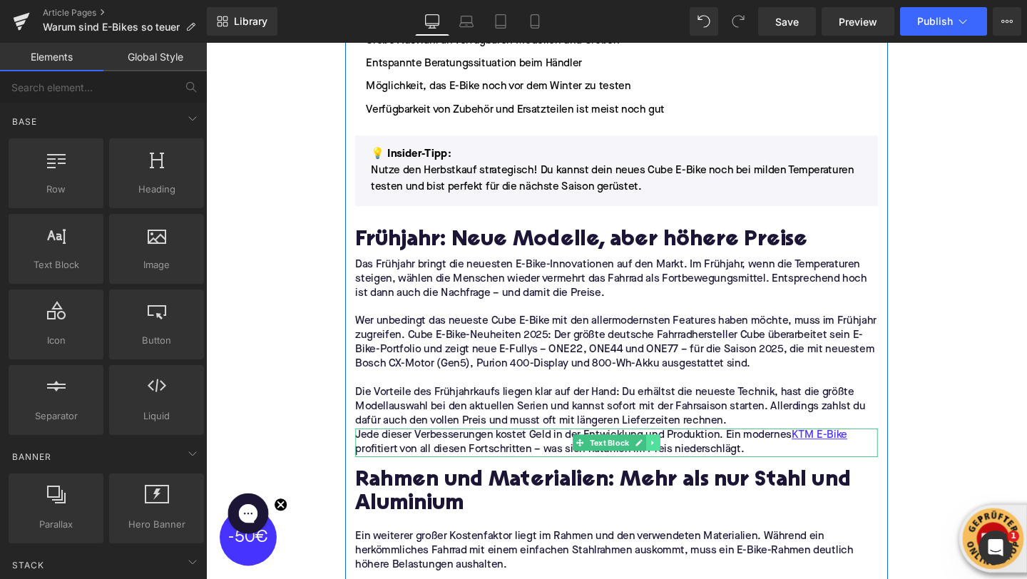
click at [673, 466] on icon at bounding box center [676, 463] width 8 height 9
click at [678, 466] on link at bounding box center [683, 463] width 15 height 17
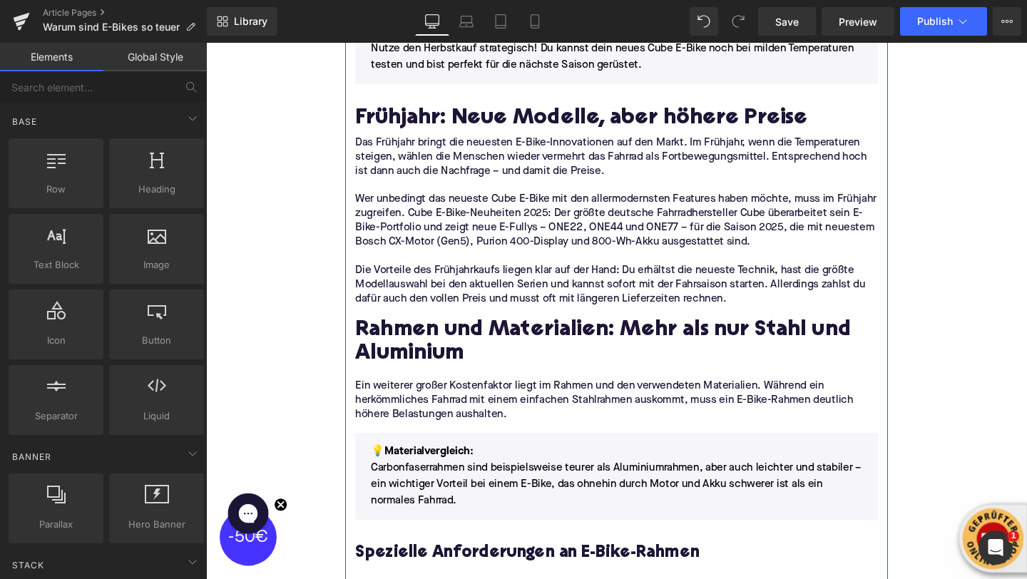
scroll to position [1418, 0]
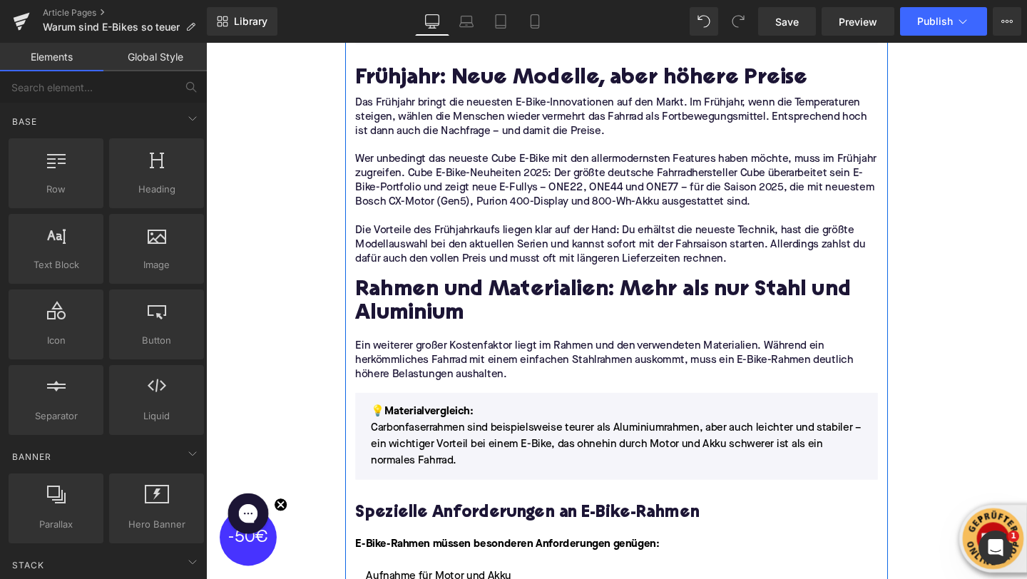
click at [471, 459] on span "Carbonfaserrahmen sind beispielsweise teurer als Aluminiumrahmen, aber auch lei…" at bounding box center [638, 465] width 516 height 46
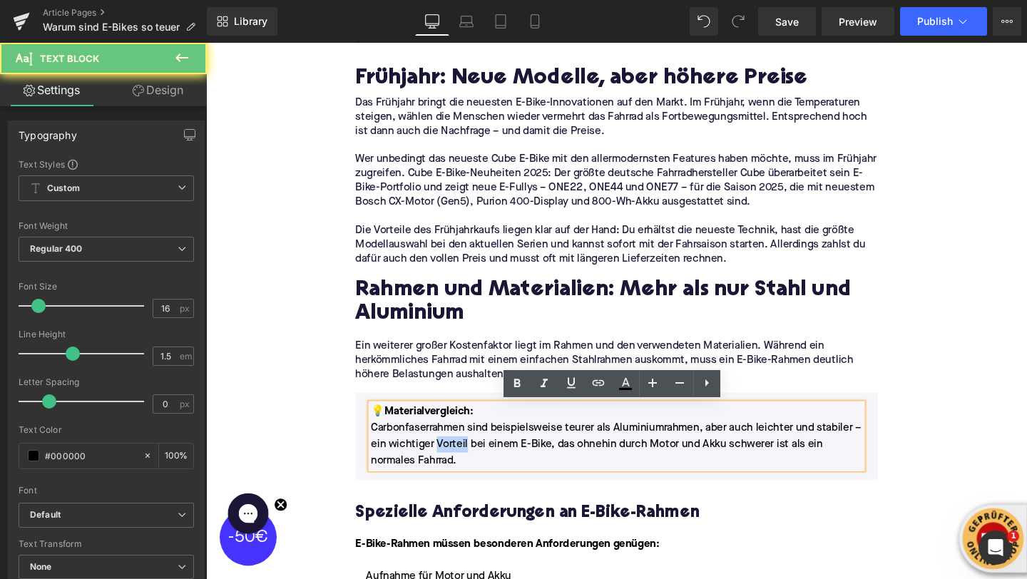
click at [471, 459] on span "Carbonfaserrahmen sind beispielsweise teurer als Aluminiumrahmen, aber auch lei…" at bounding box center [638, 465] width 516 height 46
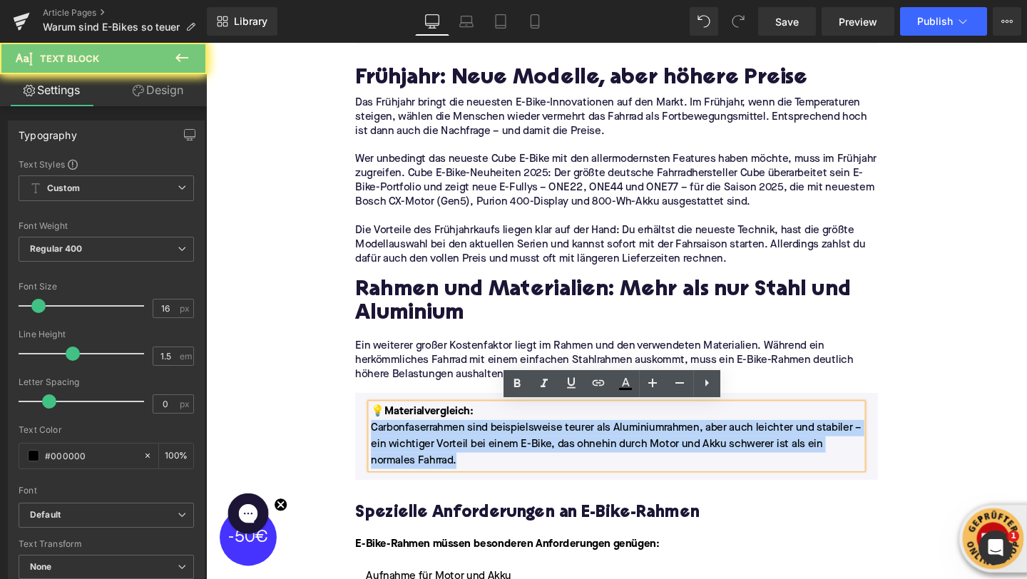
click at [471, 459] on span "Carbonfaserrahmen sind beispielsweise teurer als Aluminiumrahmen, aber auch lei…" at bounding box center [638, 465] width 516 height 46
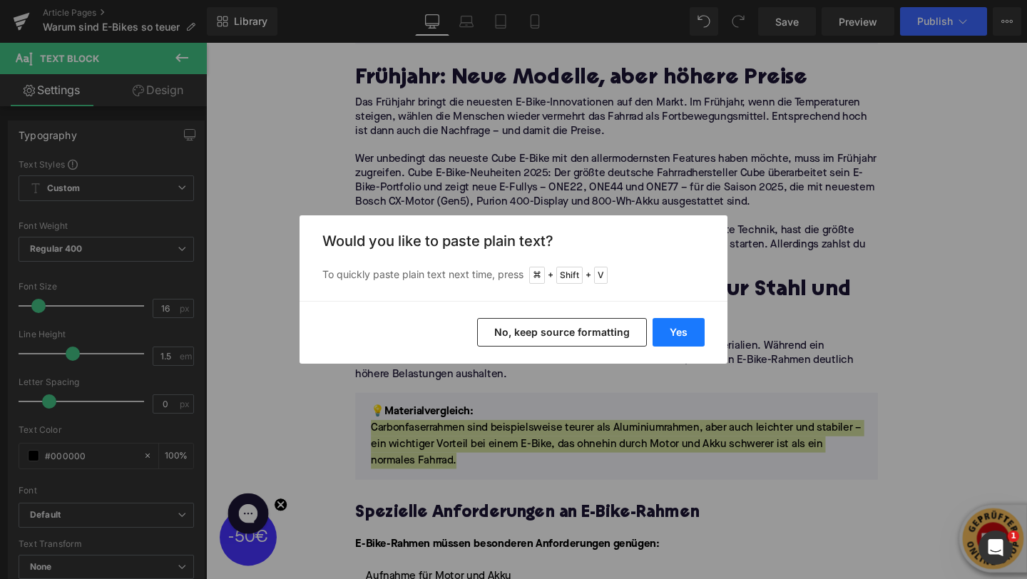
click at [668, 335] on button "Yes" at bounding box center [679, 332] width 52 height 29
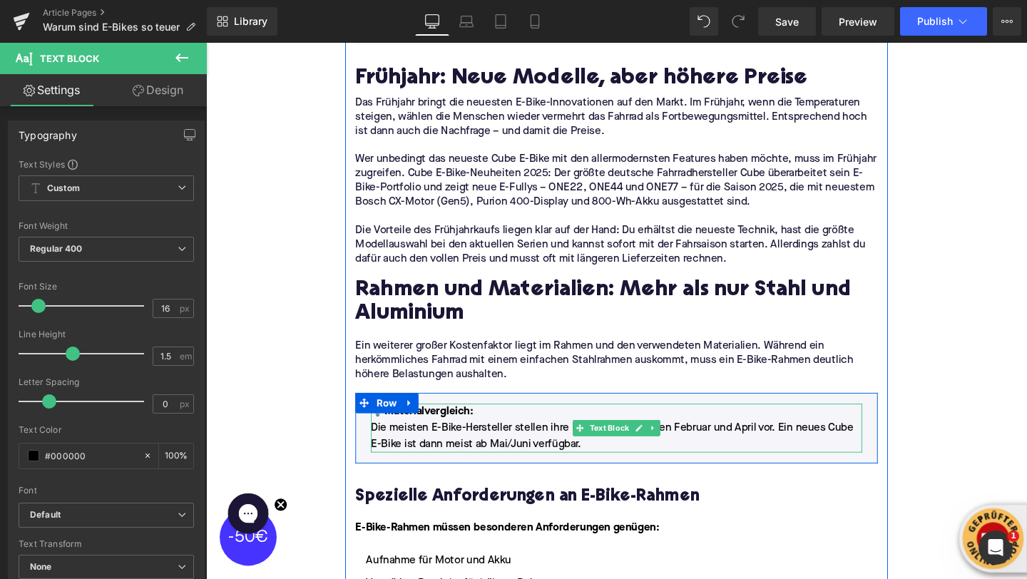
click at [457, 427] on span "Materialvergleich:" at bounding box center [440, 430] width 93 height 11
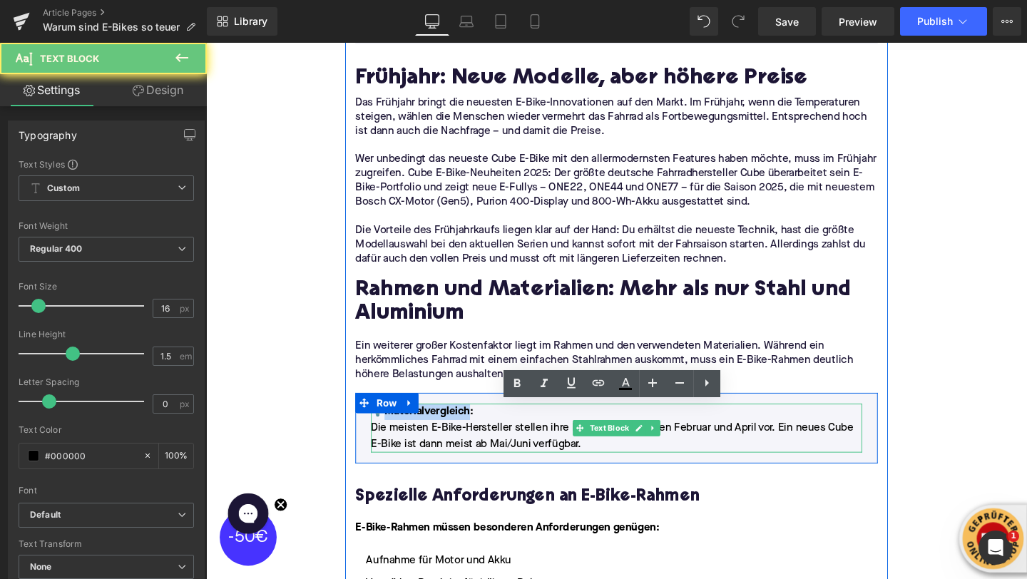
click at [457, 427] on span "Materialvergleich:" at bounding box center [440, 430] width 93 height 11
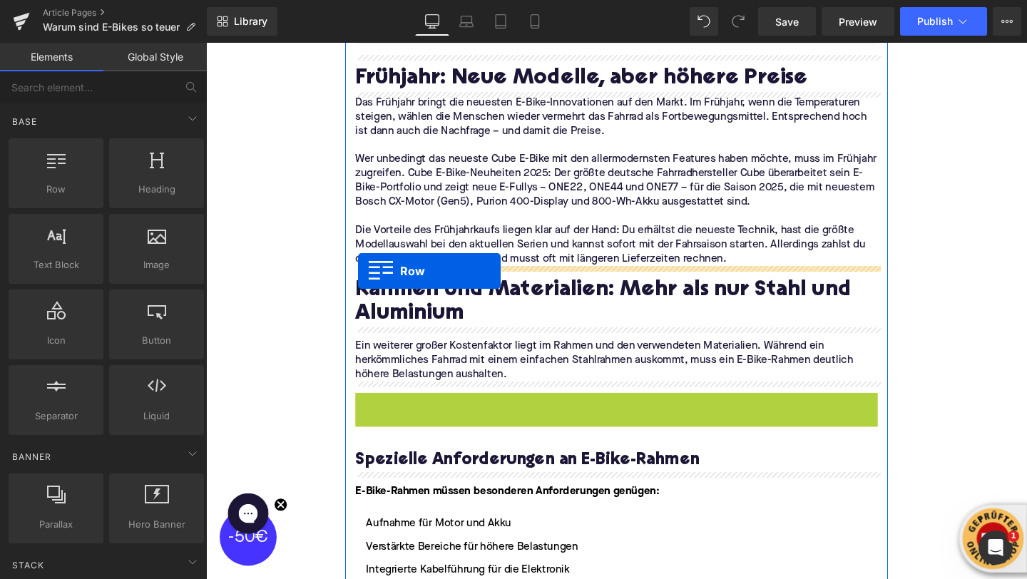
drag, startPoint x: 372, startPoint y: 422, endPoint x: 367, endPoint y: 282, distance: 140.0
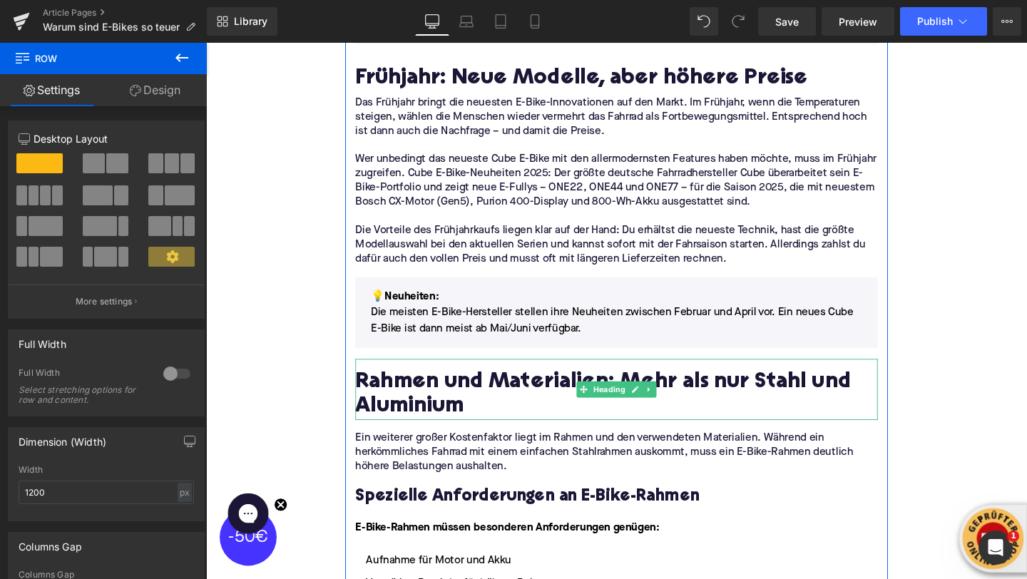
click at [428, 421] on h2 "Rahmen und Materialien: Mehr als nur Stahl und Aluminium" at bounding box center [637, 413] width 549 height 51
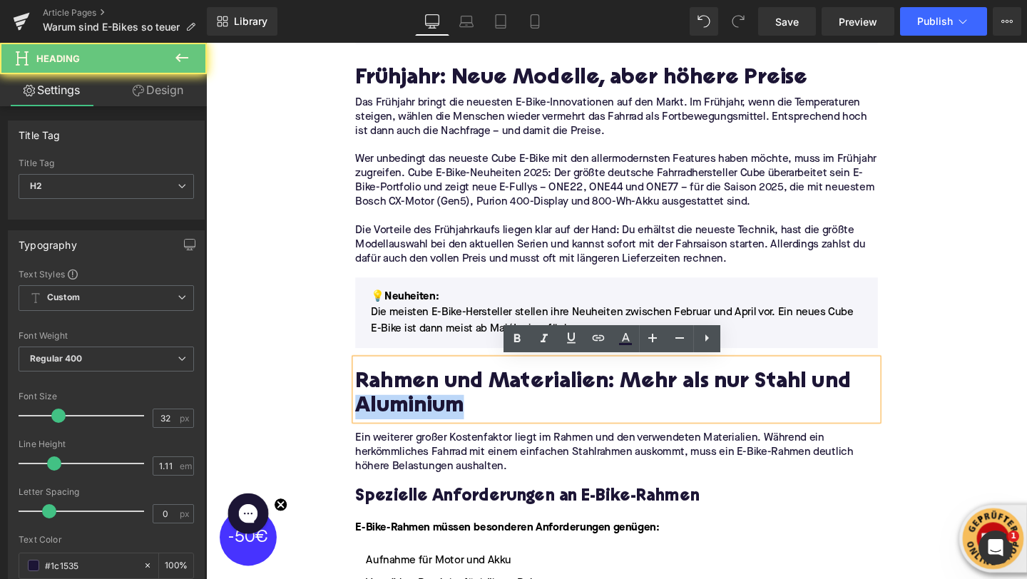
click at [428, 421] on h2 "Rahmen und Materialien: Mehr als nur Stahl und Aluminium" at bounding box center [637, 413] width 549 height 51
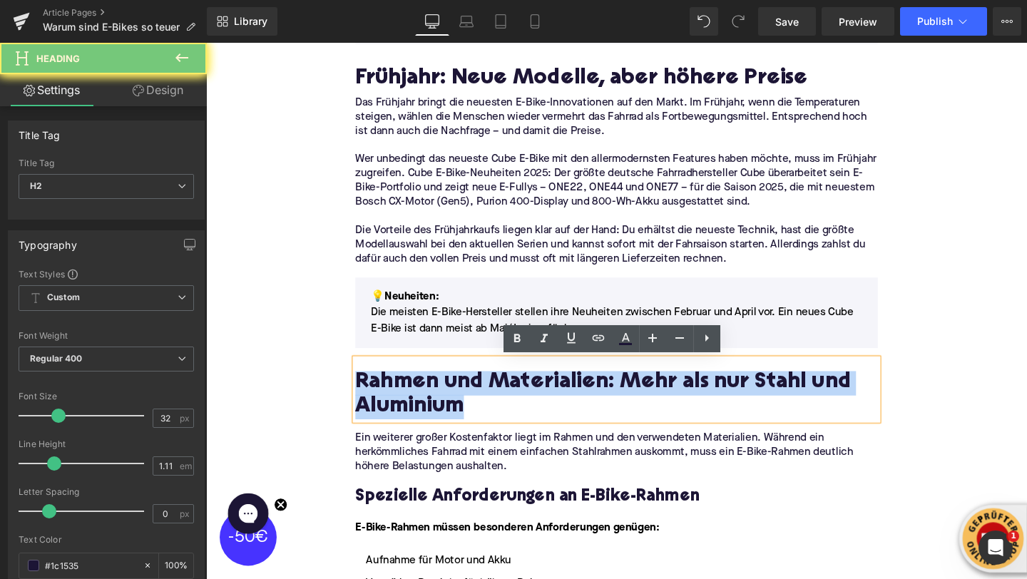
paste div
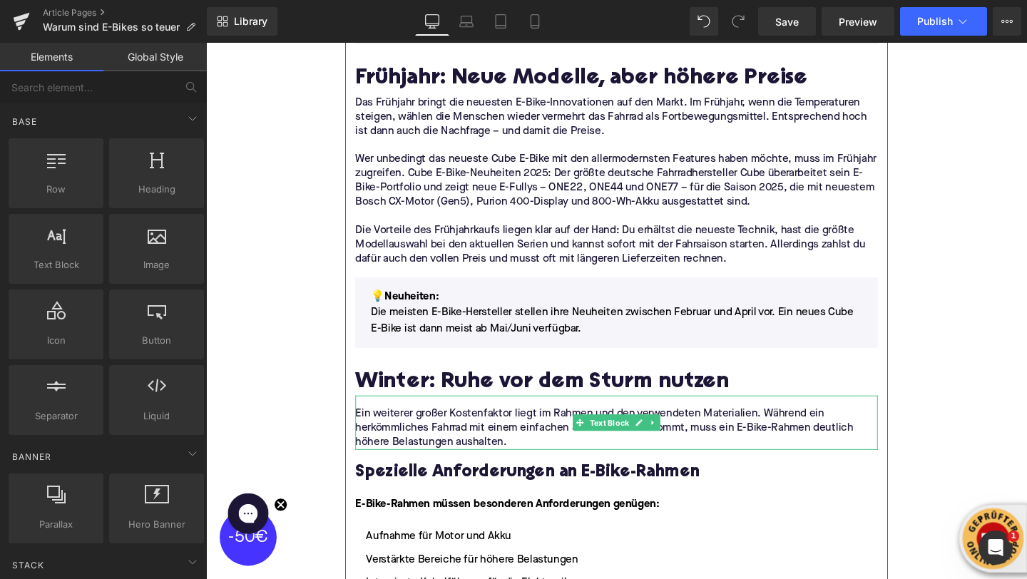
click at [397, 435] on p "Ein weiterer großer Kostenfaktor liegt im Rahmen und den verwendeten Materialie…" at bounding box center [637, 448] width 549 height 45
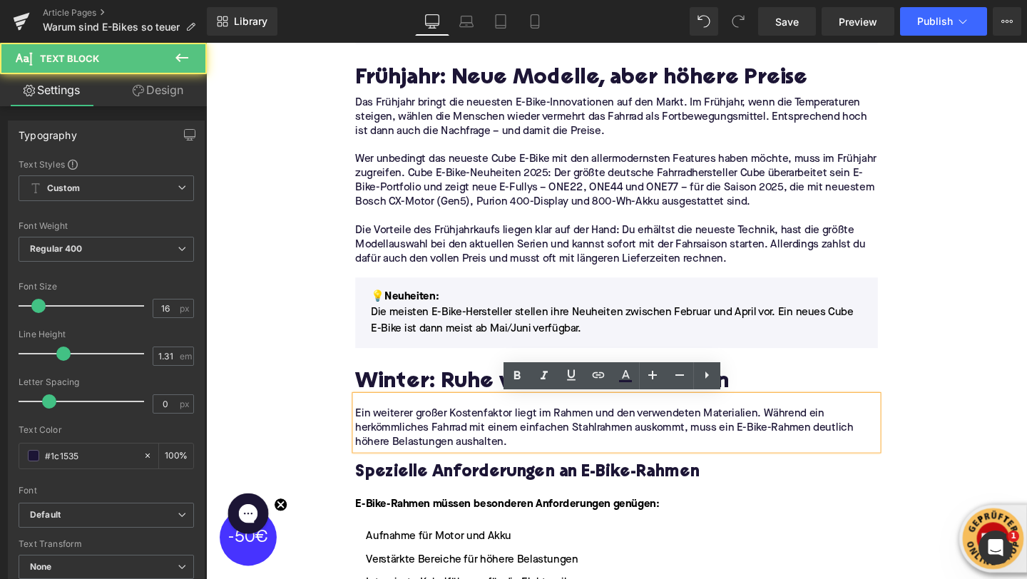
click at [397, 435] on p "Ein weiterer großer Kostenfaktor liegt im Rahmen und den verwendeten Materialie…" at bounding box center [637, 448] width 549 height 45
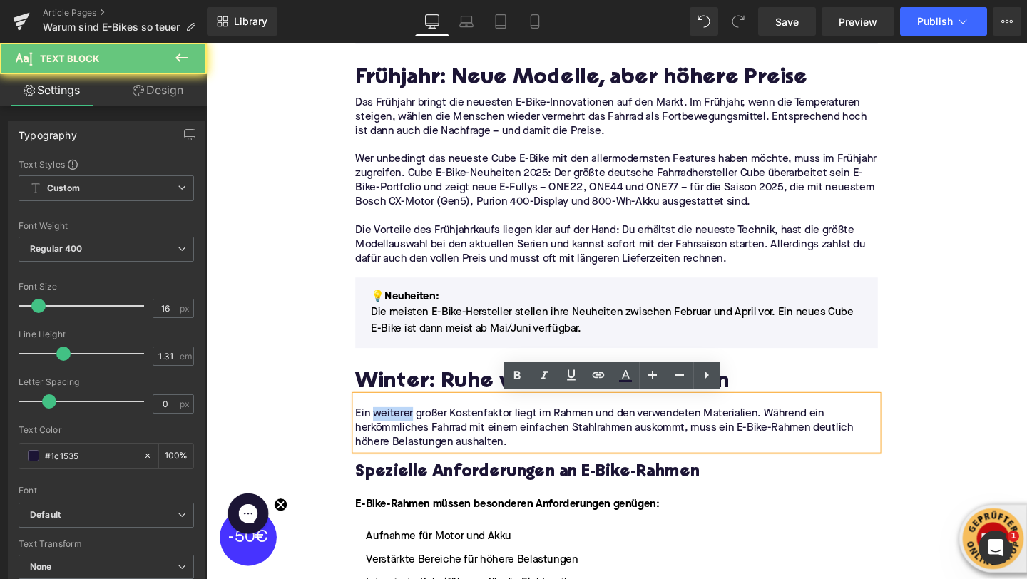
click at [397, 435] on p "Ein weiterer großer Kostenfaktor liegt im Rahmen und den verwendeten Materialie…" at bounding box center [637, 448] width 549 height 45
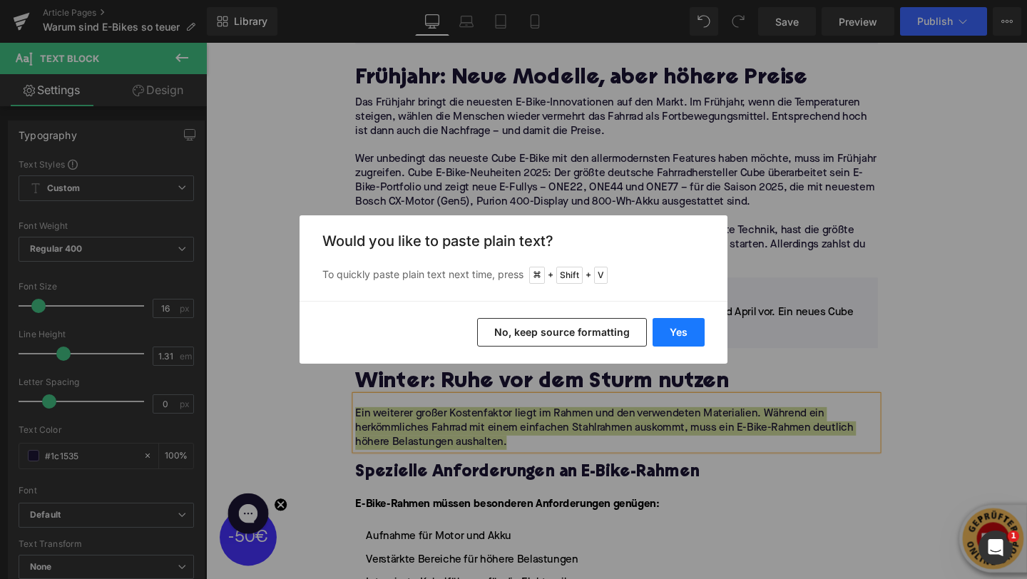
click at [674, 334] on button "Yes" at bounding box center [679, 332] width 52 height 29
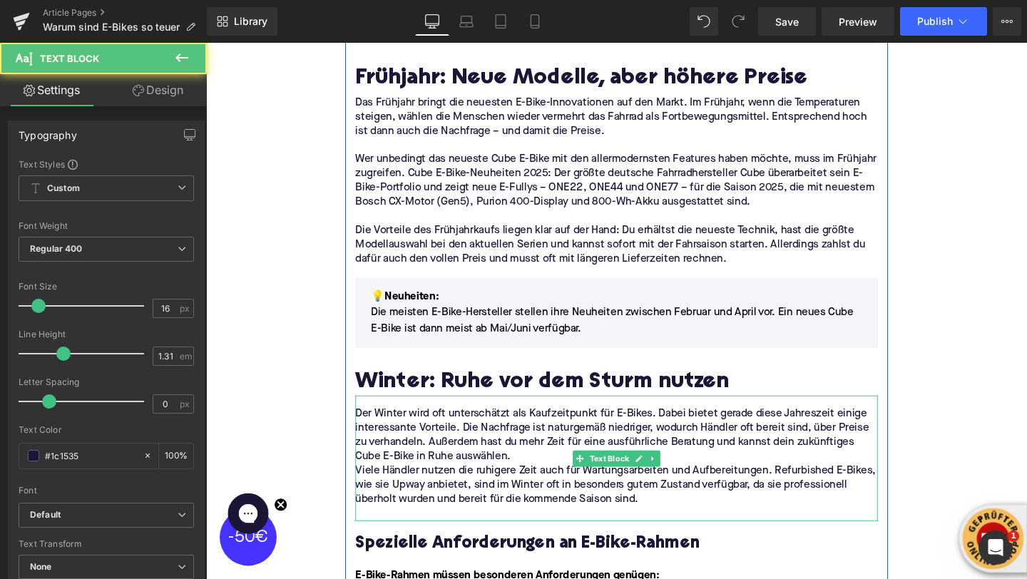
click at [543, 479] on p "Der Winter wird oft unterschätzt als Kaufzeitpunkt für E-Bikes. Dabei bietet ge…" at bounding box center [637, 456] width 549 height 60
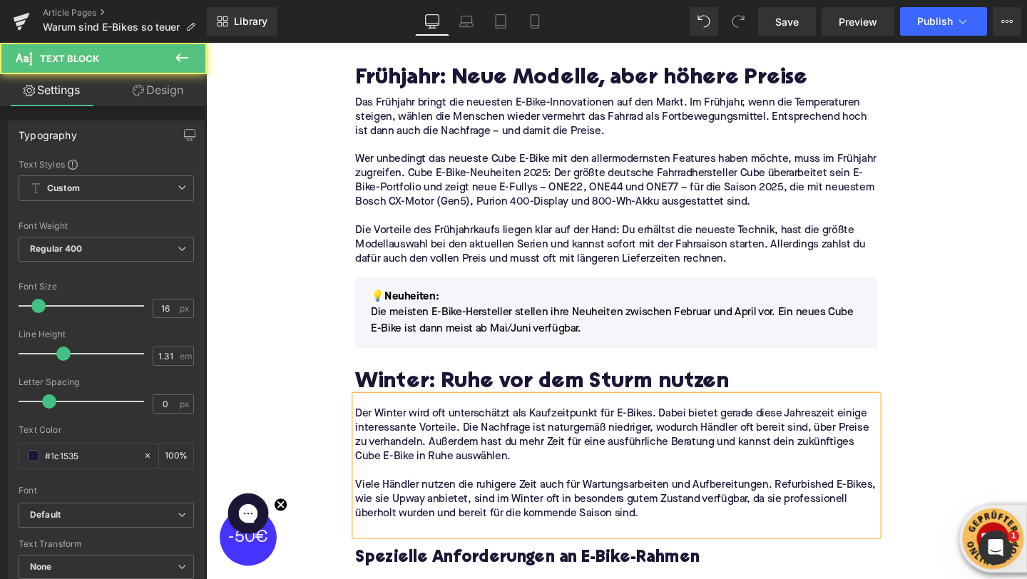
click at [440, 555] on p at bounding box center [637, 553] width 549 height 15
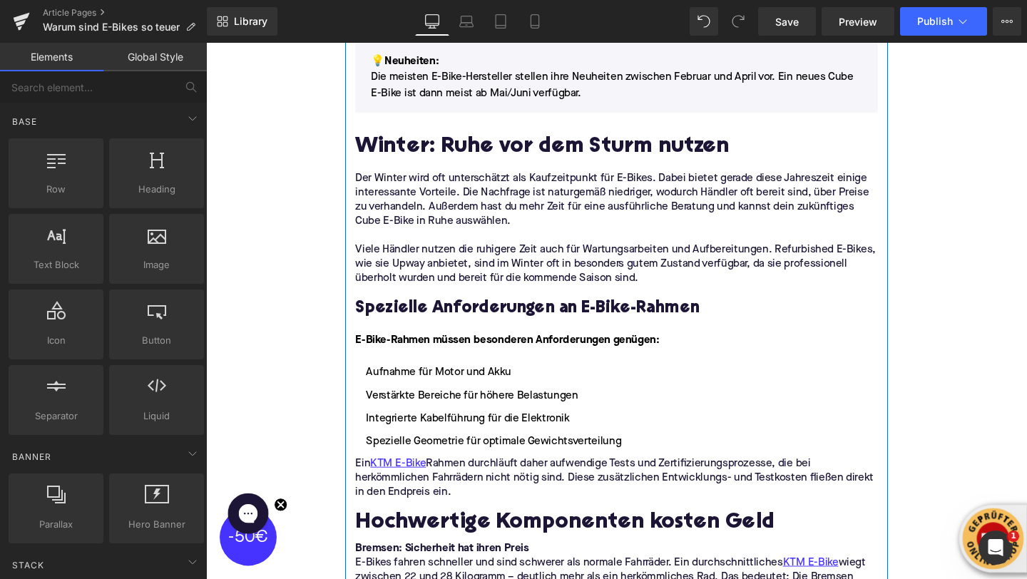
scroll to position [1672, 0]
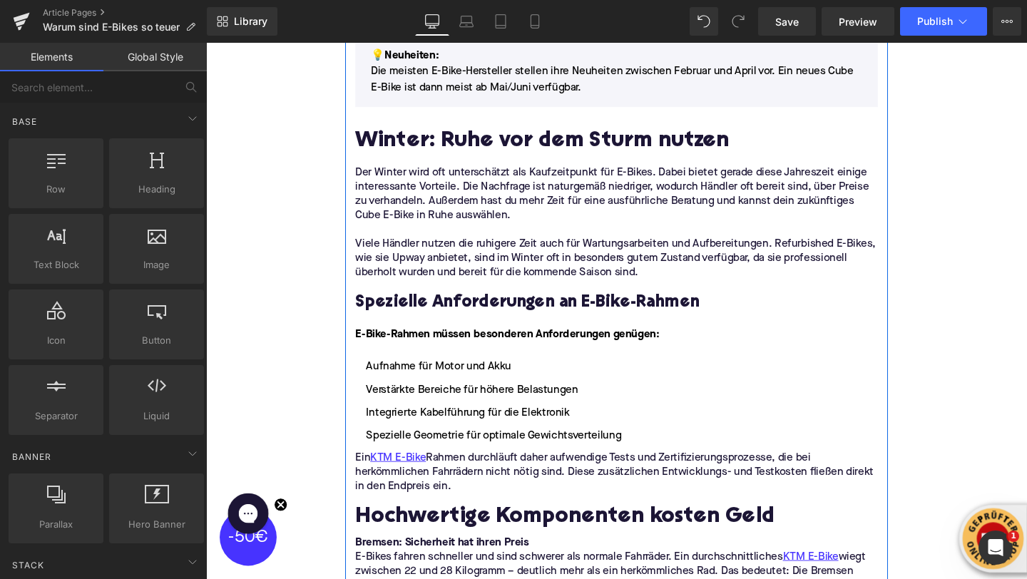
click at [441, 547] on h2 "Hochwertige Komponenten kosten Geld" at bounding box center [637, 543] width 549 height 26
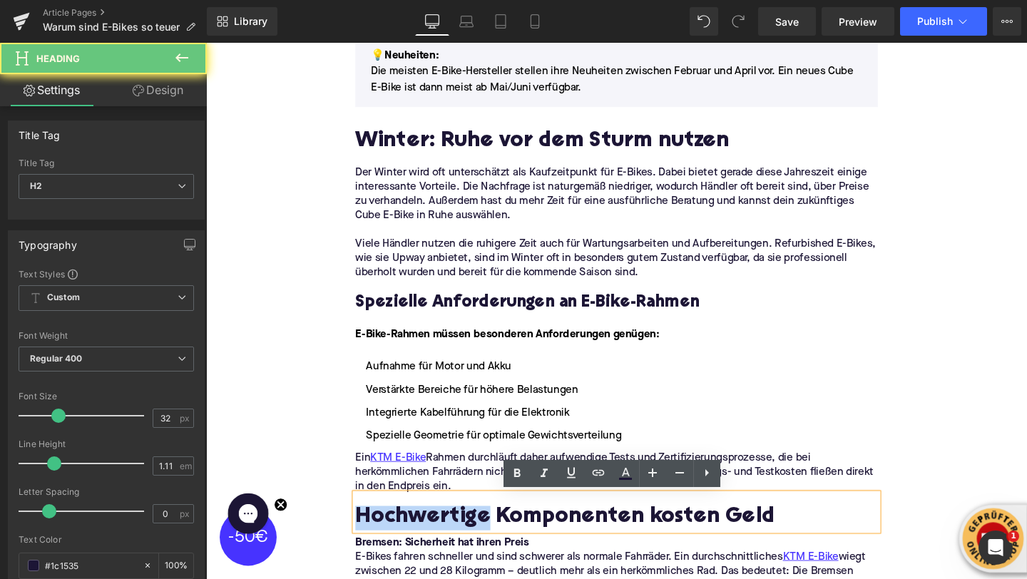
click at [441, 547] on h2 "Hochwertige Komponenten kosten Geld" at bounding box center [637, 543] width 549 height 26
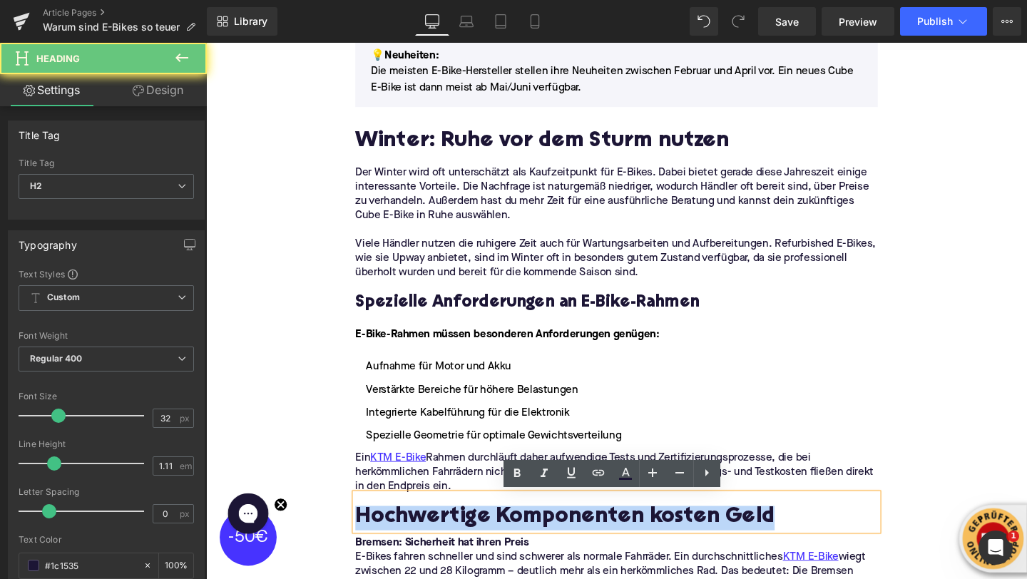
click at [441, 547] on h2 "Hochwertige Komponenten kosten Geld" at bounding box center [637, 543] width 549 height 26
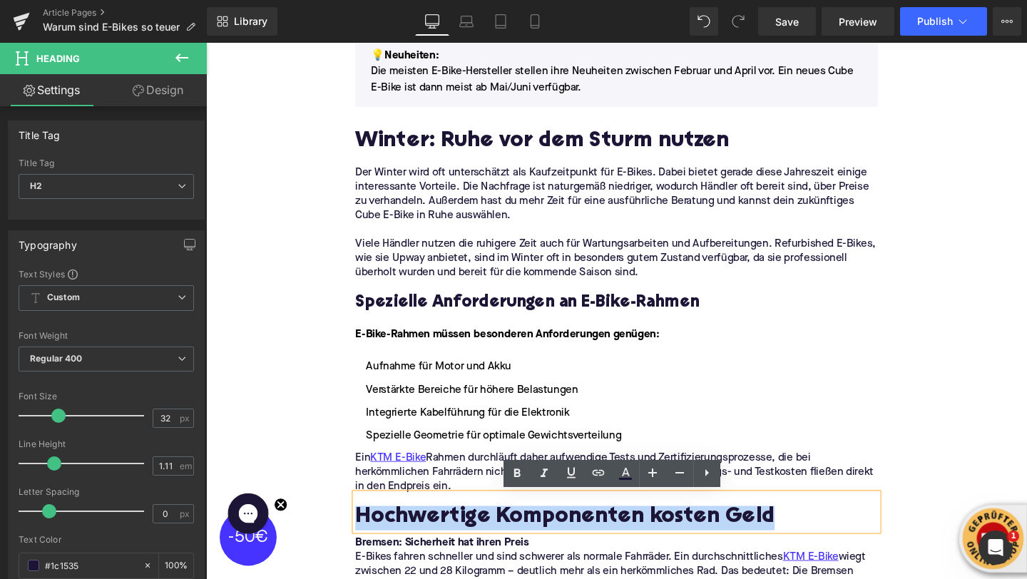
paste div
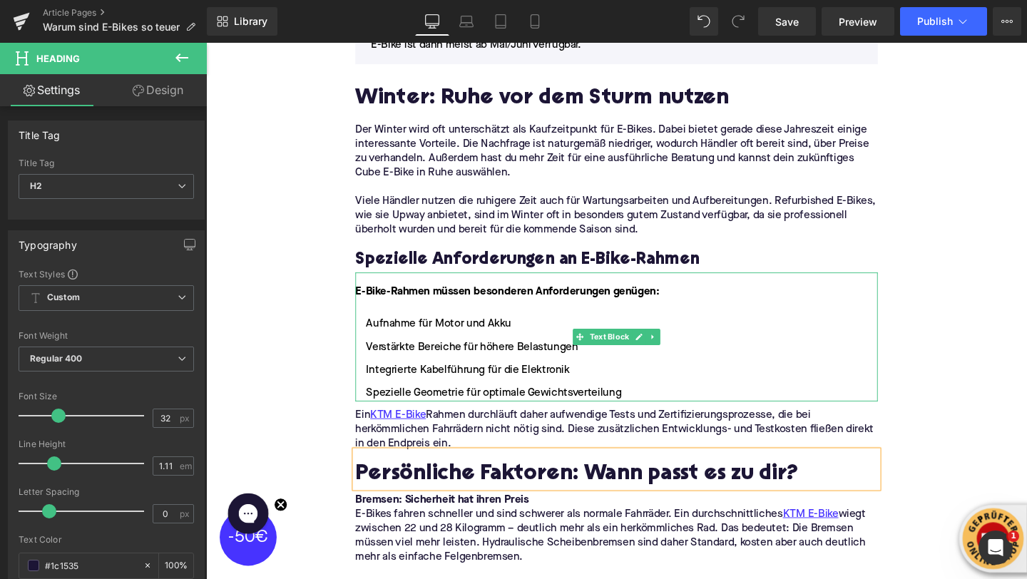
scroll to position [1722, 0]
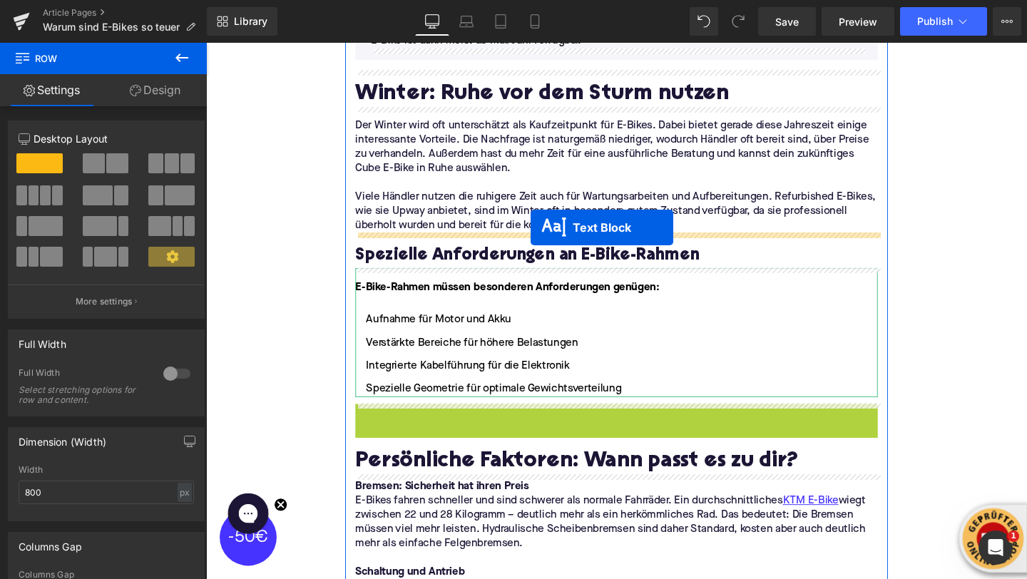
drag, startPoint x: 595, startPoint y: 443, endPoint x: 547, endPoint y: 234, distance: 214.4
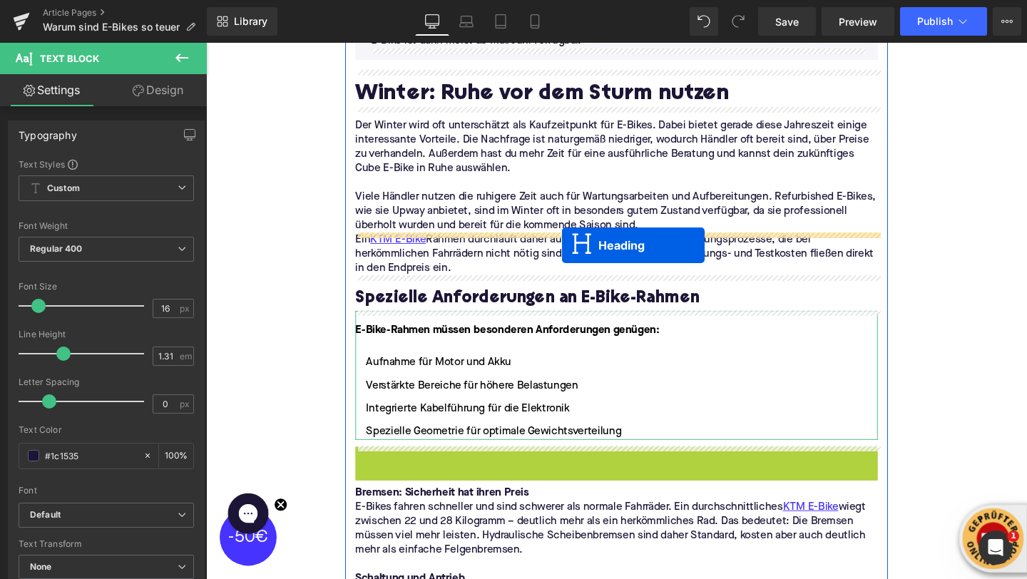
drag, startPoint x: 606, startPoint y: 484, endPoint x: 581, endPoint y: 255, distance: 229.7
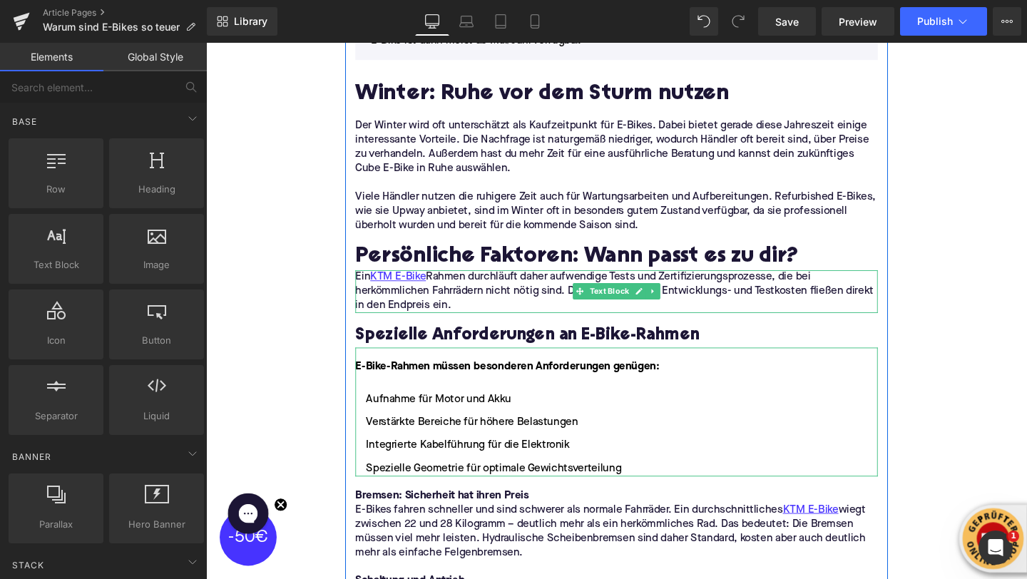
click at [391, 315] on p "Ein KTM E-Bike Rahmen durchläuft daher aufwendige Tests und Zertifizierungsproz…" at bounding box center [637, 304] width 549 height 45
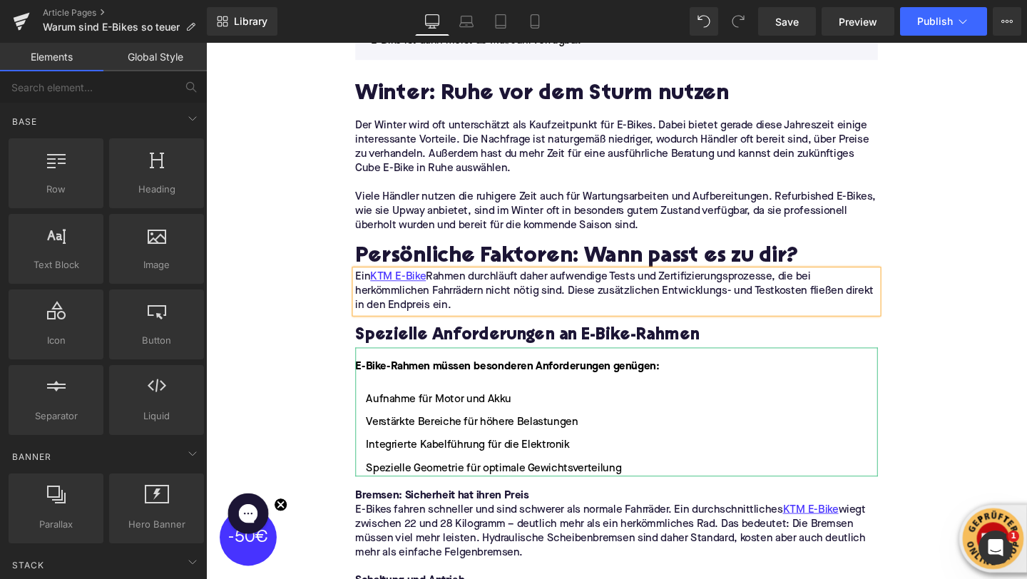
click at [391, 315] on p "Ein KTM E-Bike Rahmen durchläuft daher aufwendige Tests und Zertifizierungsproz…" at bounding box center [637, 304] width 549 height 45
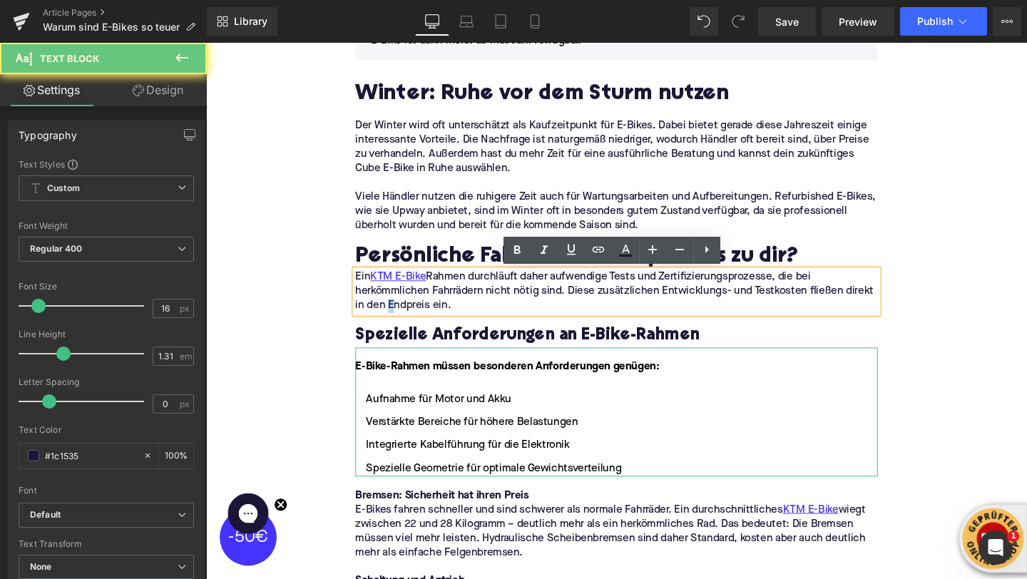
click at [391, 315] on p "Ein KTM E-Bike Rahmen durchläuft daher aufwendige Tests und Zertifizierungsproz…" at bounding box center [637, 304] width 549 height 45
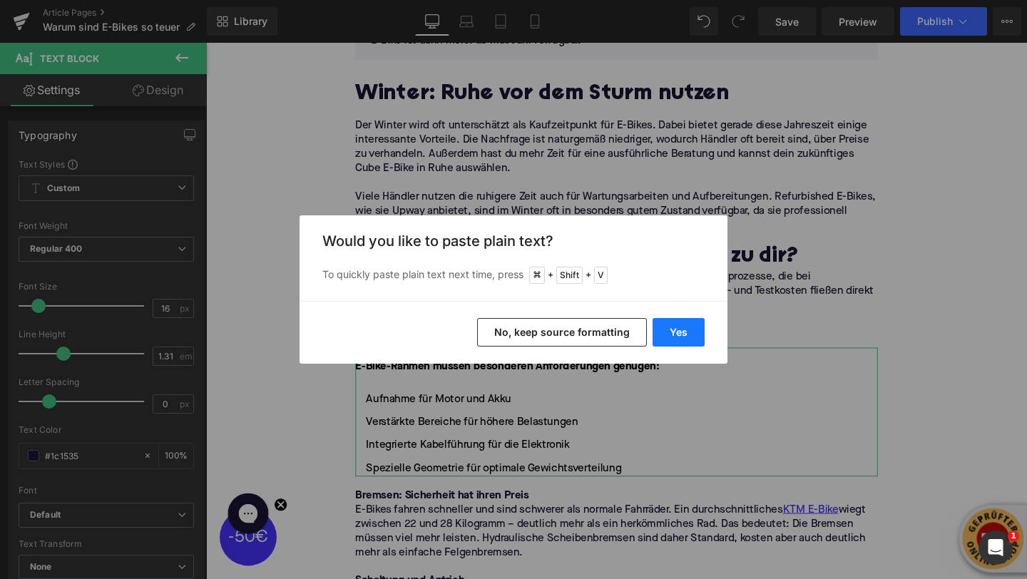
click at [662, 335] on button "Yes" at bounding box center [679, 332] width 52 height 29
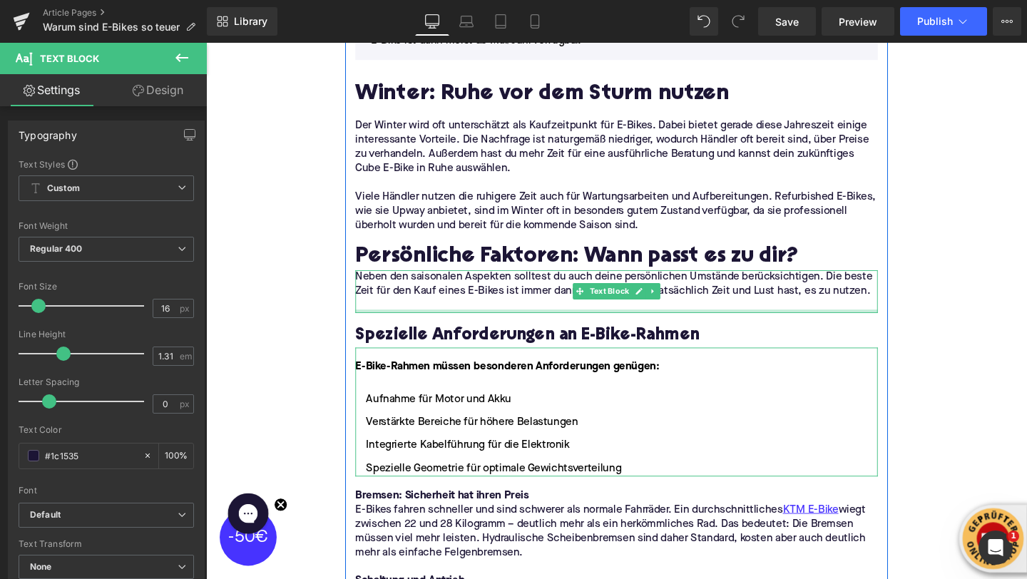
click at [474, 323] on div at bounding box center [637, 325] width 549 height 4
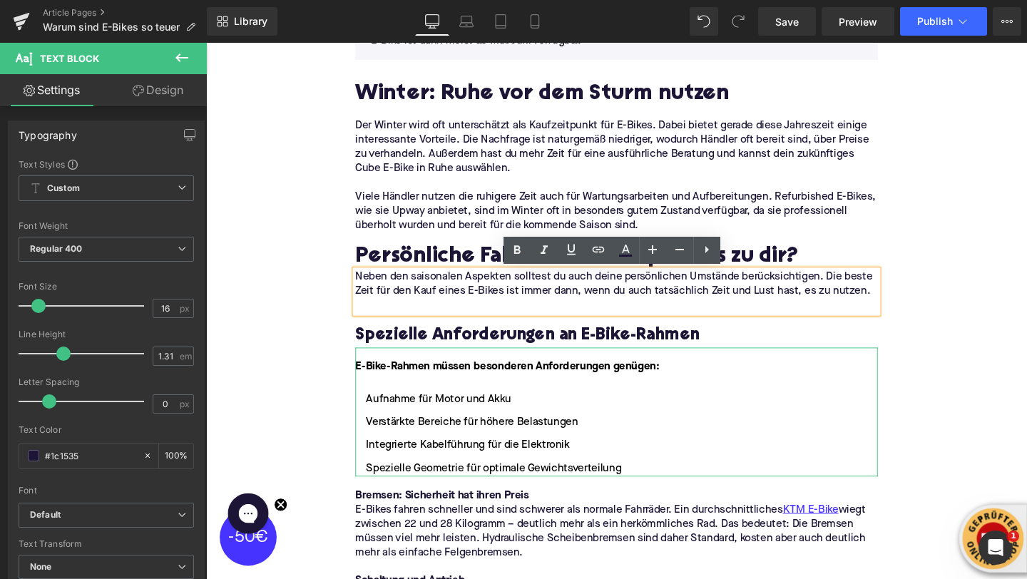
click at [474, 321] on p at bounding box center [637, 319] width 549 height 15
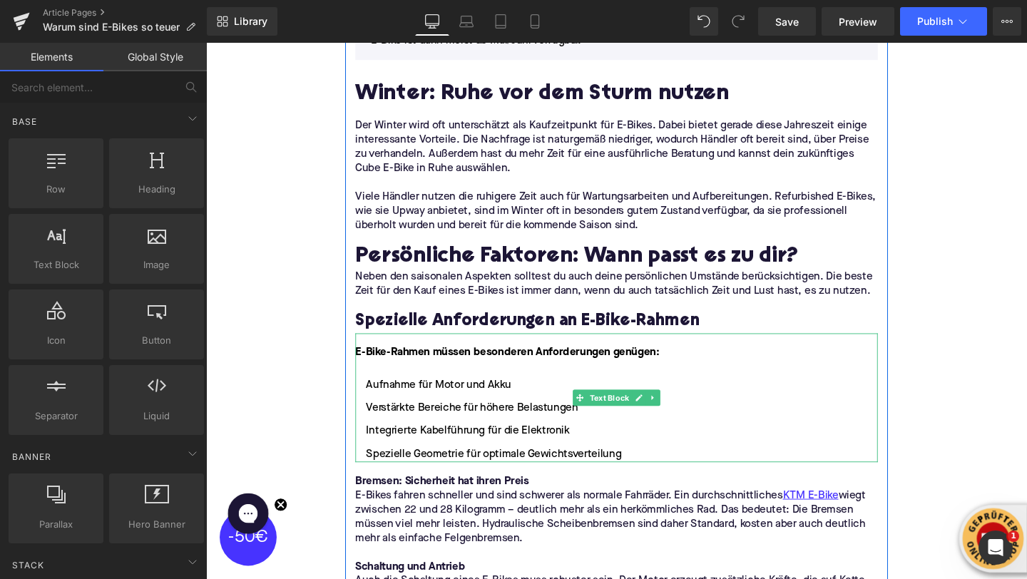
click at [477, 429] on li "Verstärkte Bereiche für höhere Belastungen" at bounding box center [637, 426] width 549 height 17
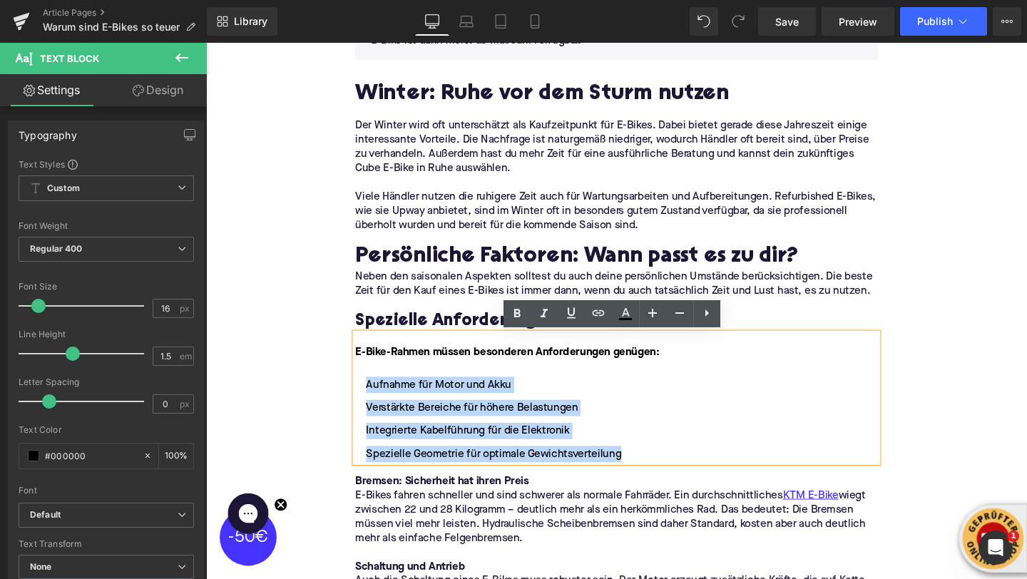
drag, startPoint x: 654, startPoint y: 479, endPoint x: 379, endPoint y: 409, distance: 284.3
click at [378, 409] on ul "Aufnahme für Motor und Akku Verstärkte Bereiche für höhere Belastungen Integrie…" at bounding box center [637, 439] width 549 height 90
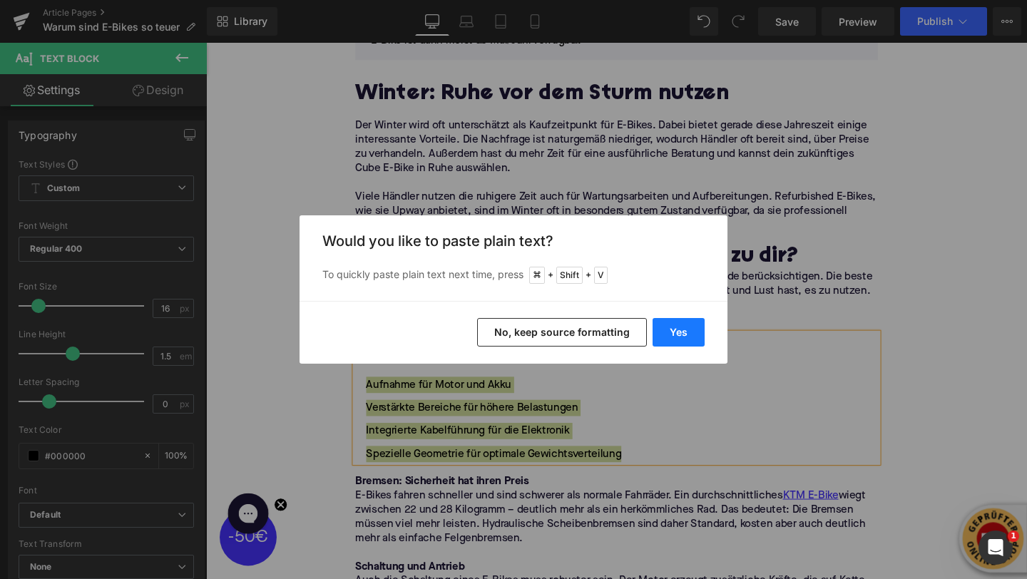
click at [673, 332] on button "Yes" at bounding box center [679, 332] width 52 height 29
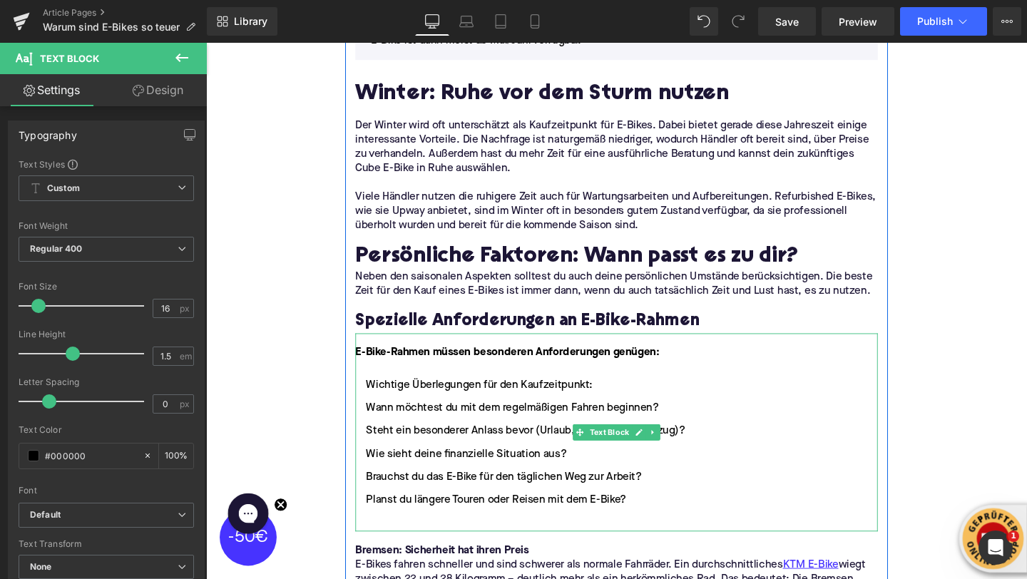
click at [422, 404] on li "Wichtige Überlegungen für den Kaufzeitpunkt:" at bounding box center [637, 402] width 549 height 17
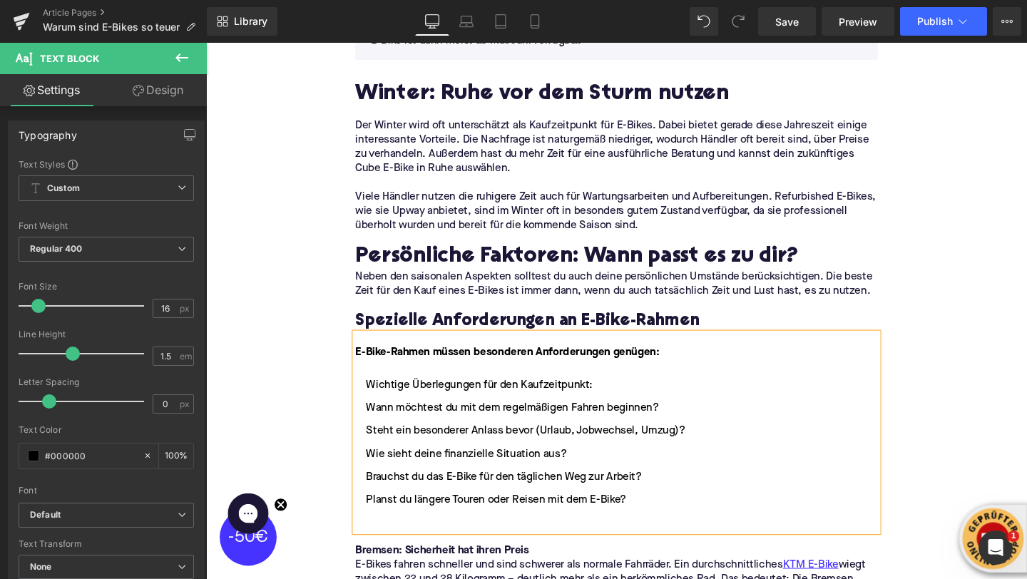
click at [422, 404] on li "Wichtige Überlegungen für den Kaufzeitpunkt:" at bounding box center [637, 402] width 549 height 17
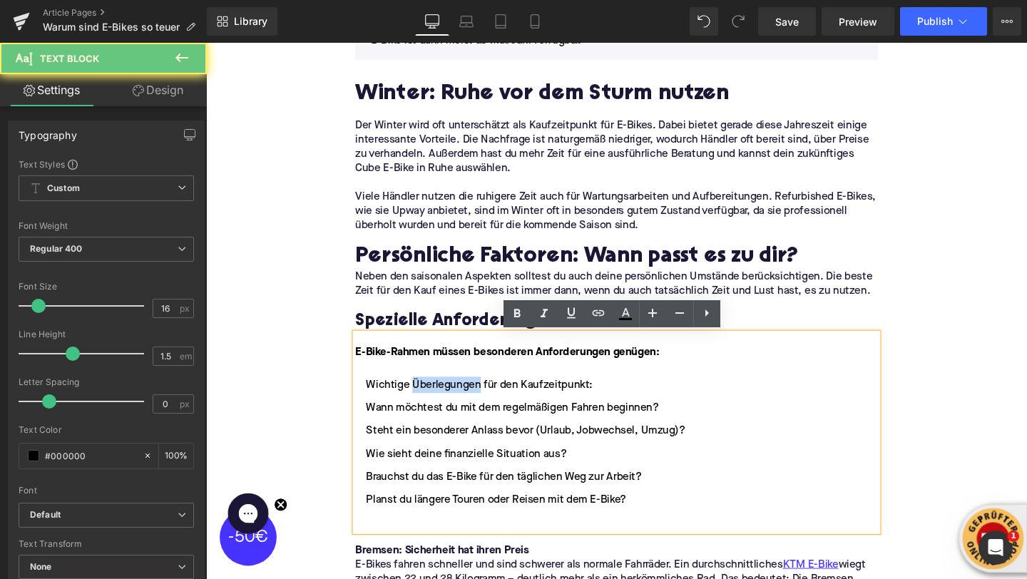
click at [422, 404] on li "Wichtige Überlegungen für den Kaufzeitpunkt:" at bounding box center [637, 402] width 549 height 17
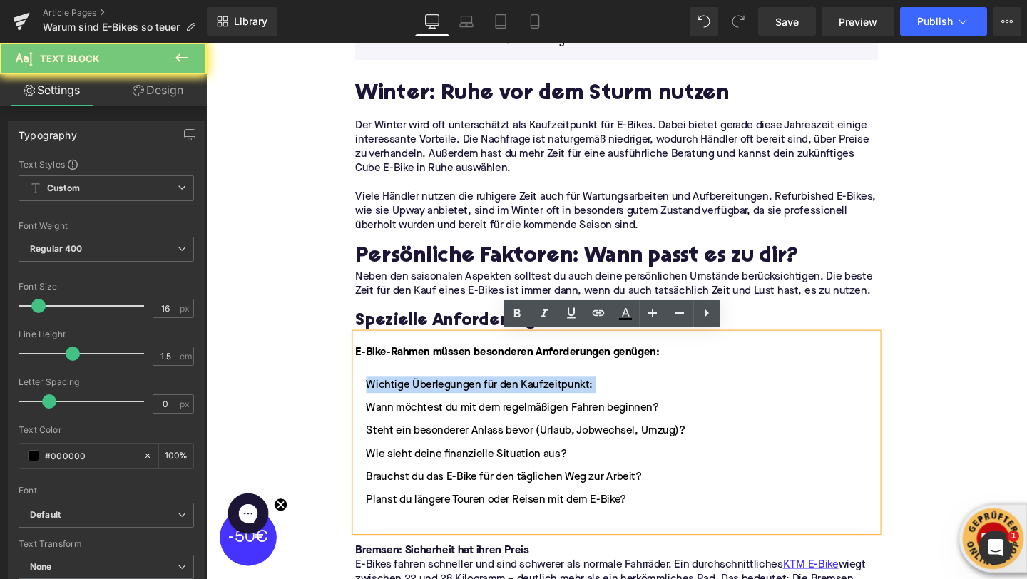
copy li "Wichtige Überlegungen für den Kaufzeitpunkt:"
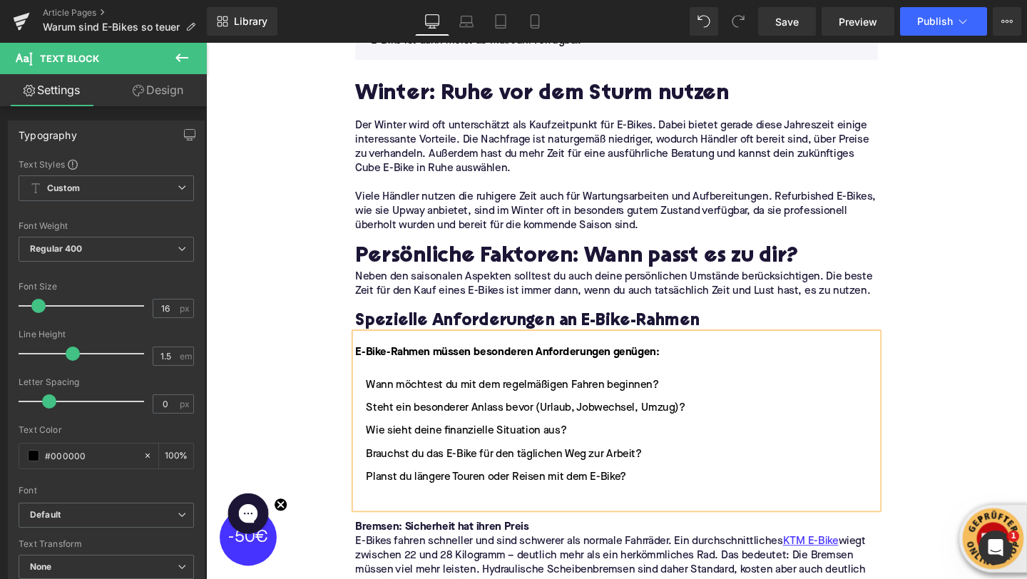
click at [399, 367] on strong "E-Bike-Rahmen müssen besonderen Anforderungen genügen:" at bounding box center [523, 367] width 320 height 11
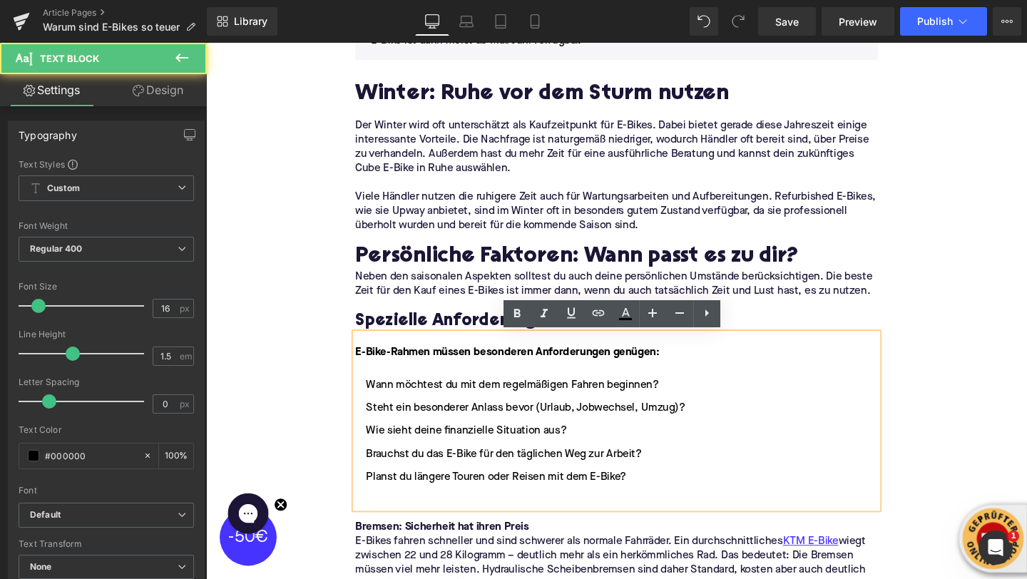
click at [399, 367] on strong "E-Bike-Rahmen müssen besonderen Anforderungen genügen:" at bounding box center [523, 367] width 320 height 11
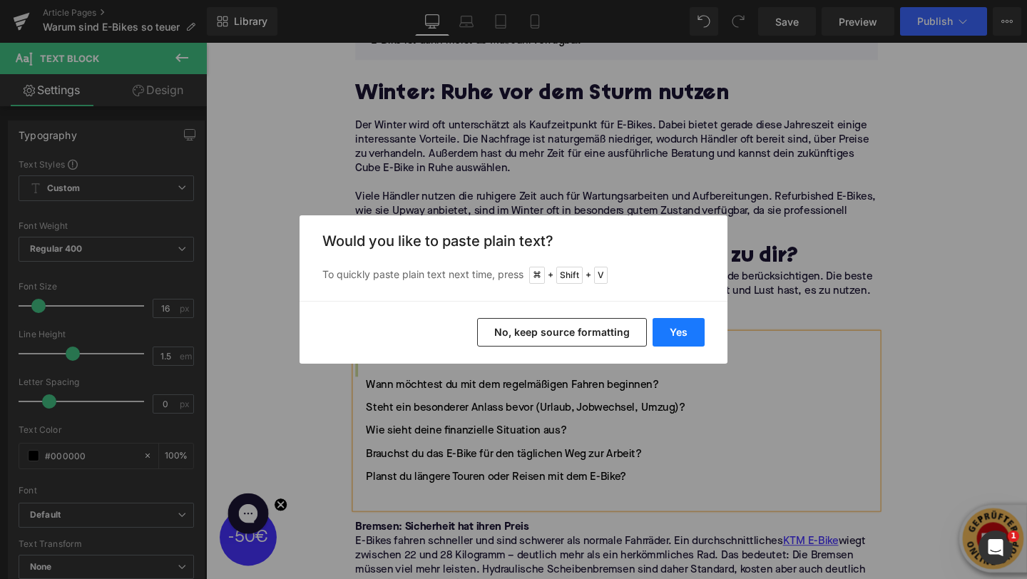
click at [677, 332] on button "Yes" at bounding box center [679, 332] width 52 height 29
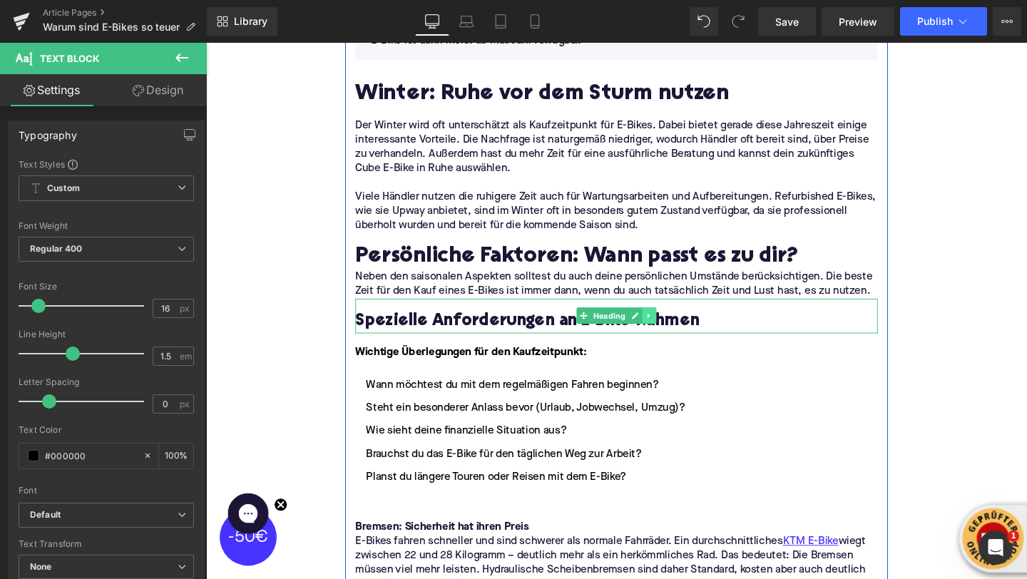
click at [671, 327] on icon at bounding box center [672, 329] width 2 height 5
click at [681, 330] on icon at bounding box center [680, 330] width 8 height 8
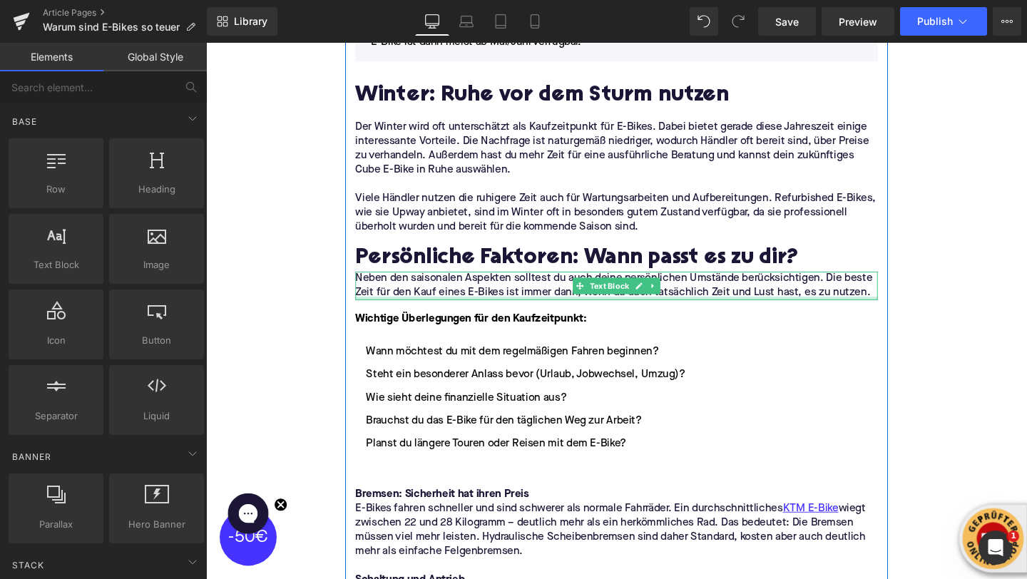
scroll to position [1714, 0]
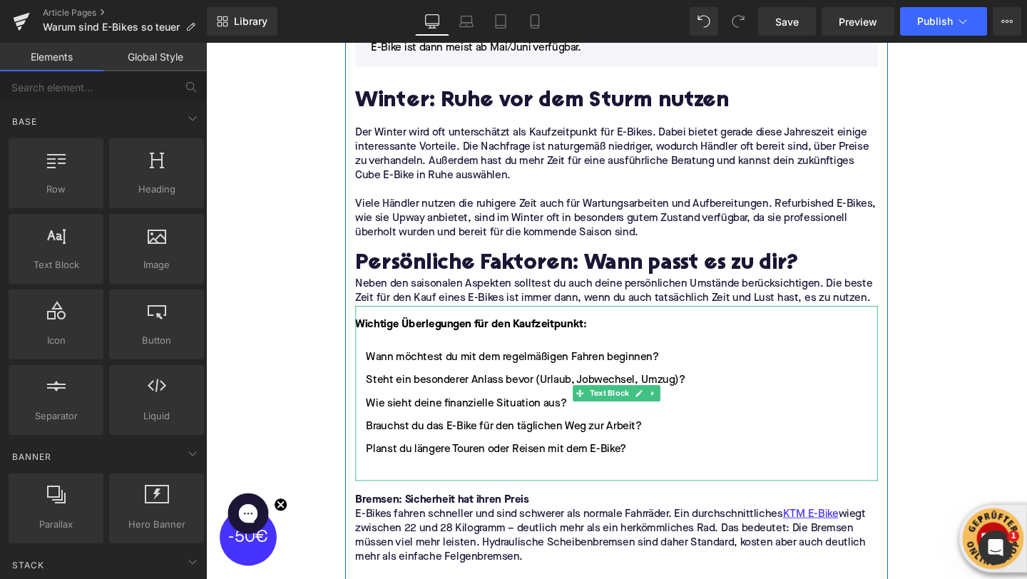
click at [432, 493] on li at bounding box center [637, 495] width 549 height 17
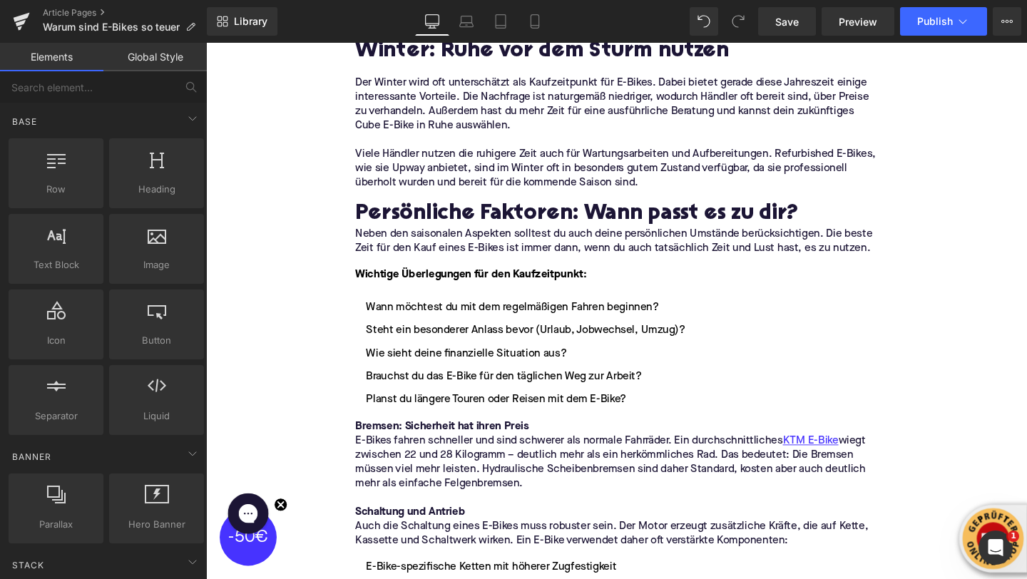
scroll to position [1788, 0]
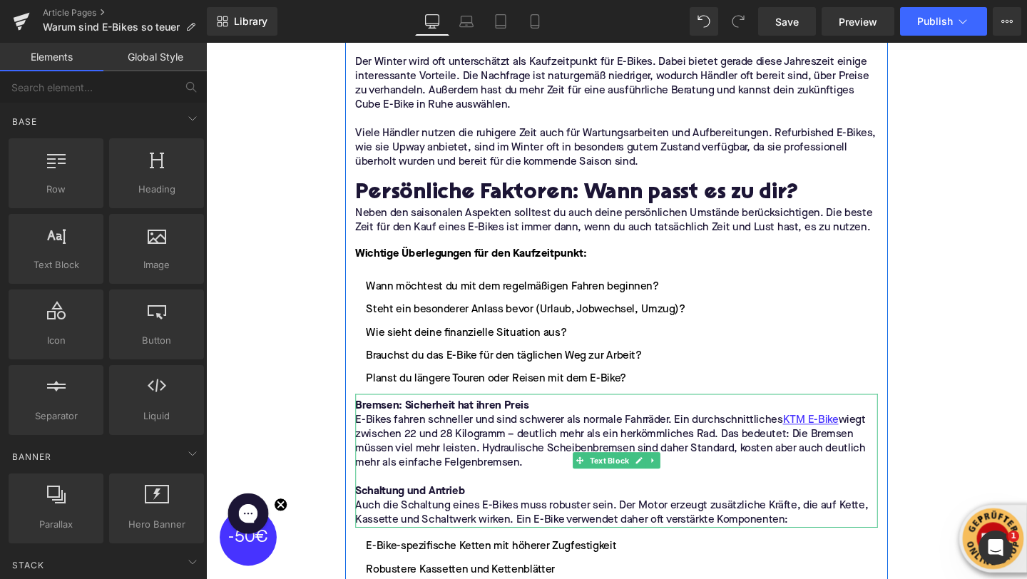
click at [386, 429] on strong "Bremsen: Sicherheit hat ihren Preis" at bounding box center [454, 425] width 183 height 11
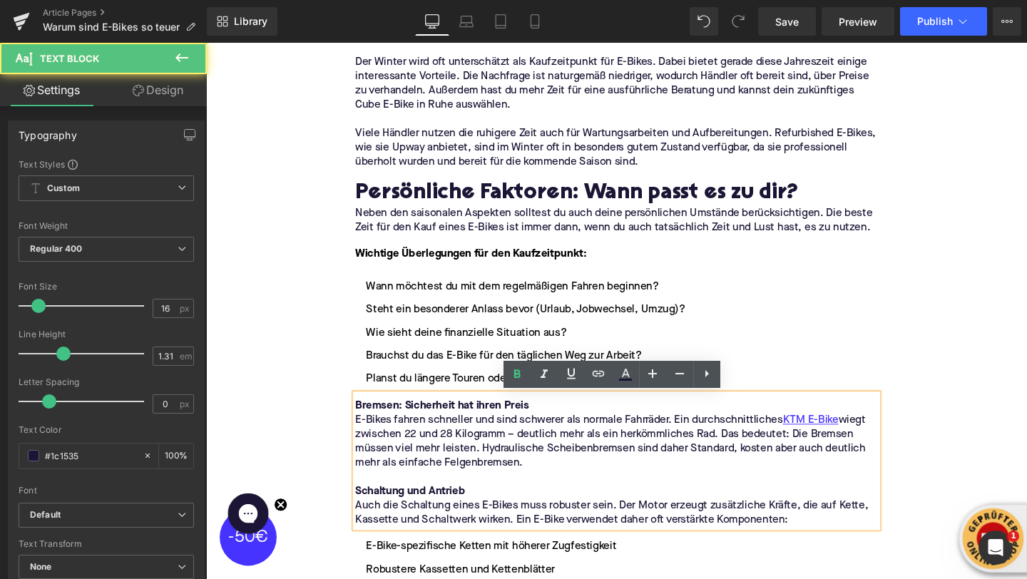
click at [386, 429] on strong "Bremsen: Sicherheit hat ihren Preis" at bounding box center [454, 425] width 183 height 11
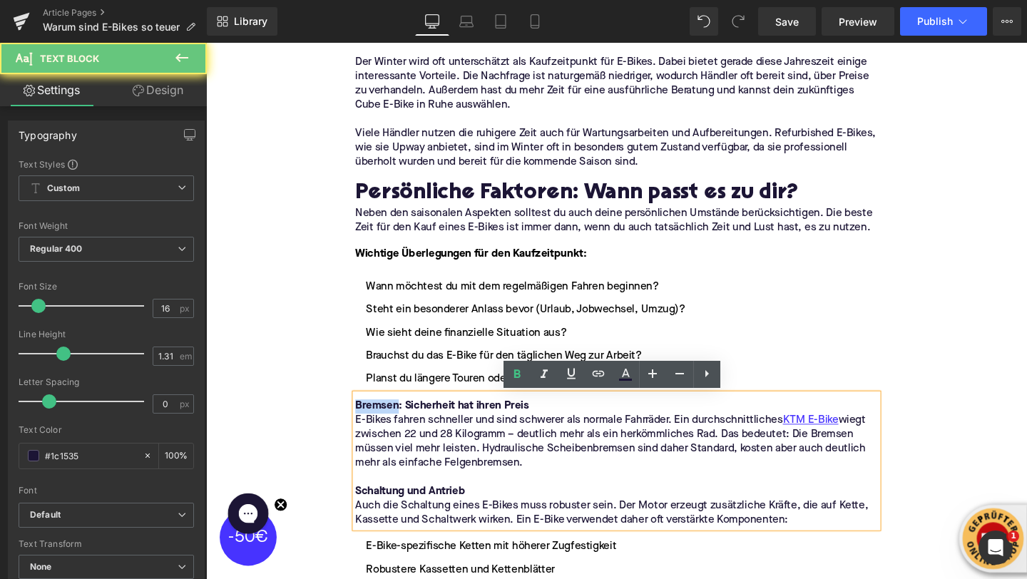
click at [386, 429] on strong "Bremsen: Sicherheit hat ihren Preis" at bounding box center [454, 425] width 183 height 11
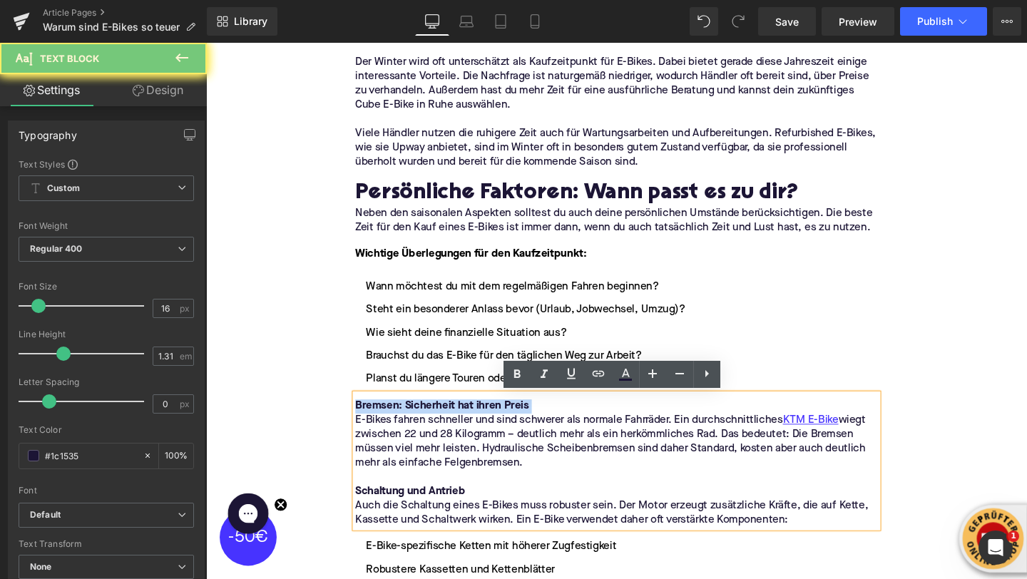
click at [386, 429] on strong "Bremsen: Sicherheit hat ihren Preis" at bounding box center [454, 425] width 183 height 11
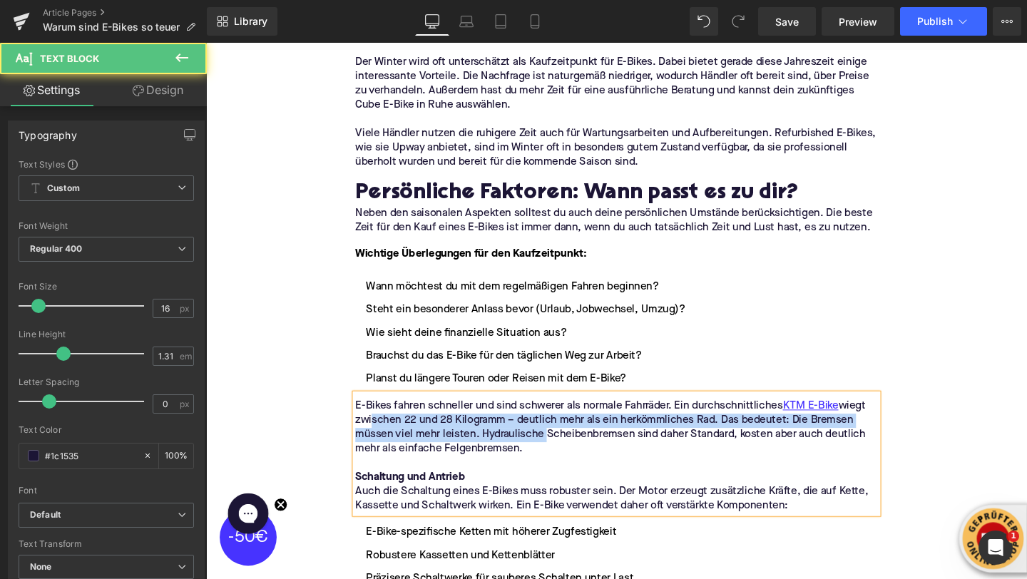
drag, startPoint x: 559, startPoint y: 459, endPoint x: 375, endPoint y: 439, distance: 185.2
click at [375, 439] on span "wiegt zwischen 22 und 28 Kilogramm – deutlich mehr als ein herkömmliches Rad. D…" at bounding box center [631, 448] width 537 height 56
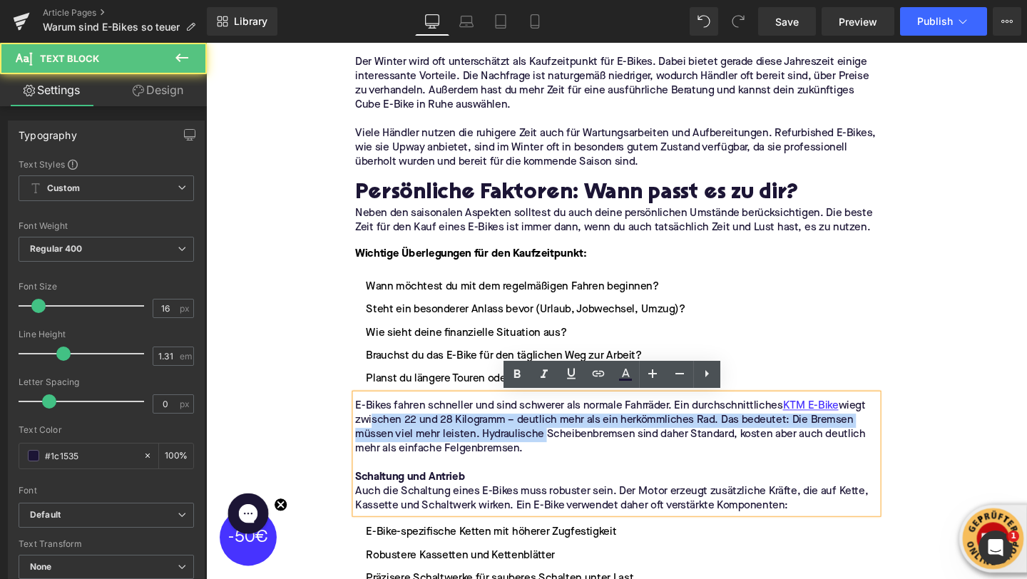
drag, startPoint x: 545, startPoint y: 476, endPoint x: 357, endPoint y: 429, distance: 194.0
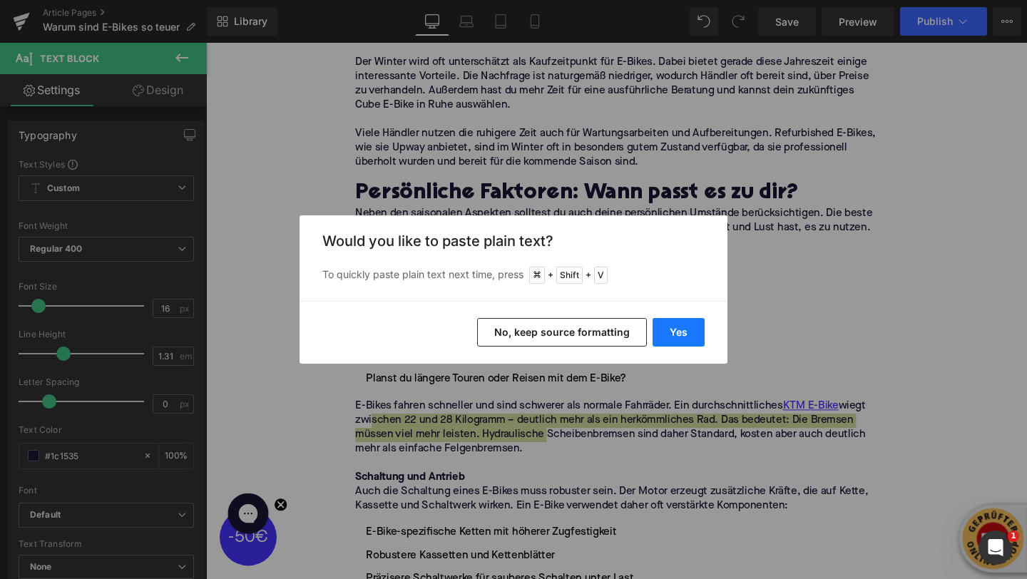
click at [675, 340] on button "Yes" at bounding box center [679, 332] width 52 height 29
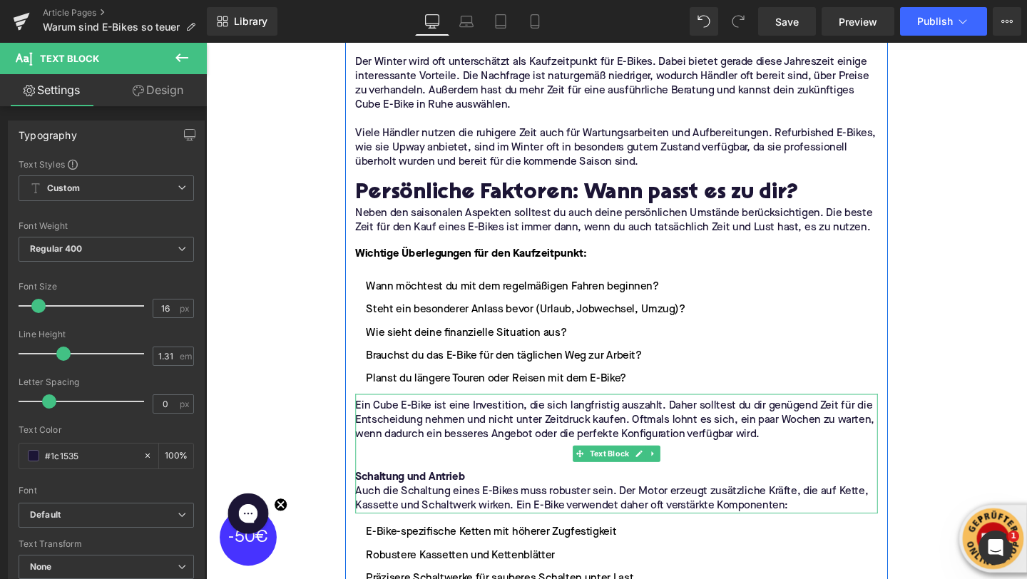
click at [528, 482] on p at bounding box center [637, 485] width 549 height 15
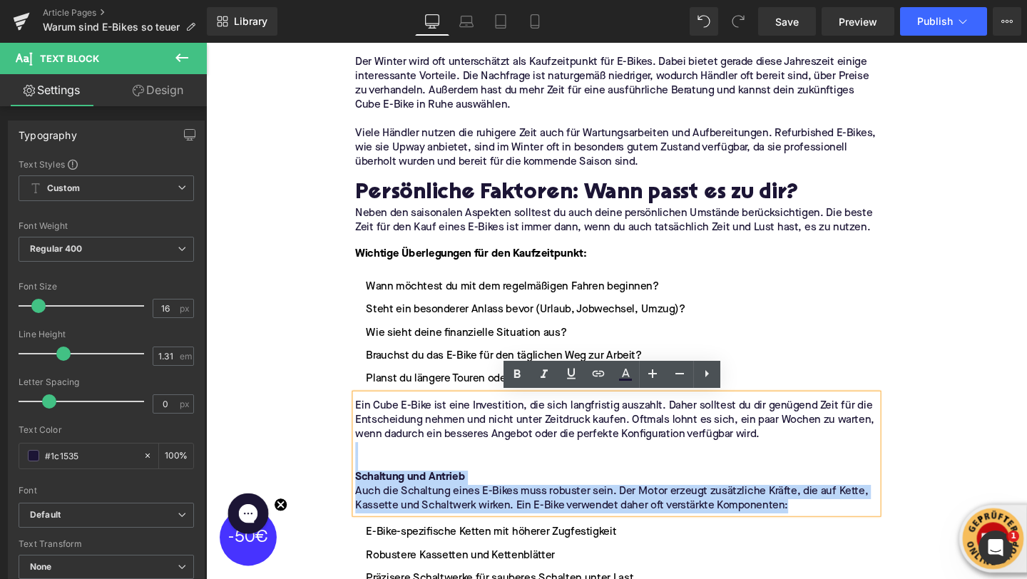
drag, startPoint x: 828, startPoint y: 534, endPoint x: 342, endPoint y: 470, distance: 490.8
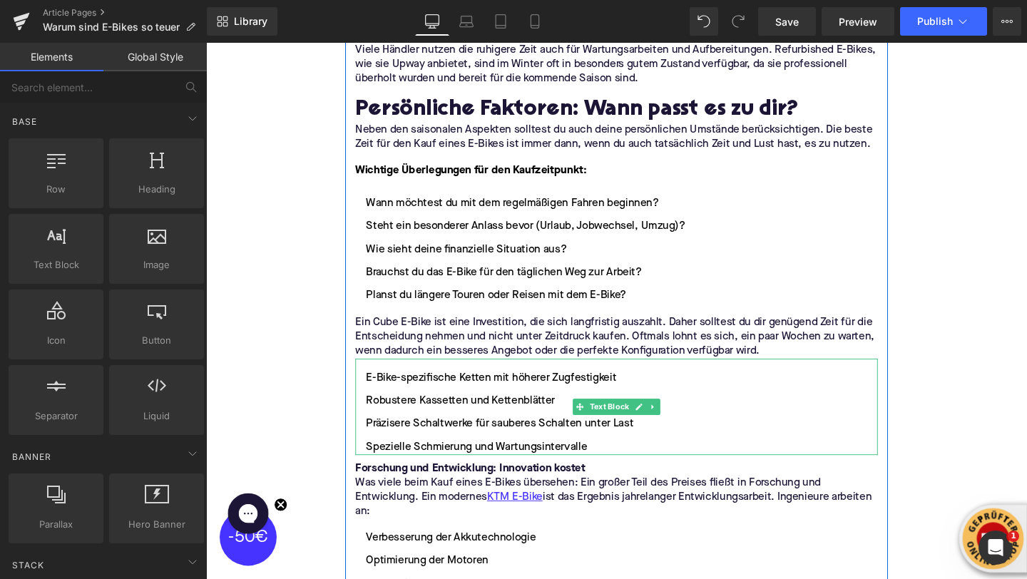
scroll to position [1878, 0]
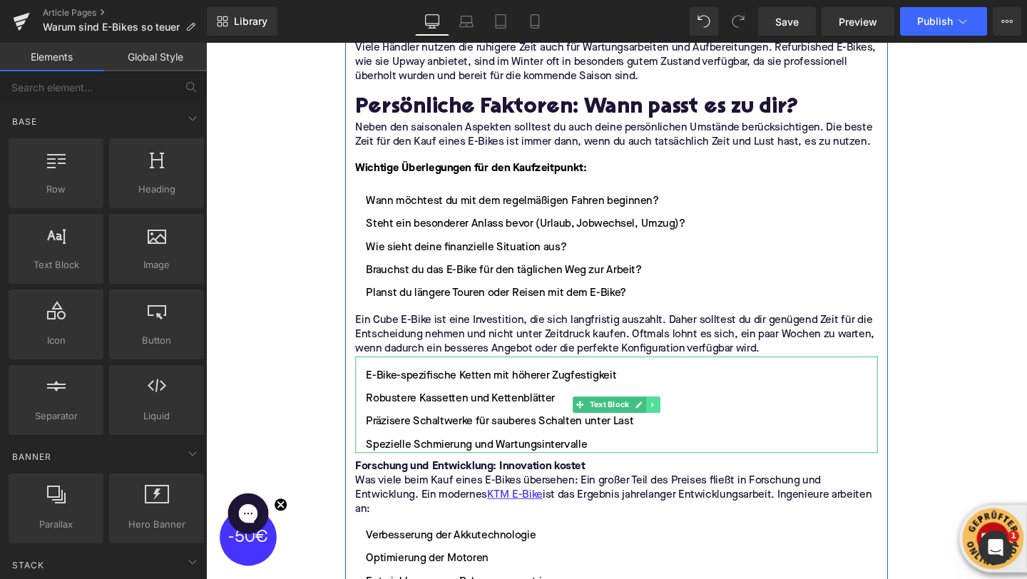
click at [670, 427] on link at bounding box center [676, 423] width 15 height 17
click at [679, 425] on link at bounding box center [683, 423] width 15 height 17
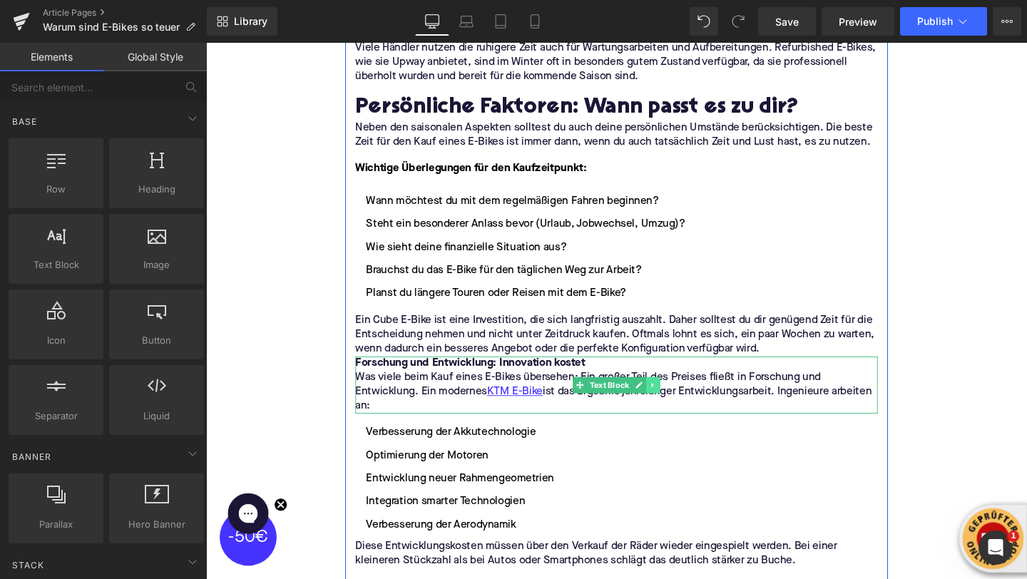
click at [681, 405] on link at bounding box center [676, 403] width 15 height 17
click at [681, 405] on icon at bounding box center [684, 403] width 8 height 8
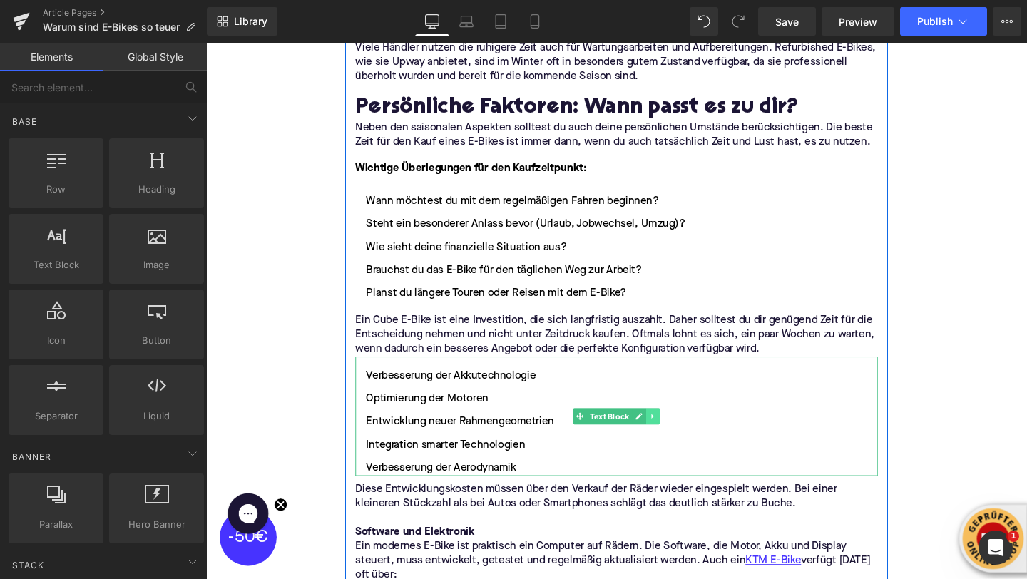
click at [674, 438] on icon at bounding box center [675, 435] width 2 height 5
click at [680, 437] on icon at bounding box center [684, 436] width 8 height 9
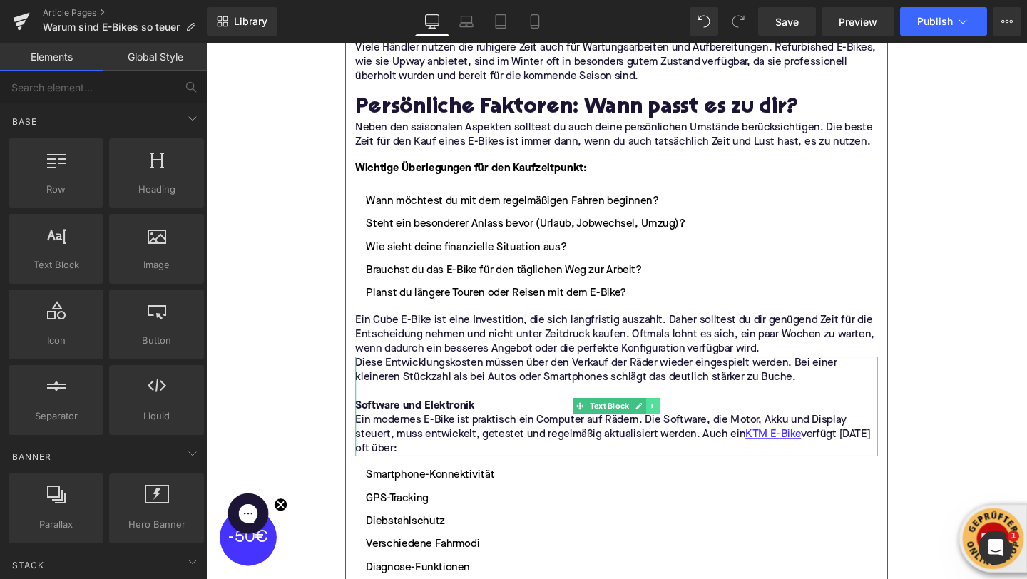
click at [675, 423] on icon at bounding box center [676, 425] width 8 height 9
click at [686, 428] on icon at bounding box center [684, 426] width 8 height 8
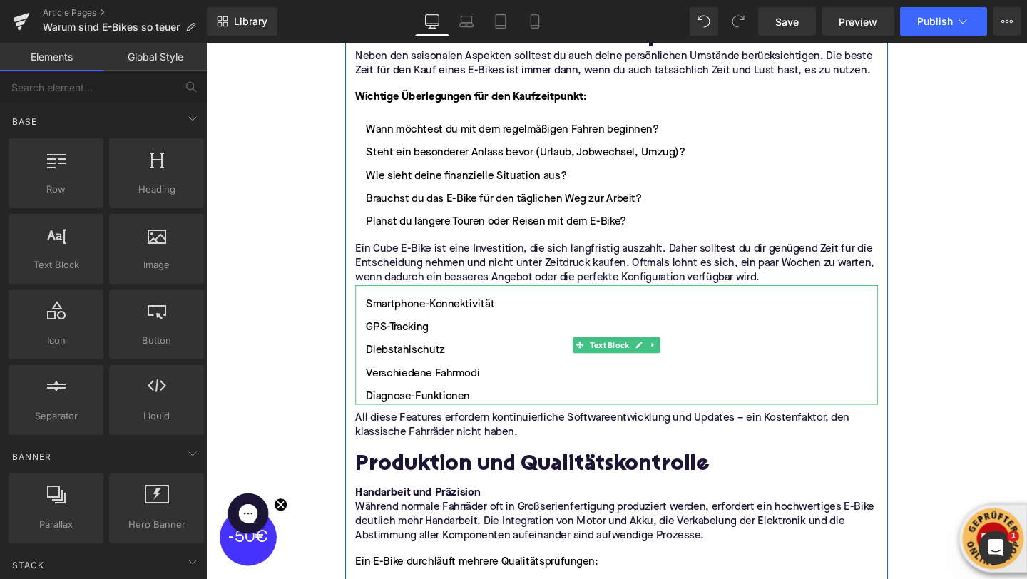
scroll to position [1981, 0]
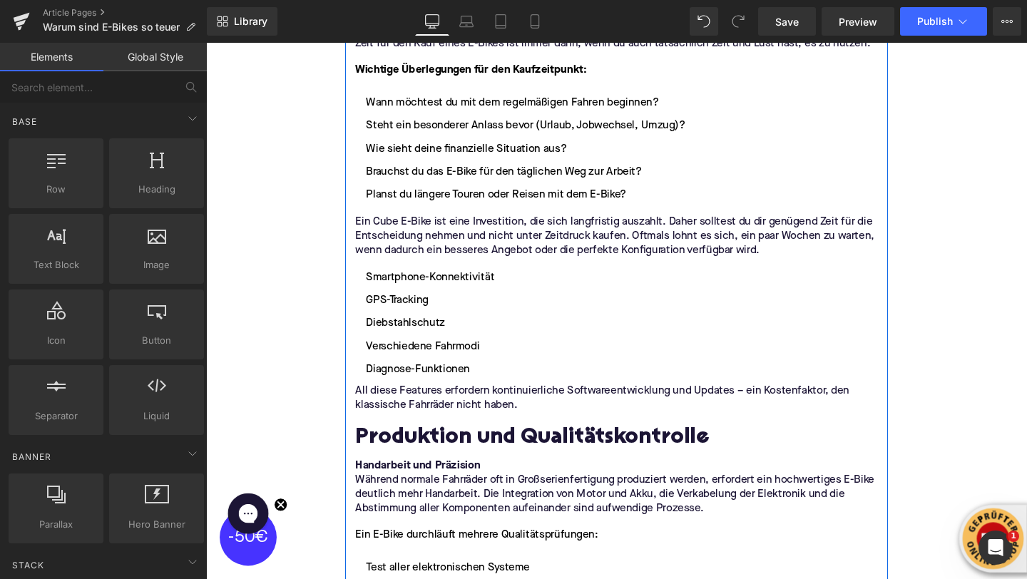
click at [535, 460] on h2 "Produktion und Qualitätskontrolle" at bounding box center [637, 460] width 549 height 26
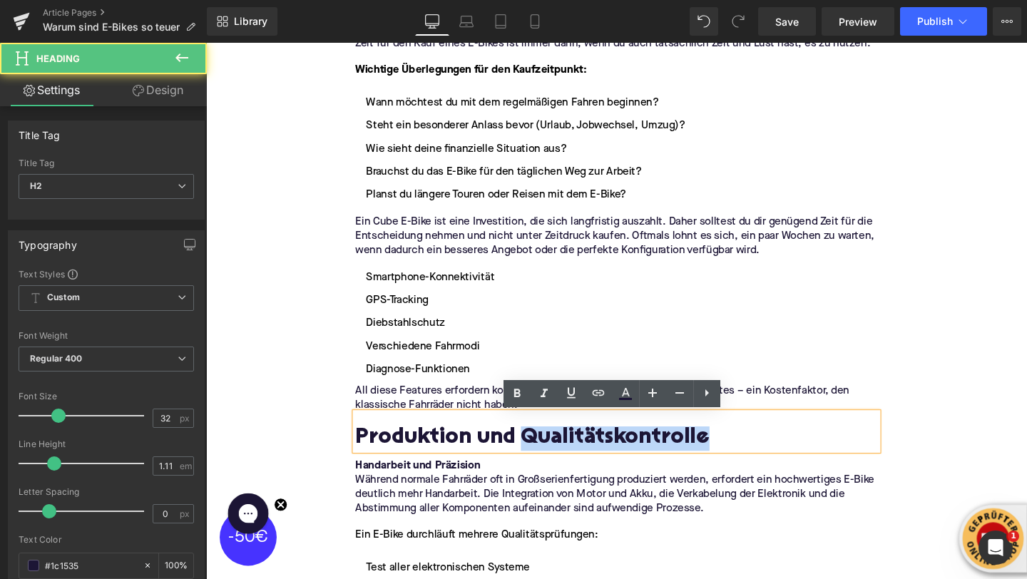
click at [535, 460] on h2 "Produktion und Qualitätskontrolle" at bounding box center [637, 460] width 549 height 26
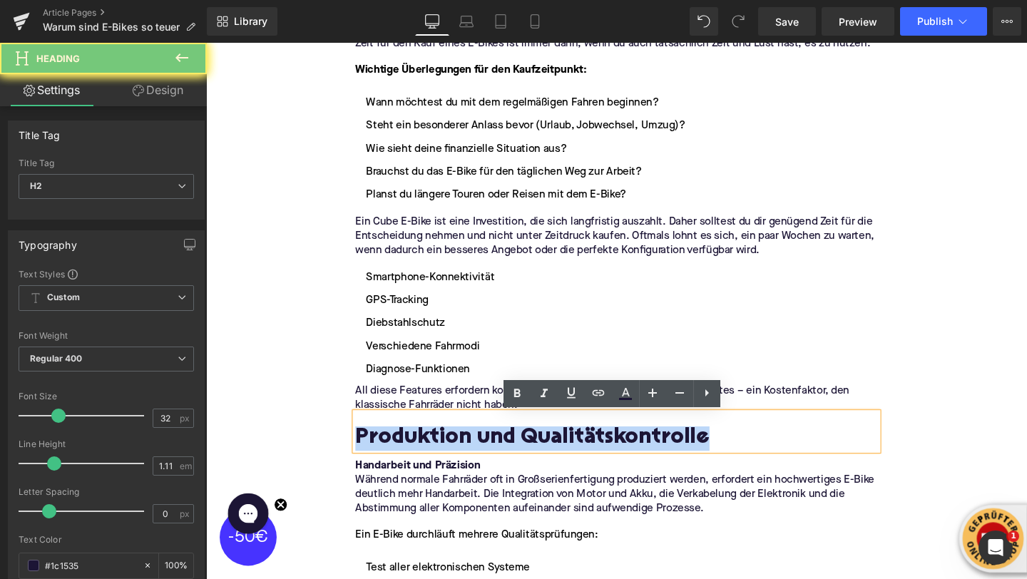
paste div
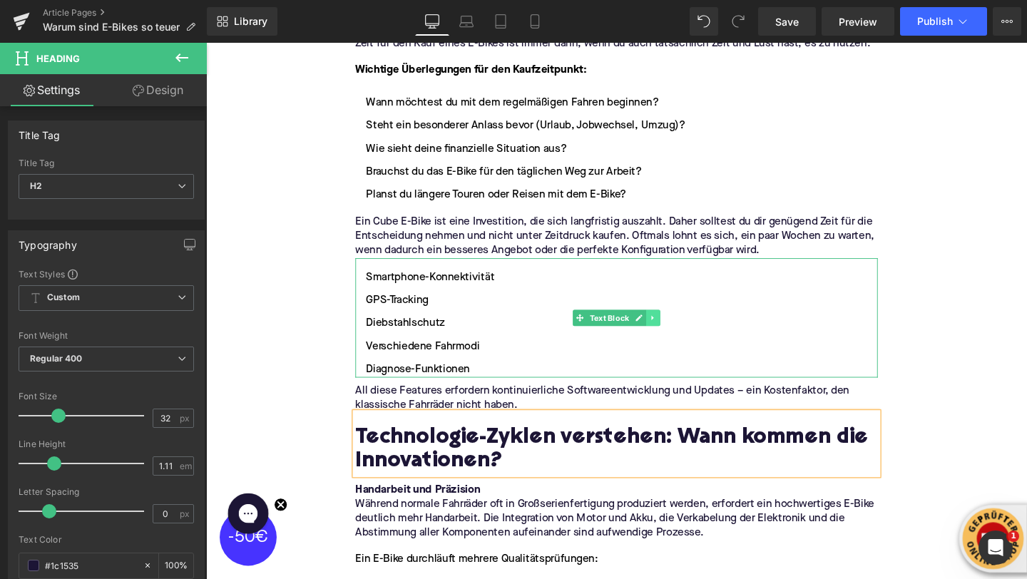
click at [679, 337] on link at bounding box center [676, 332] width 15 height 17
click at [681, 337] on link at bounding box center [683, 332] width 15 height 17
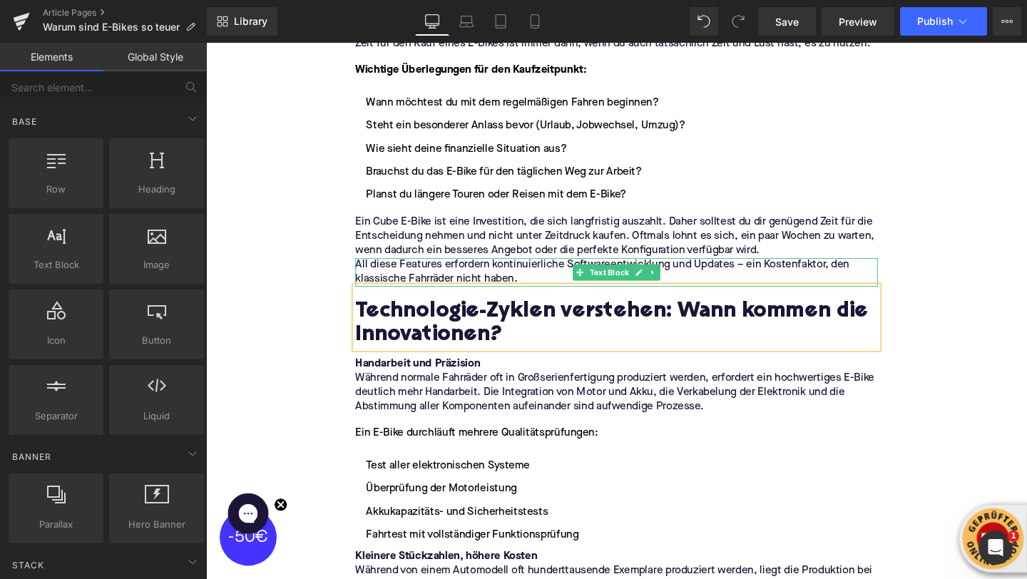
click at [684, 286] on p "All diese Features erfordern kontinuierliche Softwareentwicklung und Updates – …" at bounding box center [637, 285] width 549 height 30
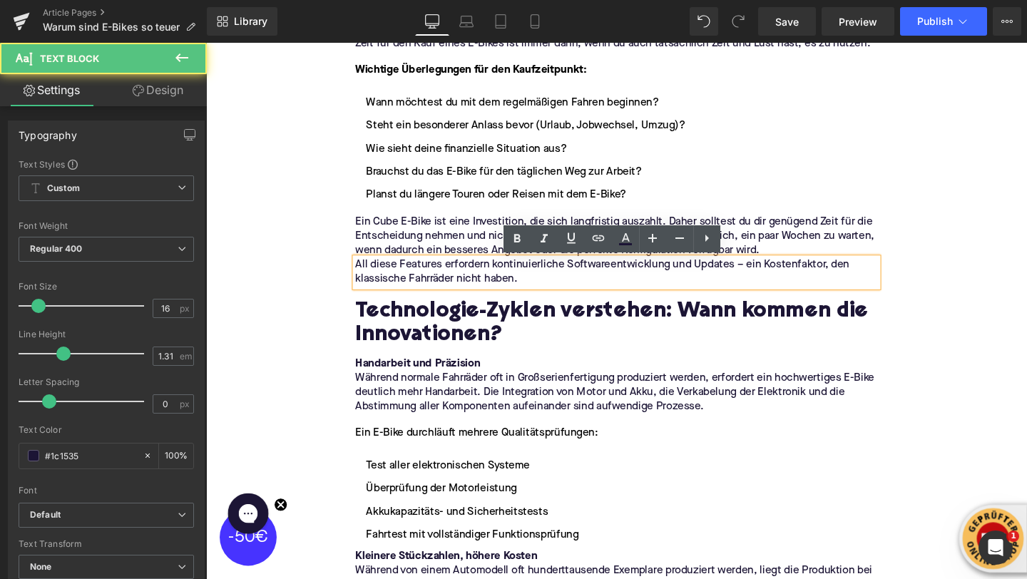
click at [315, 289] on div "Home / Warum sind E-Bikes so teuer Breadcrumbs Wann E-Bike kaufen? Der beste Ze…" at bounding box center [637, 413] width 863 height 4404
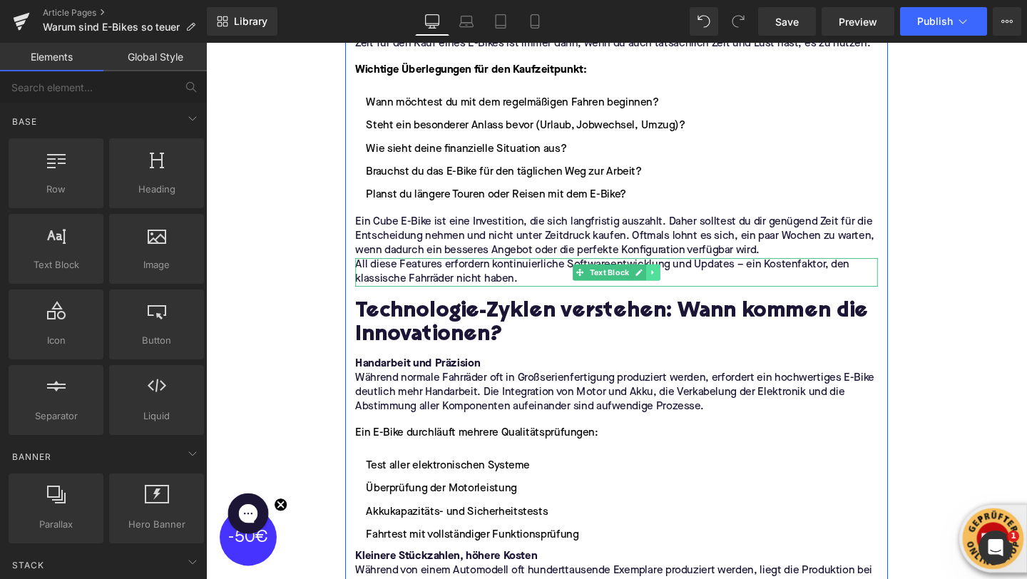
click at [676, 282] on icon at bounding box center [676, 284] width 8 height 9
click at [683, 285] on icon at bounding box center [684, 284] width 8 height 9
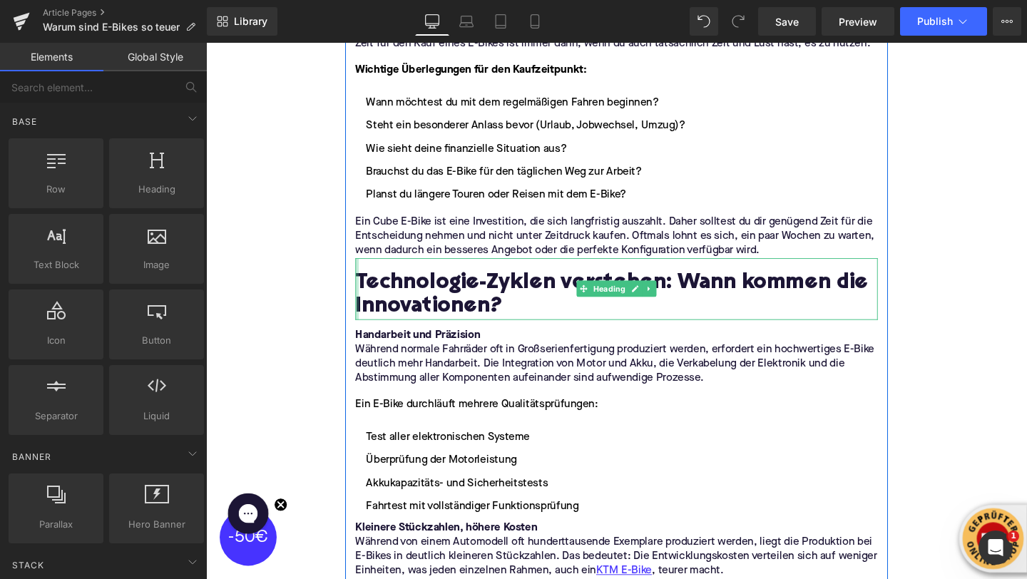
scroll to position [2002, 0]
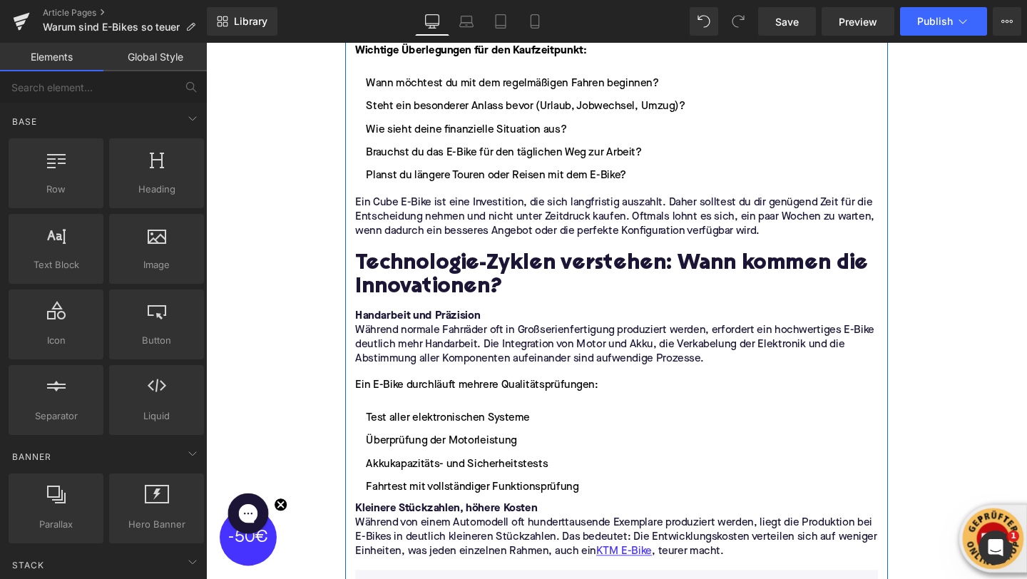
click at [402, 333] on strong "Handarbeit und Präzision" at bounding box center [428, 330] width 131 height 11
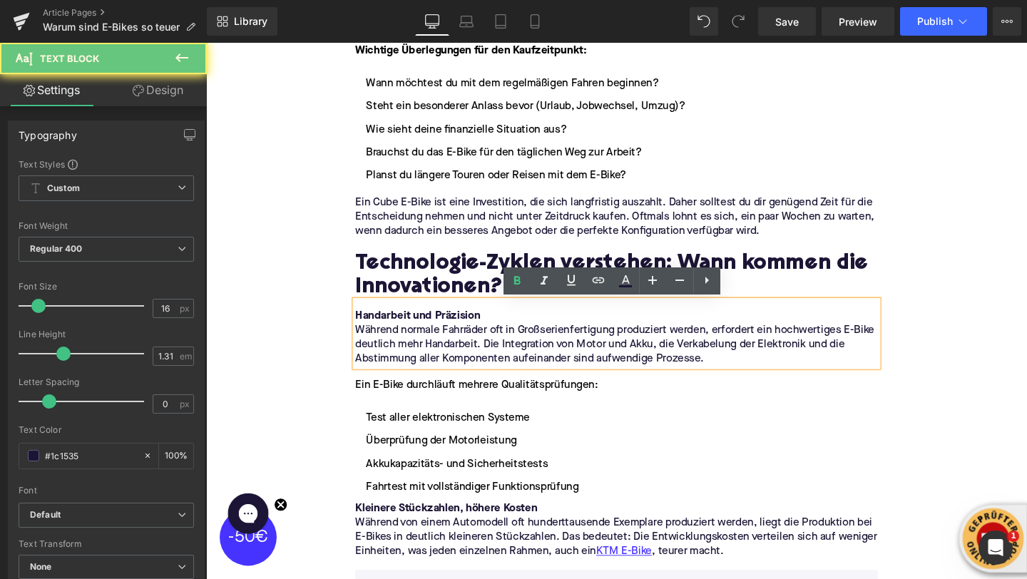
click at [405, 332] on strong "Handarbeit und Präzision" at bounding box center [428, 330] width 131 height 11
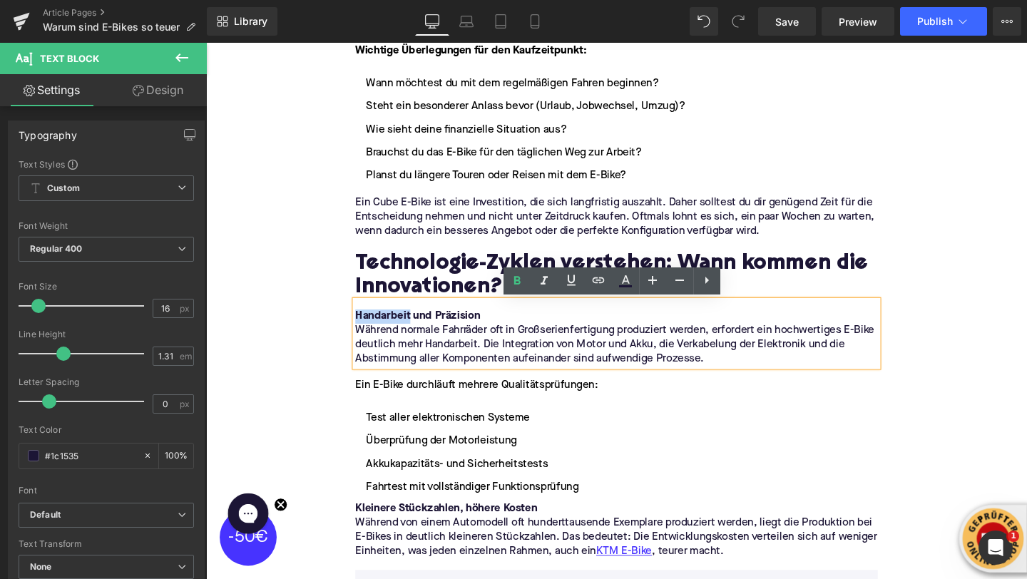
click at [405, 332] on strong "Handarbeit und Präzision" at bounding box center [428, 330] width 131 height 11
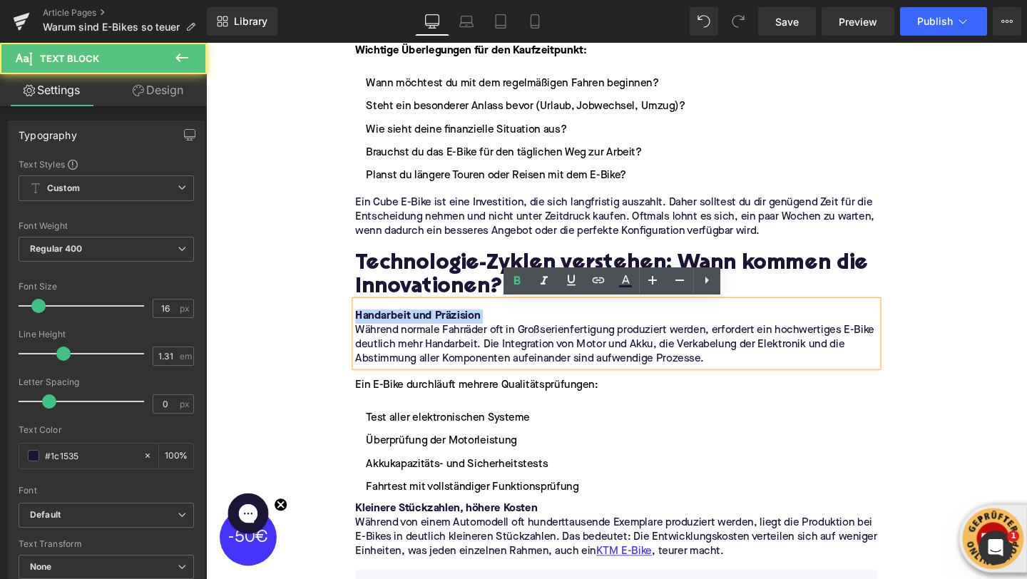
click at [405, 332] on strong "Handarbeit und Präzision" at bounding box center [428, 330] width 131 height 11
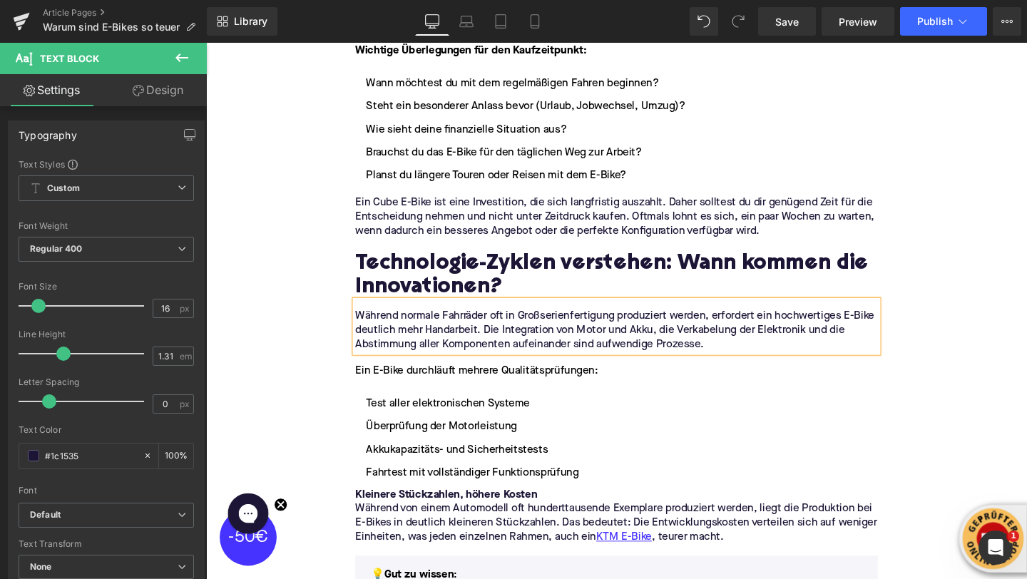
click at [496, 352] on span "Während normale Fahrräder oft in Großserienfertigung produziert werden, erforde…" at bounding box center [636, 345] width 546 height 41
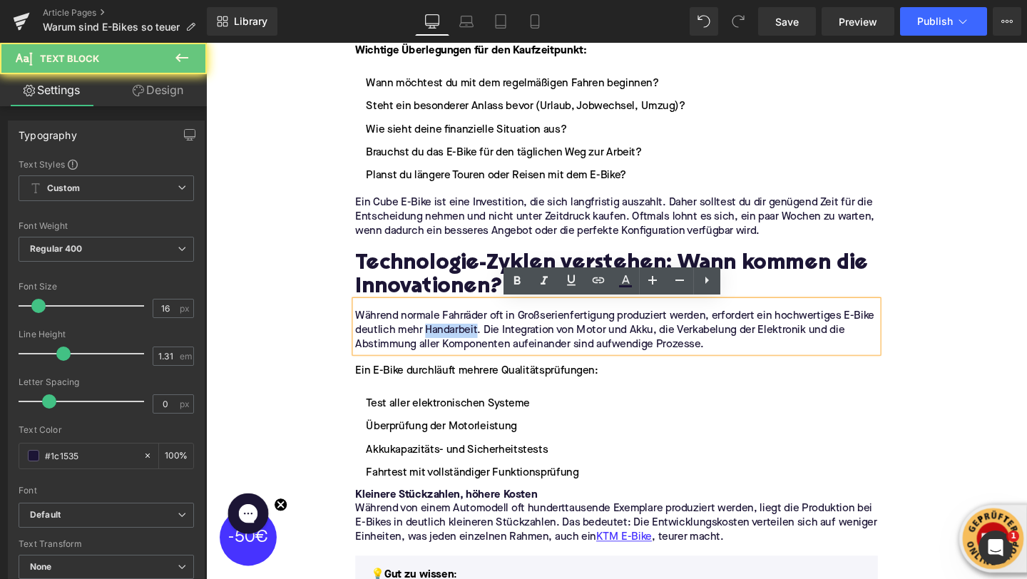
click at [496, 352] on span "Während normale Fahrräder oft in Großserienfertigung produziert werden, erforde…" at bounding box center [636, 345] width 546 height 41
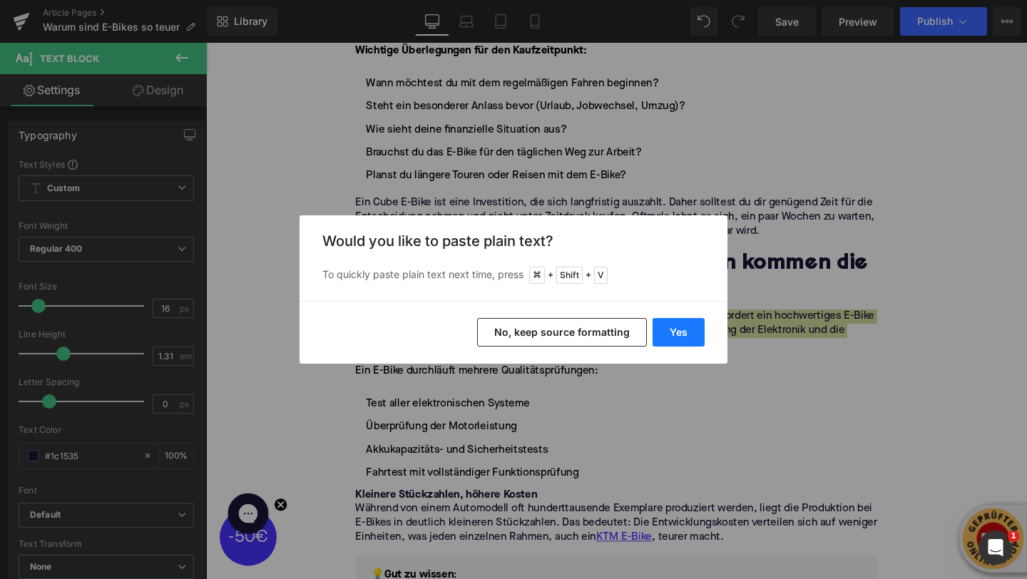
click at [665, 339] on button "Yes" at bounding box center [679, 332] width 52 height 29
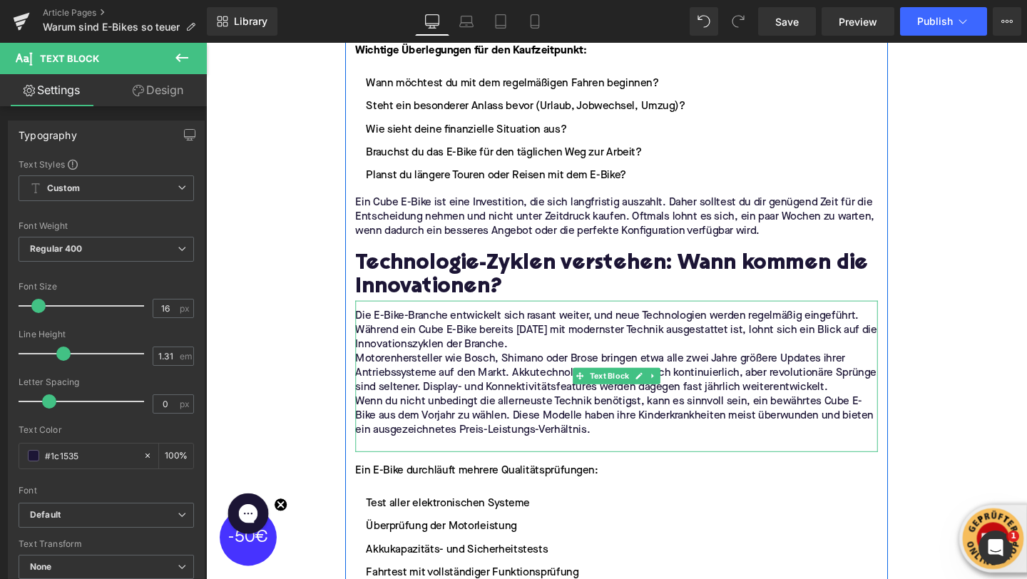
click at [599, 357] on p "Die E-Bike-Branche entwickelt sich rasant weiter, und neue Technologien werden …" at bounding box center [637, 345] width 549 height 45
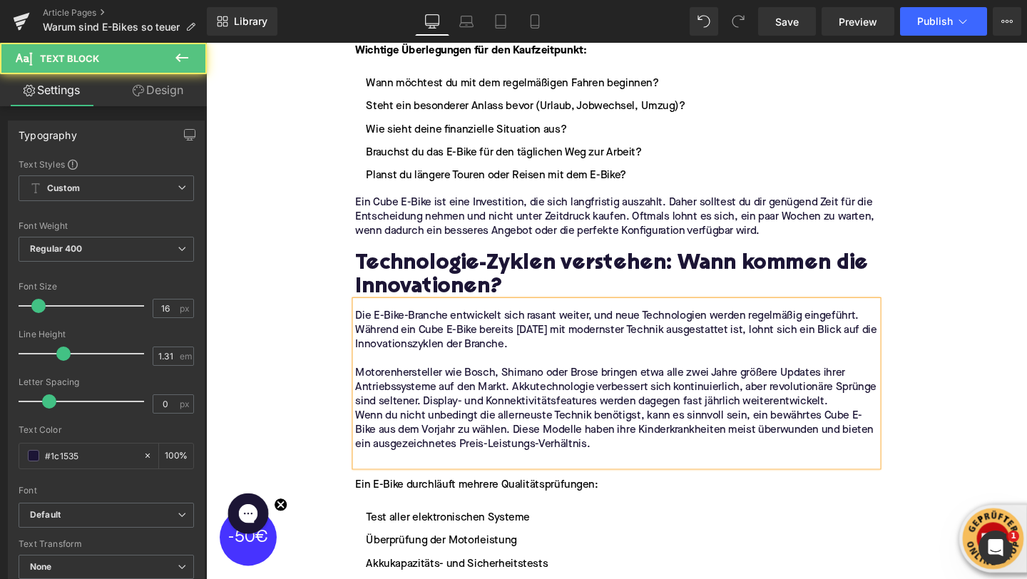
click at [868, 418] on p "Motorenhersteller wie Bosch, Shimano oder Brose bringen etwa alle zwei Jahre gr…" at bounding box center [637, 405] width 549 height 45
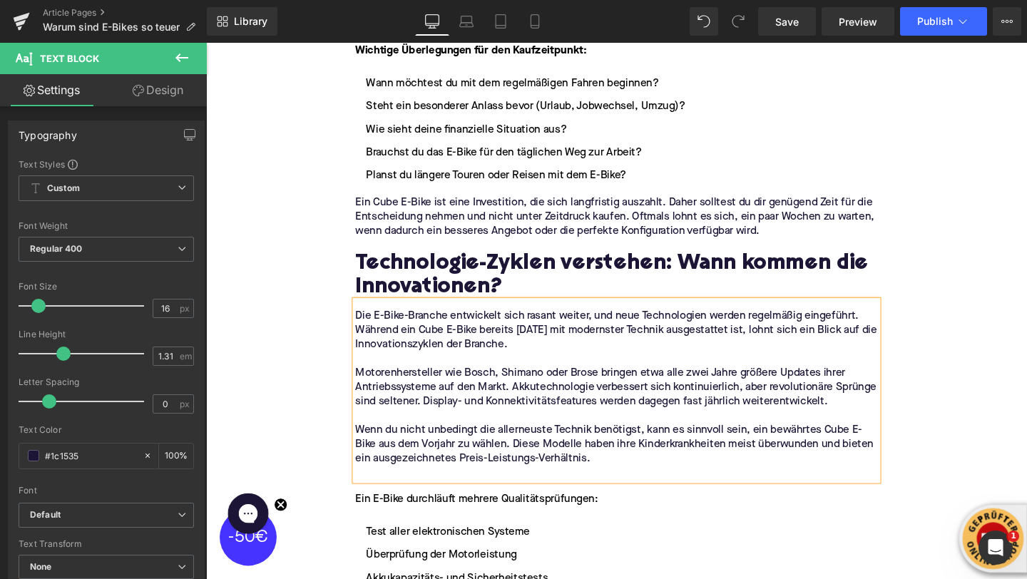
click at [476, 489] on p at bounding box center [637, 495] width 549 height 15
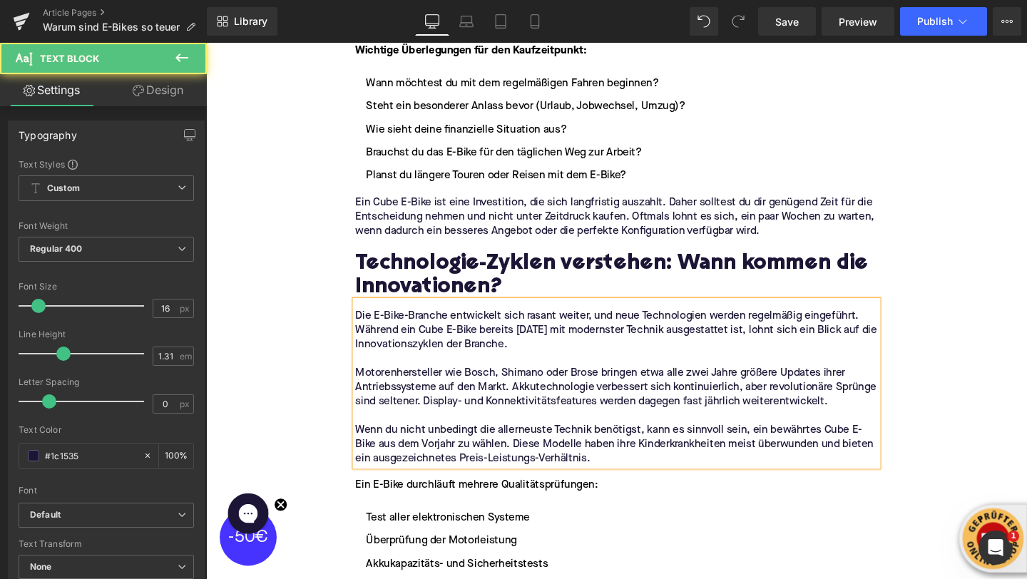
click at [234, 386] on div "Home / Warum sind E-Bikes so teuer Breadcrumbs Wann E-Bike kaufen? Der beste Ze…" at bounding box center [637, 429] width 863 height 4479
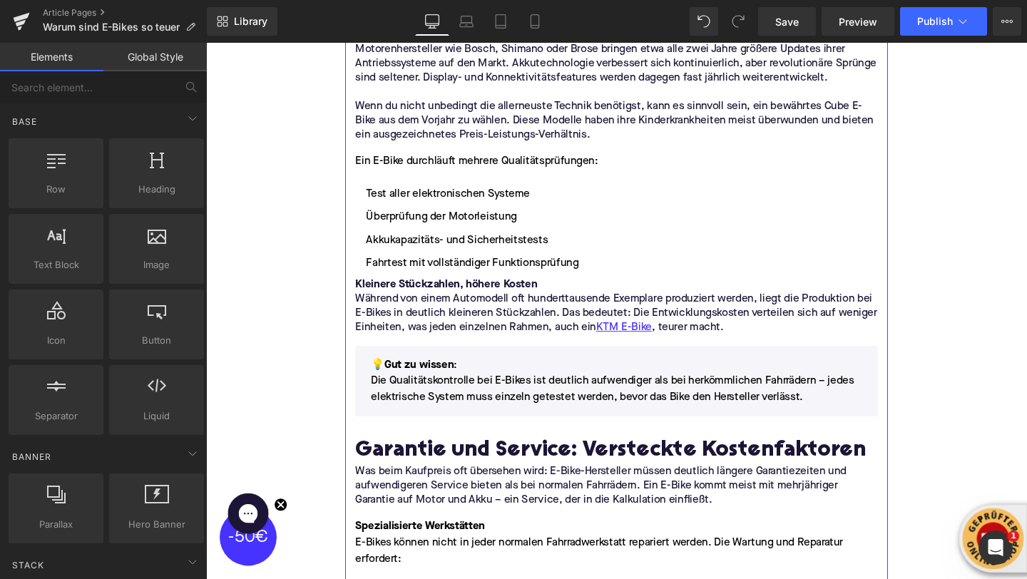
scroll to position [2359, 0]
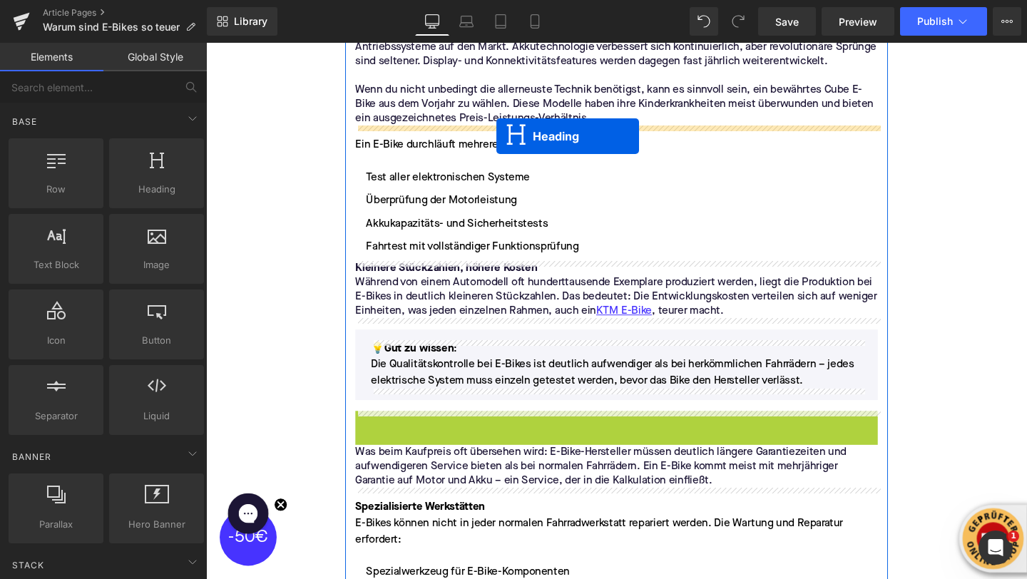
drag, startPoint x: 599, startPoint y: 449, endPoint x: 512, endPoint y: 141, distance: 319.8
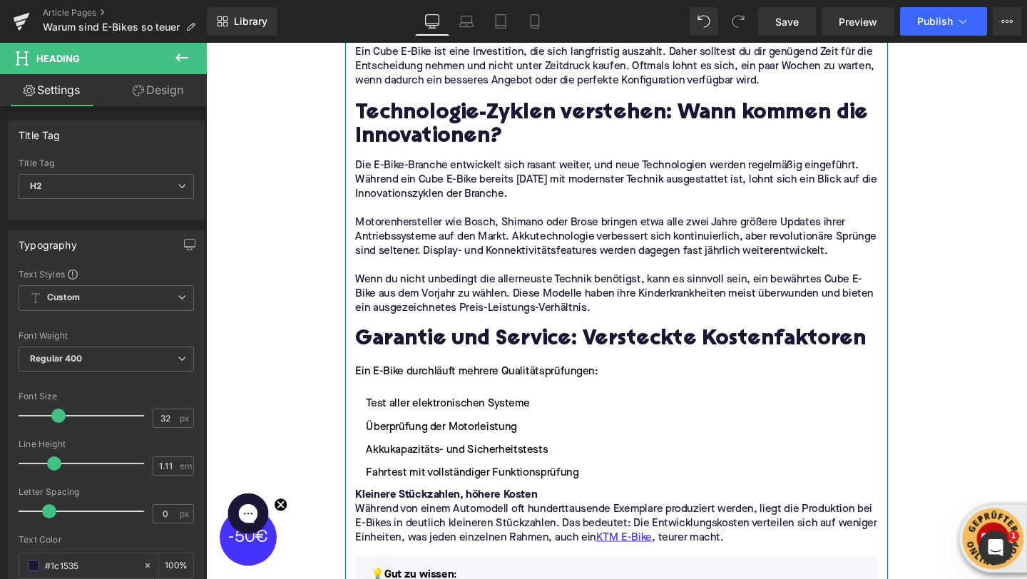
scroll to position [2150, 0]
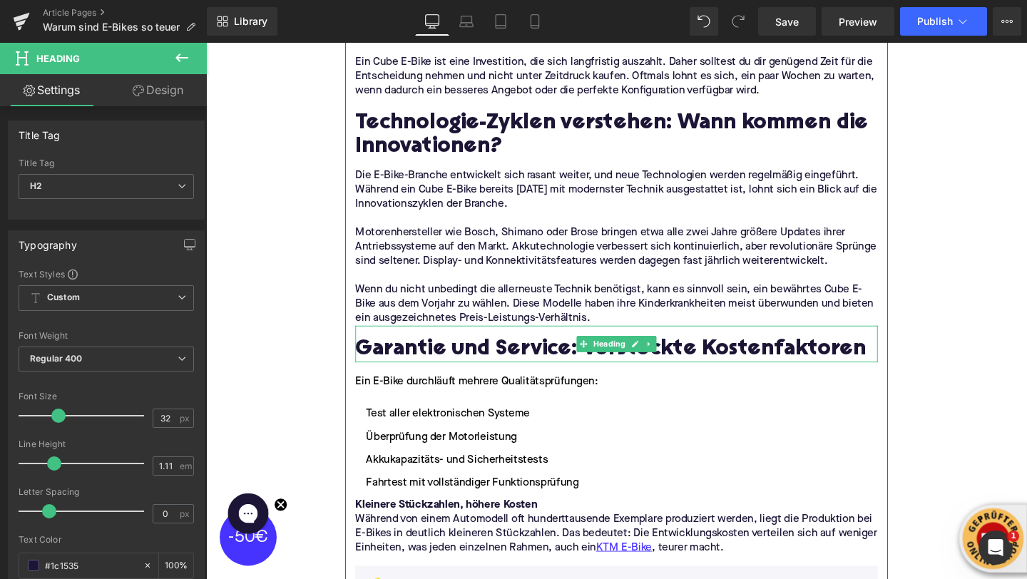
click at [509, 362] on h2 "Garantie und Service: Versteckte Kostenfaktoren" at bounding box center [637, 366] width 549 height 26
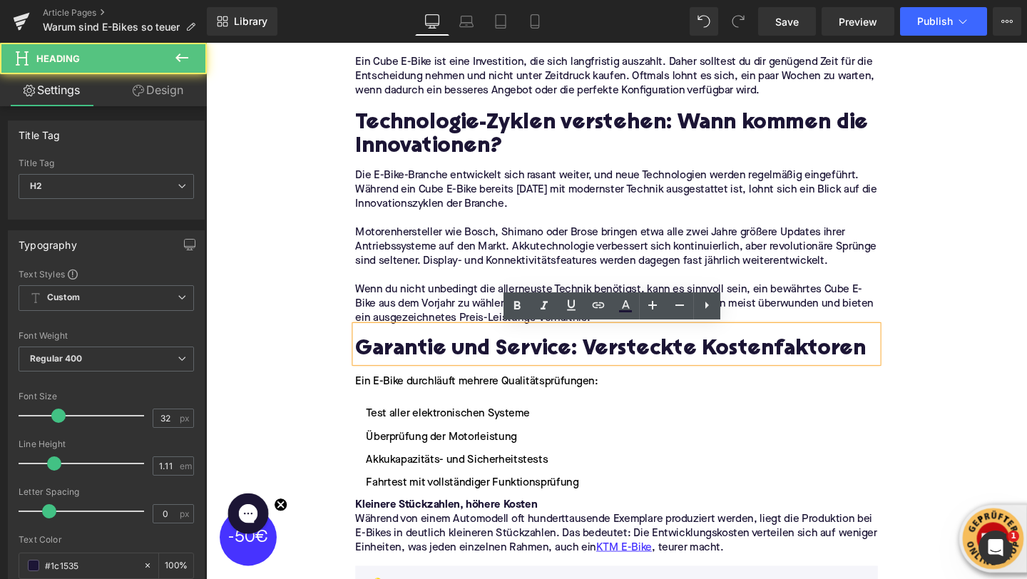
click at [509, 362] on h2 "Garantie und Service: Versteckte Kostenfaktoren" at bounding box center [637, 366] width 549 height 26
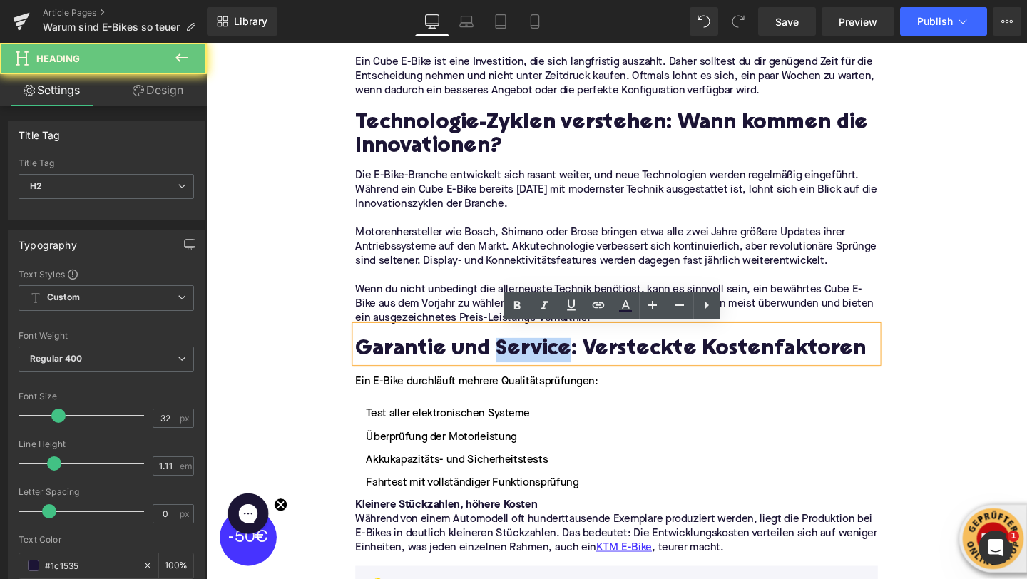
click at [509, 362] on h2 "Garantie und Service: Versteckte Kostenfaktoren" at bounding box center [637, 366] width 549 height 26
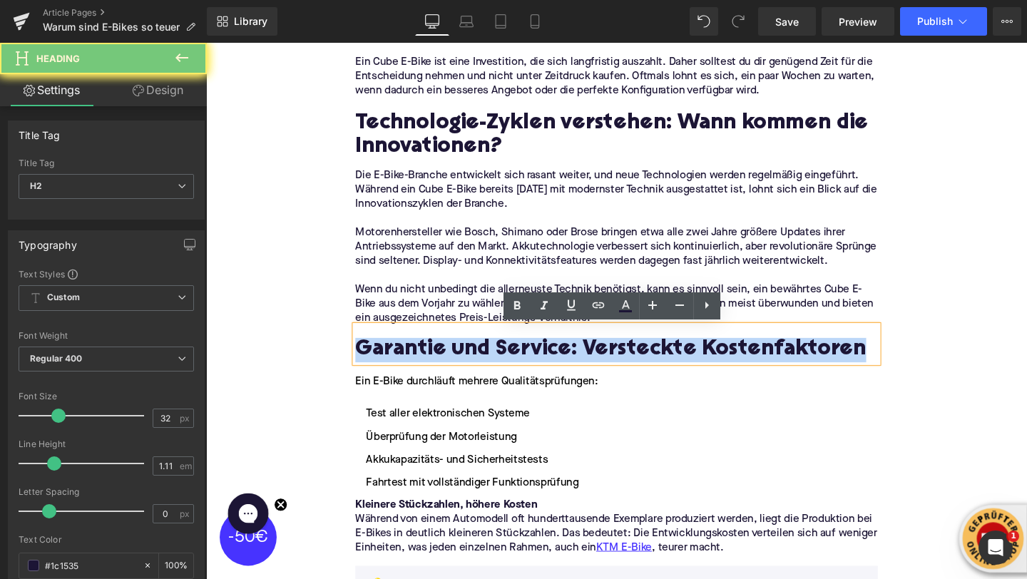
paste div
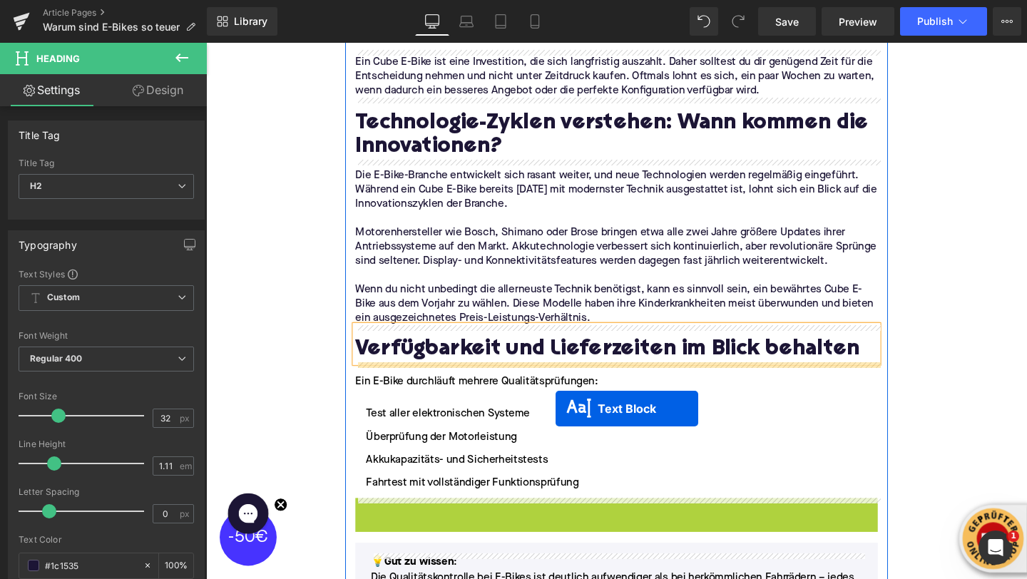
drag, startPoint x: 598, startPoint y: 550, endPoint x: 574, endPoint y: 427, distance: 125.1
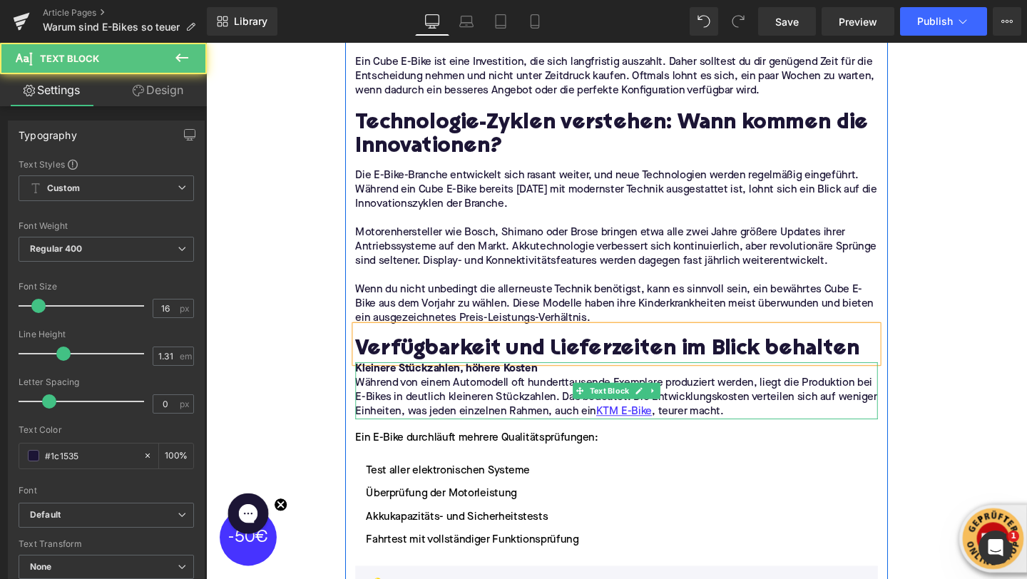
click at [454, 382] on strong "Kleinere Stückzahlen, höhere Kosten" at bounding box center [458, 385] width 191 height 11
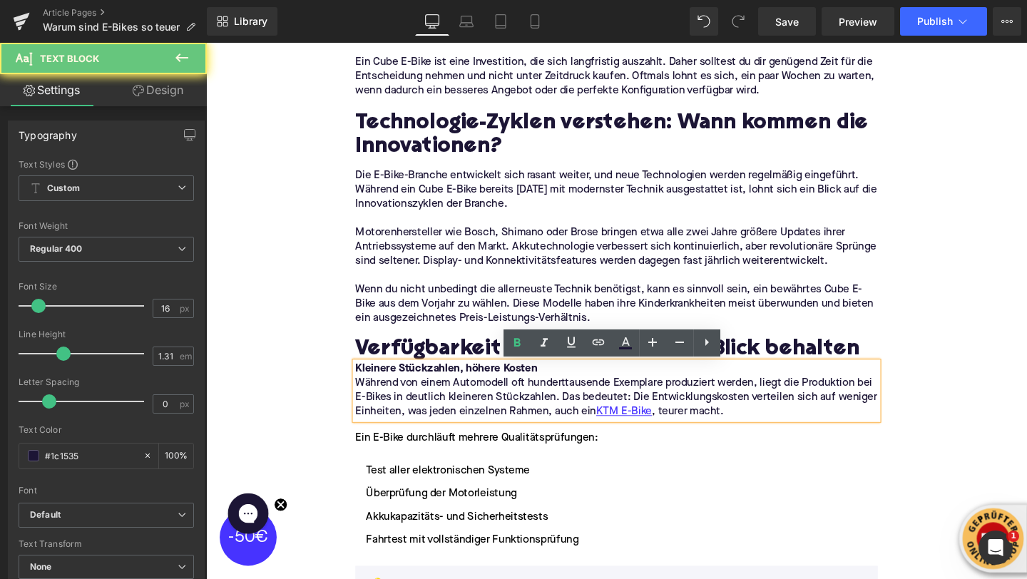
click at [454, 382] on strong "Kleinere Stückzahlen, höhere Kosten" at bounding box center [458, 385] width 191 height 11
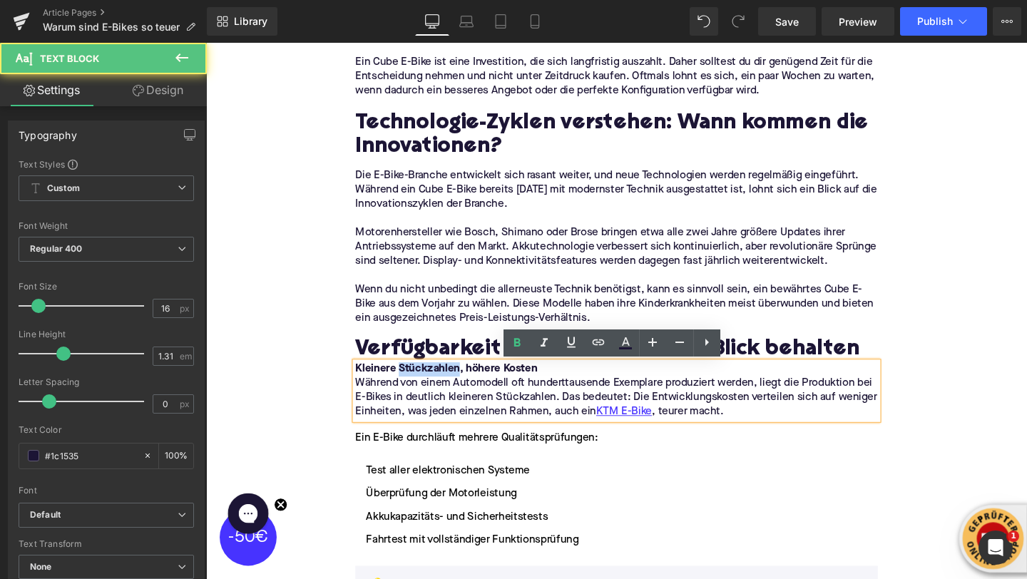
click at [454, 382] on strong "Kleinere Stückzahlen, höhere Kosten" at bounding box center [458, 385] width 191 height 11
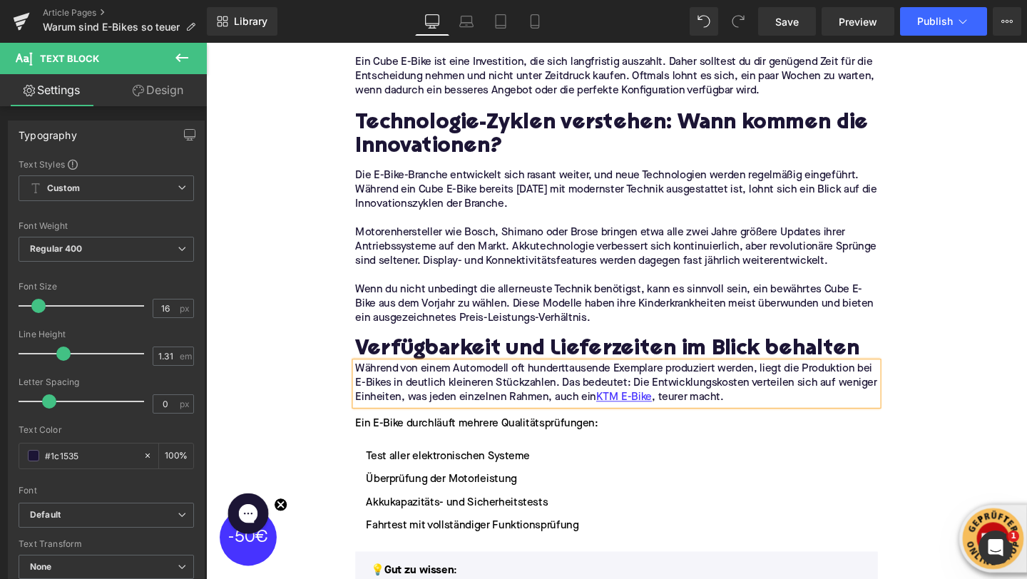
click at [421, 415] on span "Während von einem Automodell oft hunderttausende Exemplare produziert werden, l…" at bounding box center [637, 400] width 549 height 41
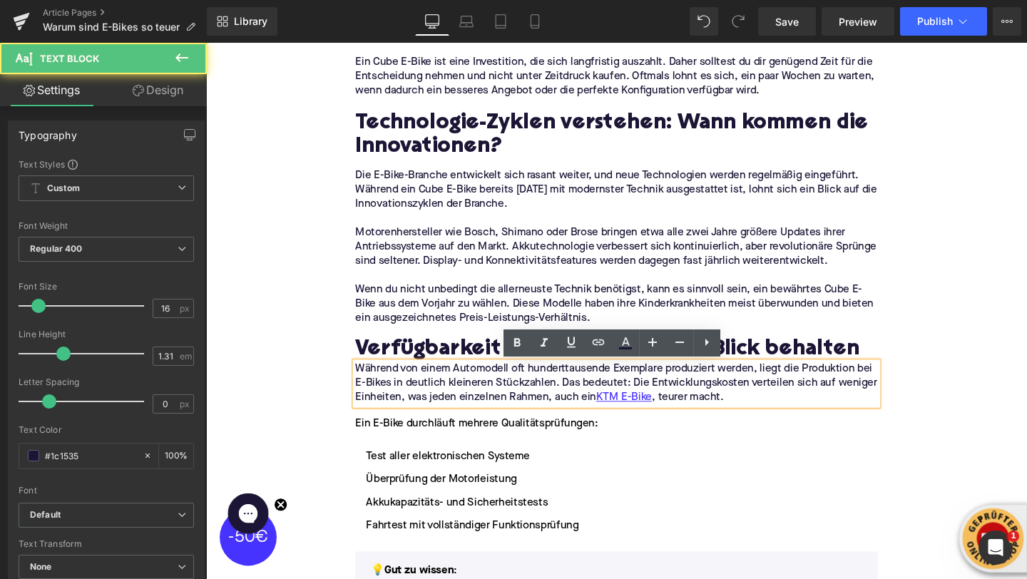
click at [421, 415] on span "Während von einem Automodell oft hunderttausende Exemplare produziert werden, l…" at bounding box center [637, 400] width 549 height 41
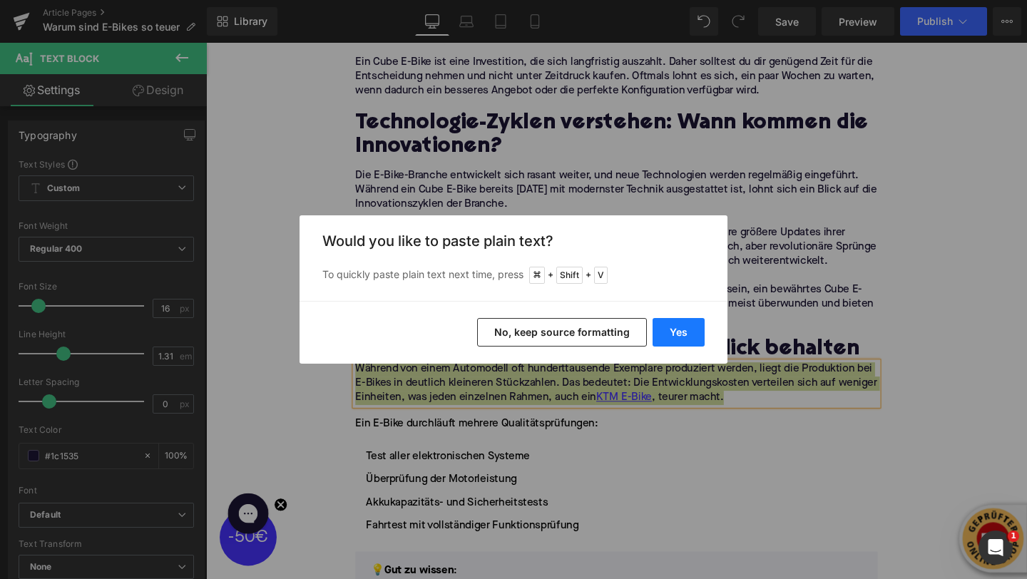
click at [656, 327] on button "Yes" at bounding box center [679, 332] width 52 height 29
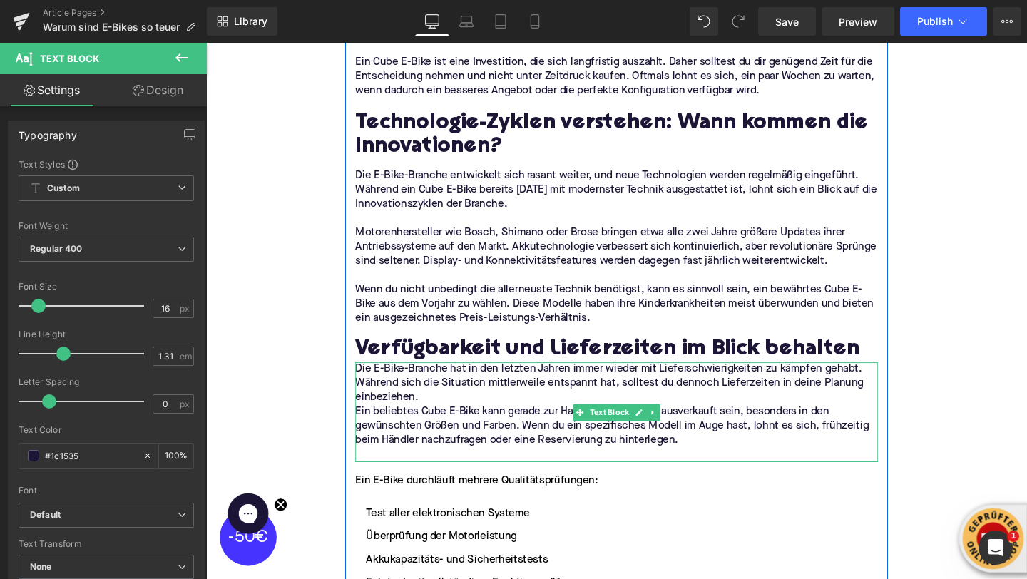
click at [514, 414] on p "Die E-Bike-Branche hat in den letzten Jahren immer wieder mit Lieferschwierigke…" at bounding box center [637, 401] width 549 height 45
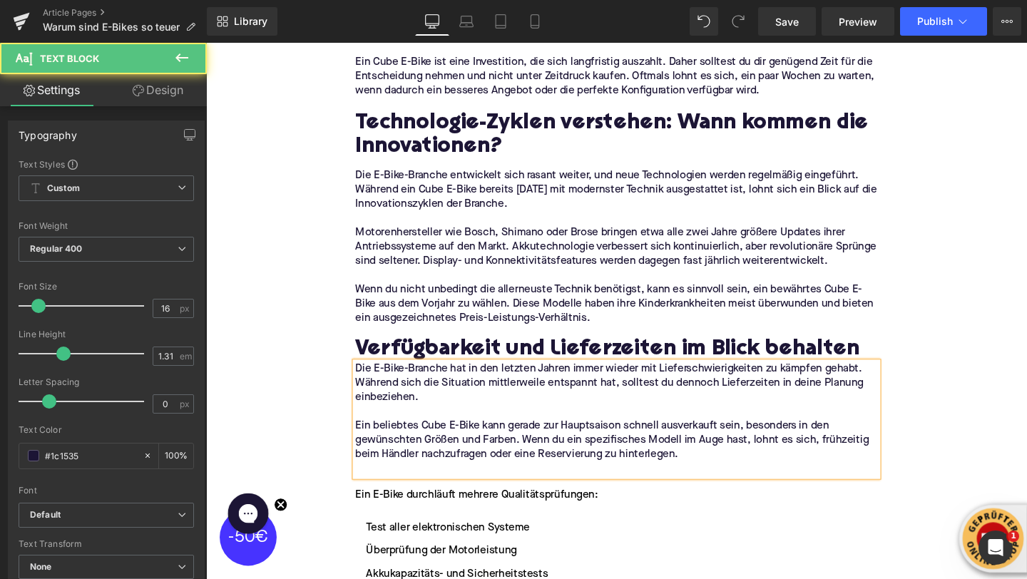
click at [382, 492] on p at bounding box center [637, 491] width 549 height 15
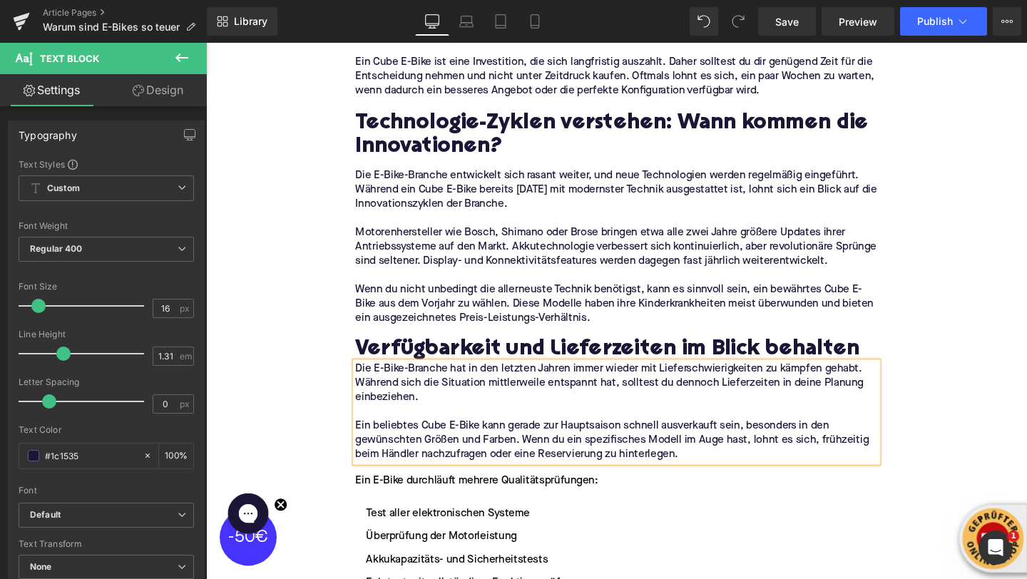
click at [300, 447] on div "Home / Warum sind E-Bikes so teuer Breadcrumbs Wann E-Bike kaufen? Der beste Ze…" at bounding box center [637, 304] width 863 height 4524
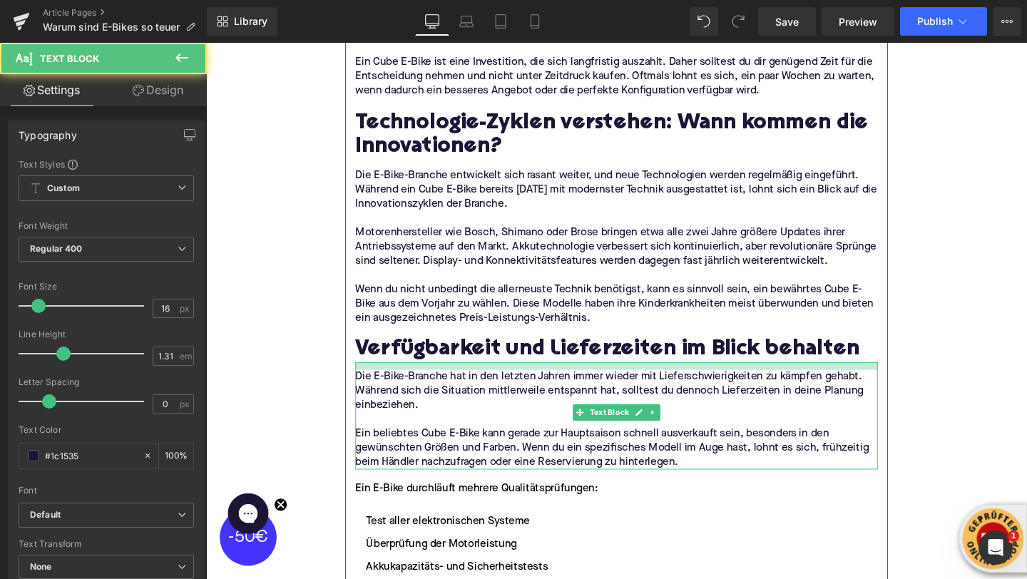
drag, startPoint x: 396, startPoint y: 380, endPoint x: 338, endPoint y: 355, distance: 63.2
click at [397, 388] on div "Die E-Bike-Branche hat in den letzten Jahren immer wieder mit Lieferschwierigke…" at bounding box center [637, 435] width 549 height 113
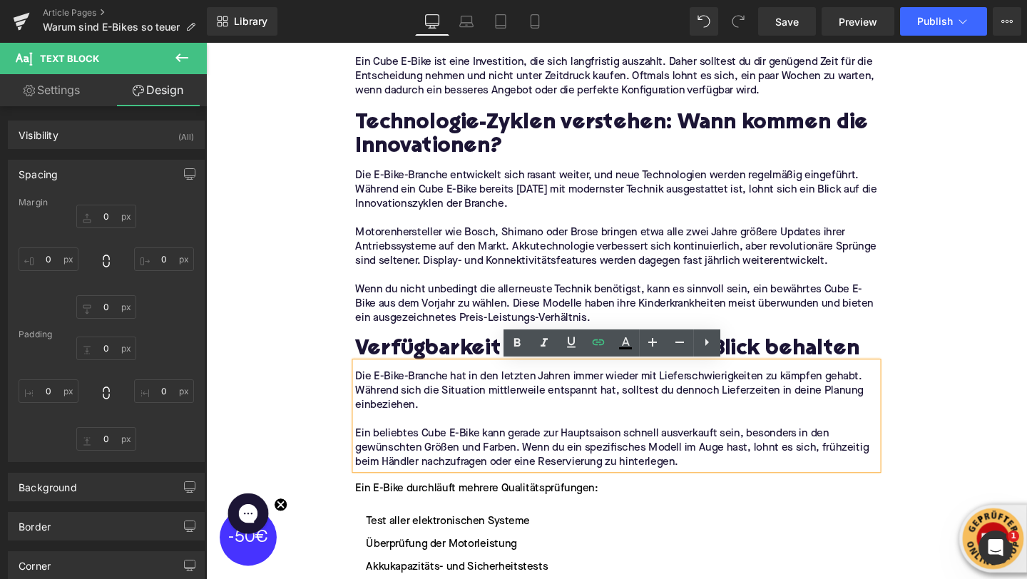
type input "0"
type input "11"
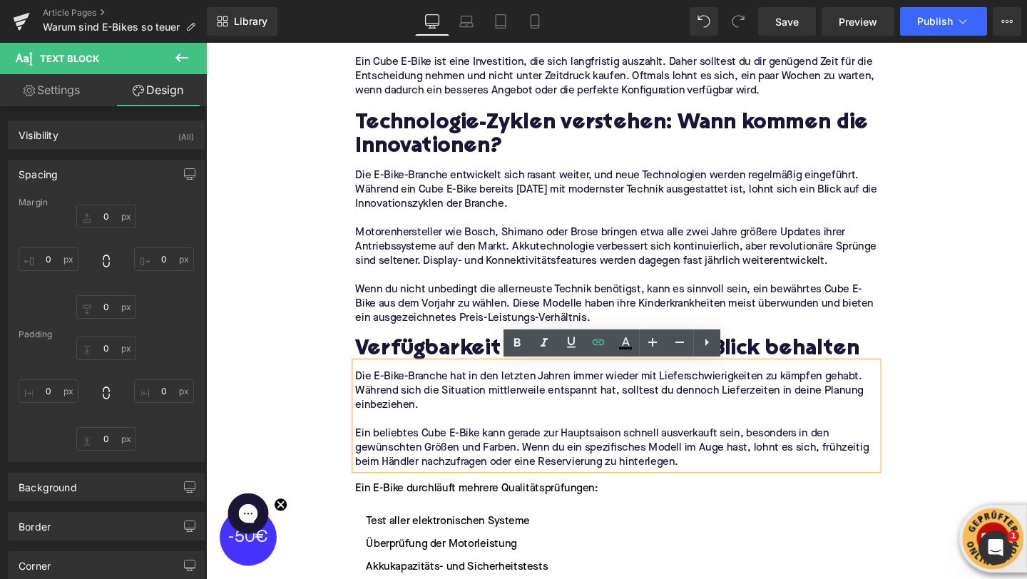
type input "0"
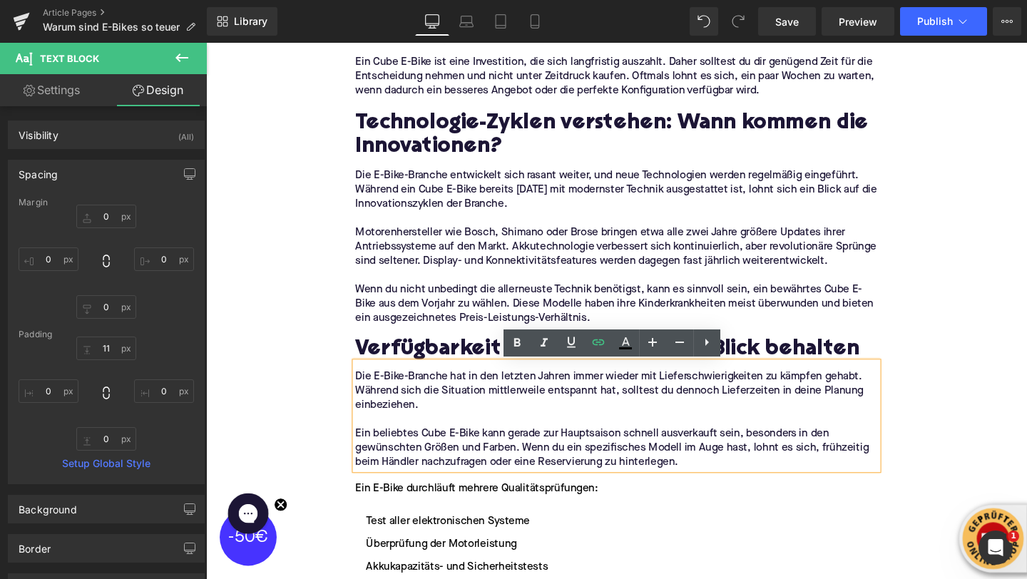
click at [336, 352] on div "Home / Warum sind E-Bikes so teuer Breadcrumbs Wann E-Bike kaufen? Der beste Ze…" at bounding box center [637, 308] width 863 height 4532
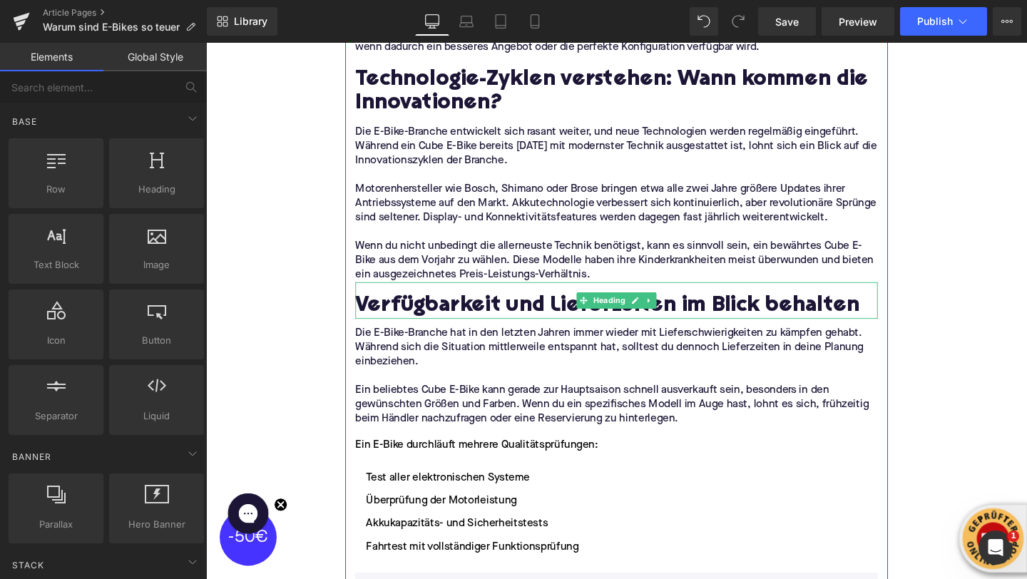
scroll to position [2197, 0]
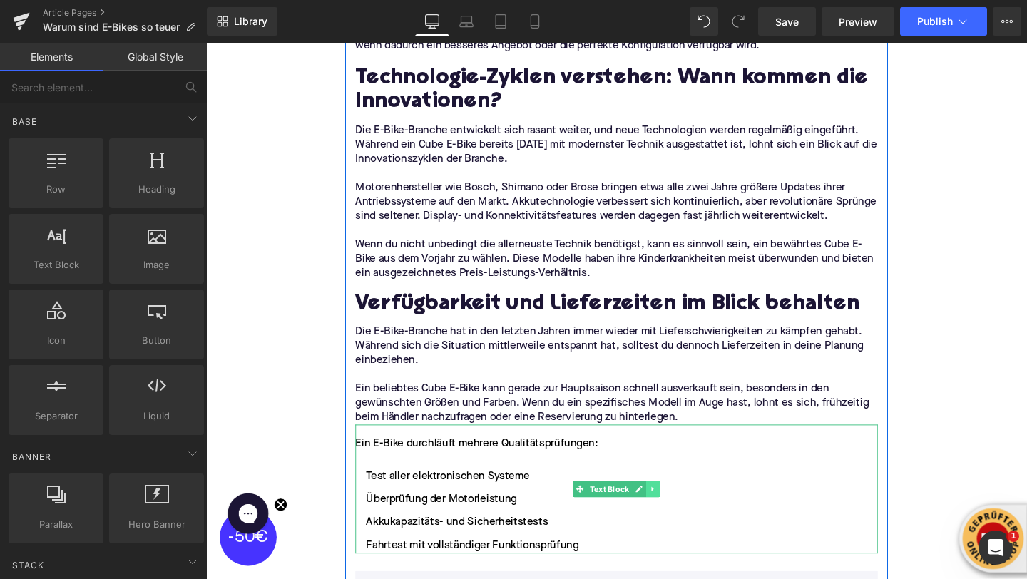
click at [673, 507] on link at bounding box center [676, 512] width 15 height 17
click at [687, 512] on icon at bounding box center [684, 513] width 8 height 8
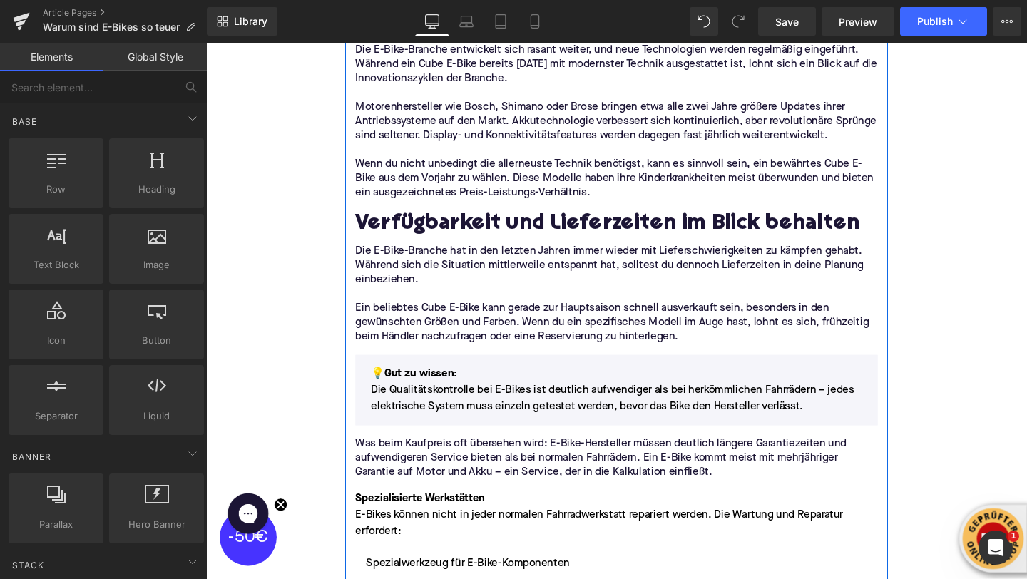
scroll to position [2283, 0]
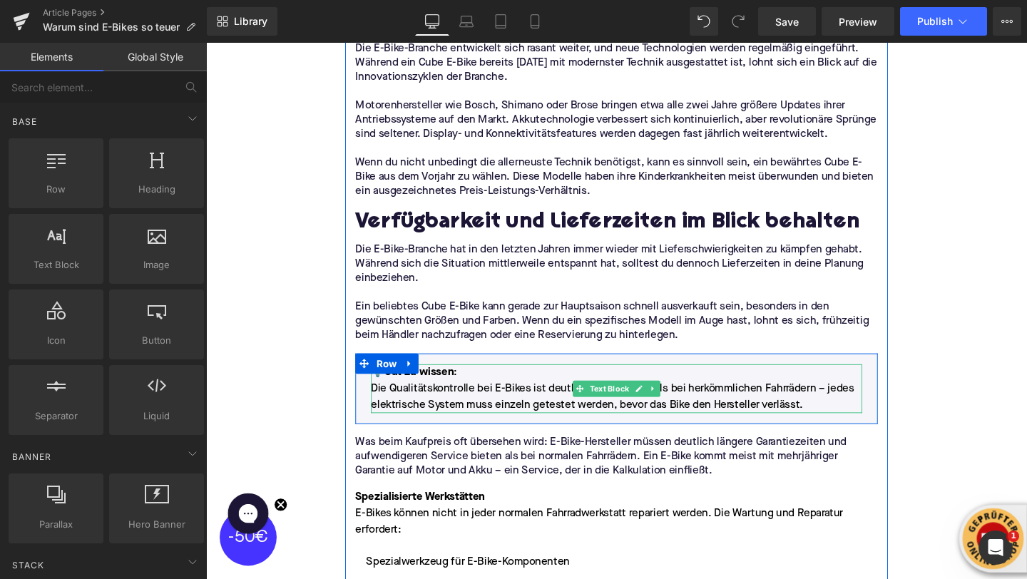
click at [422, 413] on span "Die Qualitätskontrolle bei E-Bikes ist deutlich aufwendiger als bei herkömmlich…" at bounding box center [634, 415] width 508 height 29
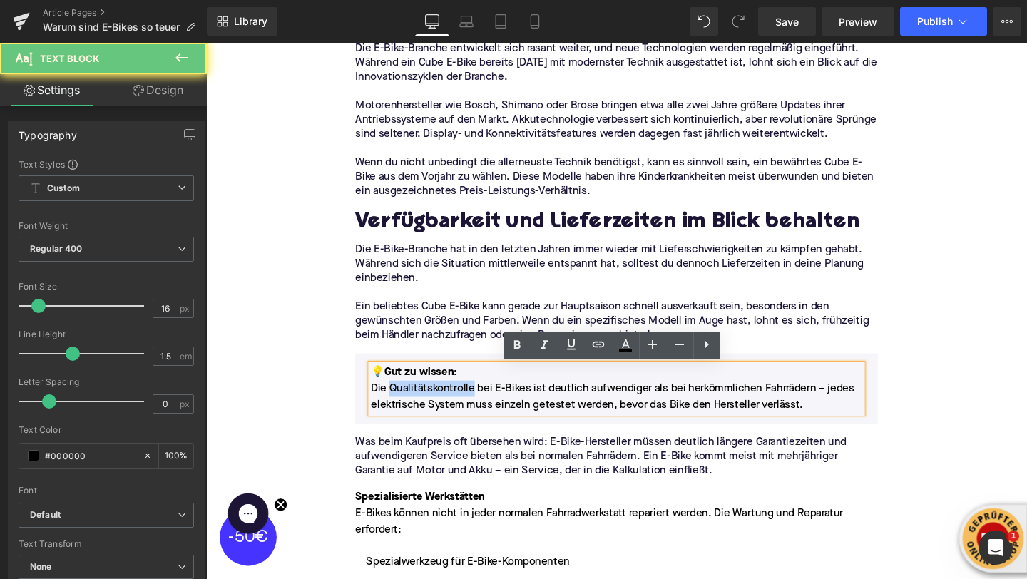
click at [422, 413] on span "Die Qualitätskontrolle bei E-Bikes ist deutlich aufwendiger als bei herkömmlich…" at bounding box center [634, 415] width 508 height 29
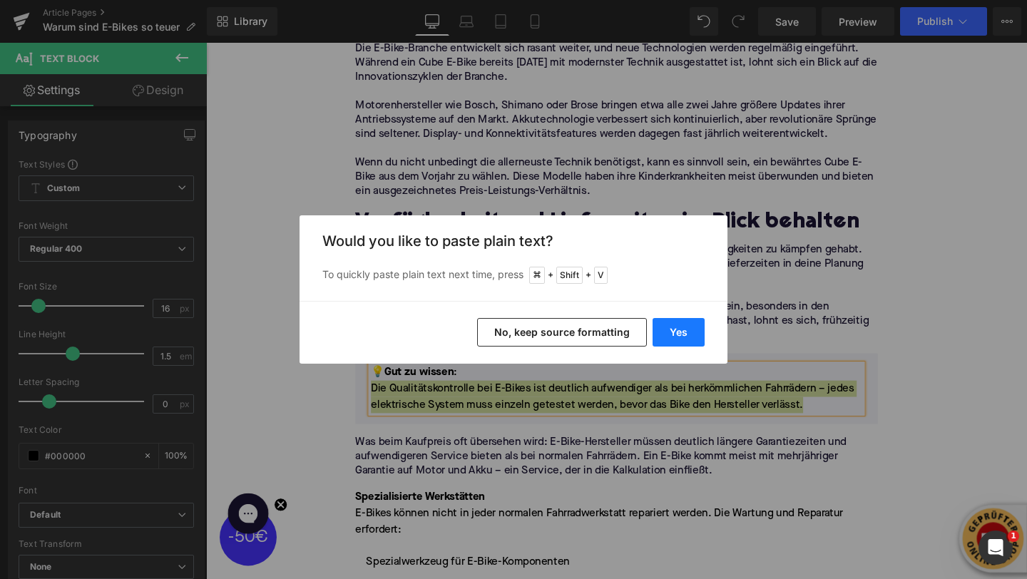
click at [675, 337] on button "Yes" at bounding box center [679, 332] width 52 height 29
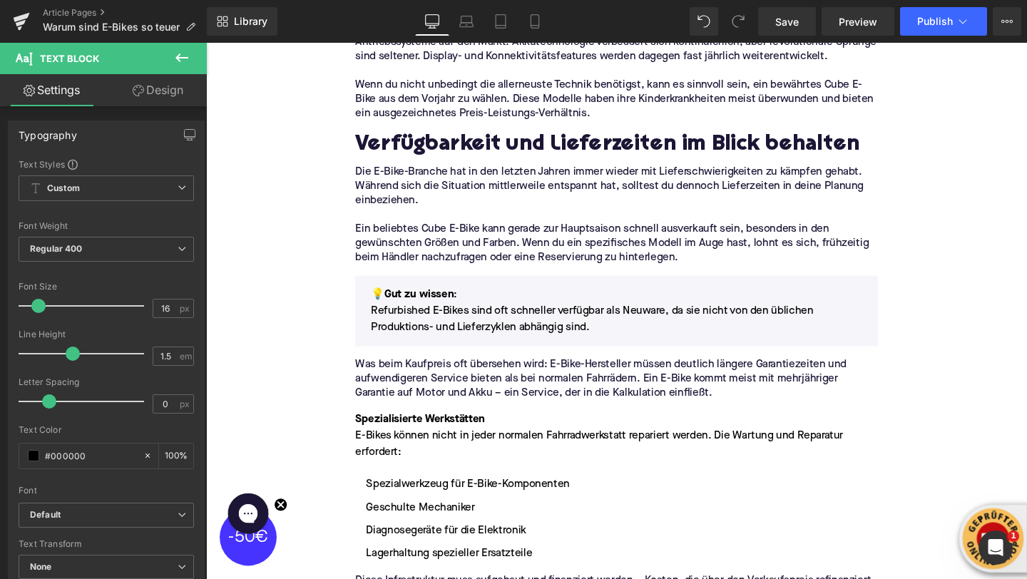
scroll to position [2375, 0]
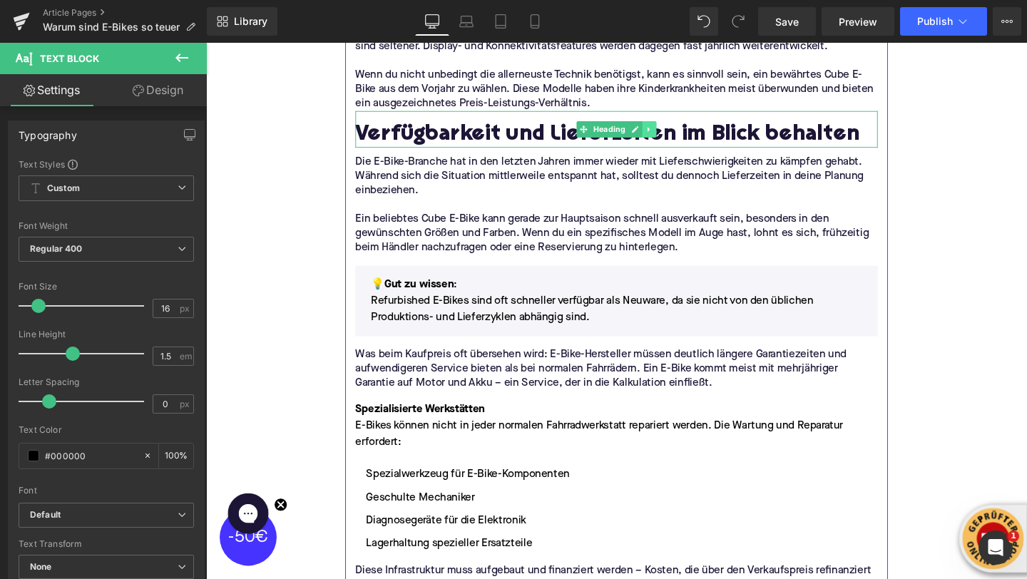
click at [676, 137] on icon at bounding box center [673, 134] width 8 height 9
click at [670, 138] on link at bounding box center [665, 134] width 15 height 17
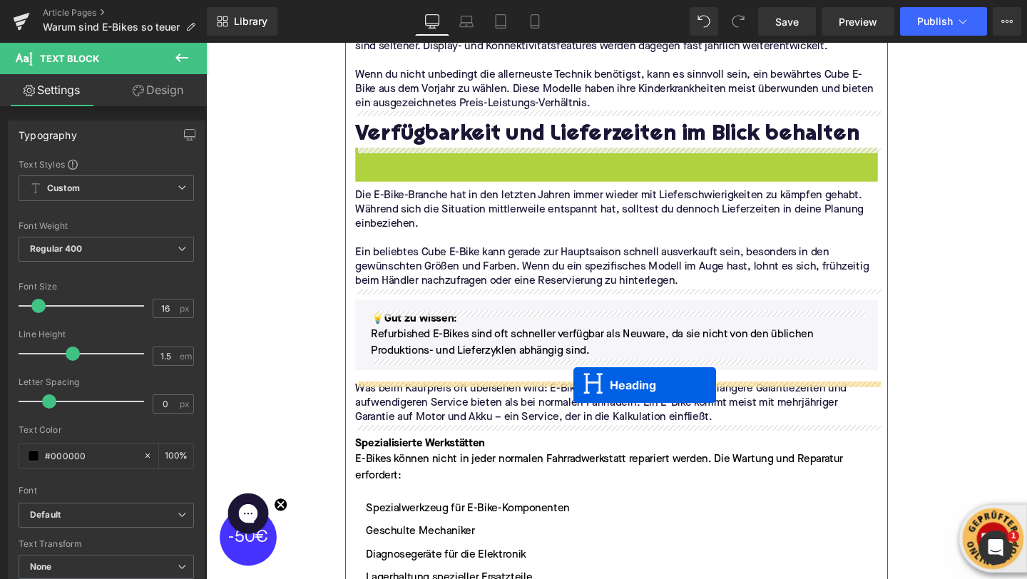
drag, startPoint x: 606, startPoint y: 179, endPoint x: 592, endPoint y: 403, distance: 224.5
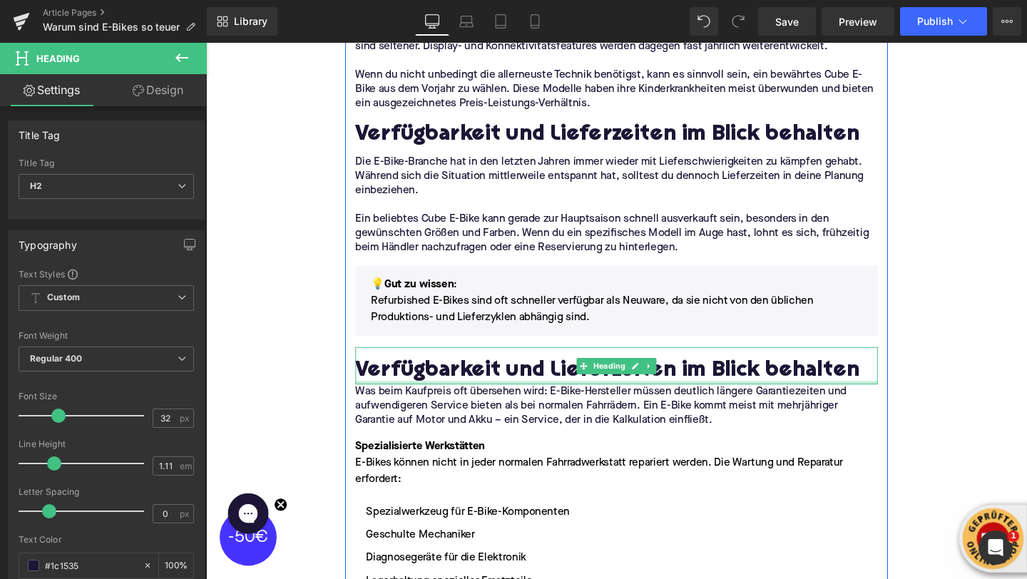
click at [459, 395] on h2 "Verfügbarkeit und Lieferzeiten im Blick behalten" at bounding box center [637, 389] width 549 height 26
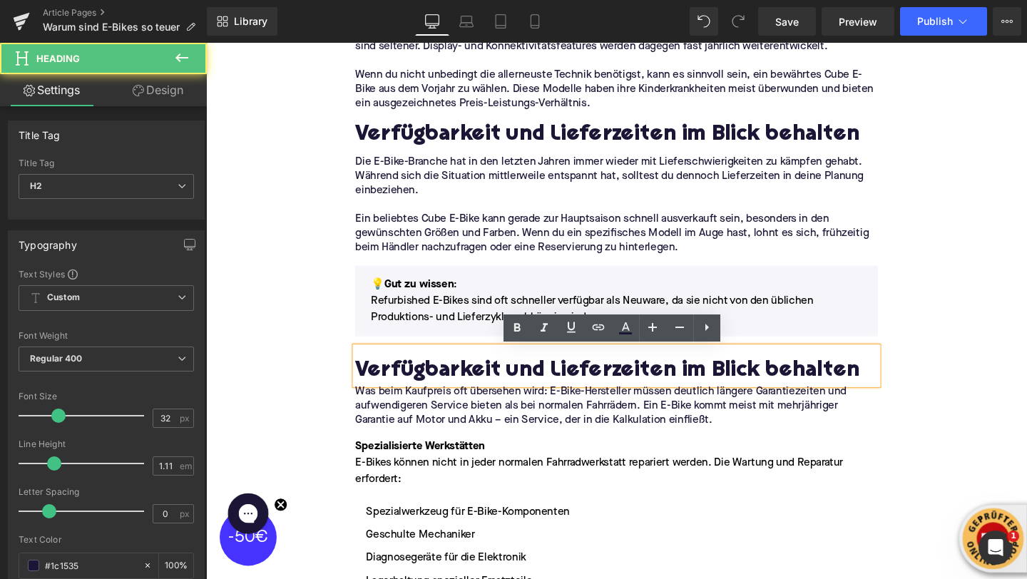
click at [459, 395] on h2 "Verfügbarkeit und Lieferzeiten im Blick behalten" at bounding box center [637, 389] width 549 height 26
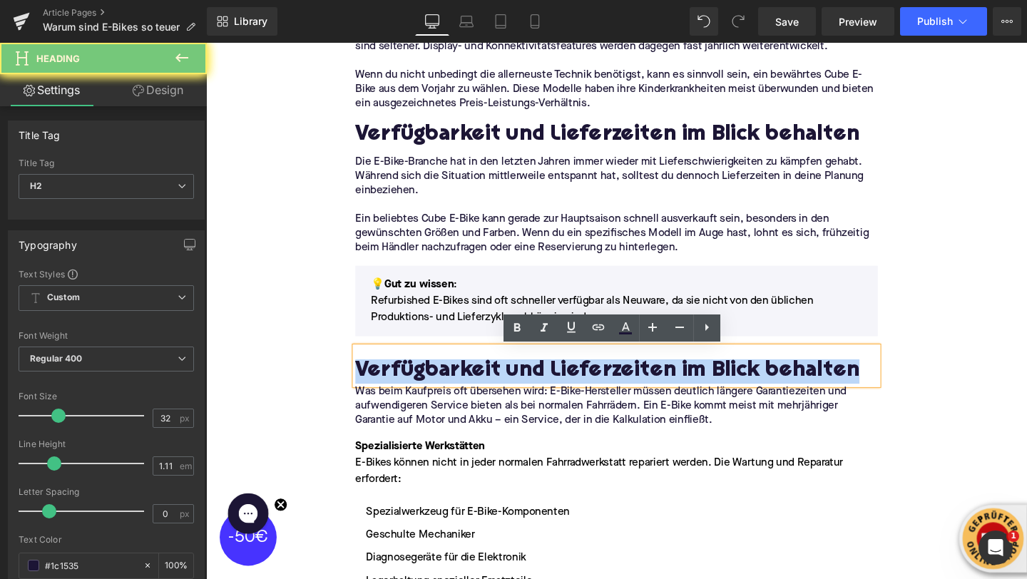
paste div
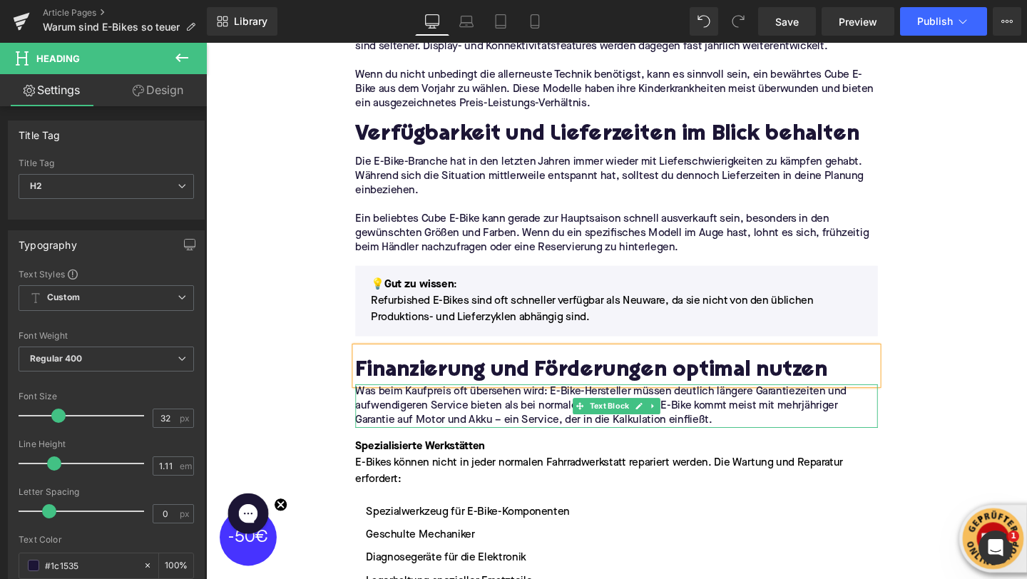
click at [443, 439] on p "Was beim Kaufpreis oft übersehen wird: E-Bike-Hersteller müssen deutlich länger…" at bounding box center [637, 425] width 549 height 45
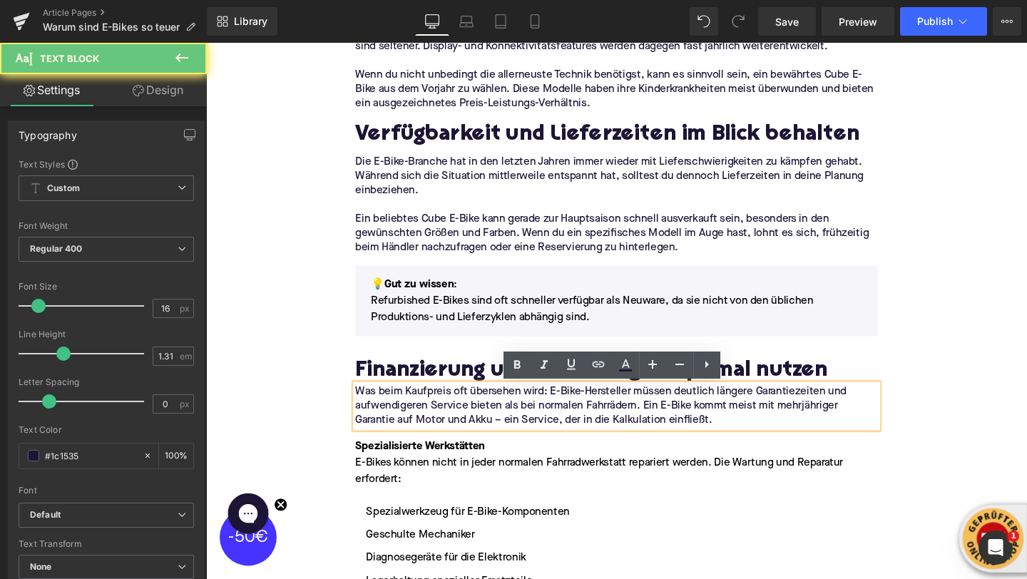
click at [443, 439] on p "Was beim Kaufpreis oft übersehen wird: E-Bike-Hersteller müssen deutlich länger…" at bounding box center [637, 425] width 549 height 45
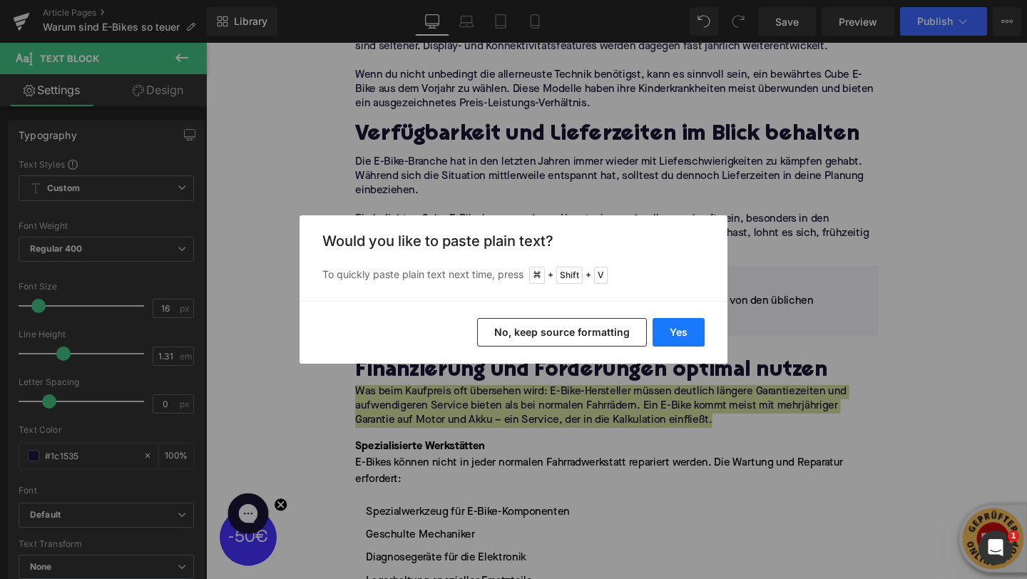
click at [676, 339] on button "Yes" at bounding box center [679, 332] width 52 height 29
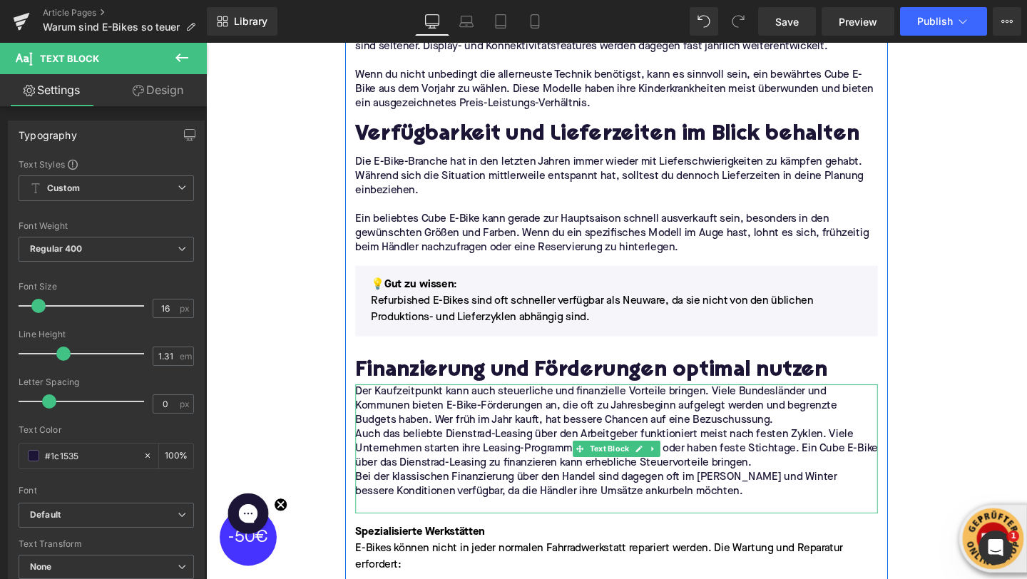
click at [813, 437] on p "Der Kaufzeitpunkt kann auch steuerliche und finanzielle Vorteile bringen. Viele…" at bounding box center [637, 425] width 549 height 45
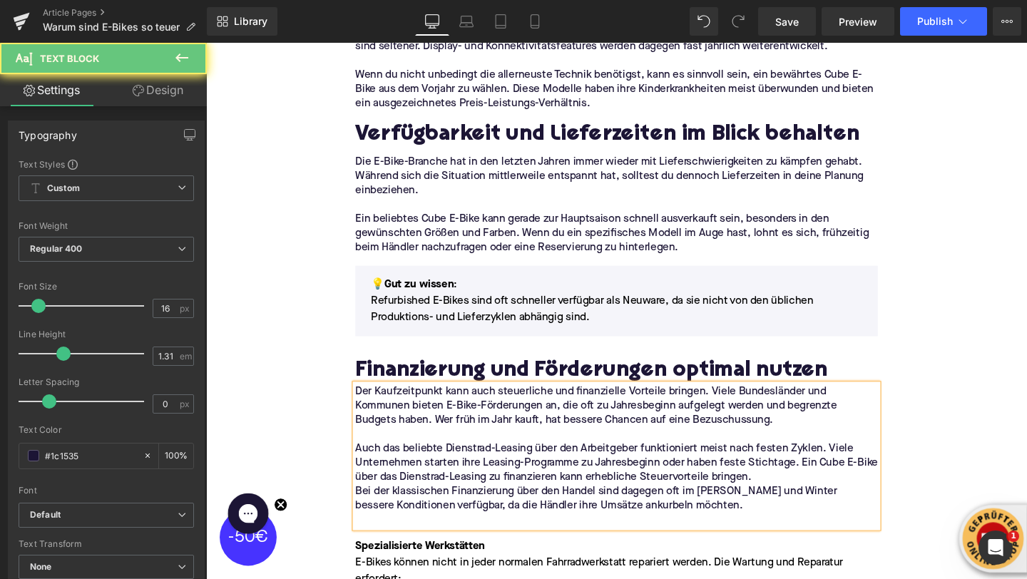
click at [817, 507] on p "Auch das beliebte Dienstrad-Leasing über den Arbeitgeber funktioniert meist nac…" at bounding box center [637, 485] width 549 height 45
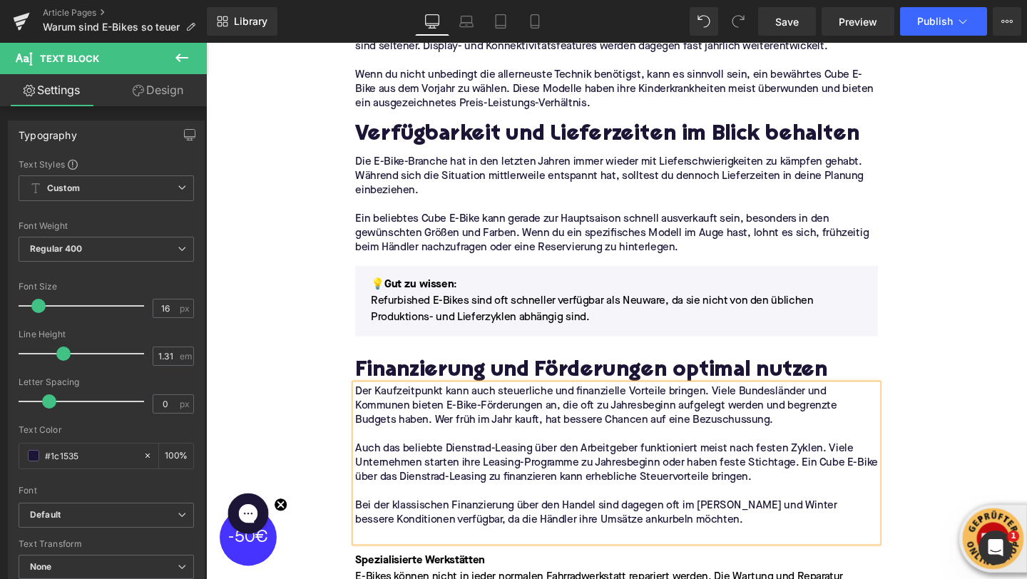
click at [551, 561] on p at bounding box center [637, 560] width 549 height 15
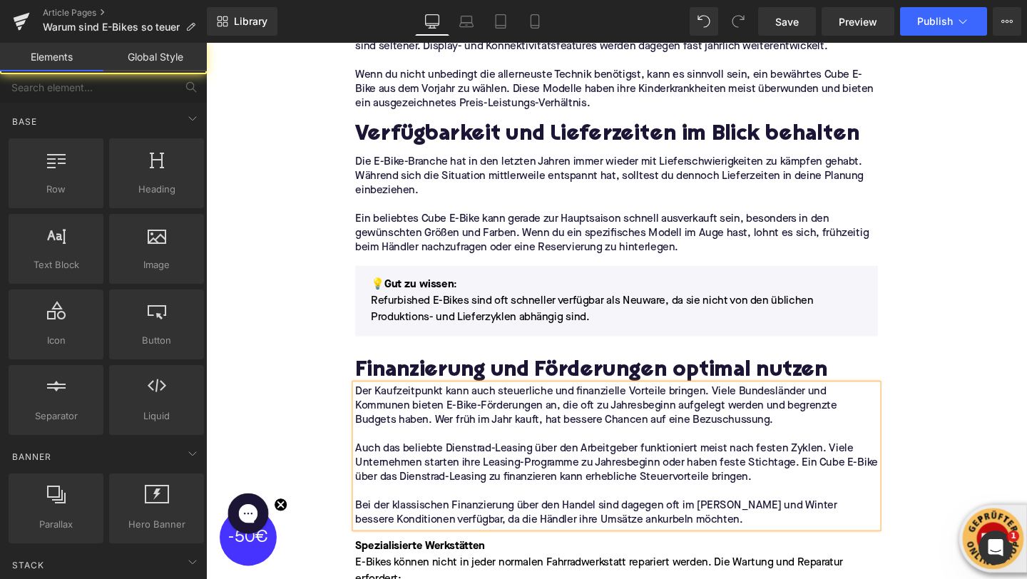
click at [320, 423] on div "Home / Warum sind E-Bikes so teuer Breadcrumbs Wann E-Bike kaufen? Der beste Ze…" at bounding box center [637, 83] width 863 height 4533
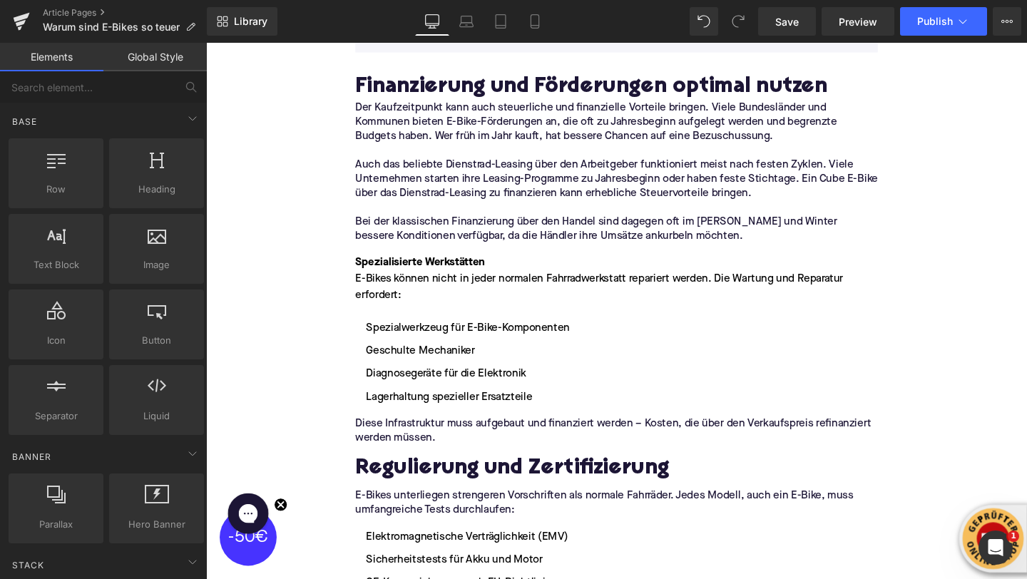
scroll to position [2678, 0]
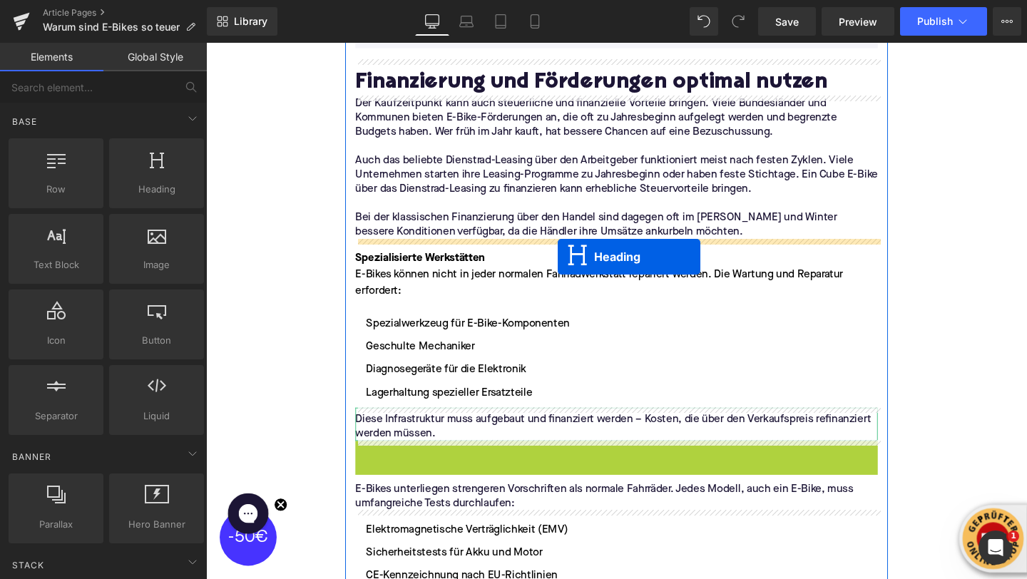
drag, startPoint x: 605, startPoint y: 487, endPoint x: 576, endPoint y: 268, distance: 221.7
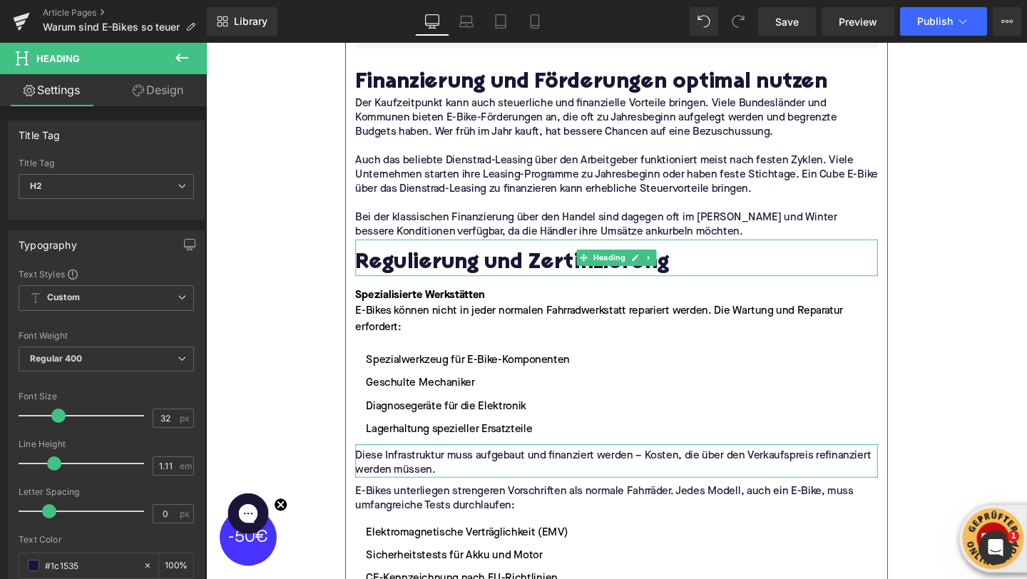
click at [442, 276] on h2 "Regulierung und Zertifizierung" at bounding box center [637, 276] width 549 height 26
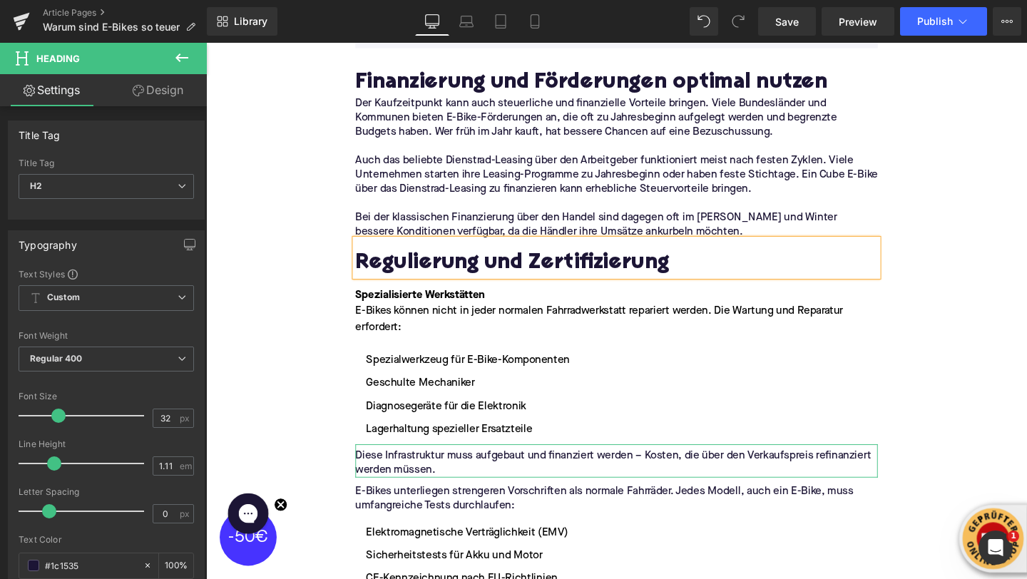
click at [442, 276] on h2 "Regulierung und Zertifizierung" at bounding box center [637, 276] width 549 height 26
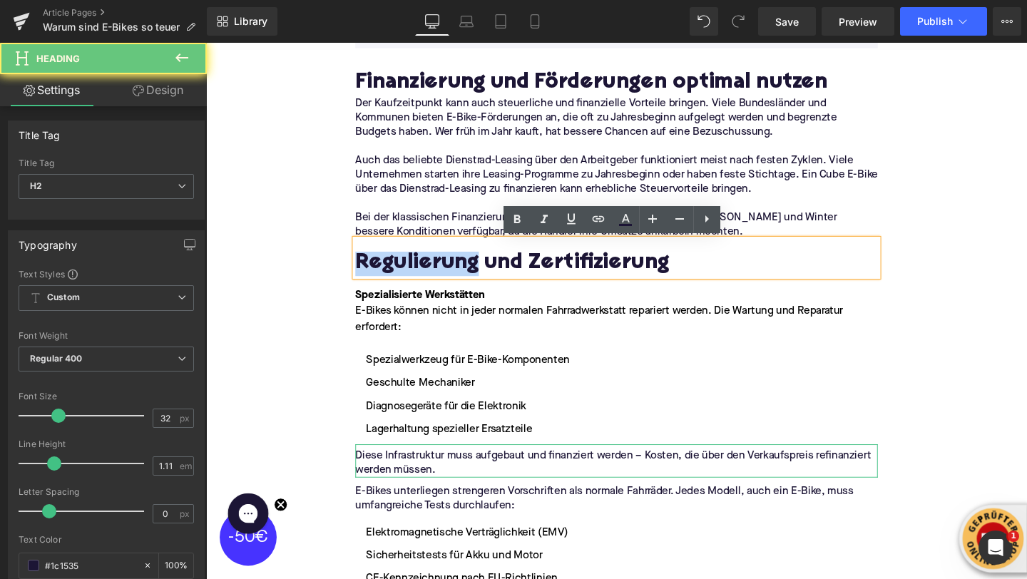
click at [442, 276] on h2 "Regulierung und Zertifizierung" at bounding box center [637, 276] width 549 height 26
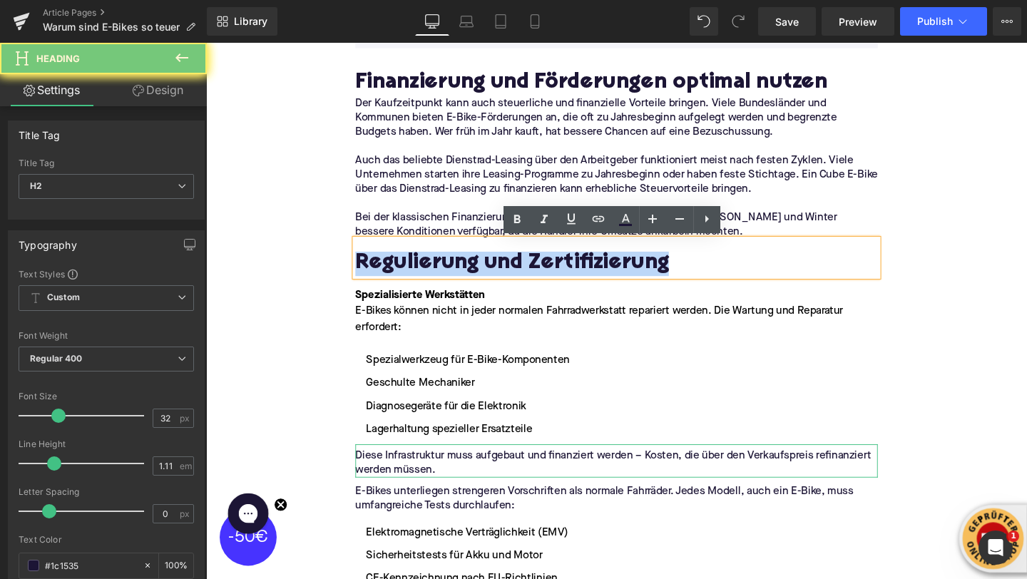
paste div
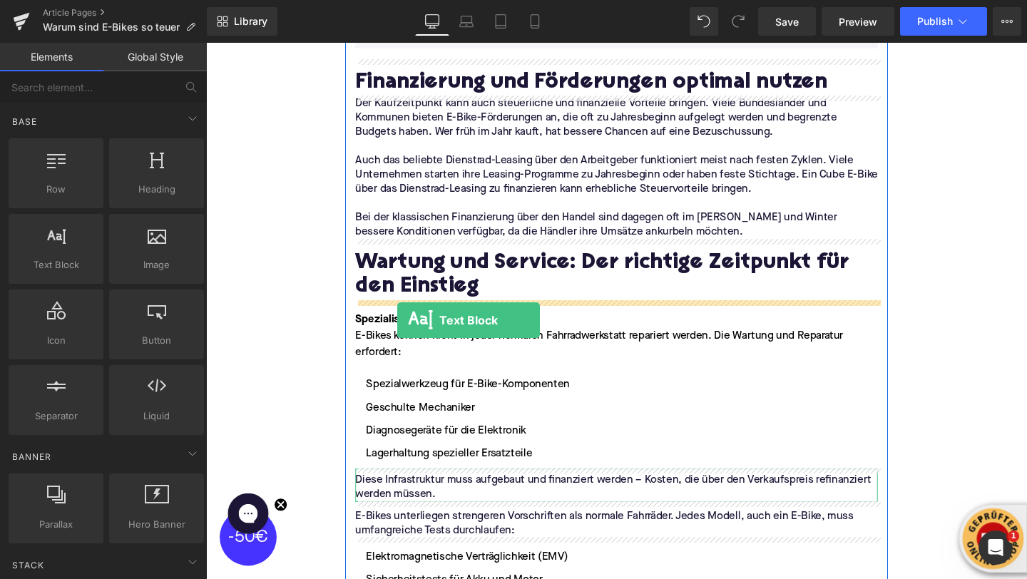
drag, startPoint x: 275, startPoint y: 307, endPoint x: 407, endPoint y: 335, distance: 134.2
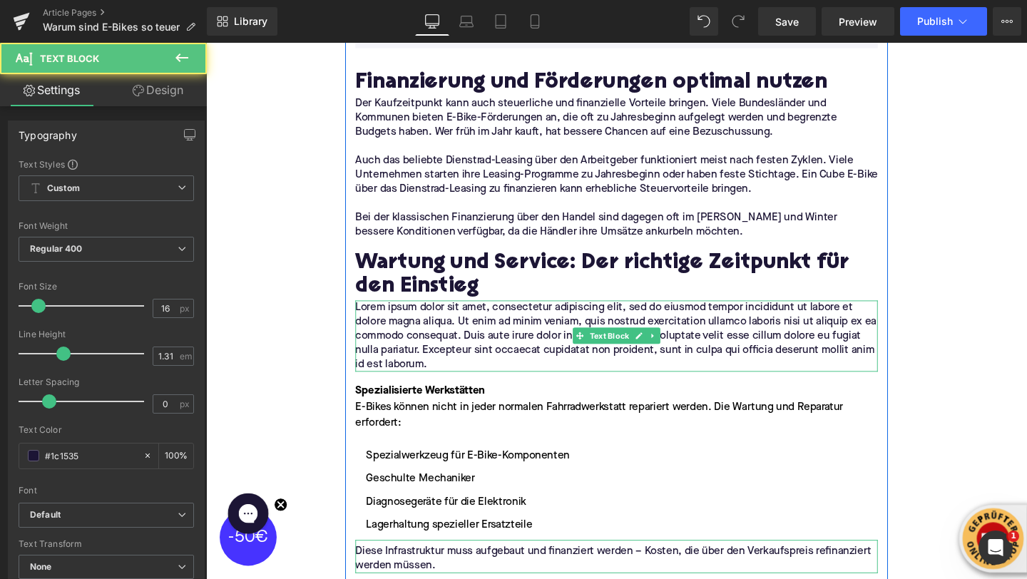
click at [406, 335] on p "Lorem ipsum dolor sit amet, consectetur adipiscing elit, sed do eiusmod tempor …" at bounding box center [637, 351] width 549 height 75
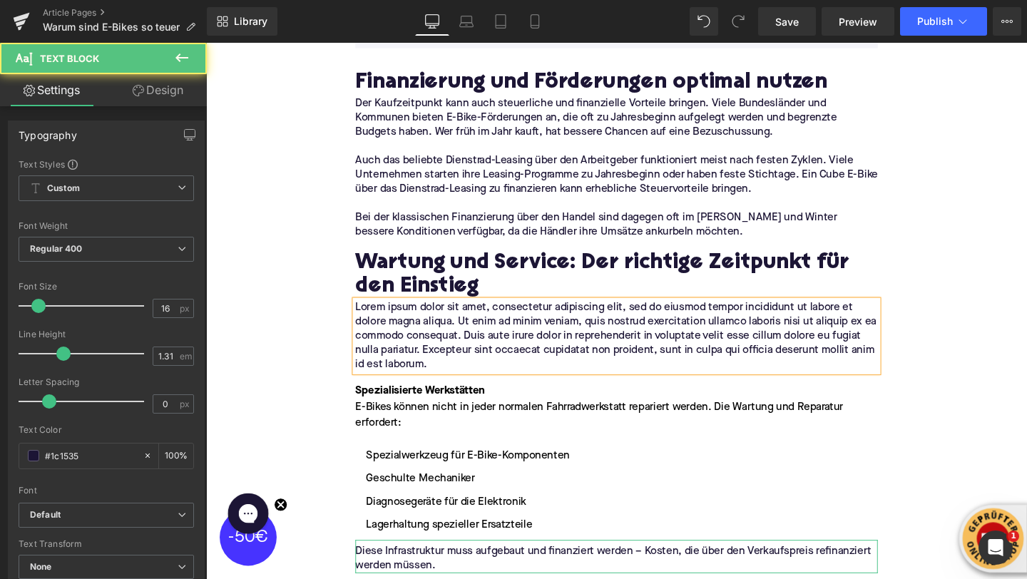
click at [406, 335] on p "Lorem ipsum dolor sit amet, consectetur adipiscing elit, sed do eiusmod tempor …" at bounding box center [637, 351] width 549 height 75
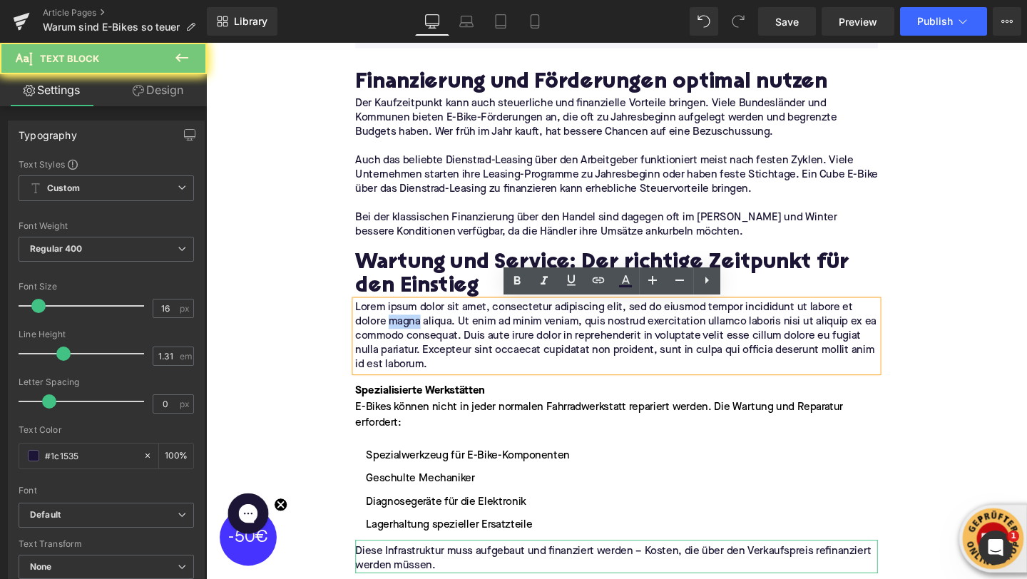
click at [406, 335] on p "Lorem ipsum dolor sit amet, consectetur adipiscing elit, sed do eiusmod tempor …" at bounding box center [637, 351] width 549 height 75
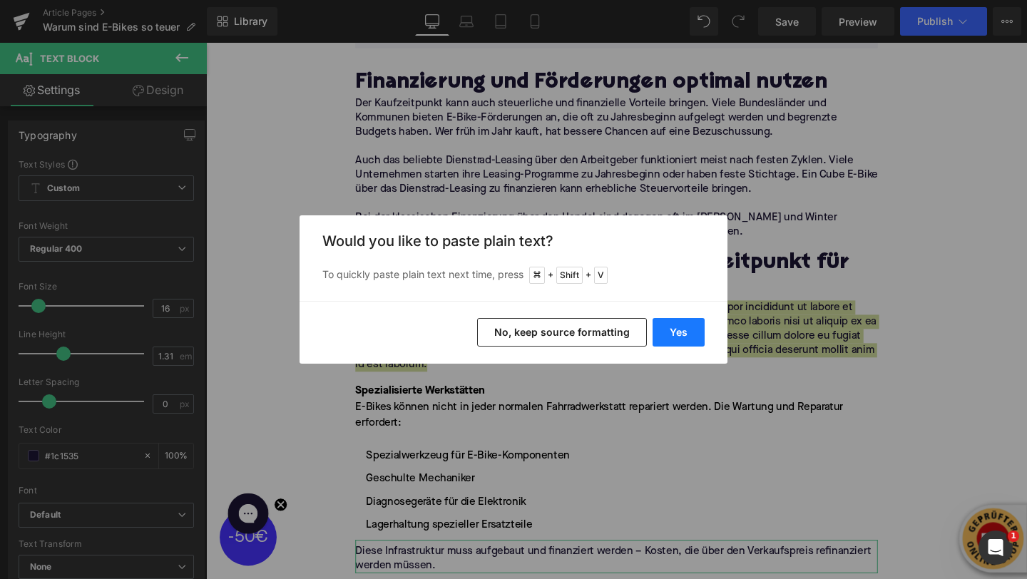
click at [667, 323] on button "Yes" at bounding box center [679, 332] width 52 height 29
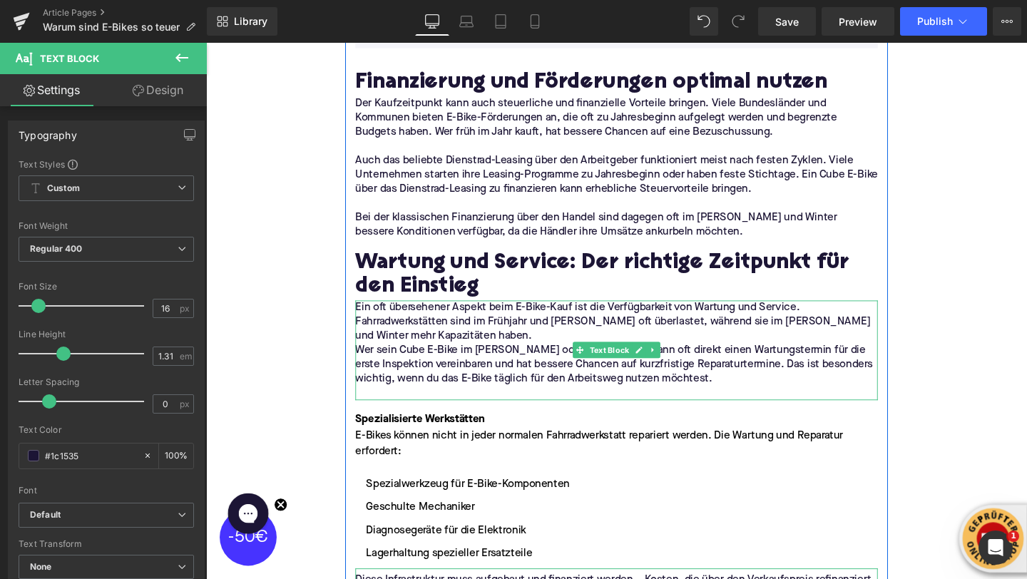
click at [529, 350] on p "Ein oft übersehener Aspekt beim E-Bike-Kauf ist die Verfügbarkeit von Wartung u…" at bounding box center [637, 336] width 549 height 45
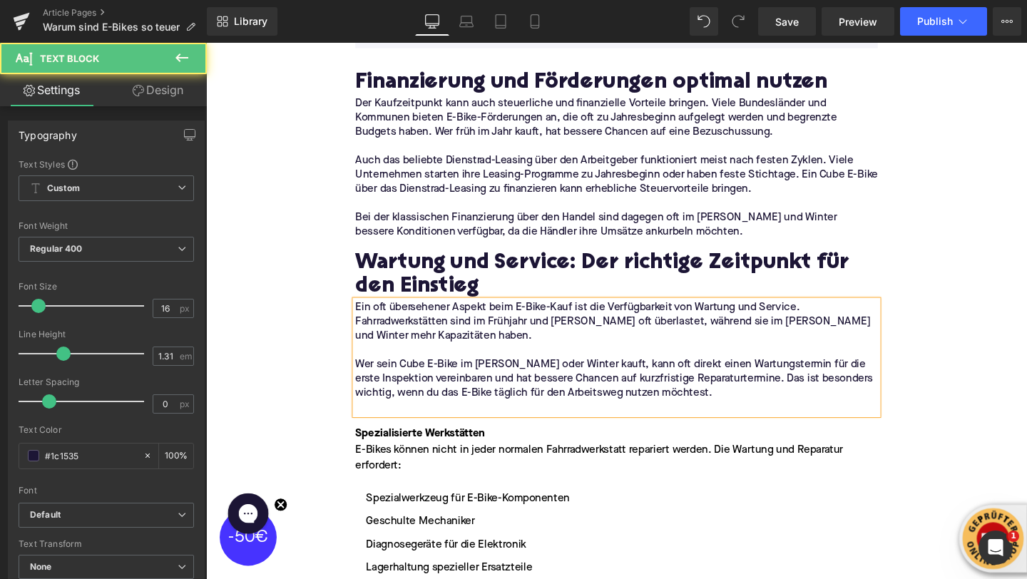
click at [429, 427] on p at bounding box center [637, 426] width 549 height 15
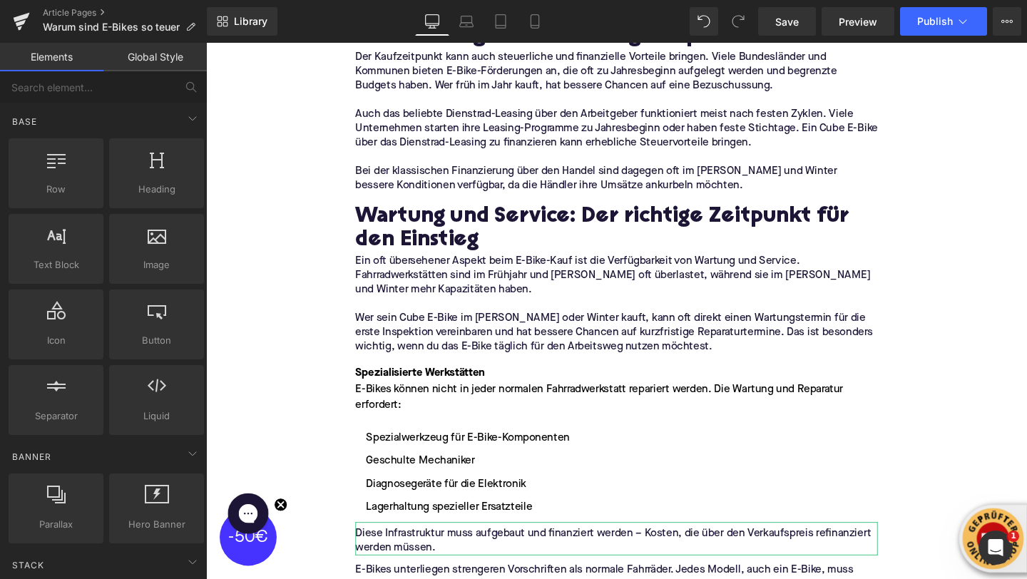
scroll to position [2751, 0]
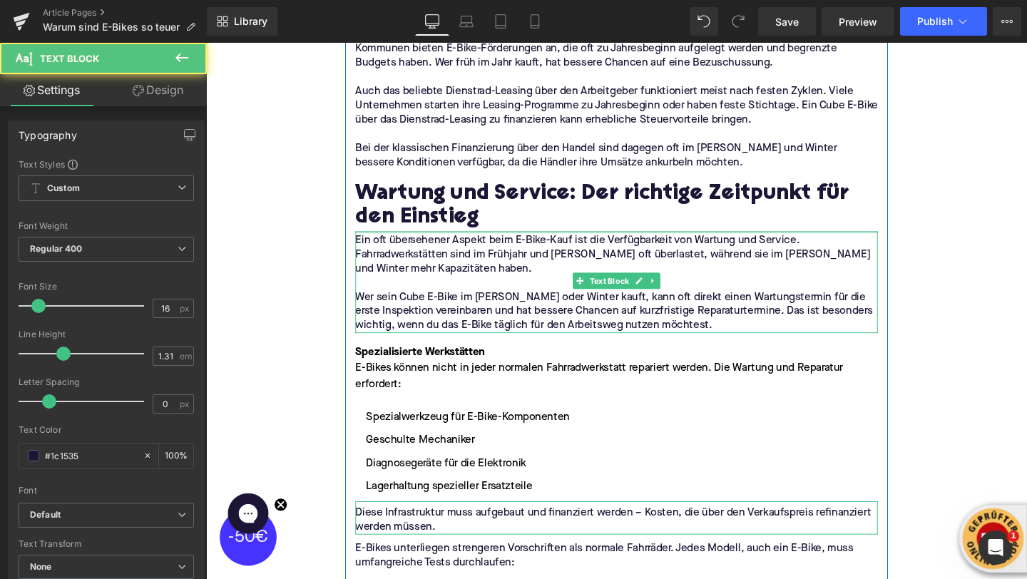
click at [372, 245] on div "Ein oft übersehener Aspekt beim E-Bike-Kauf ist die Verfügbarkeit von Wartung u…" at bounding box center [637, 294] width 549 height 107
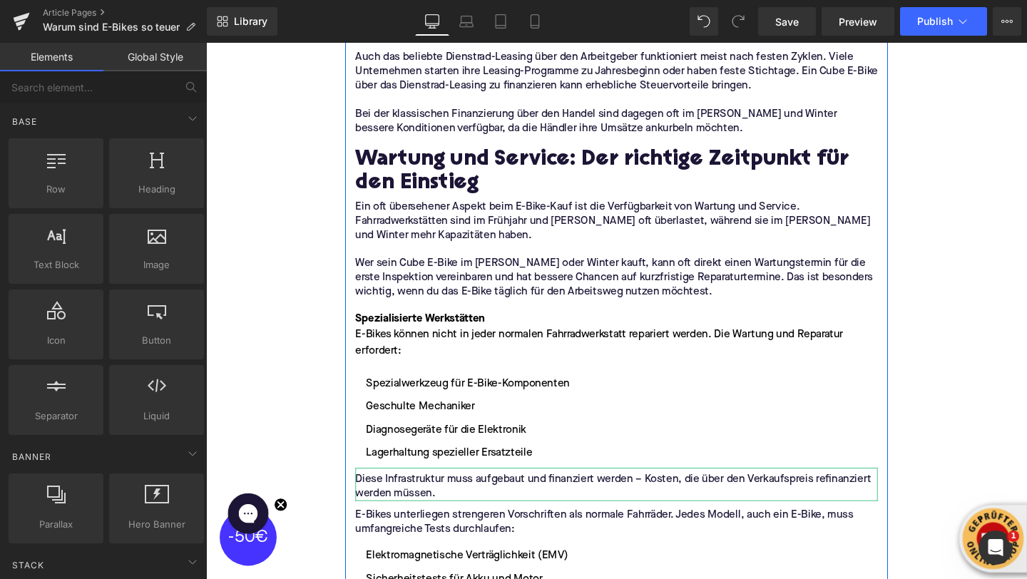
scroll to position [2801, 0]
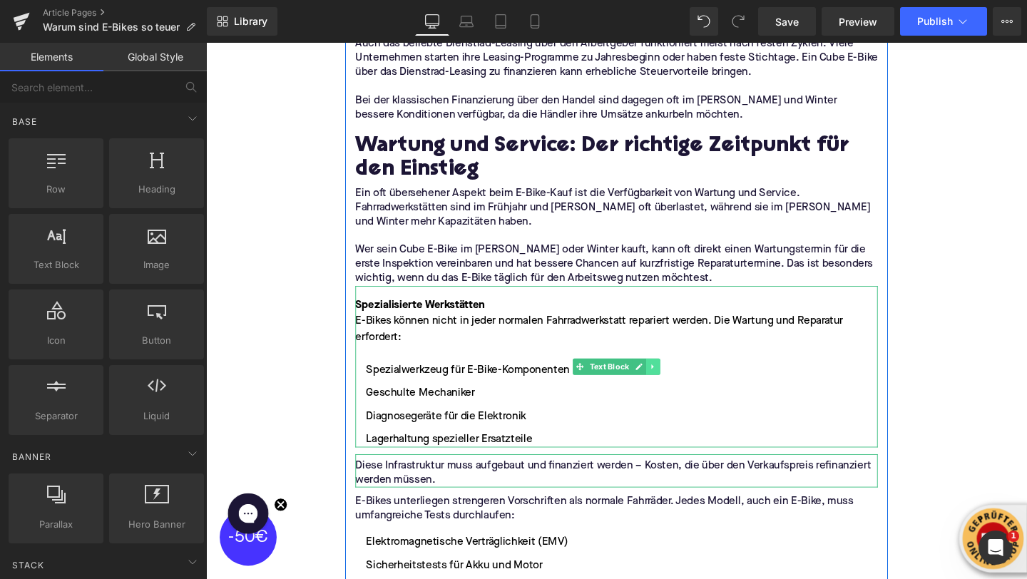
click at [676, 383] on icon at bounding box center [675, 383] width 2 height 5
click at [681, 383] on icon at bounding box center [684, 384] width 8 height 8
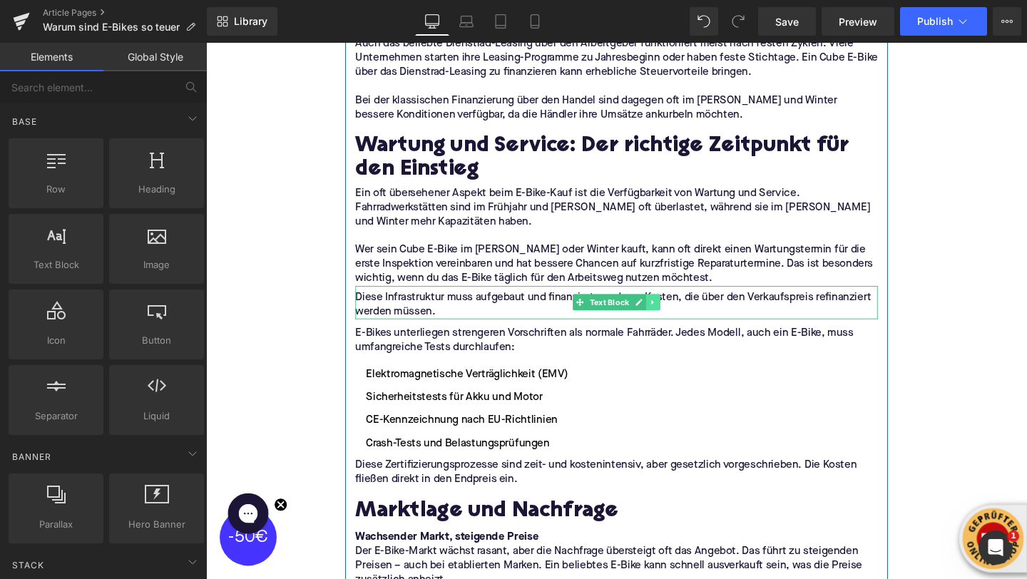
click at [680, 318] on icon at bounding box center [676, 316] width 8 height 9
click at [680, 318] on icon at bounding box center [684, 316] width 8 height 8
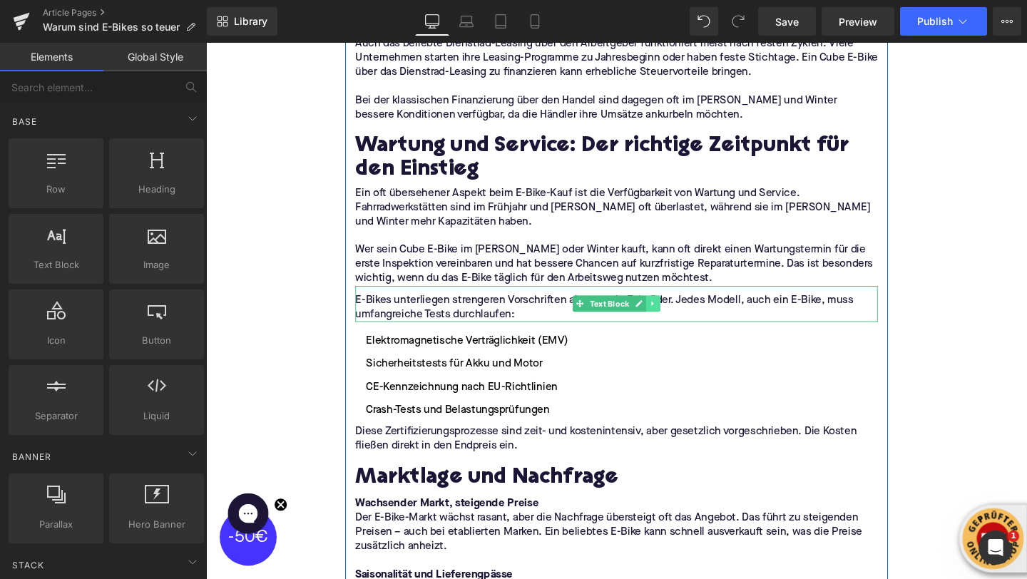
click at [677, 319] on icon at bounding box center [676, 317] width 8 height 9
click at [680, 318] on icon at bounding box center [684, 318] width 8 height 8
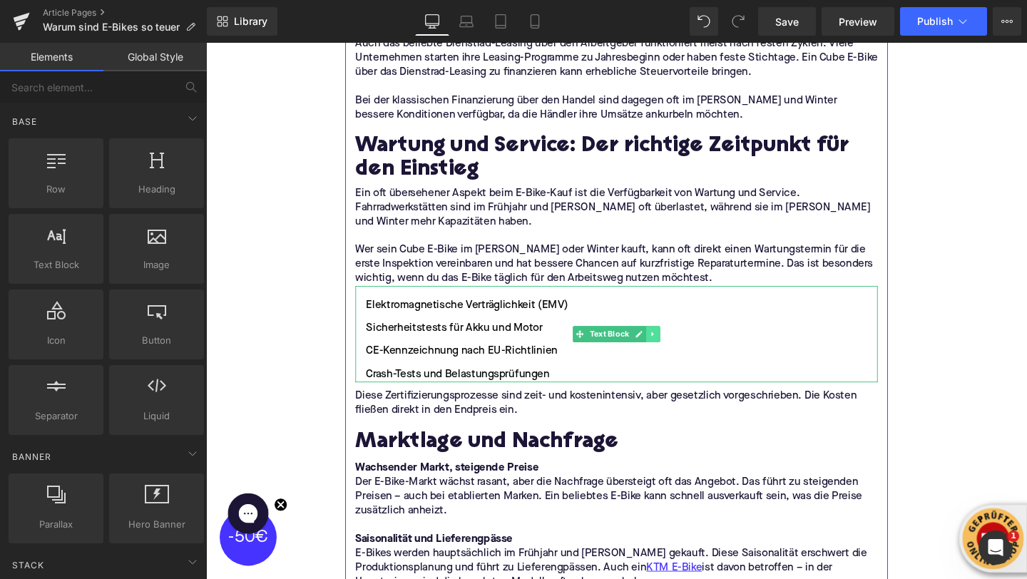
click at [678, 351] on icon at bounding box center [676, 349] width 8 height 9
click at [681, 351] on icon at bounding box center [684, 349] width 8 height 8
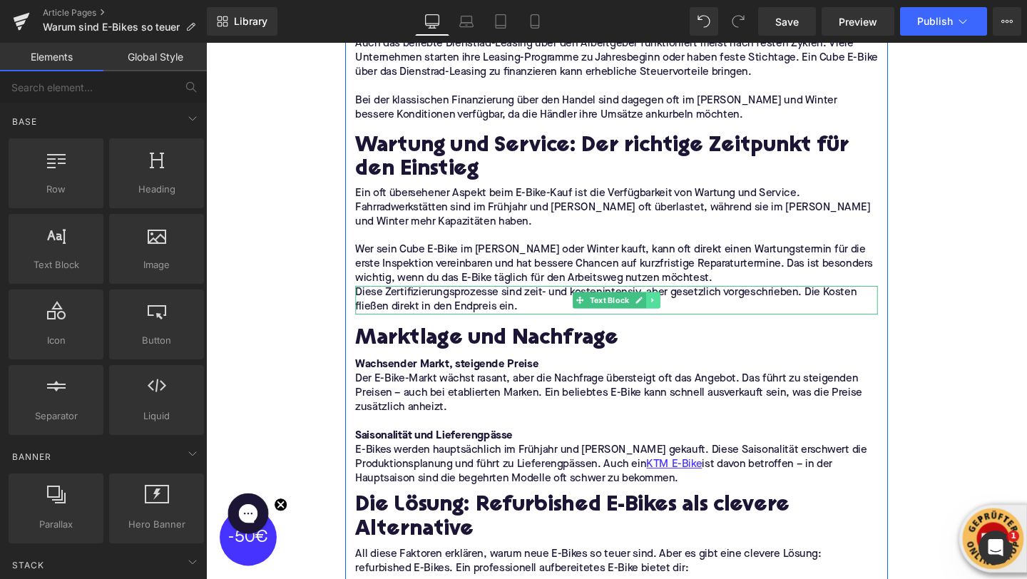
click at [674, 317] on icon at bounding box center [676, 314] width 8 height 9
click at [687, 314] on icon at bounding box center [684, 314] width 8 height 8
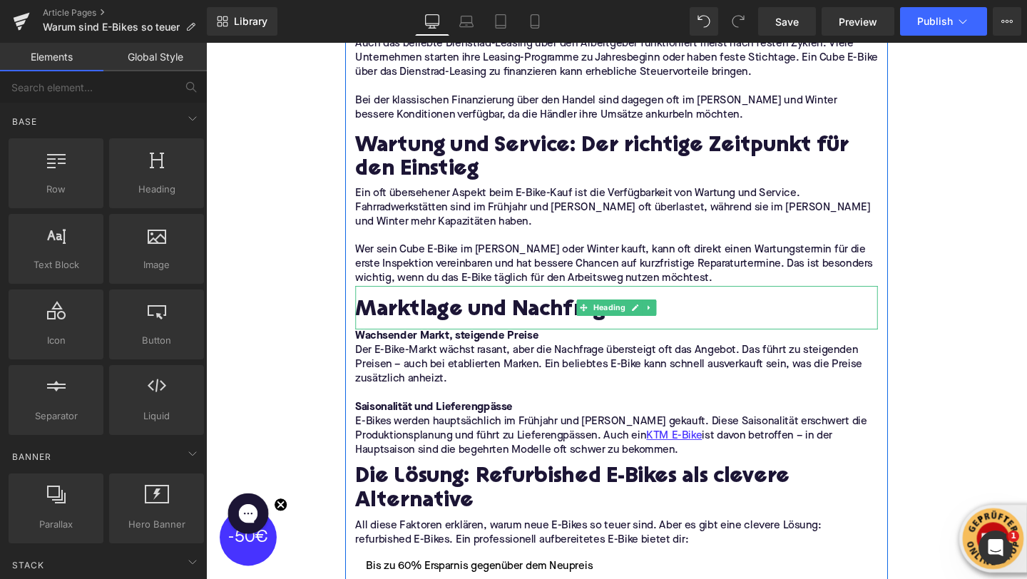
click at [405, 321] on h2 "Marktlage und Nachfrage" at bounding box center [637, 325] width 549 height 26
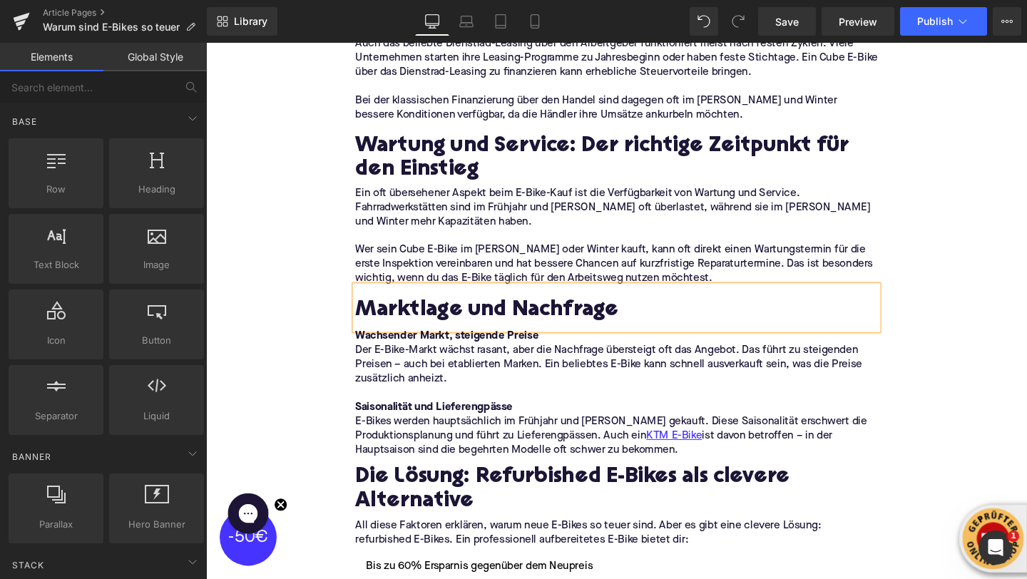
click at [405, 321] on h2 "Marktlage und Nachfrage" at bounding box center [637, 325] width 549 height 26
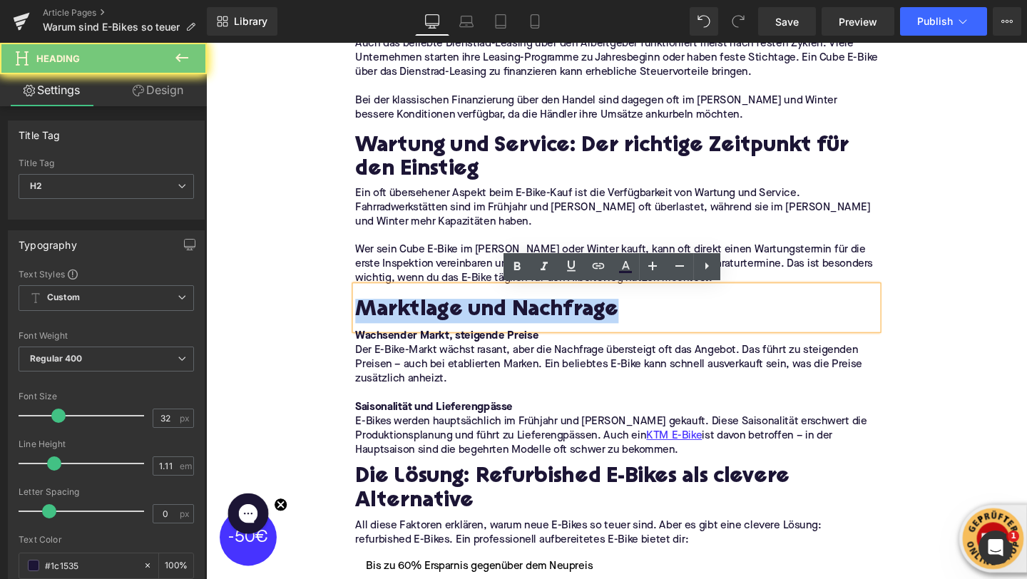
paste div
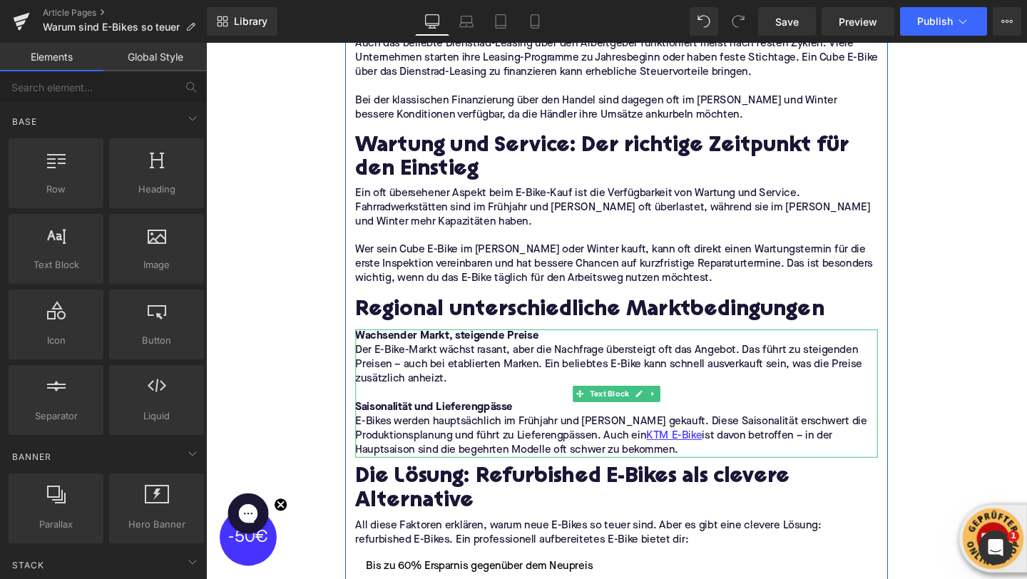
click at [436, 353] on strong "Wachsender Markt, steigende Preise" at bounding box center [459, 351] width 193 height 11
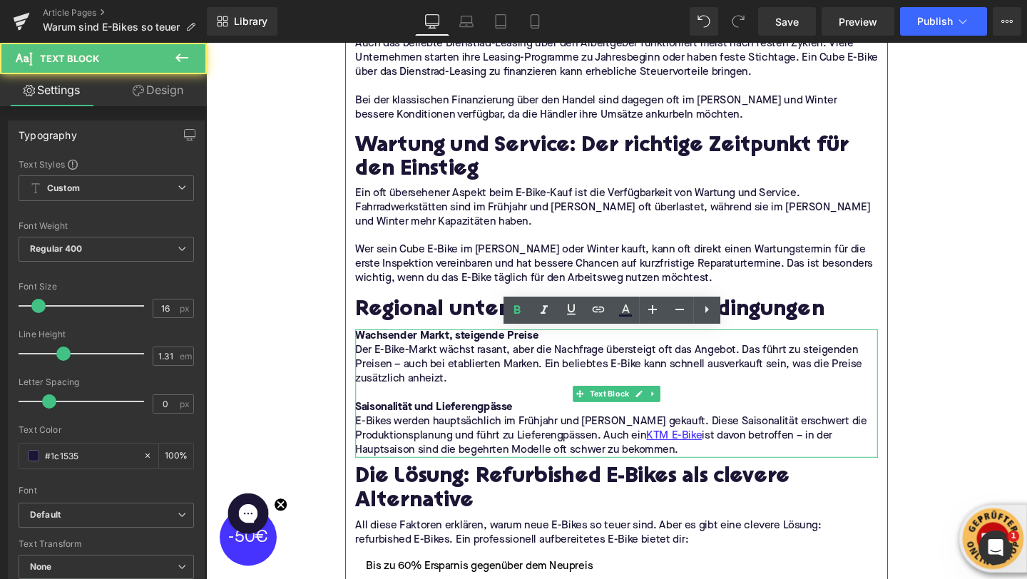
click at [436, 353] on strong "Wachsender Markt, steigende Preise" at bounding box center [459, 351] width 193 height 11
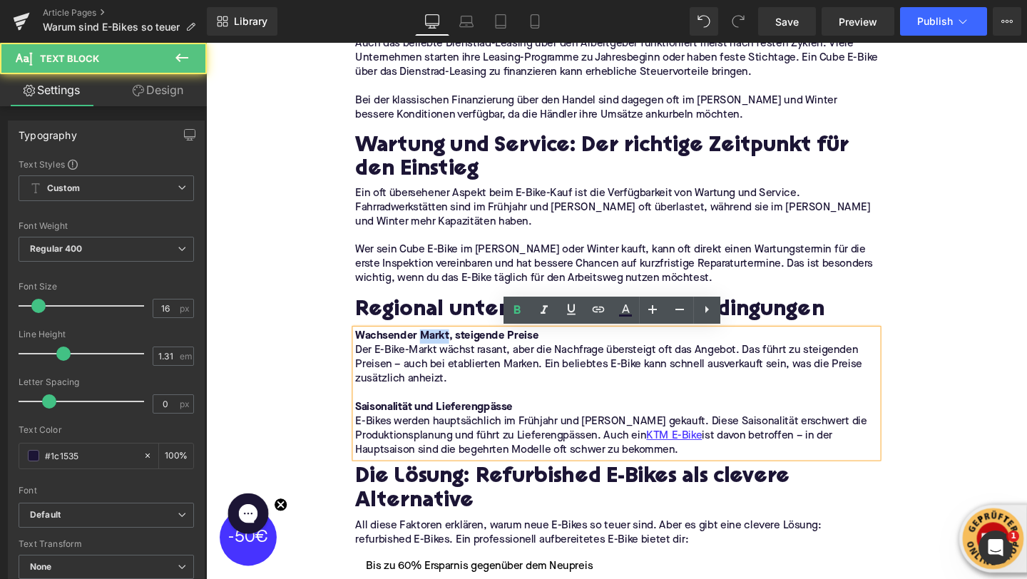
click at [436, 353] on strong "Wachsender Markt, steigende Preise" at bounding box center [459, 351] width 193 height 11
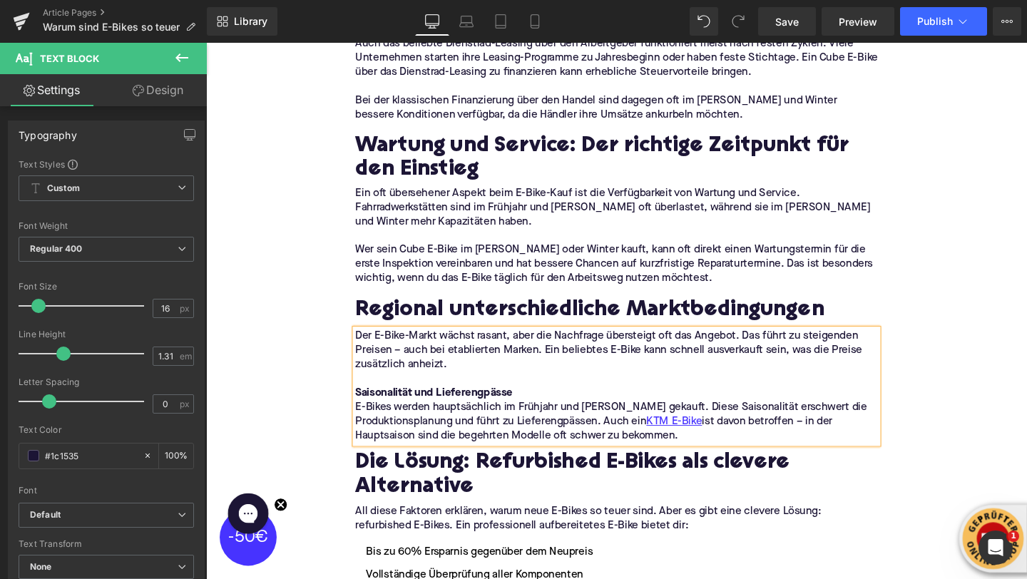
click at [397, 415] on strong "Saisonalität und Lieferengpässe" at bounding box center [446, 411] width 166 height 11
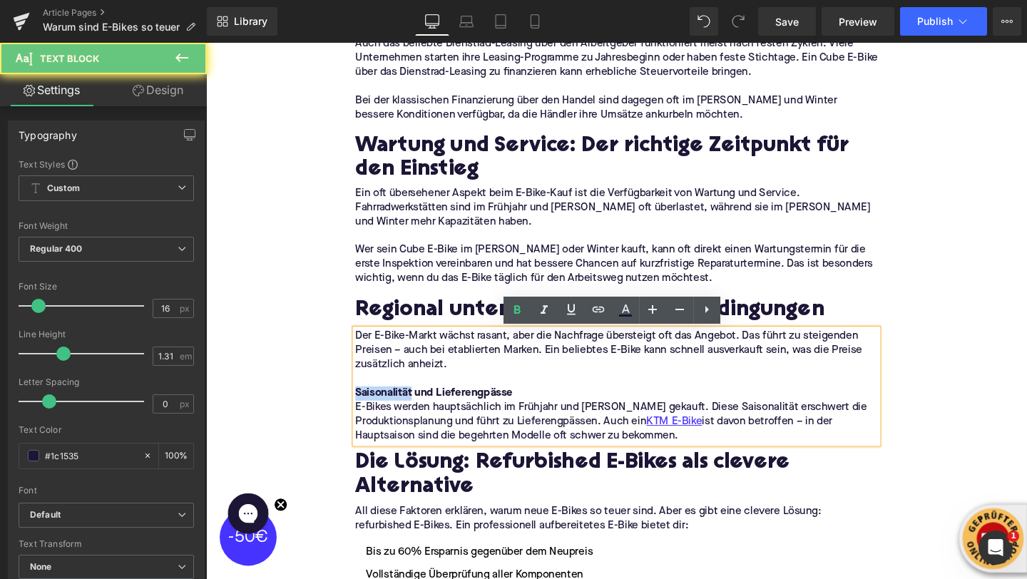
click at [397, 415] on strong "Saisonalität und Lieferengpässe" at bounding box center [446, 411] width 166 height 11
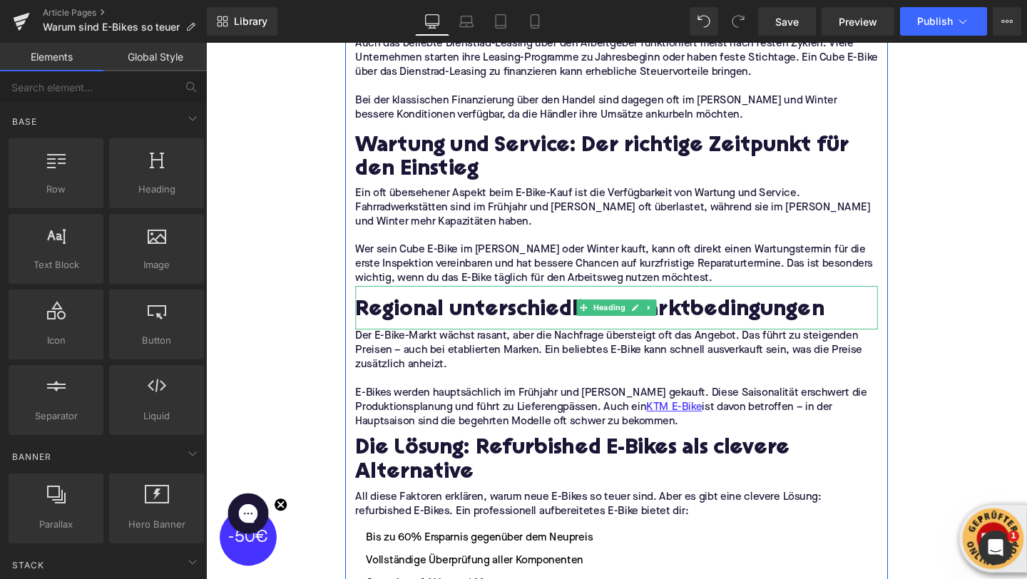
click at [442, 415] on span "E-Bikes werden hauptsächlich im Frühjahr und [PERSON_NAME] gekauft. Diese Saiso…" at bounding box center [632, 419] width 538 height 26
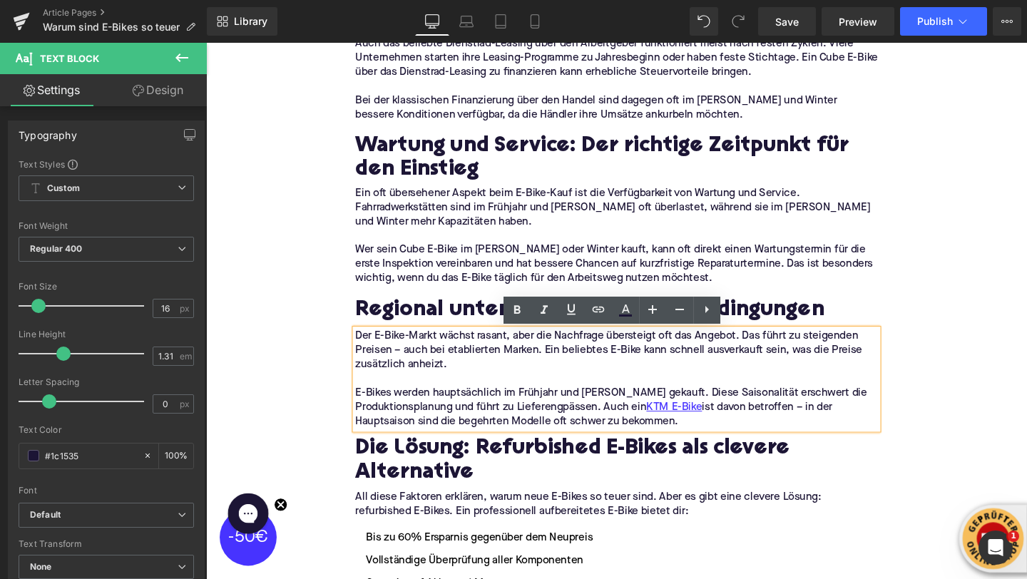
drag, startPoint x: 729, startPoint y: 440, endPoint x: 357, endPoint y: 355, distance: 381.3
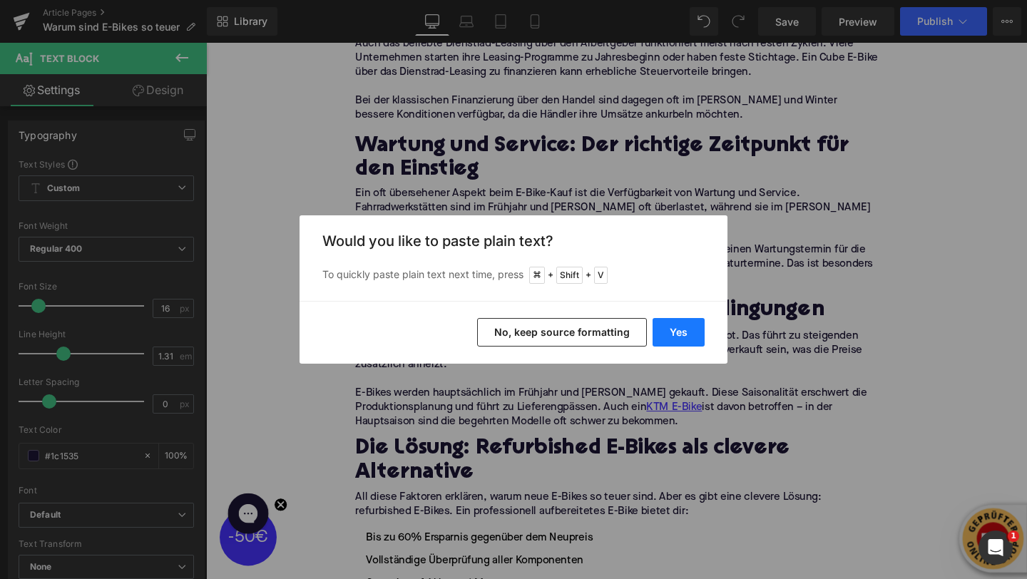
click at [694, 331] on button "Yes" at bounding box center [679, 332] width 52 height 29
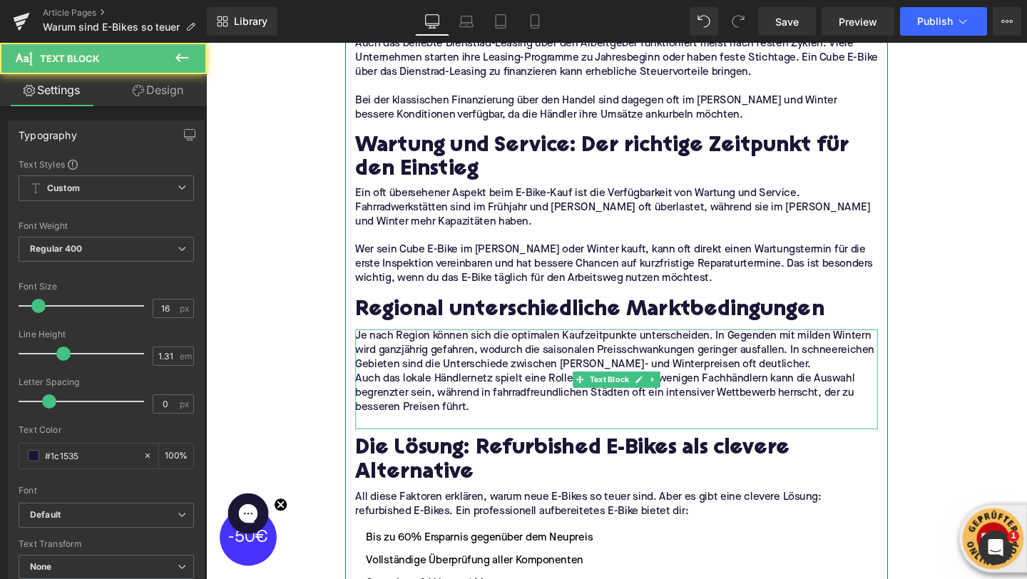
click at [806, 383] on p "Je nach Region können sich die optimalen Kaufzeitpunkte unterscheiden. In Gegen…" at bounding box center [637, 367] width 549 height 45
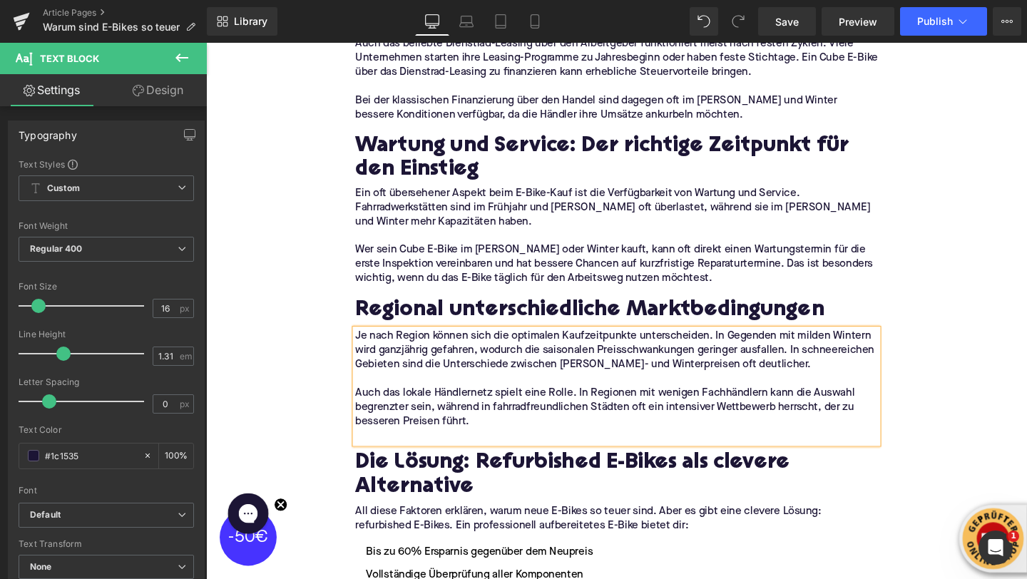
click at [440, 450] on p at bounding box center [637, 456] width 549 height 15
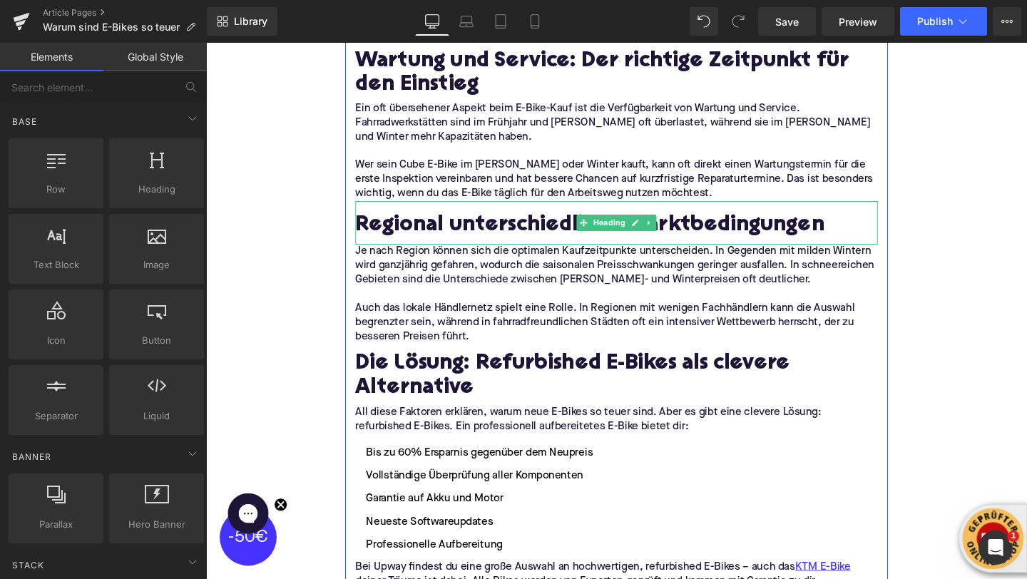
scroll to position [2920, 0]
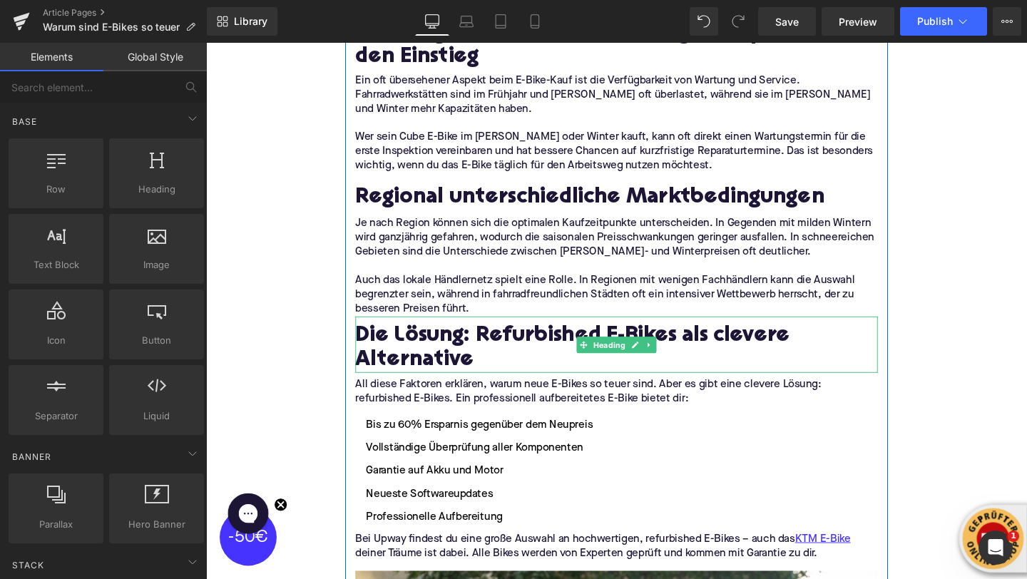
click at [390, 360] on h2 "Die Lösung: Refurbished E-Bikes als clevere Alternative" at bounding box center [637, 364] width 549 height 51
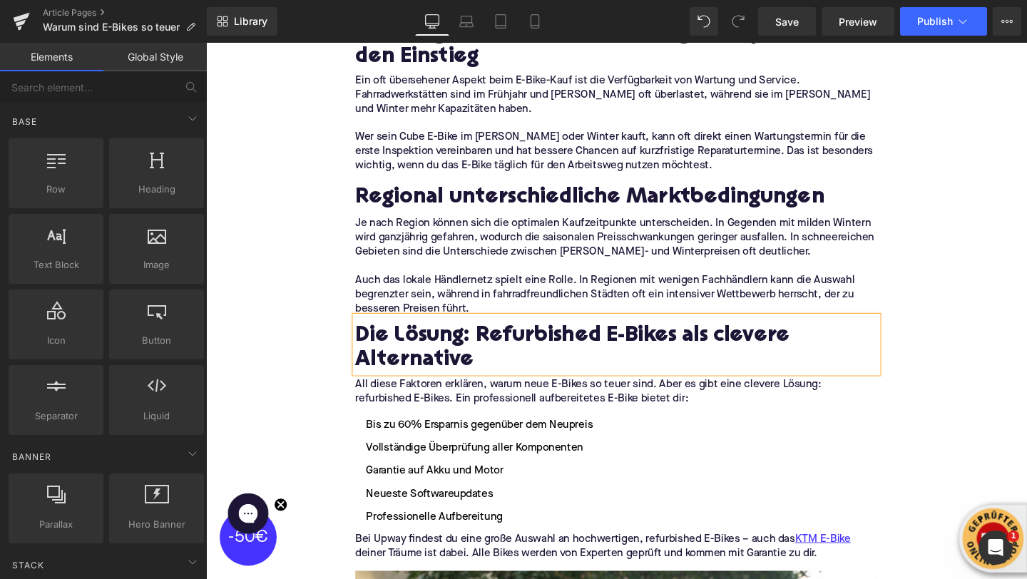
click at [390, 360] on h2 "Die Lösung: Refurbished E-Bikes als clevere Alternative" at bounding box center [637, 364] width 549 height 51
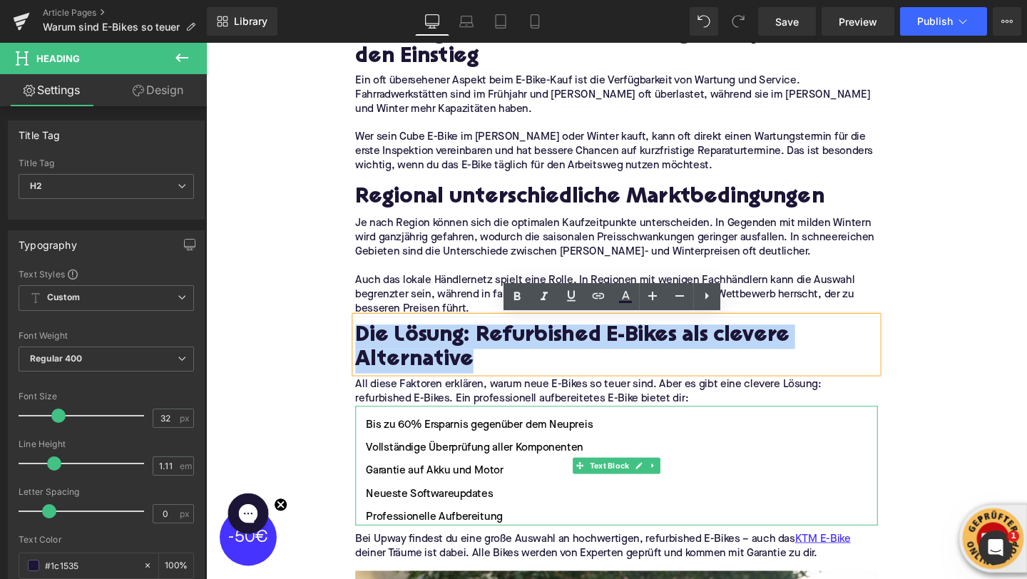
paste div
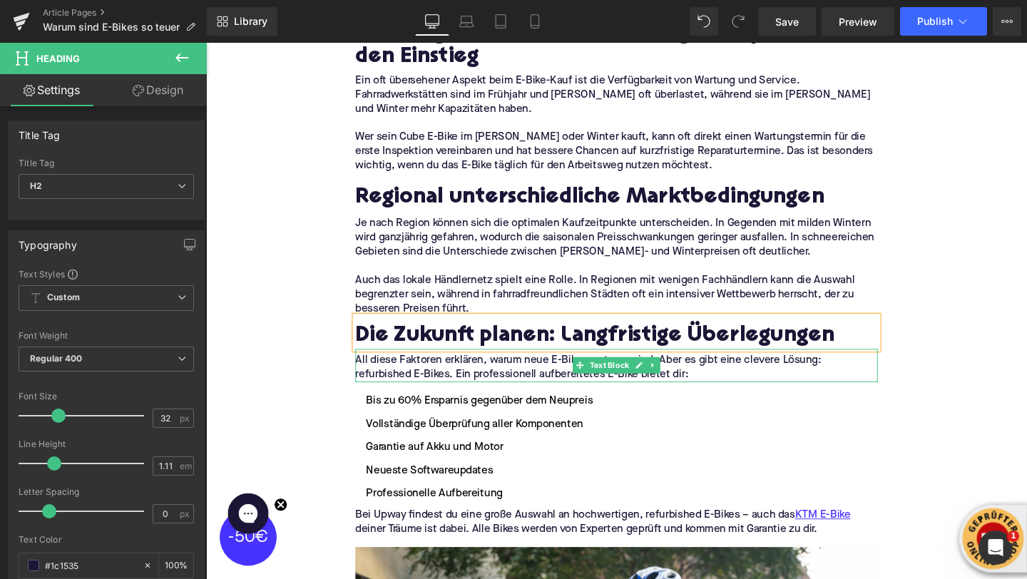
click at [432, 380] on p "All diese Faktoren erklären, warum neue E-Bikes so teuer sind. Aber es gibt ein…" at bounding box center [637, 385] width 549 height 30
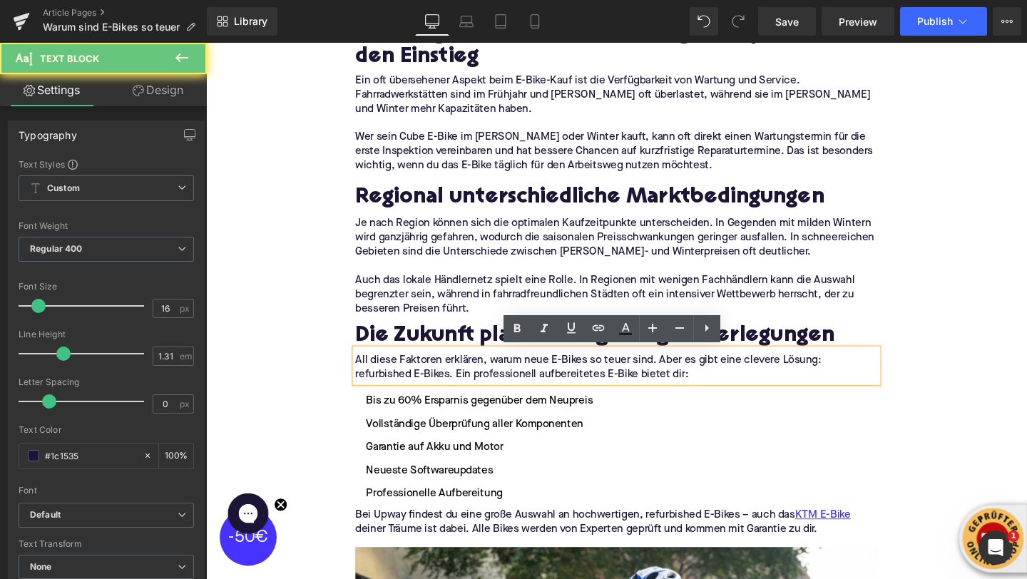
click at [432, 380] on p "All diese Faktoren erklären, warum neue E-Bikes so teuer sind. Aber es gibt ein…" at bounding box center [637, 385] width 549 height 30
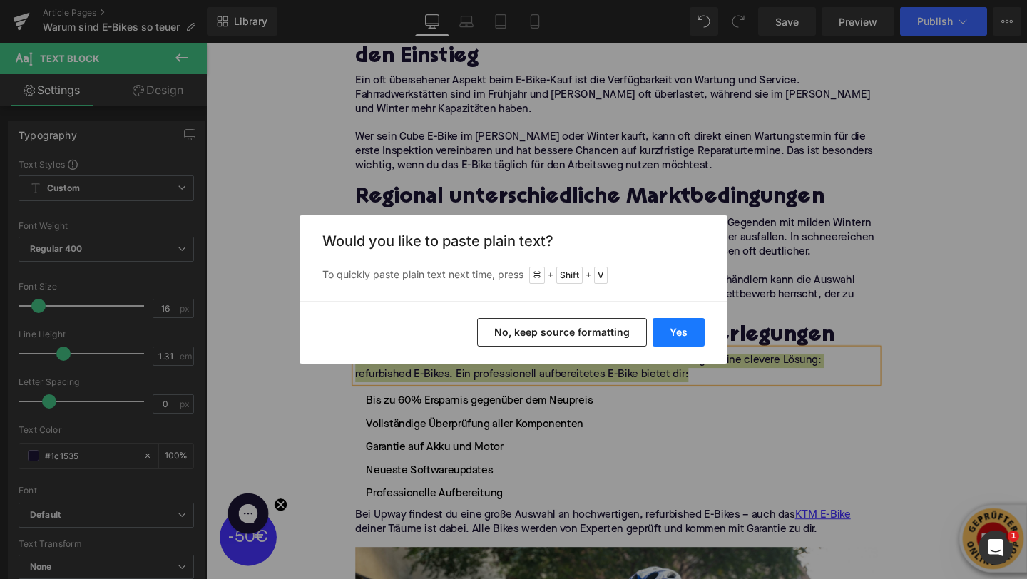
click at [685, 334] on button "Yes" at bounding box center [679, 332] width 52 height 29
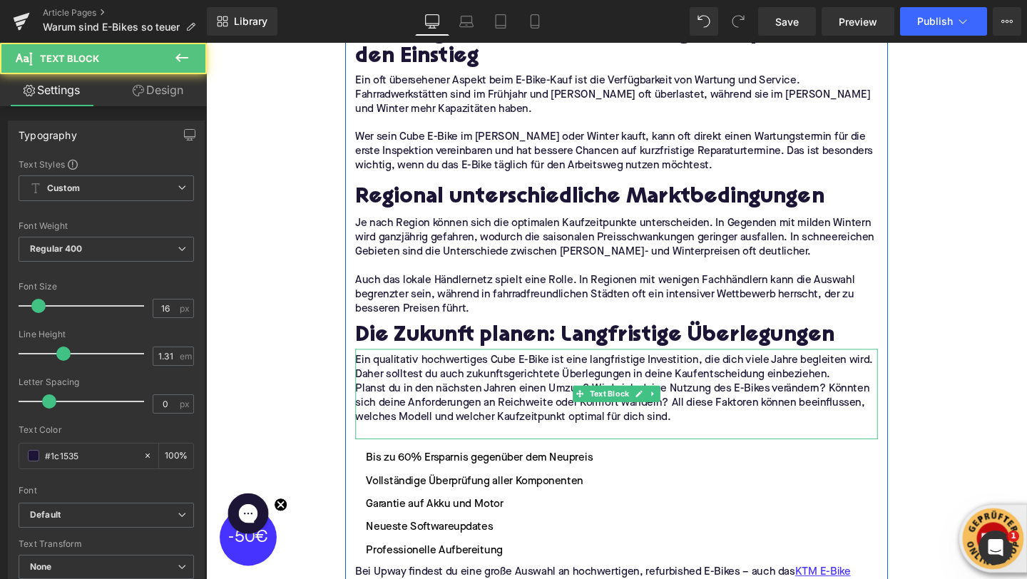
click at [862, 388] on p "Ein qualitativ hochwertiges Cube E-Bike ist eine langfristige Investition, die …" at bounding box center [637, 385] width 549 height 30
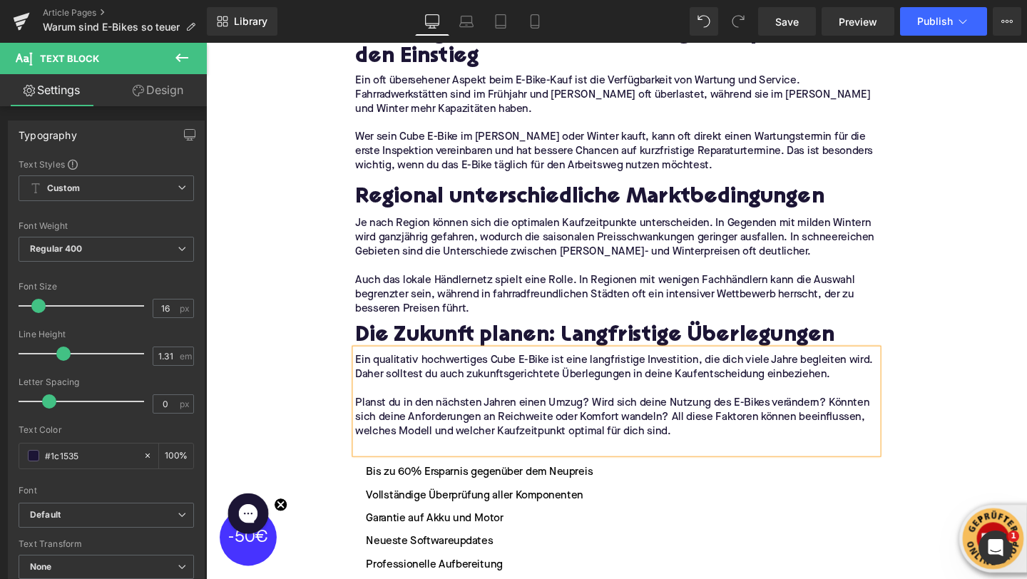
click at [464, 469] on p at bounding box center [637, 466] width 549 height 15
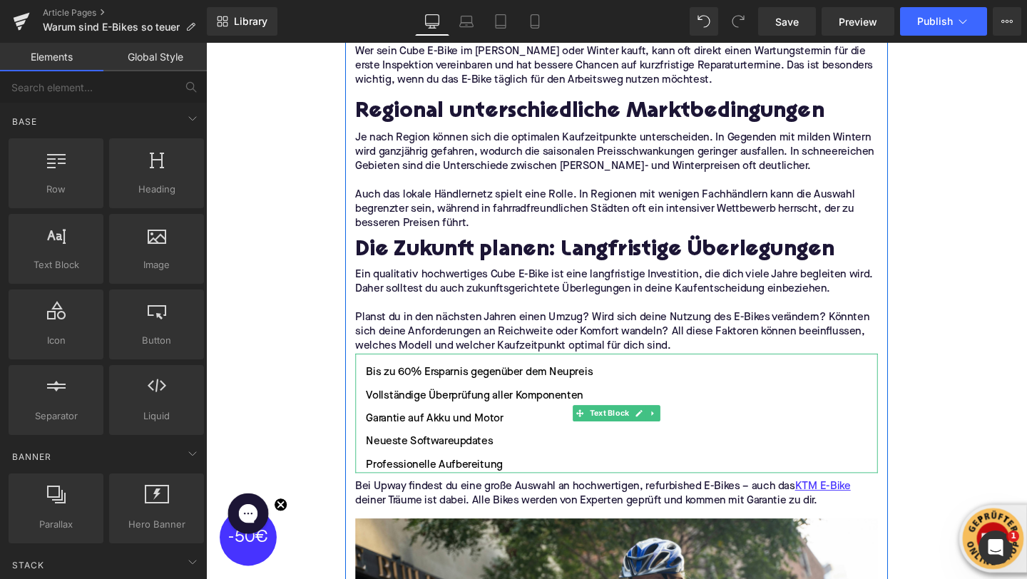
scroll to position [3016, 0]
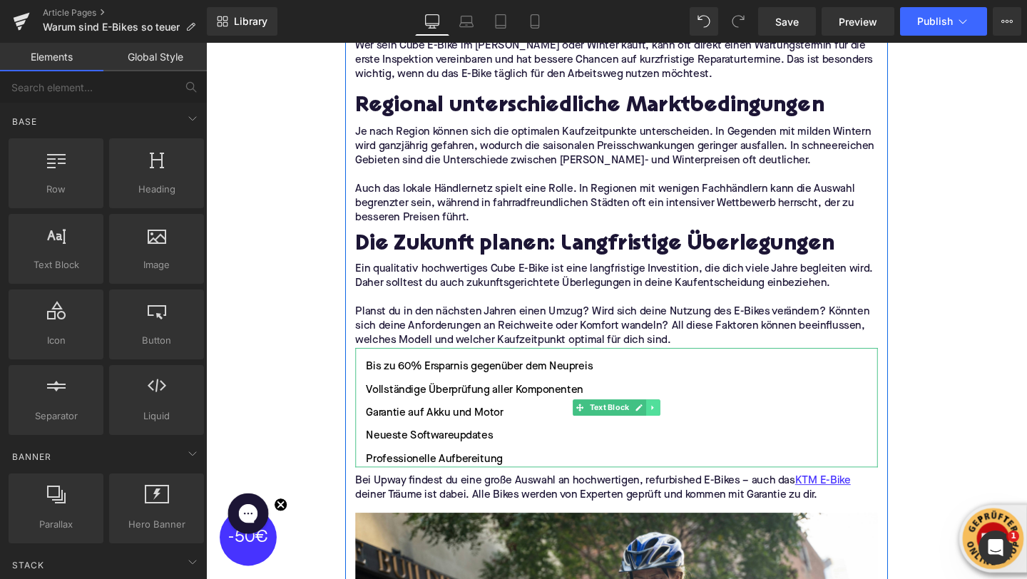
click at [674, 428] on icon at bounding box center [676, 426] width 8 height 9
click at [681, 426] on icon at bounding box center [684, 426] width 8 height 8
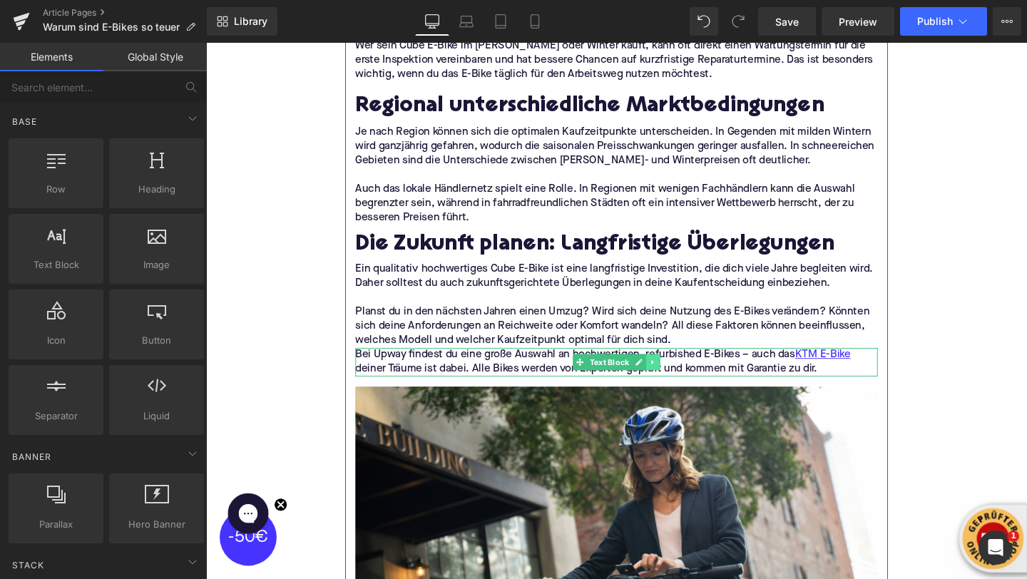
click at [677, 380] on icon at bounding box center [676, 379] width 8 height 9
click at [681, 378] on icon at bounding box center [684, 379] width 8 height 8
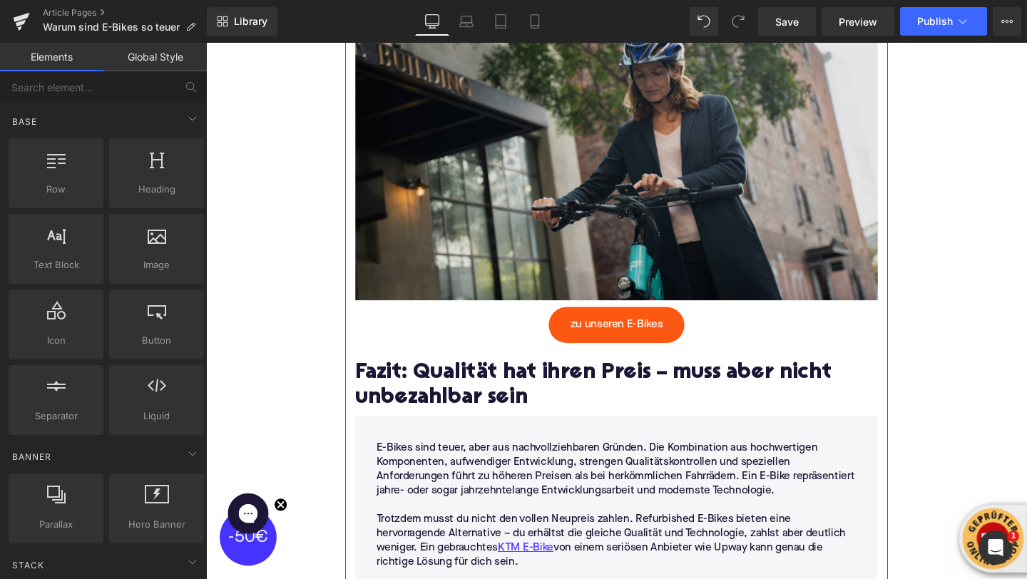
scroll to position [3390, 0]
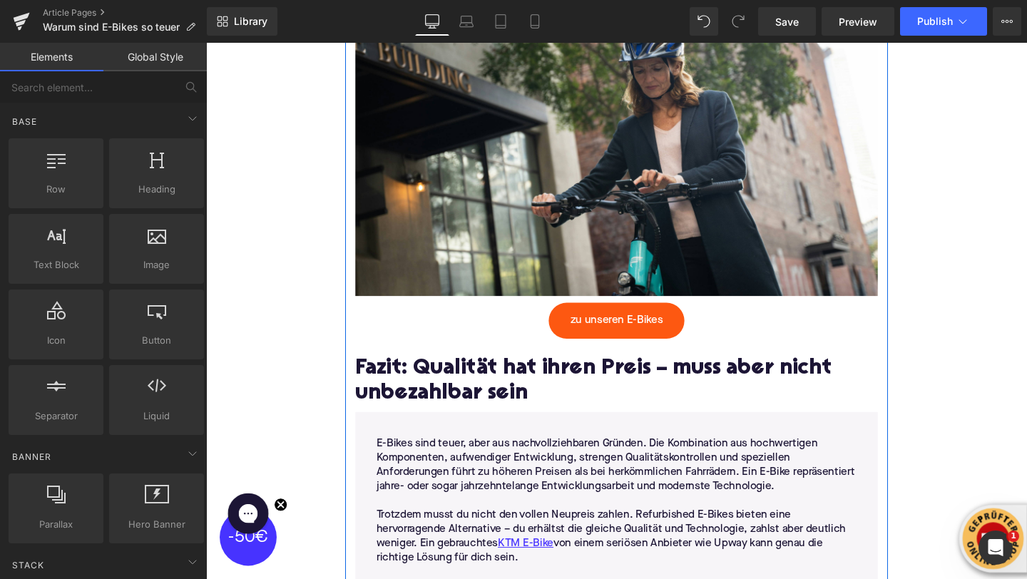
click at [395, 400] on h2 "Fazit: Qualität hat ihren Preis – muss aber nicht unbezahlbar sein" at bounding box center [637, 399] width 549 height 51
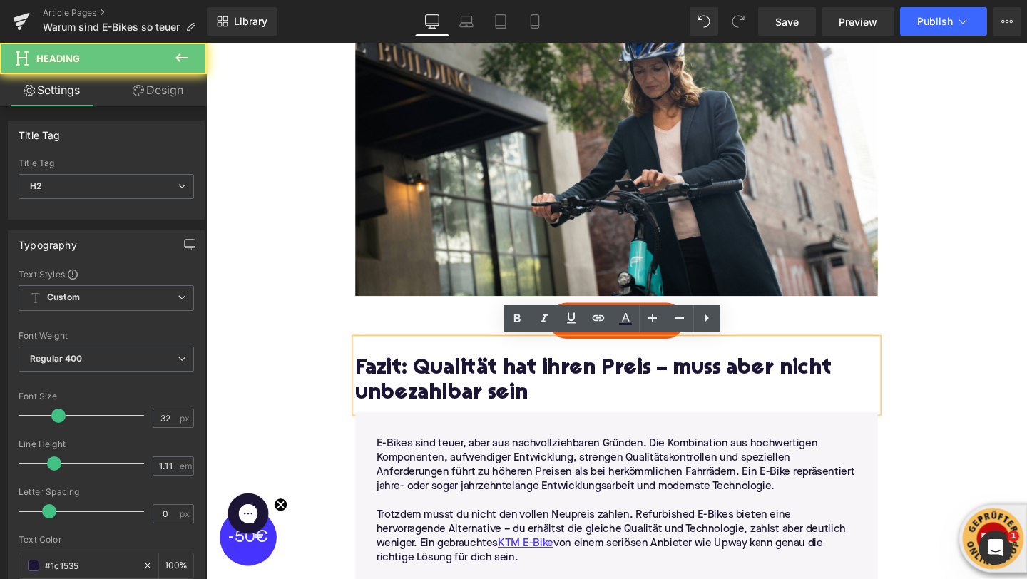
click at [395, 400] on h2 "Fazit: Qualität hat ihren Preis – muss aber nicht unbezahlbar sein" at bounding box center [637, 399] width 549 height 51
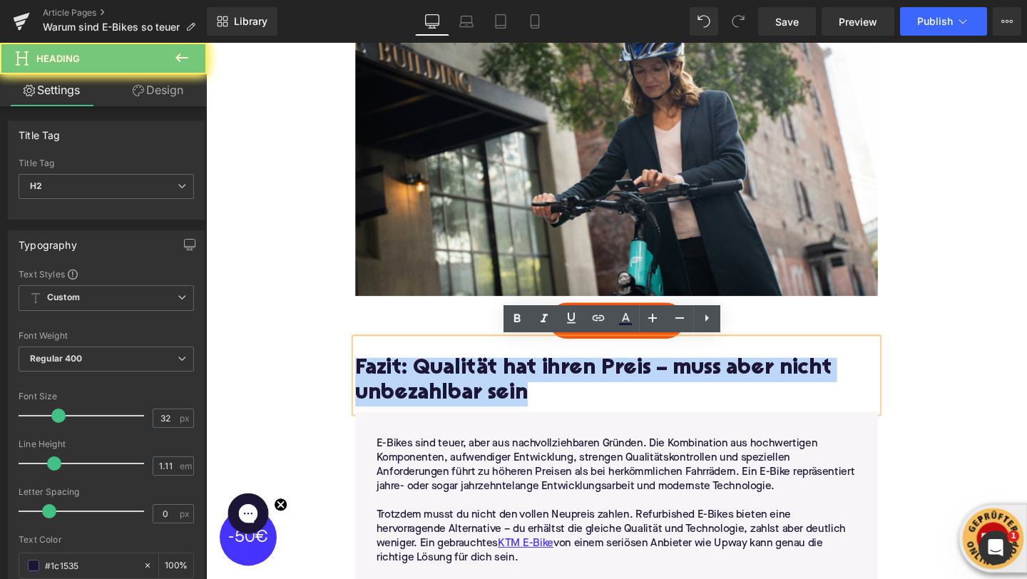
click at [395, 400] on h2 "Fazit: Qualität hat ihren Preis – muss aber nicht unbezahlbar sein" at bounding box center [637, 399] width 549 height 51
paste div
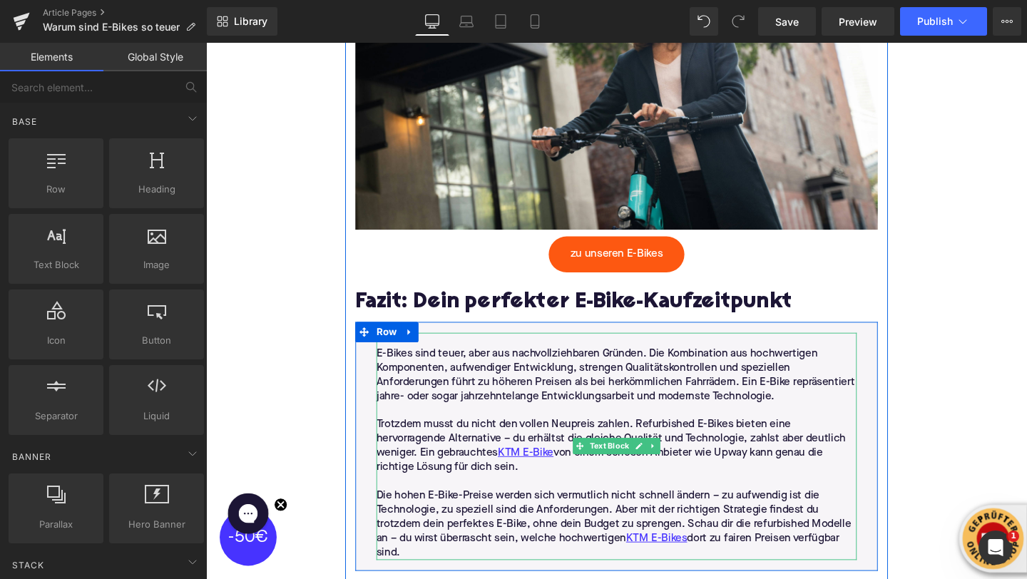
scroll to position [3477, 0]
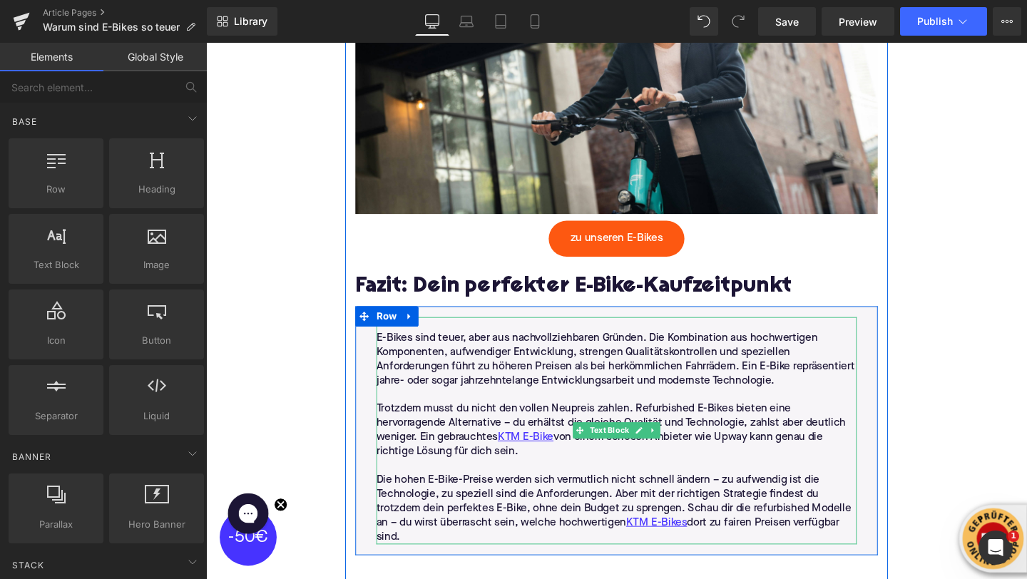
click at [447, 558] on p "Die hohen E-Bike-Preise werden sich vermutlich nicht schnell ändern – zu aufwen…" at bounding box center [637, 532] width 505 height 75
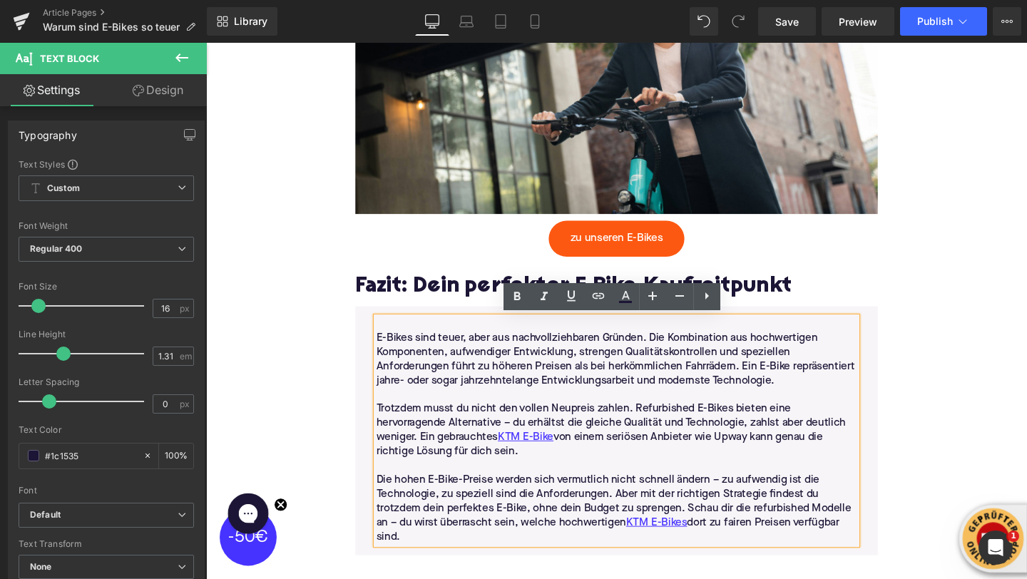
drag, startPoint x: 438, startPoint y: 562, endPoint x: 370, endPoint y: 358, distance: 215.0
click at [370, 358] on div "E-Bikes sind teuer, aber aus nachvollziehbaren Gründen. Die Kombination aus hoc…" at bounding box center [637, 451] width 549 height 262
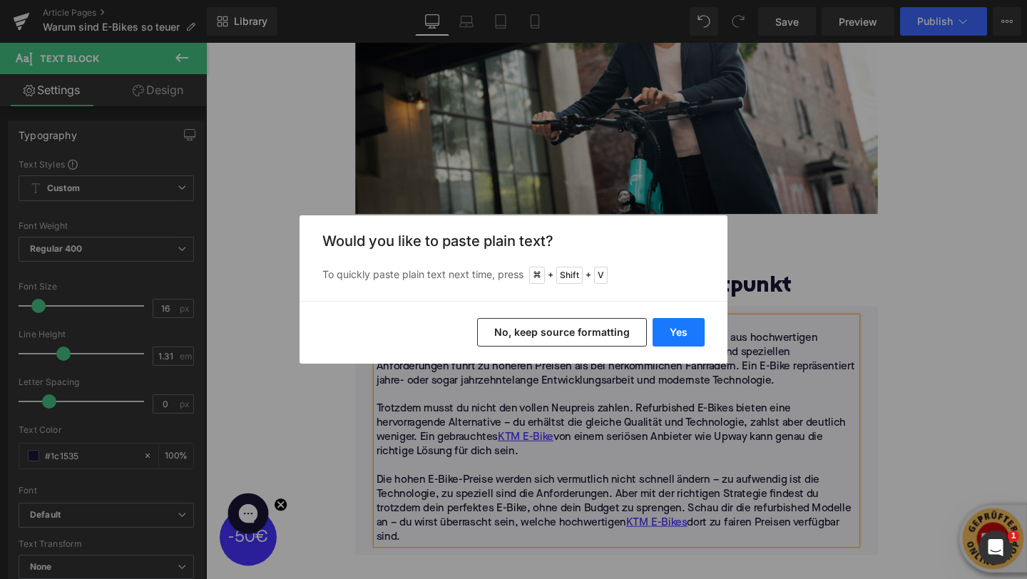
click at [678, 337] on button "Yes" at bounding box center [679, 332] width 52 height 29
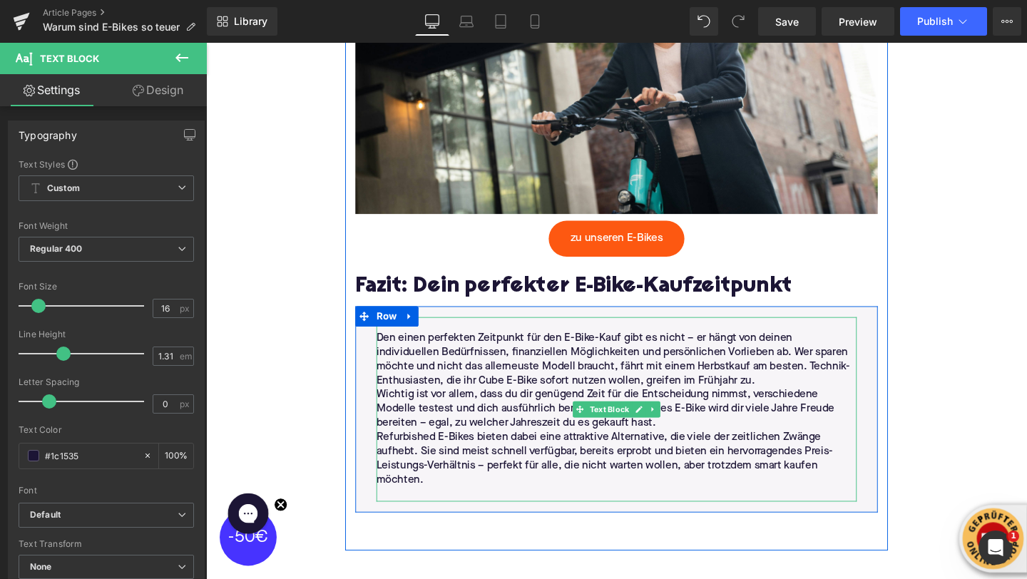
click at [798, 398] on p "Den einen perfekten Zeitpunkt für den E-Bike-Kauf gibt es nicht – er hängt von …" at bounding box center [637, 376] width 505 height 60
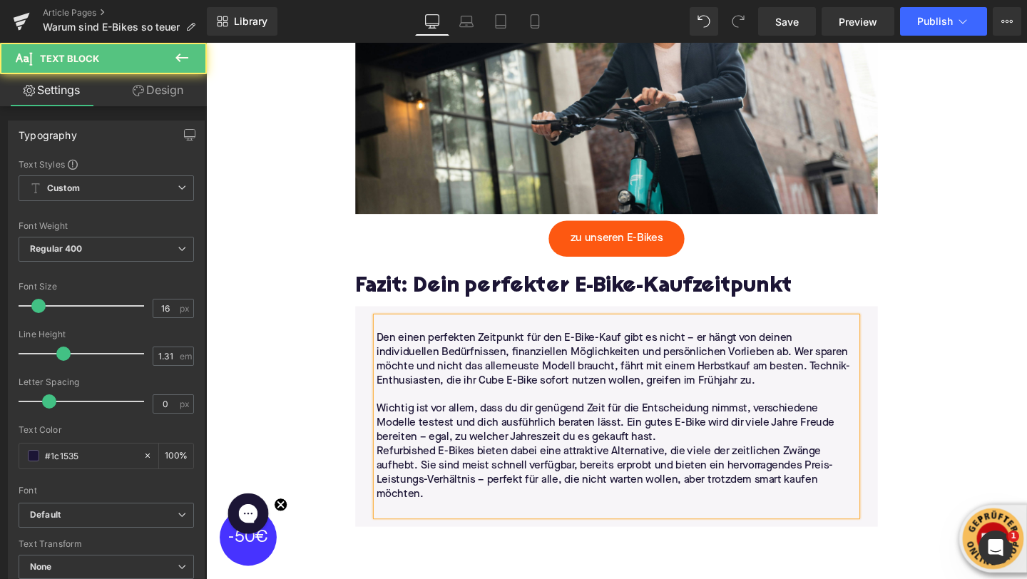
click at [713, 457] on p "Wichtig ist vor allem, dass du dir genügend Zeit für die Entscheidung nimmst, v…" at bounding box center [637, 442] width 505 height 45
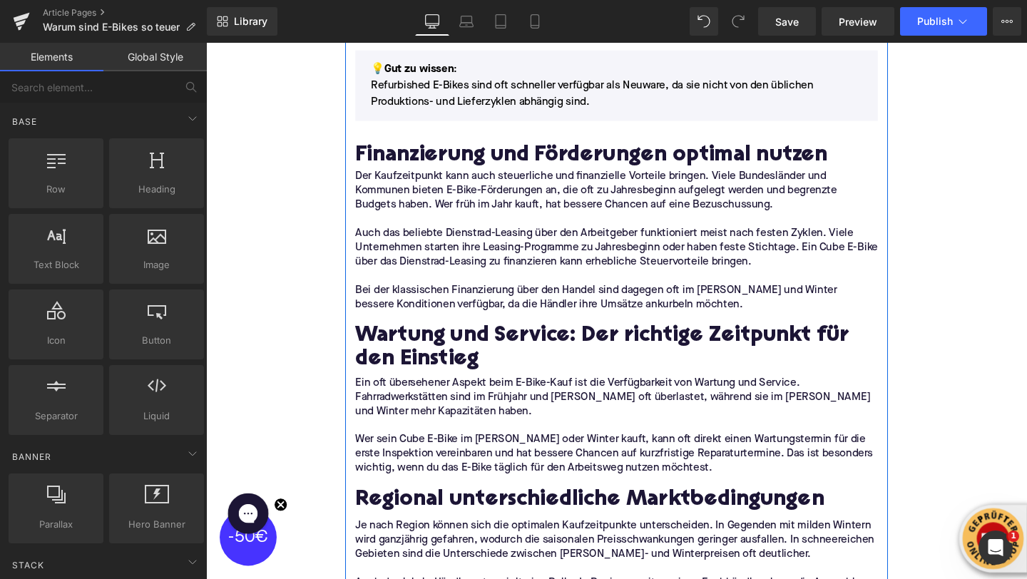
scroll to position [2608, 0]
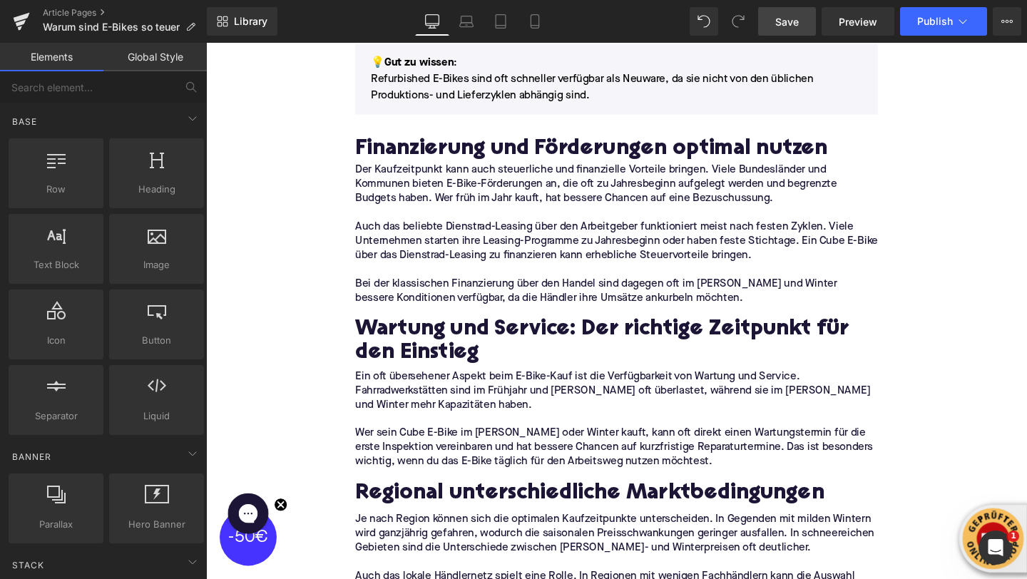
click at [788, 30] on link "Save" at bounding box center [787, 21] width 58 height 29
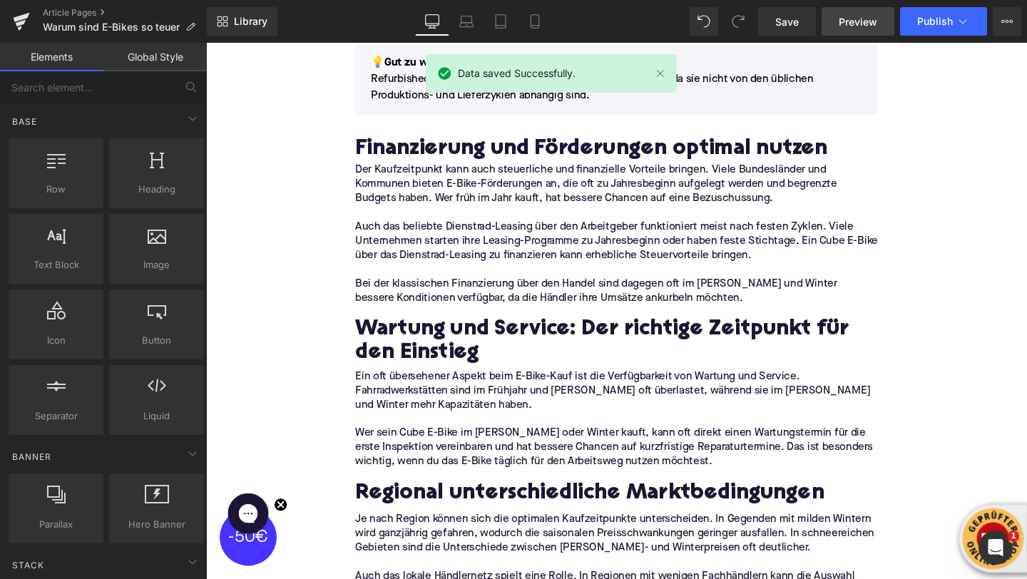
click at [878, 16] on span "Preview" at bounding box center [858, 21] width 39 height 15
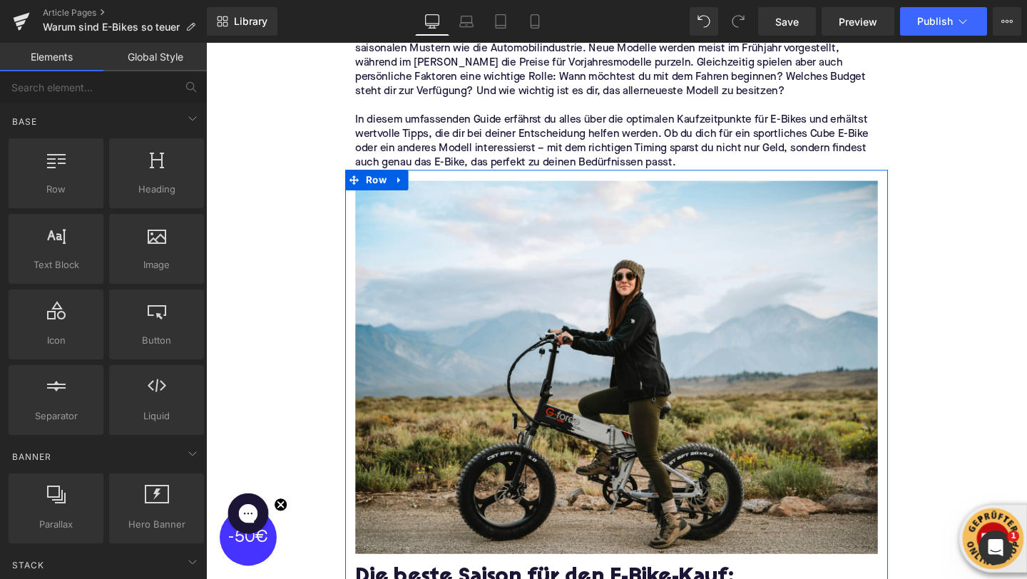
scroll to position [0, 0]
